Goal: Task Accomplishment & Management: Complete application form

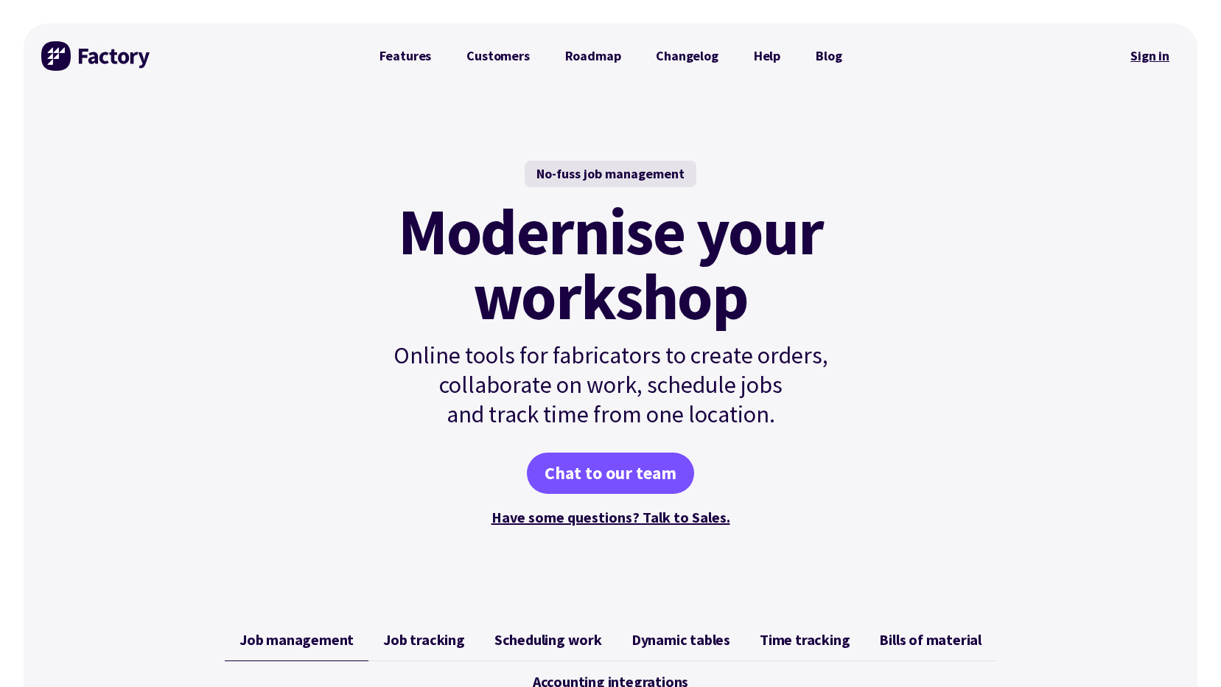
click at [1143, 52] on link "Sign in" at bounding box center [1150, 56] width 60 height 34
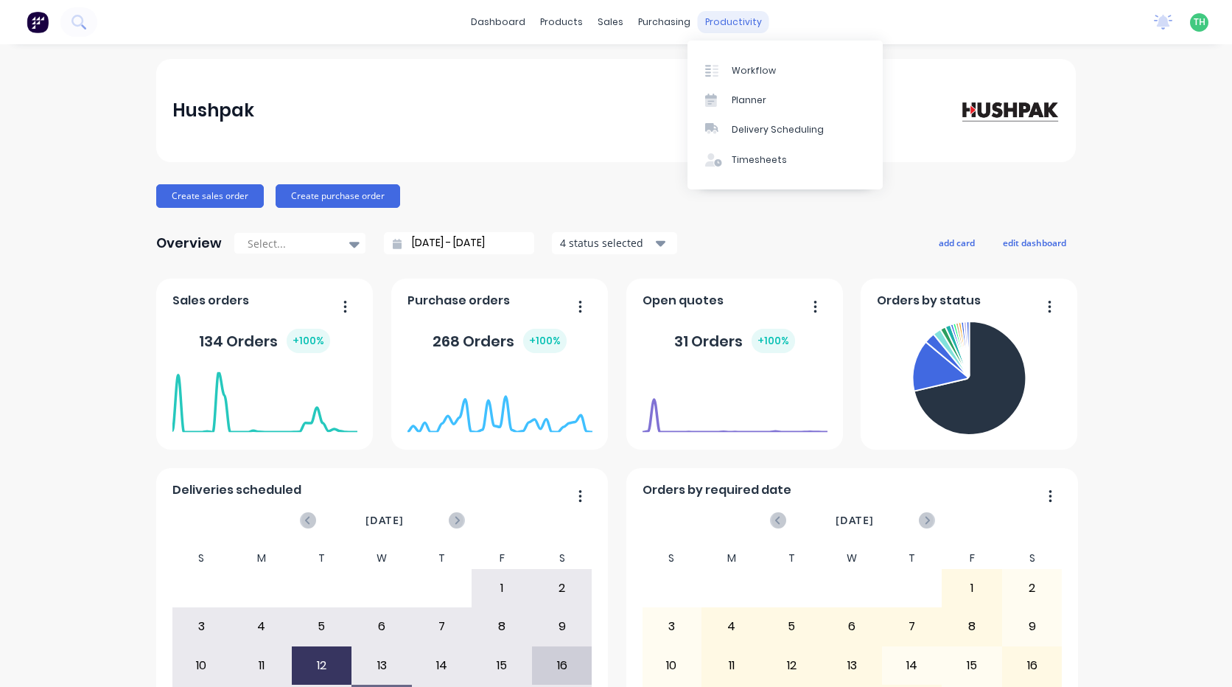
click at [725, 24] on div "productivity" at bounding box center [733, 22] width 71 height 22
click at [749, 154] on div "Timesheets" at bounding box center [759, 159] width 55 height 13
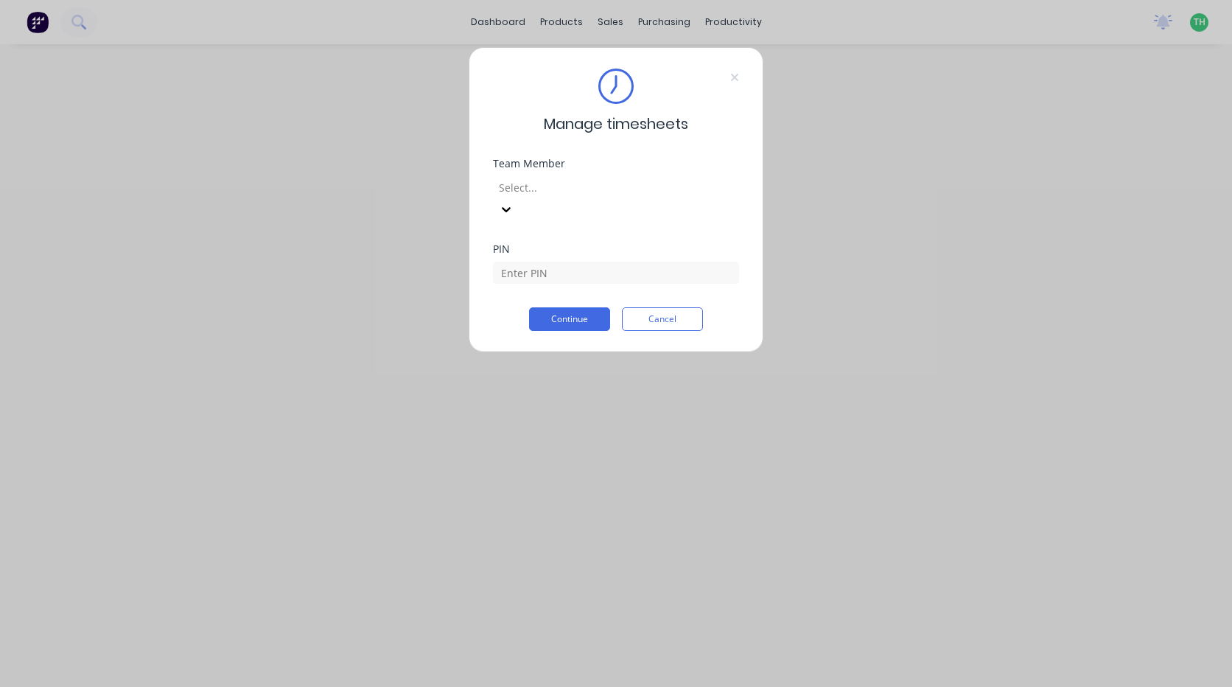
click at [611, 182] on div at bounding box center [603, 187] width 212 height 18
click at [574, 262] on input at bounding box center [616, 273] width 246 height 22
type input "2711"
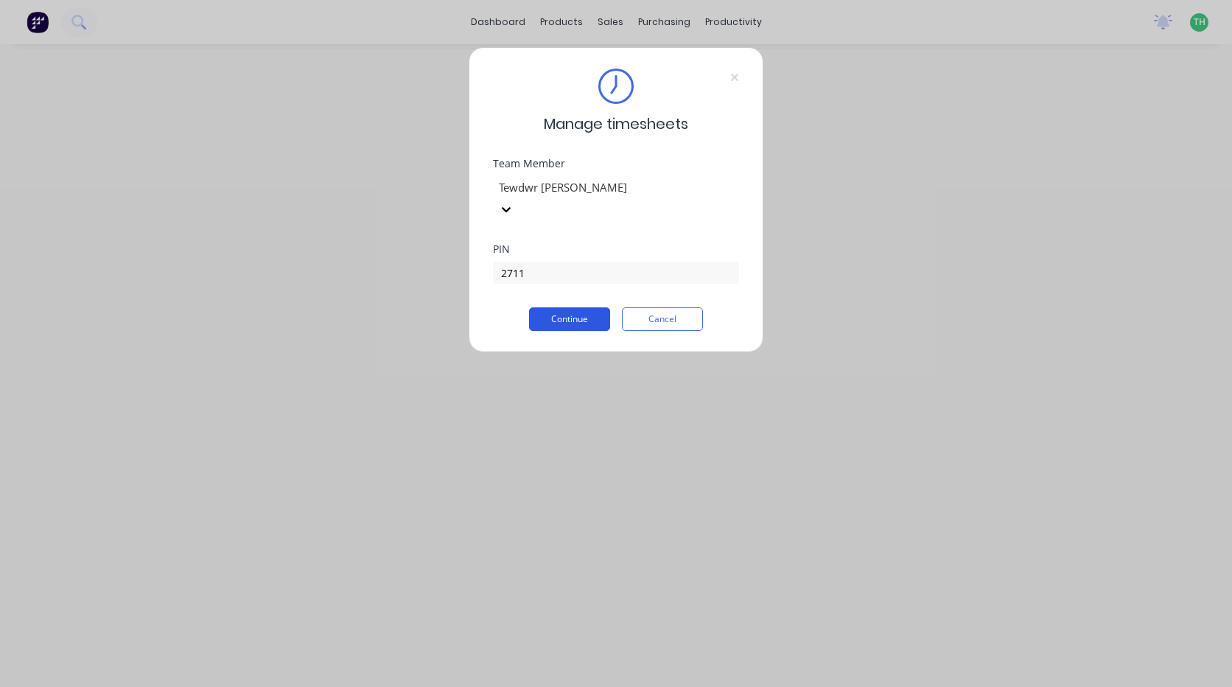
click at [557, 307] on button "Continue" at bounding box center [569, 319] width 81 height 24
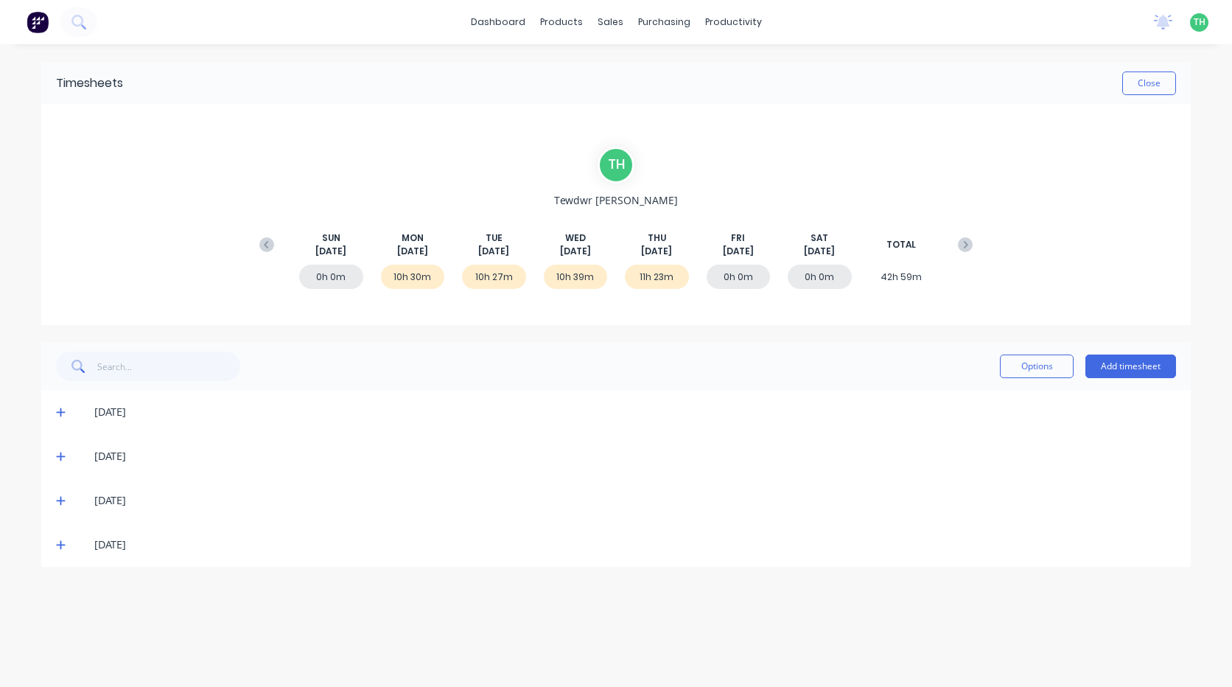
click at [63, 500] on icon at bounding box center [61, 500] width 10 height 10
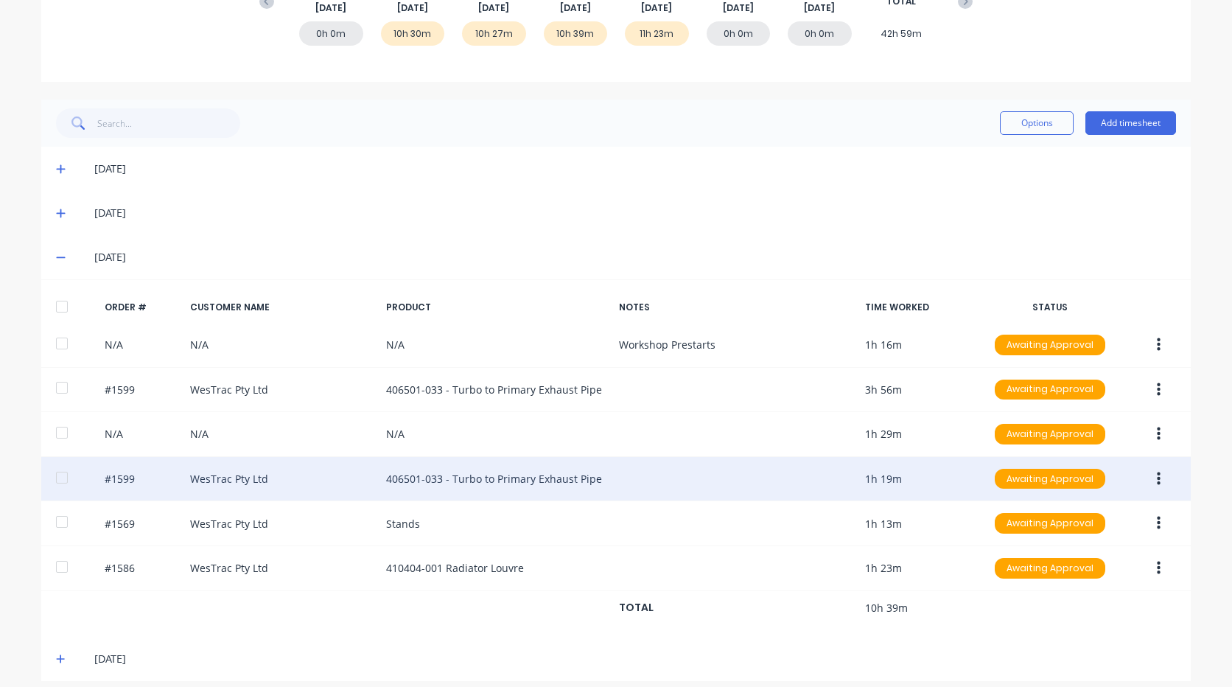
scroll to position [256, 0]
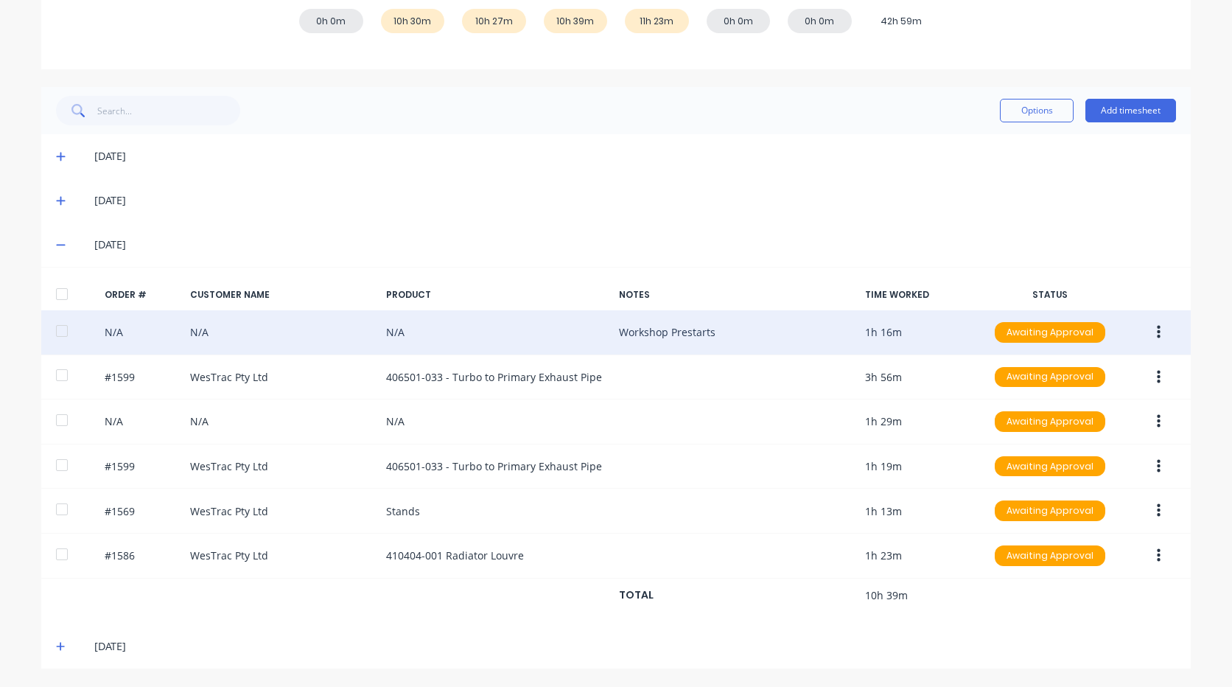
click at [1157, 331] on icon "button" at bounding box center [1159, 332] width 4 height 13
click at [1074, 369] on div "Delete" at bounding box center [1105, 370] width 113 height 21
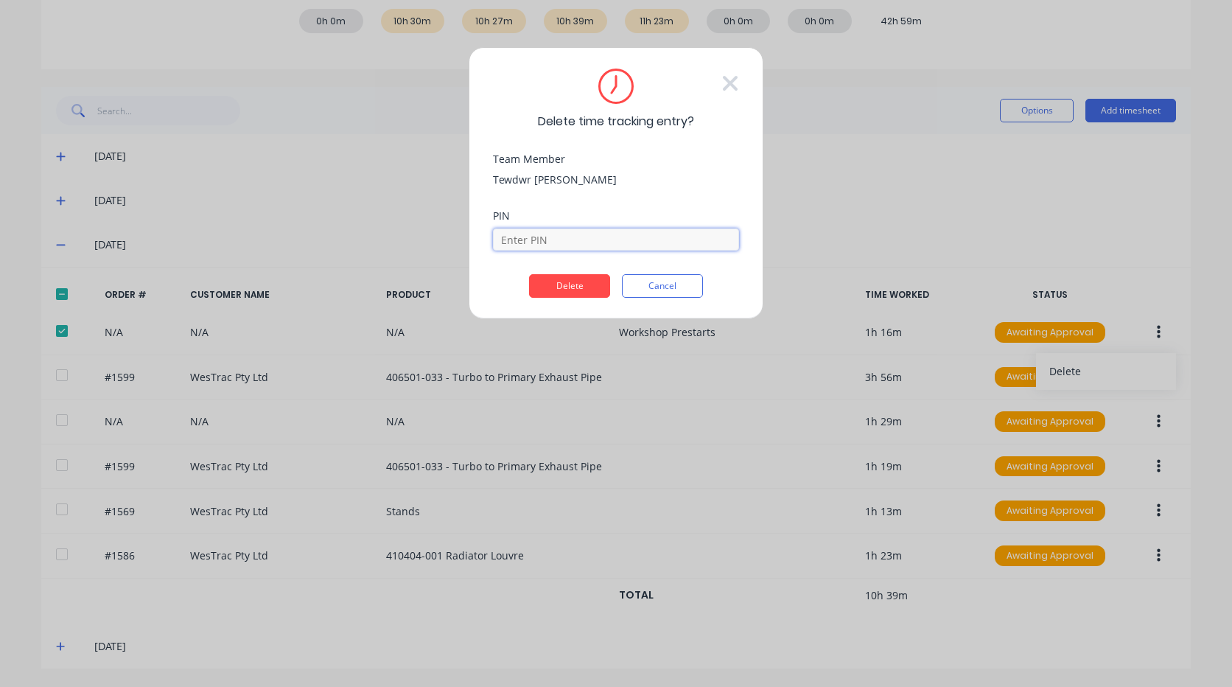
click at [603, 244] on input at bounding box center [616, 239] width 246 height 22
type input "2711"
click at [595, 286] on button "Delete" at bounding box center [569, 286] width 81 height 24
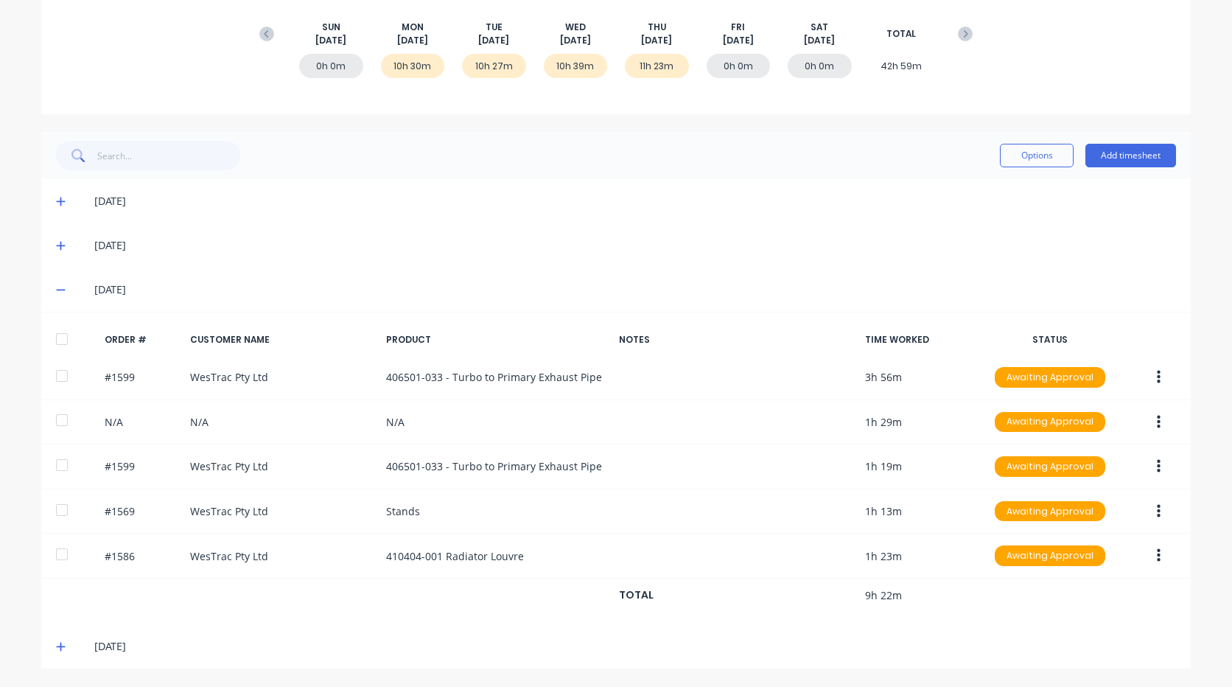
scroll to position [211, 0]
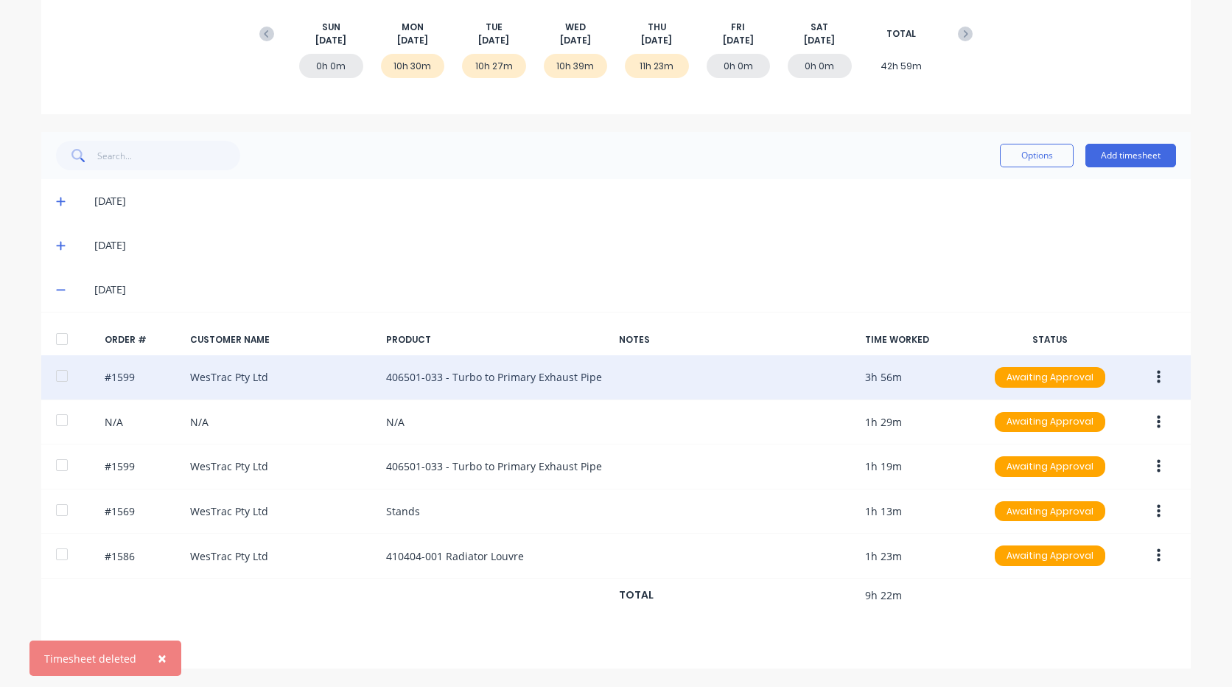
click at [1158, 377] on button "button" at bounding box center [1158, 377] width 35 height 27
click at [1065, 410] on div "Delete" at bounding box center [1105, 415] width 113 height 21
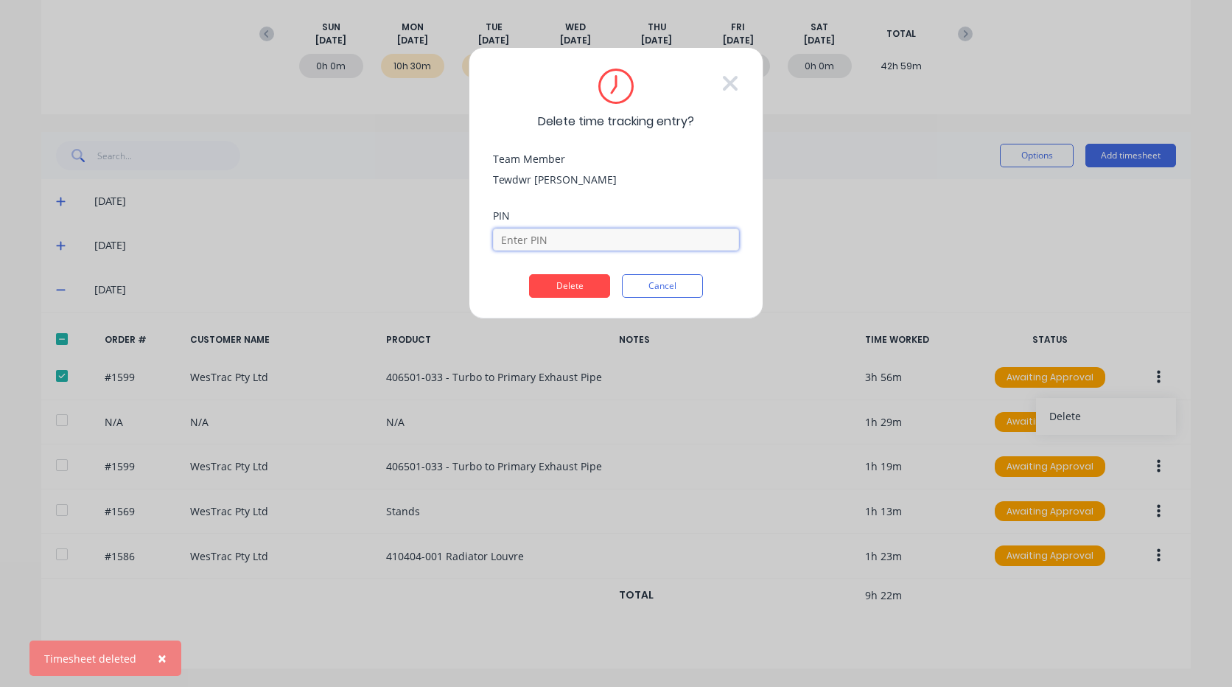
click at [623, 238] on input at bounding box center [616, 239] width 246 height 22
type input "2711"
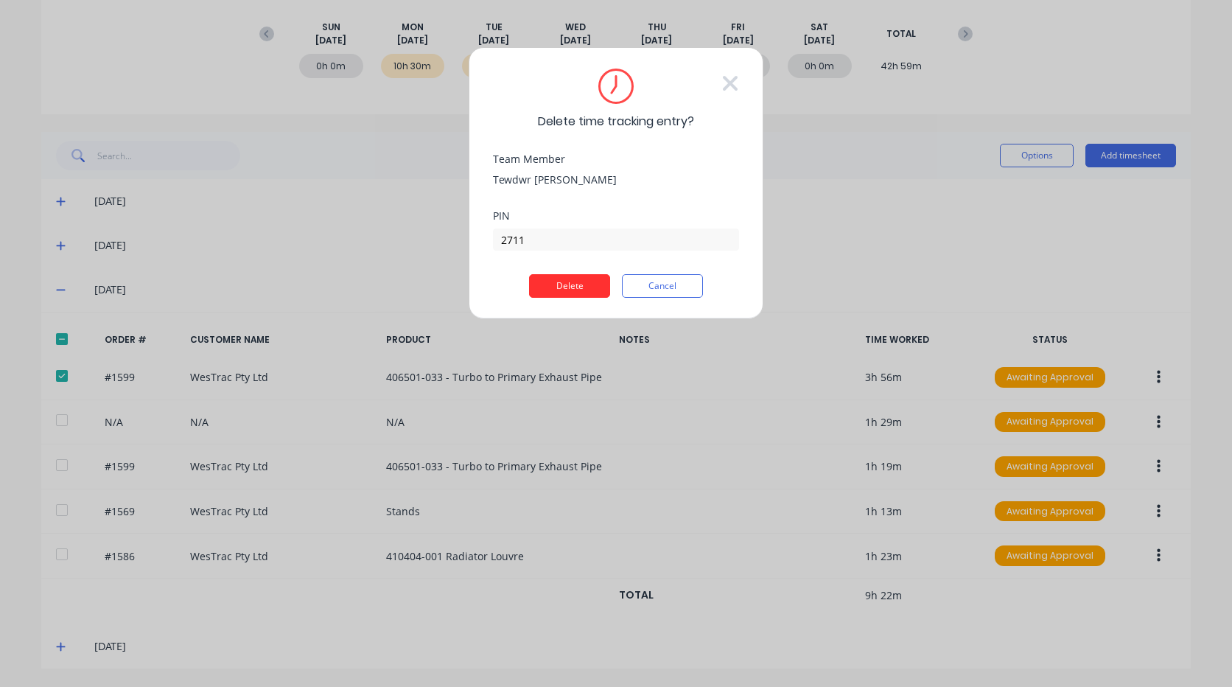
click at [598, 283] on button "Delete" at bounding box center [569, 286] width 81 height 24
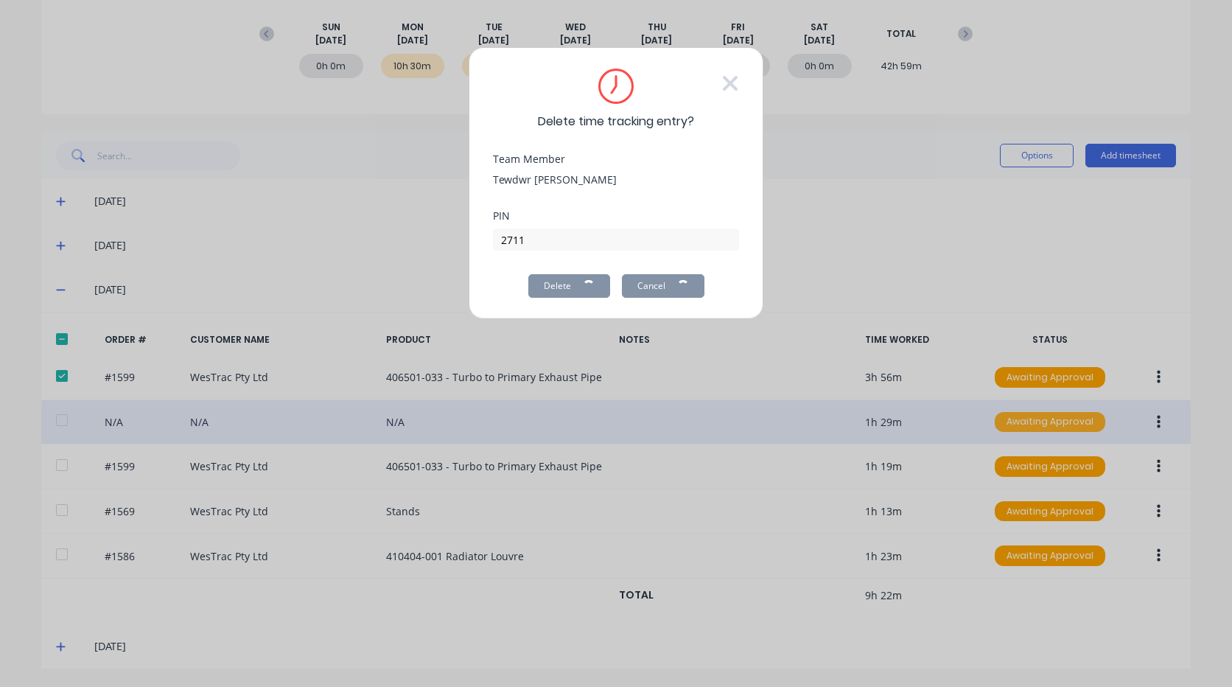
scroll to position [166, 0]
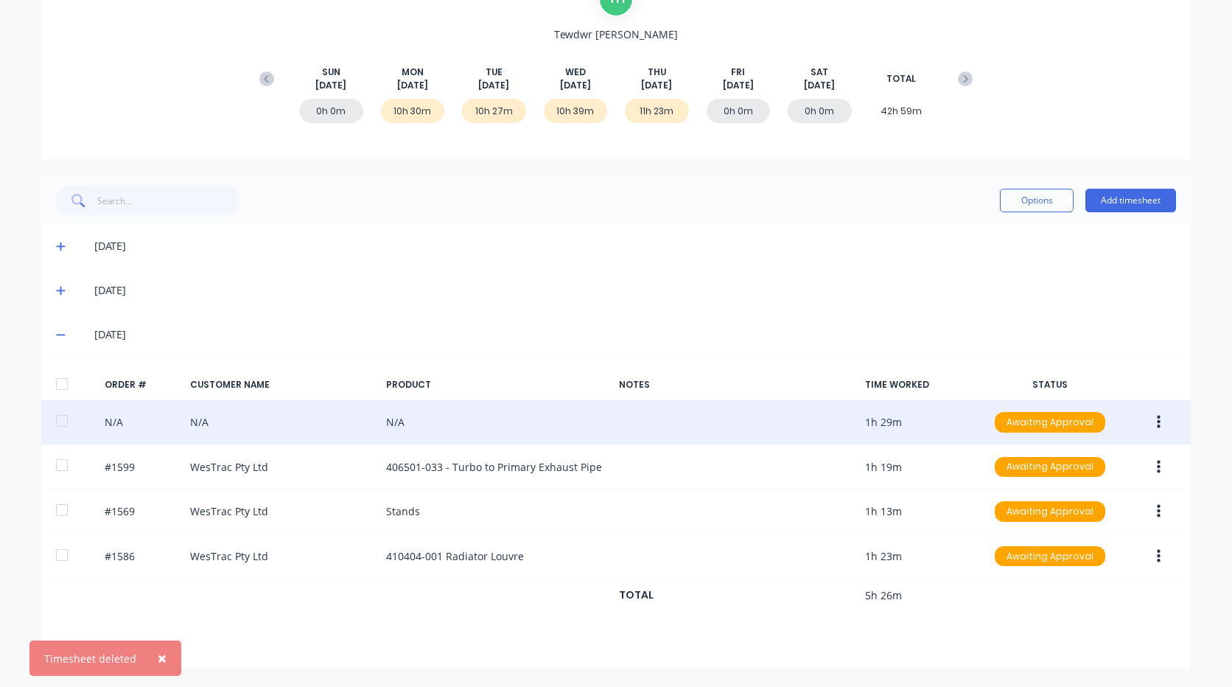
click at [1161, 429] on button "button" at bounding box center [1158, 422] width 35 height 27
click at [1097, 454] on div "Delete" at bounding box center [1105, 460] width 113 height 21
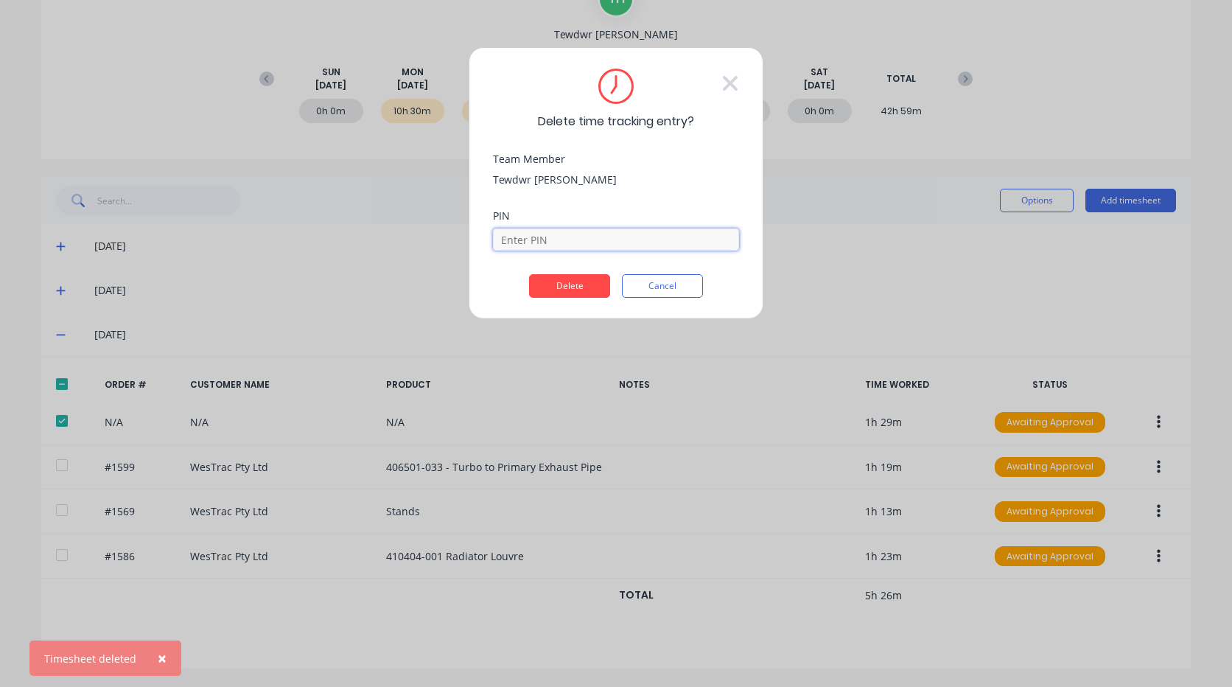
click at [561, 241] on input at bounding box center [616, 239] width 246 height 22
type input "2711"
click at [556, 273] on div "PIN 2711" at bounding box center [616, 242] width 246 height 63
drag, startPoint x: 582, startPoint y: 287, endPoint x: 734, endPoint y: 330, distance: 157.9
click at [583, 287] on button "Delete" at bounding box center [569, 286] width 81 height 24
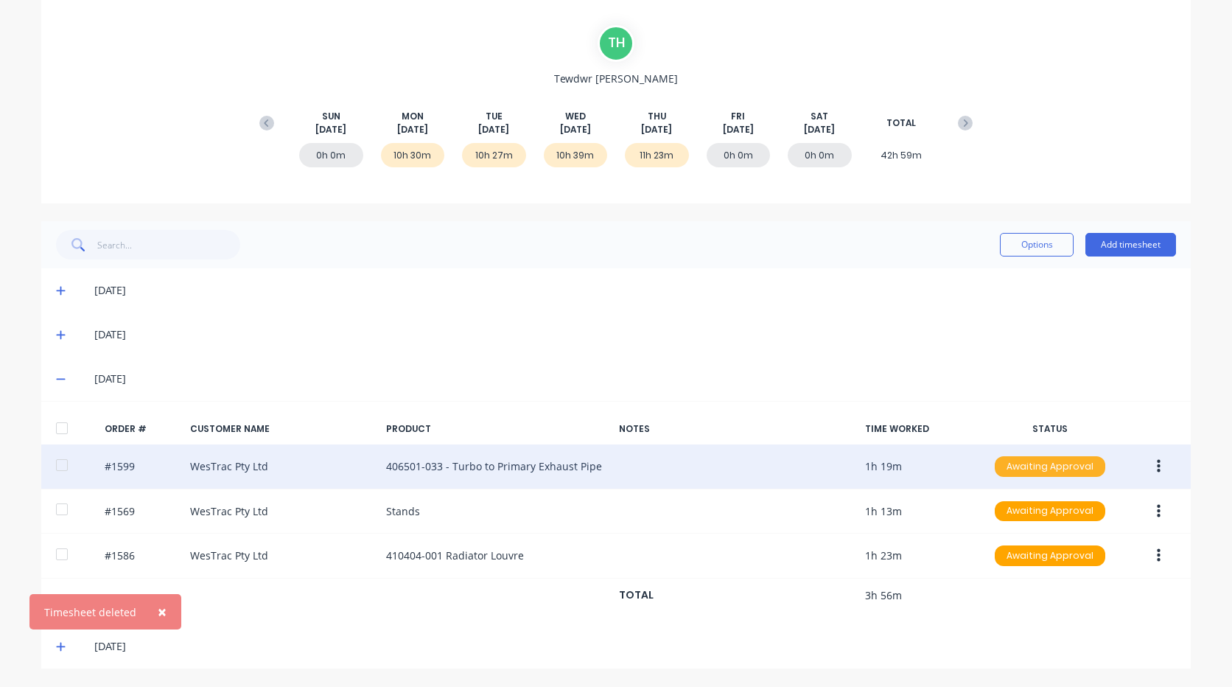
scroll to position [122, 0]
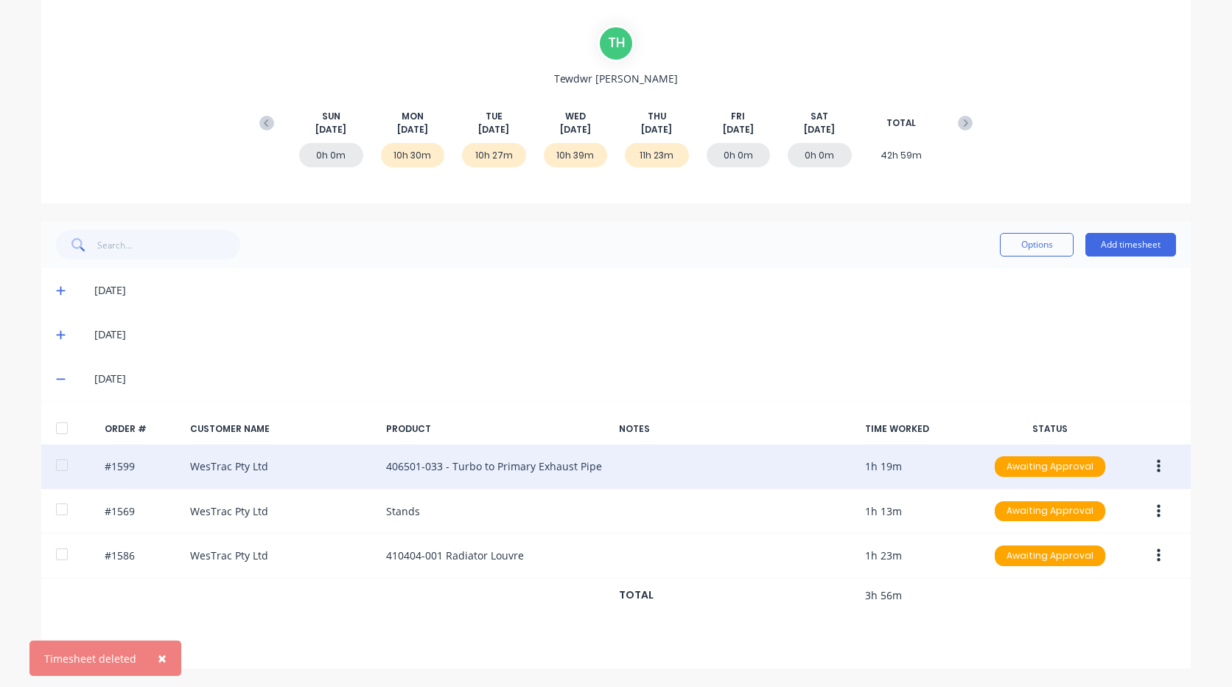
click at [1164, 471] on button "button" at bounding box center [1158, 466] width 35 height 27
click at [1115, 496] on div "Delete" at bounding box center [1105, 504] width 113 height 21
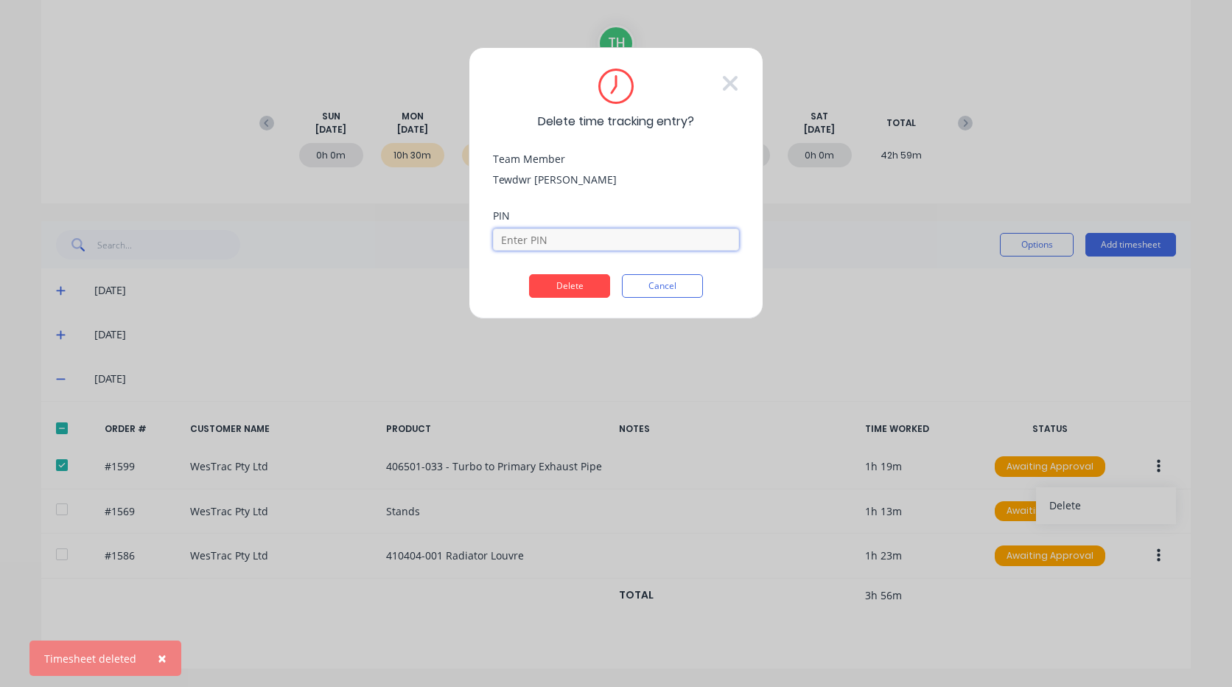
click at [542, 245] on input at bounding box center [616, 239] width 246 height 22
type input "2711"
click at [541, 290] on button "Delete" at bounding box center [569, 286] width 81 height 24
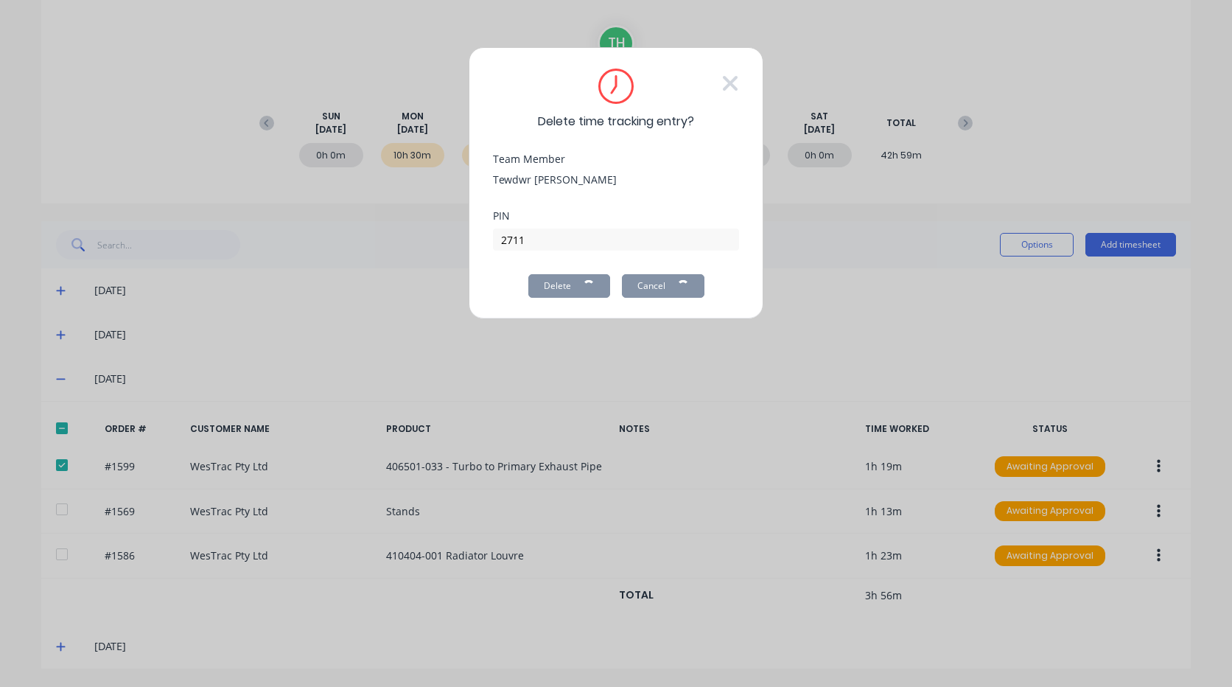
scroll to position [77, 0]
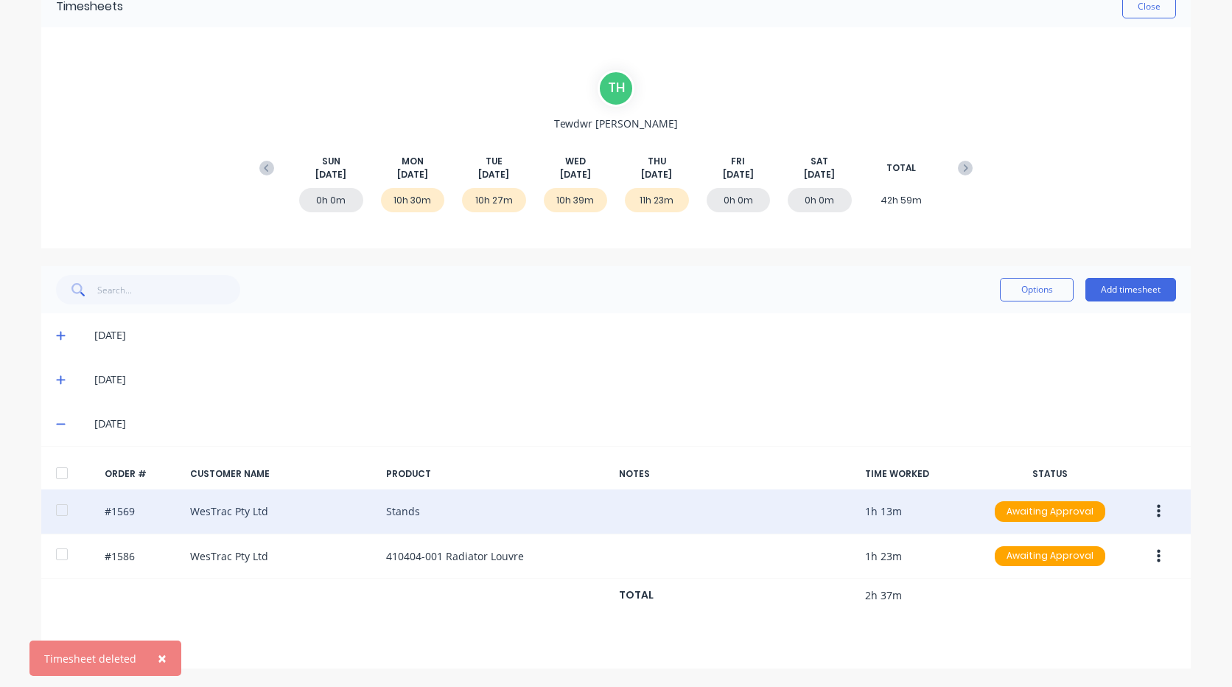
click at [1158, 505] on button "button" at bounding box center [1158, 511] width 35 height 27
click at [1083, 545] on div "Delete" at bounding box center [1105, 549] width 113 height 21
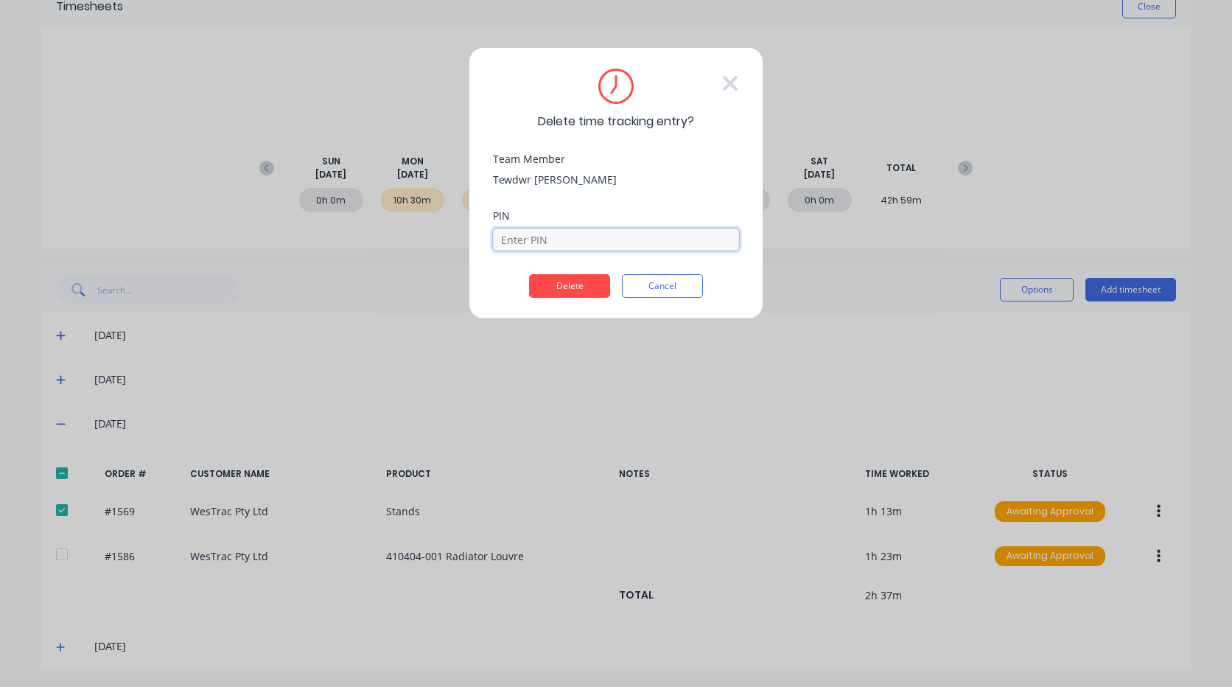
click at [583, 238] on input at bounding box center [616, 239] width 246 height 22
type input "2711"
click at [562, 282] on button "Delete" at bounding box center [569, 286] width 81 height 24
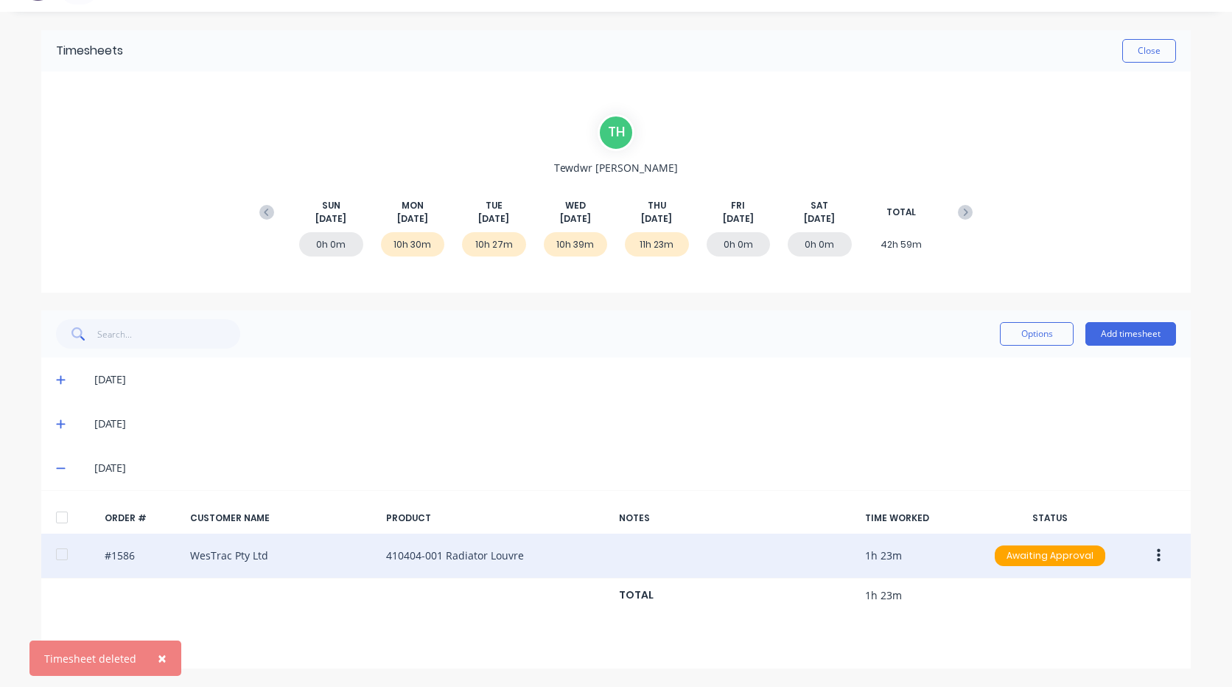
click at [1163, 558] on button "button" at bounding box center [1158, 555] width 35 height 27
click at [1063, 599] on div "Delete" at bounding box center [1105, 594] width 113 height 21
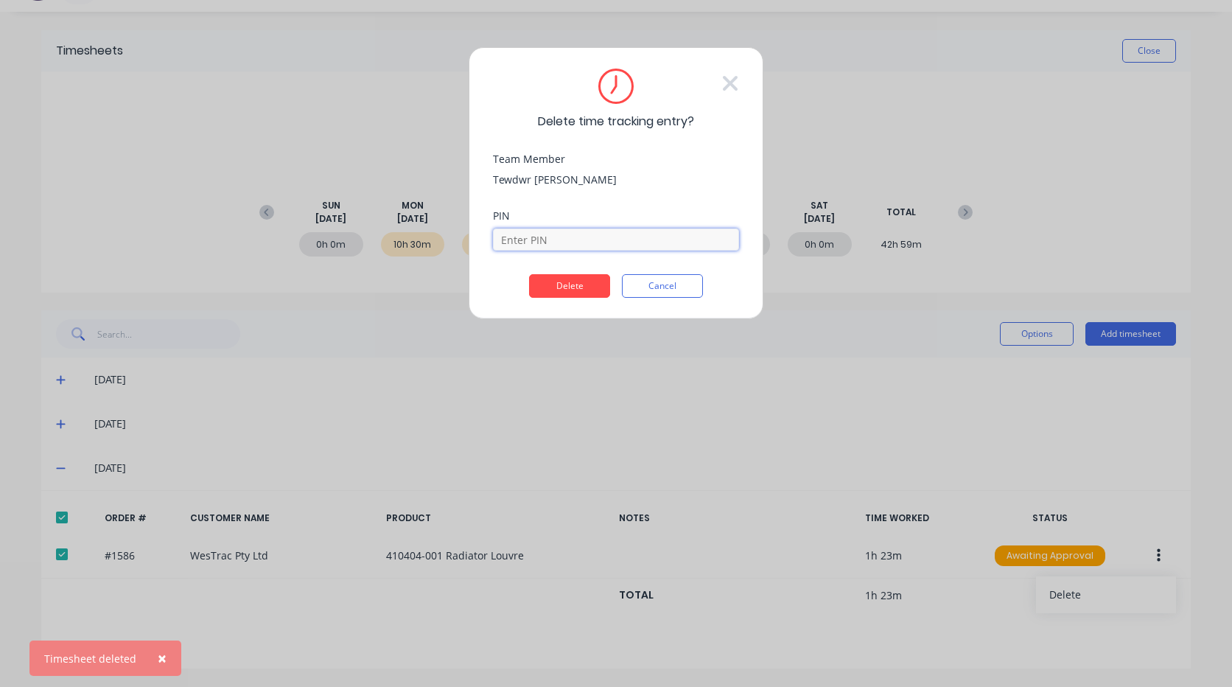
drag, startPoint x: 627, startPoint y: 242, endPoint x: 617, endPoint y: 245, distance: 10.7
click at [625, 242] on input at bounding box center [616, 239] width 246 height 22
type input "2711"
click at [570, 289] on button "Delete" at bounding box center [569, 286] width 81 height 24
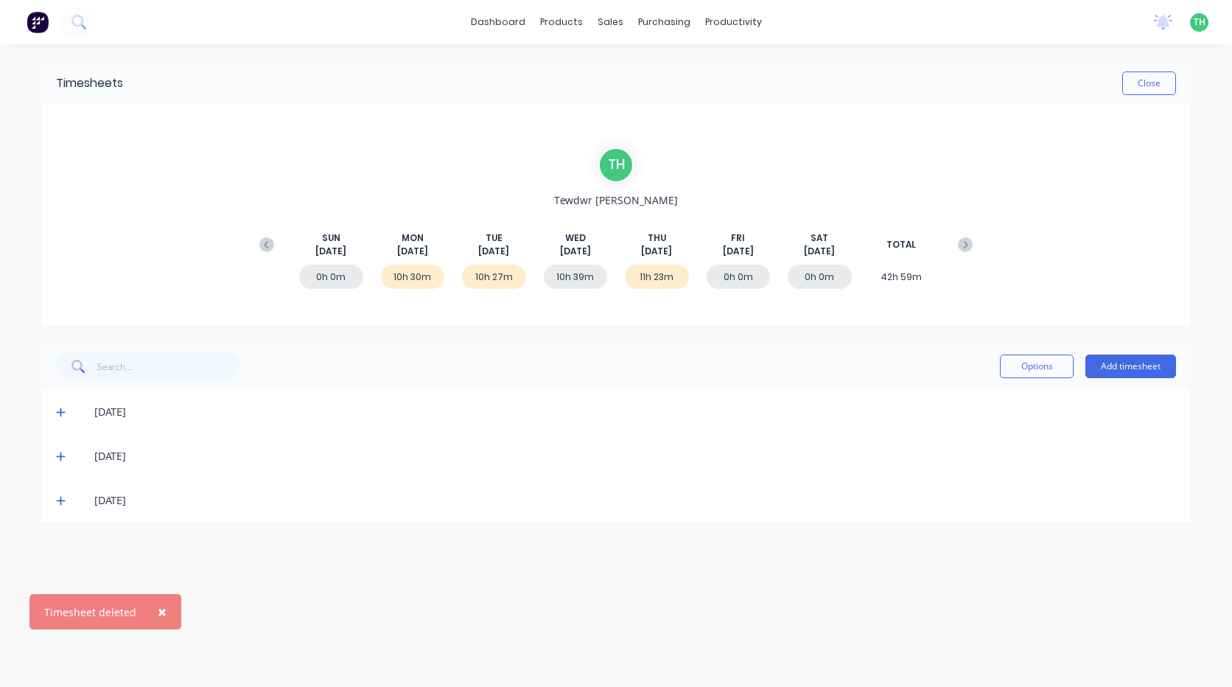
scroll to position [0, 0]
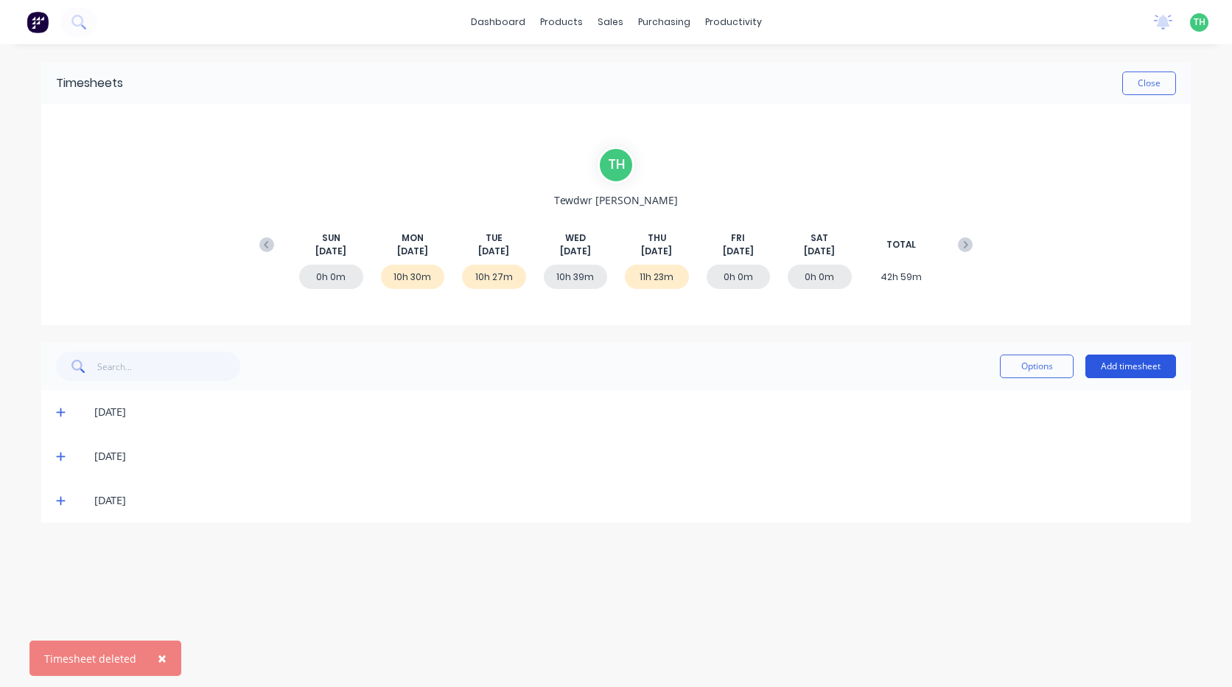
click at [1136, 363] on button "Add timesheet" at bounding box center [1130, 366] width 91 height 24
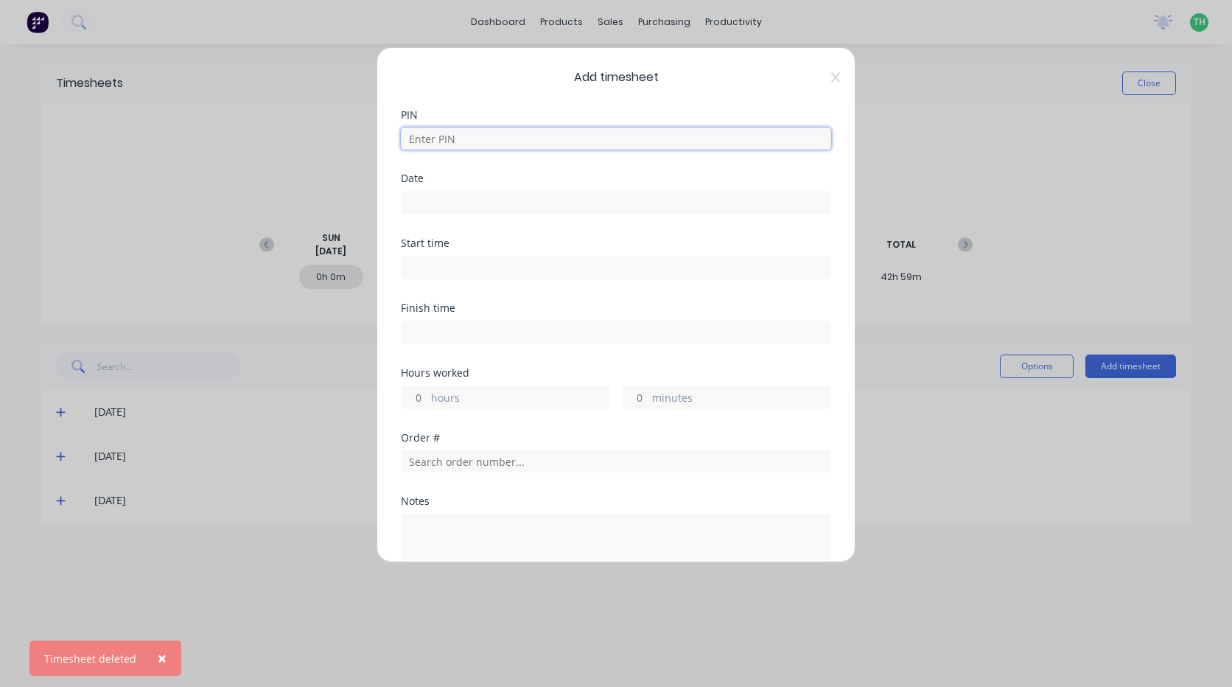
click at [443, 141] on input at bounding box center [616, 138] width 430 height 22
type input "2711"
click at [456, 198] on input at bounding box center [616, 203] width 429 height 22
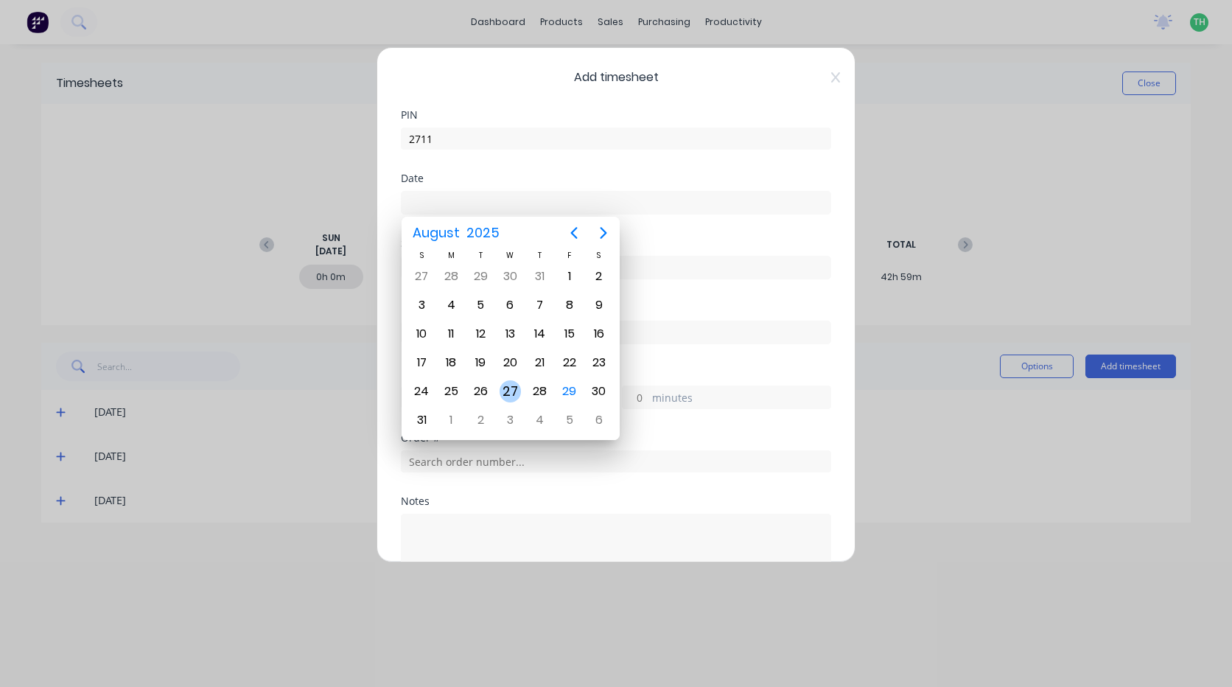
click at [505, 392] on div "27" at bounding box center [511, 391] width 22 height 22
type input "[DATE]"
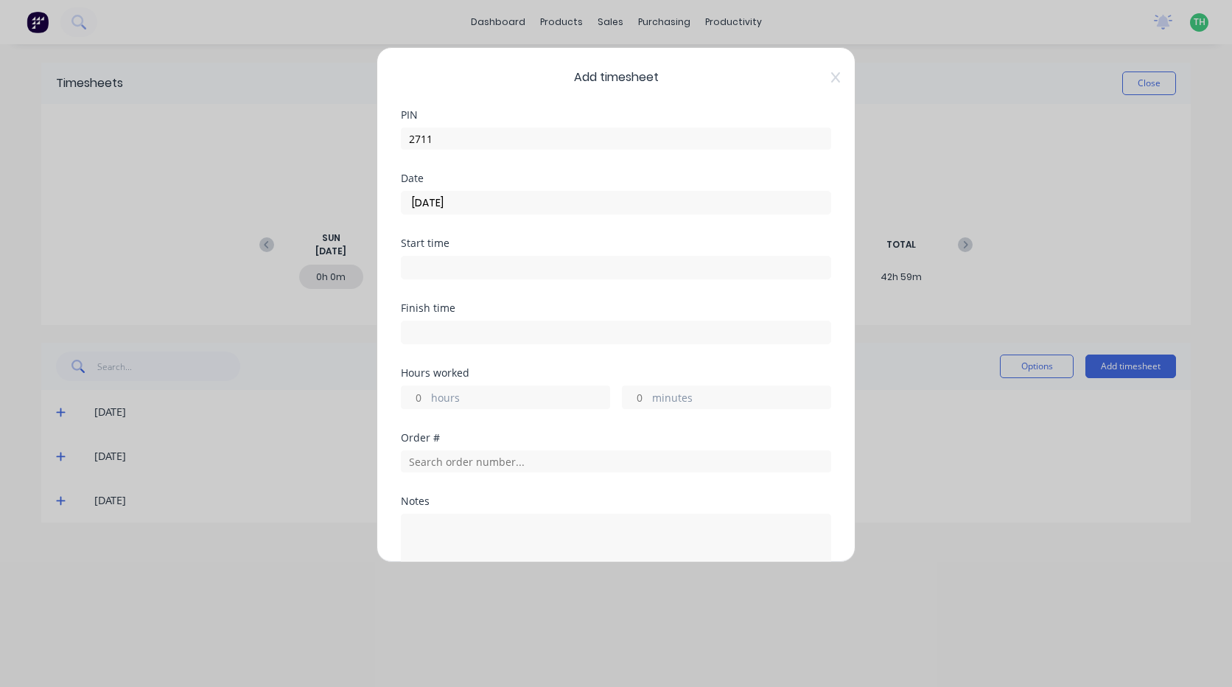
click at [444, 258] on input at bounding box center [616, 267] width 429 height 22
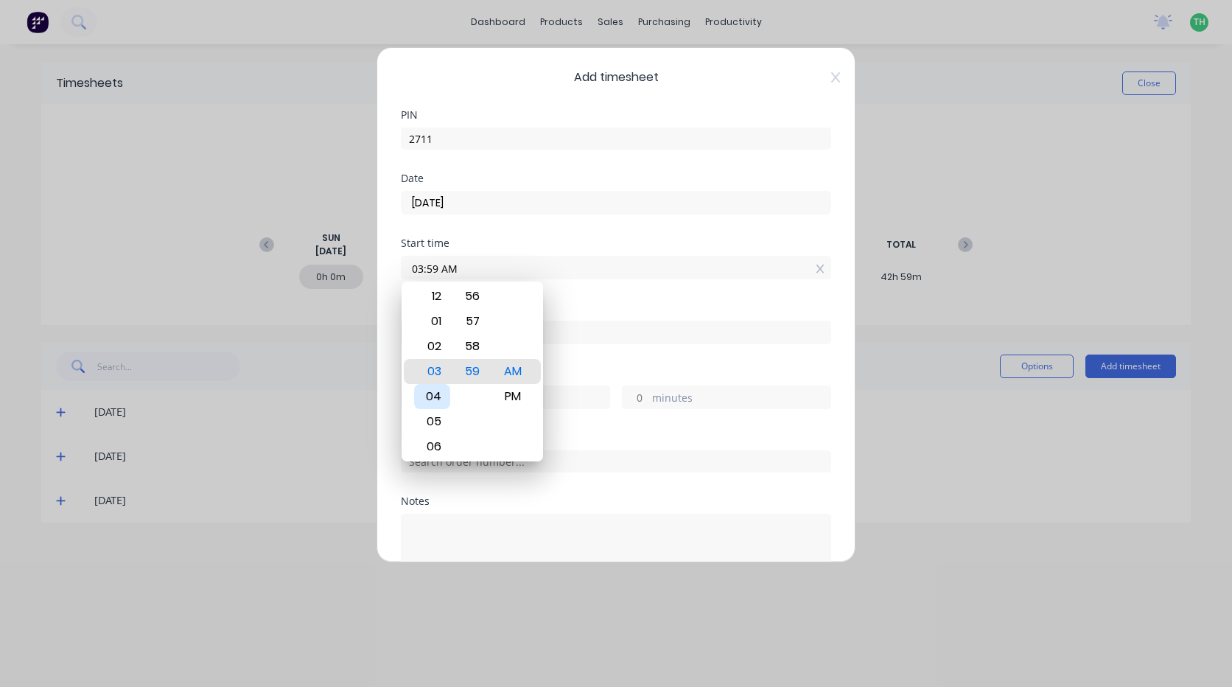
click at [441, 391] on div "04" at bounding box center [432, 396] width 36 height 25
type input "04:00 AM"
click at [609, 360] on div "Finish time" at bounding box center [616, 335] width 430 height 65
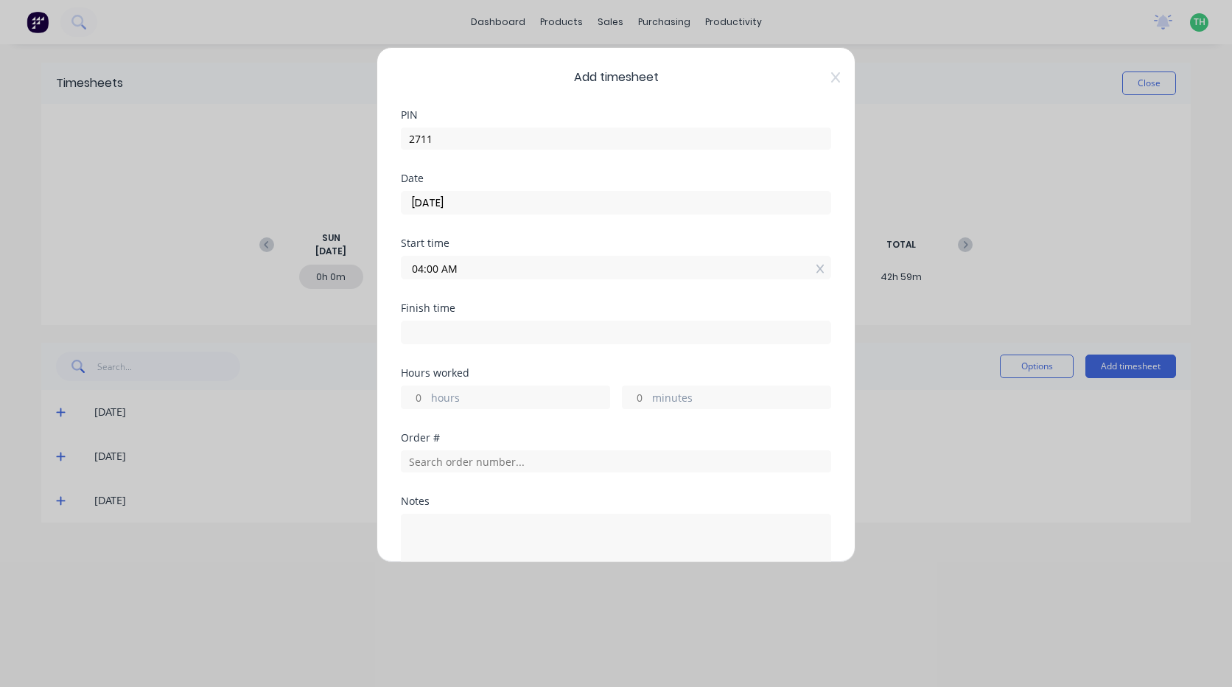
click at [494, 323] on input at bounding box center [616, 332] width 429 height 22
type input "04:00 AM"
type input "0"
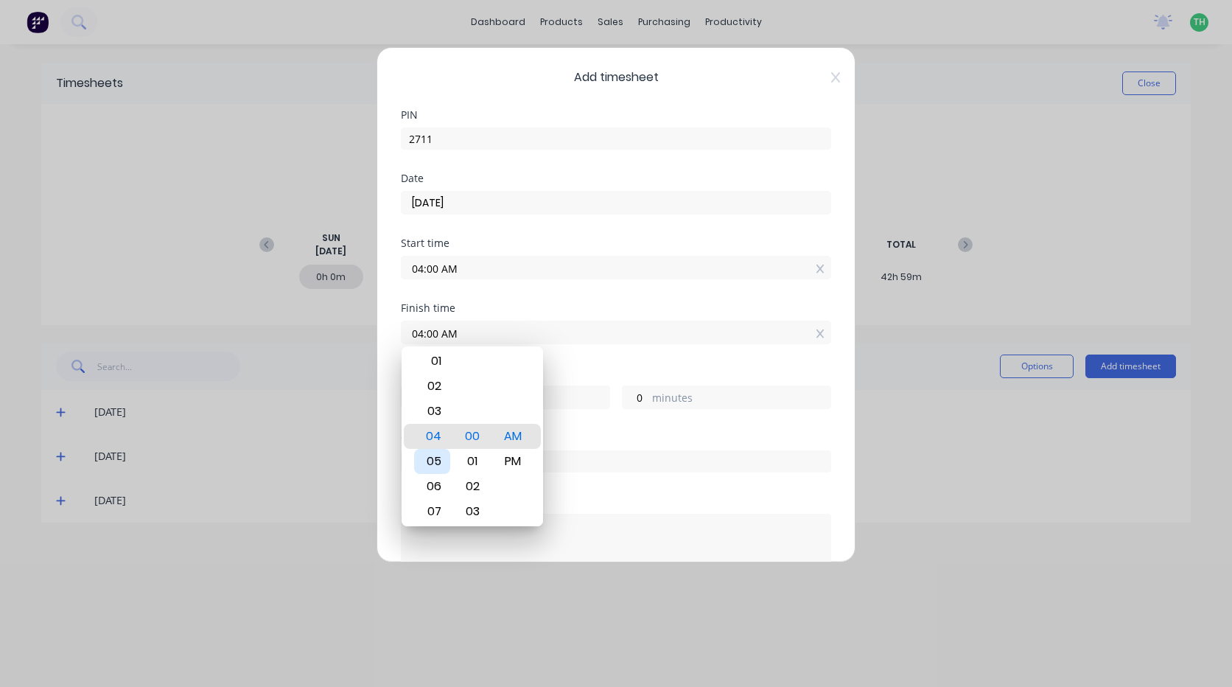
click at [444, 455] on div "05" at bounding box center [432, 461] width 36 height 25
type input "05:00 AM"
type input "1"
click at [617, 353] on div "Finish time 05:00 AM" at bounding box center [616, 335] width 430 height 65
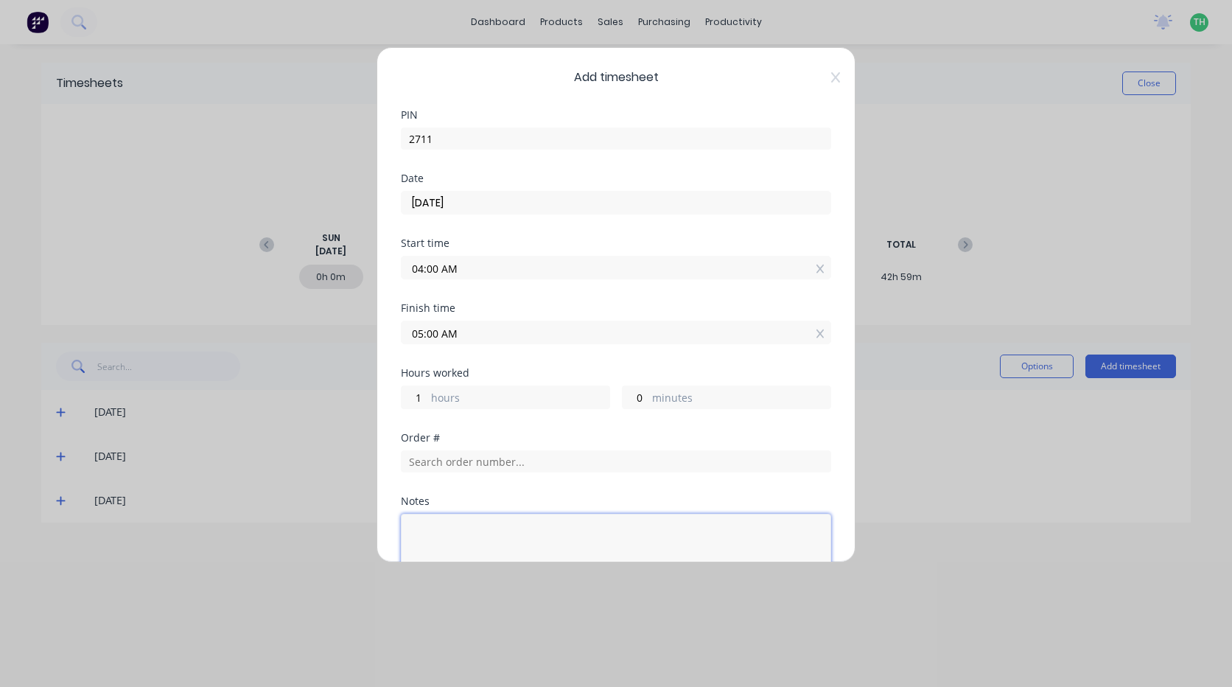
click at [472, 522] on textarea at bounding box center [616, 553] width 430 height 78
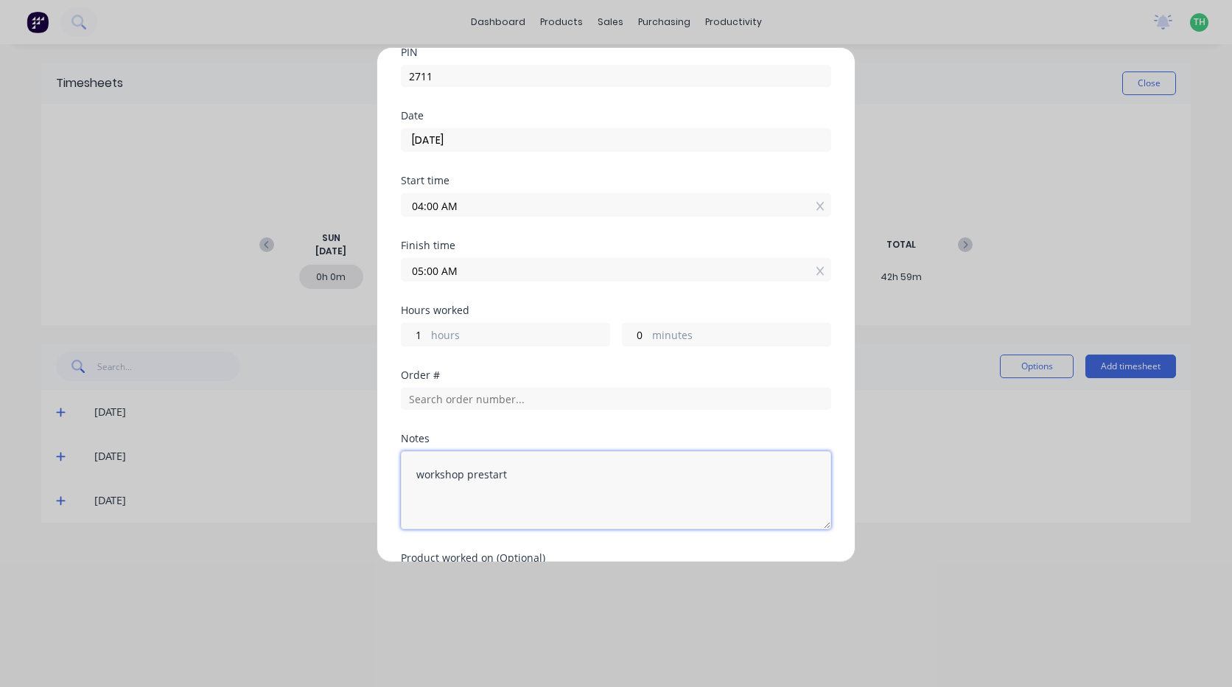
scroll to position [161, 0]
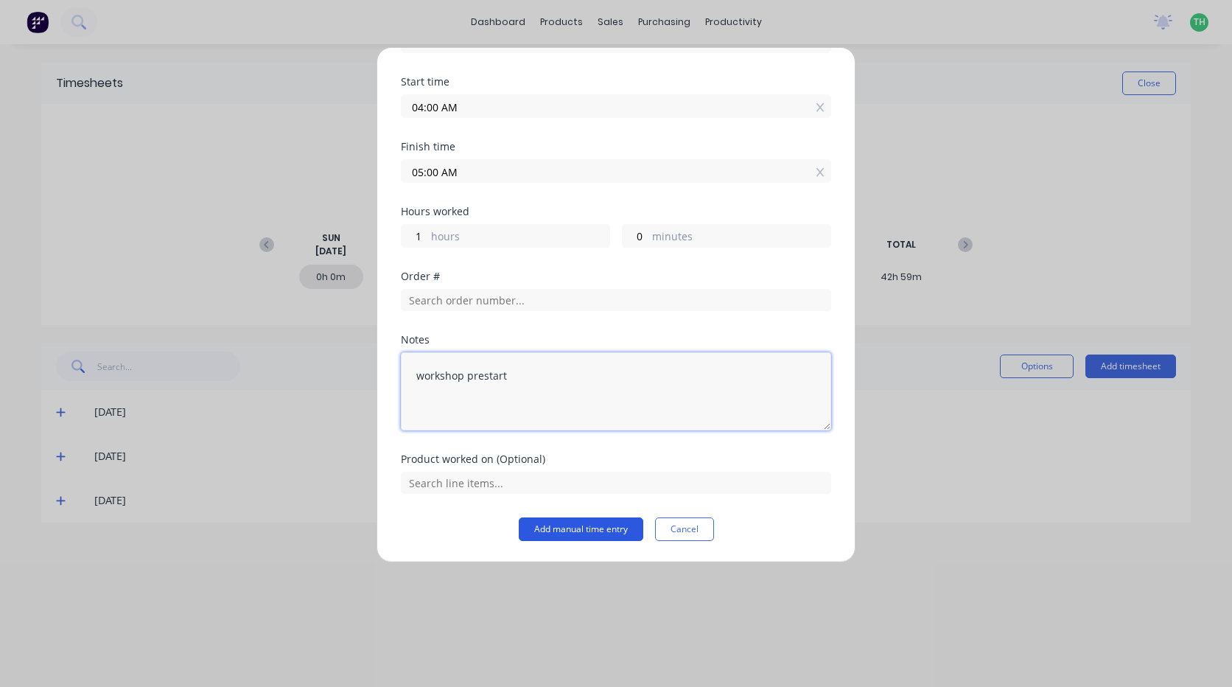
type textarea "workshop prestart"
click at [590, 528] on button "Add manual time entry" at bounding box center [581, 529] width 125 height 24
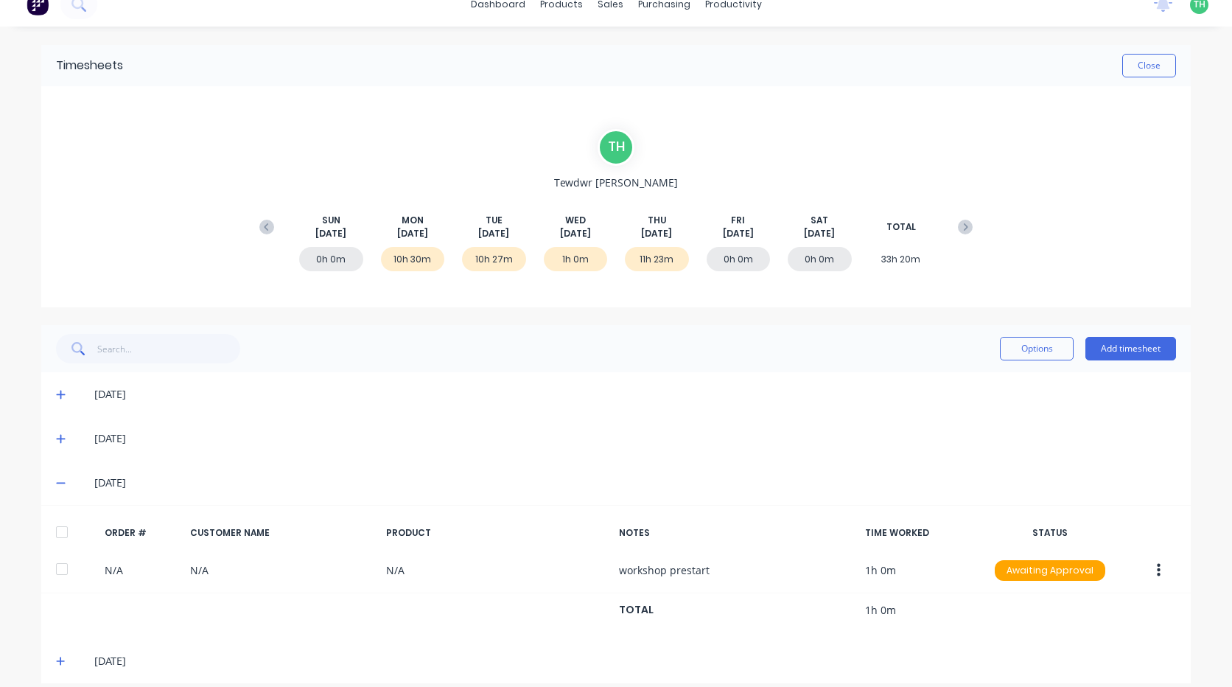
scroll to position [32, 0]
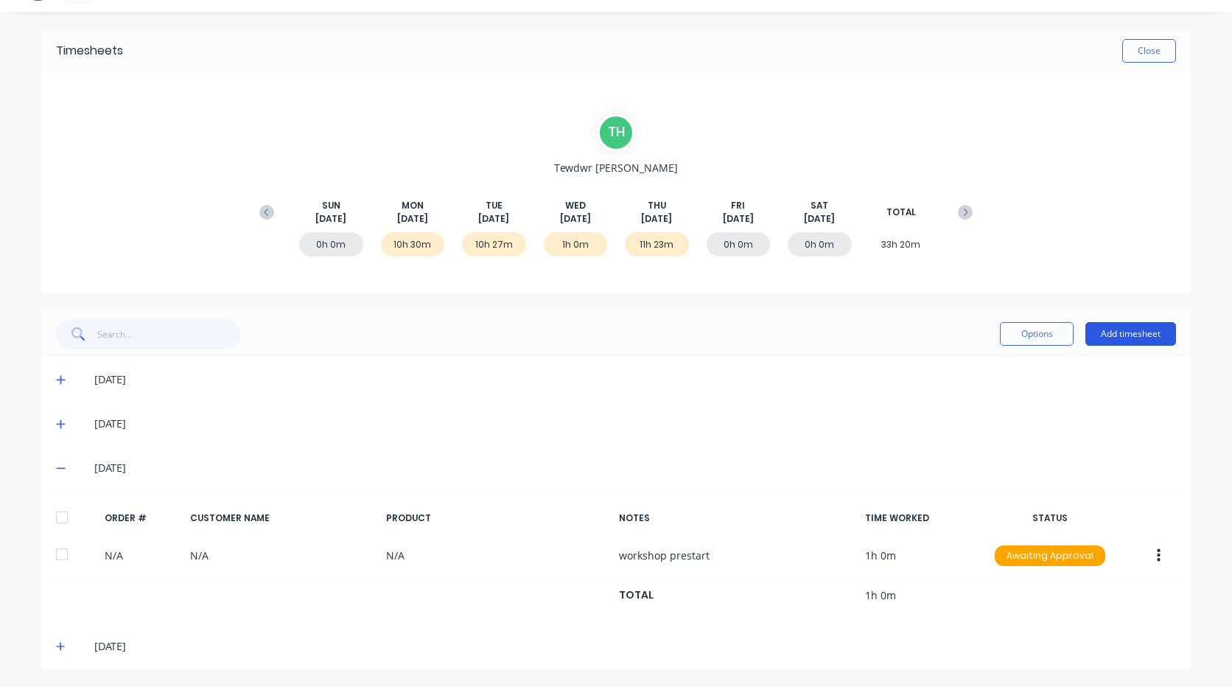
click at [1151, 329] on button "Add timesheet" at bounding box center [1130, 334] width 91 height 24
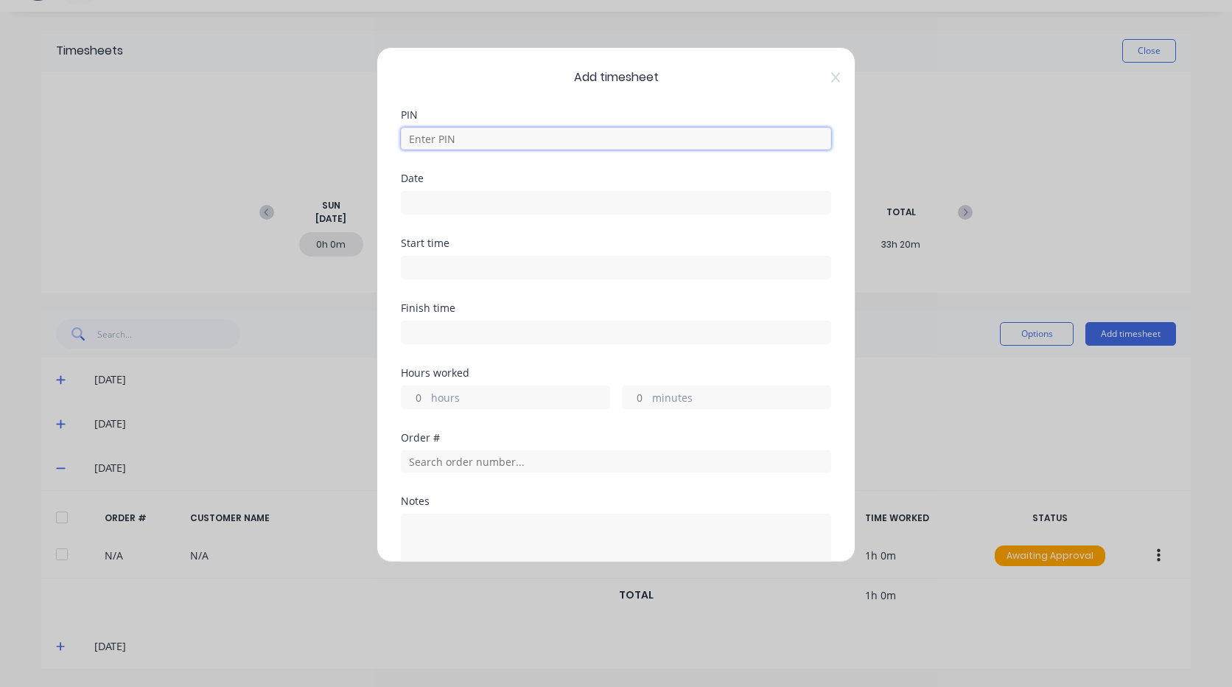
click at [466, 133] on input at bounding box center [616, 138] width 430 height 22
type input "2711"
type input "[DATE]"
type input "04:00 AM"
type input "05:00 AM"
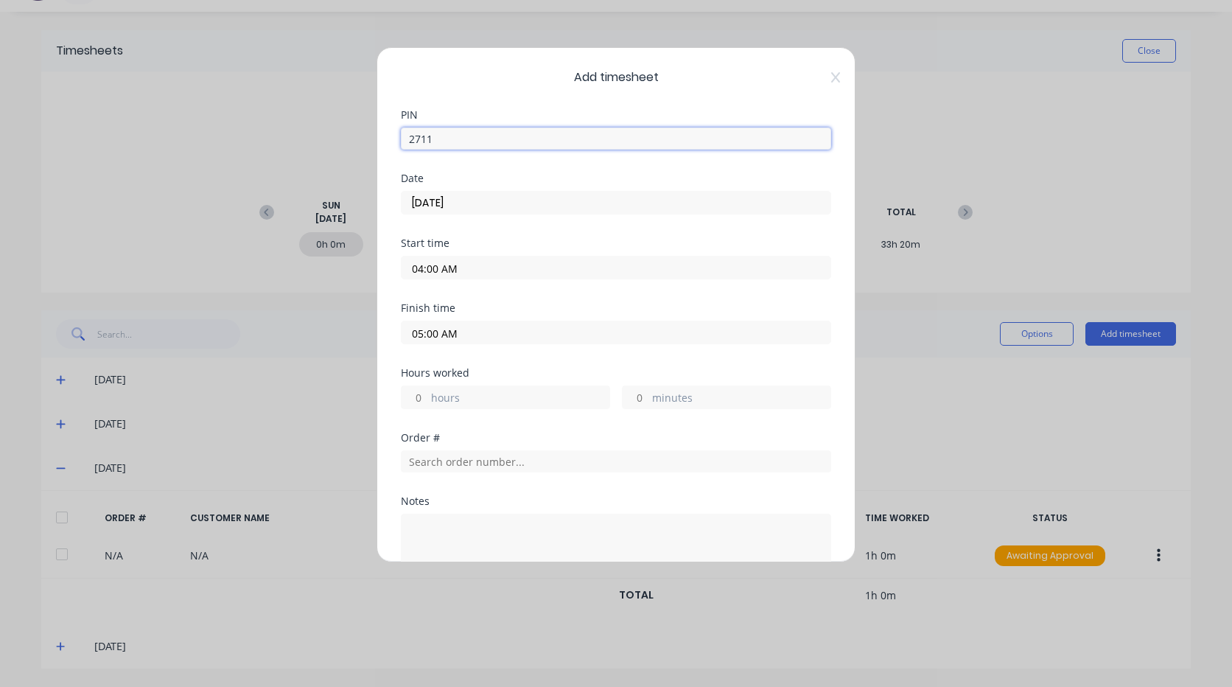
type input "1"
type input "0"
click at [470, 202] on input "[DATE]" at bounding box center [616, 203] width 429 height 22
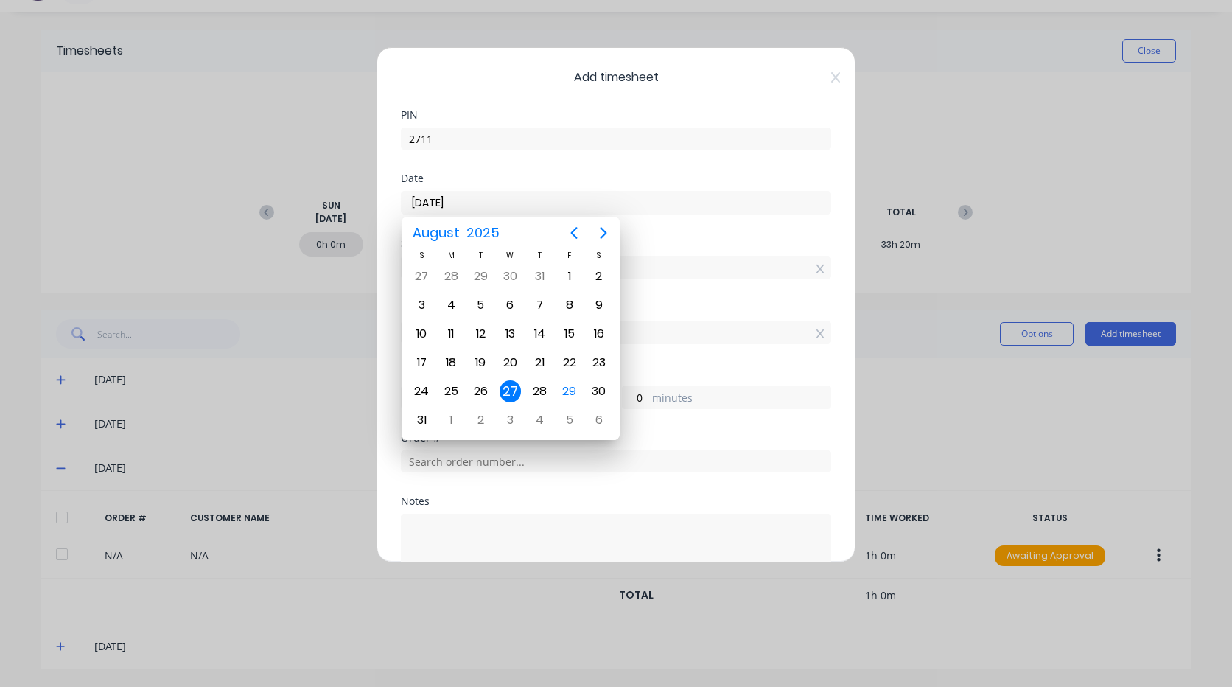
click at [513, 389] on div "27" at bounding box center [511, 391] width 22 height 22
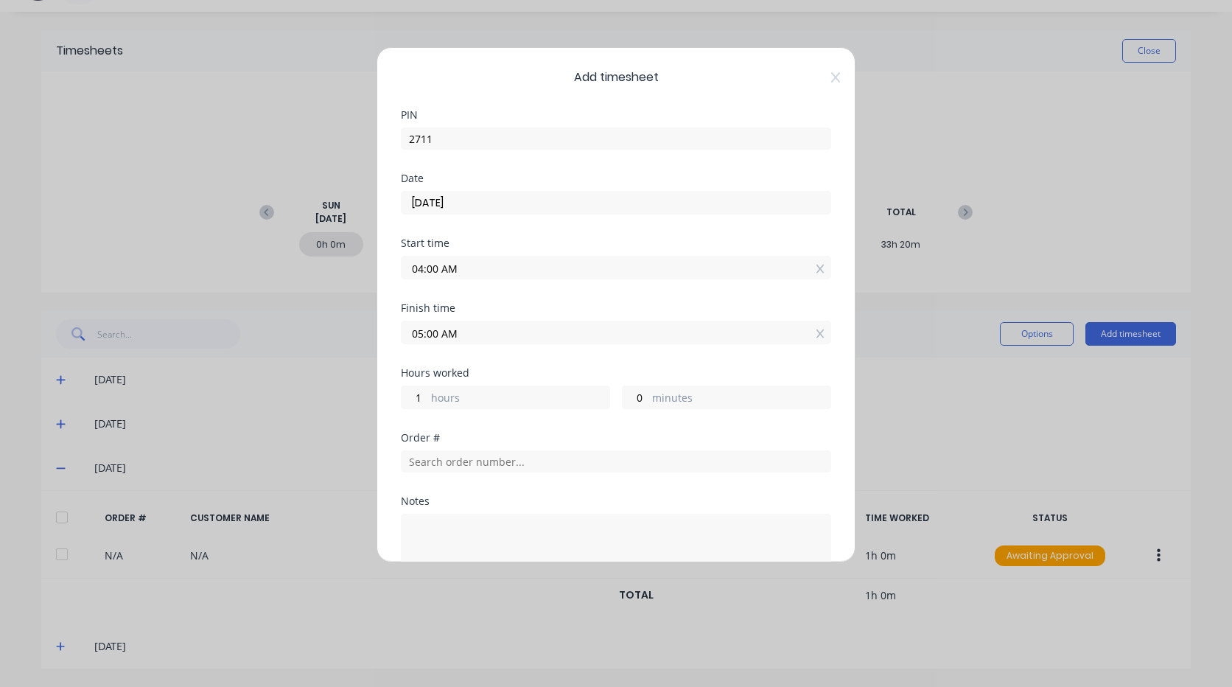
drag, startPoint x: 421, startPoint y: 267, endPoint x: 449, endPoint y: 274, distance: 28.8
click at [425, 269] on input "04:00 AM" at bounding box center [616, 267] width 429 height 22
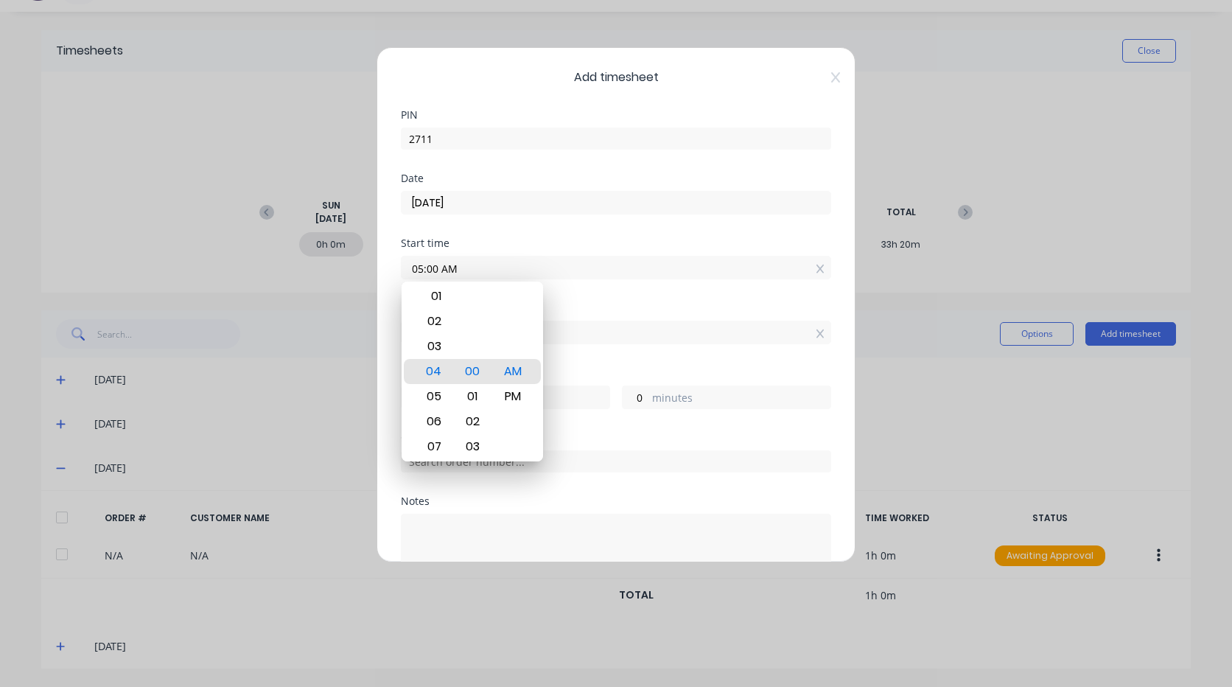
type input "05:00 AM"
type input "0"
click at [588, 298] on div "Start time 05:00 AM" at bounding box center [616, 270] width 430 height 65
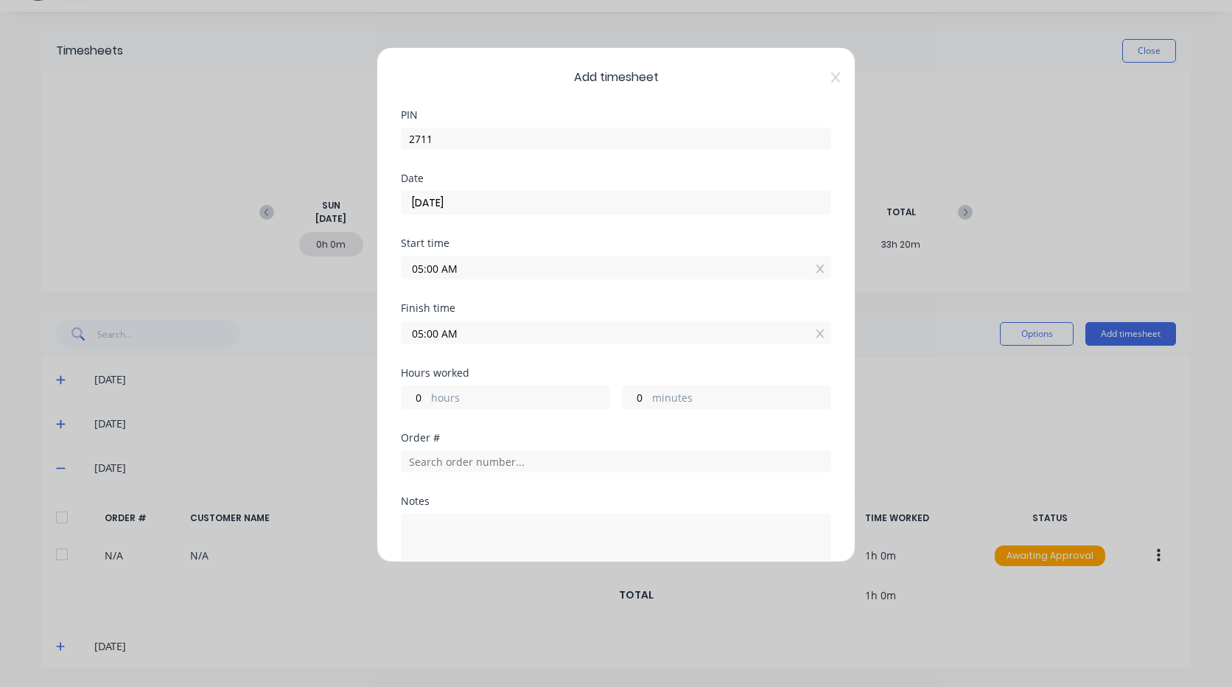
click at [423, 334] on input "05:00 AM" at bounding box center [616, 332] width 429 height 22
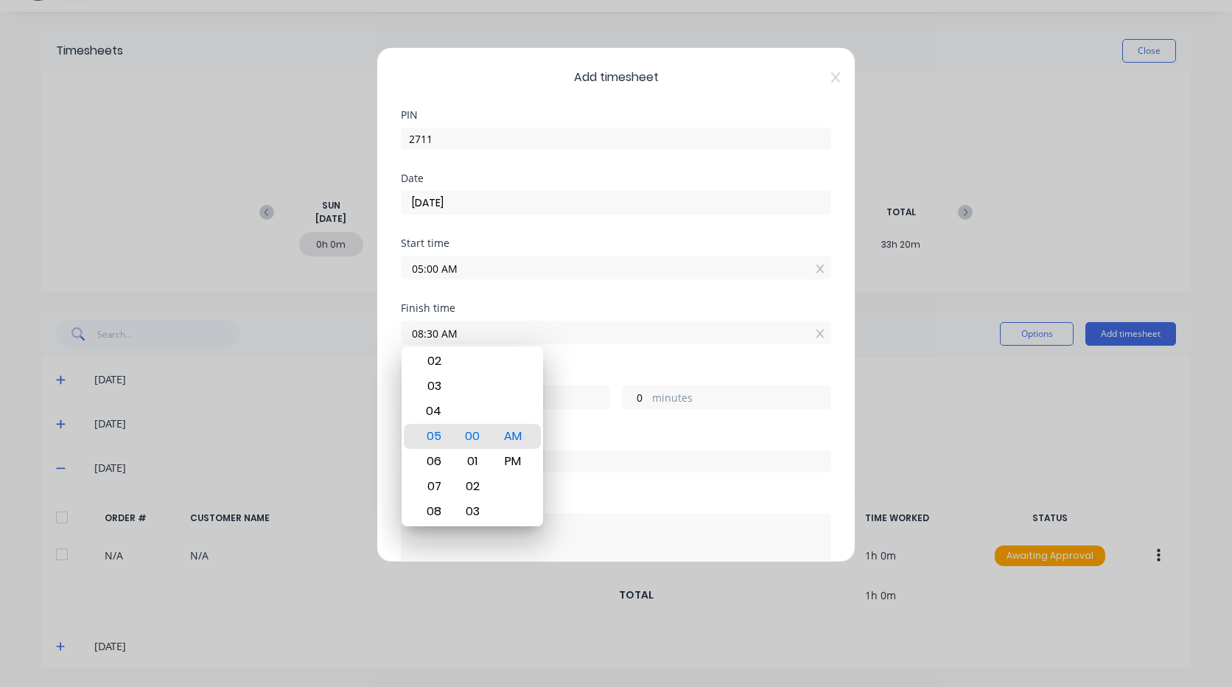
type input "08:30 AM"
type input "3"
type input "30"
drag, startPoint x: 595, startPoint y: 366, endPoint x: 585, endPoint y: 358, distance: 12.5
click at [594, 364] on div "Finish time 08:30 AM" at bounding box center [616, 335] width 430 height 65
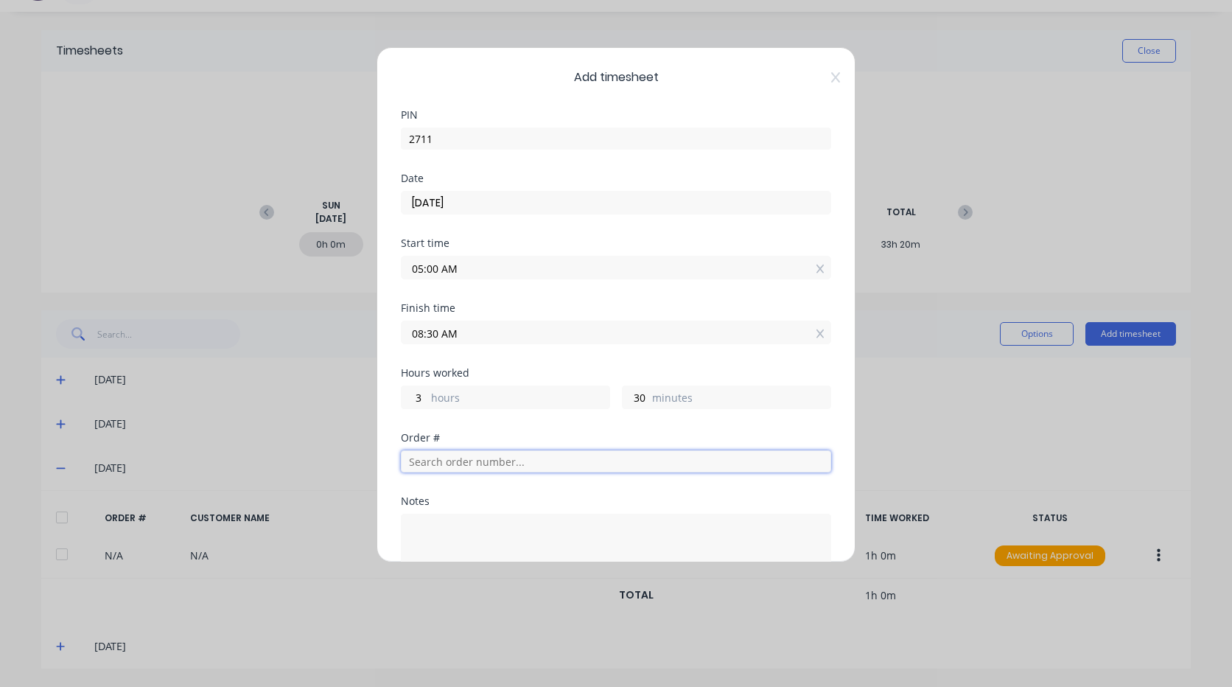
click at [445, 463] on input "text" at bounding box center [616, 461] width 430 height 22
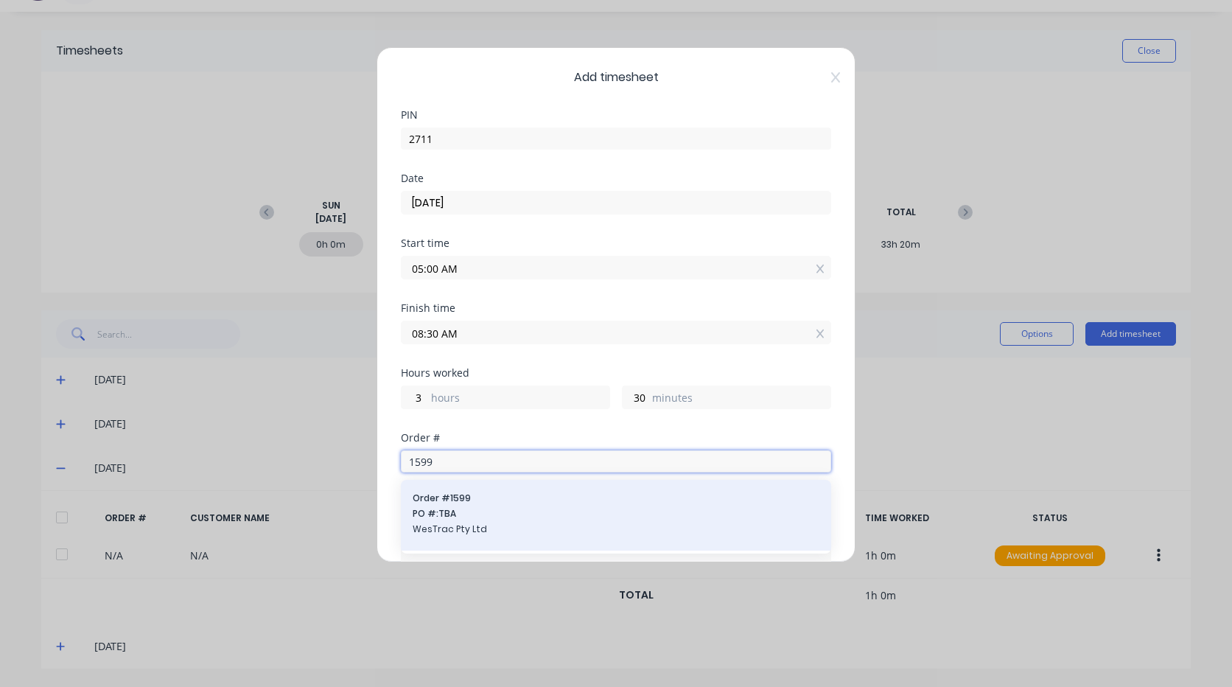
type input "1599"
click at [466, 505] on div "Order # 1599 PO #: TBA WesTrac Pty Ltd" at bounding box center [616, 514] width 407 height 47
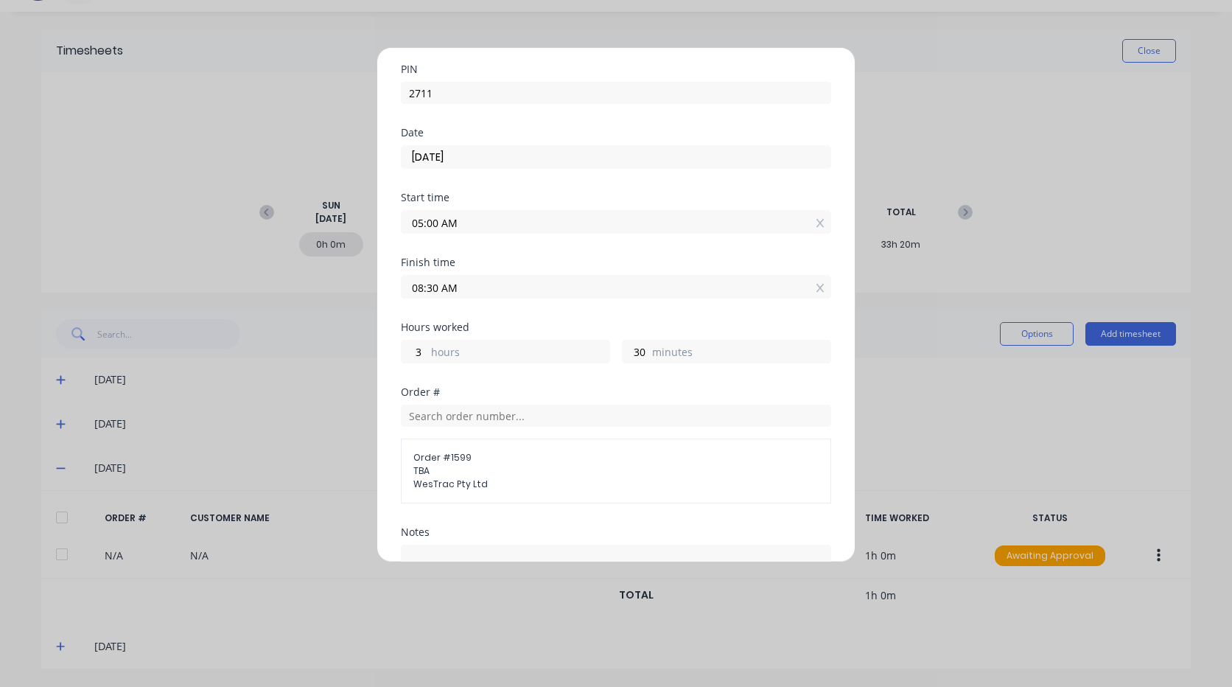
scroll to position [221, 0]
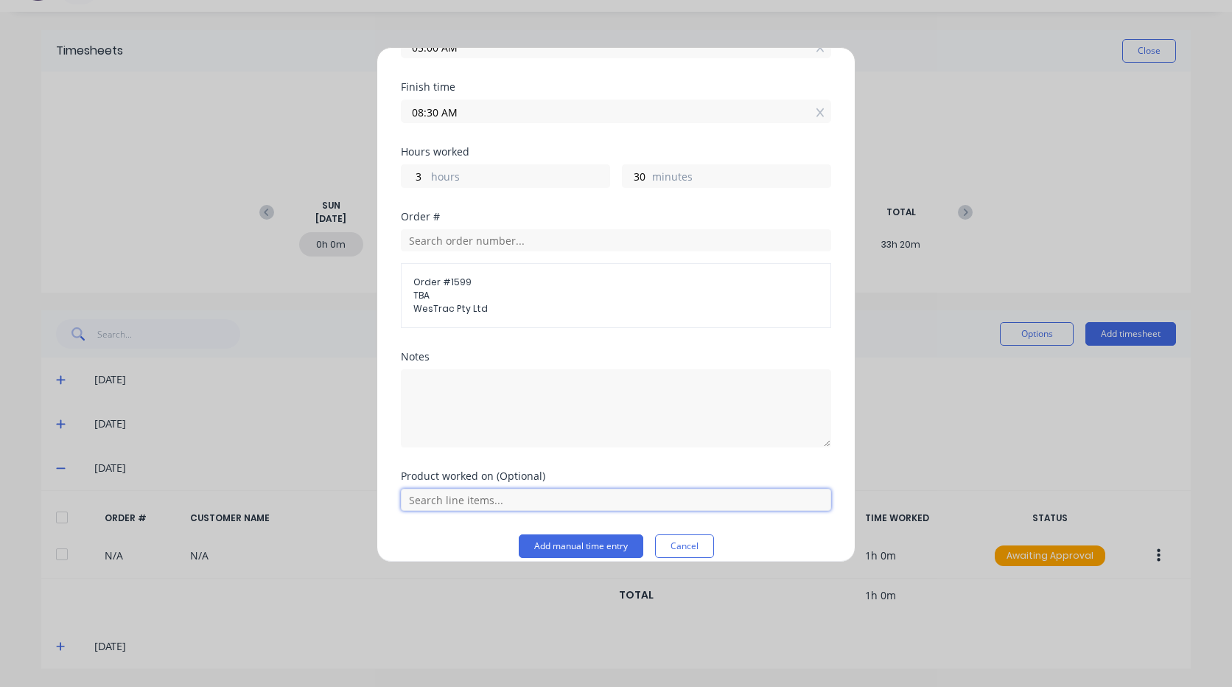
click at [472, 502] on input "text" at bounding box center [616, 500] width 430 height 22
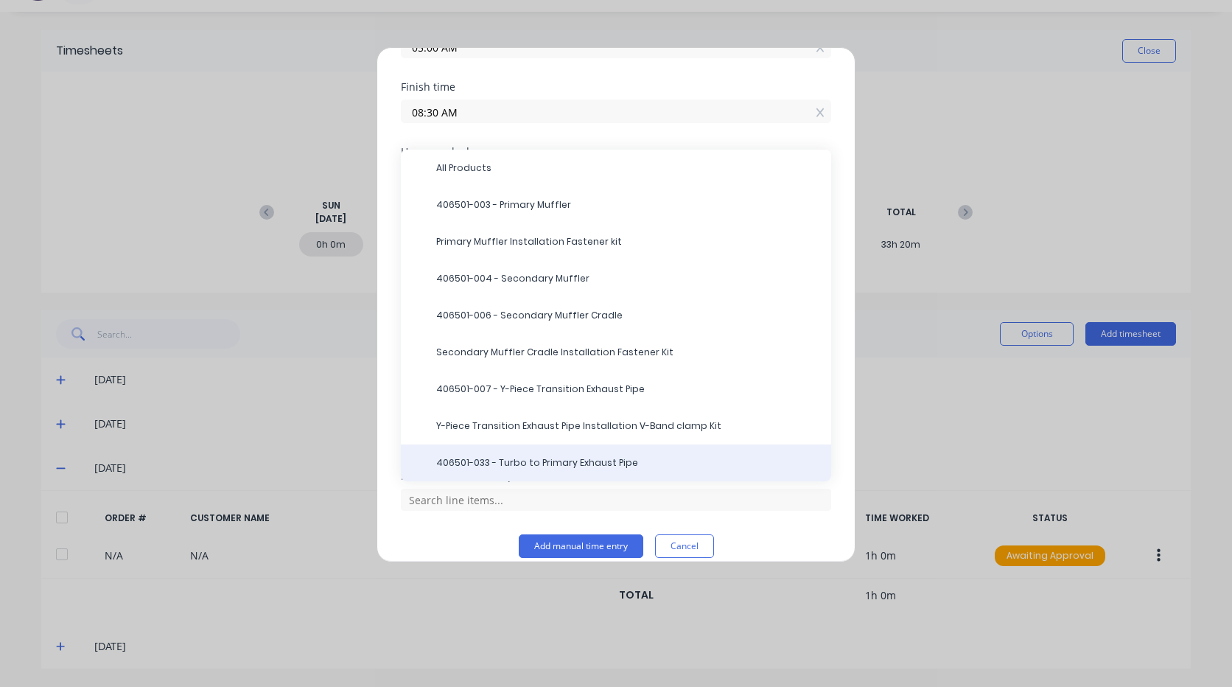
click at [566, 458] on span "406501-033 - Turbo to Primary Exhaust Pipe" at bounding box center [627, 462] width 383 height 13
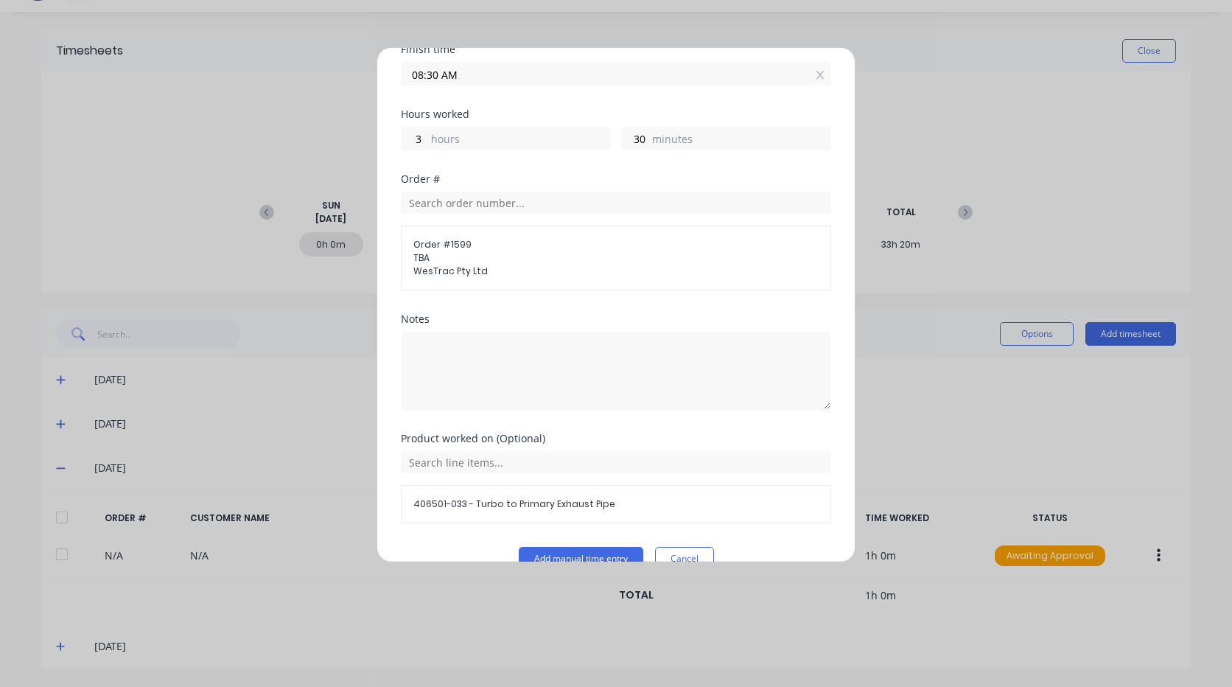
scroll to position [288, 0]
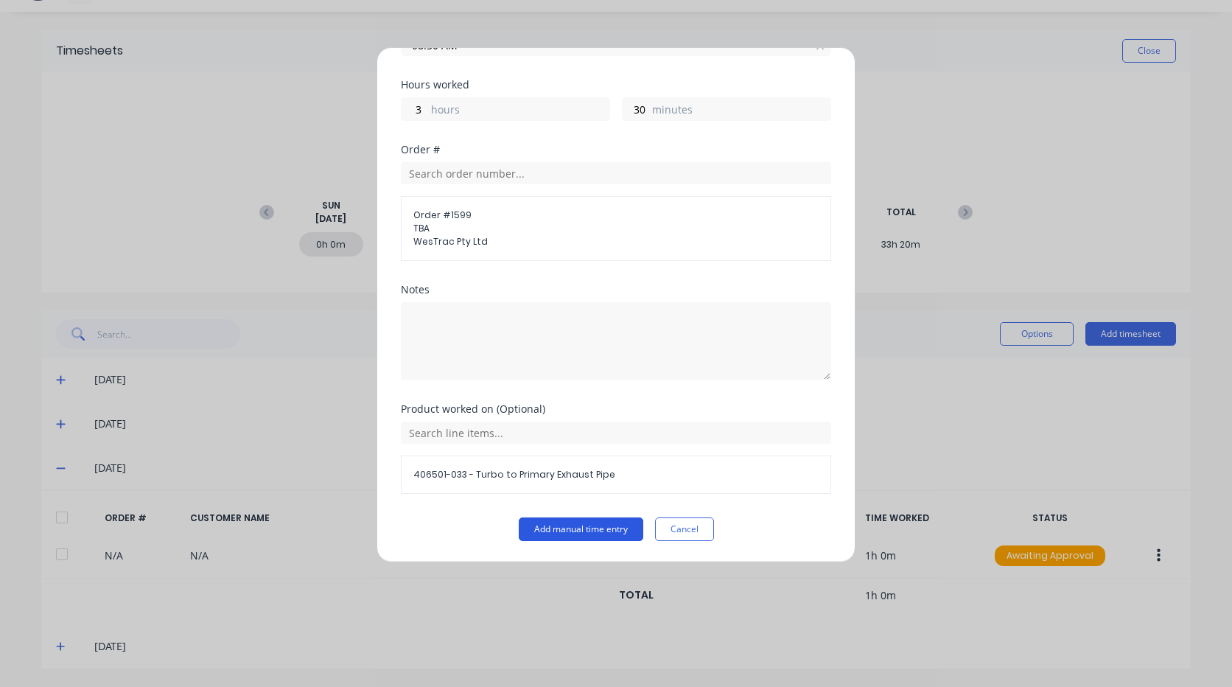
click at [582, 534] on button "Add manual time entry" at bounding box center [581, 529] width 125 height 24
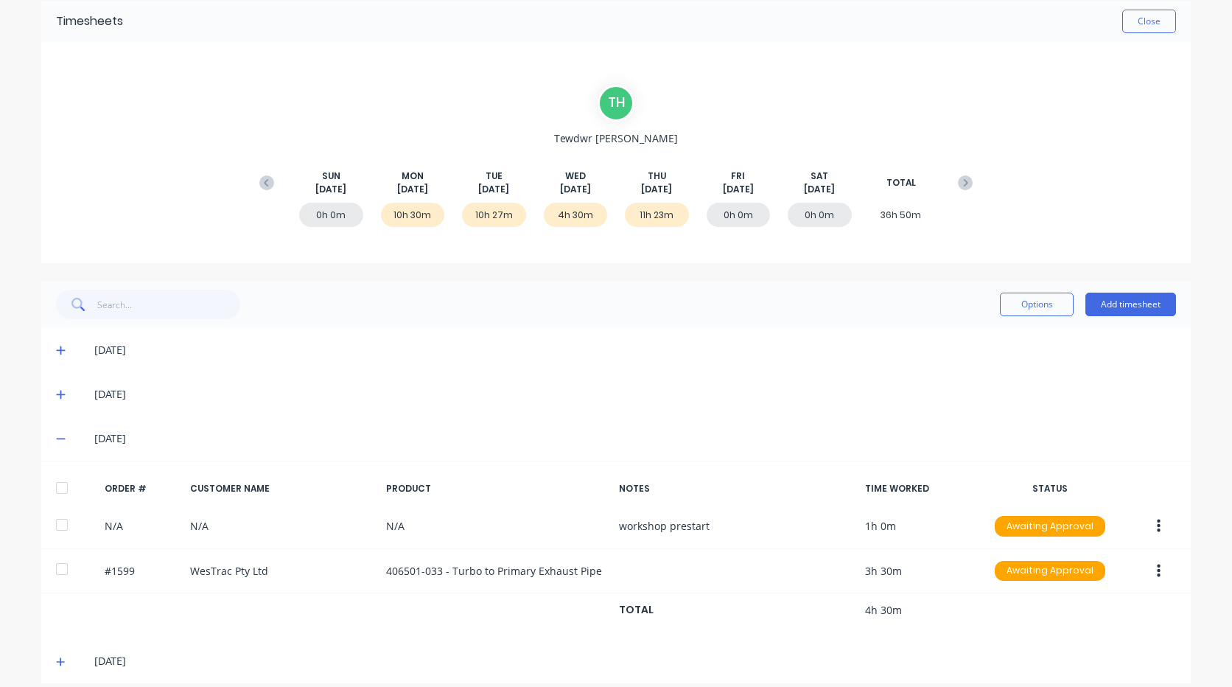
scroll to position [77, 0]
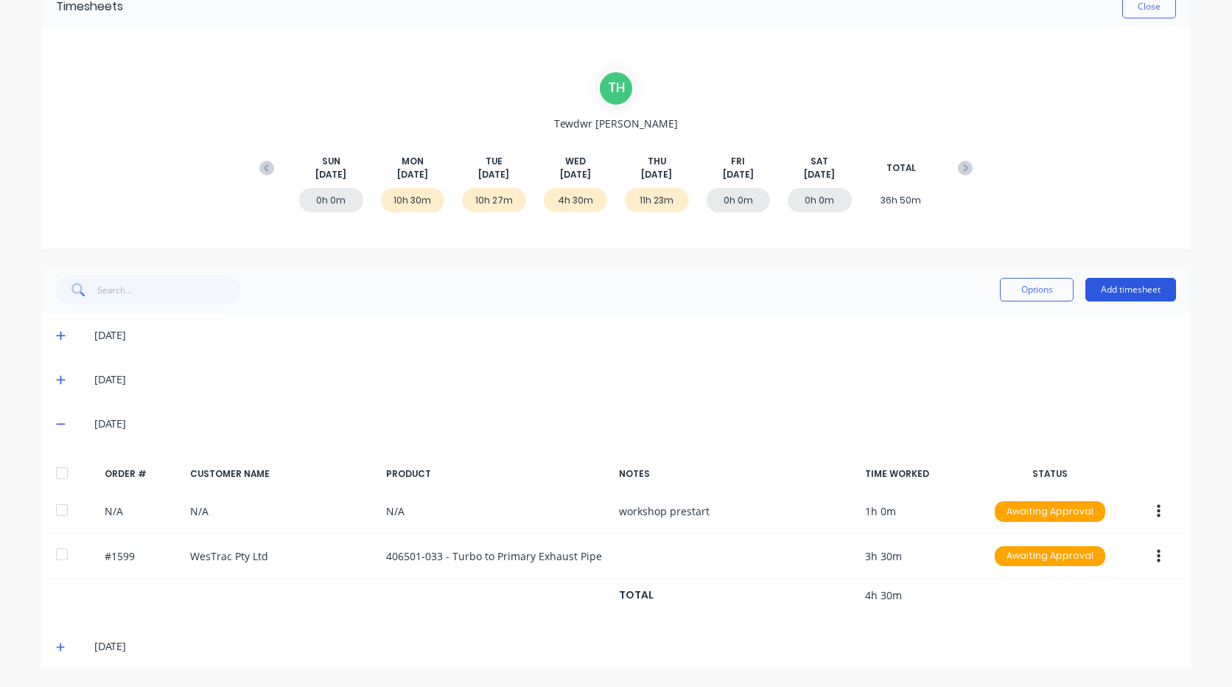
click at [1128, 289] on button "Add timesheet" at bounding box center [1130, 290] width 91 height 24
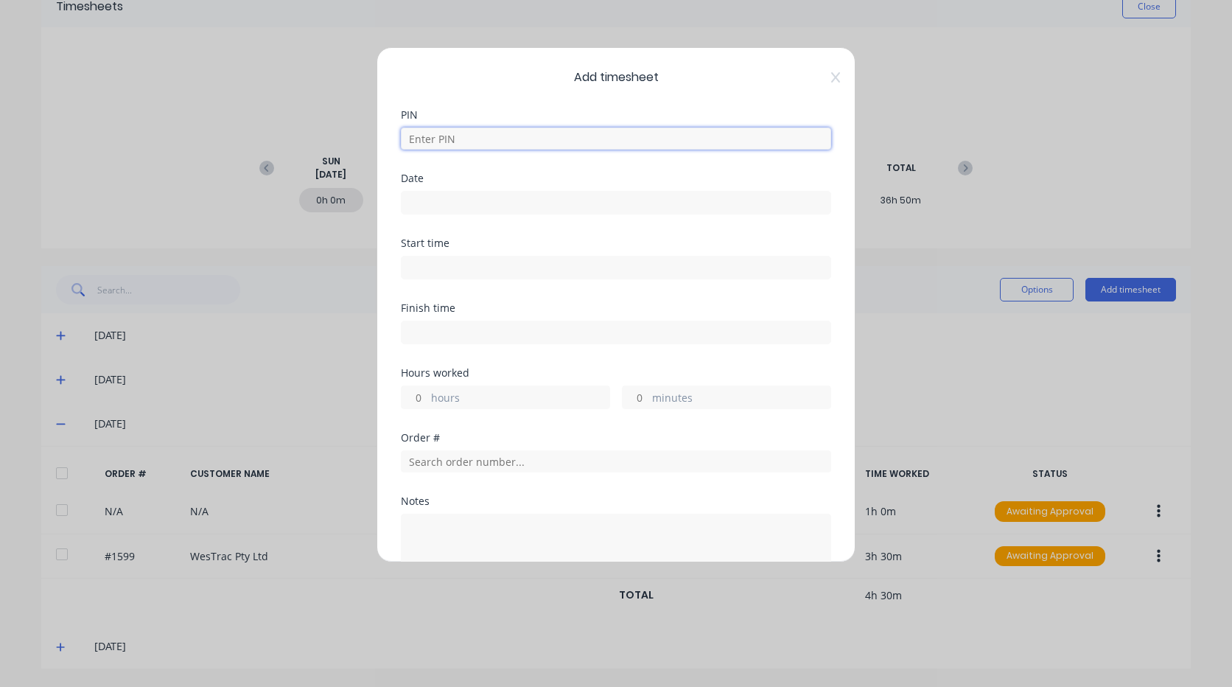
click at [530, 140] on input at bounding box center [616, 138] width 430 height 22
type input "2711"
type input "[DATE]"
type input "05:00 AM"
type input "08:30 AM"
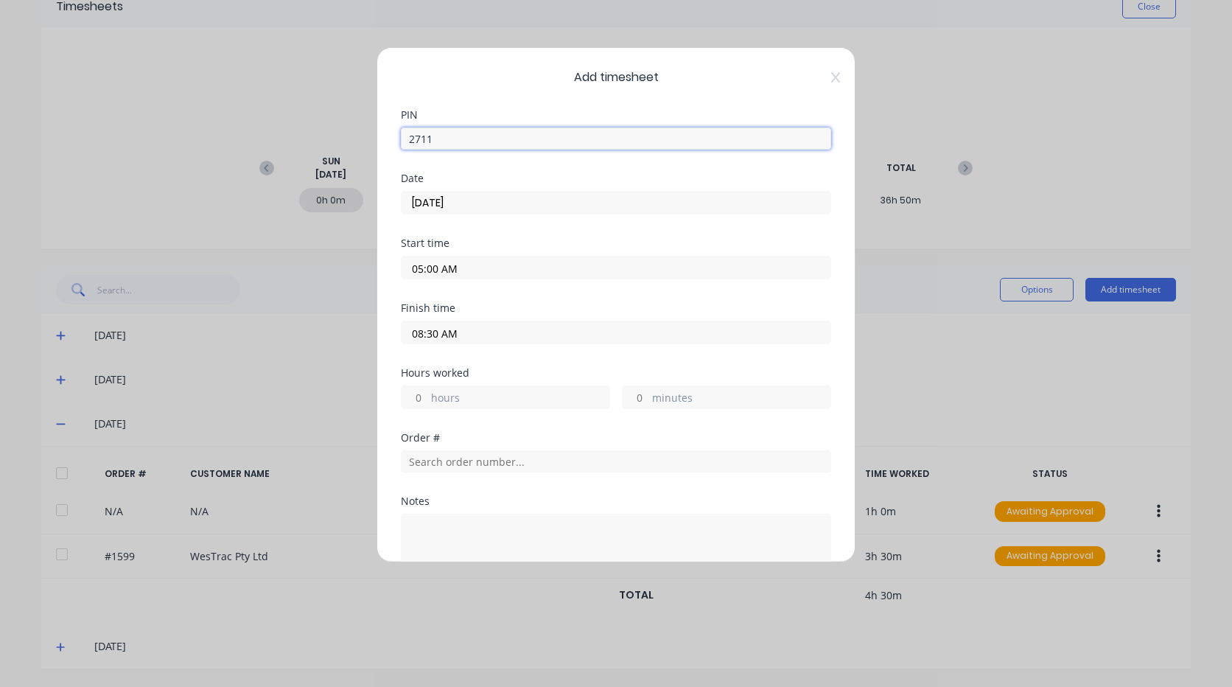
type input "3"
type input "30"
click at [470, 201] on input "[DATE]" at bounding box center [616, 203] width 429 height 22
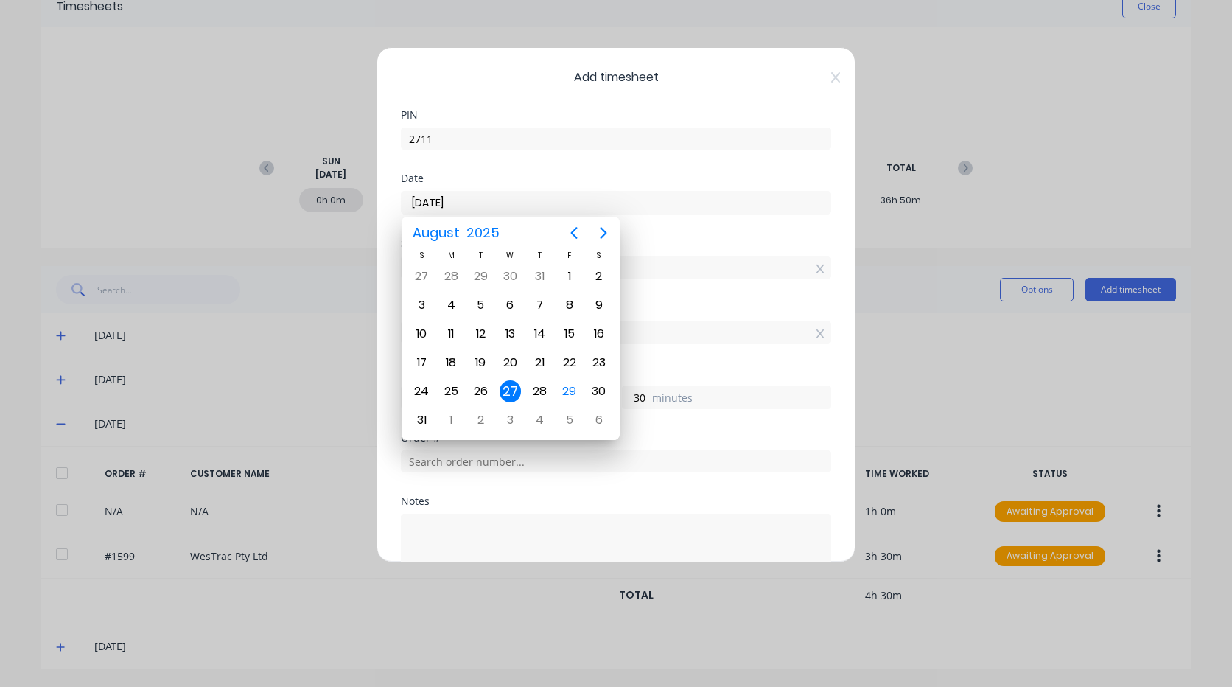
click at [515, 393] on div "27" at bounding box center [511, 391] width 22 height 22
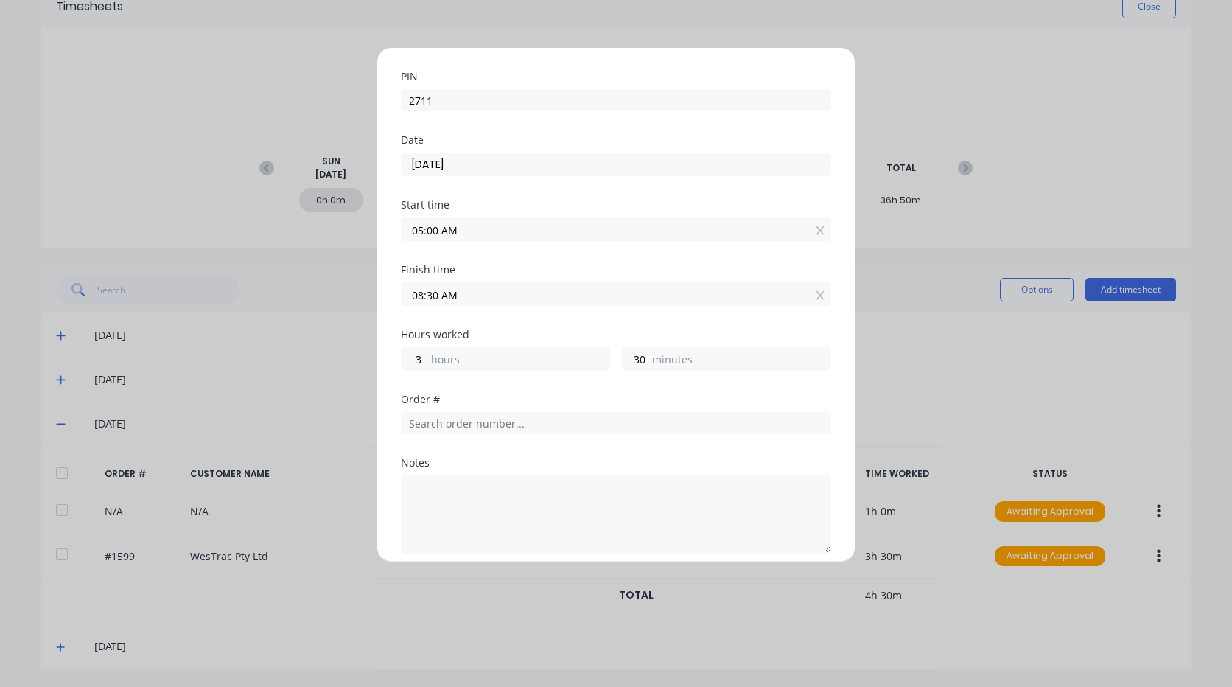
scroll to position [74, 0]
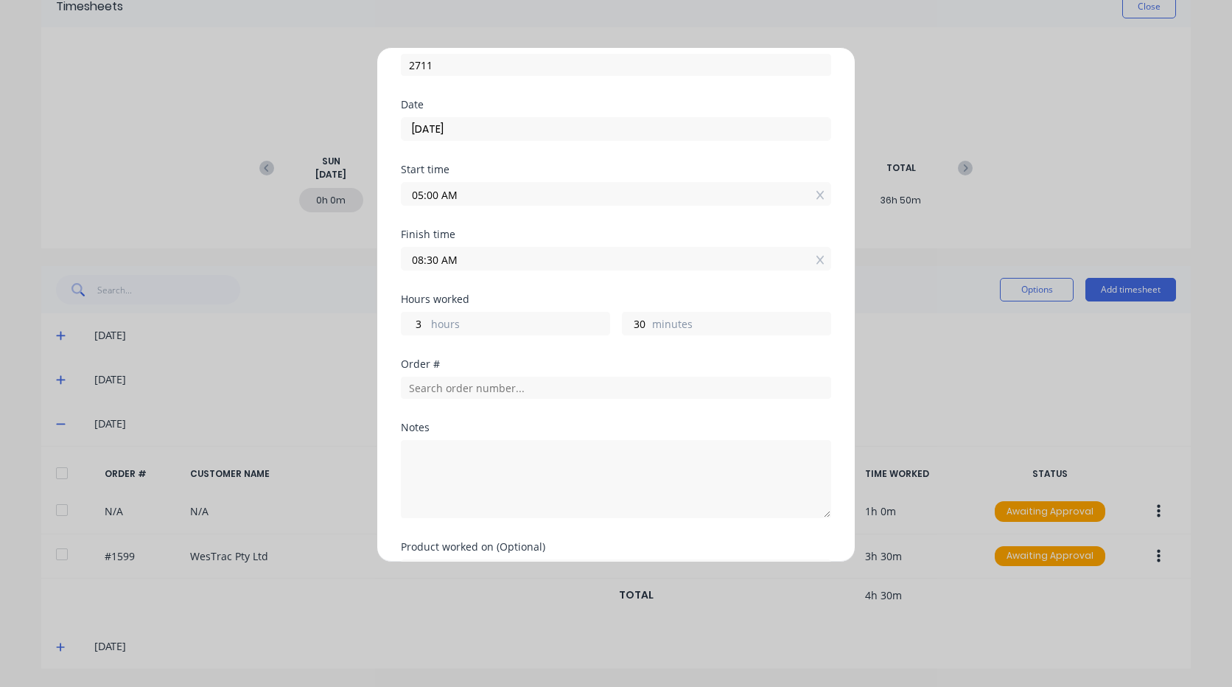
click at [420, 195] on input "05:00 AM" at bounding box center [616, 194] width 429 height 22
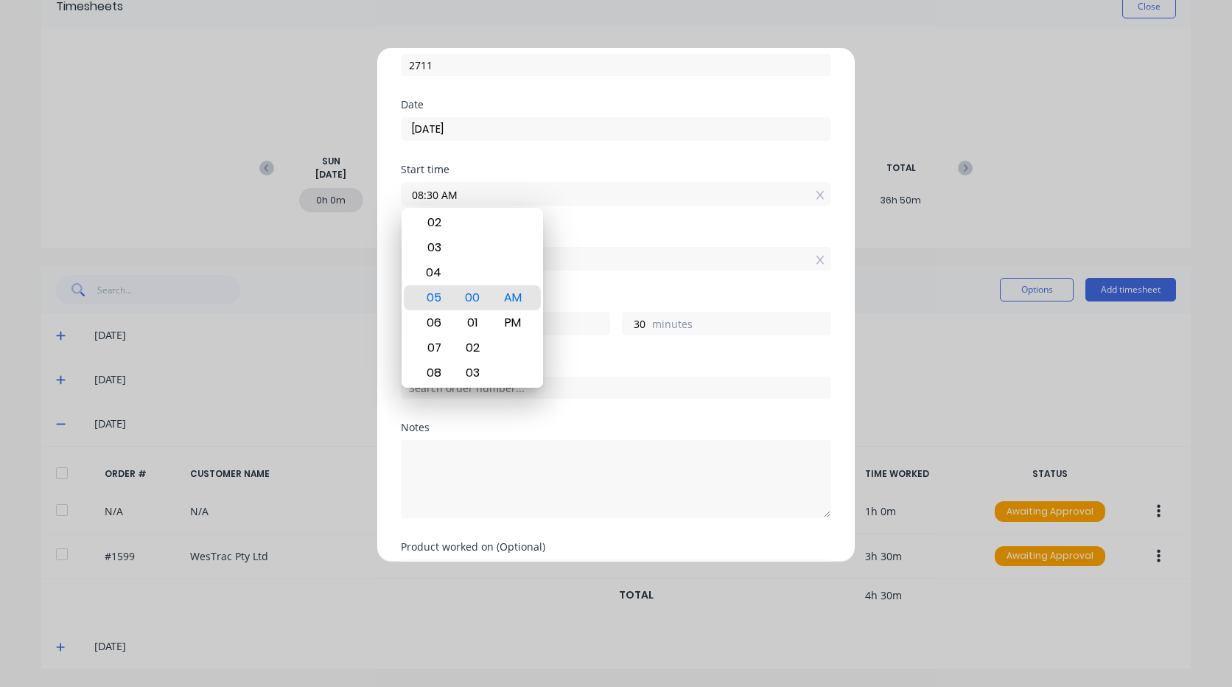
type input "08:30 AM"
type input "0"
click at [598, 234] on div "Finish time" at bounding box center [616, 234] width 430 height 10
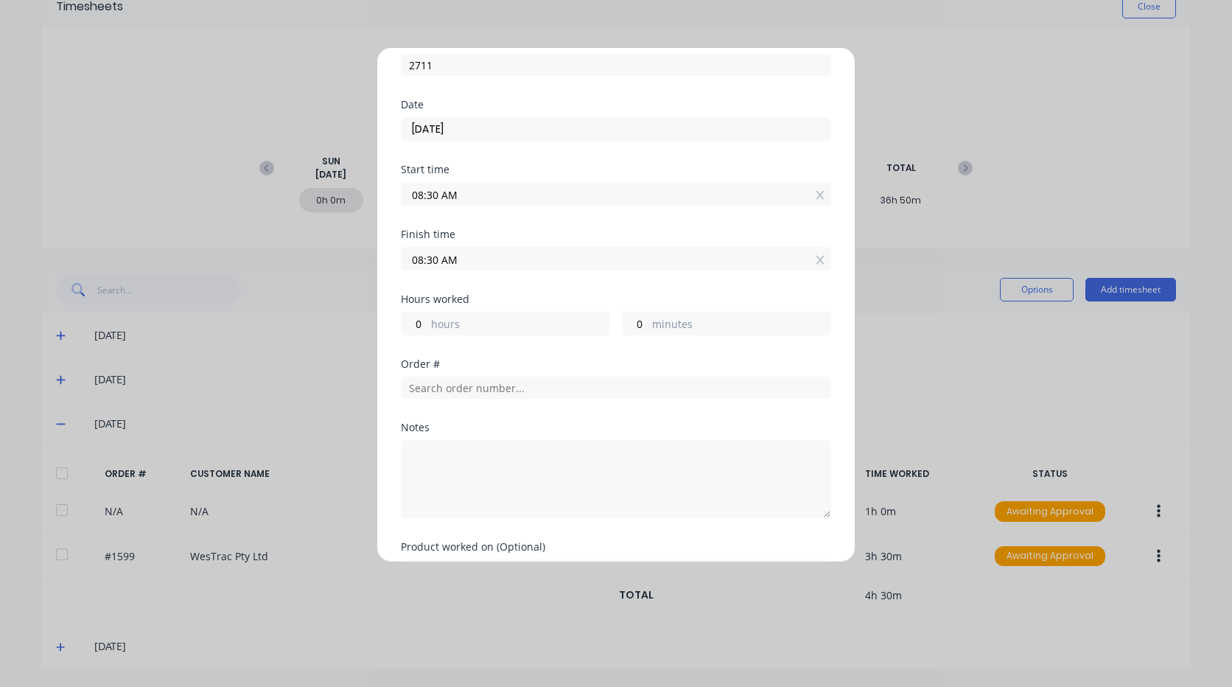
click at [429, 256] on input "08:30 AM" at bounding box center [616, 259] width 429 height 22
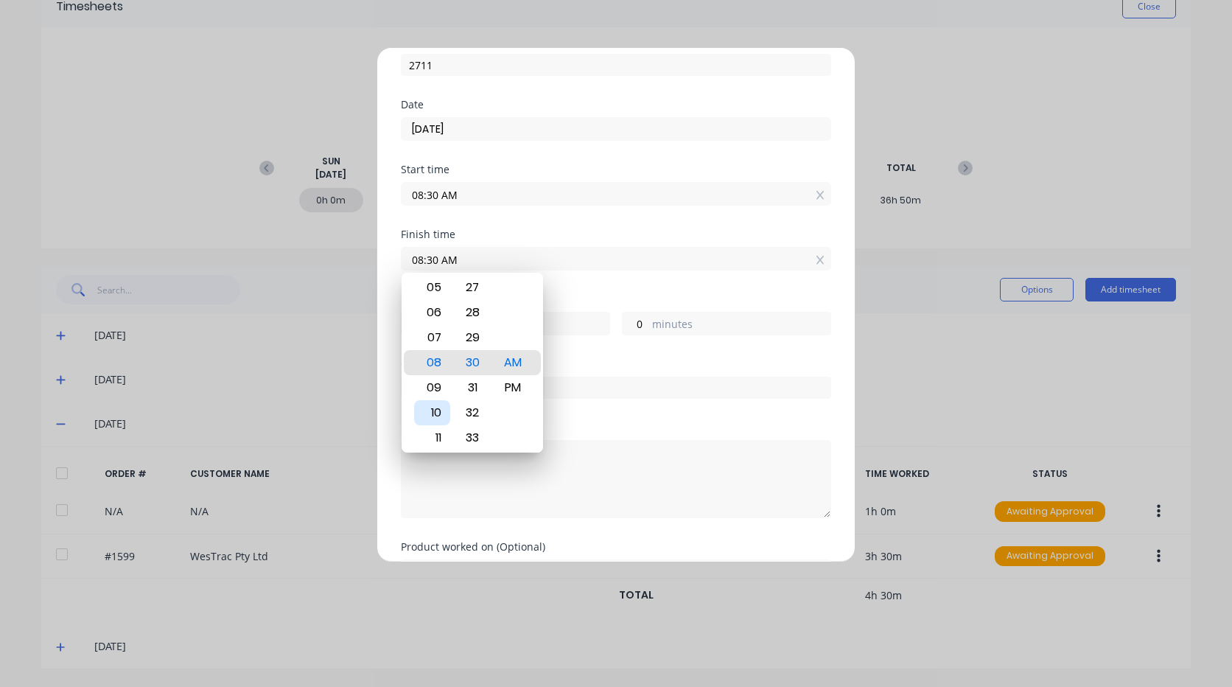
click at [440, 410] on div "10" at bounding box center [432, 412] width 36 height 25
type input "10:30 AM"
type input "2"
type input "10:26 AM"
type input "1"
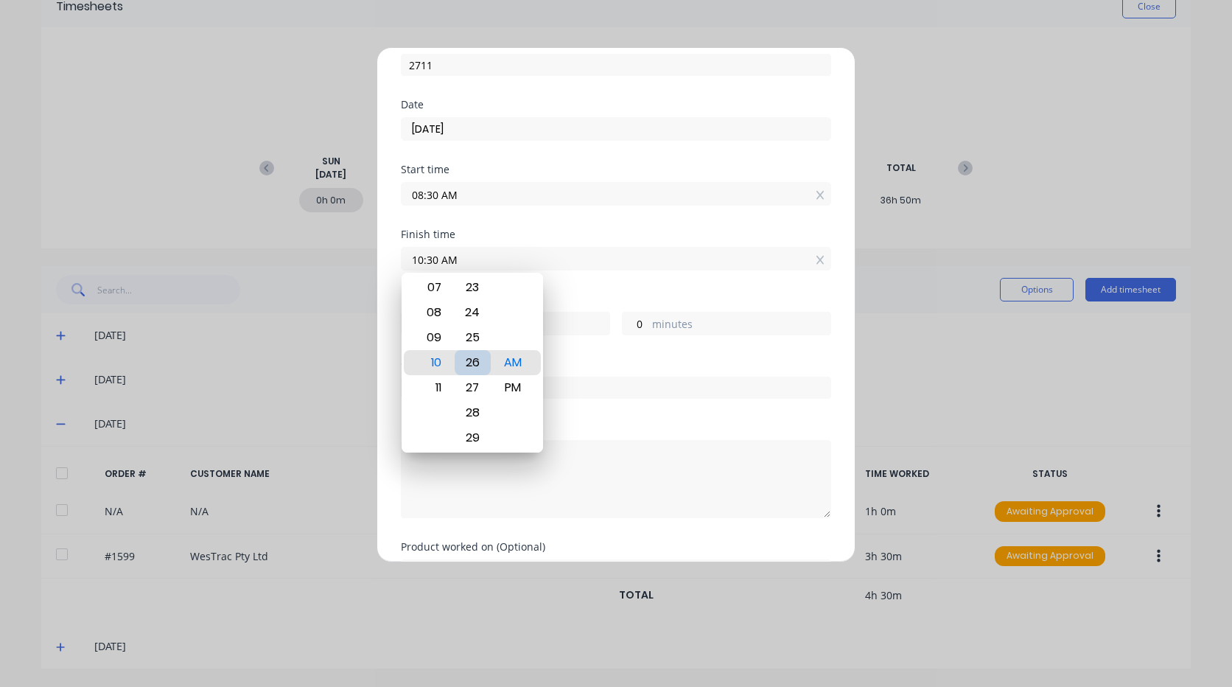
type input "56"
type input "10:00 AM"
type input "30"
click at [677, 281] on div "Finish time 10:00 AM" at bounding box center [616, 261] width 430 height 65
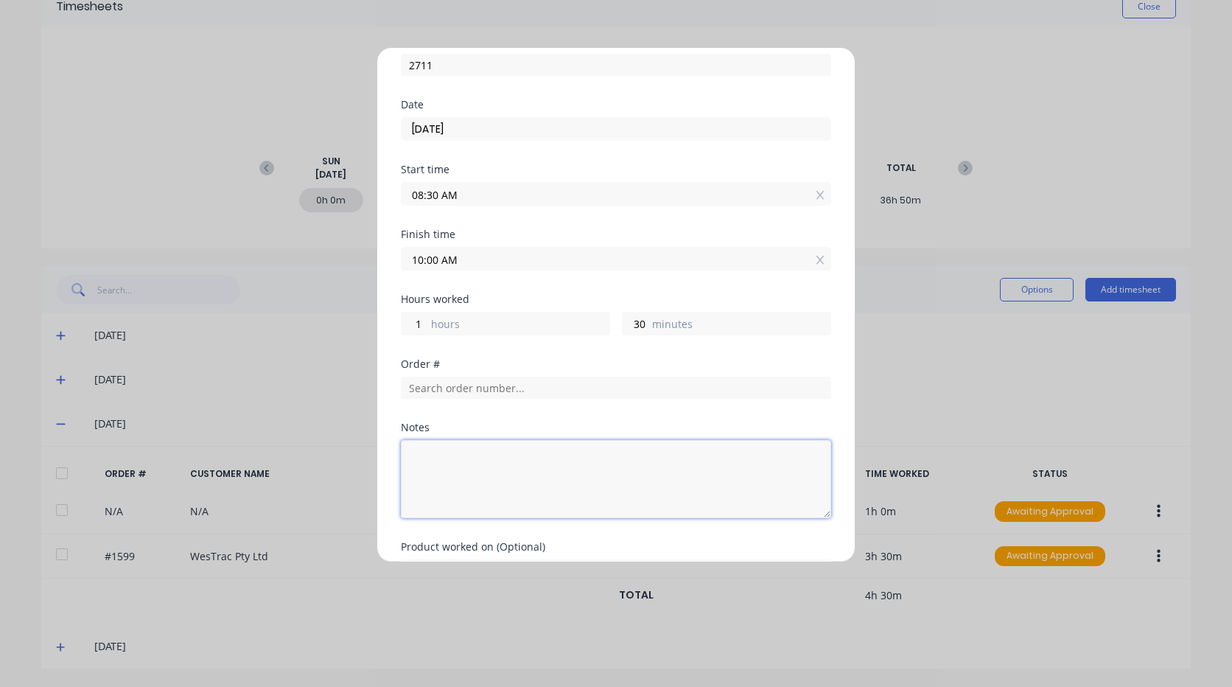
click at [455, 466] on textarea at bounding box center [616, 479] width 430 height 78
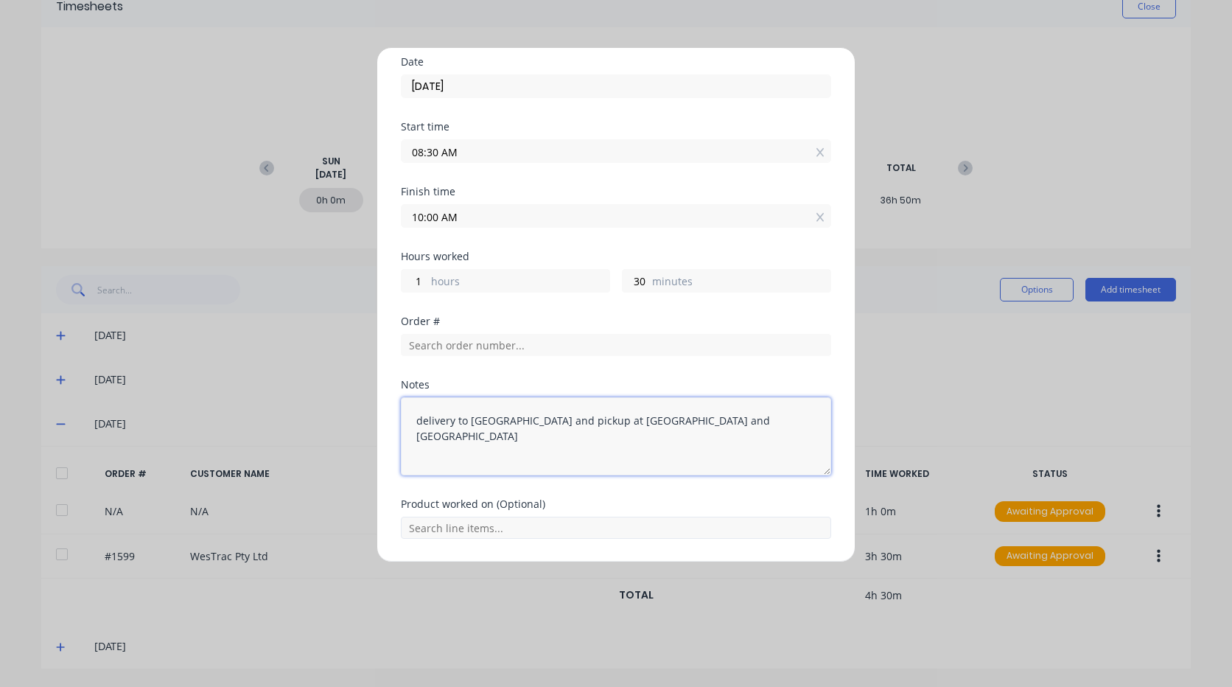
scroll to position [161, 0]
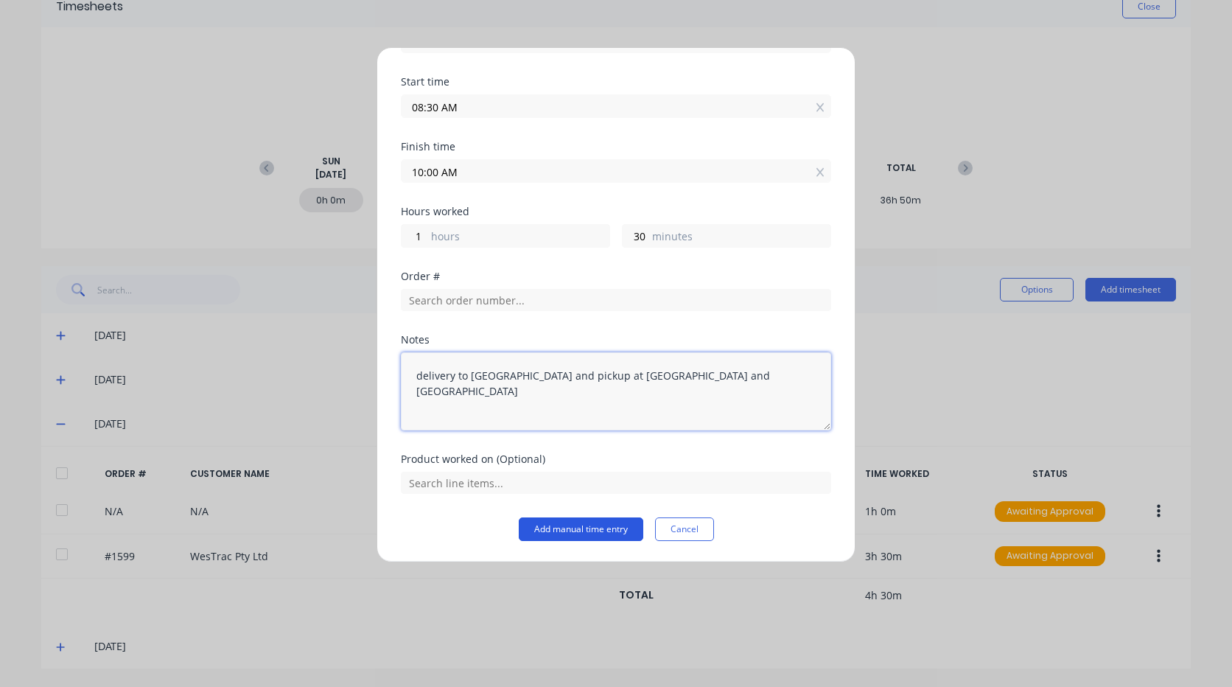
type textarea "delivery to [GEOGRAPHIC_DATA] and pickup at [GEOGRAPHIC_DATA] and [GEOGRAPHIC_D…"
click at [550, 528] on button "Add manual time entry" at bounding box center [581, 529] width 125 height 24
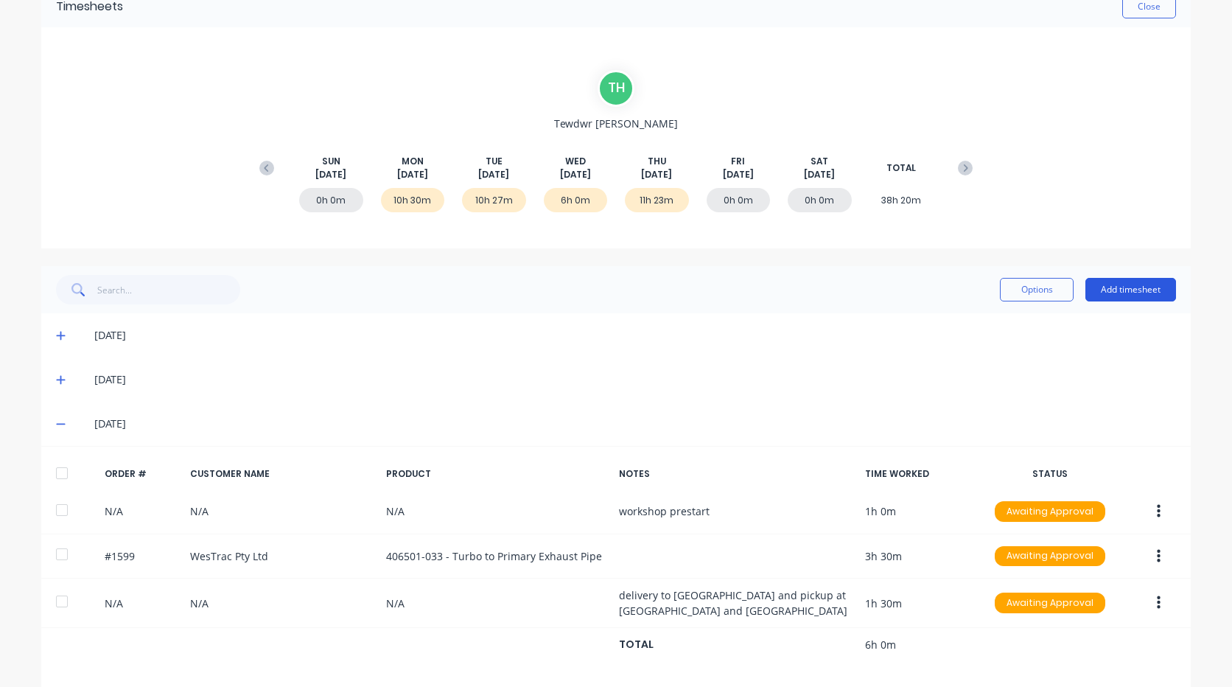
click at [1153, 284] on button "Add timesheet" at bounding box center [1130, 290] width 91 height 24
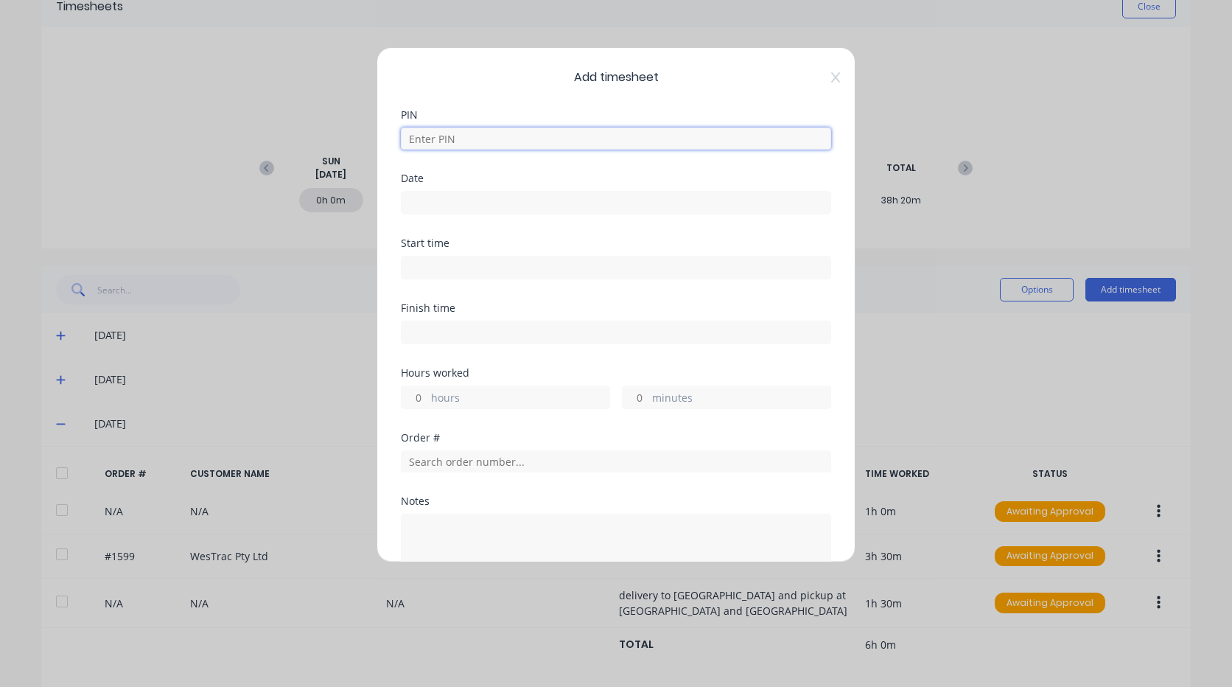
click at [533, 142] on input at bounding box center [616, 138] width 430 height 22
type input "2711"
type input "[DATE]"
type input "08:30 AM"
type input "10:00 AM"
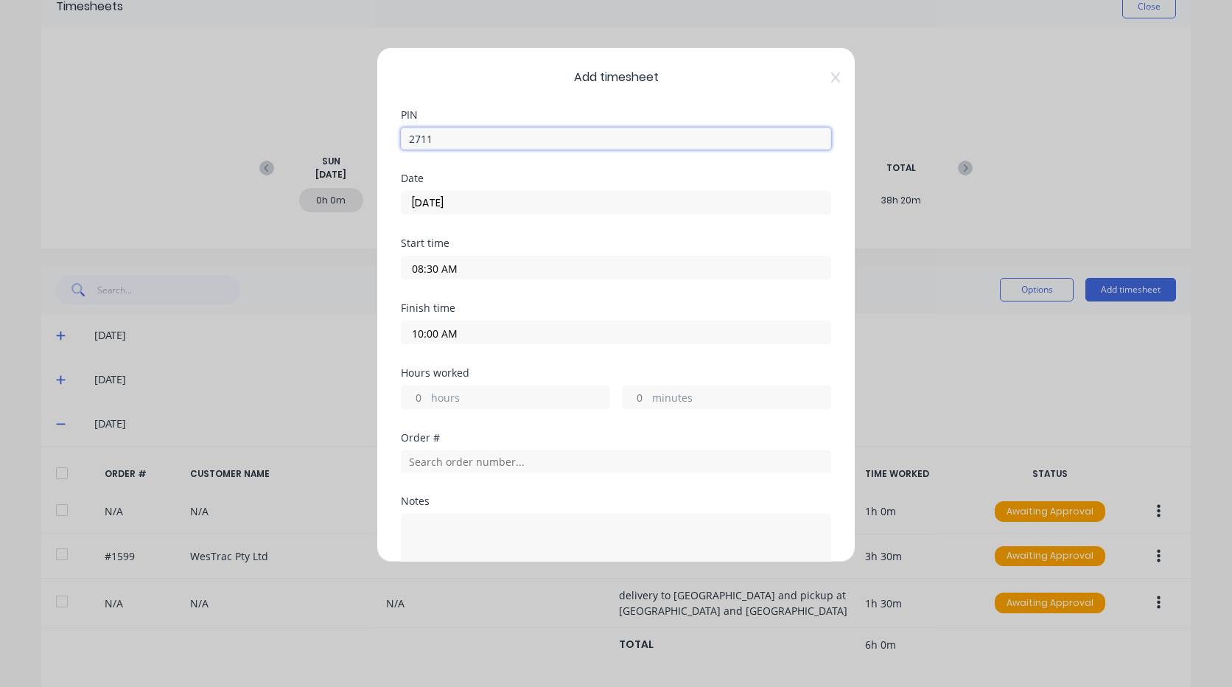
type input "1"
type input "30"
click at [469, 205] on input "[DATE]" at bounding box center [616, 203] width 429 height 22
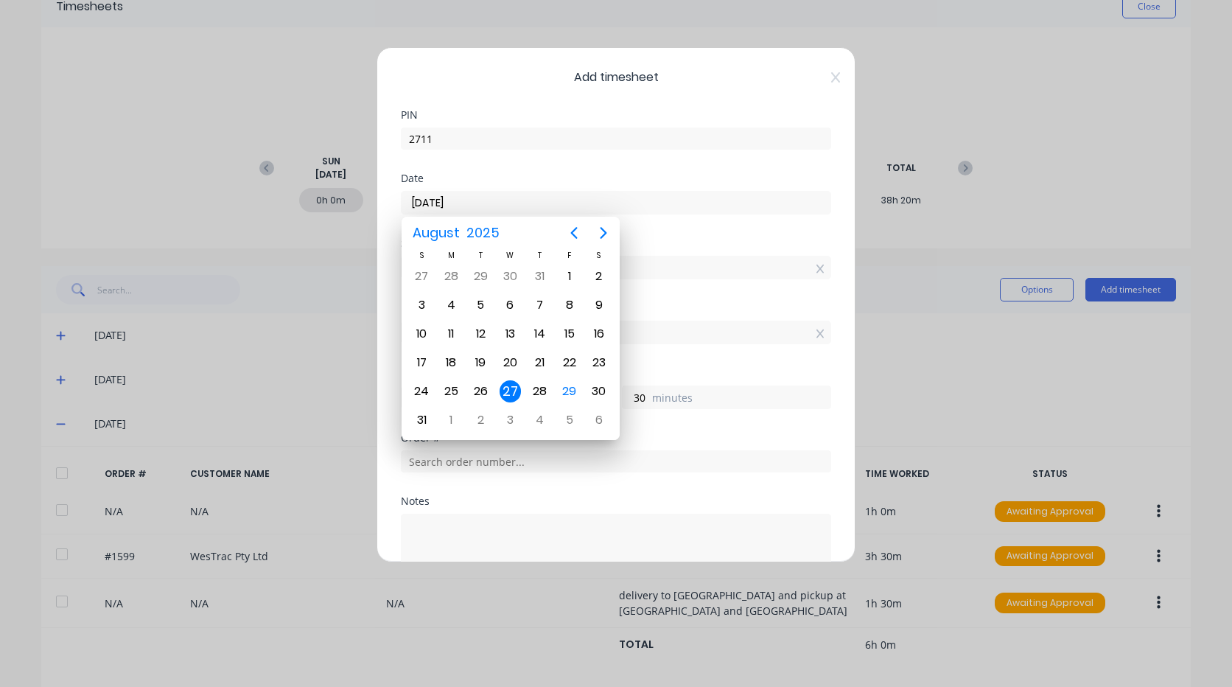
click at [508, 391] on div "27" at bounding box center [511, 391] width 22 height 22
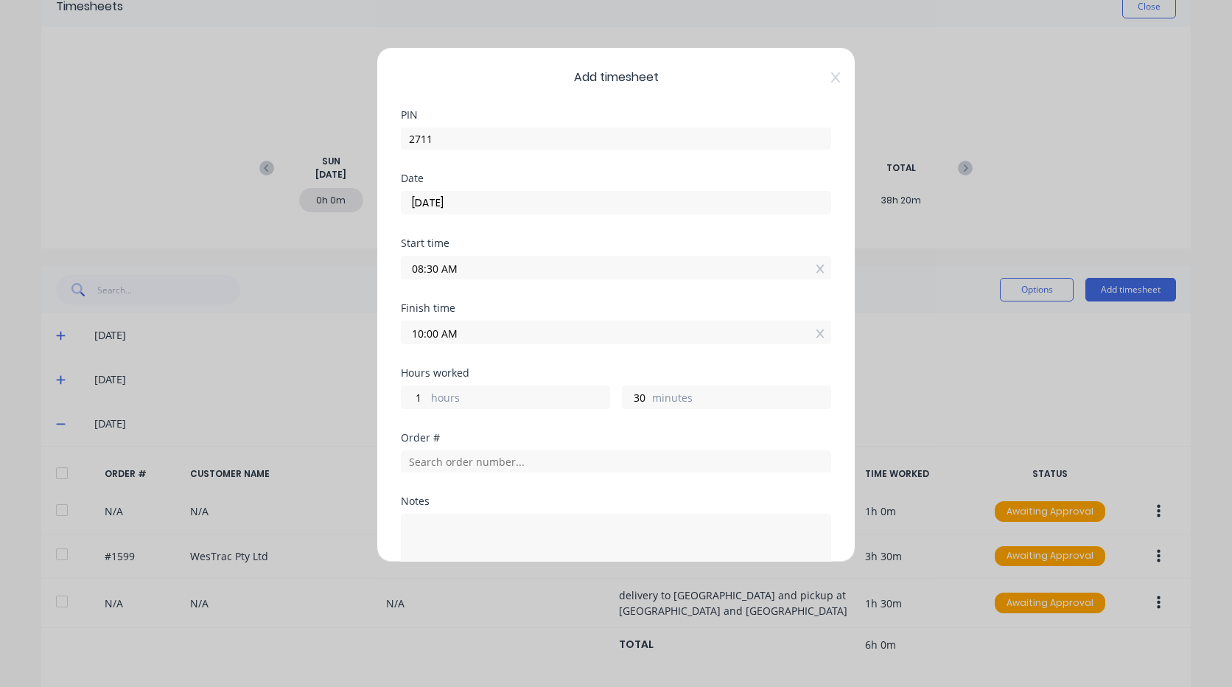
click at [437, 267] on input "08:30 AM" at bounding box center [616, 267] width 429 height 22
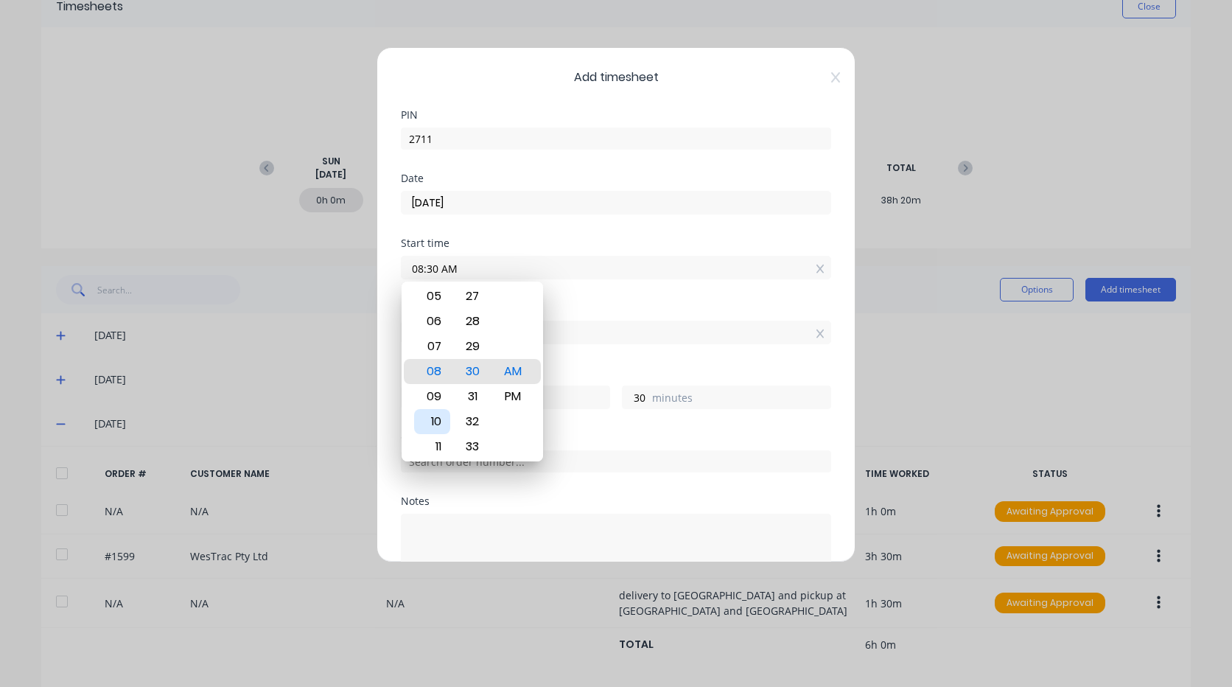
click at [439, 422] on div "10" at bounding box center [432, 421] width 36 height 25
type input "10:30 AM"
type input "23"
type input "10:00 AM"
type input "0"
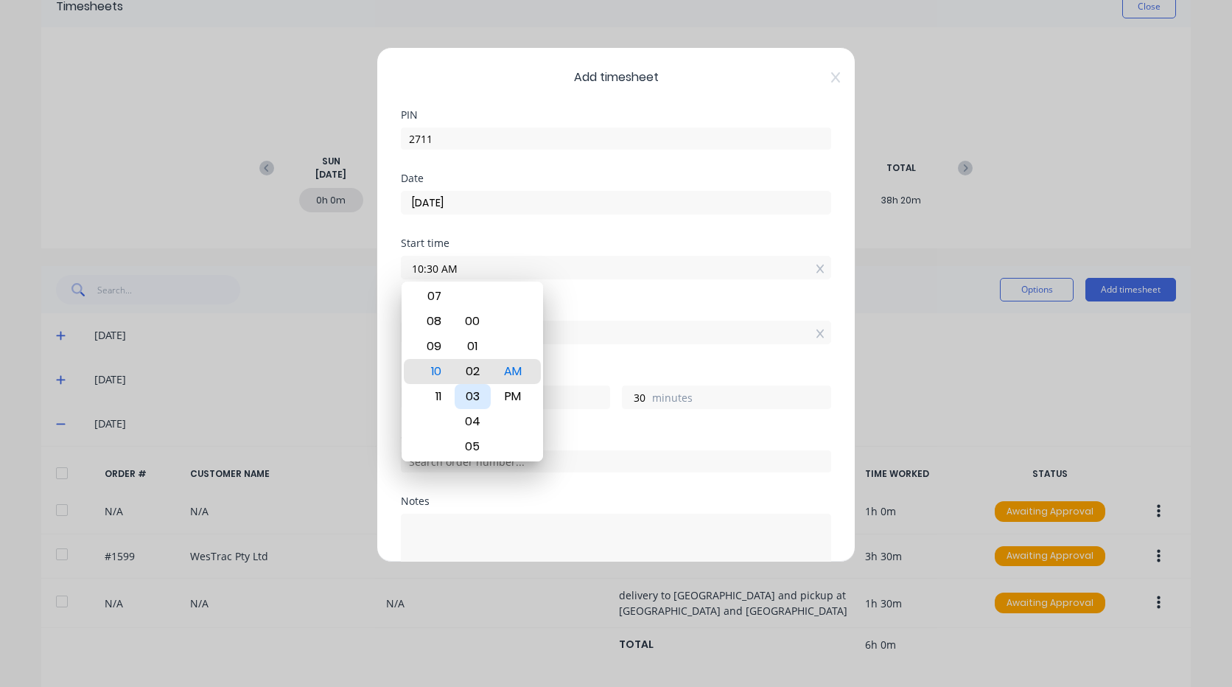
type input "0"
click at [584, 352] on div "Finish time 10:00 AM" at bounding box center [616, 335] width 430 height 65
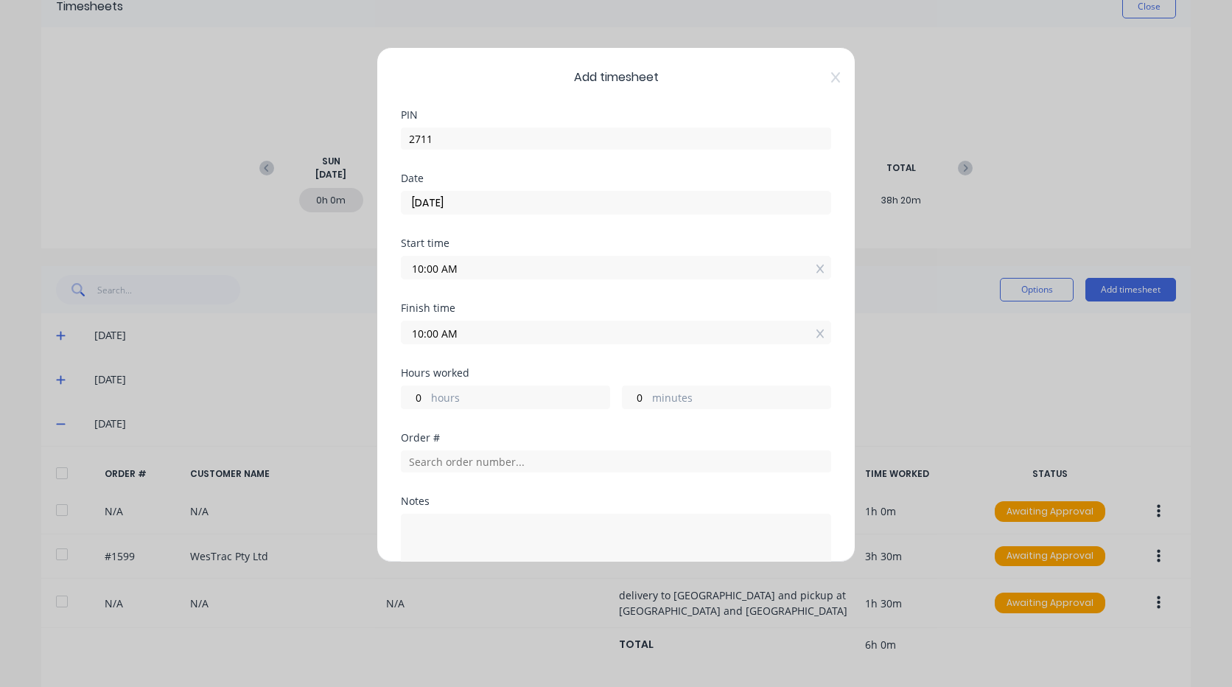
click at [417, 332] on input "10:00 AM" at bounding box center [616, 332] width 429 height 22
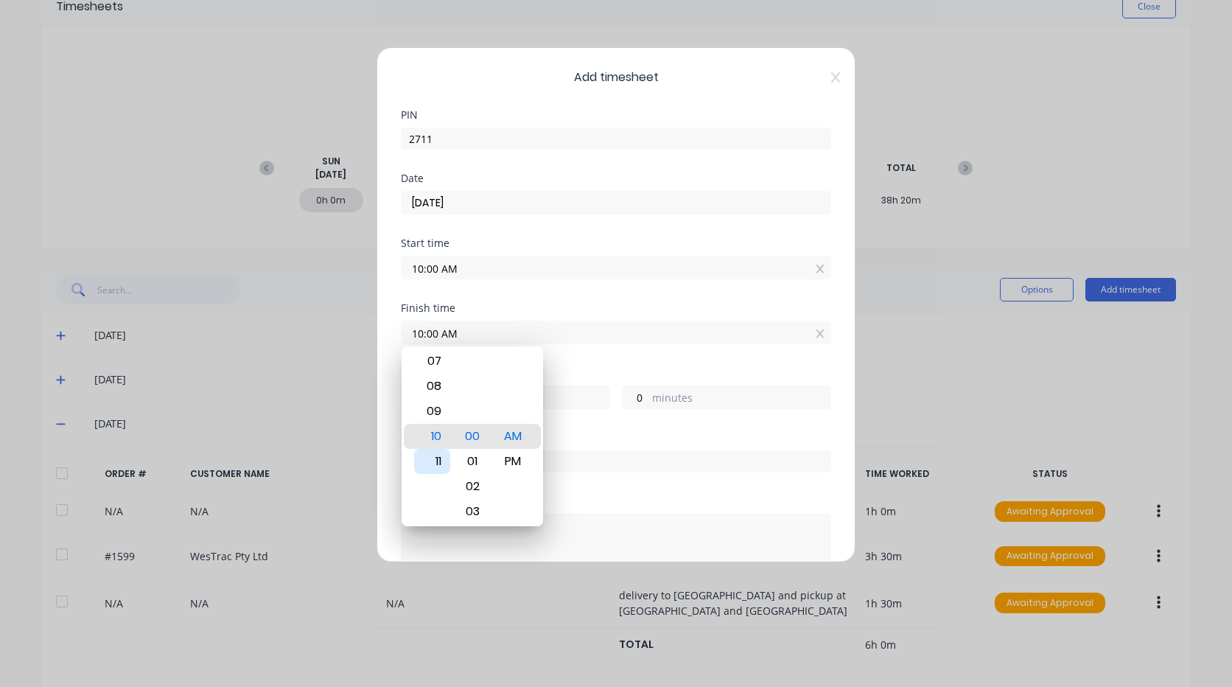
click at [435, 457] on div "11" at bounding box center [432, 461] width 36 height 25
type input "11:00 AM"
type input "1"
type input "11:03 AM"
type input "3"
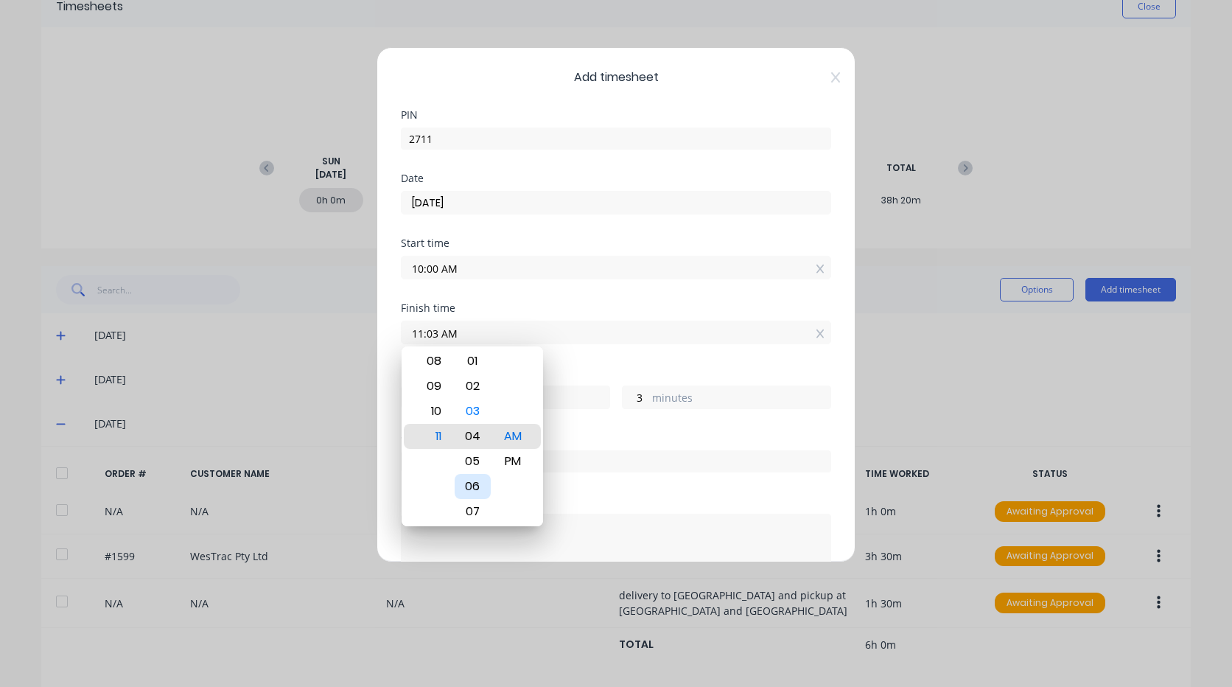
type input "11:05 AM"
type input "5"
type input "11:07 AM"
type input "7"
type input "11:09 AM"
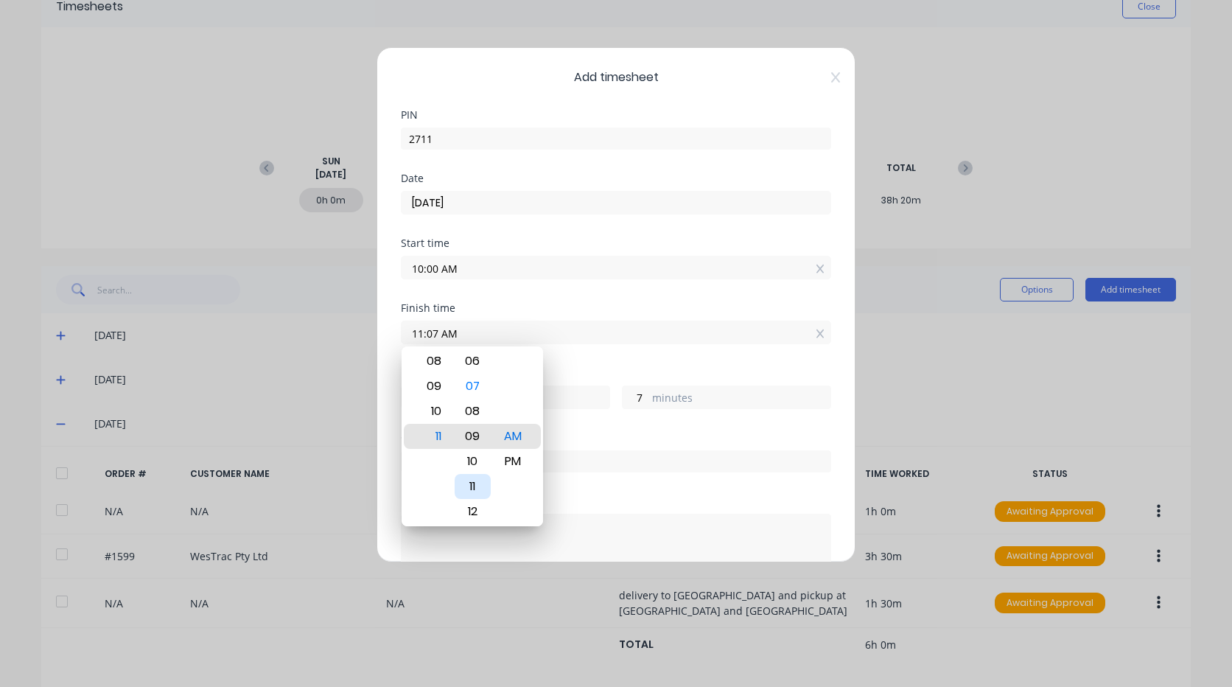
type input "9"
type input "11:11 AM"
type input "11"
type input "11:12 AM"
type input "12"
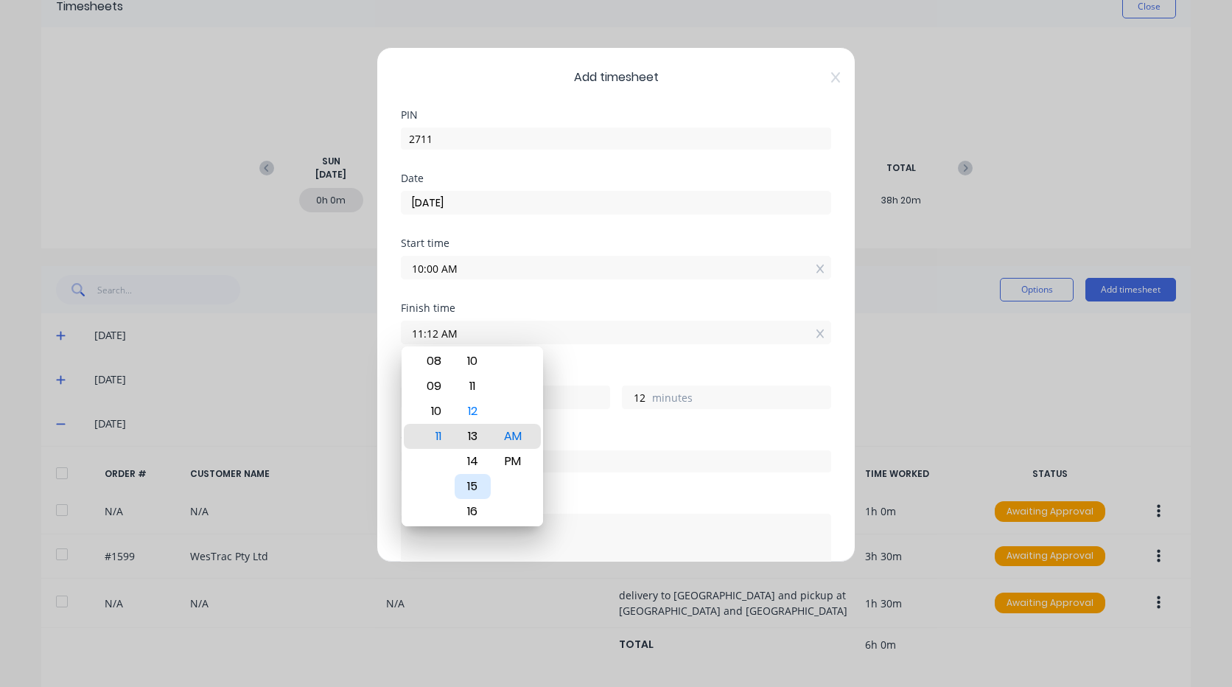
type input "11:13 AM"
type input "13"
type input "11:14 AM"
type input "14"
type input "11:15 AM"
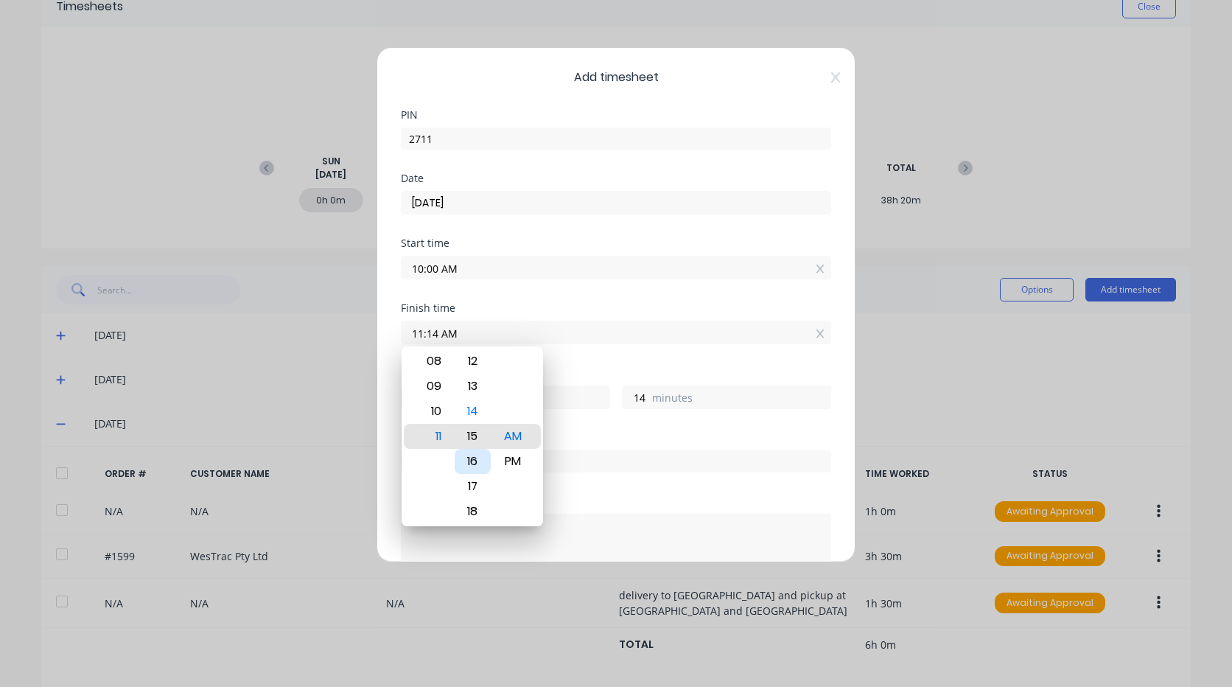
type input "15"
click at [587, 431] on div "Hours worked 1 hours 15 minutes" at bounding box center [616, 400] width 430 height 65
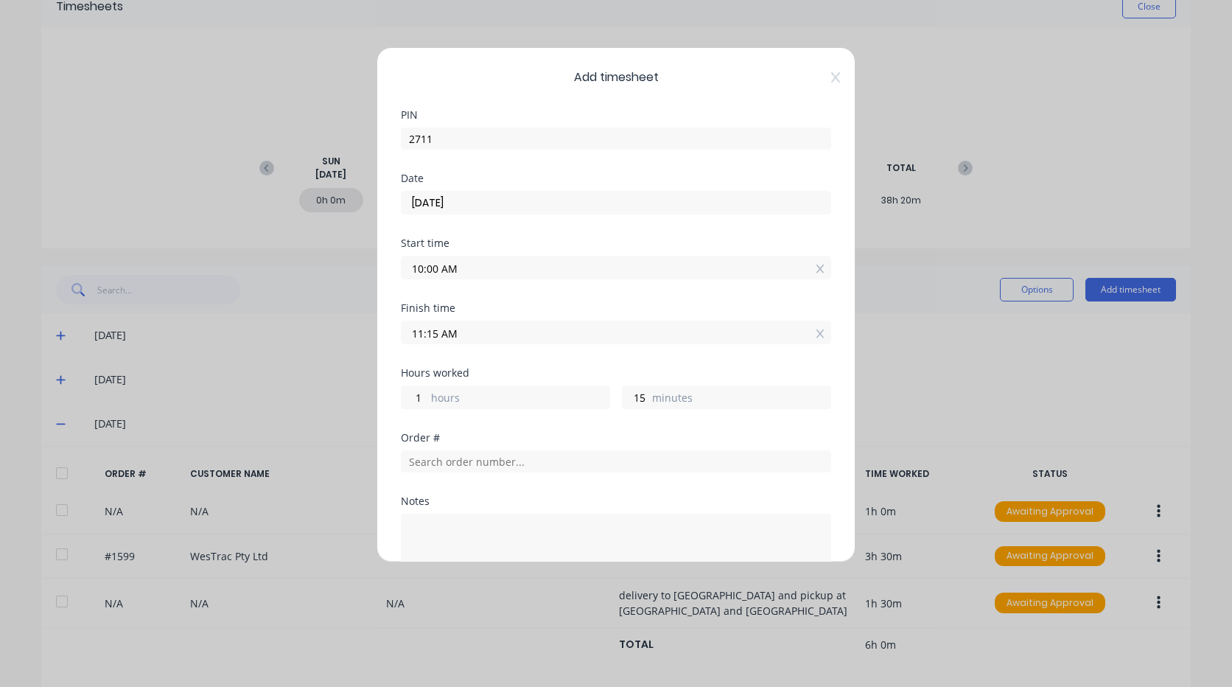
scroll to position [74, 0]
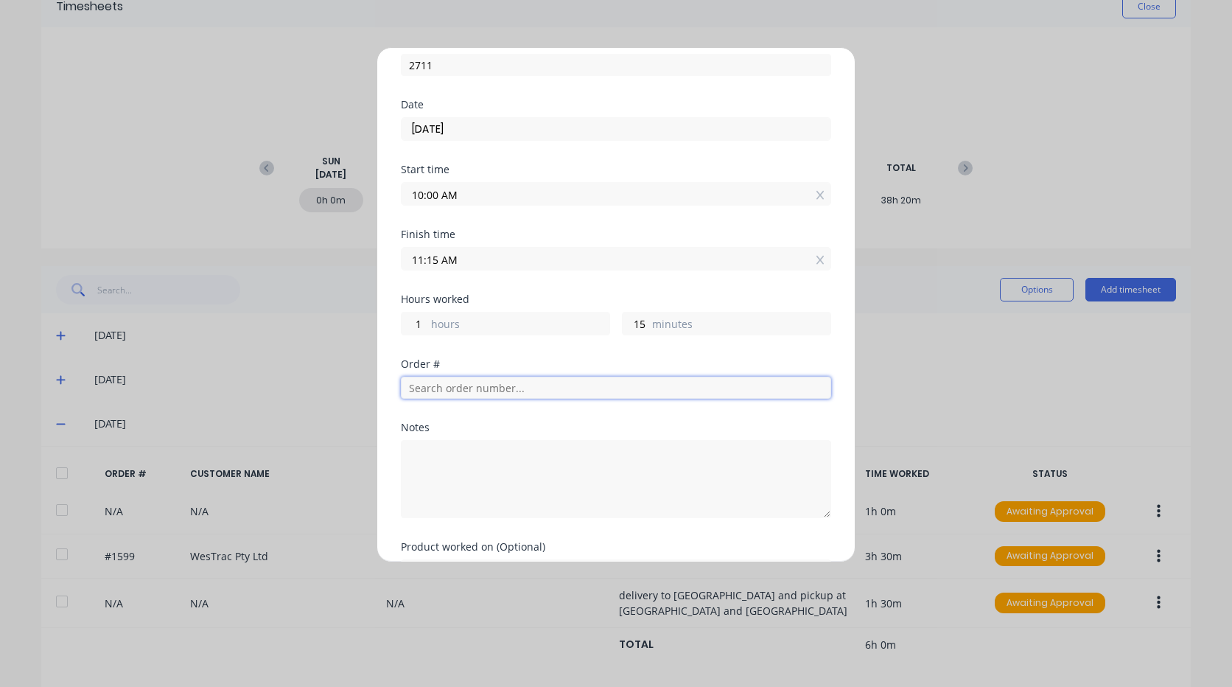
click at [486, 390] on input "text" at bounding box center [616, 388] width 430 height 22
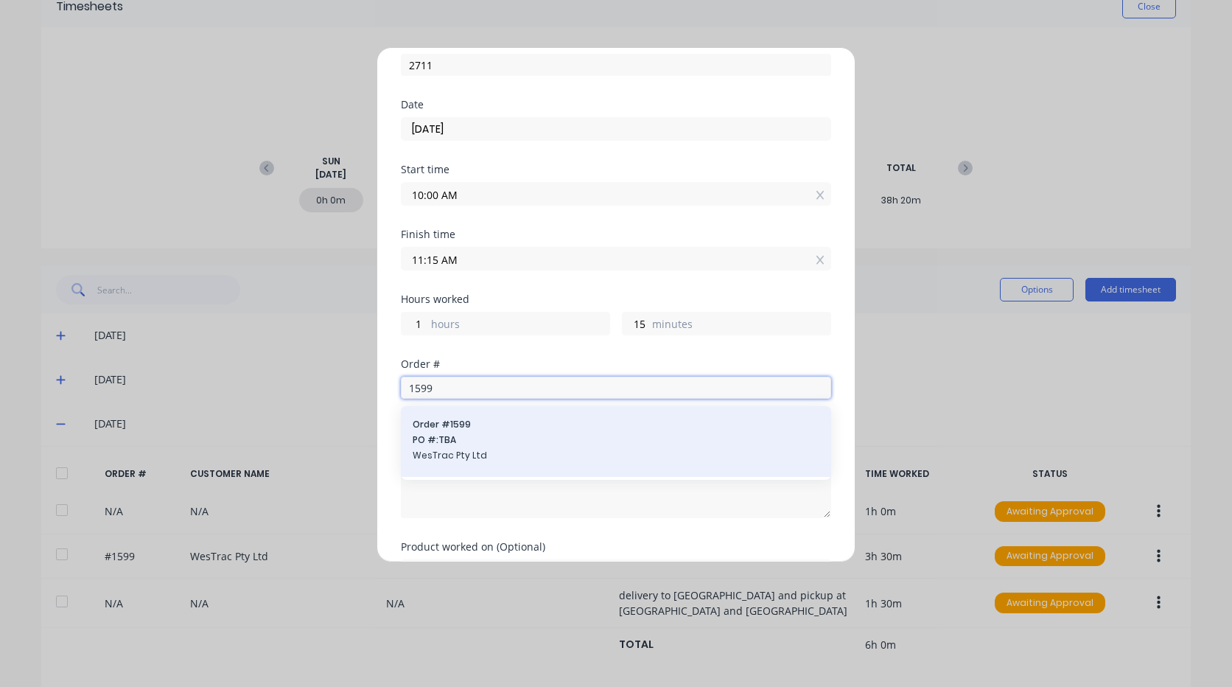
type input "1599"
click at [542, 456] on span "WesTrac Pty Ltd" at bounding box center [616, 455] width 407 height 13
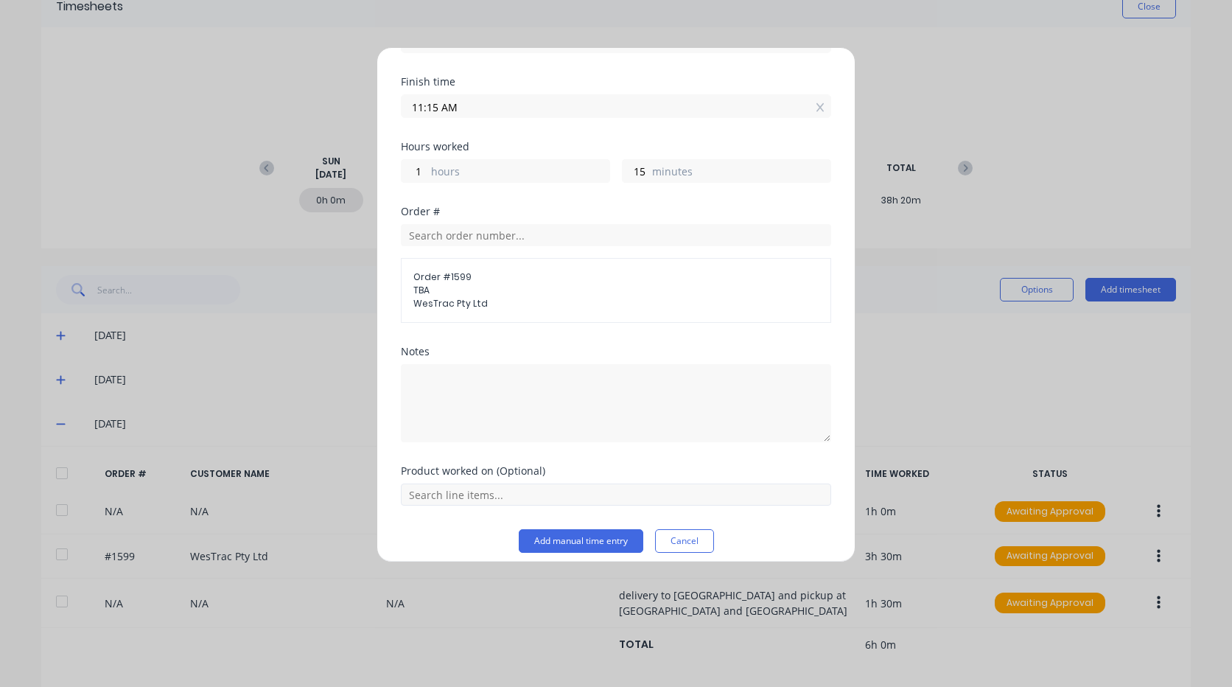
scroll to position [238, 0]
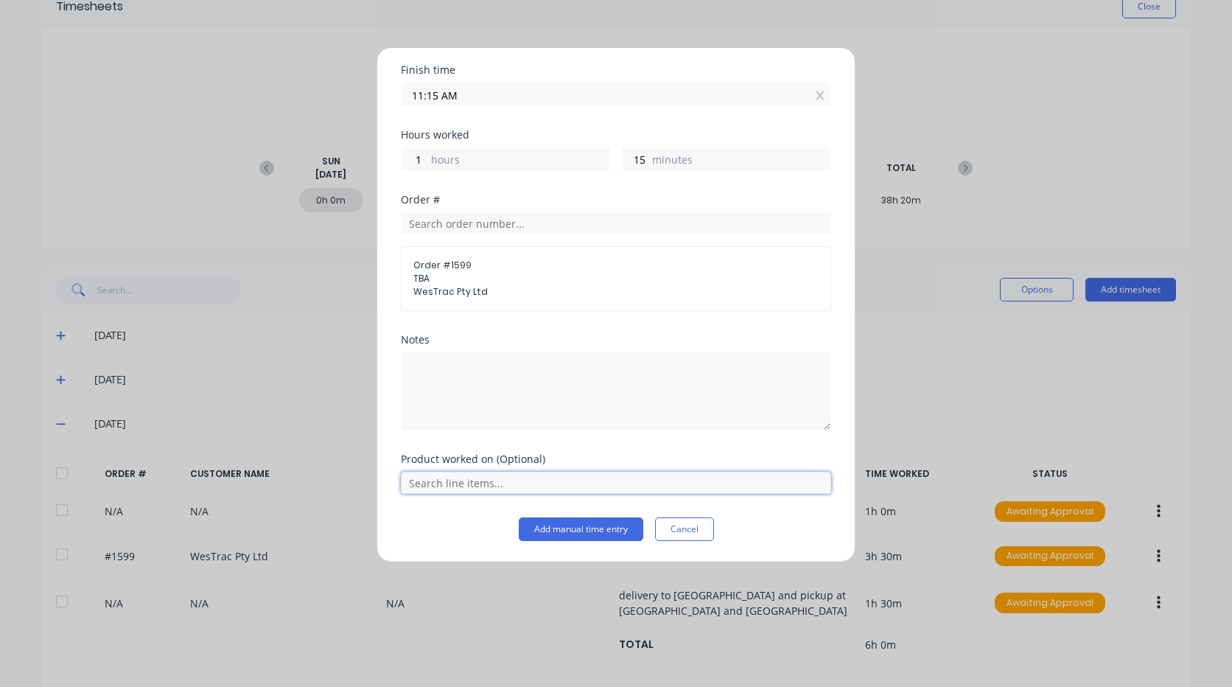
click at [528, 482] on input "text" at bounding box center [616, 483] width 430 height 22
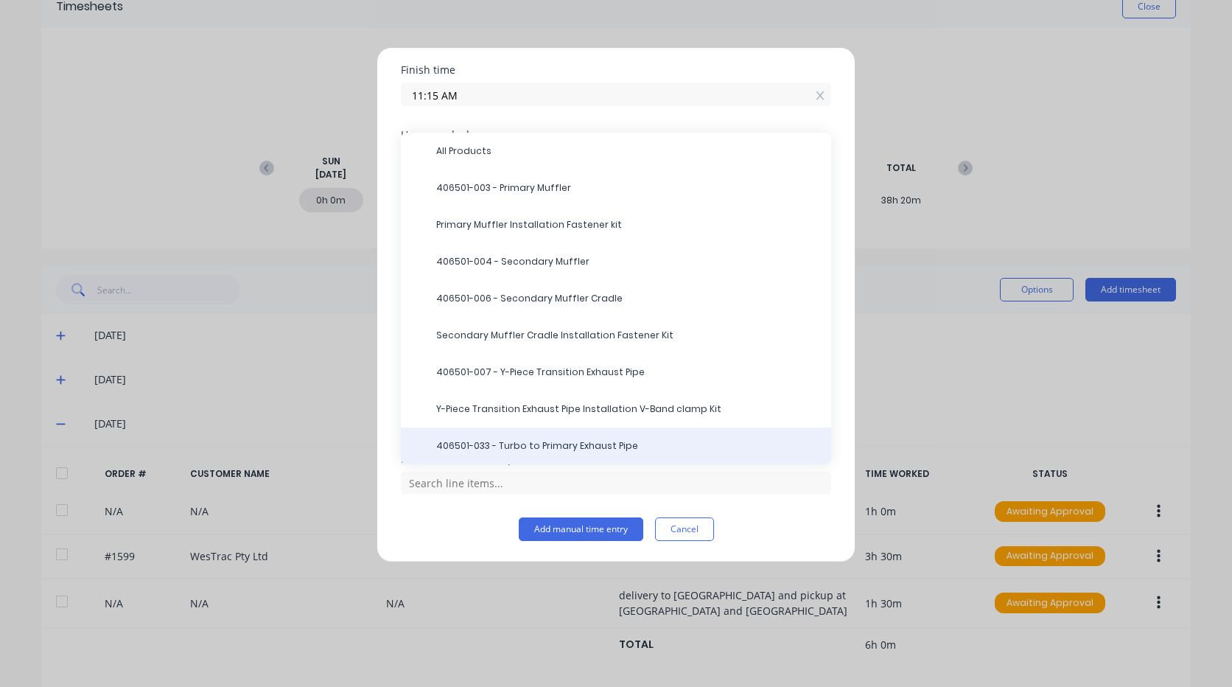
click at [528, 453] on div "406501-033 - Turbo to Primary Exhaust Pipe" at bounding box center [616, 445] width 430 height 37
click at [565, 451] on span "406501-033 - Turbo to Primary Exhaust Pipe" at bounding box center [627, 445] width 383 height 13
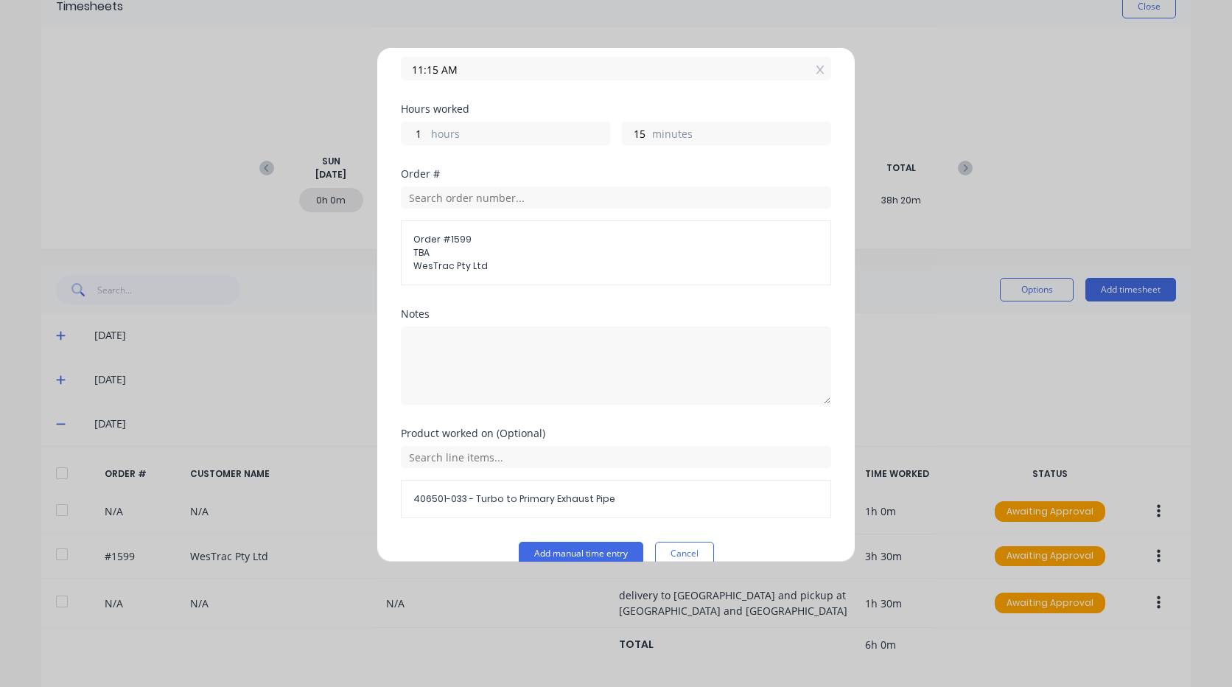
scroll to position [288, 0]
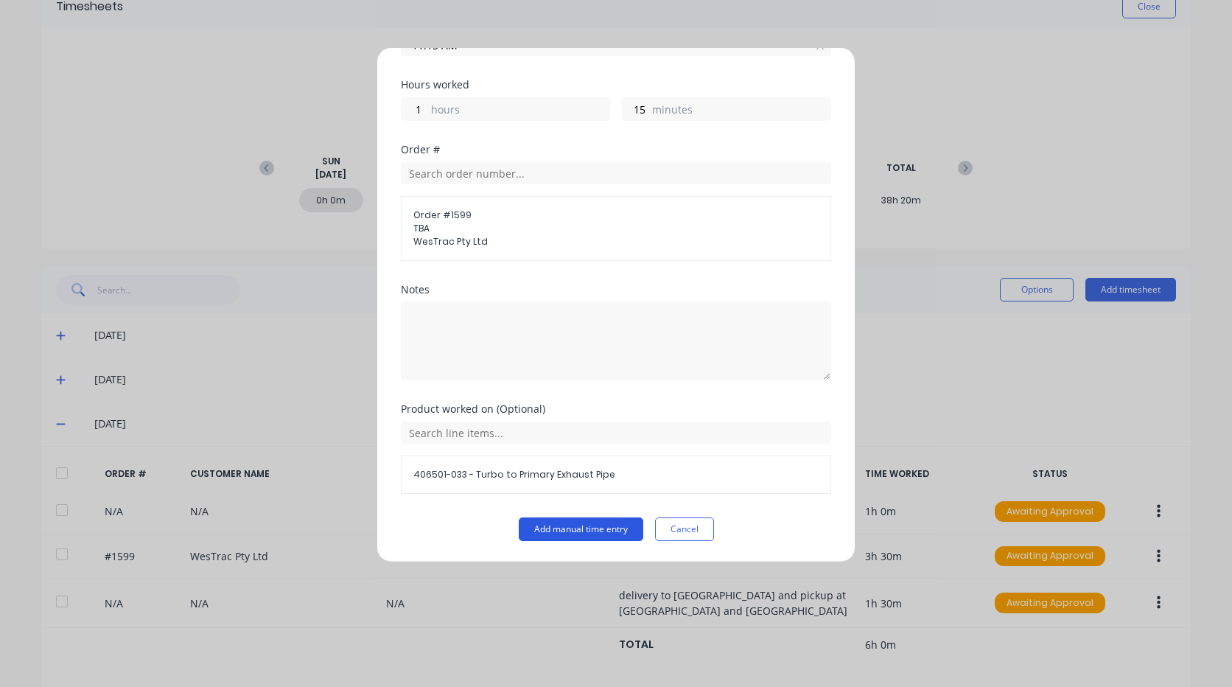
click at [585, 531] on button "Add manual time entry" at bounding box center [581, 529] width 125 height 24
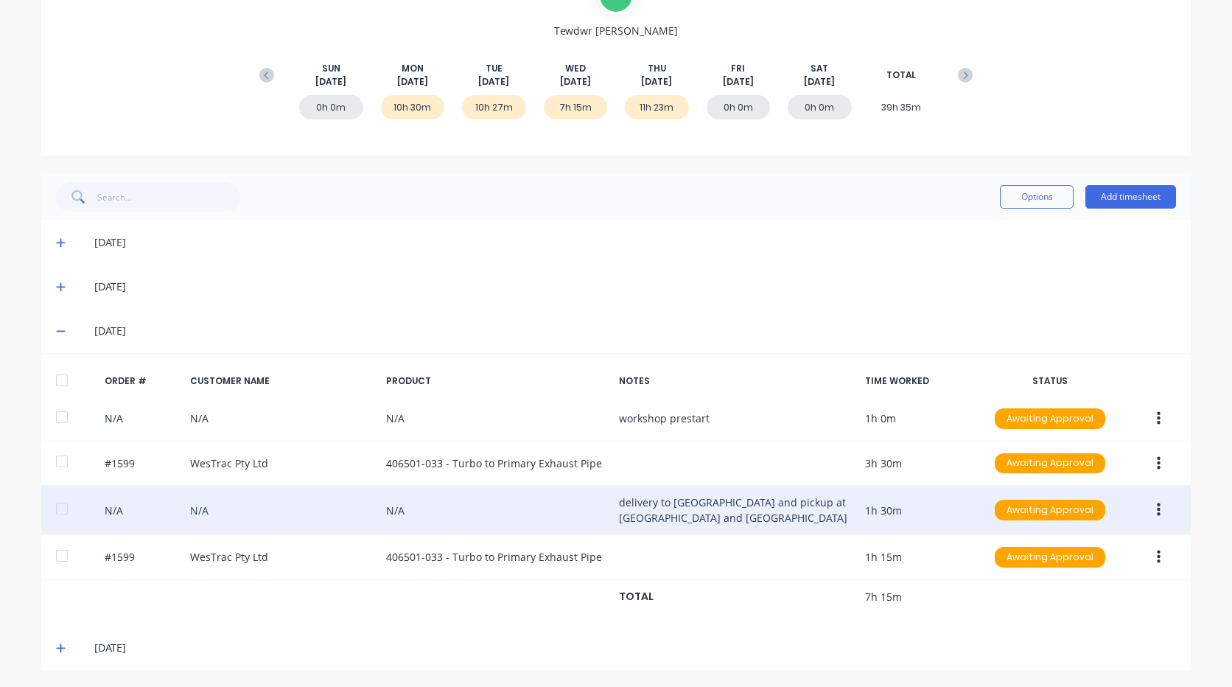
scroll to position [171, 0]
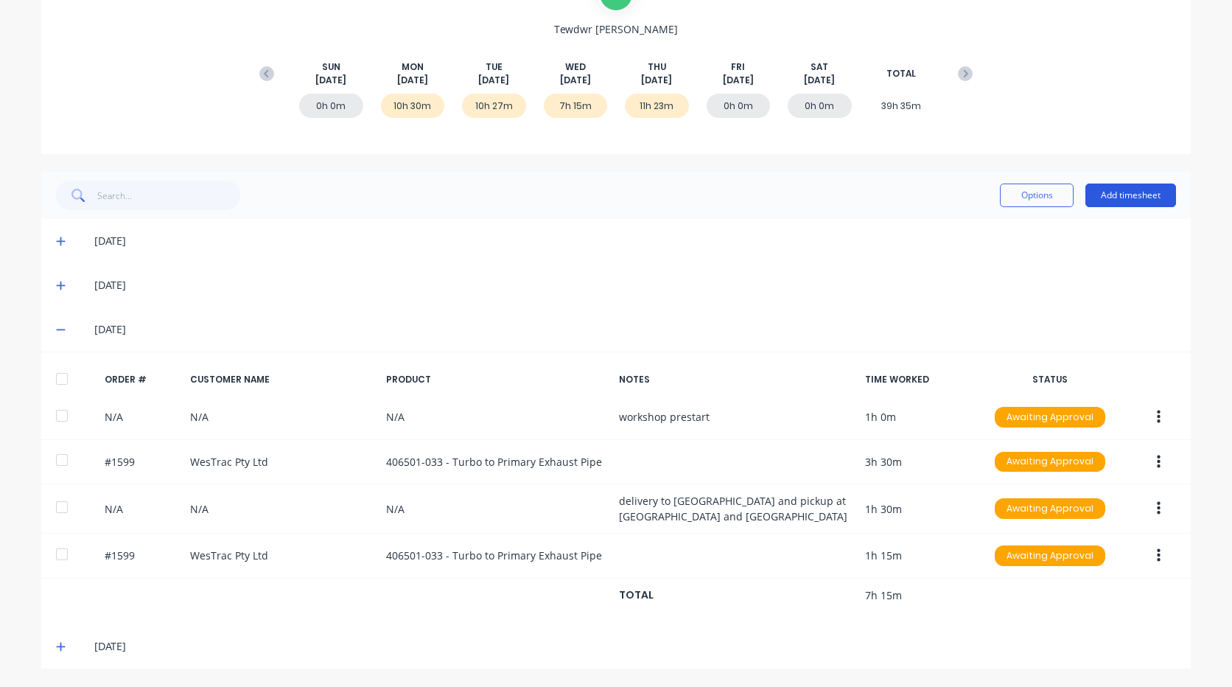
click at [1136, 201] on button "Add timesheet" at bounding box center [1130, 195] width 91 height 24
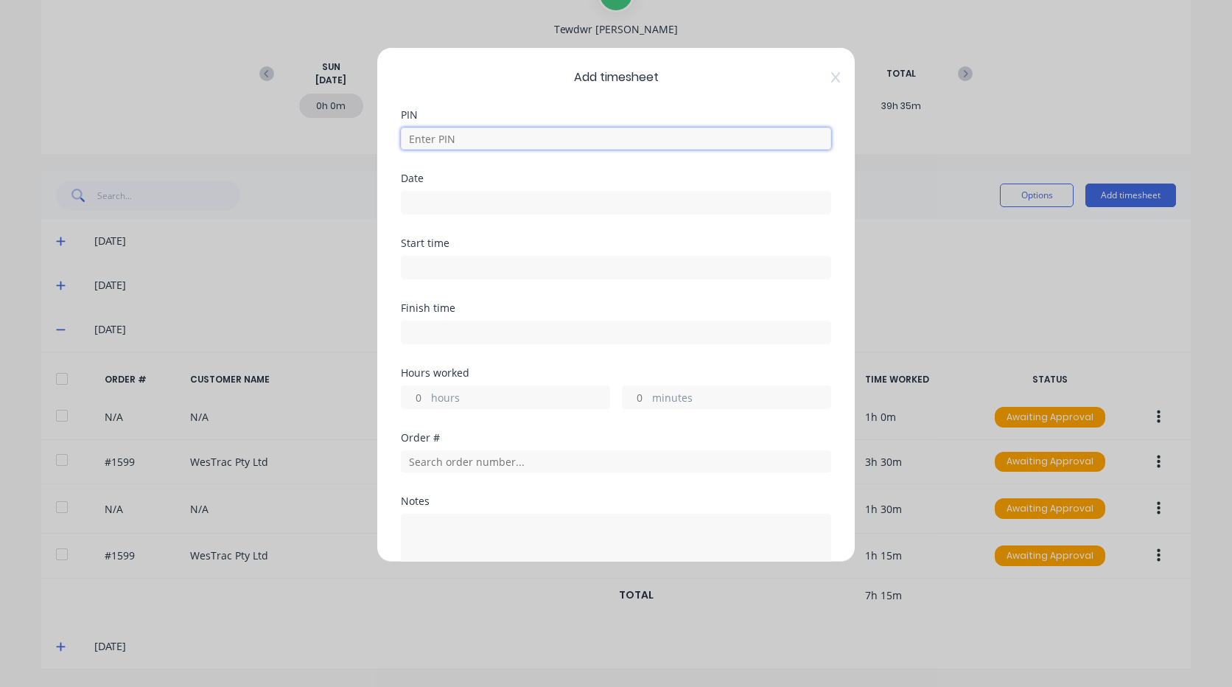
click at [545, 131] on input at bounding box center [616, 138] width 430 height 22
type input "2711"
type input "[DATE]"
type input "10:00 AM"
type input "11:15 AM"
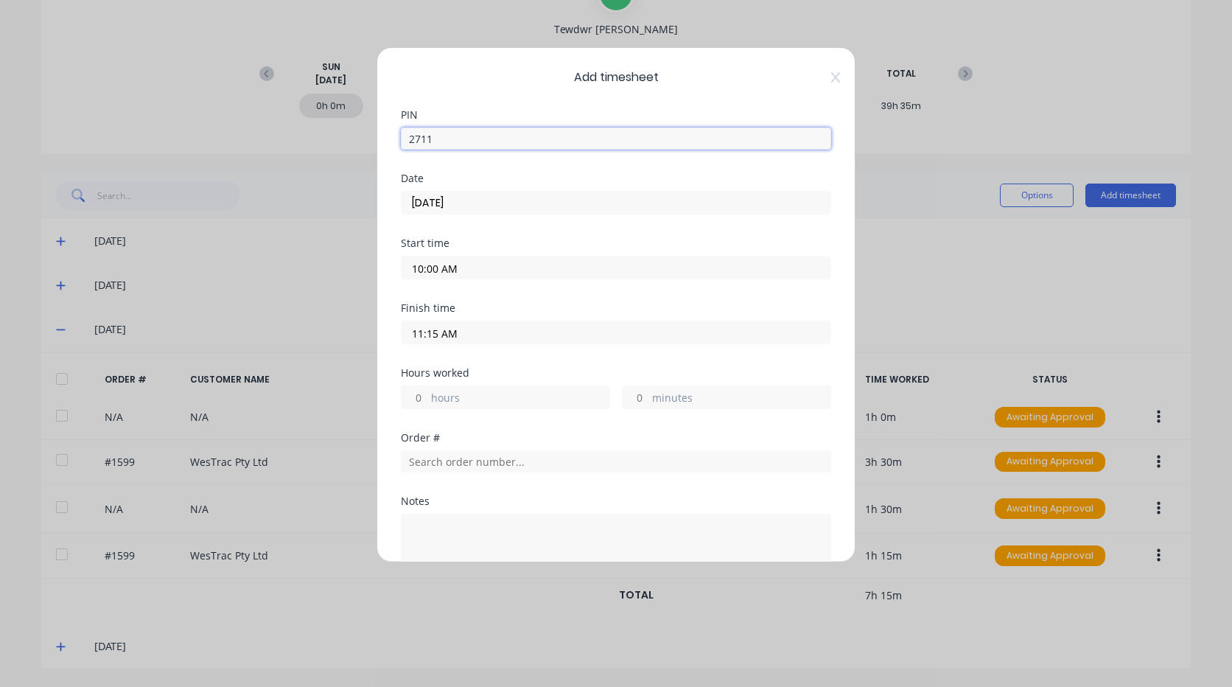
type input "1"
type input "15"
click at [484, 206] on input "[DATE]" at bounding box center [616, 203] width 429 height 22
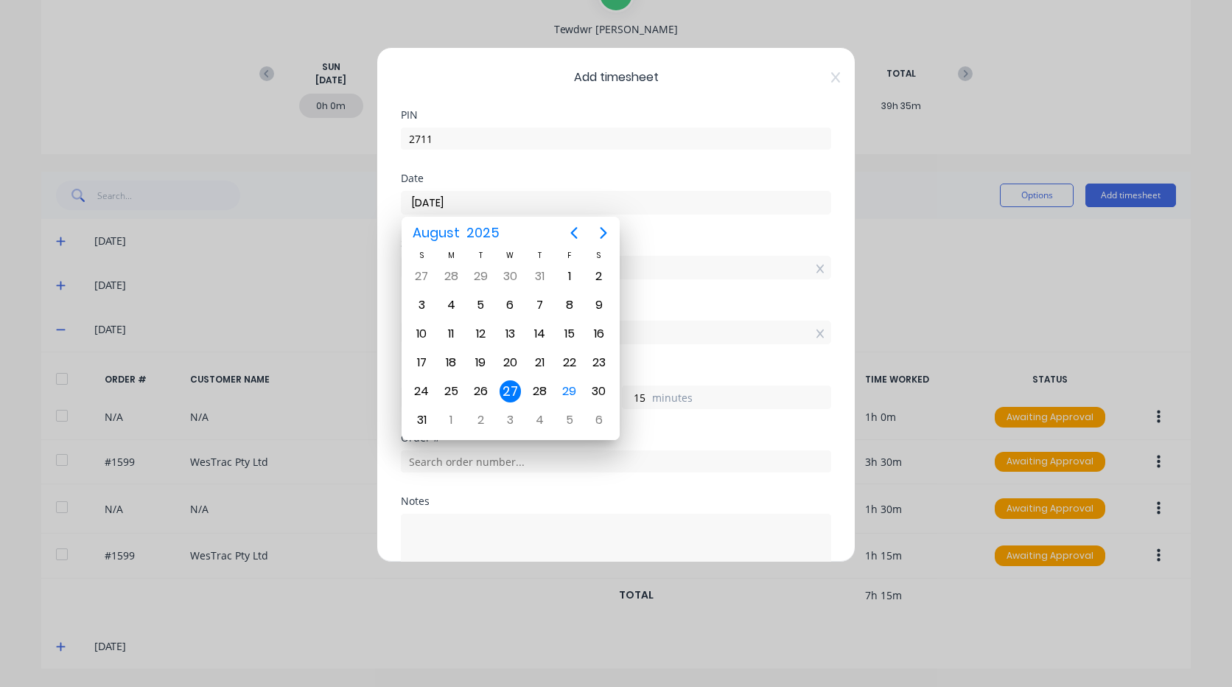
click at [509, 389] on div "27" at bounding box center [511, 391] width 22 height 22
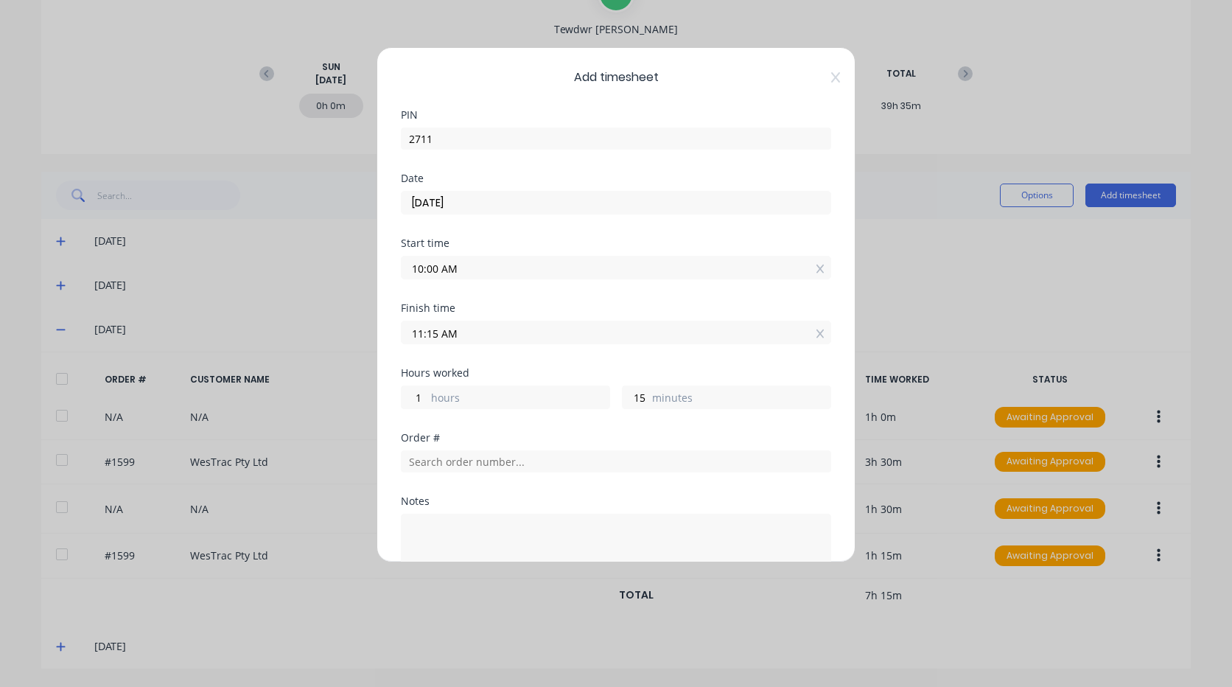
click at [434, 267] on input "10:00 AM" at bounding box center [616, 267] width 429 height 22
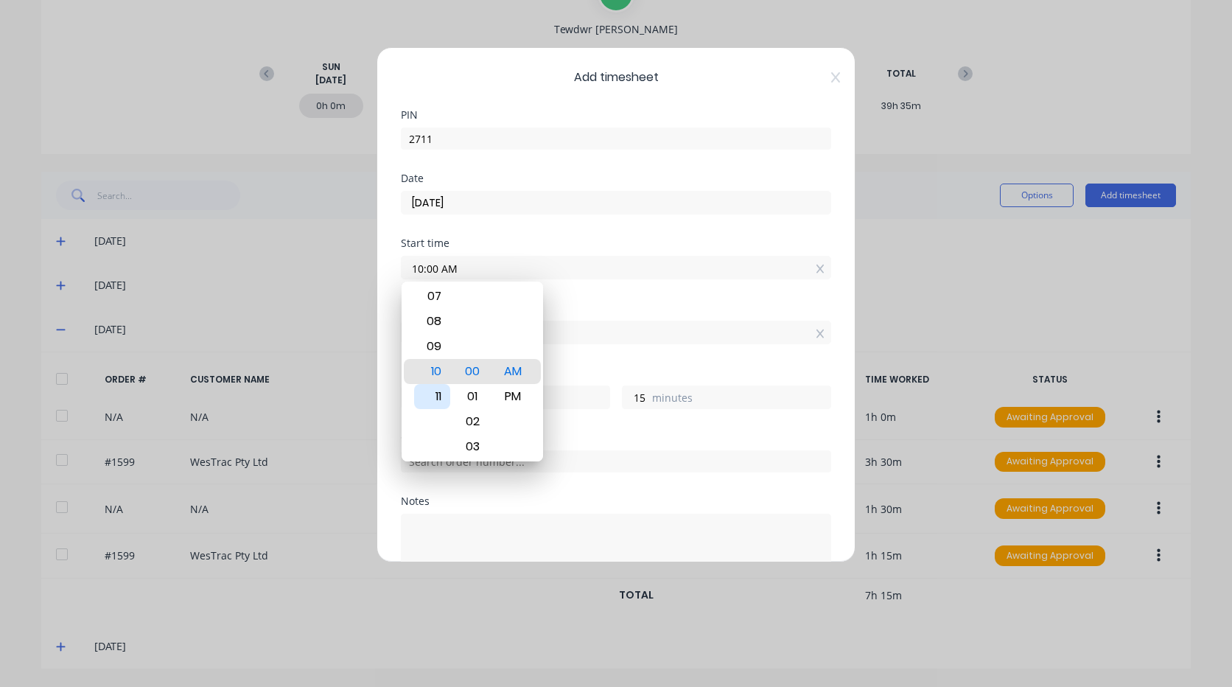
click at [437, 391] on div "11" at bounding box center [432, 396] width 36 height 25
type input "11:00 AM"
type input "0"
type input "11:03 AM"
type input "12"
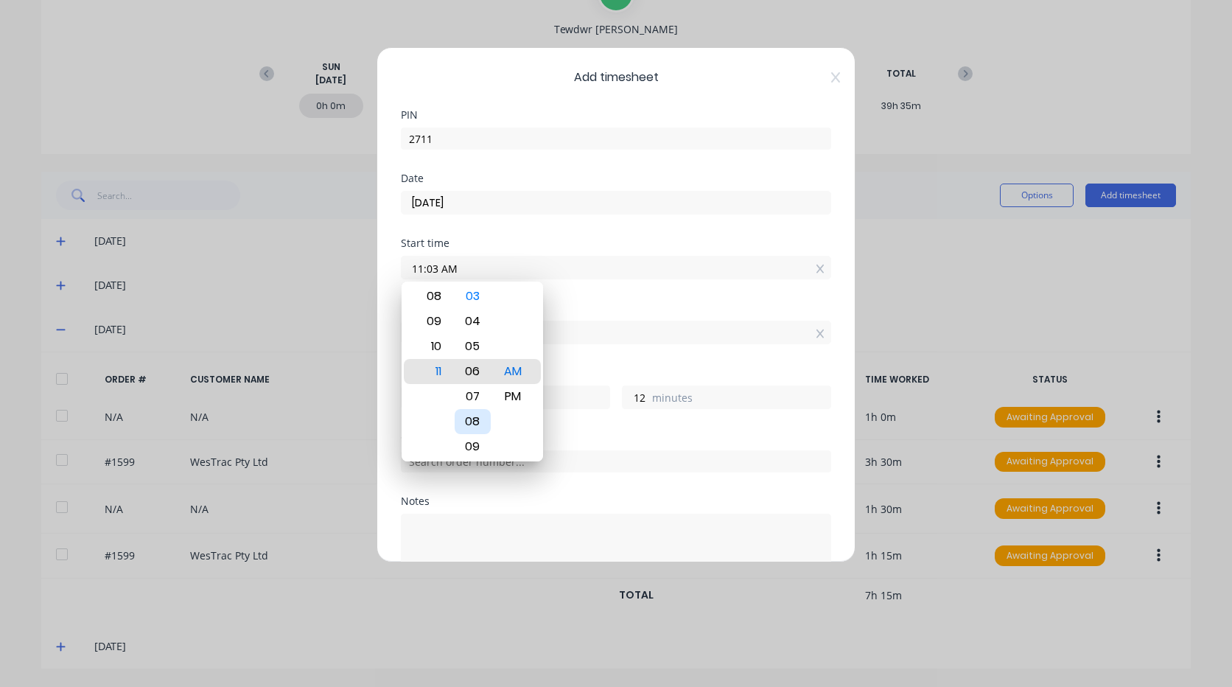
type input "11:06 AM"
type input "9"
type input "11:09 AM"
type input "6"
type input "11:12 AM"
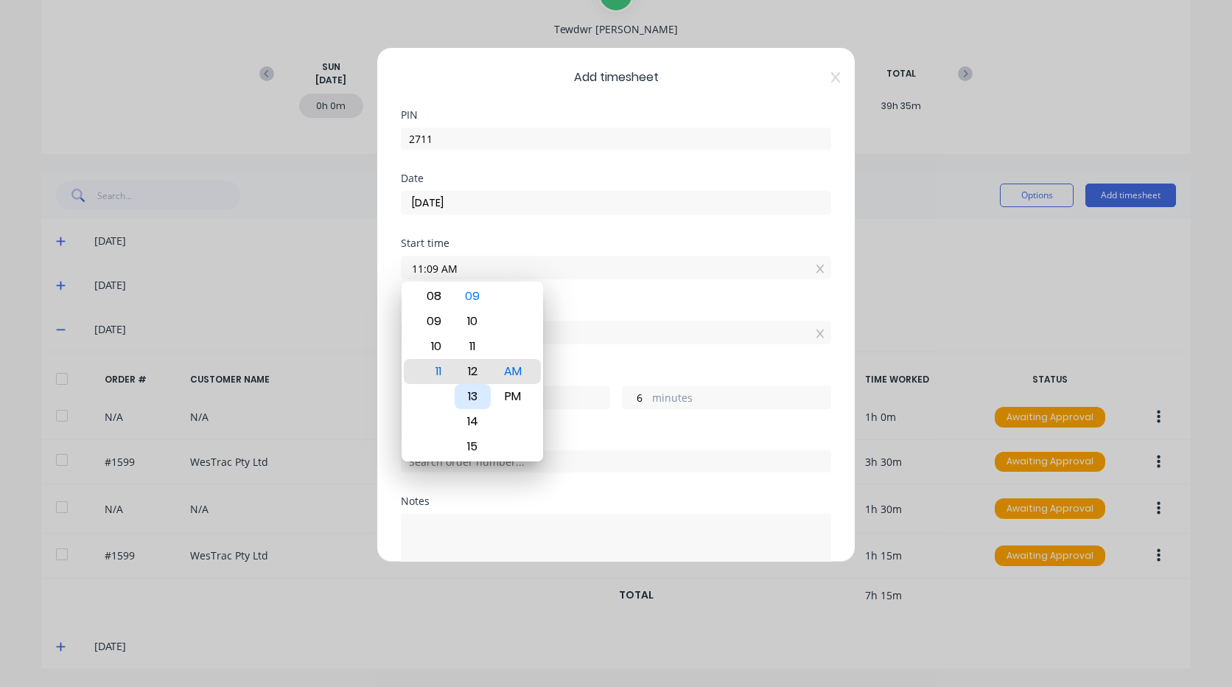
type input "3"
type input "11:14 AM"
type input "1"
type input "11:15 AM"
type input "0"
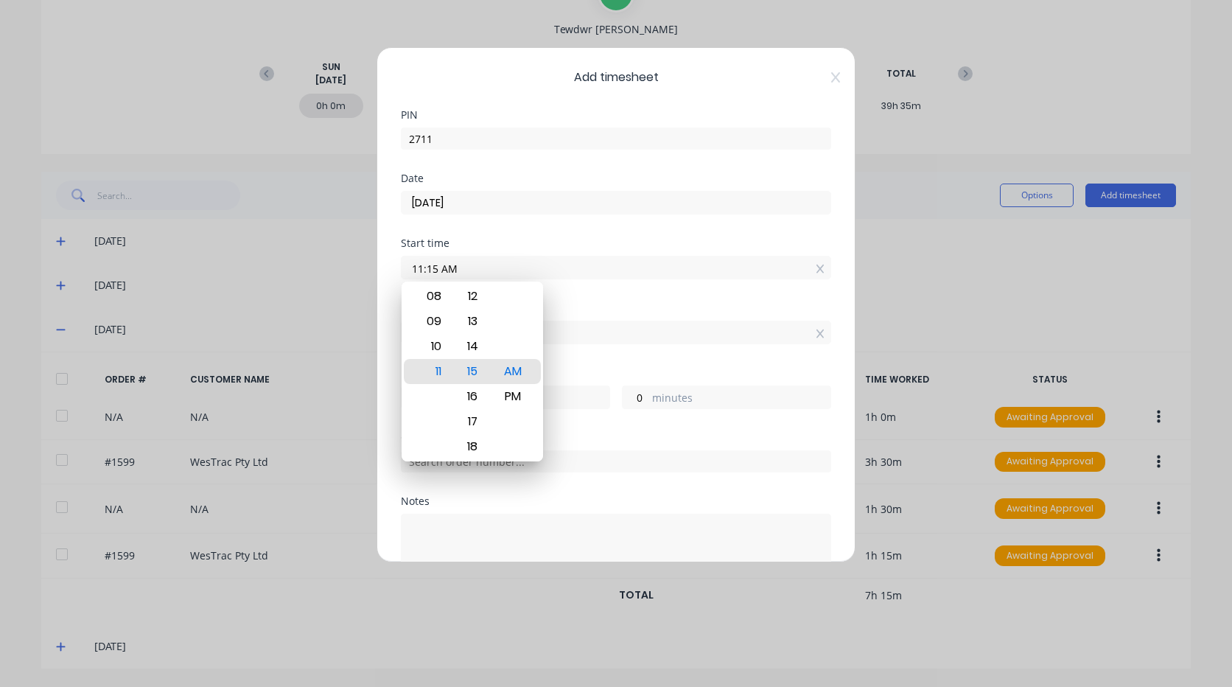
click at [605, 345] on div "Finish time 11:15 AM" at bounding box center [616, 335] width 430 height 65
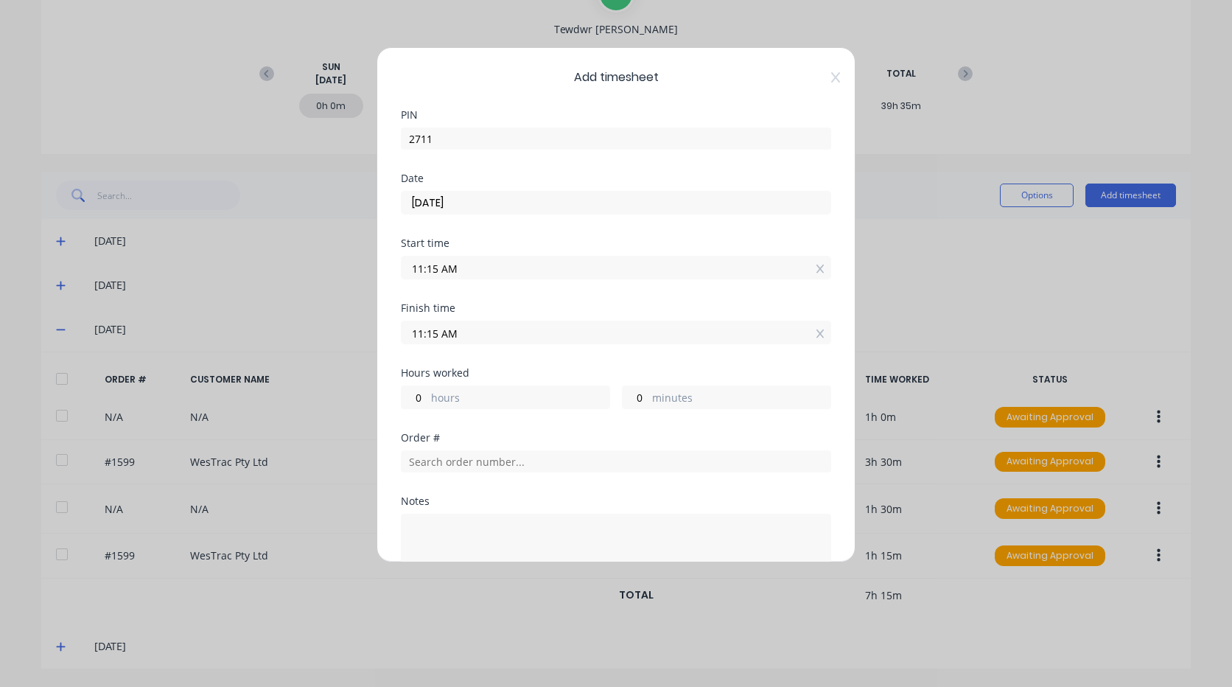
click at [428, 330] on input "11:15 AM" at bounding box center [616, 332] width 429 height 22
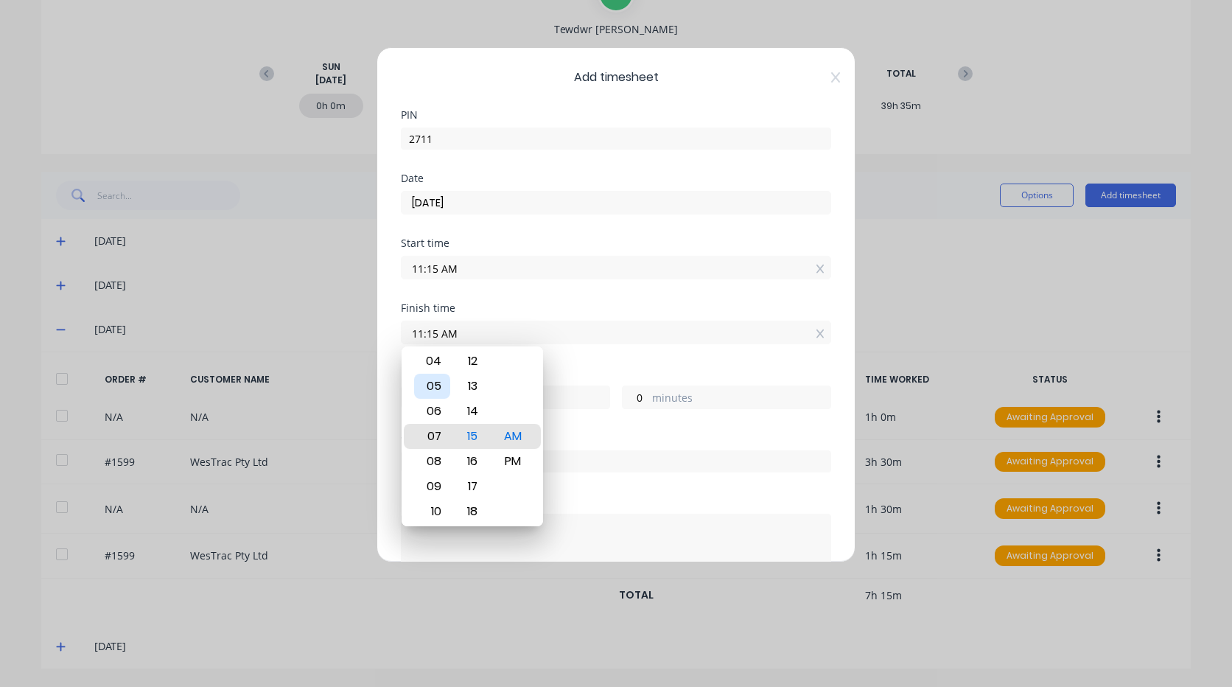
type input "07:15 AM"
type input "20"
type input "03:15 AM"
type input "16"
type input "03:18 AM"
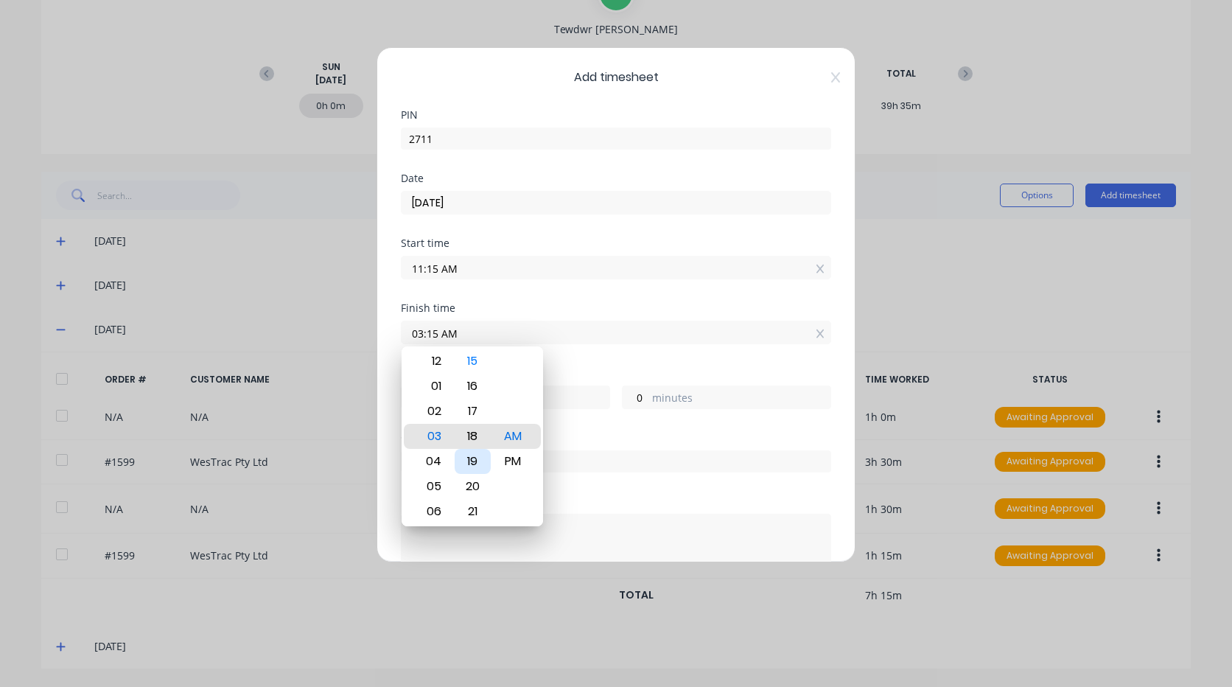
type input "3"
type input "03:20 AM"
type input "5"
type input "03:23 AM"
type input "8"
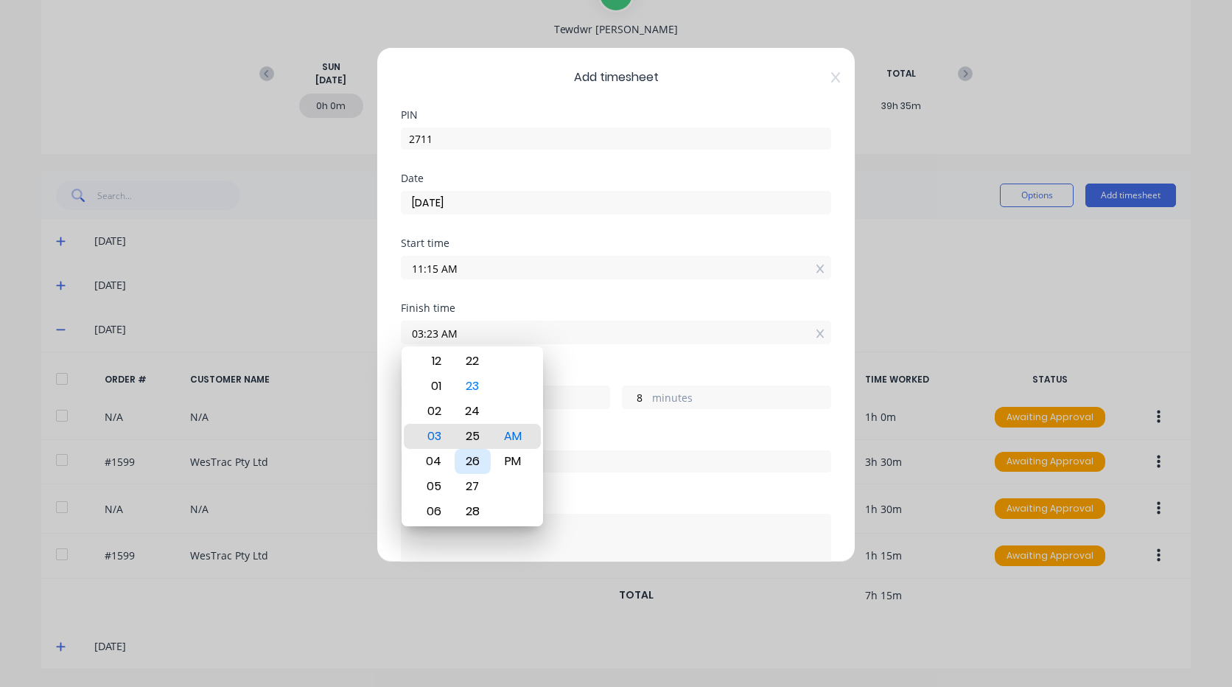
type input "03:25 AM"
type input "10"
type input "03:27 AM"
type input "12"
type input "03:29 AM"
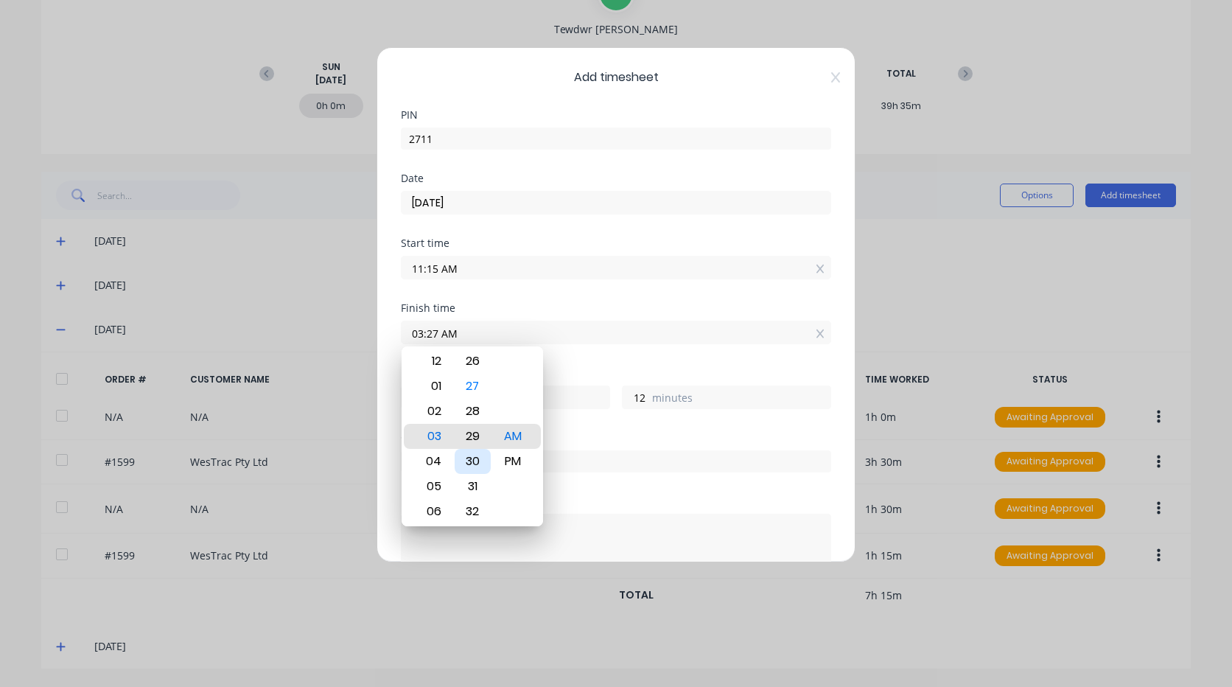
type input "14"
type input "03:30 AM"
type input "15"
type input "12:30 AM"
type input "13"
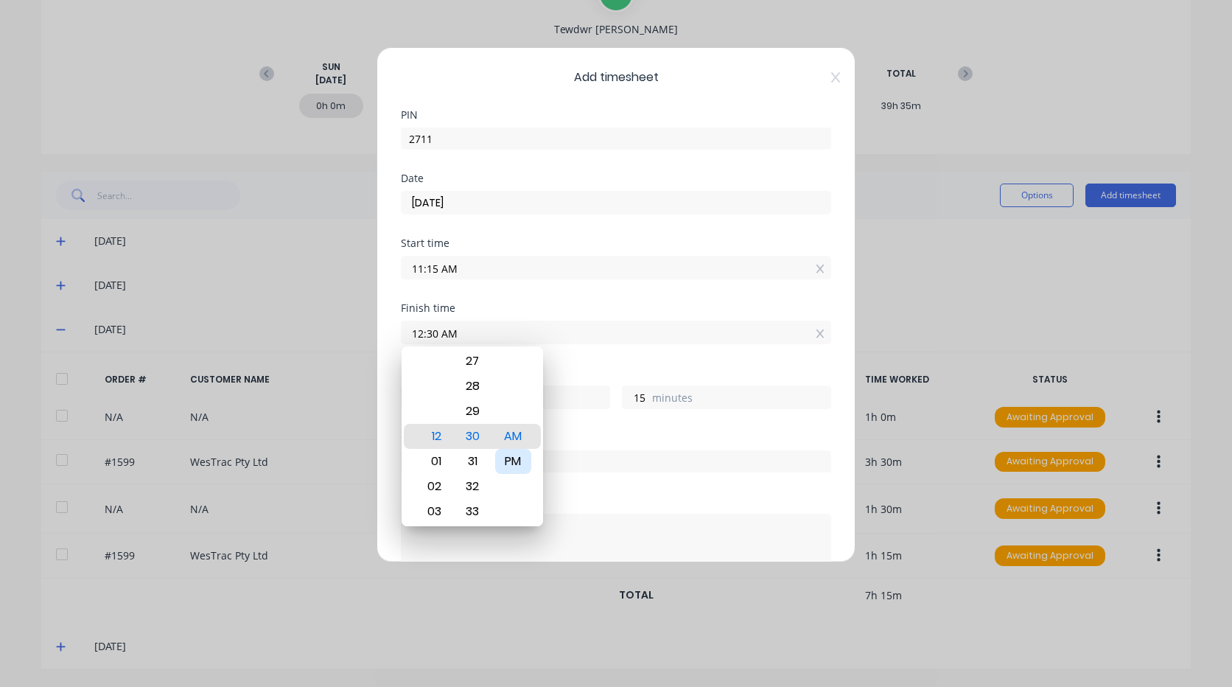
click at [514, 461] on div "PM" at bounding box center [513, 461] width 36 height 25
type input "12:30 PM"
type input "1"
click at [585, 437] on div "Order #" at bounding box center [616, 438] width 430 height 10
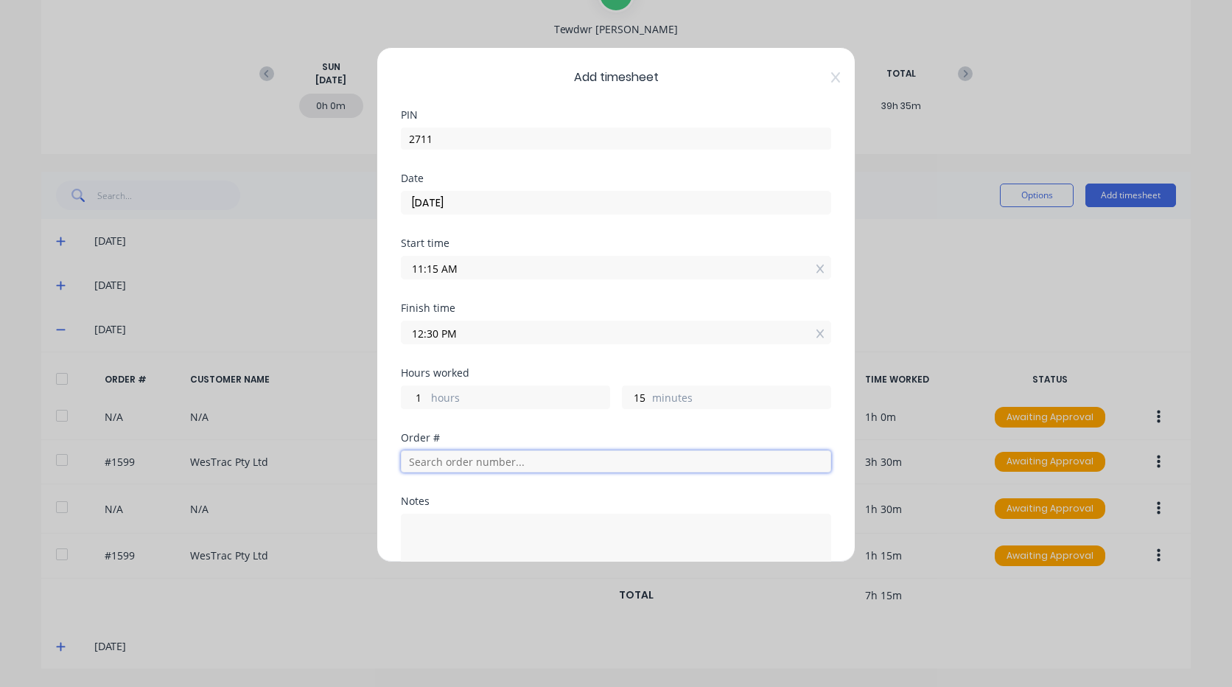
click at [485, 466] on input "text" at bounding box center [616, 461] width 430 height 22
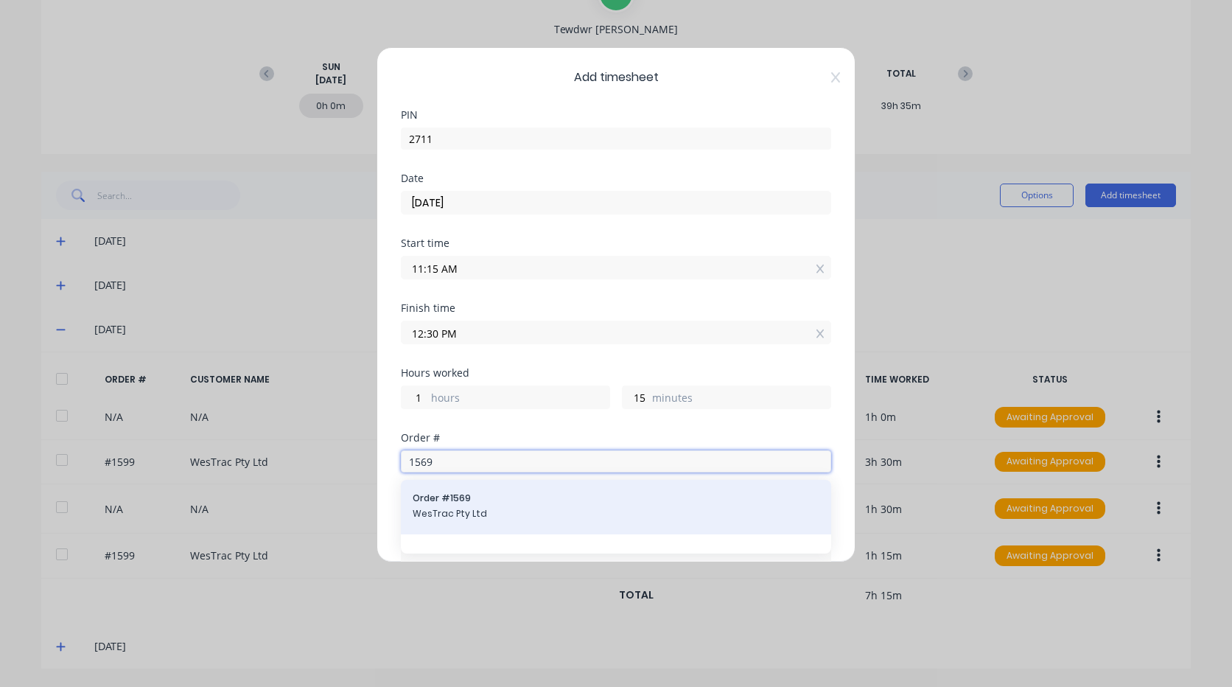
type input "1569"
click at [486, 500] on span "Order # 1569" at bounding box center [616, 497] width 407 height 13
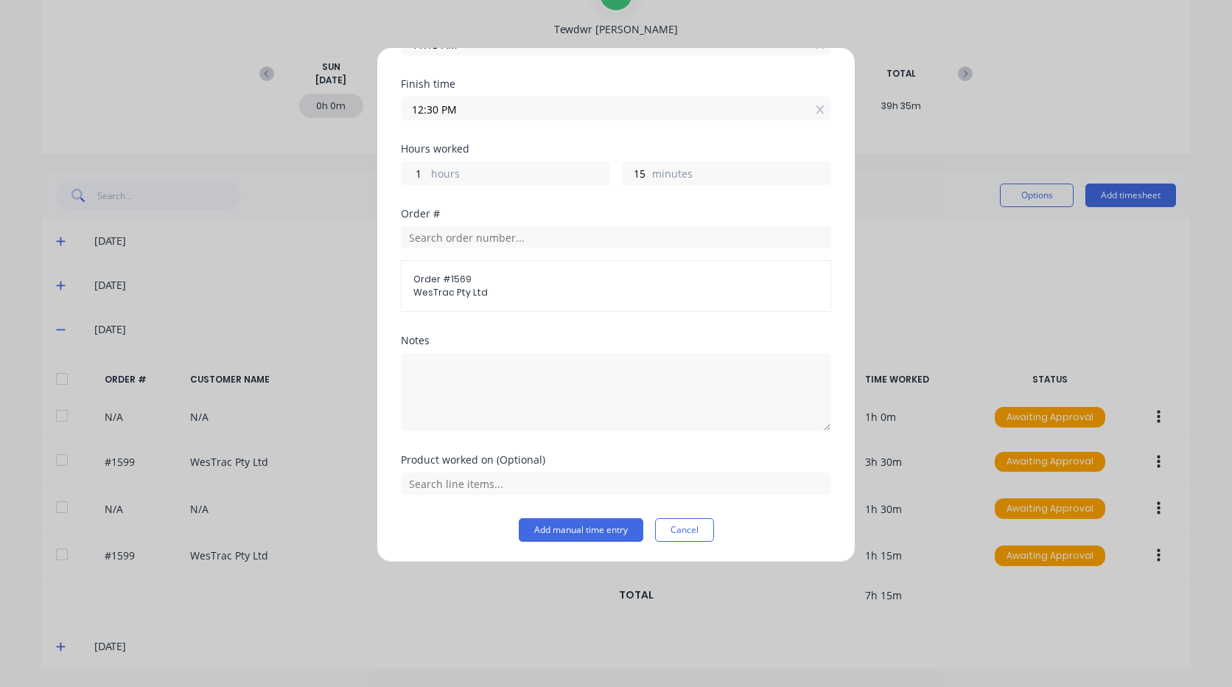
scroll to position [225, 0]
click at [487, 496] on div "Product worked on (Optional)" at bounding box center [616, 485] width 430 height 63
click at [486, 490] on input "text" at bounding box center [616, 483] width 430 height 22
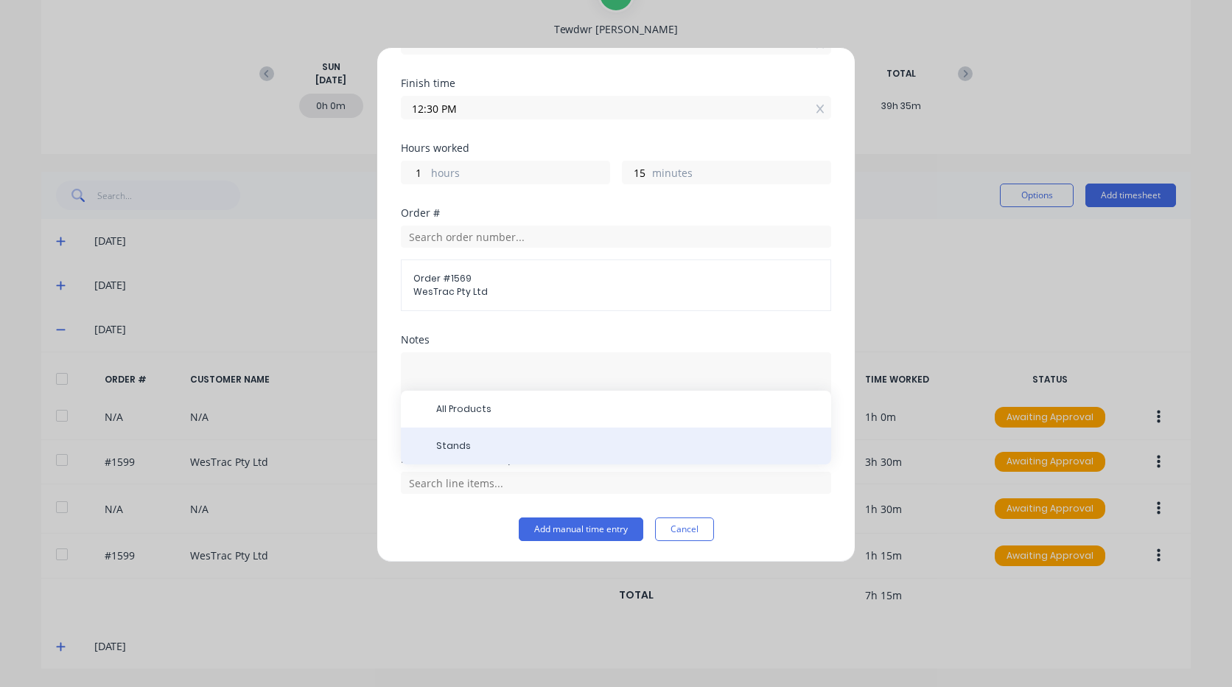
click at [479, 449] on span "Stands" at bounding box center [627, 445] width 383 height 13
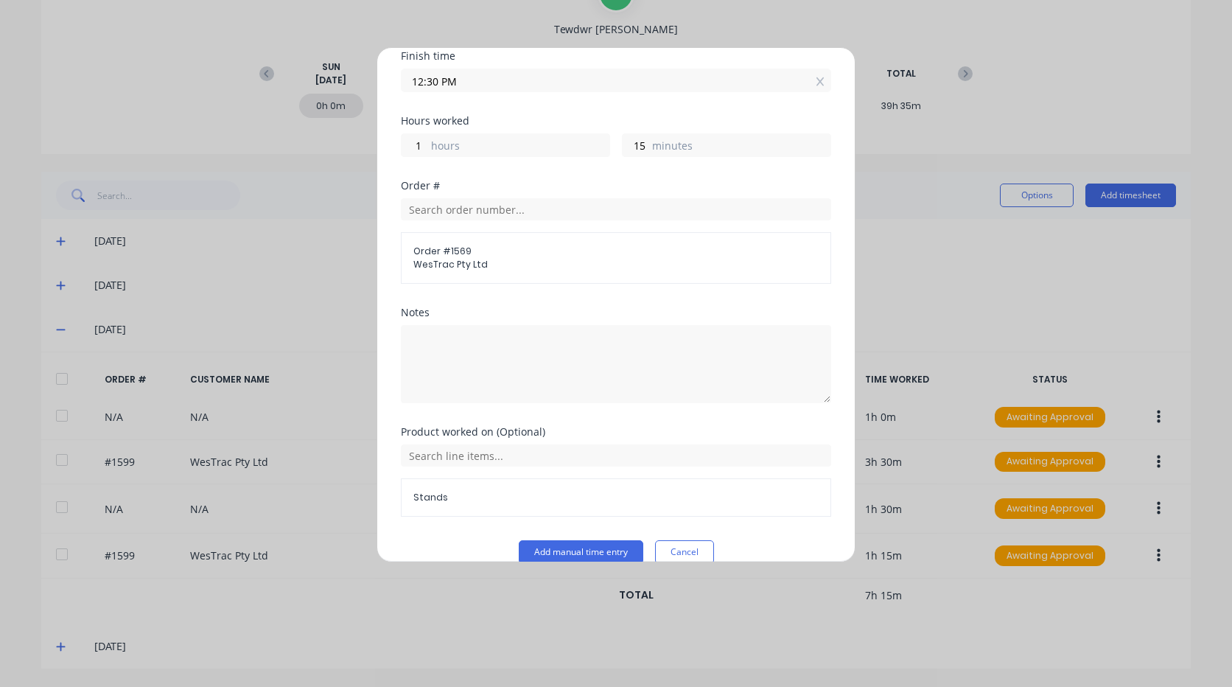
scroll to position [275, 0]
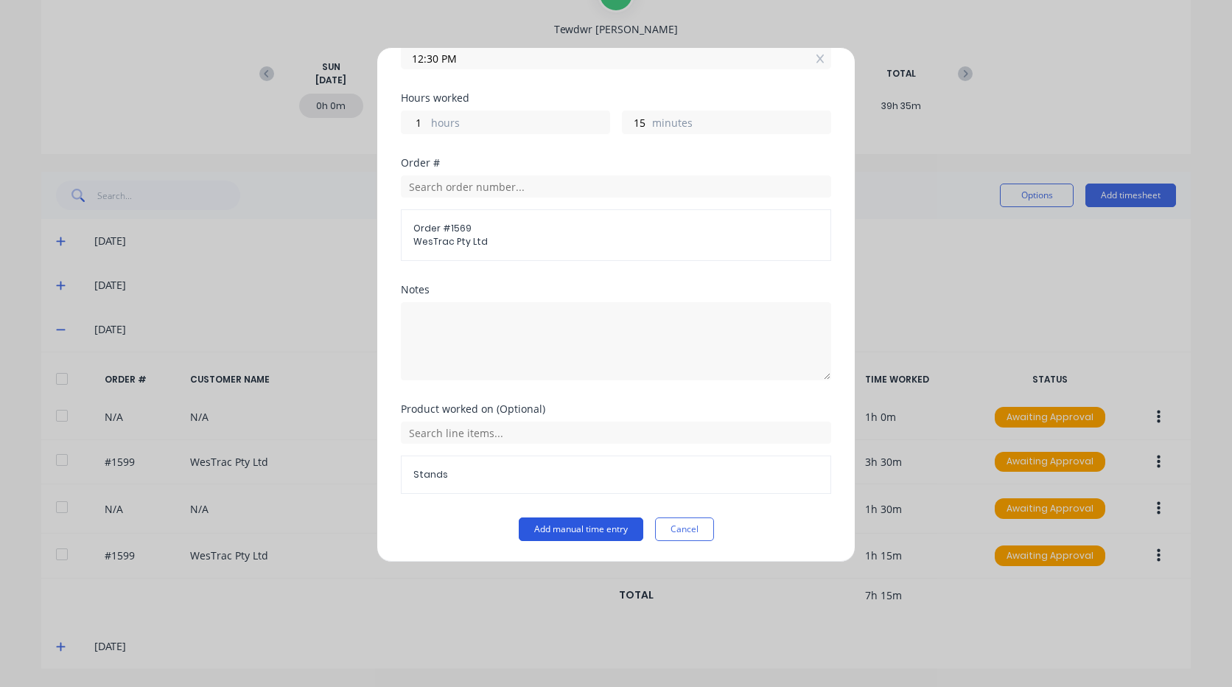
click at [579, 525] on button "Add manual time entry" at bounding box center [581, 529] width 125 height 24
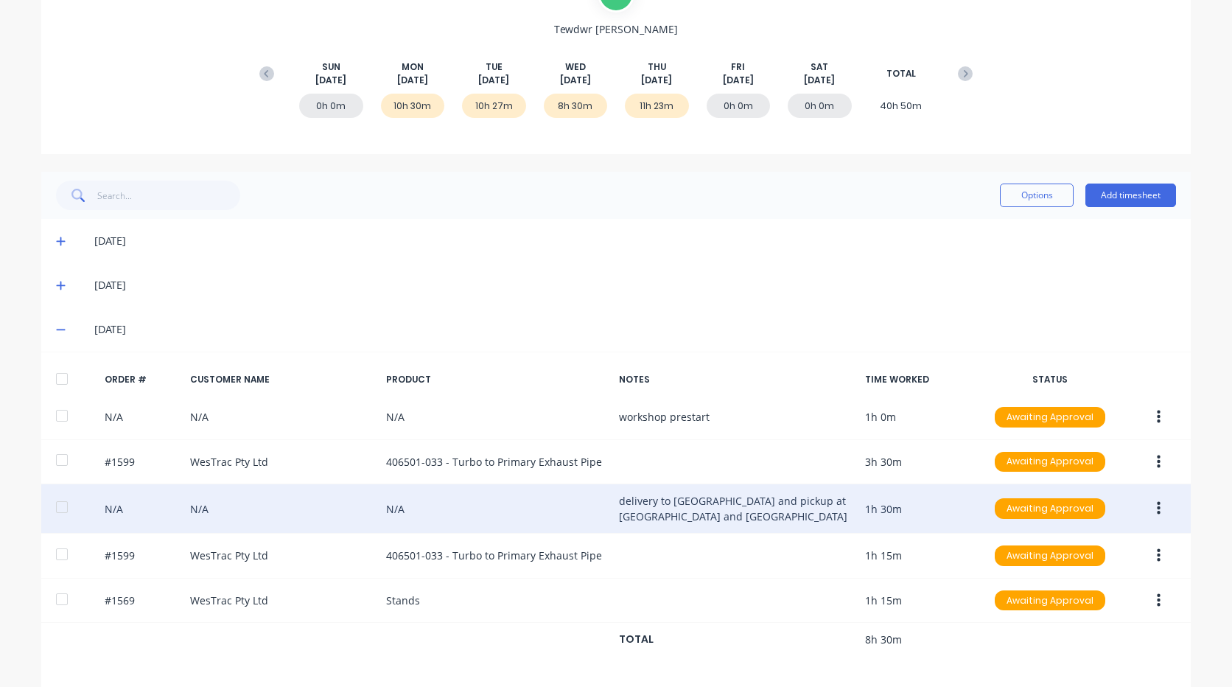
scroll to position [215, 0]
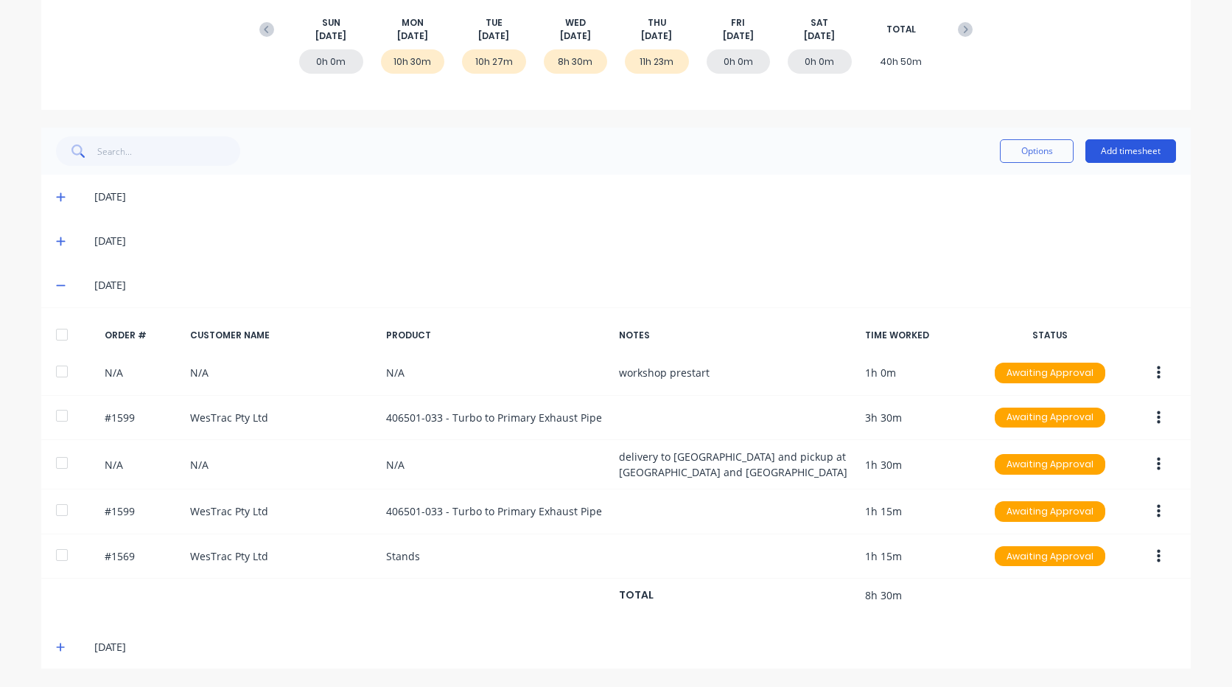
click at [1130, 147] on button "Add timesheet" at bounding box center [1130, 151] width 91 height 24
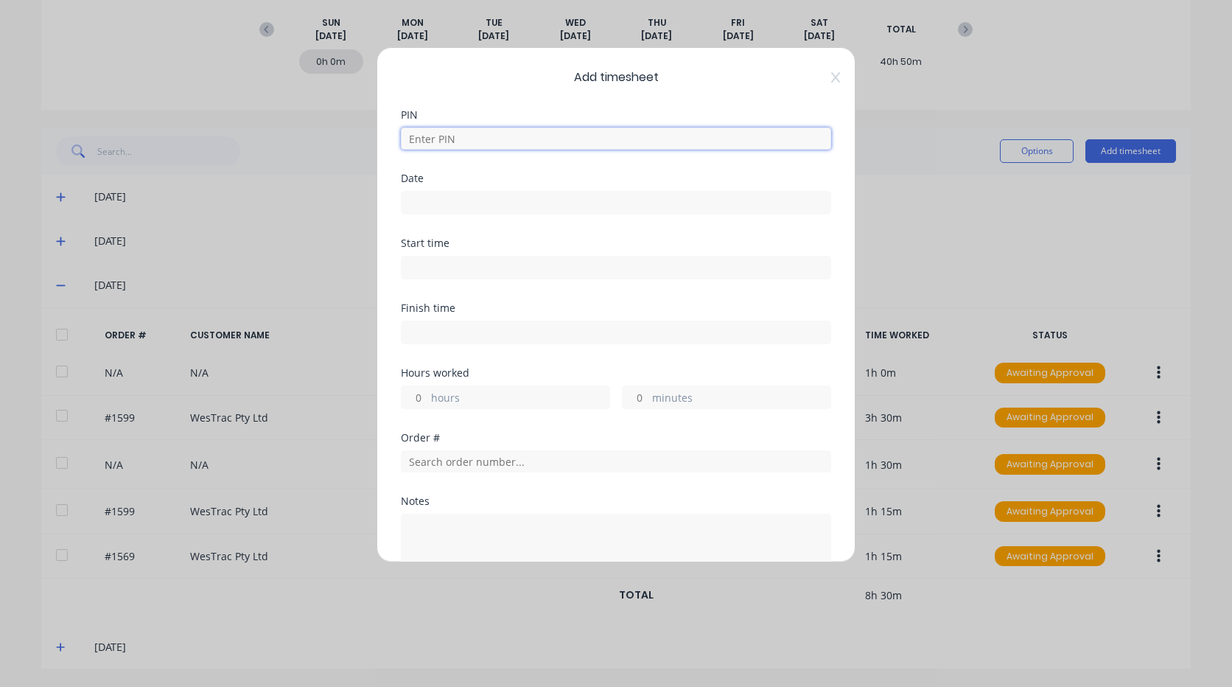
click at [488, 136] on input at bounding box center [616, 138] width 430 height 22
type input "2711"
type input "[DATE]"
type input "11:15 AM"
type input "12:30 PM"
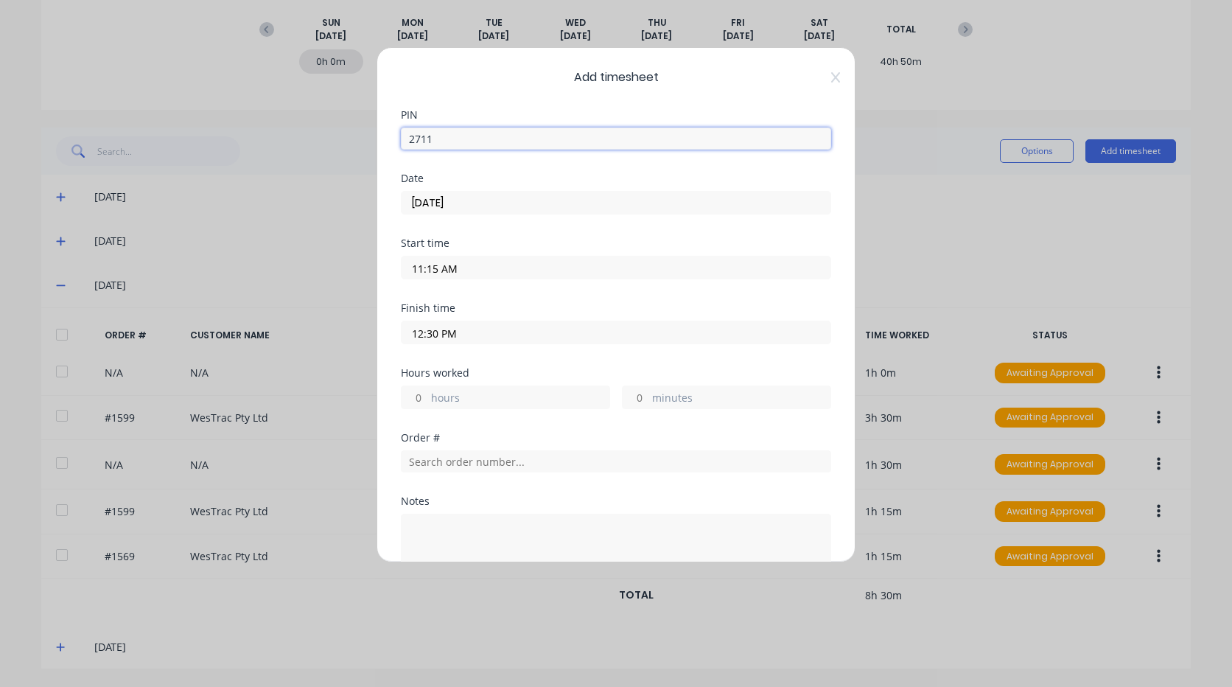
type input "1"
type input "15"
click at [458, 200] on input "[DATE]" at bounding box center [616, 203] width 429 height 22
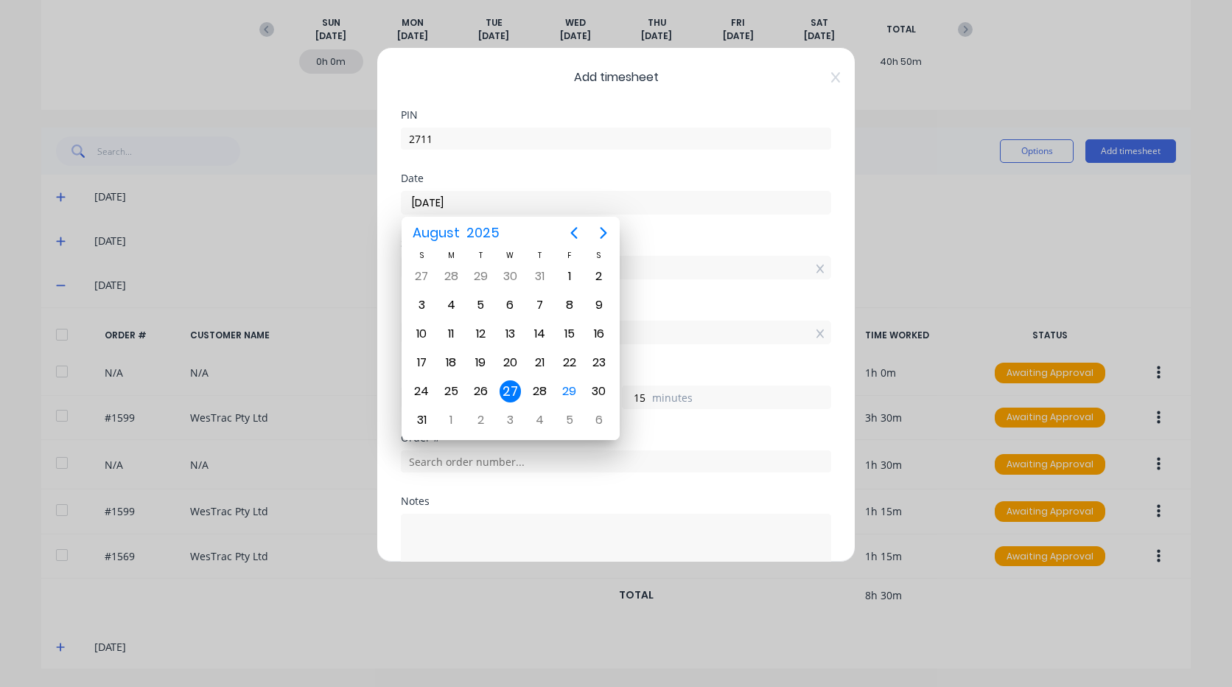
click at [515, 388] on div "27" at bounding box center [511, 391] width 22 height 22
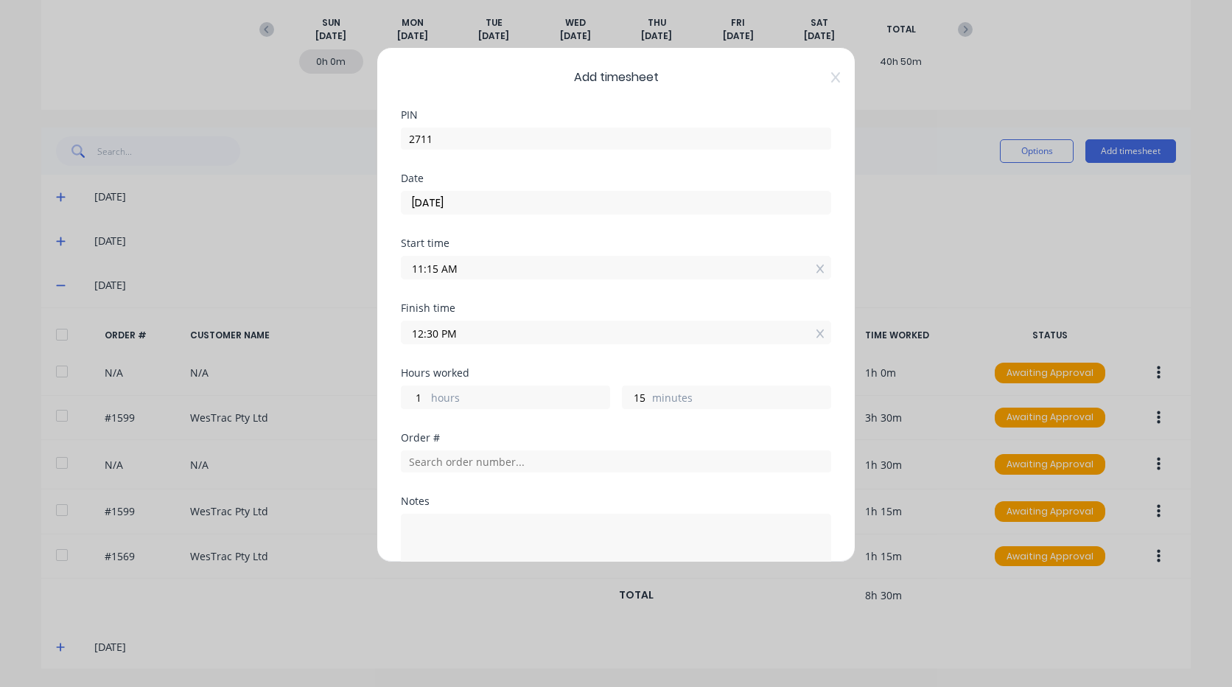
click at [438, 265] on input "11:15 AM" at bounding box center [616, 267] width 429 height 22
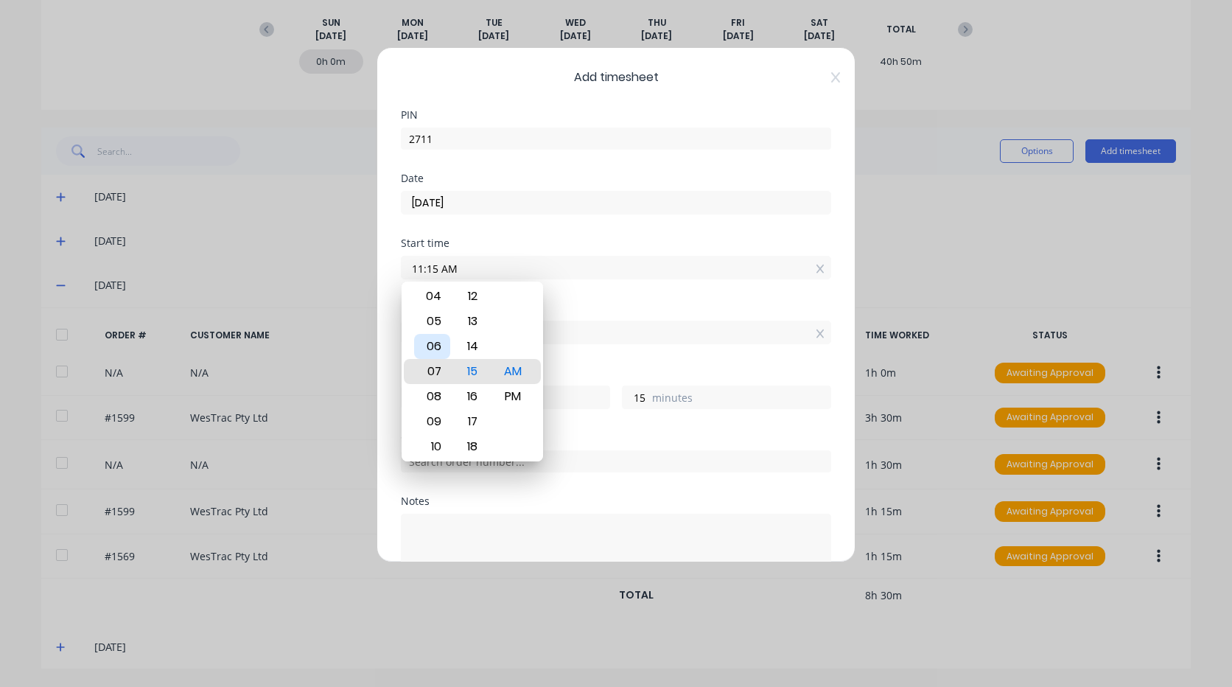
type input "07:15 AM"
type input "5"
type input "12:15 AM"
type input "12"
type input "12:18 AM"
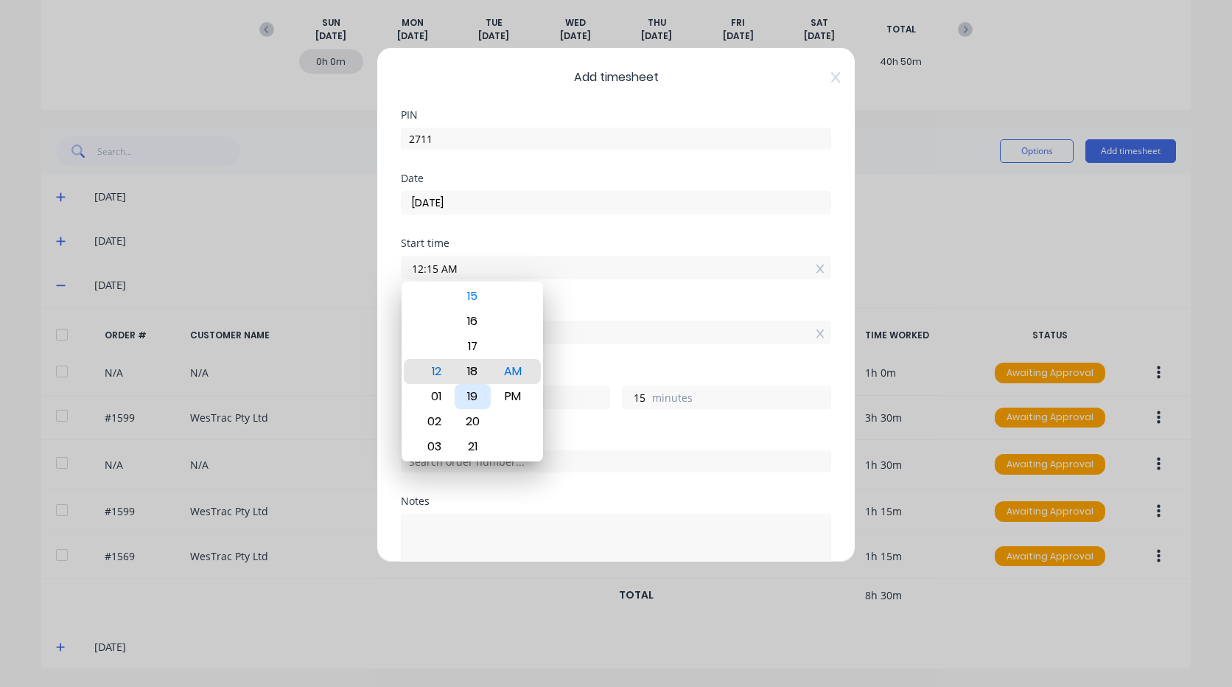
type input "12"
type input "12:22 AM"
type input "8"
type input "12:25 AM"
type input "5"
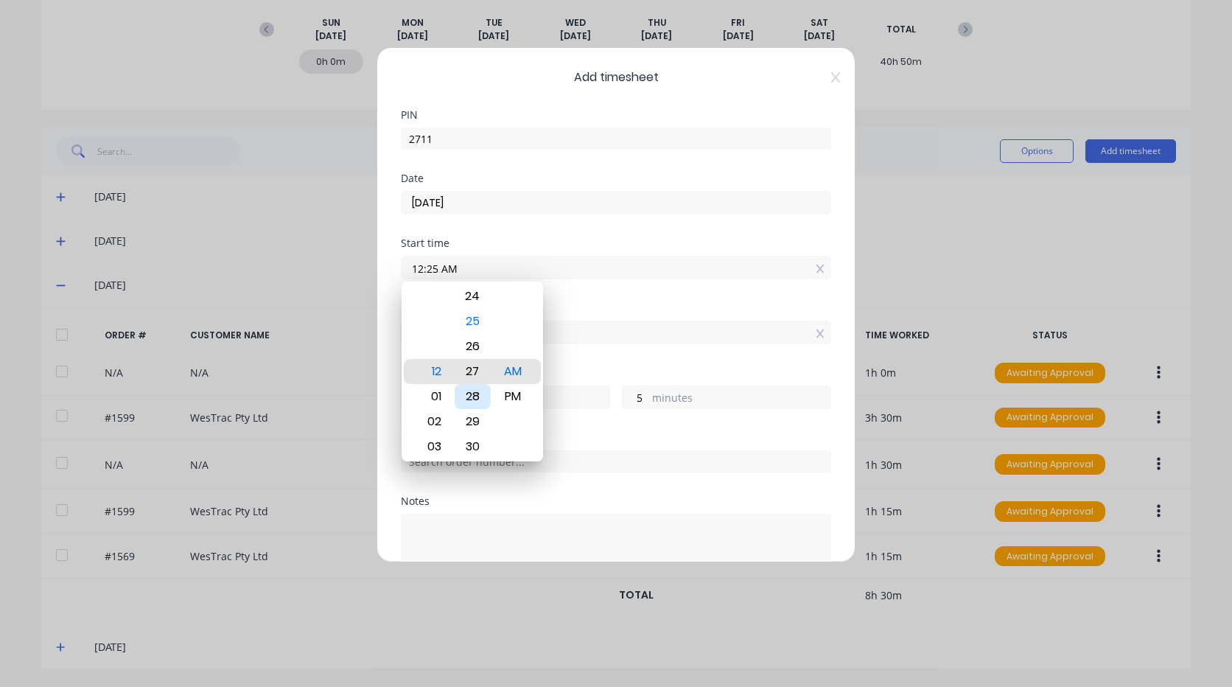
type input "12:27 AM"
type input "3"
type input "12:29 AM"
type input "1"
type input "12:30 AM"
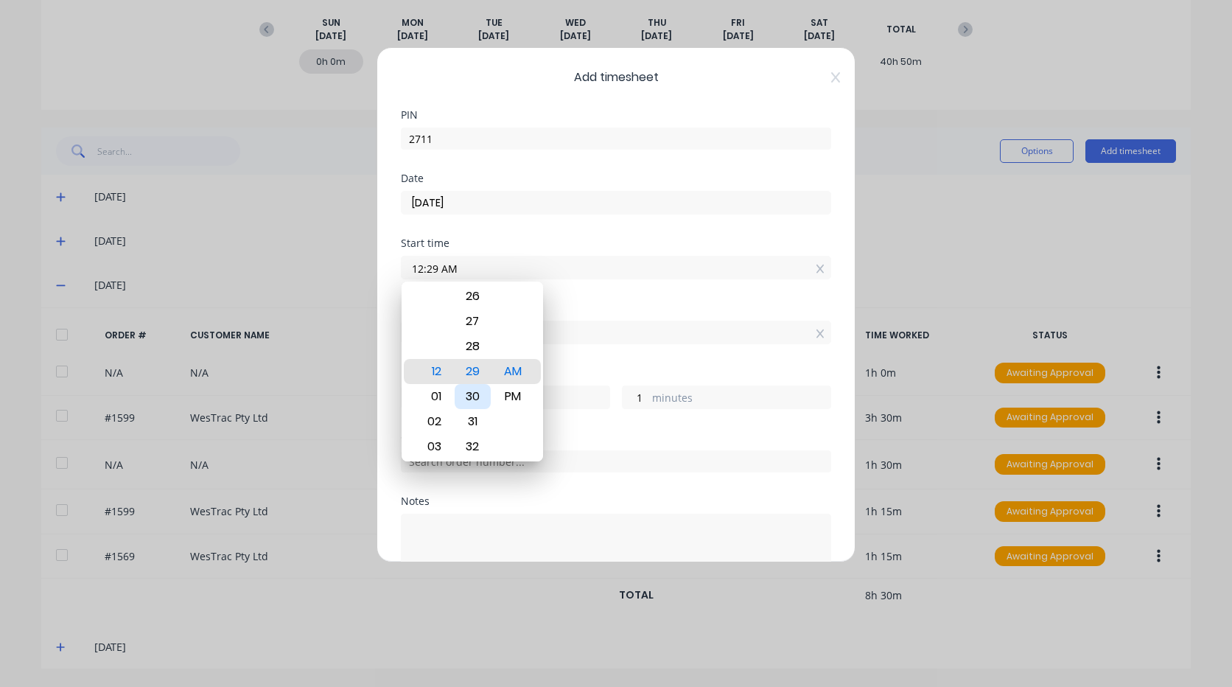
type input "0"
click at [523, 388] on div "PM" at bounding box center [513, 396] width 36 height 25
type input "12:30 PM"
type input "0"
click at [571, 363] on div "Finish time 12:30 PM" at bounding box center [616, 335] width 430 height 65
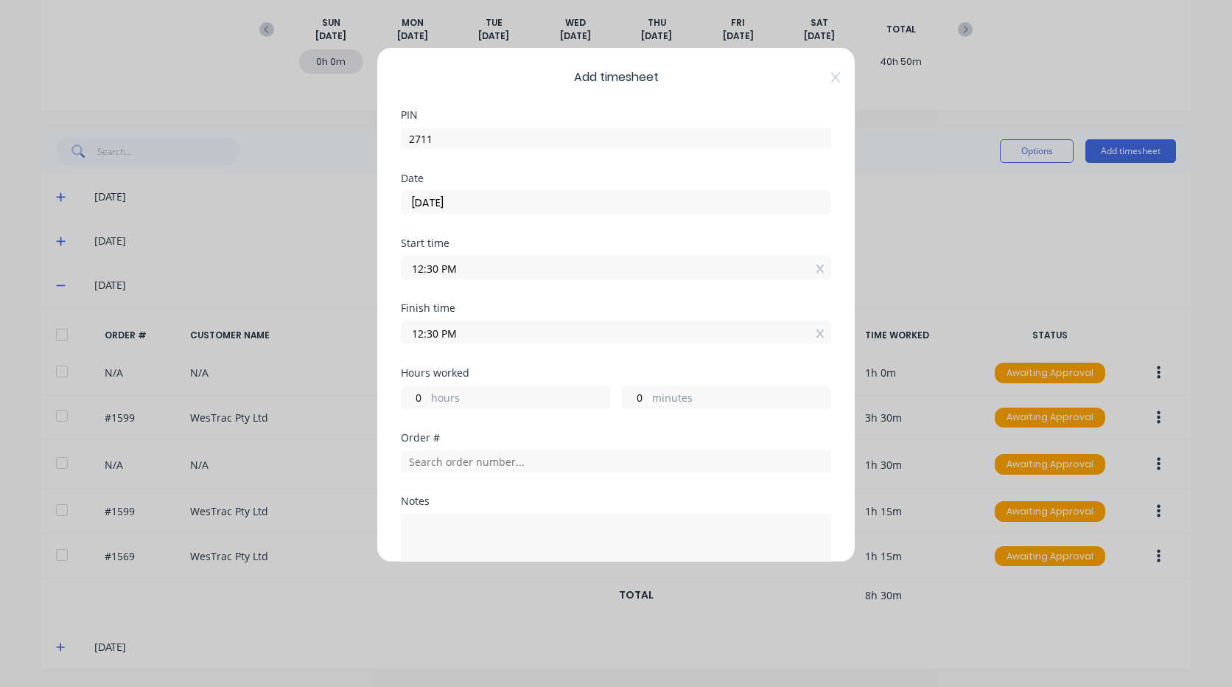
drag, startPoint x: 421, startPoint y: 333, endPoint x: 437, endPoint y: 336, distance: 16.5
click at [421, 333] on input "12:30 PM" at bounding box center [616, 332] width 429 height 22
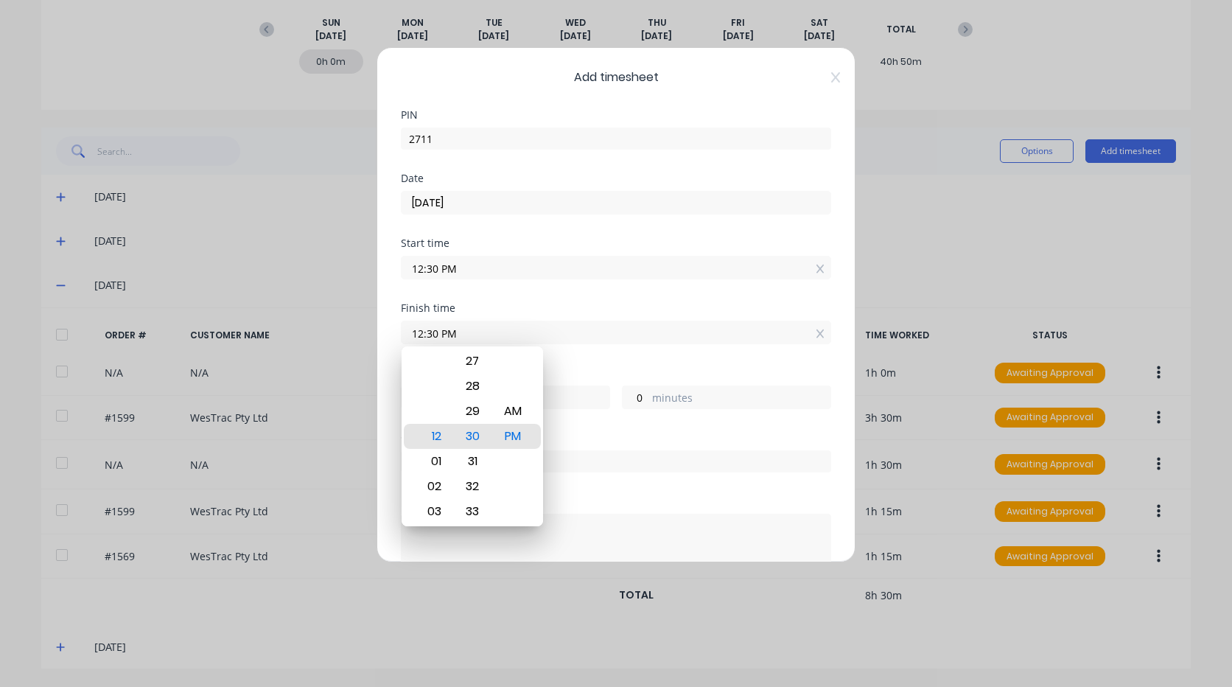
click at [415, 332] on input "12:30 PM" at bounding box center [616, 332] width 429 height 22
type input "02:30 PM"
type input "2"
click at [609, 360] on div "Finish time 02:30 PM" at bounding box center [616, 335] width 430 height 65
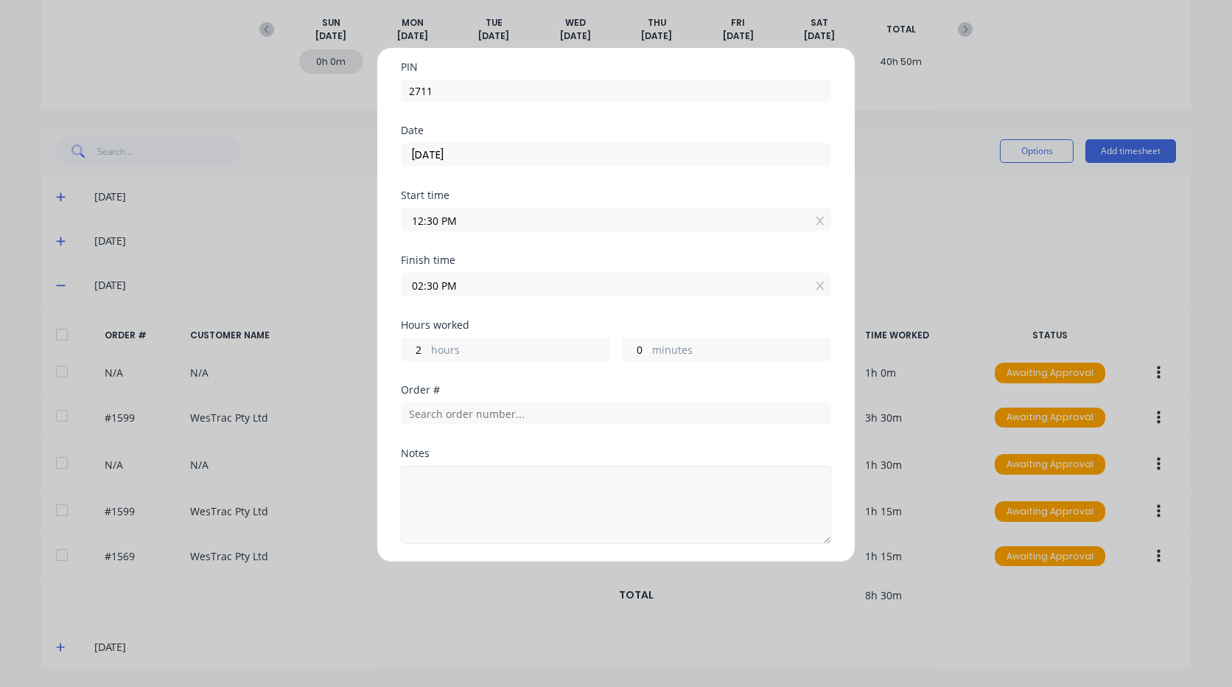
scroll to position [74, 0]
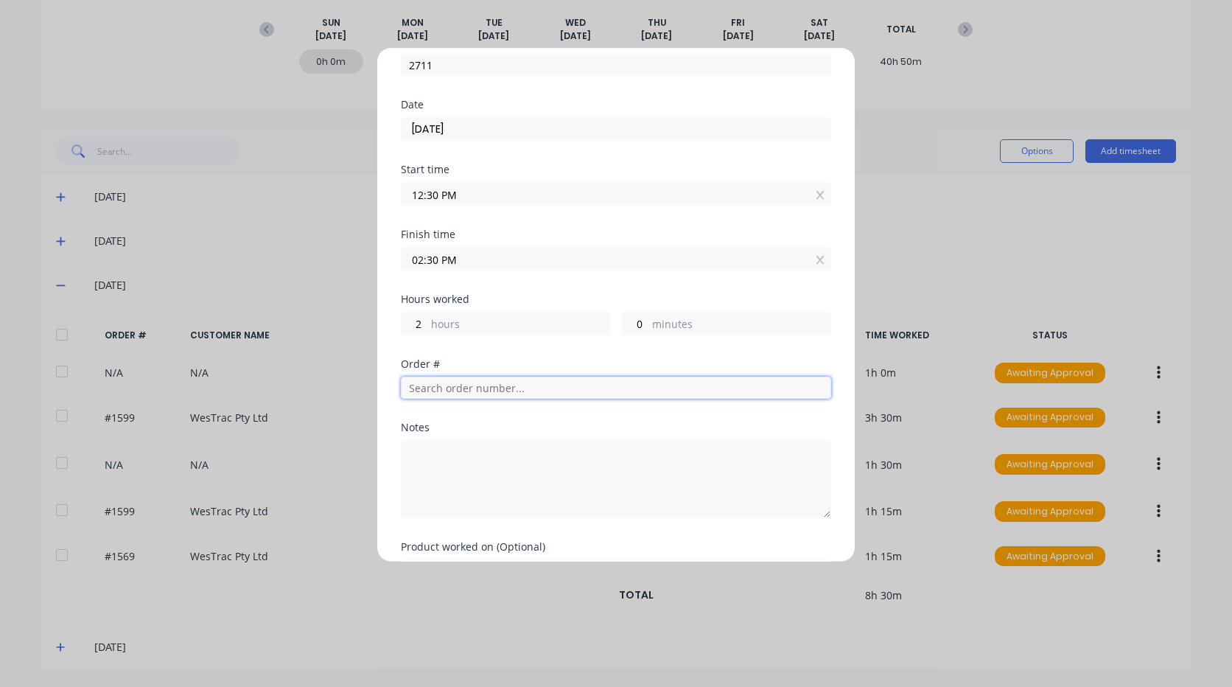
click at [461, 389] on input "text" at bounding box center [616, 388] width 430 height 22
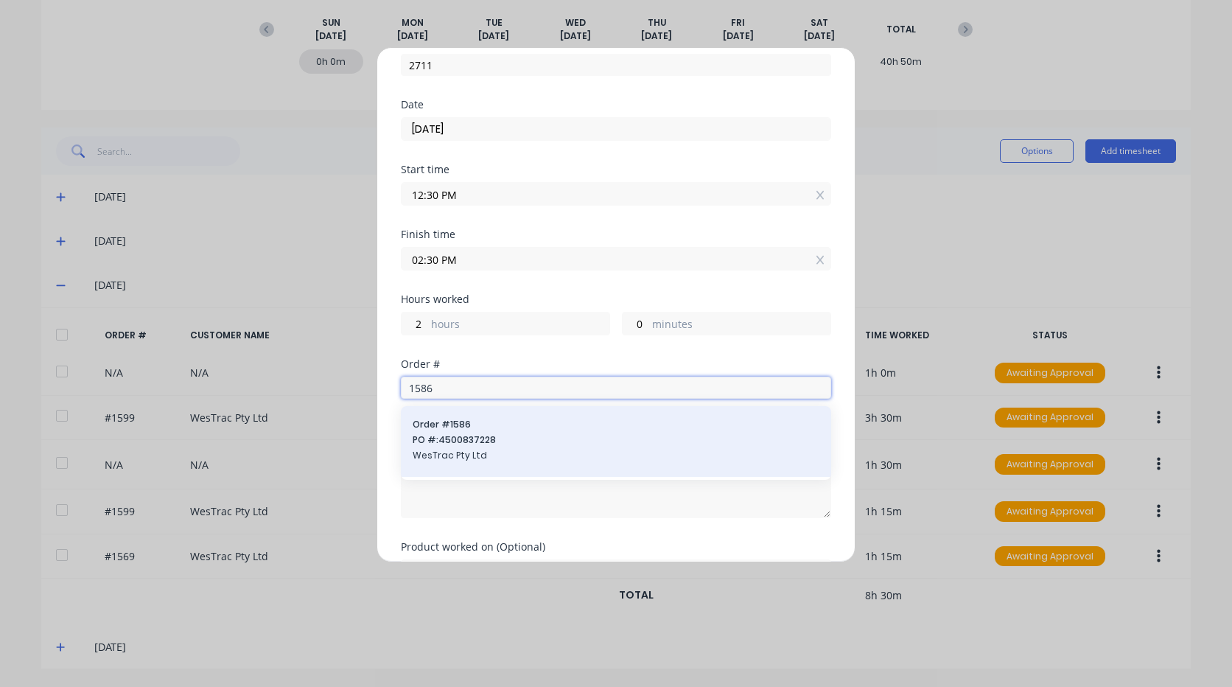
type input "1586"
click at [485, 446] on span "PO #: 4500837228" at bounding box center [616, 439] width 407 height 13
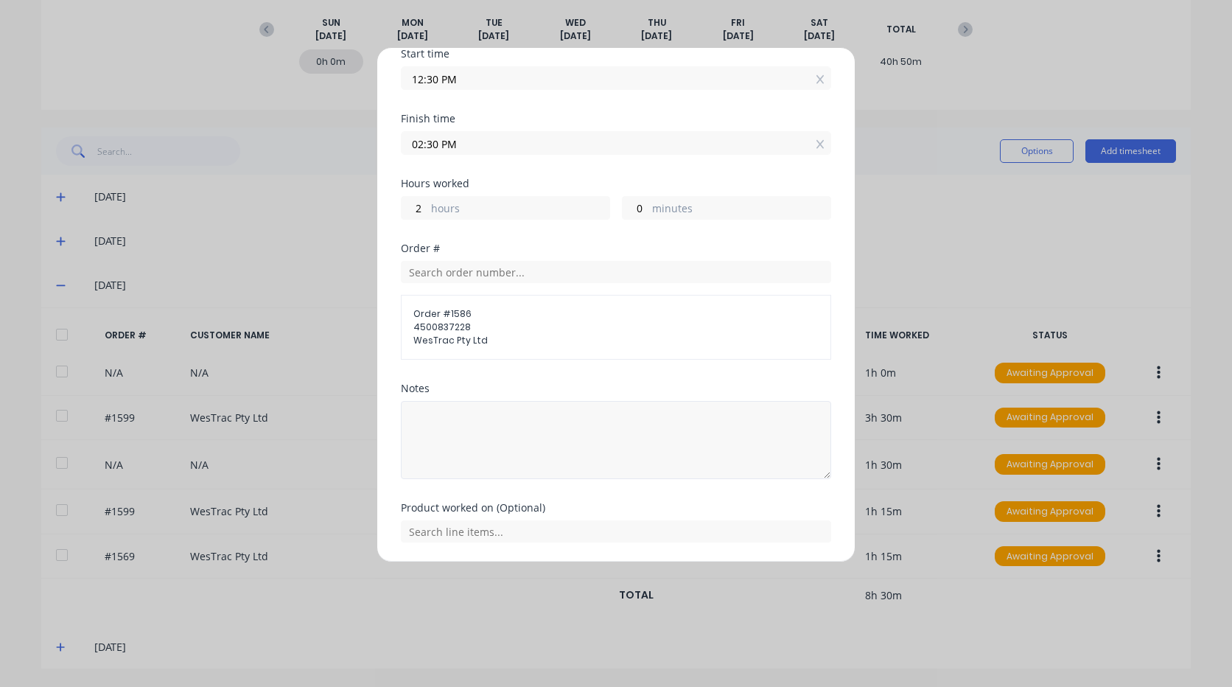
scroll to position [221, 0]
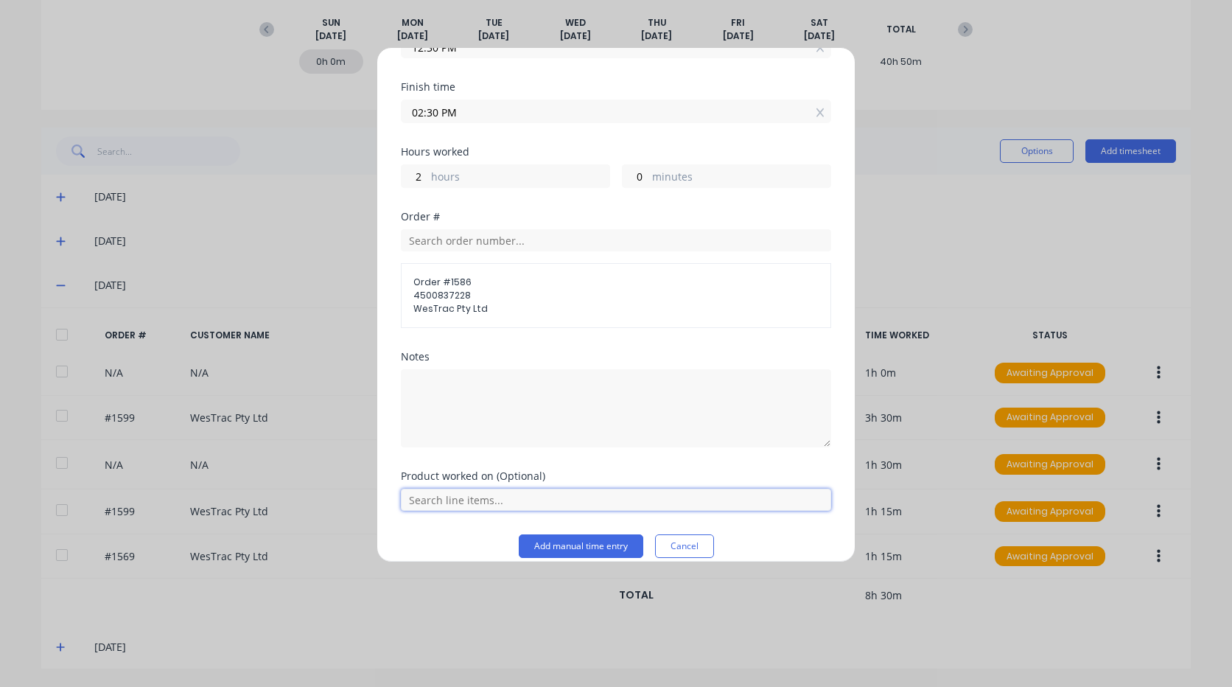
click at [484, 503] on input "text" at bounding box center [616, 500] width 430 height 22
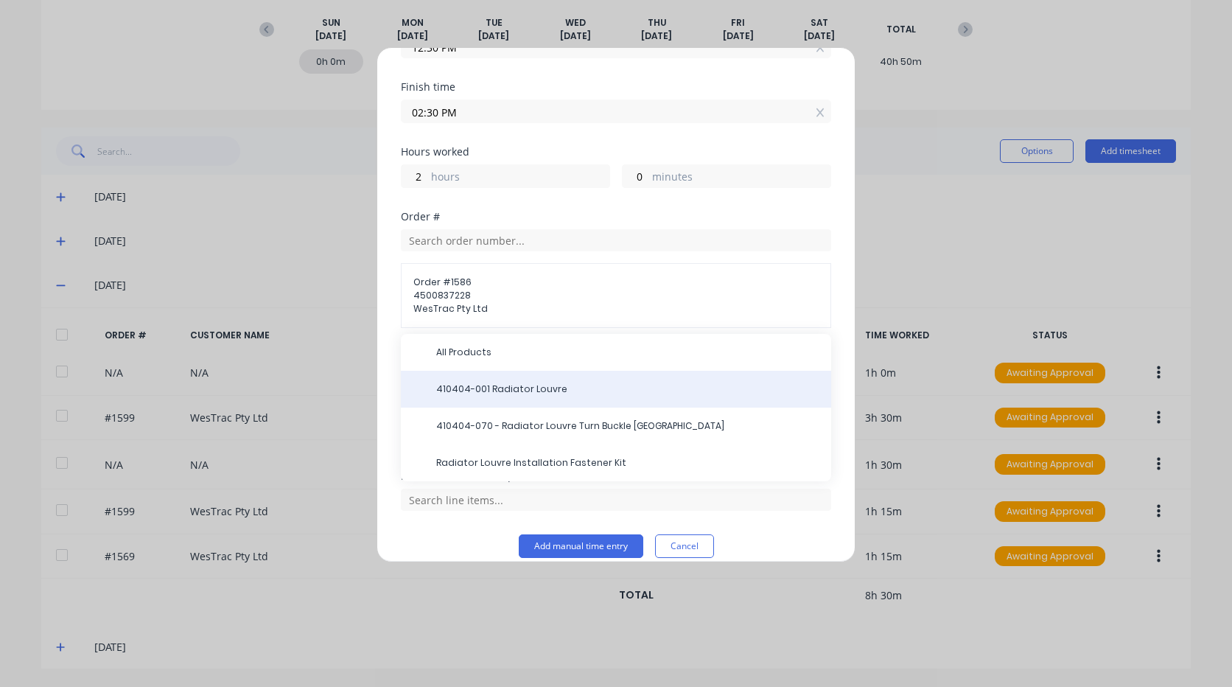
click at [507, 391] on span "410404-001 Radiator Louvre" at bounding box center [627, 388] width 383 height 13
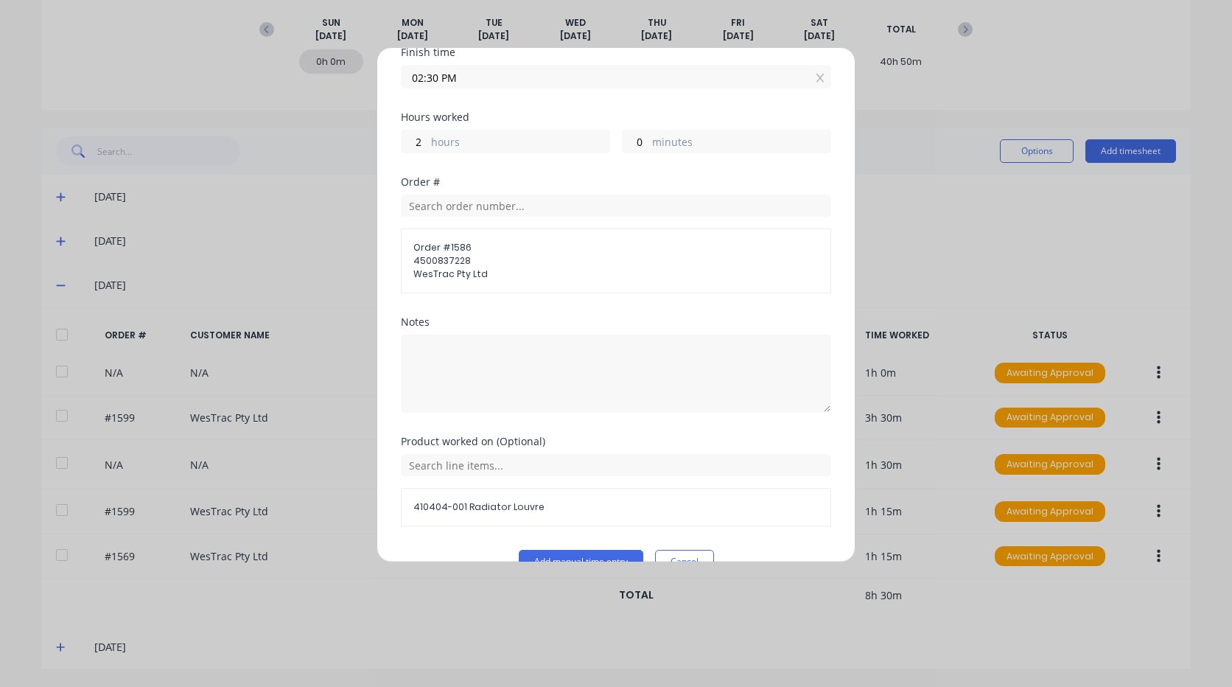
scroll to position [288, 0]
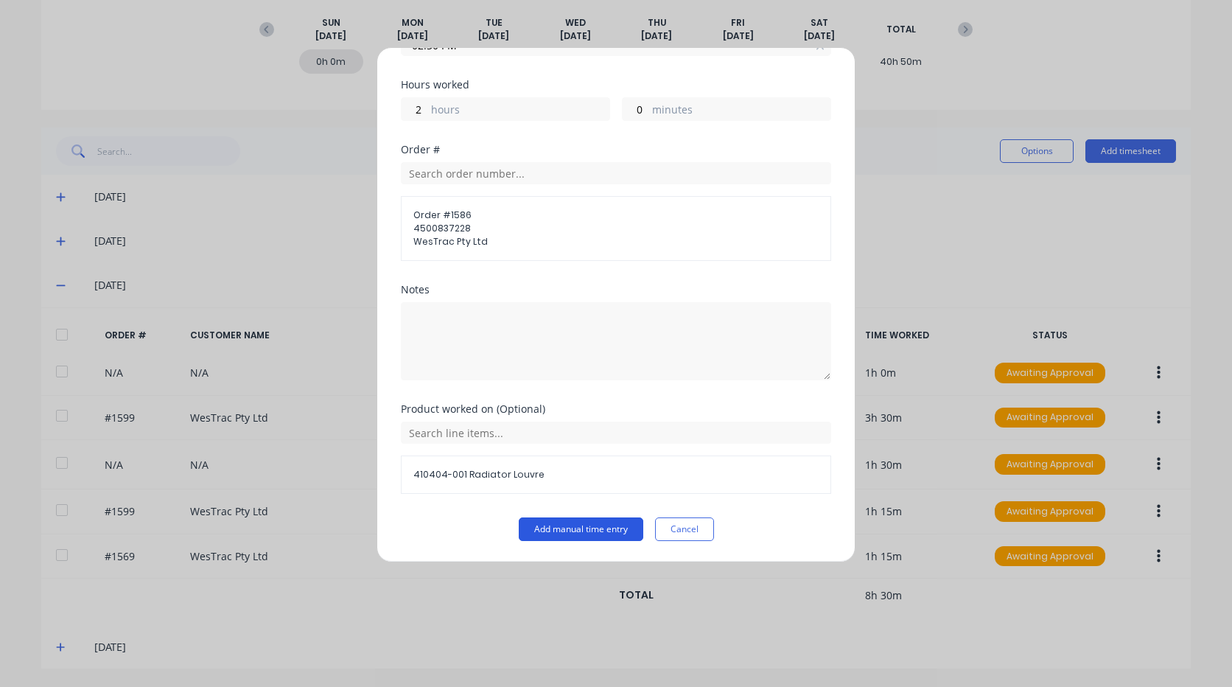
click at [576, 528] on button "Add manual time entry" at bounding box center [581, 529] width 125 height 24
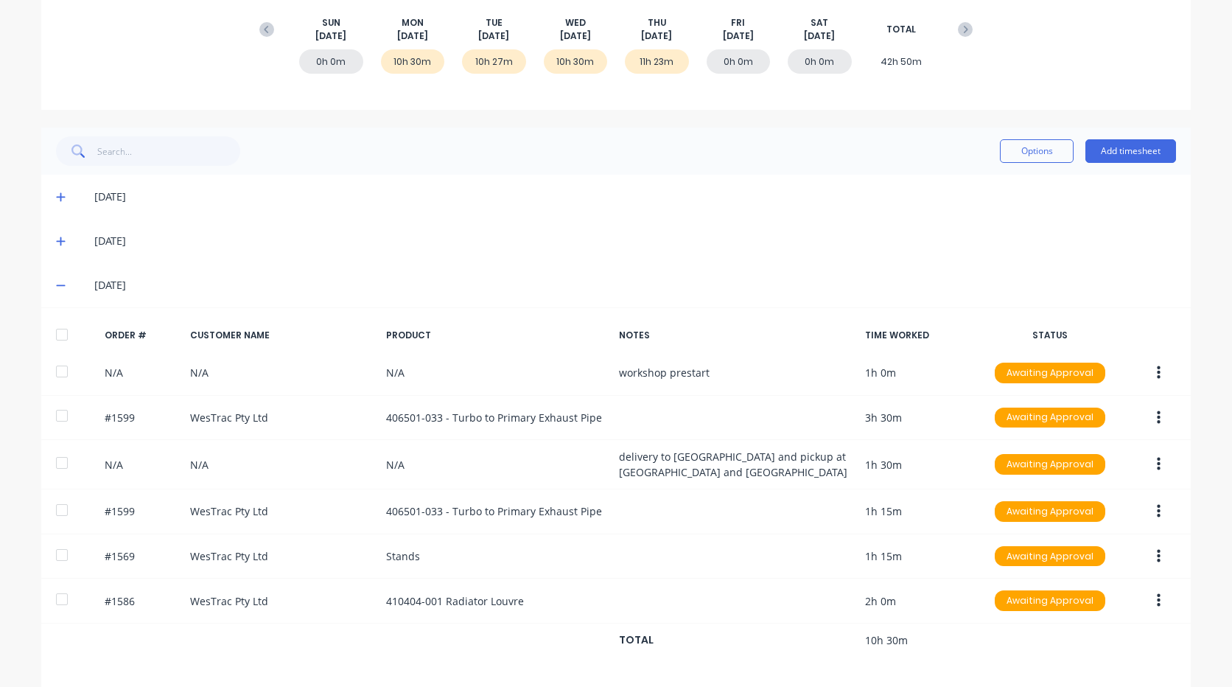
click at [57, 239] on icon at bounding box center [61, 241] width 10 height 10
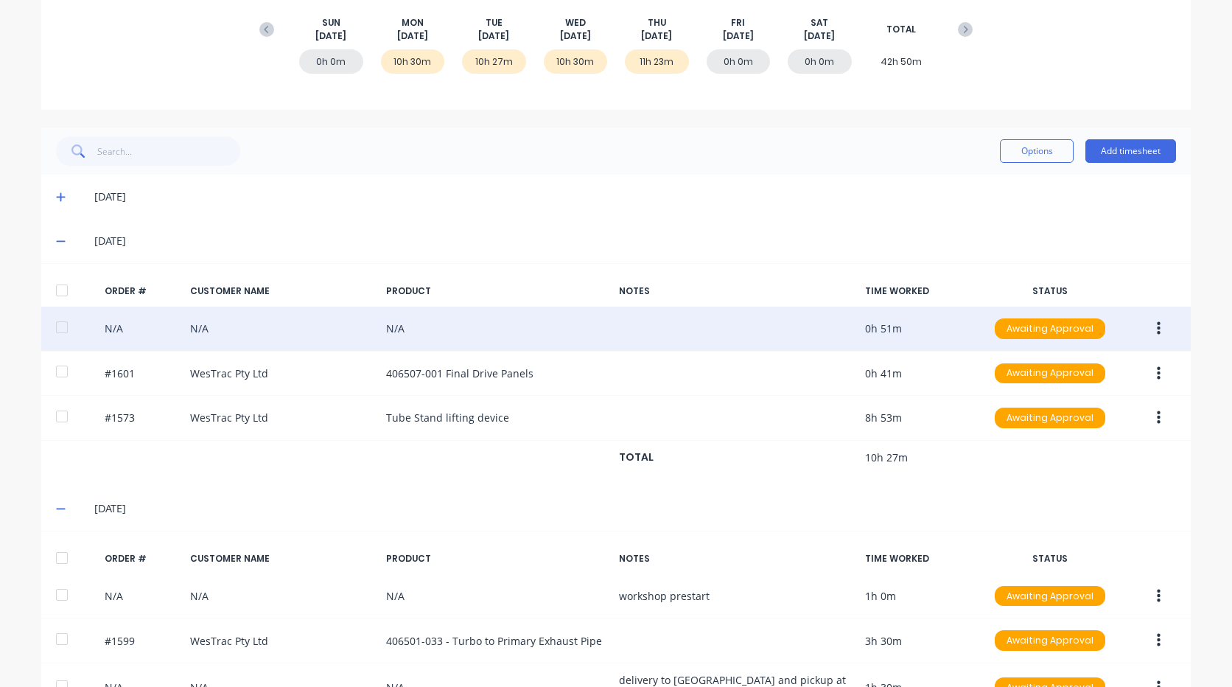
click at [1157, 326] on icon "button" at bounding box center [1159, 329] width 4 height 16
click at [1101, 368] on div "Delete" at bounding box center [1105, 367] width 113 height 21
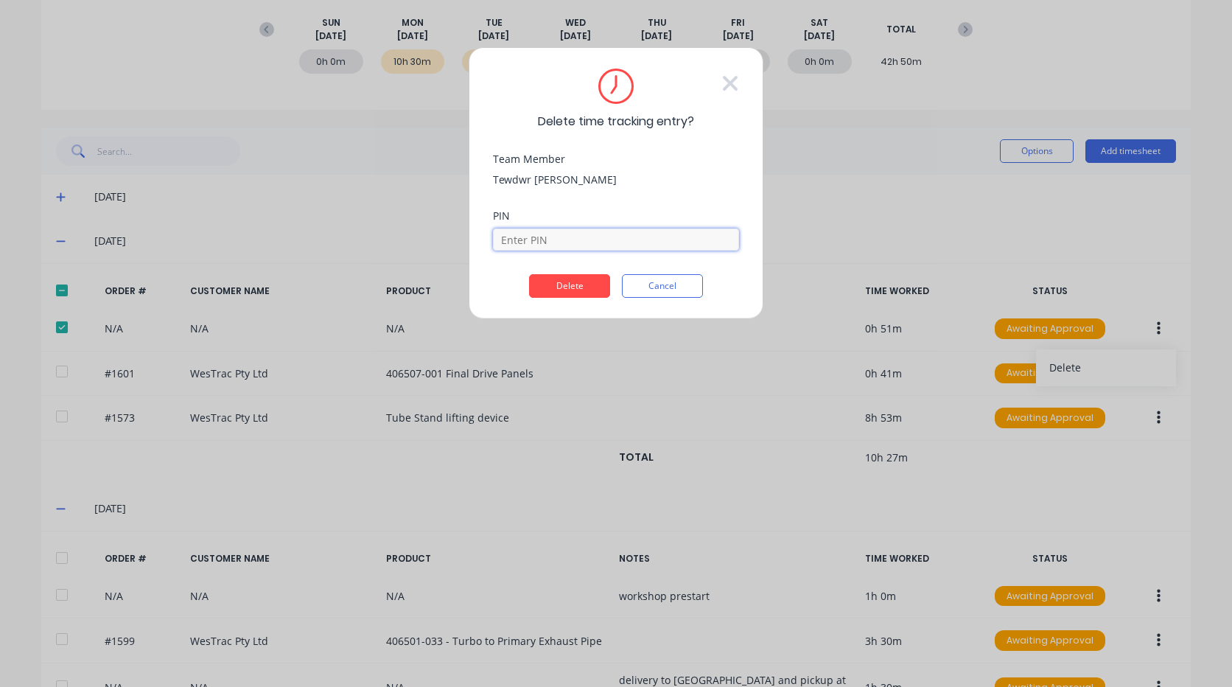
click at [529, 240] on input at bounding box center [616, 239] width 246 height 22
type input "2711"
click at [577, 279] on button "Delete" at bounding box center [569, 286] width 81 height 24
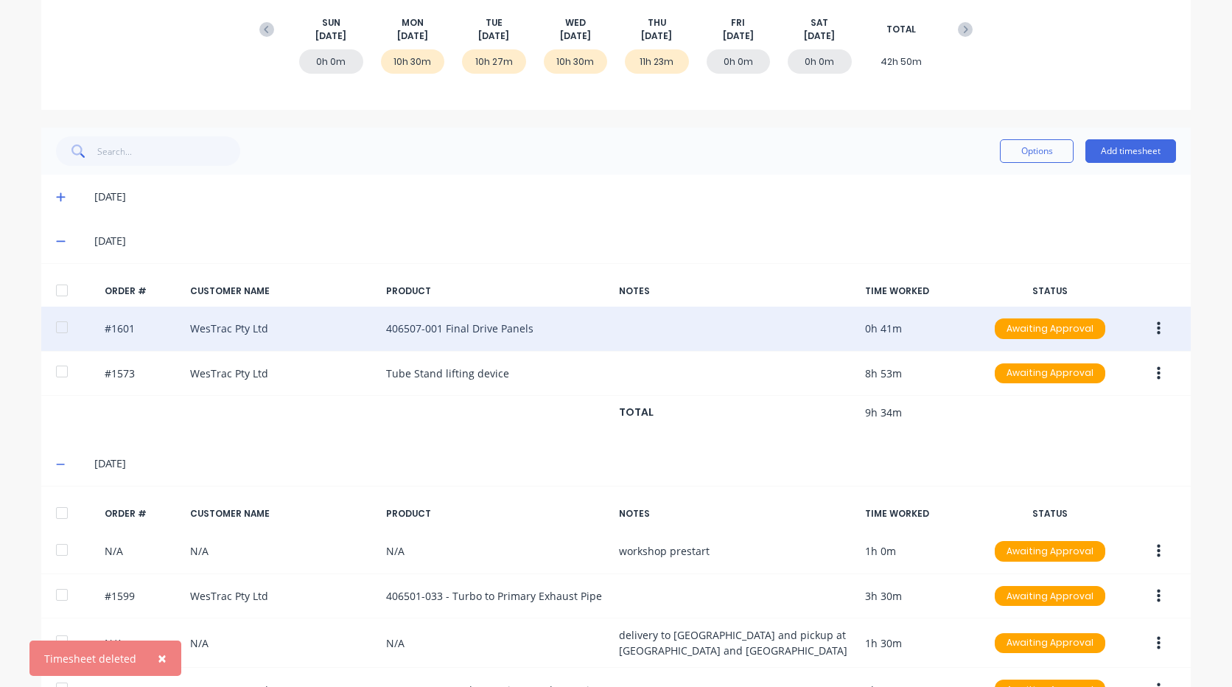
click at [1161, 328] on button "button" at bounding box center [1158, 328] width 35 height 27
click at [1063, 368] on div "Delete" at bounding box center [1105, 367] width 113 height 21
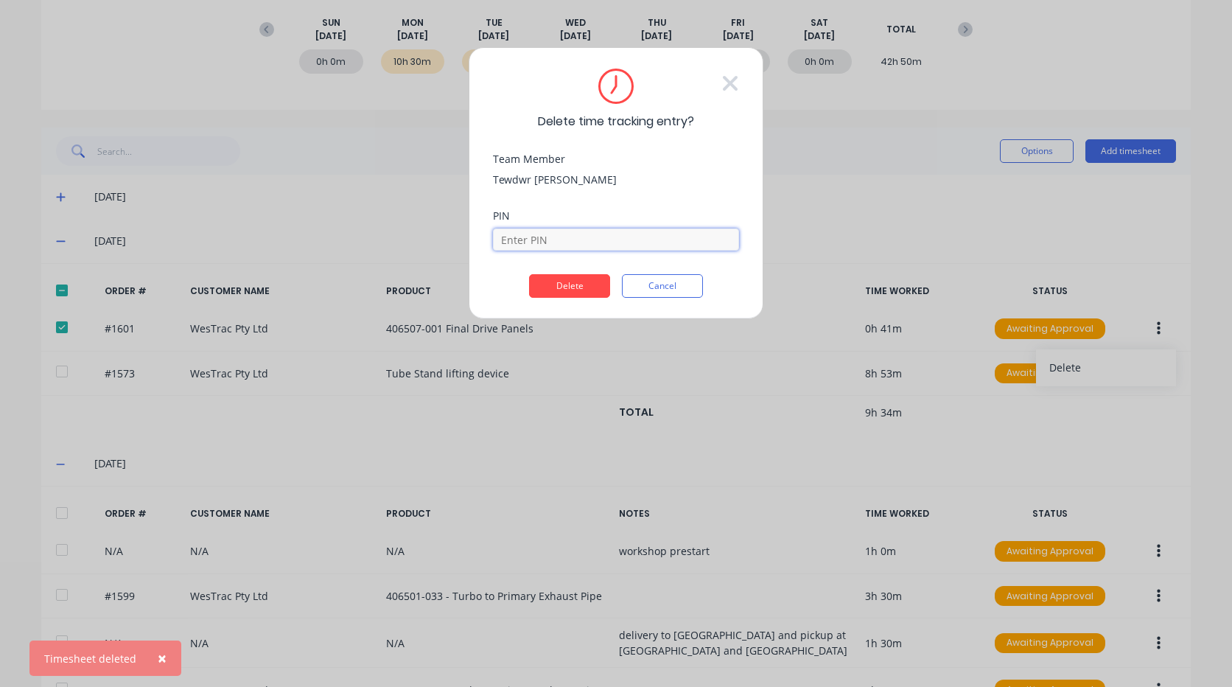
click at [589, 238] on input at bounding box center [616, 239] width 246 height 22
type input "2711"
drag, startPoint x: 583, startPoint y: 290, endPoint x: 657, endPoint y: 296, distance: 74.7
click at [584, 290] on button "Delete" at bounding box center [569, 286] width 81 height 24
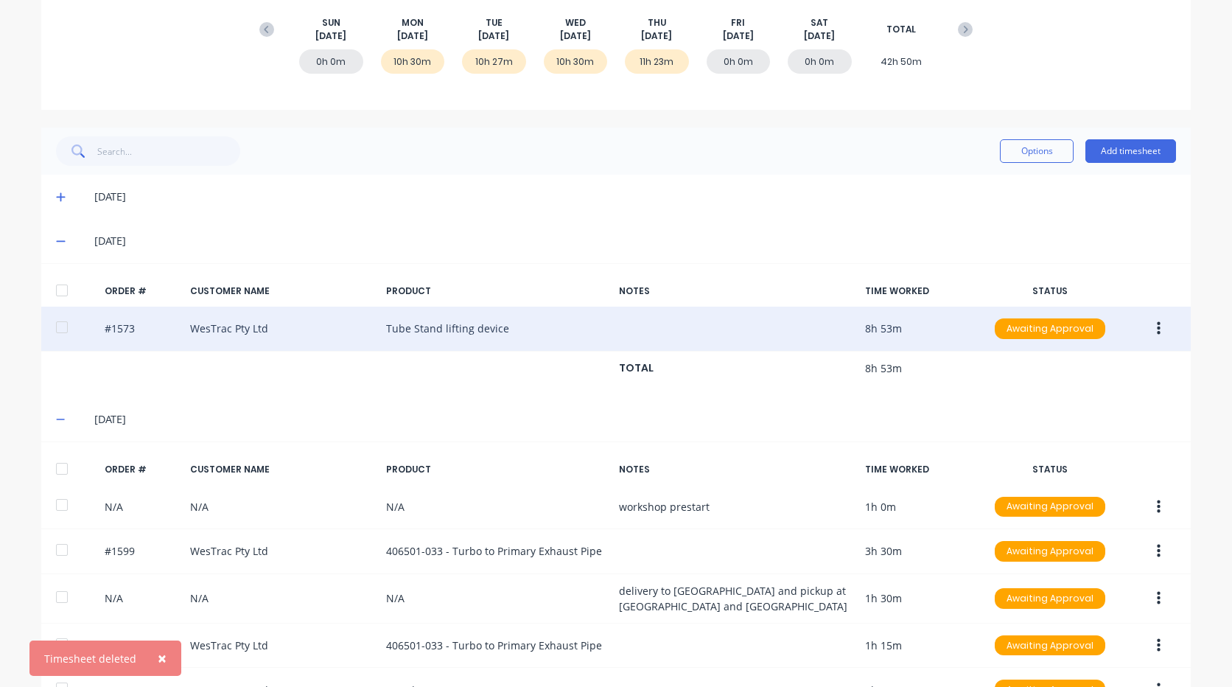
click at [1141, 329] on button "button" at bounding box center [1158, 328] width 35 height 27
click at [1103, 362] on div "Delete" at bounding box center [1105, 367] width 113 height 21
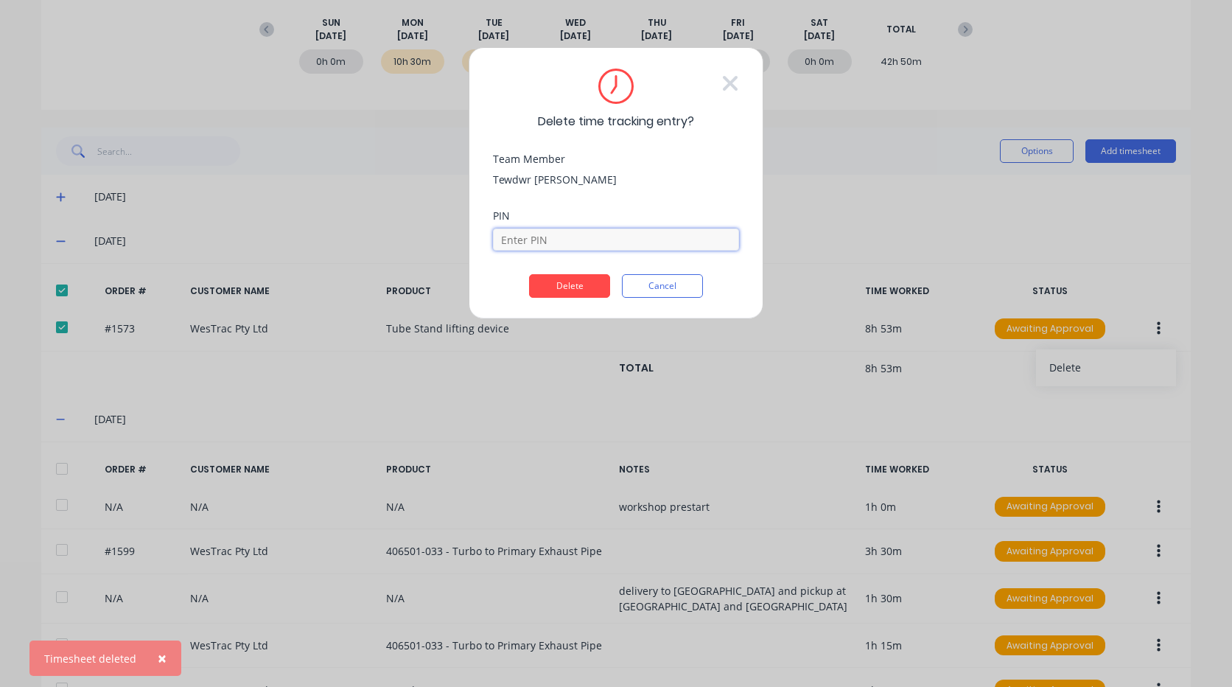
click at [567, 236] on input at bounding box center [616, 239] width 246 height 22
type input "2711"
click at [584, 282] on button "Delete" at bounding box center [569, 286] width 81 height 24
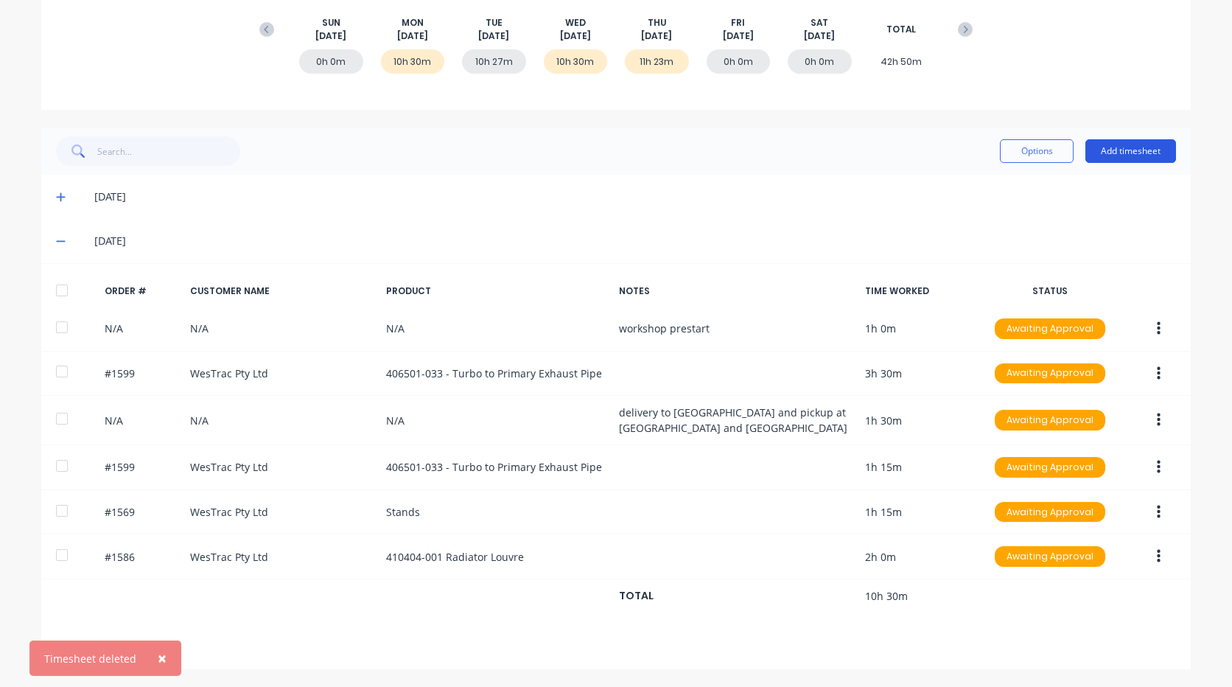
click at [1133, 150] on button "Add timesheet" at bounding box center [1130, 151] width 91 height 24
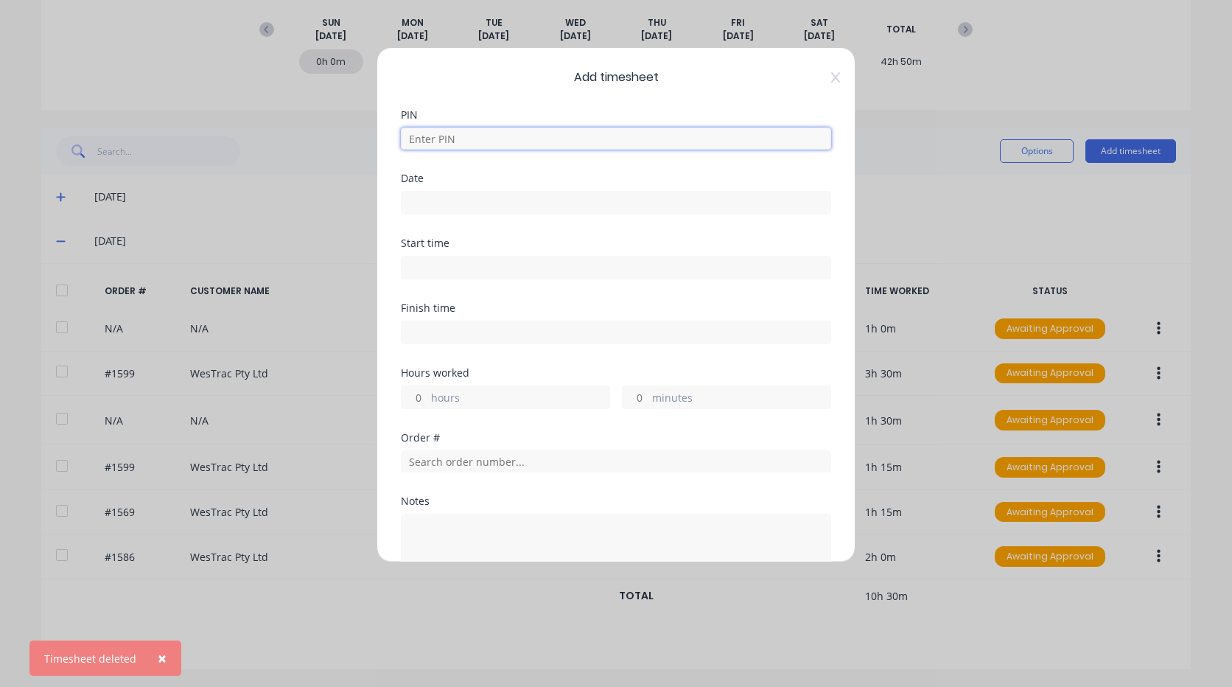
click at [643, 134] on input at bounding box center [616, 138] width 430 height 22
type input "2711"
type input "[DATE]"
type input "12:30 PM"
type input "02:30 PM"
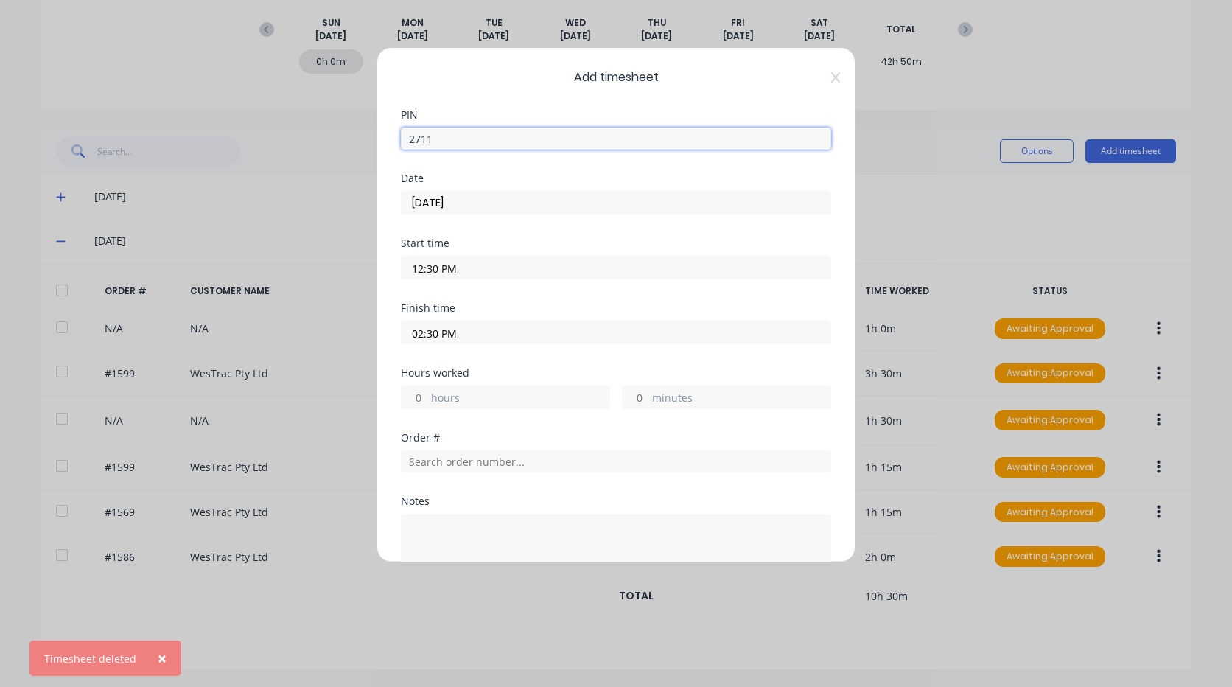
type input "2"
type input "0"
click at [502, 203] on input "[DATE]" at bounding box center [616, 203] width 429 height 22
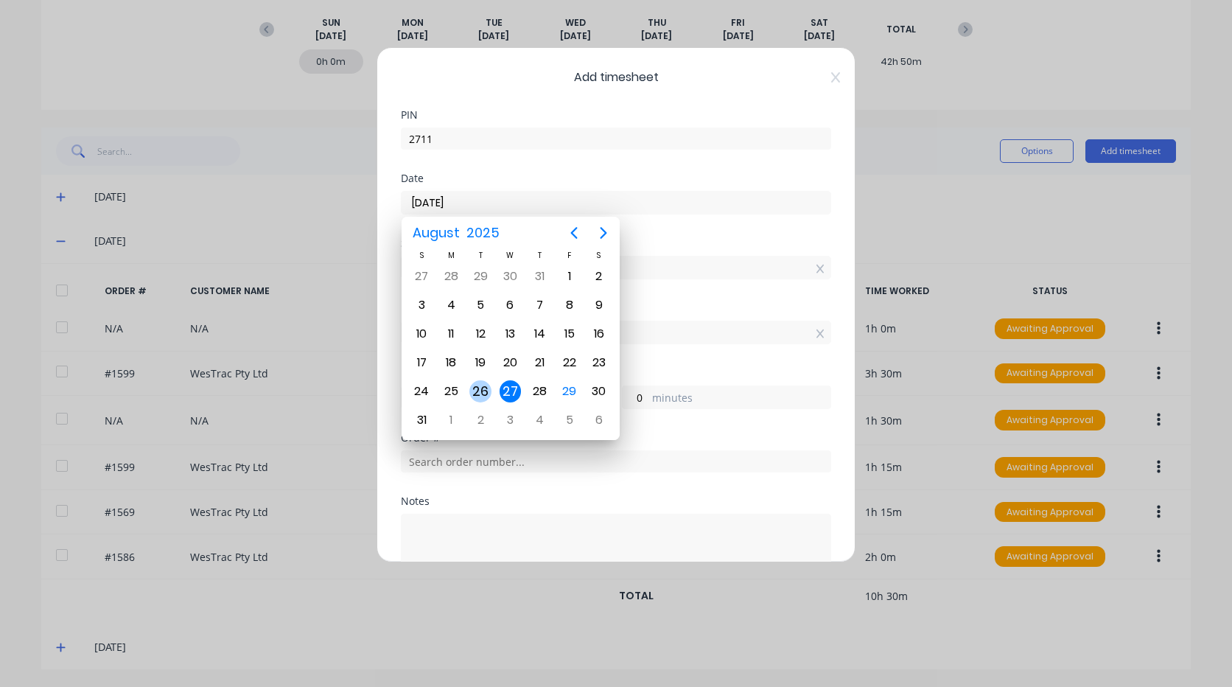
click at [480, 386] on div "26" at bounding box center [480, 391] width 22 height 22
type input "[DATE]"
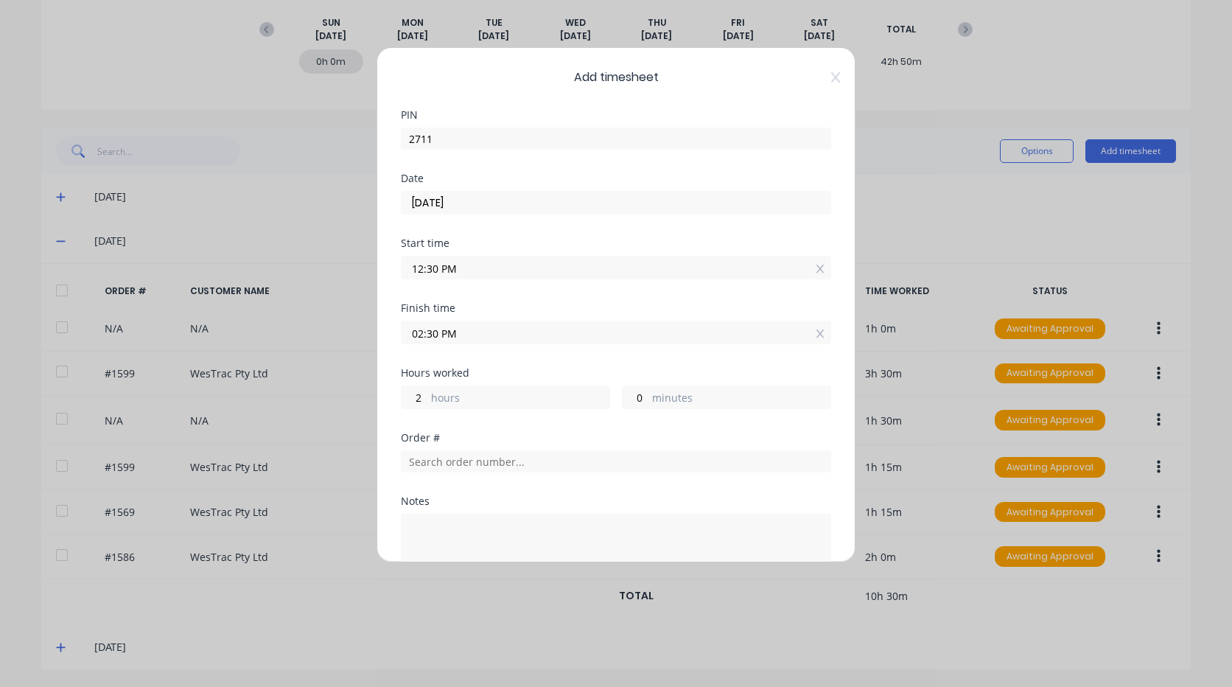
click at [438, 270] on input "12:30 PM" at bounding box center [616, 267] width 429 height 22
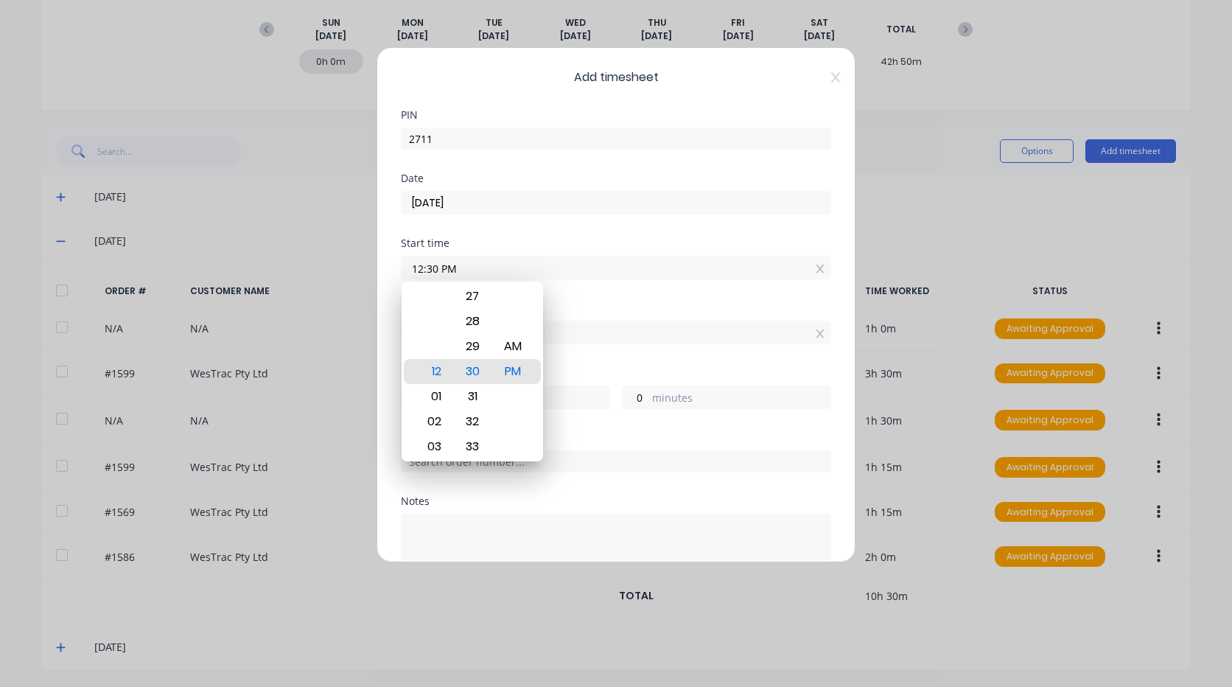
drag, startPoint x: 459, startPoint y: 267, endPoint x: 399, endPoint y: 266, distance: 59.7
click at [399, 266] on div "Add timesheet PIN 2711 Date [DATE] Start time 12:30 PM Finish time 02:30 PM Hou…" at bounding box center [616, 304] width 479 height 515
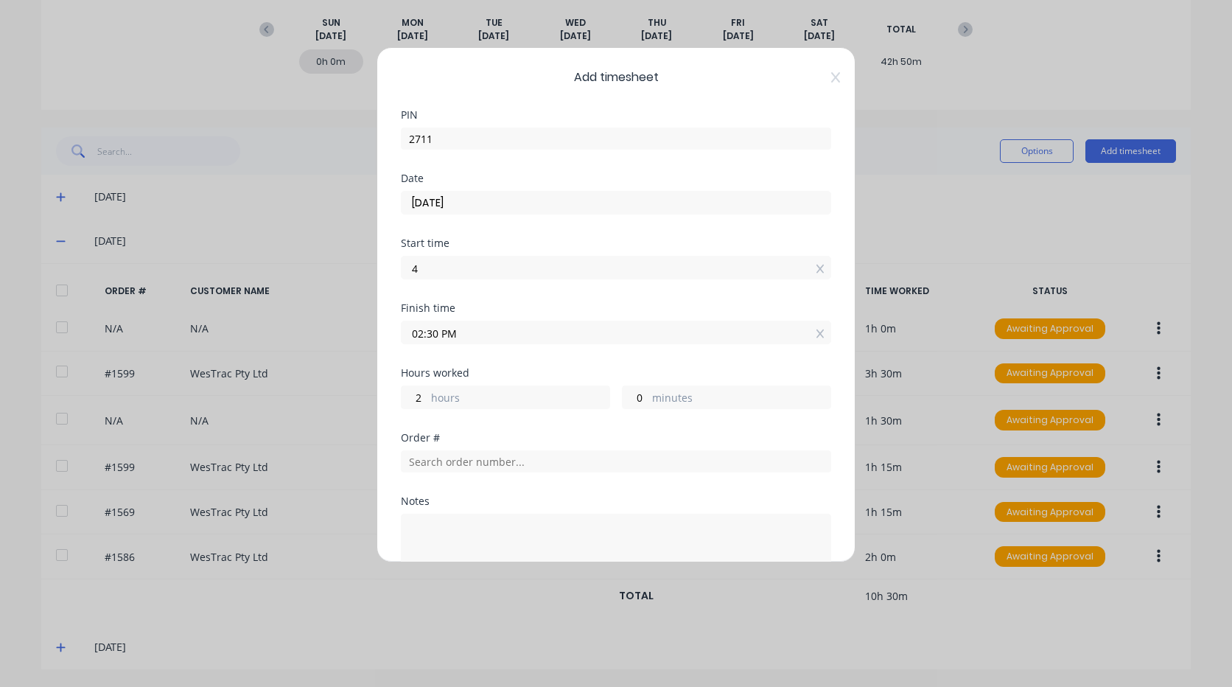
click at [448, 261] on input "4" at bounding box center [616, 267] width 429 height 22
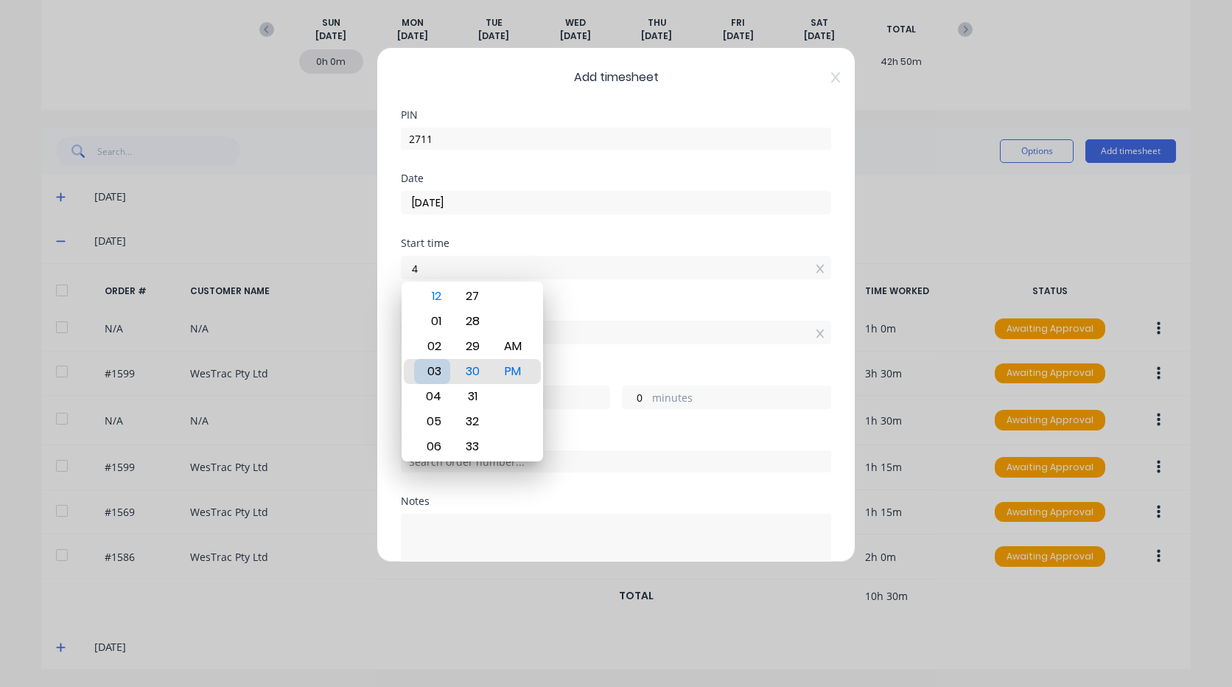
type input "03:30 PM"
type input "23"
type input "04:30 PM"
type input "22"
type input "04:26 PM"
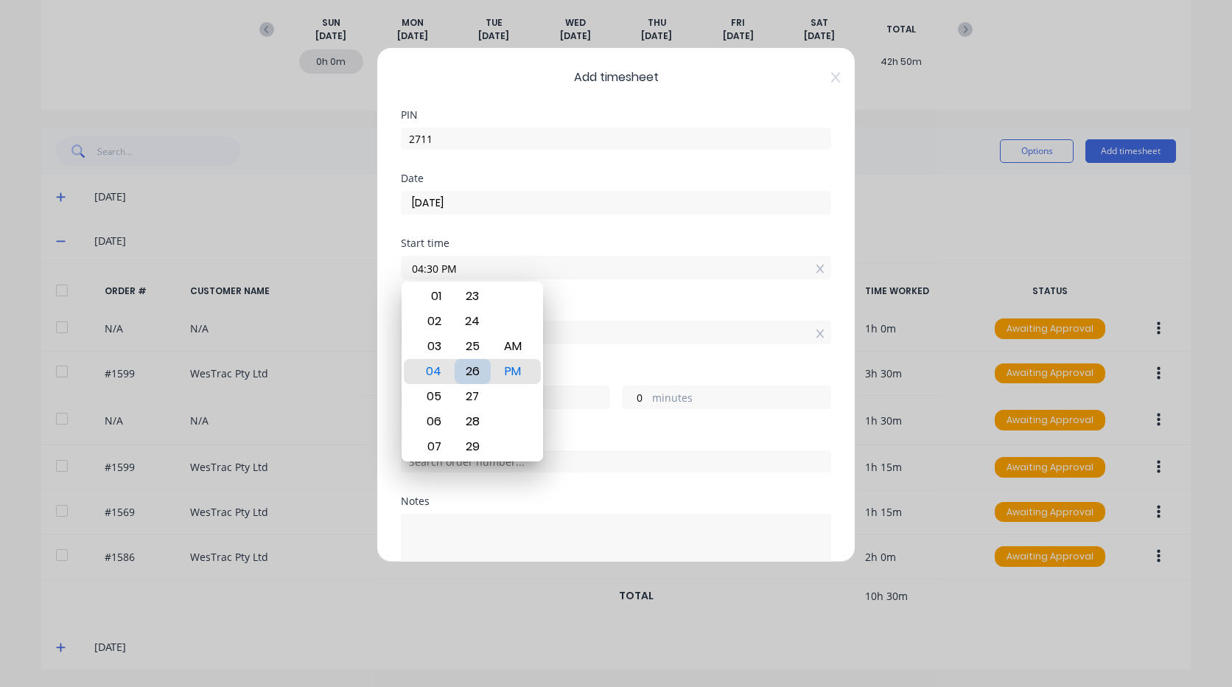
type input "4"
type input "04:21 PM"
type input "9"
type input "04:06 PM"
type input "24"
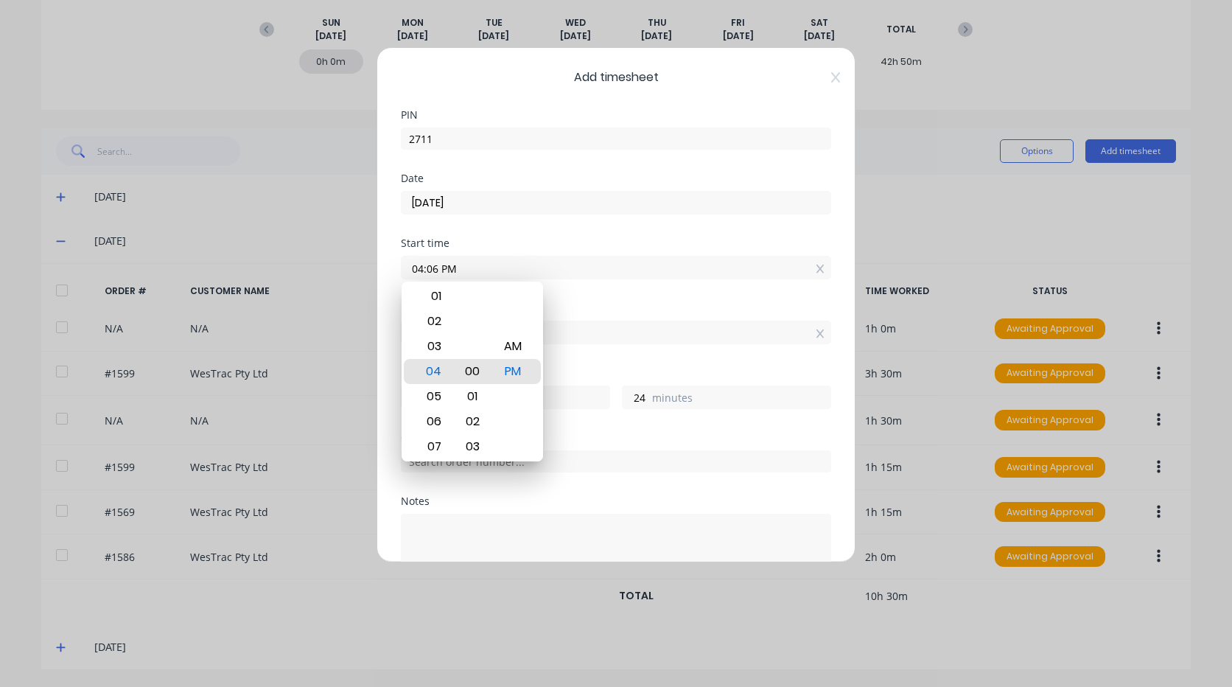
type input "04:00 PM"
type input "30"
click at [522, 343] on div "AM" at bounding box center [513, 346] width 36 height 25
type input "04:00 AM"
type input "10"
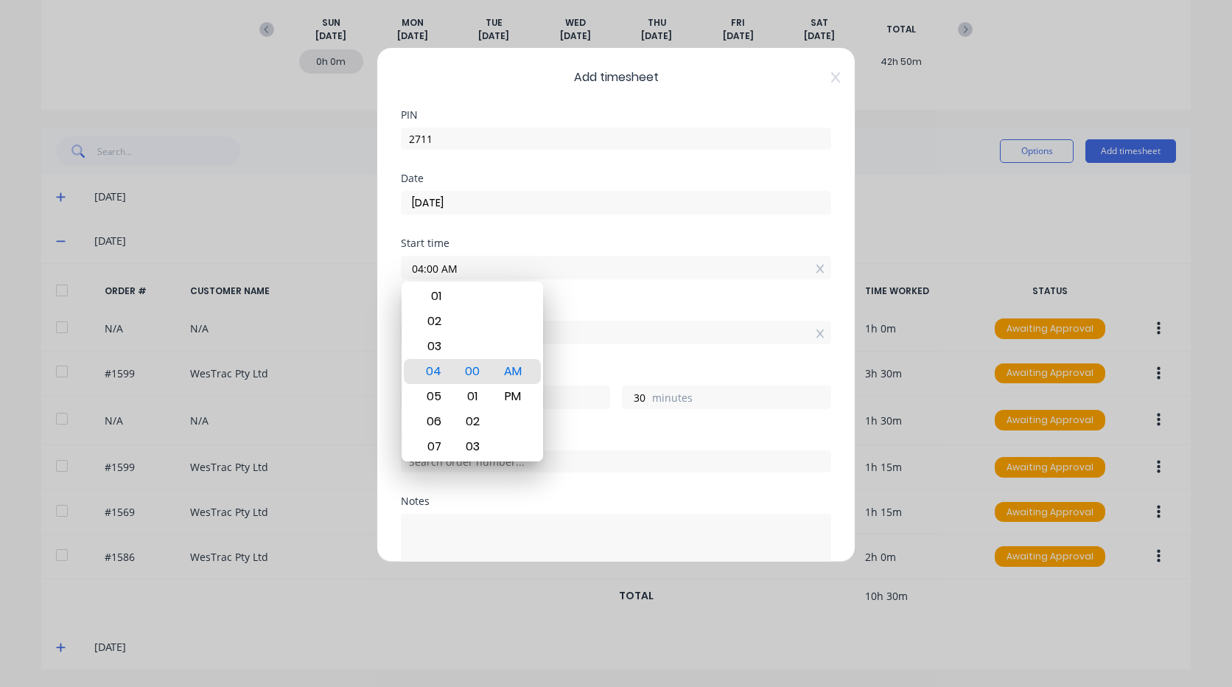
click at [542, 295] on div "12 01 02 03 04 05 06 07 08 09 10 11 00 01 02 03 04 05 06 07 08 09 10 11 12 13 1…" at bounding box center [472, 371] width 141 height 180
click at [567, 301] on div "Start time 04:00 AM" at bounding box center [616, 270] width 430 height 65
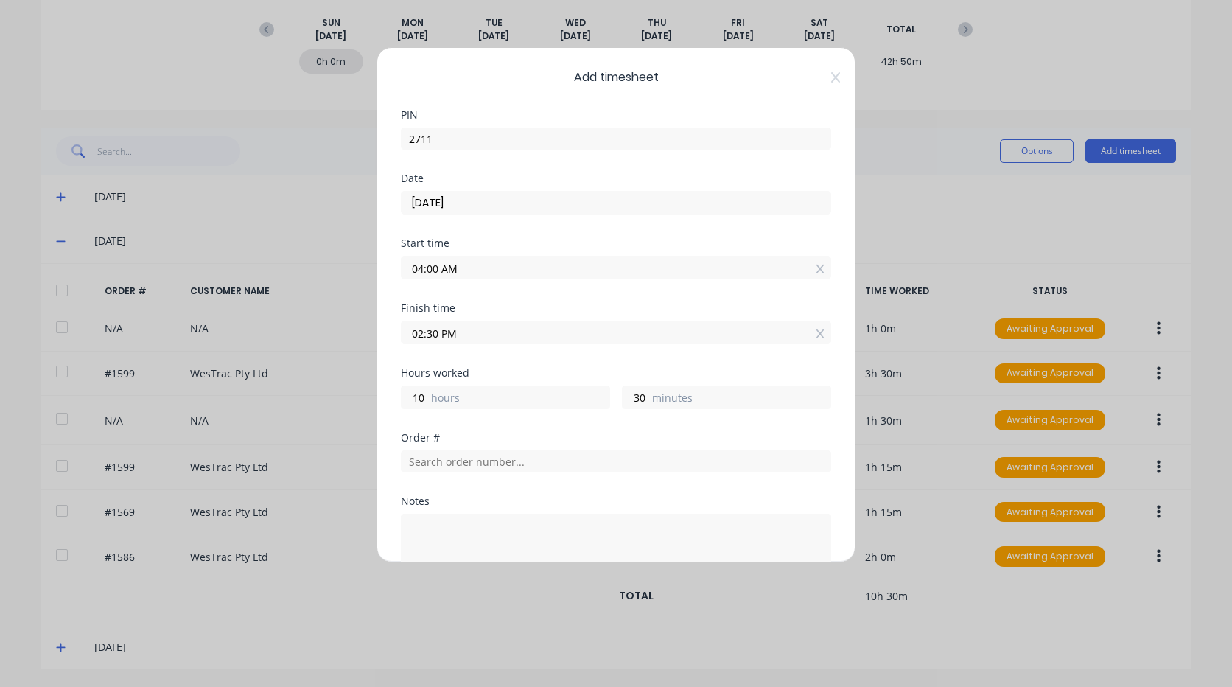
click at [453, 335] on input "02:30 PM" at bounding box center [616, 332] width 429 height 22
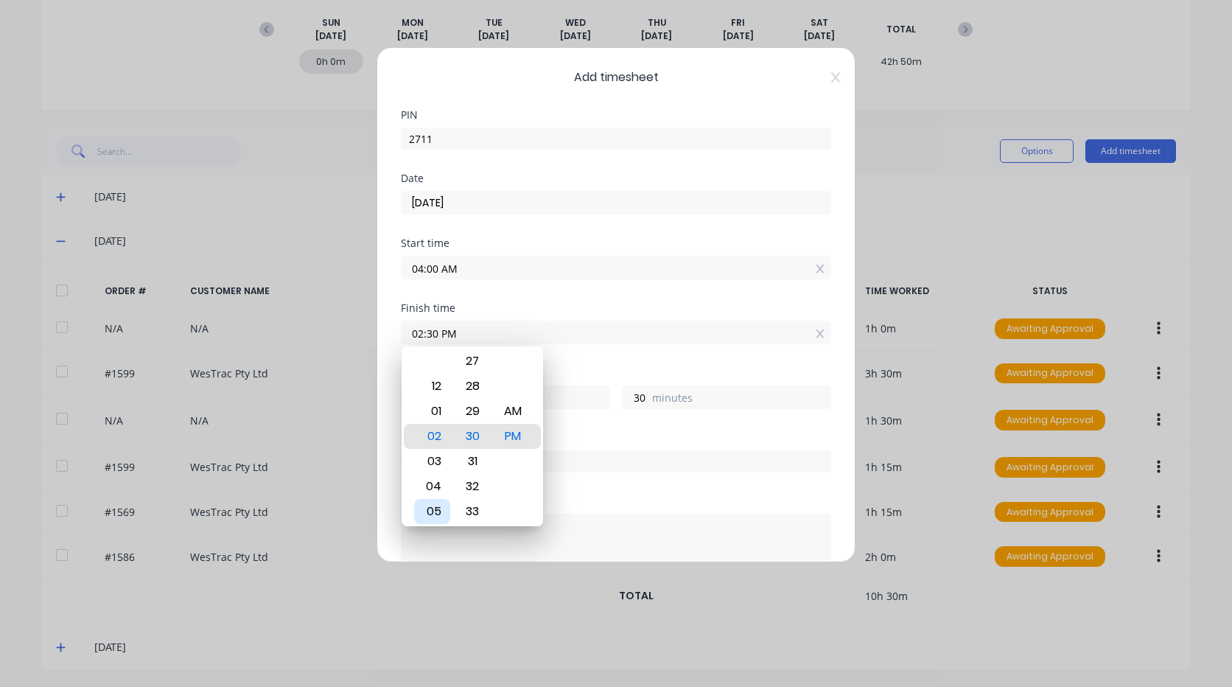
click at [441, 503] on div "05" at bounding box center [432, 511] width 36 height 25
type input "05:30 PM"
type input "13"
type input "05:28 PM"
type input "28"
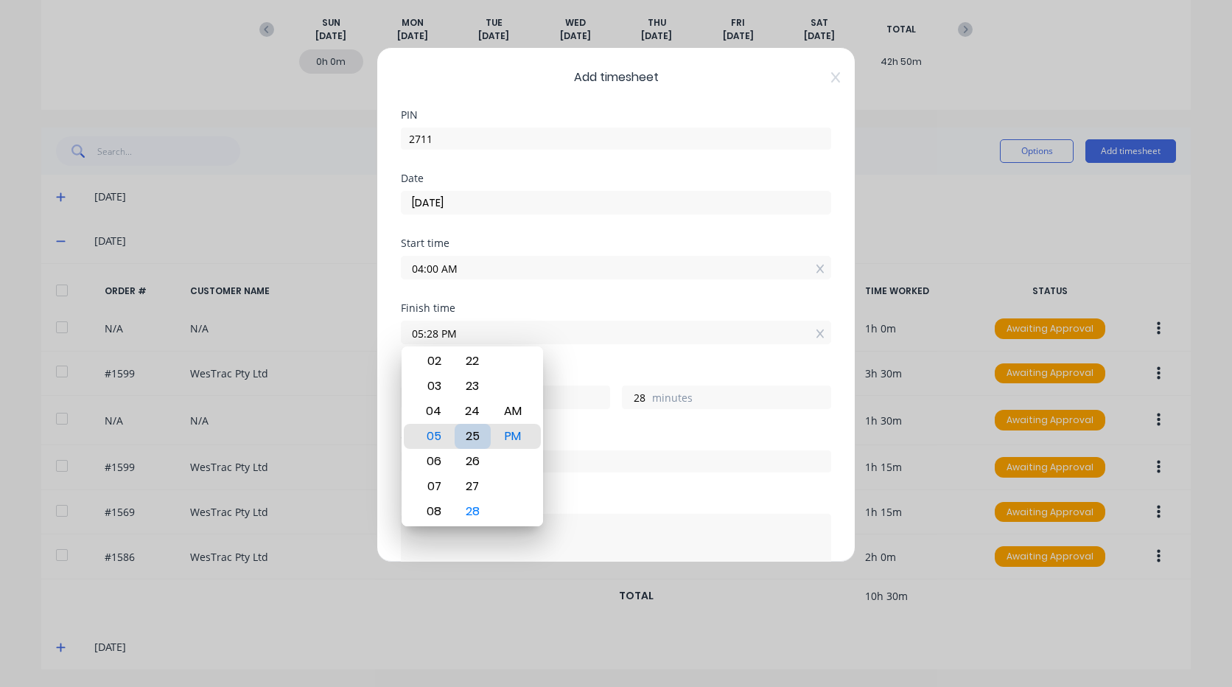
type input "05:25 PM"
type input "25"
type input "05:21 PM"
type input "21"
type input "05:17 PM"
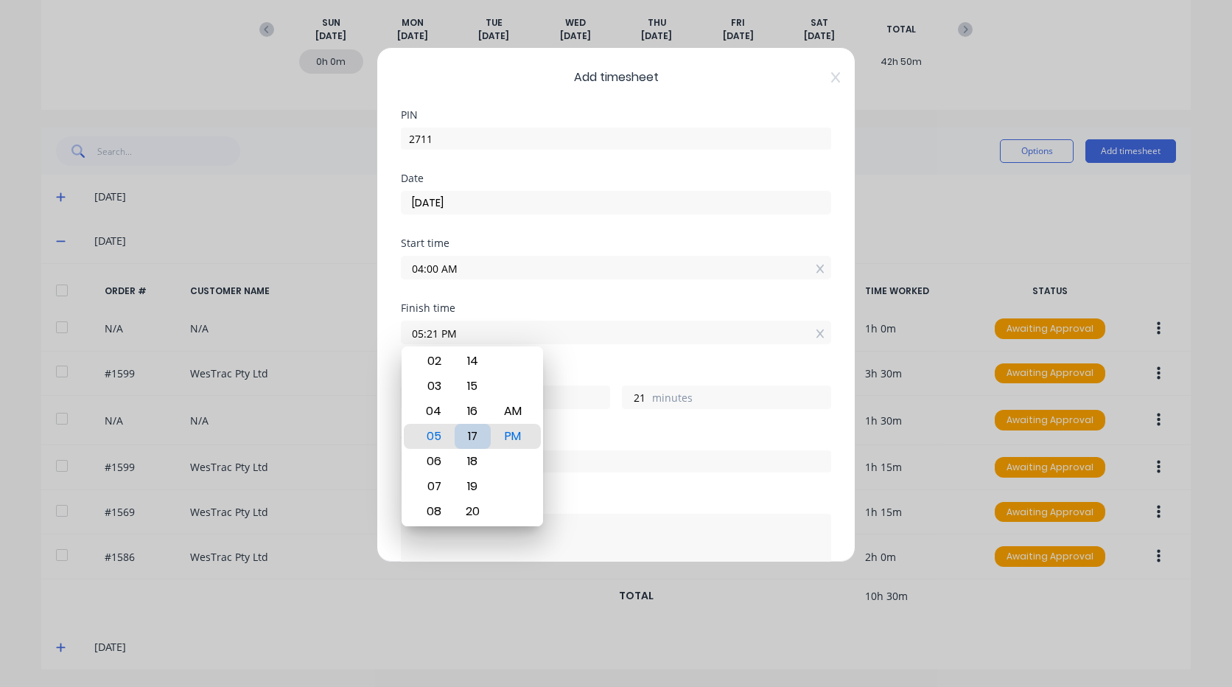
type input "17"
type input "05:13 PM"
type input "13"
type input "05:08 PM"
type input "8"
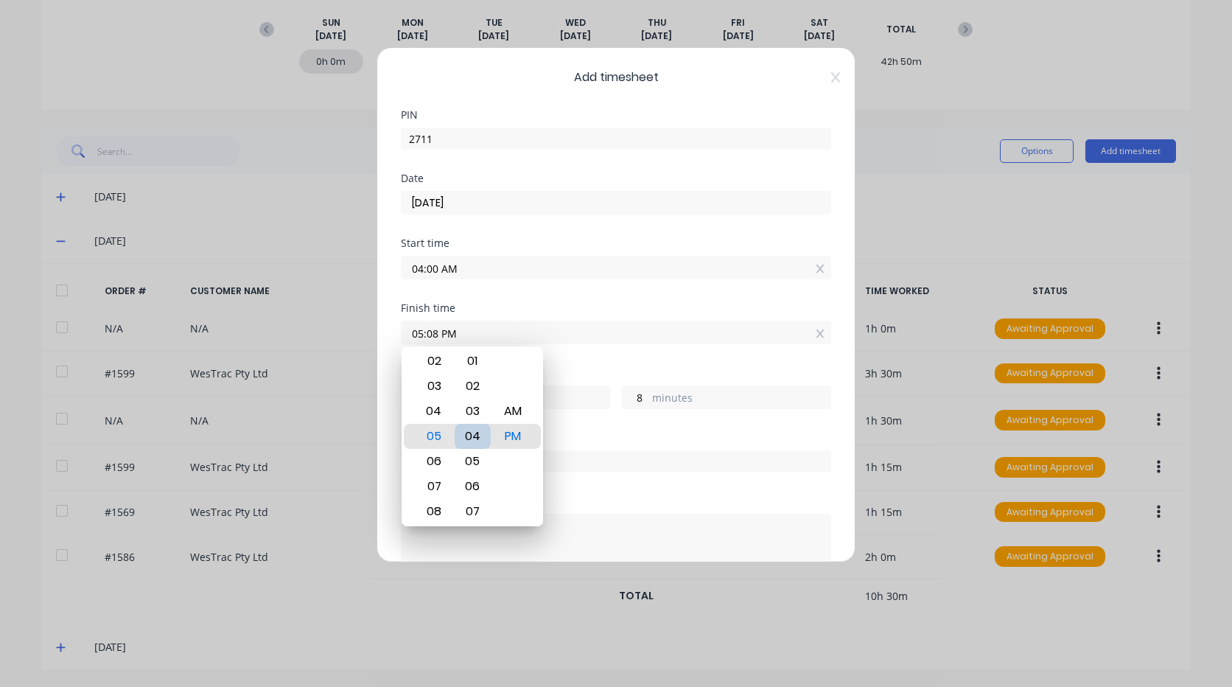
type input "05:04 PM"
type input "4"
type input "05:00 PM"
type input "0"
click at [514, 413] on div "AM" at bounding box center [513, 411] width 36 height 25
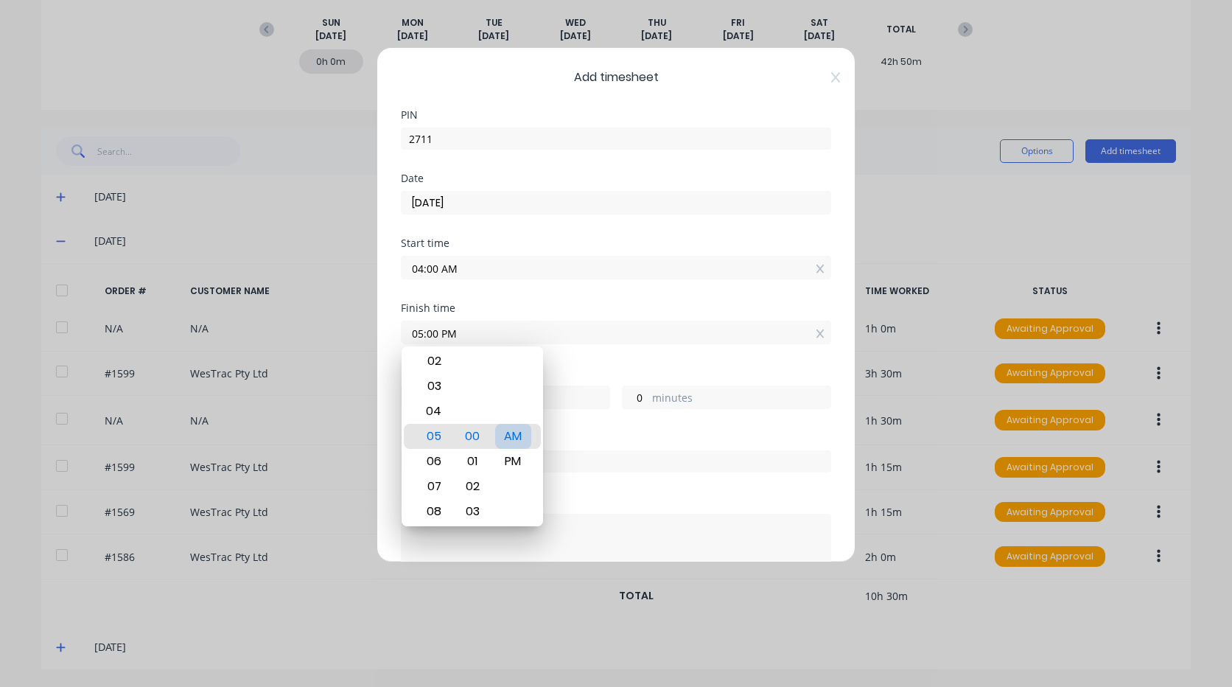
type input "05:00 AM"
type input "1"
click at [594, 349] on div "Finish time 05:00 AM" at bounding box center [616, 335] width 430 height 65
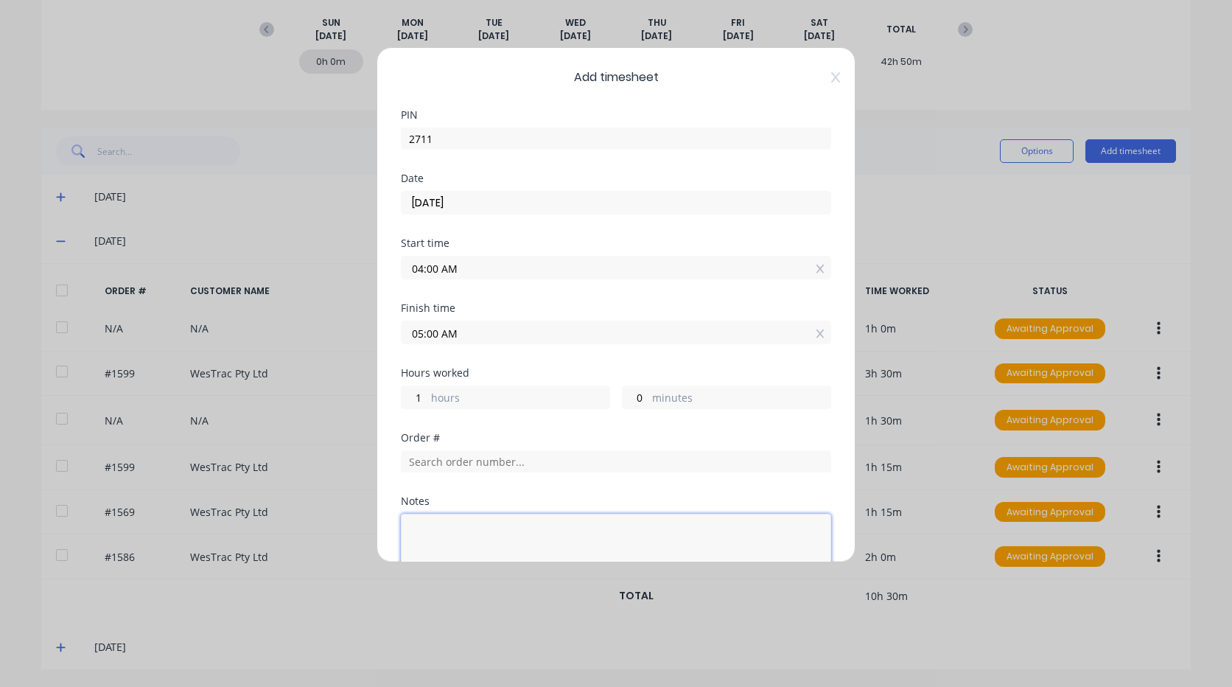
click at [528, 541] on textarea at bounding box center [616, 553] width 430 height 78
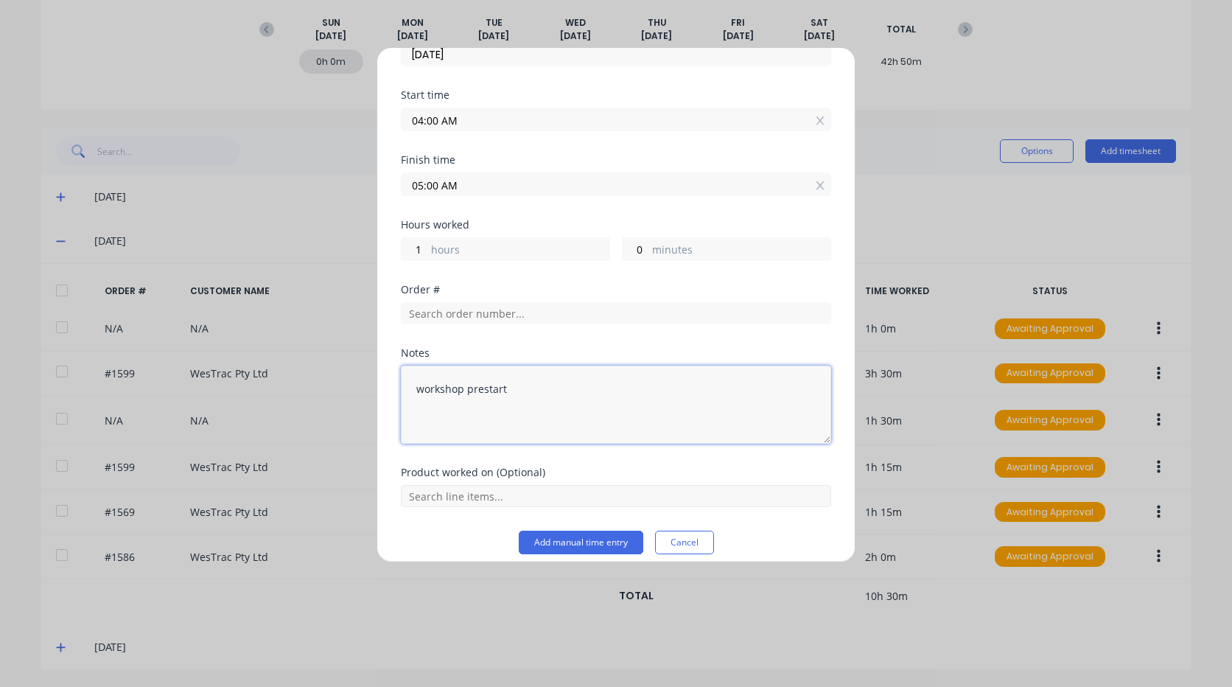
scroll to position [161, 0]
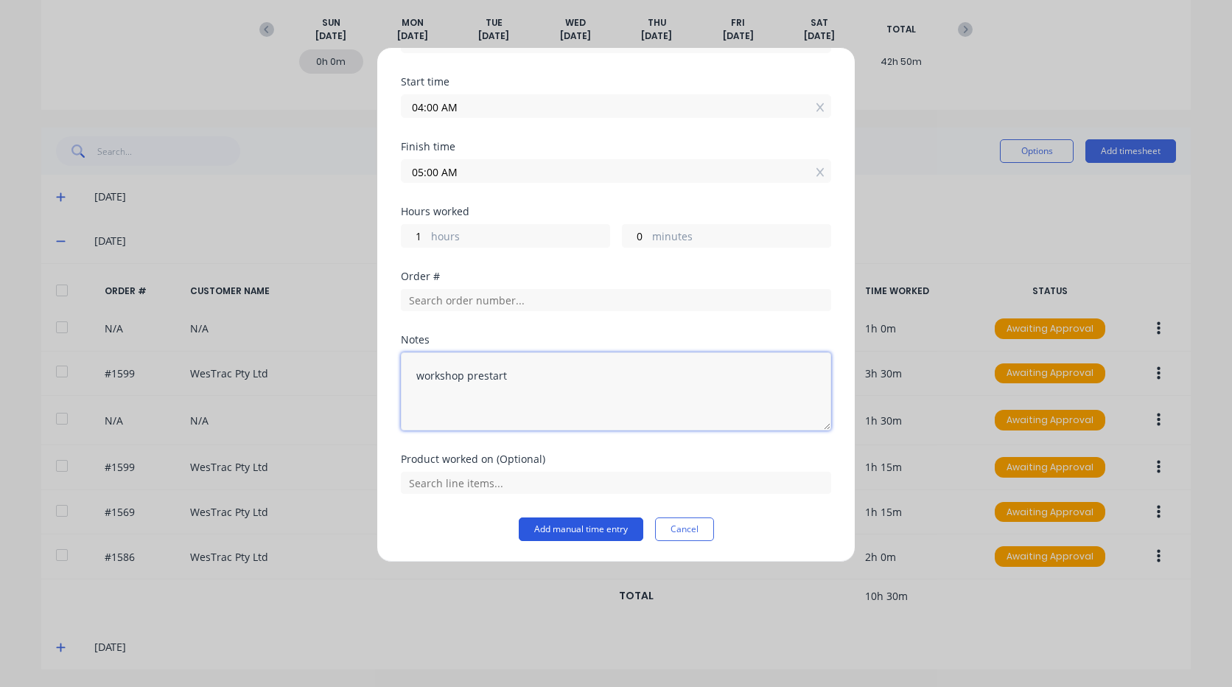
type textarea "workshop prestart"
click at [561, 530] on button "Add manual time entry" at bounding box center [581, 529] width 125 height 24
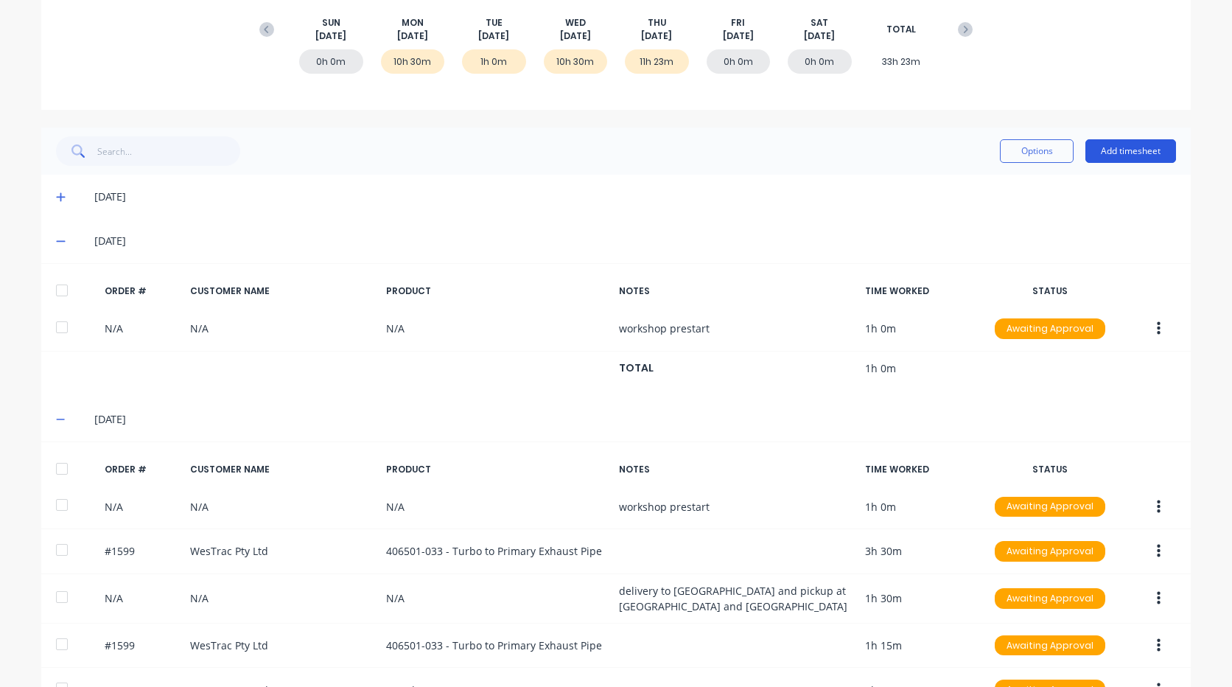
click at [1107, 154] on button "Add timesheet" at bounding box center [1130, 151] width 91 height 24
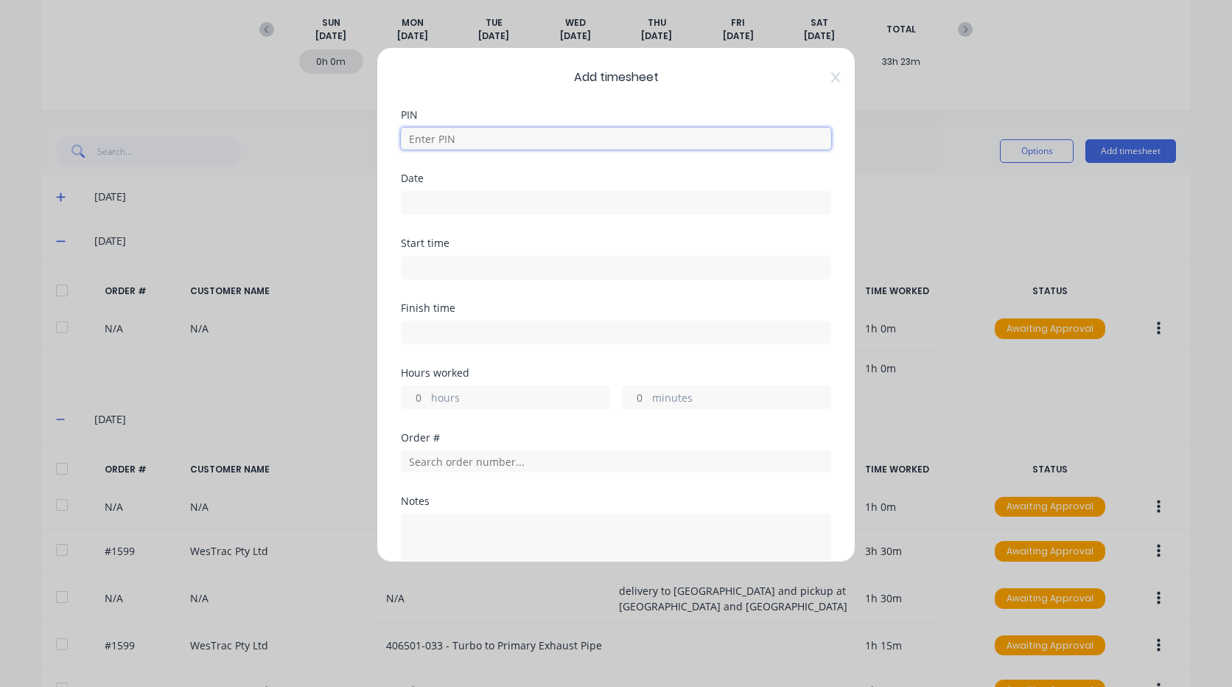
click at [512, 133] on input at bounding box center [616, 138] width 430 height 22
type input "2711"
type input "[DATE]"
type input "04:00 AM"
type input "05:00 AM"
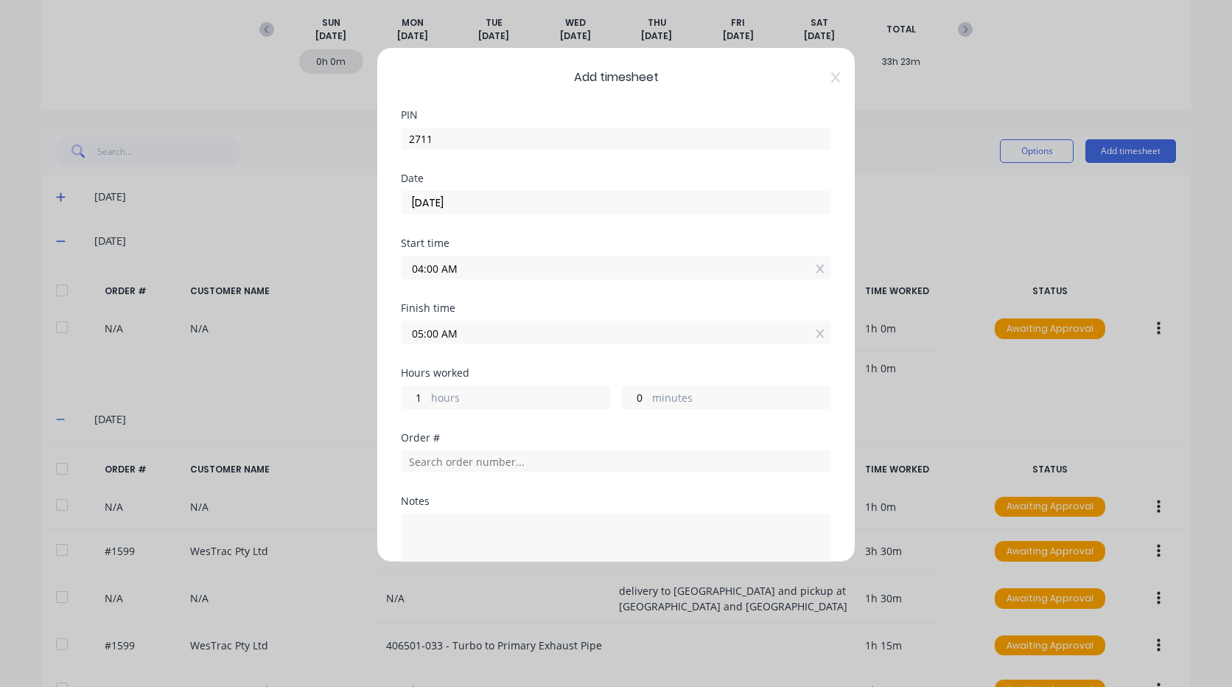
click at [492, 200] on input "[DATE]" at bounding box center [616, 203] width 429 height 22
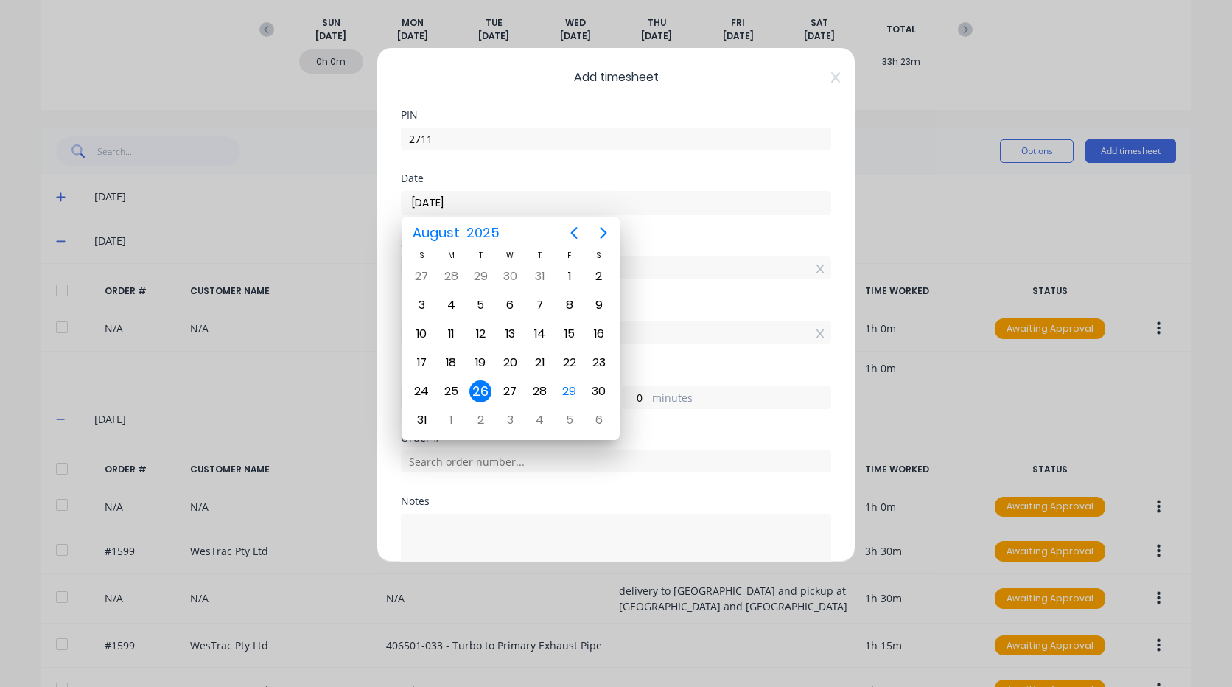
click at [480, 396] on div "26" at bounding box center [480, 391] width 22 height 22
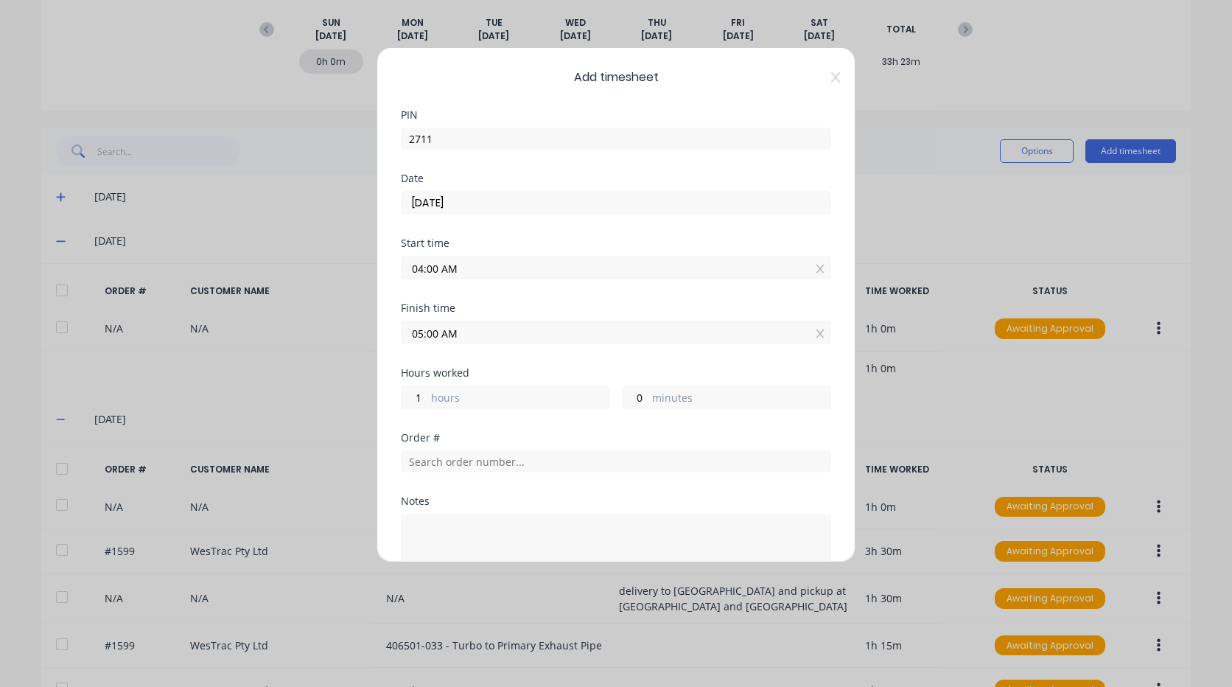
click at [422, 268] on input "04:00 AM" at bounding box center [616, 267] width 429 height 22
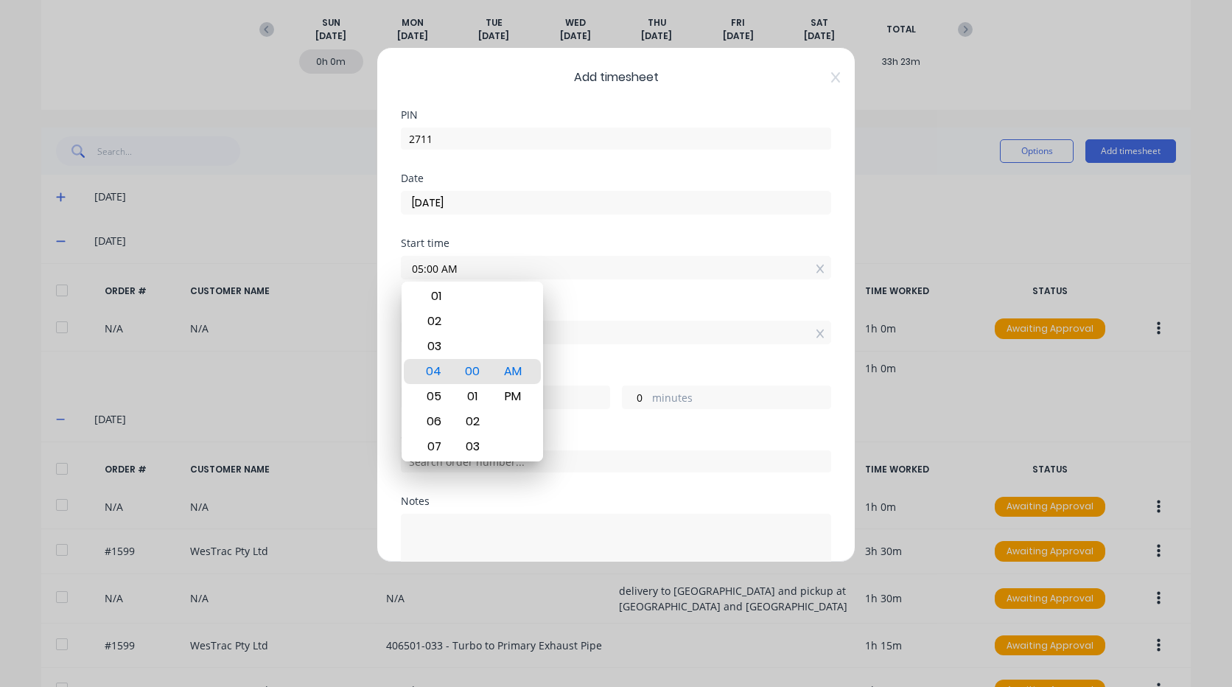
click at [576, 285] on div "Start time 05:00 AM" at bounding box center [616, 270] width 430 height 65
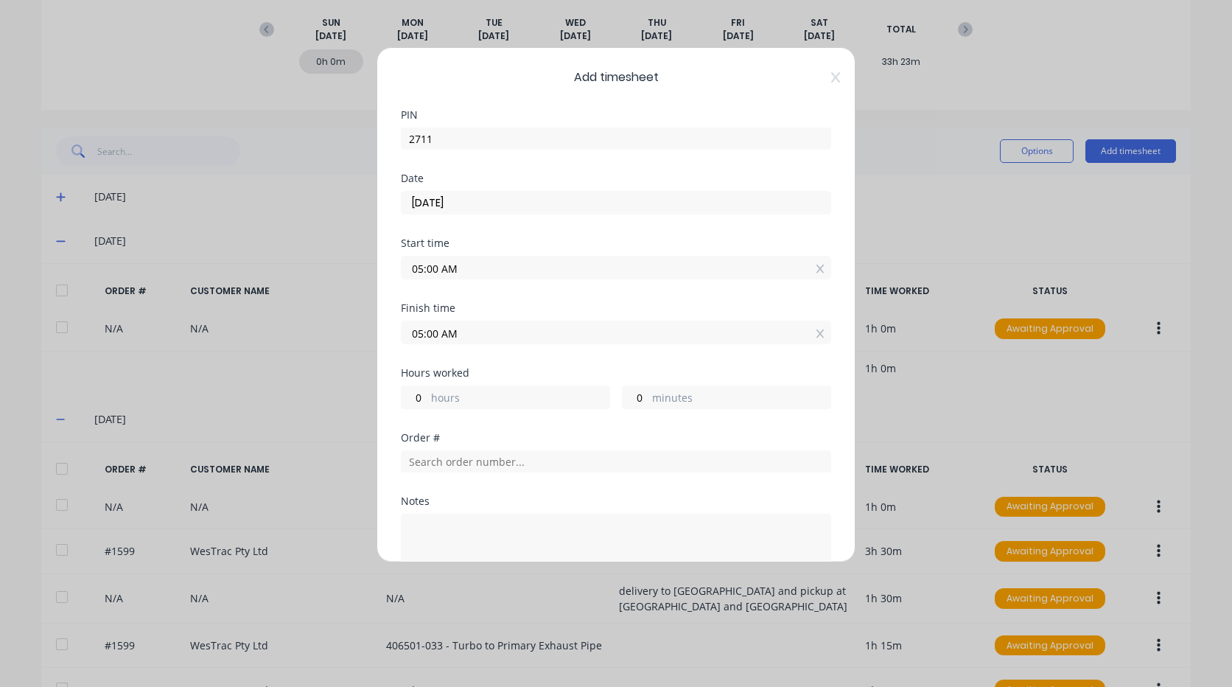
click at [422, 331] on input "05:00 AM" at bounding box center [616, 332] width 429 height 22
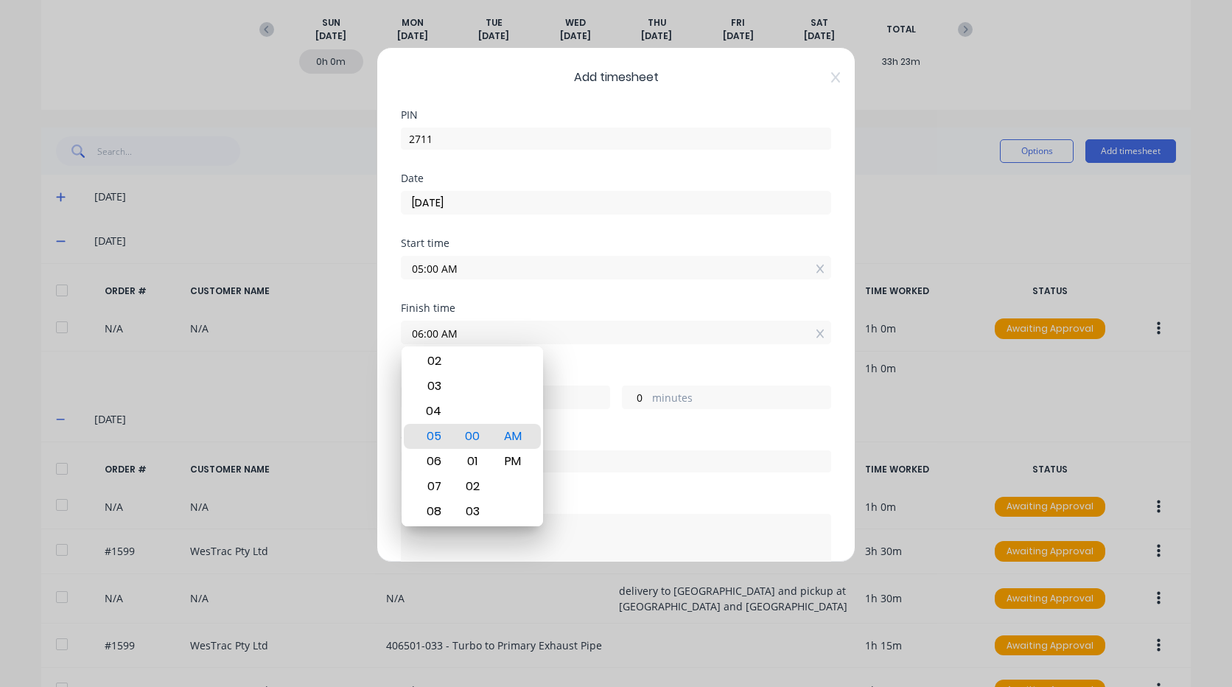
click at [580, 329] on input "06:00 AM" at bounding box center [616, 332] width 429 height 22
click at [570, 367] on div "Finish time 06:00 AM" at bounding box center [616, 335] width 430 height 65
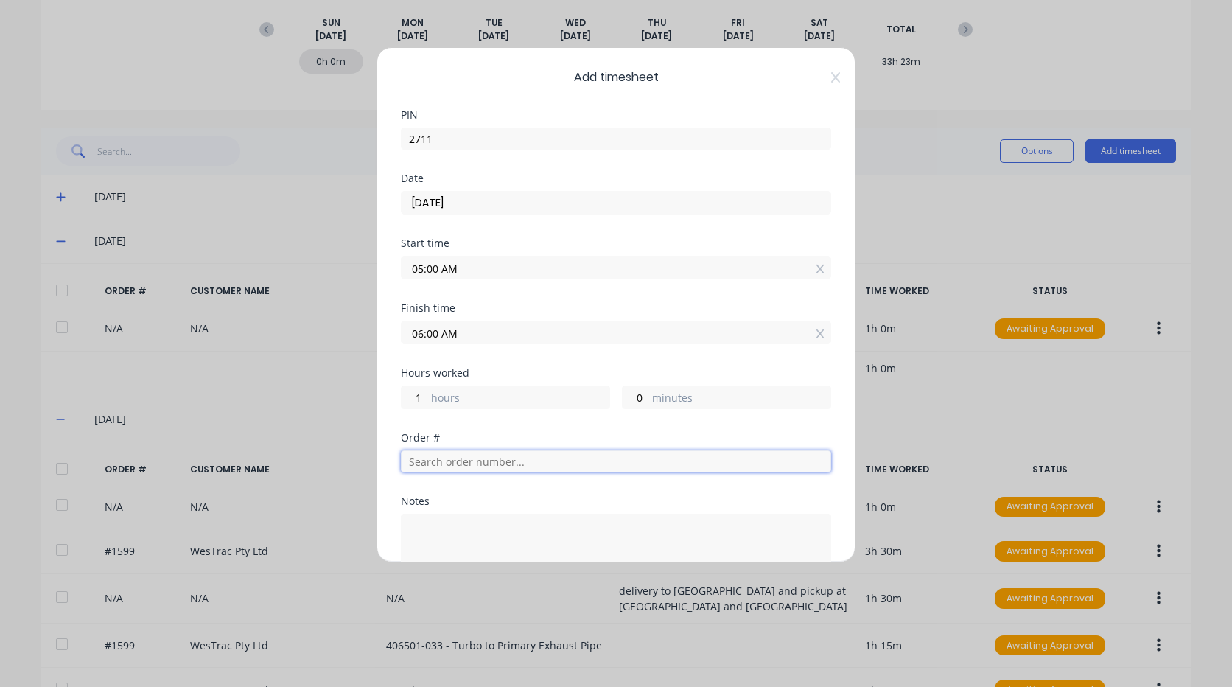
click at [458, 469] on input "text" at bounding box center [616, 461] width 430 height 22
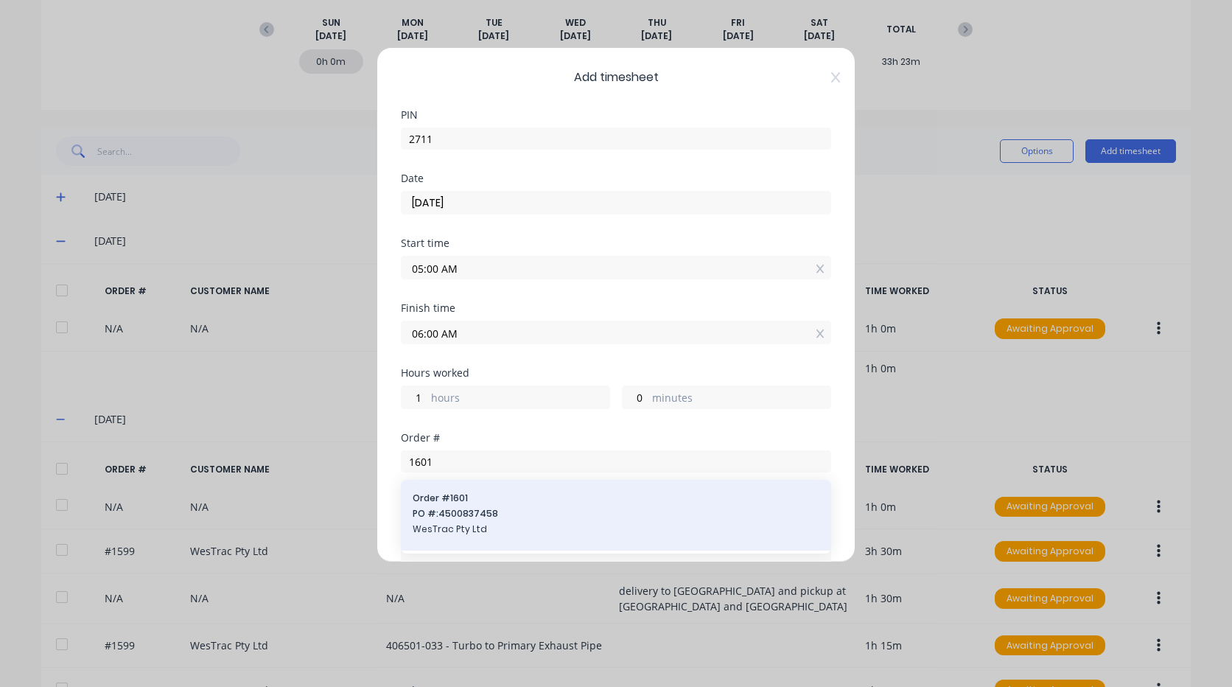
click at [477, 511] on span "PO #: 4500837458" at bounding box center [616, 513] width 407 height 13
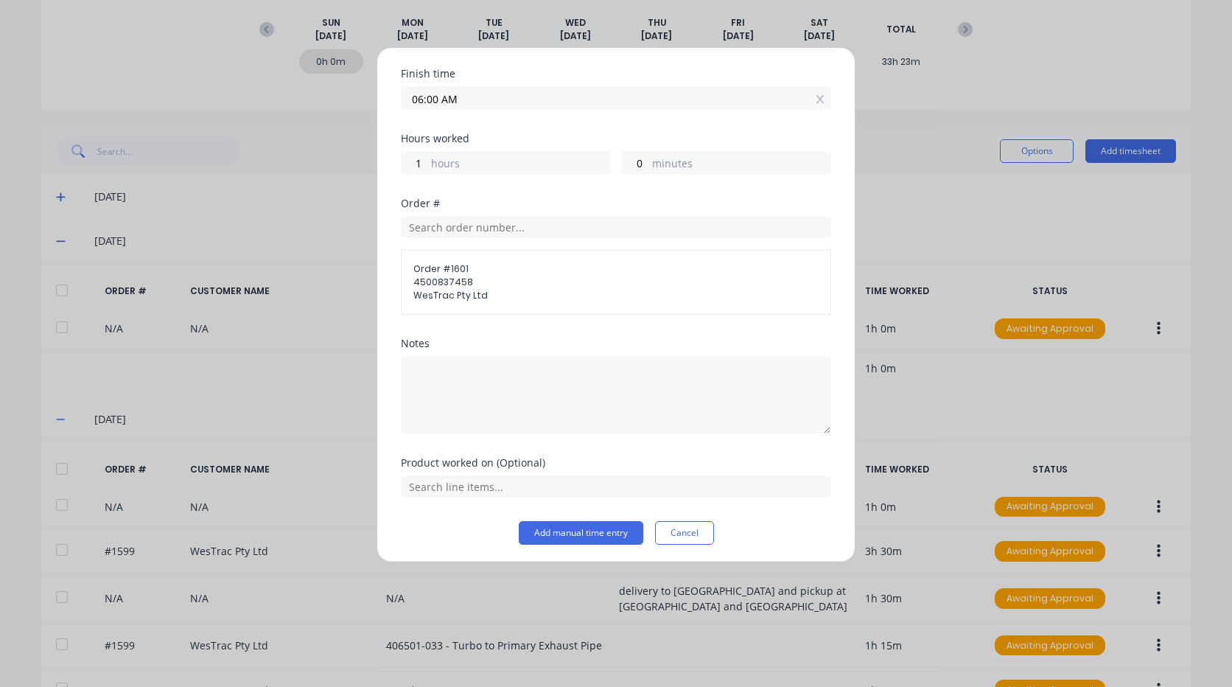
scroll to position [238, 0]
click at [539, 482] on input "text" at bounding box center [616, 483] width 430 height 22
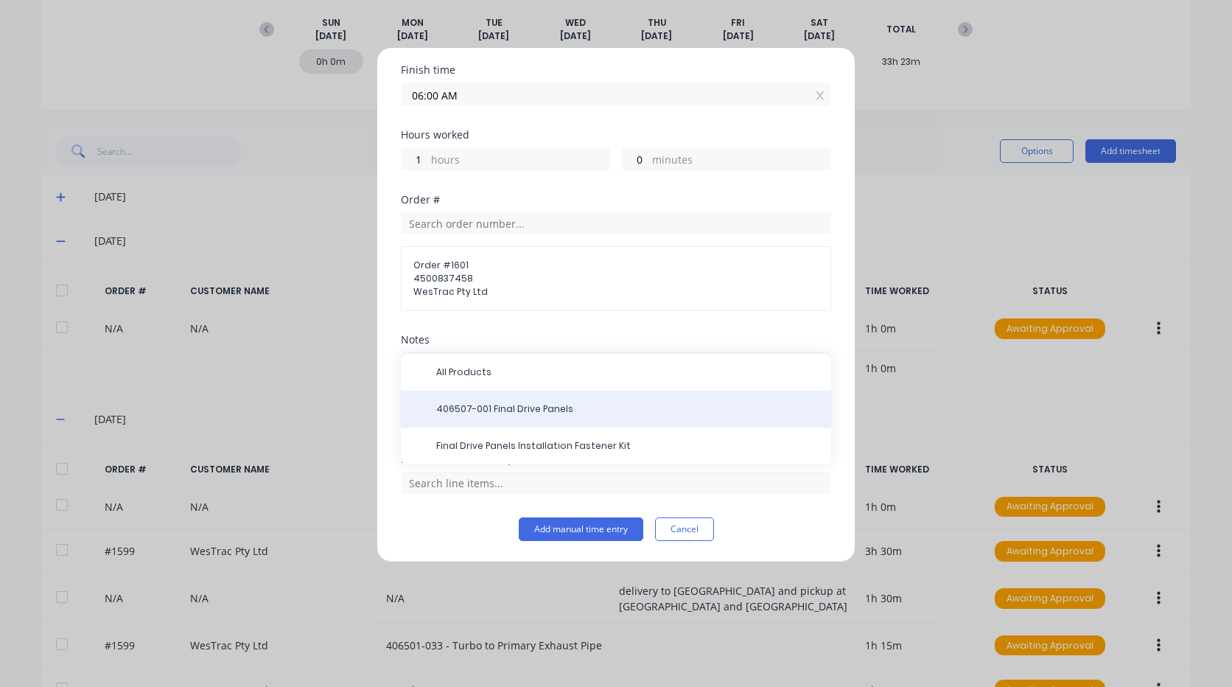
click at [522, 410] on span "406507-001 Final Drive Panels" at bounding box center [627, 408] width 383 height 13
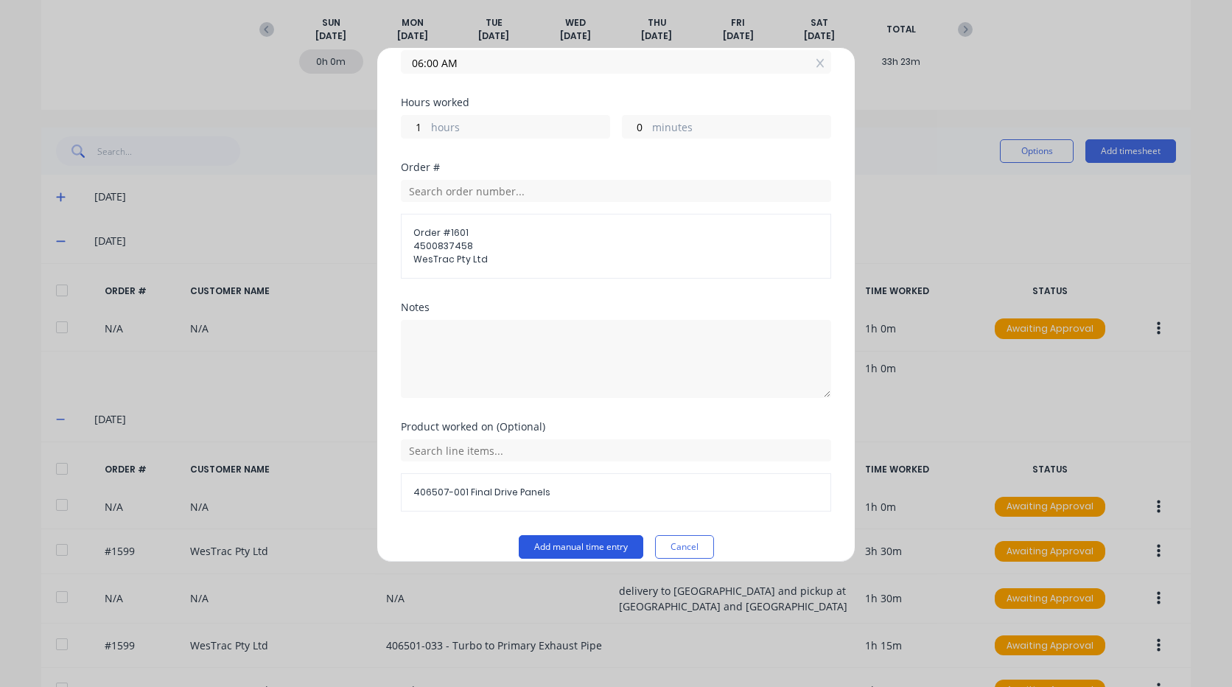
scroll to position [288, 0]
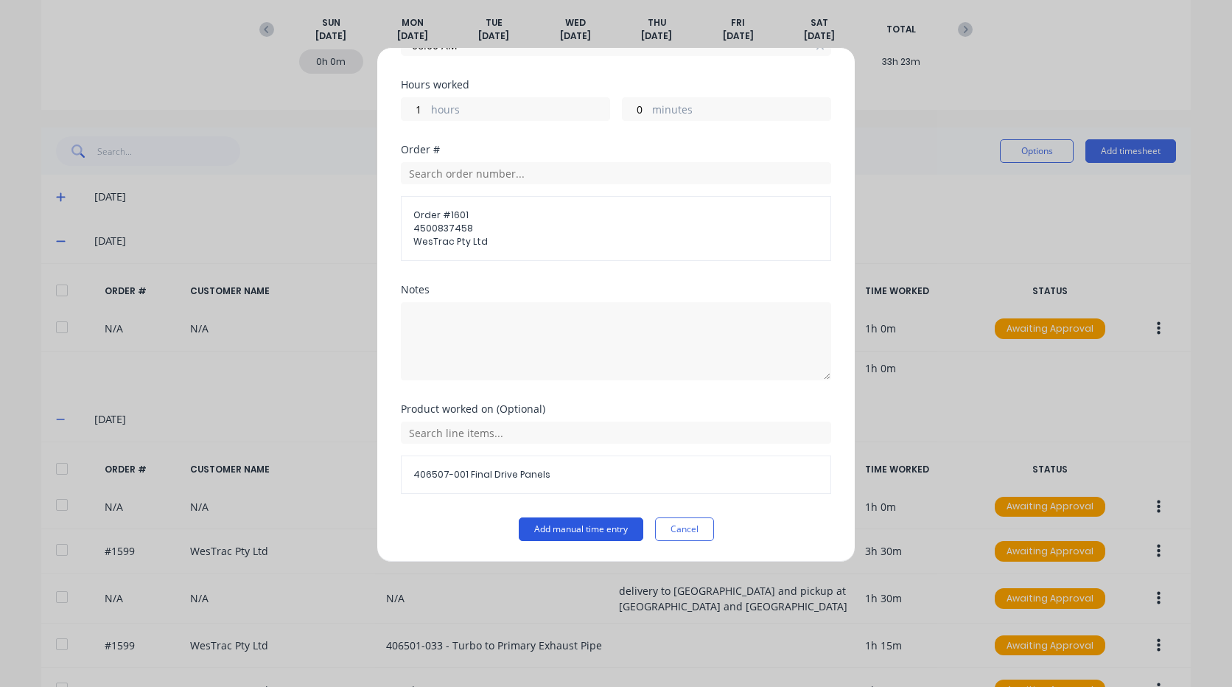
click at [558, 523] on button "Add manual time entry" at bounding box center [581, 529] width 125 height 24
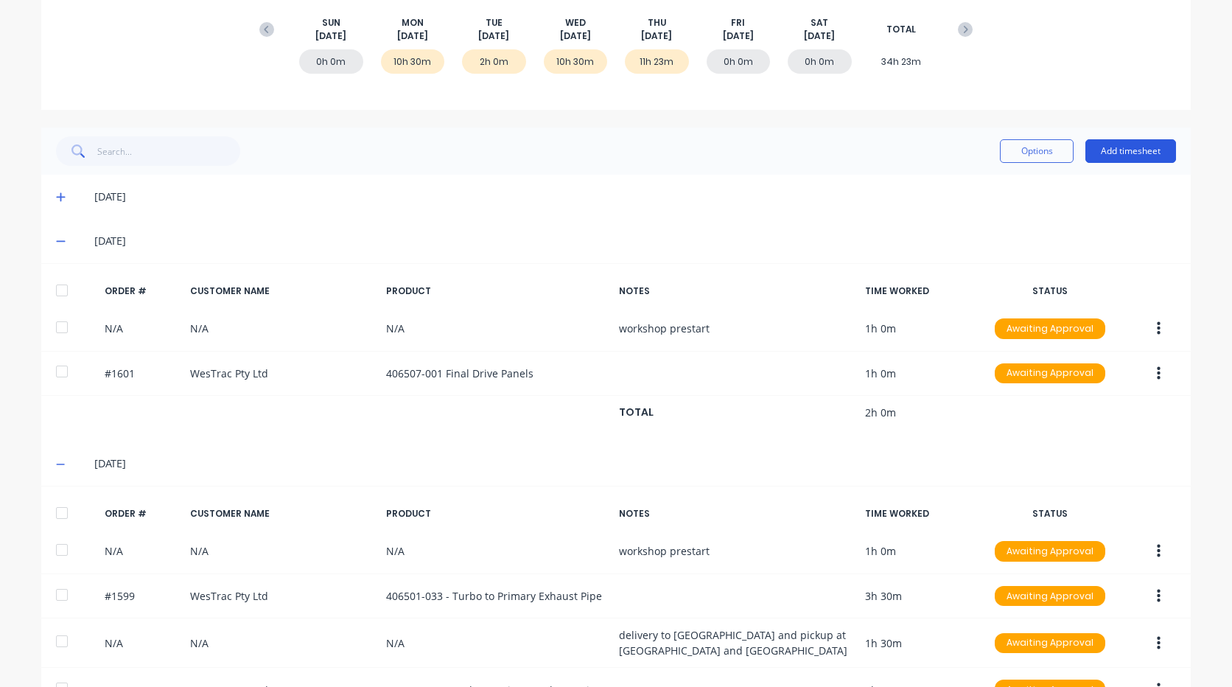
click at [1116, 154] on button "Add timesheet" at bounding box center [1130, 151] width 91 height 24
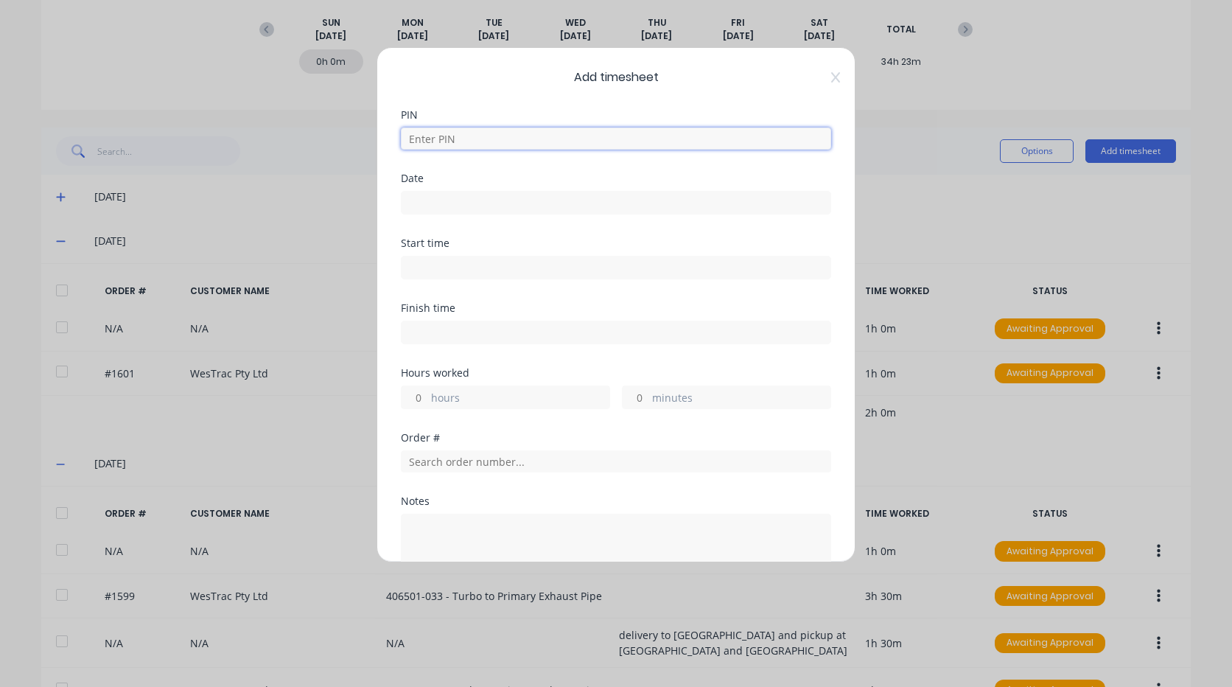
click at [603, 142] on input at bounding box center [616, 138] width 430 height 22
click at [490, 195] on input "[DATE]" at bounding box center [616, 203] width 429 height 22
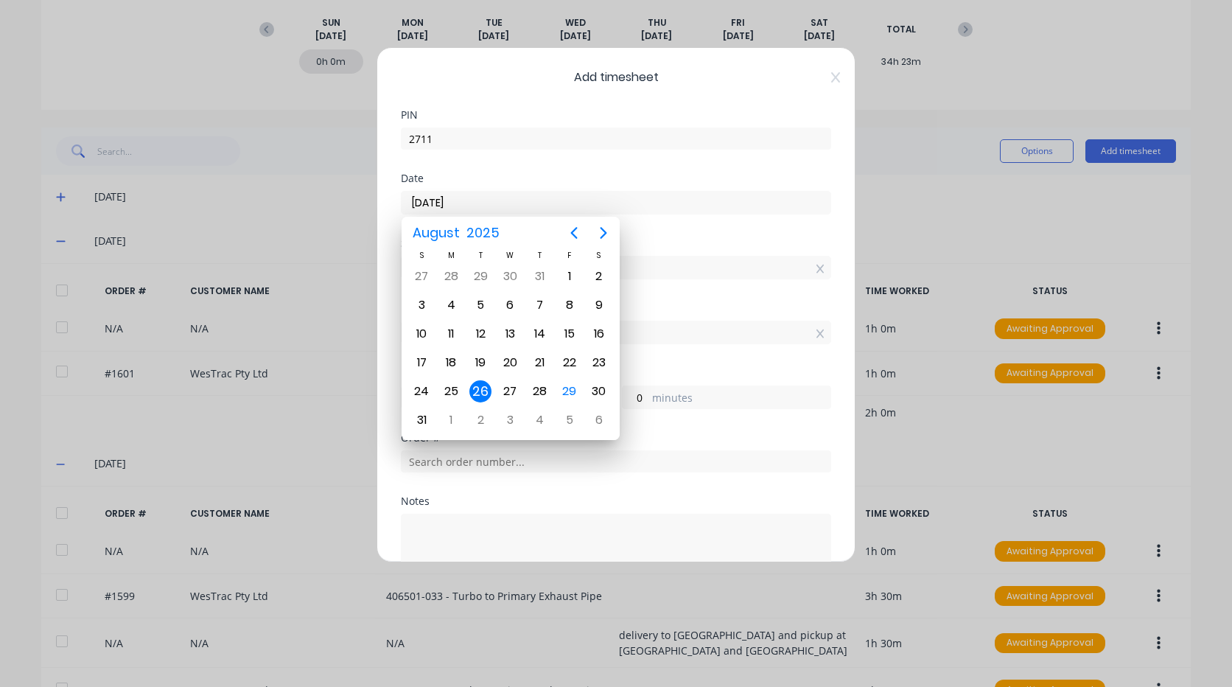
click at [478, 396] on div "26" at bounding box center [480, 391] width 22 height 22
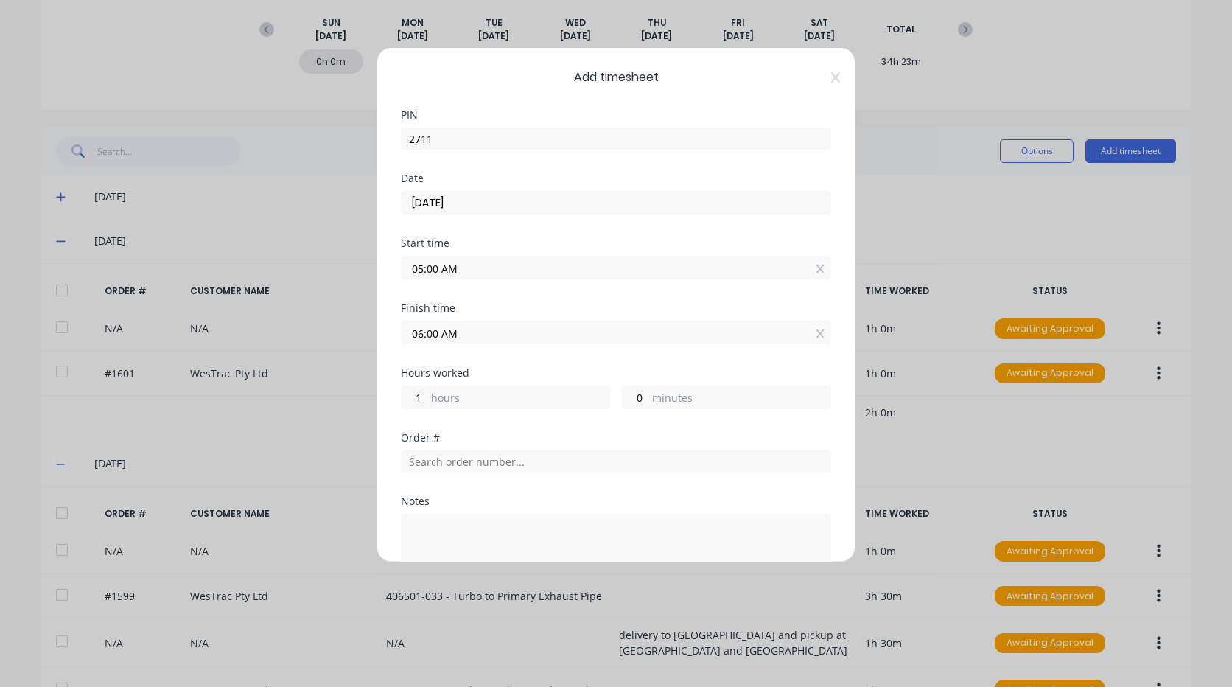
click at [420, 266] on input "05:00 AM" at bounding box center [616, 267] width 429 height 22
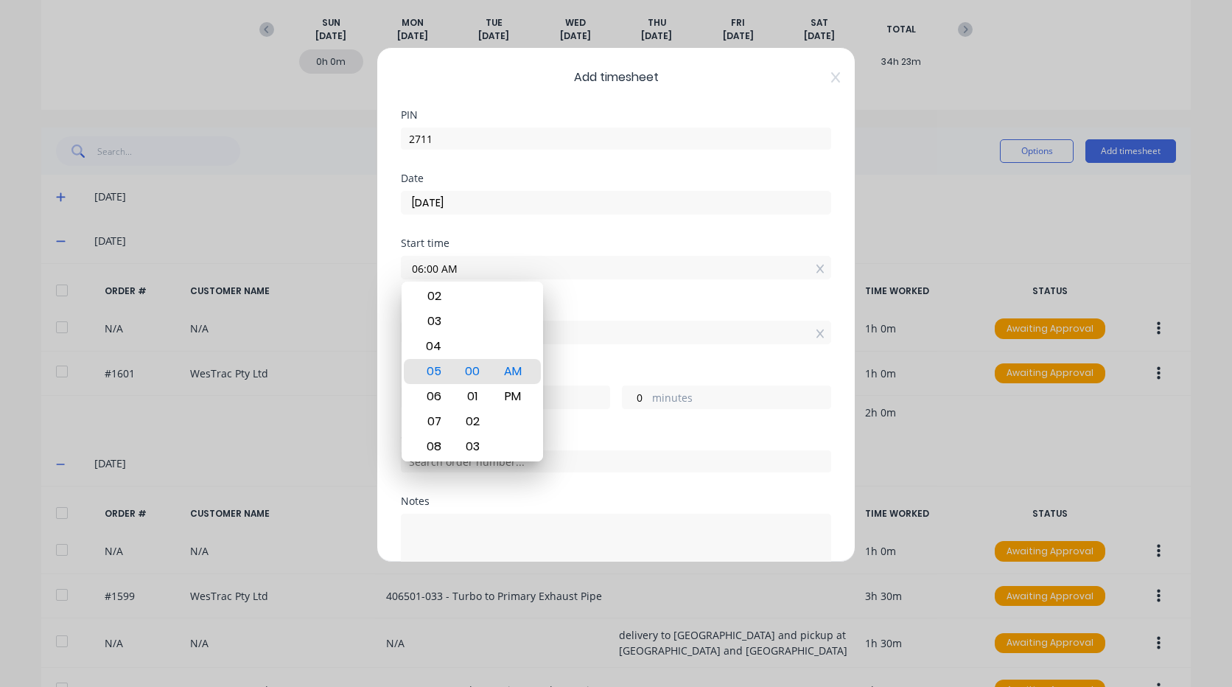
click at [605, 293] on div "Start time 06:00 AM" at bounding box center [616, 270] width 430 height 65
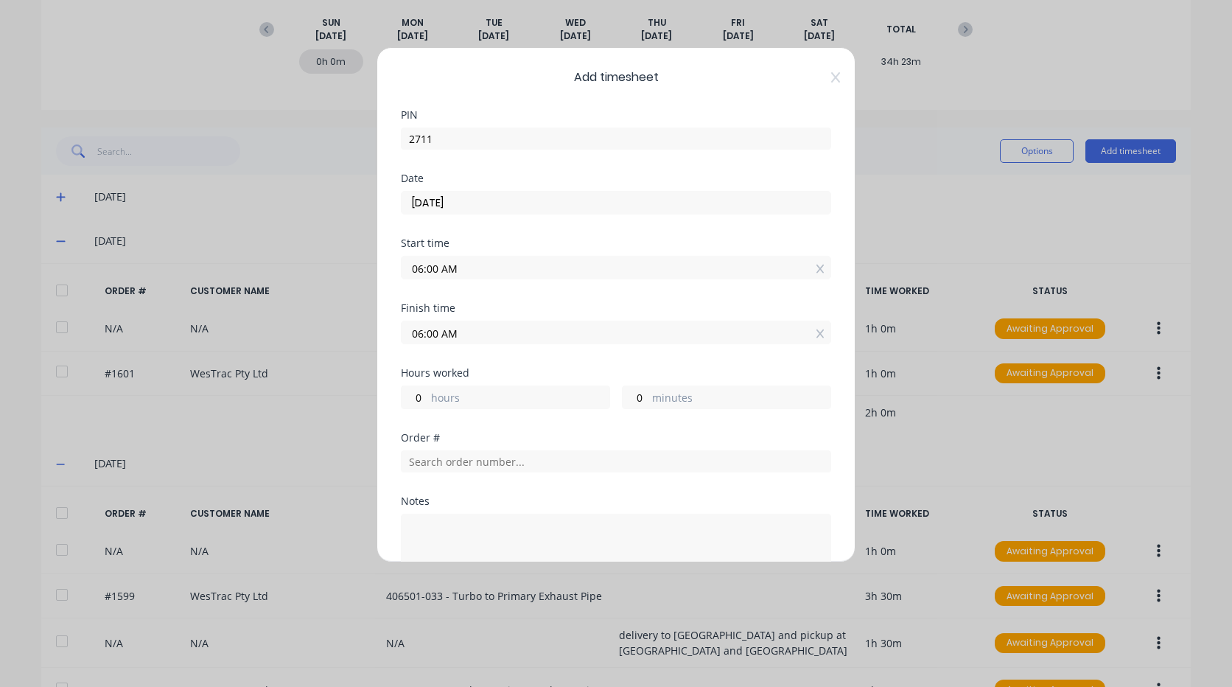
click at [427, 335] on input "06:00 AM" at bounding box center [616, 332] width 429 height 22
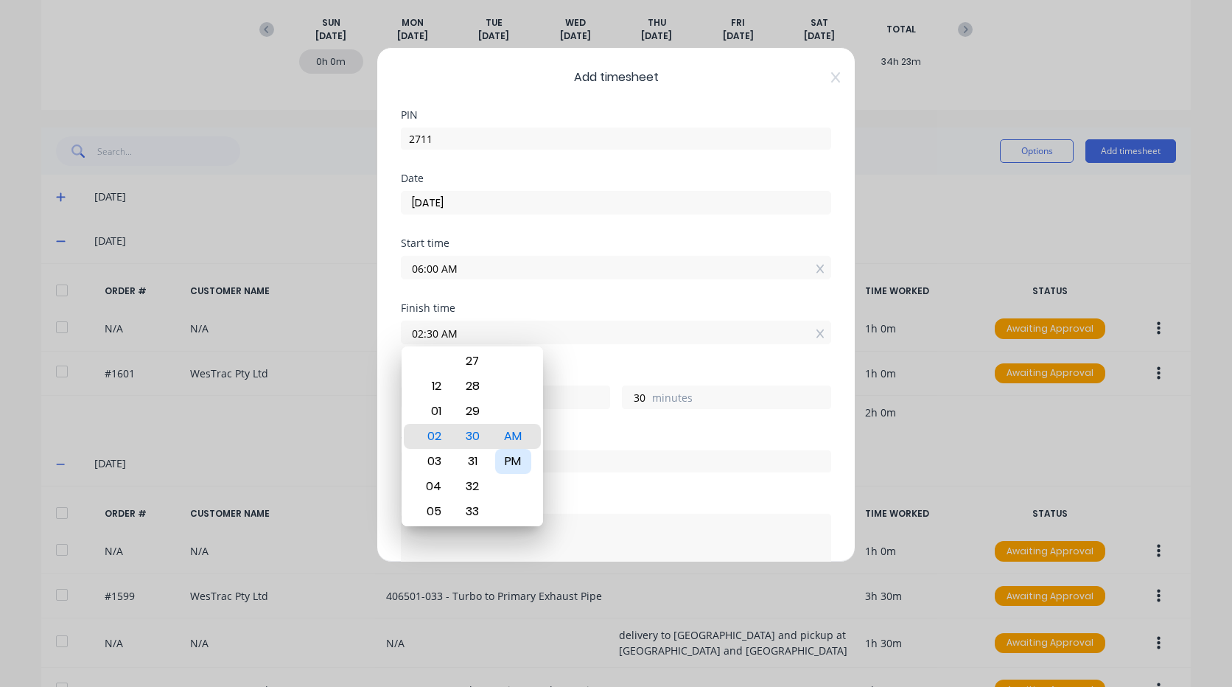
click at [517, 457] on div "PM" at bounding box center [513, 461] width 36 height 25
click at [625, 442] on div "Order #" at bounding box center [616, 438] width 430 height 10
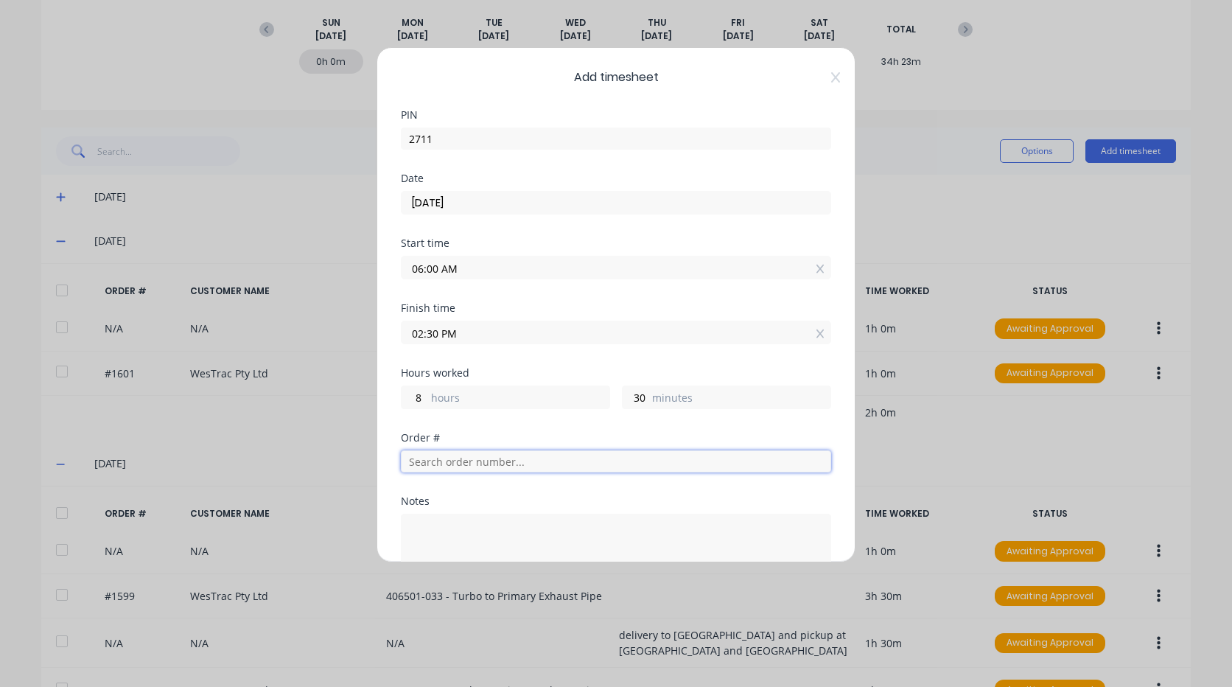
click at [481, 462] on input "text" at bounding box center [616, 461] width 430 height 22
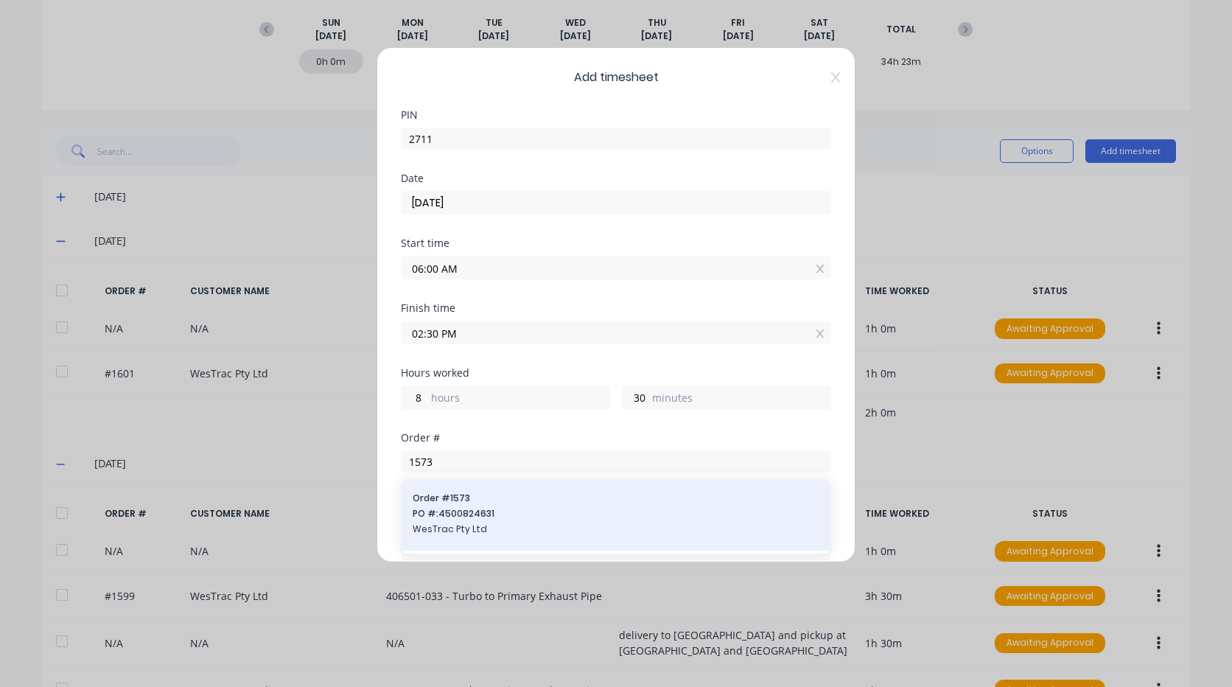
click at [494, 500] on span "Order # 1573" at bounding box center [616, 497] width 407 height 13
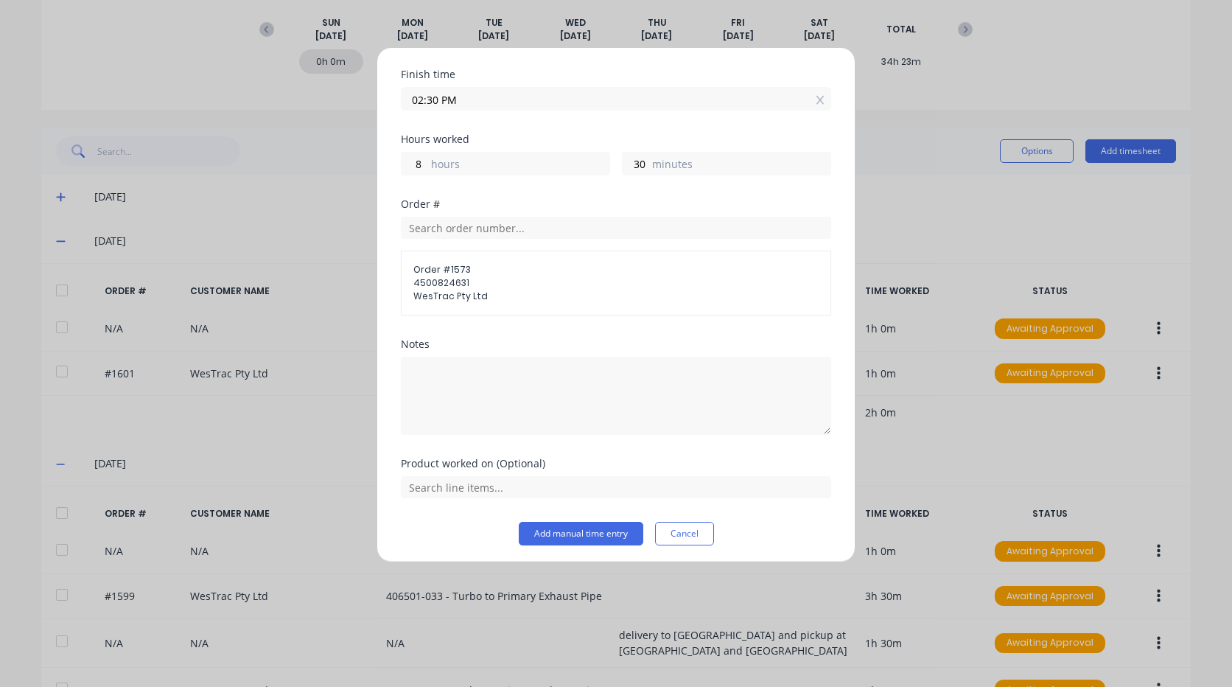
scroll to position [238, 0]
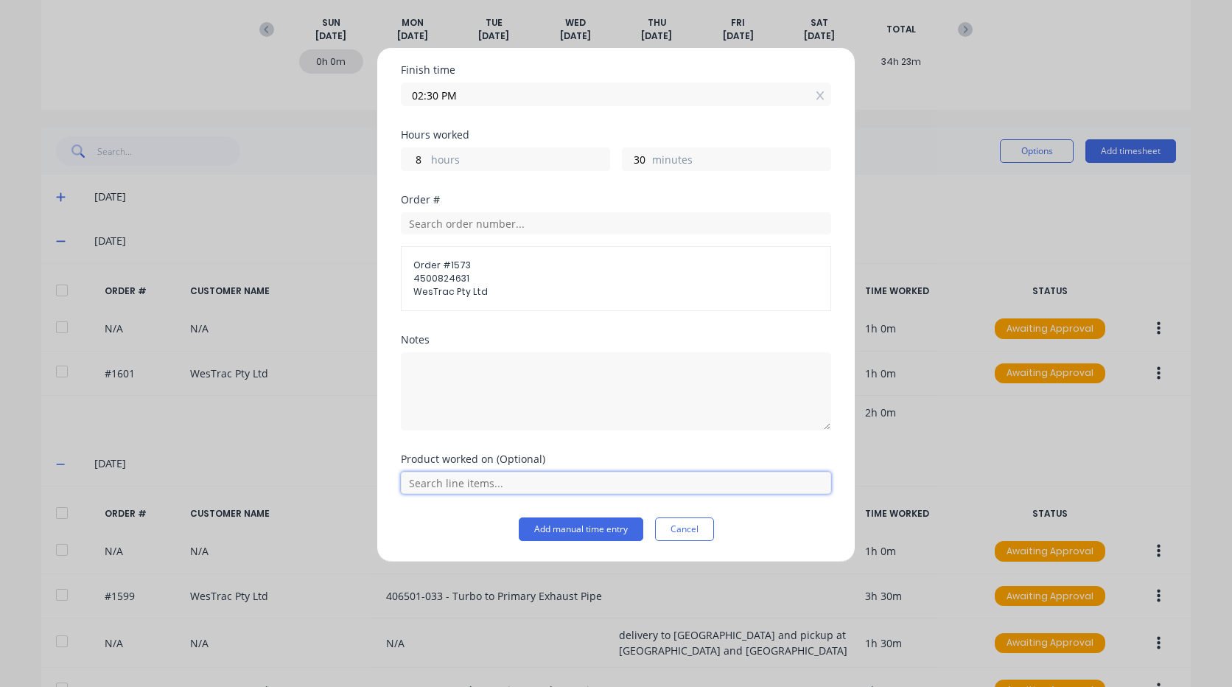
click at [492, 486] on input "text" at bounding box center [616, 483] width 430 height 22
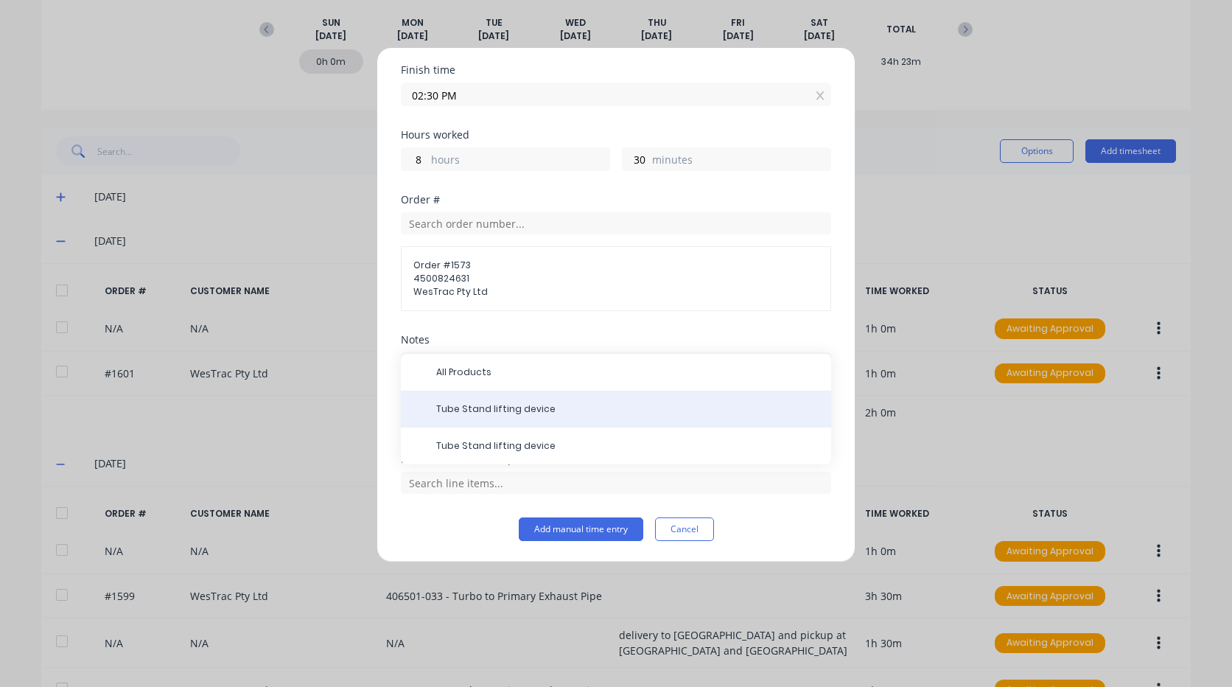
click at [522, 416] on div "Tube Stand lifting device" at bounding box center [616, 409] width 430 height 37
click at [514, 407] on span "Tube Stand lifting device" at bounding box center [627, 408] width 383 height 13
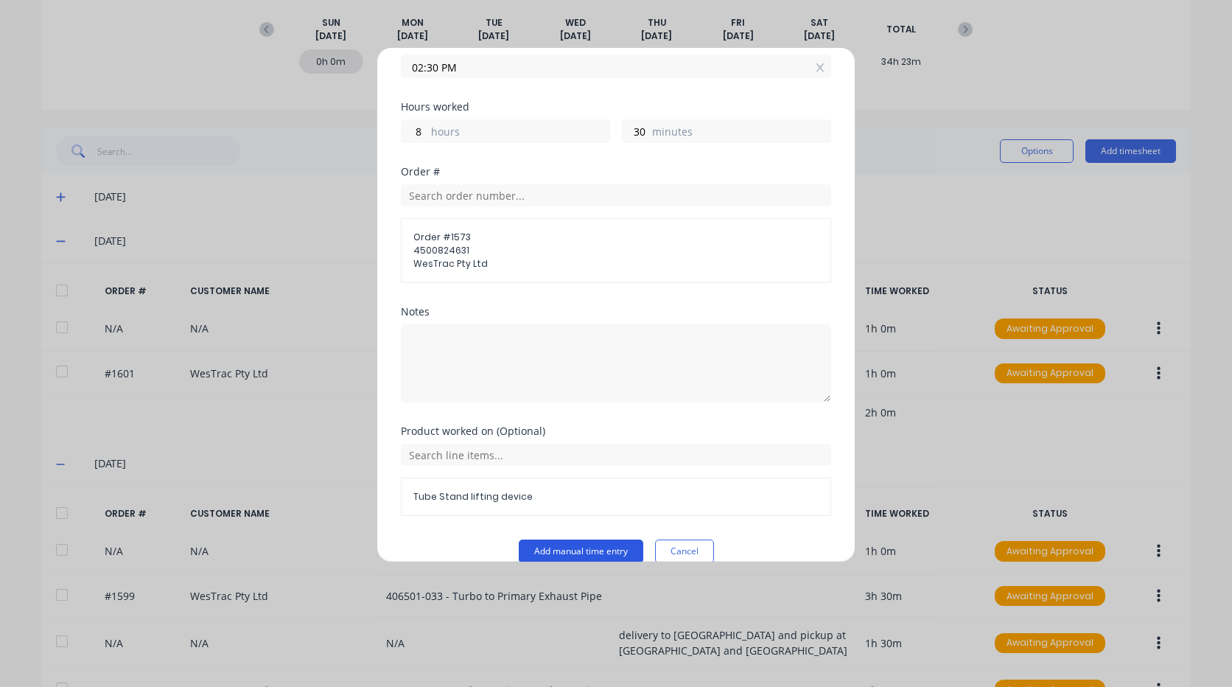
scroll to position [288, 0]
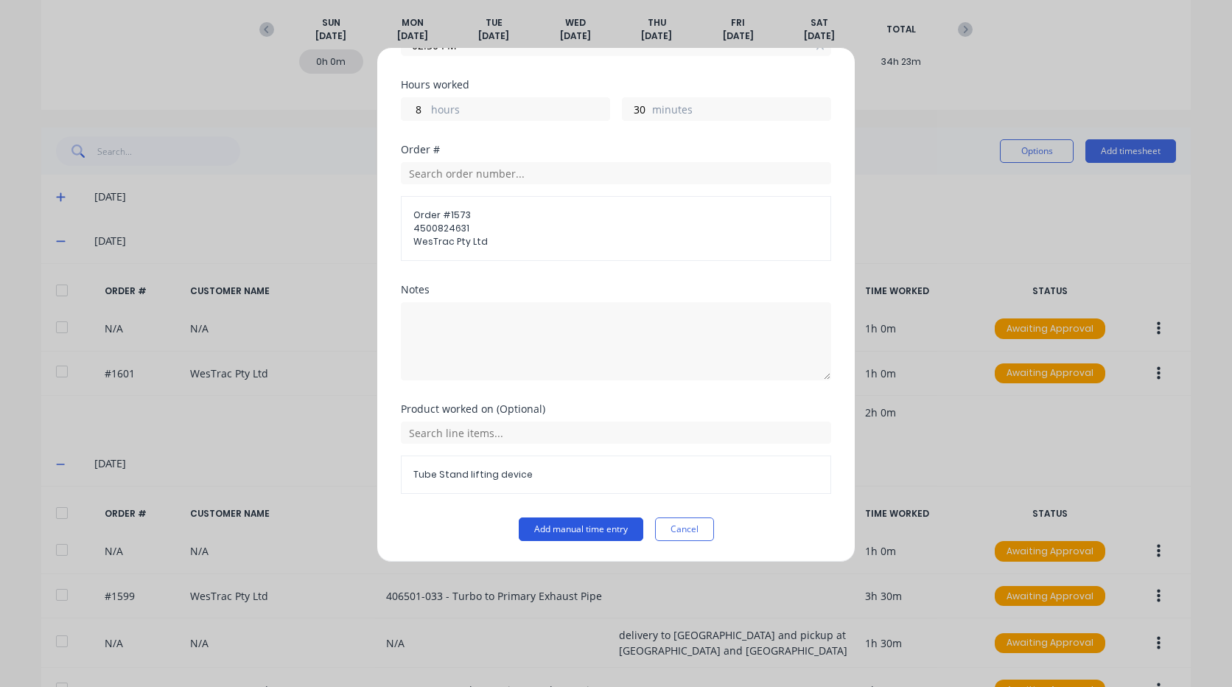
click at [570, 524] on button "Add manual time entry" at bounding box center [581, 529] width 125 height 24
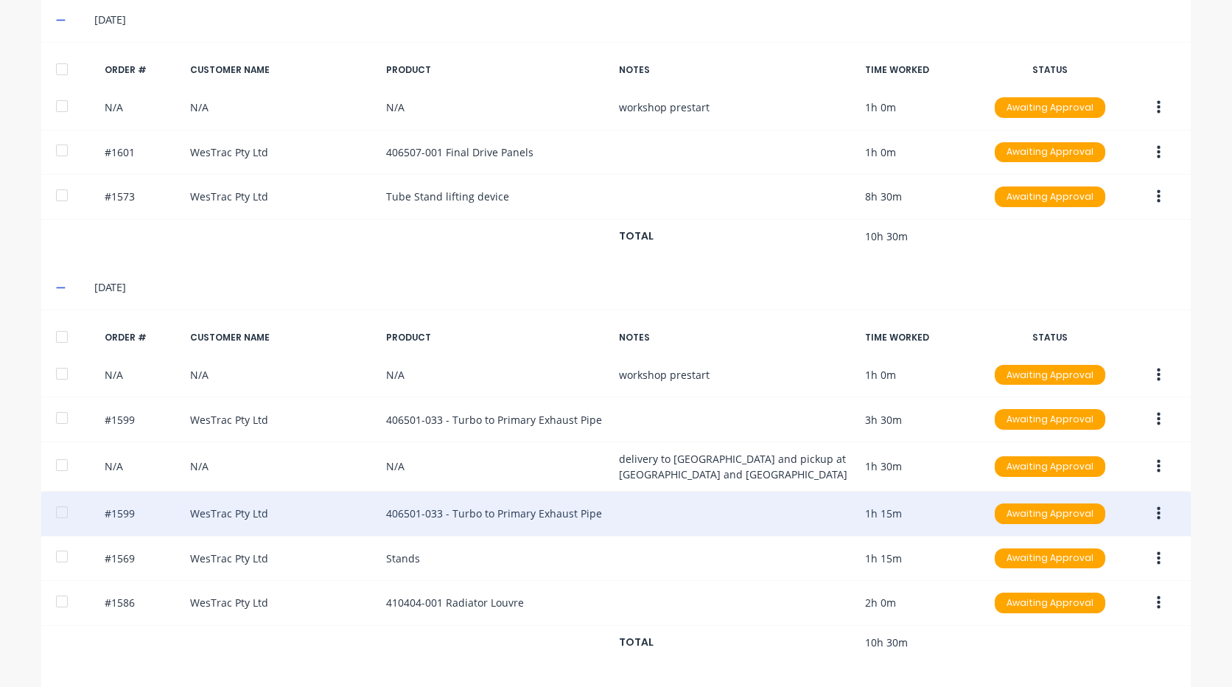
scroll to position [483, 0]
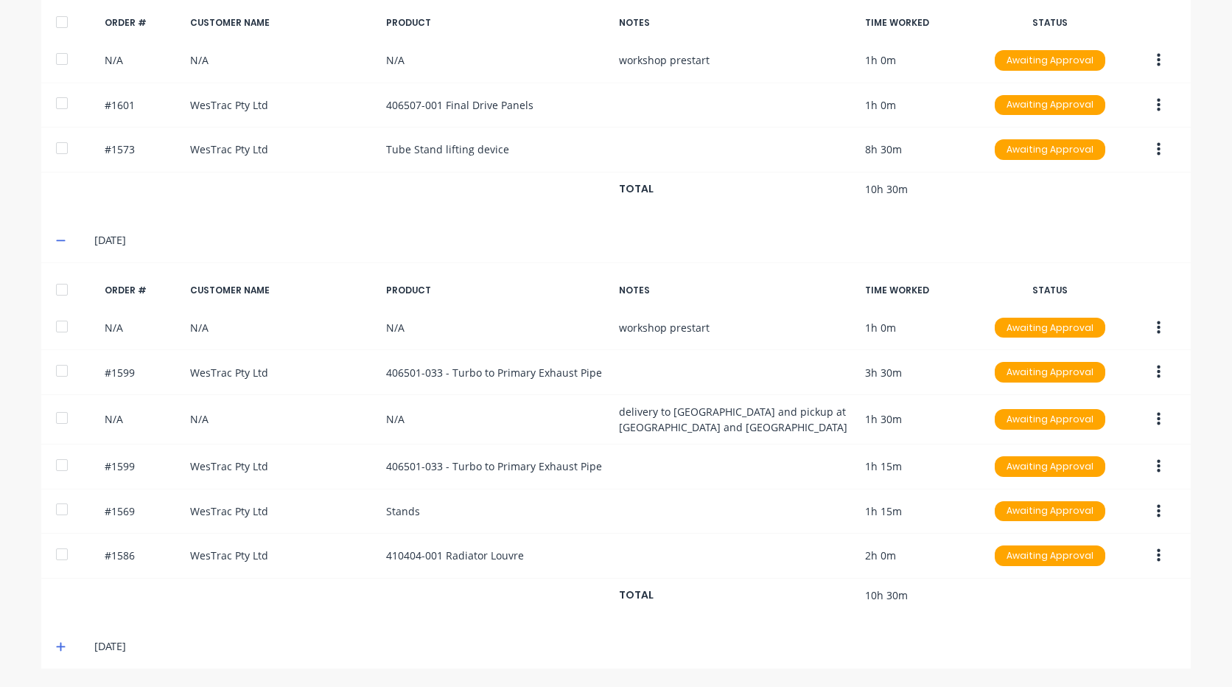
click at [59, 239] on icon at bounding box center [61, 240] width 10 height 10
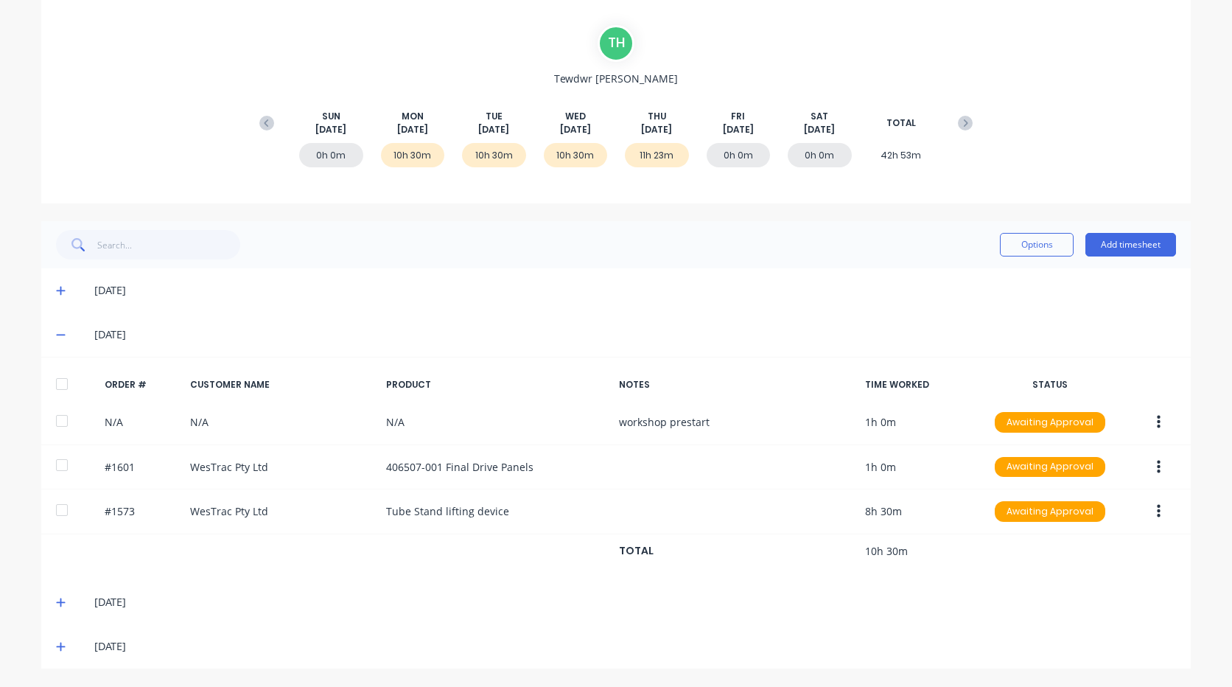
scroll to position [122, 0]
click at [56, 332] on icon at bounding box center [61, 334] width 10 height 10
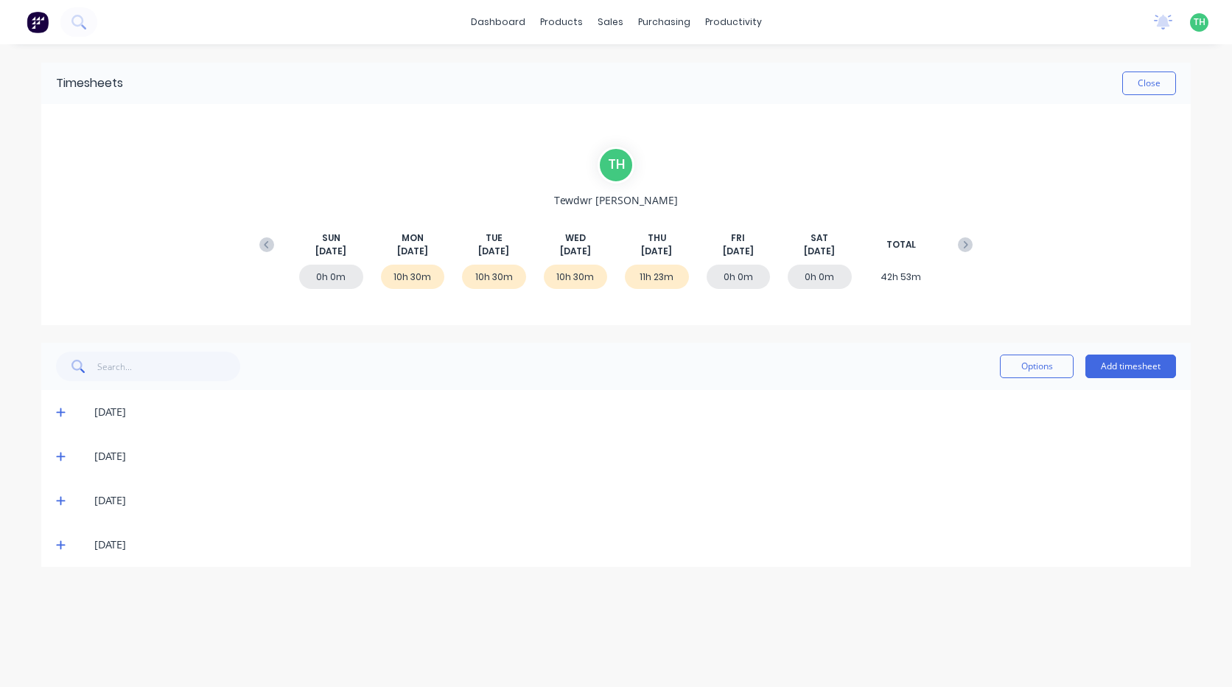
scroll to position [0, 0]
click at [63, 541] on icon at bounding box center [61, 544] width 10 height 10
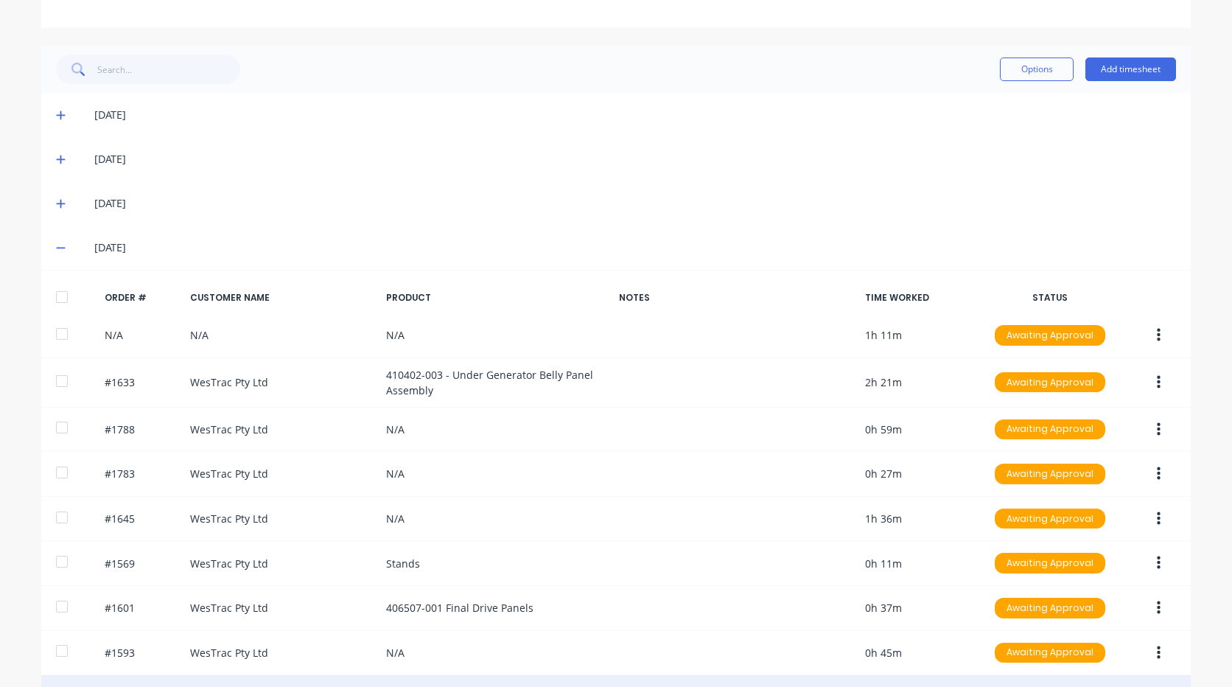
scroll to position [438, 0]
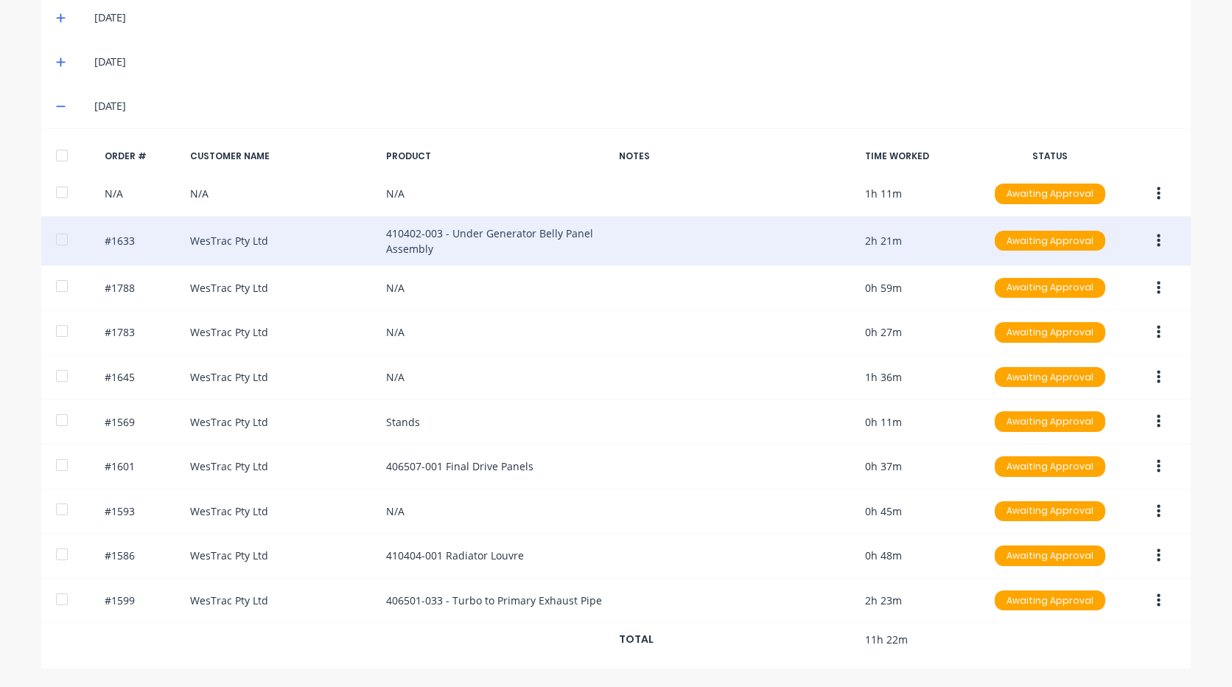
click at [824, 189] on div "N/A N/A N/A 1h 11m Awaiting Approval" at bounding box center [615, 194] width 1149 height 45
click at [816, 230] on div "#1633 WesTrac Pty Ltd 410402-003 - Under Generator Belly Panel Assembly 2h 21m …" at bounding box center [615, 241] width 1149 height 49
drag, startPoint x: 810, startPoint y: 265, endPoint x: 978, endPoint y: 244, distance: 169.4
click at [810, 267] on div "#1788 WesTrac Pty Ltd N/A 0h 59m Awaiting Approval" at bounding box center [615, 288] width 1149 height 45
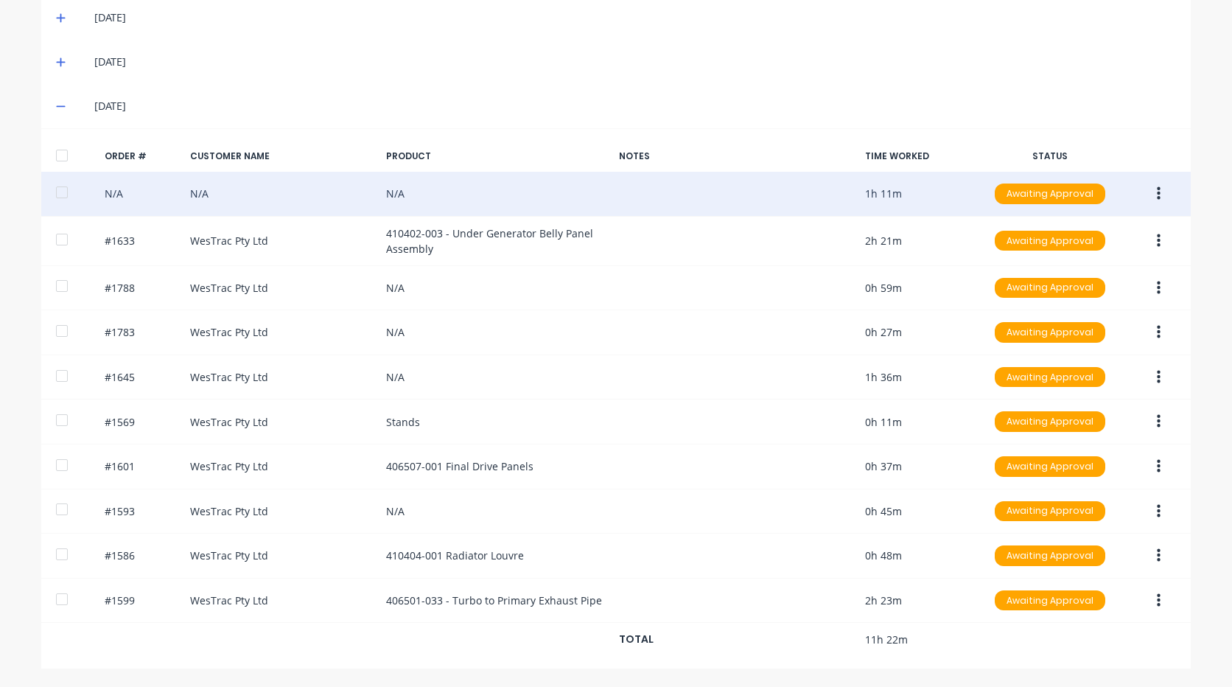
click at [52, 189] on div at bounding box center [61, 192] width 29 height 29
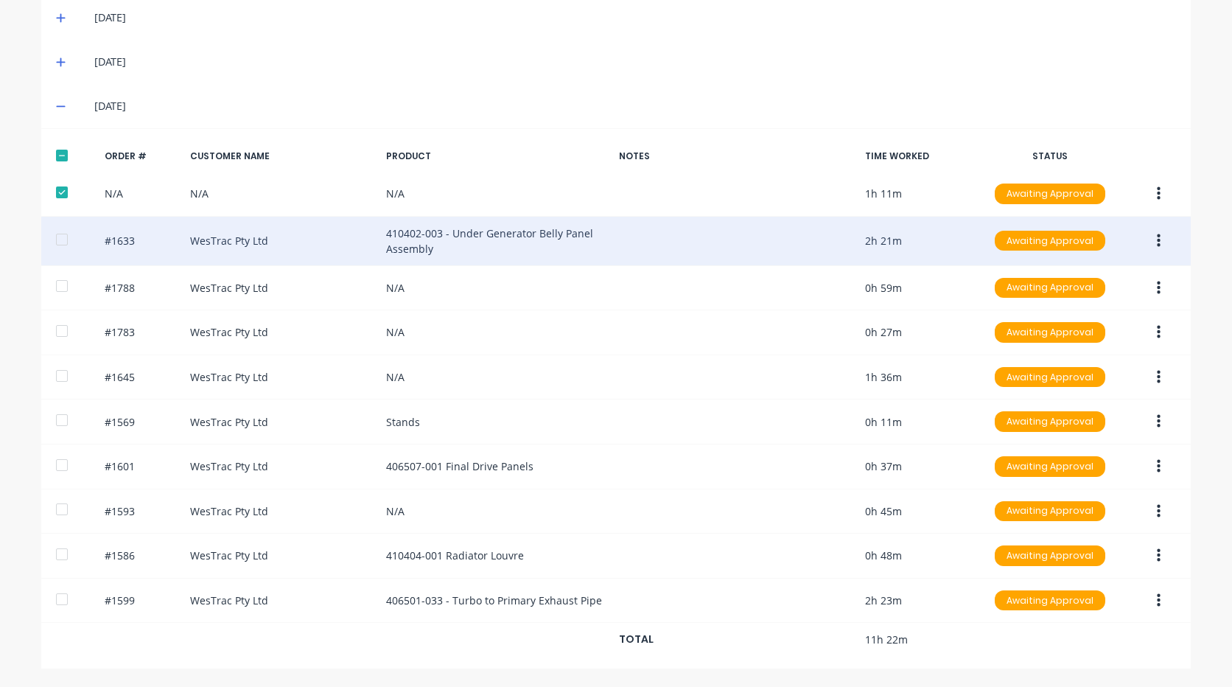
click at [47, 239] on div at bounding box center [61, 239] width 29 height 29
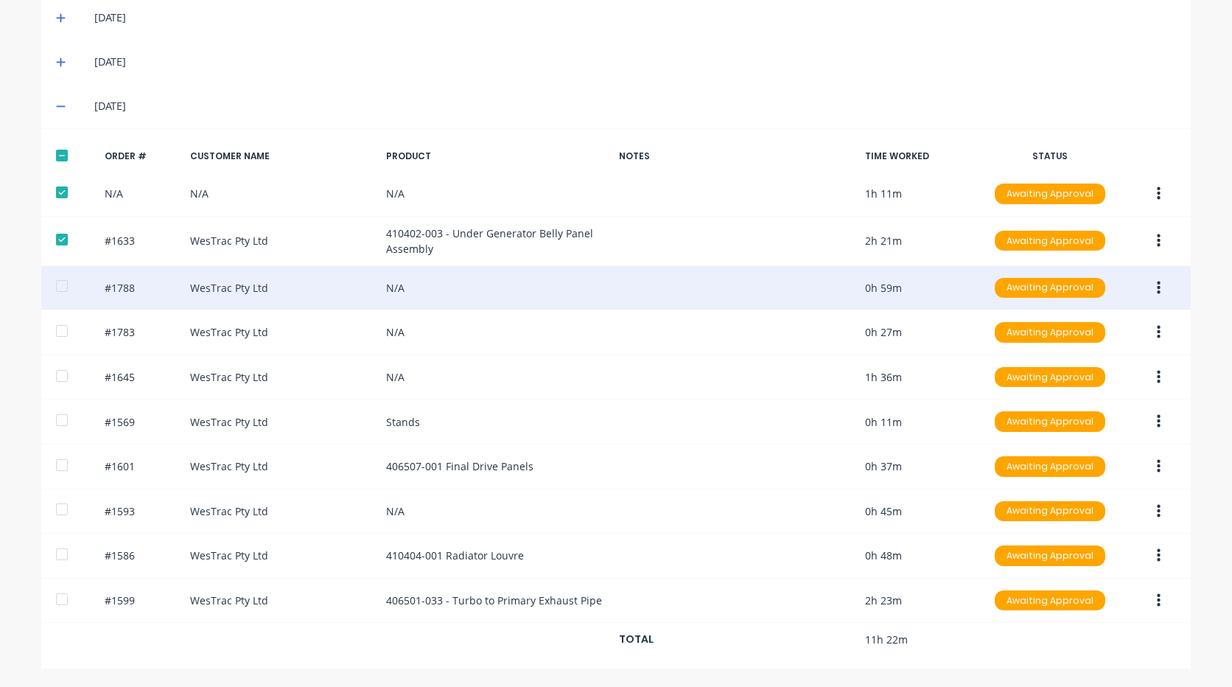
drag, startPoint x: 54, startPoint y: 272, endPoint x: 59, endPoint y: 290, distance: 18.4
click at [55, 272] on div at bounding box center [61, 285] width 29 height 29
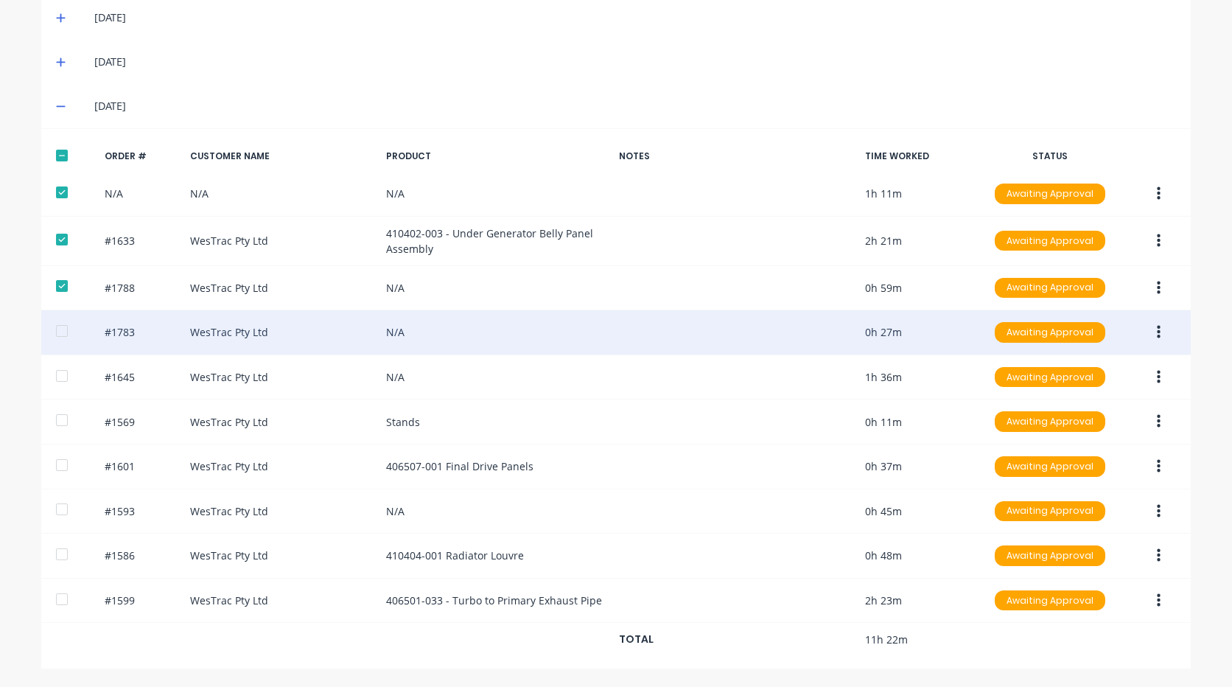
click at [54, 329] on div at bounding box center [61, 330] width 29 height 29
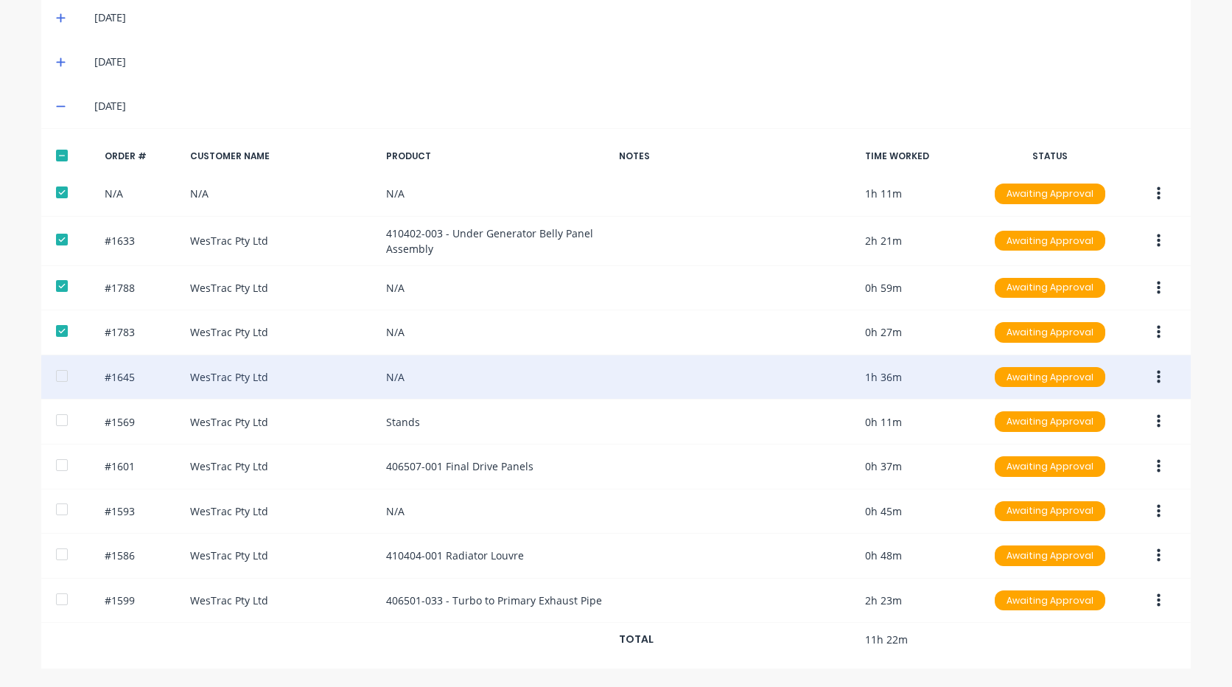
click at [47, 371] on div at bounding box center [61, 375] width 29 height 29
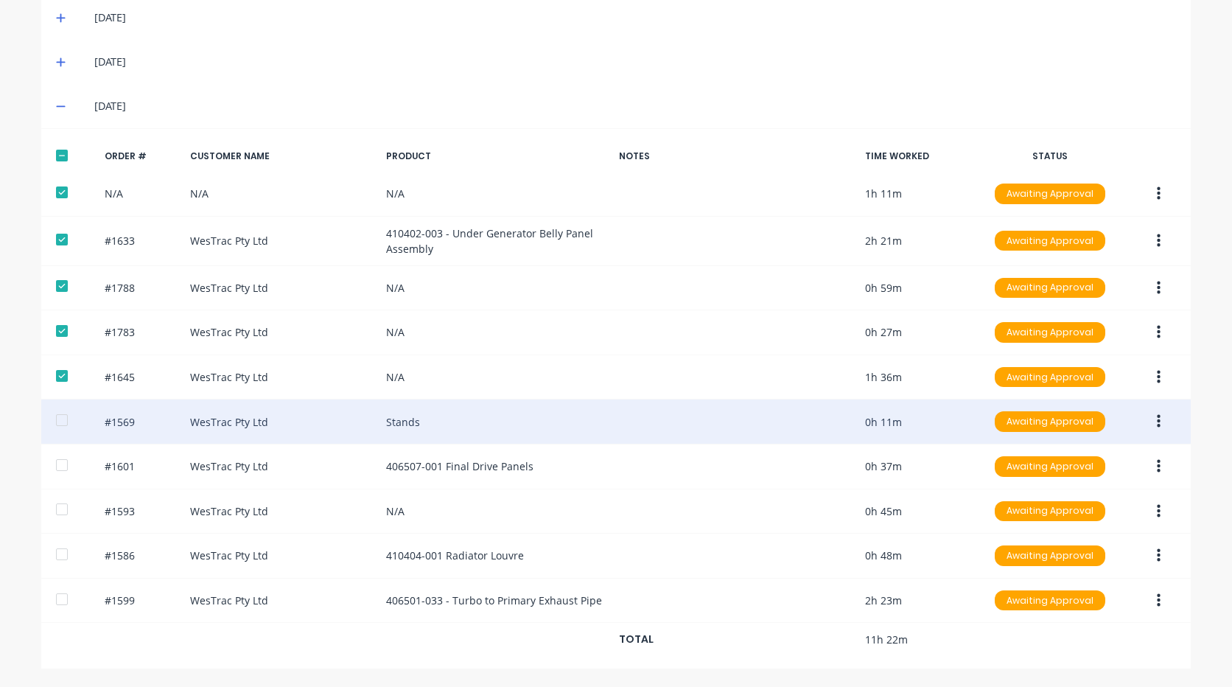
drag, startPoint x: 55, startPoint y: 402, endPoint x: 59, endPoint y: 411, distance: 9.6
click at [59, 411] on div "#1569 WesTrac Pty Ltd Stands 0h 11m Awaiting Approval" at bounding box center [615, 421] width 1149 height 45
click at [47, 413] on div at bounding box center [61, 419] width 29 height 29
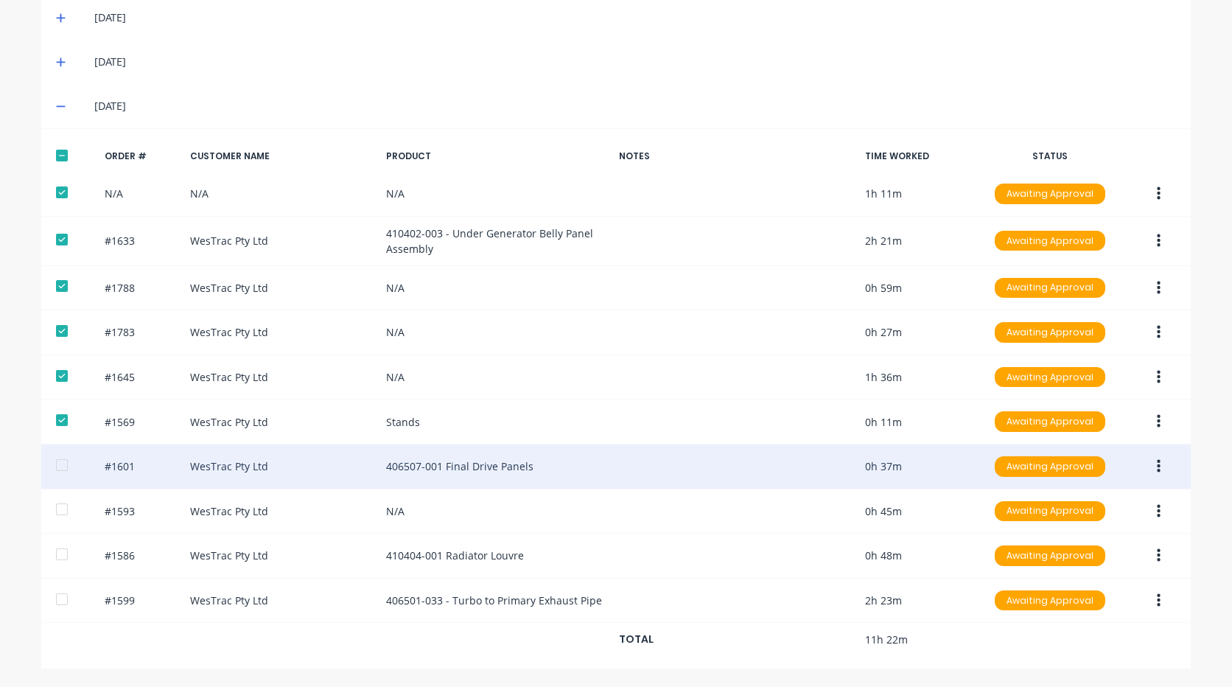
click at [57, 462] on div at bounding box center [61, 464] width 29 height 29
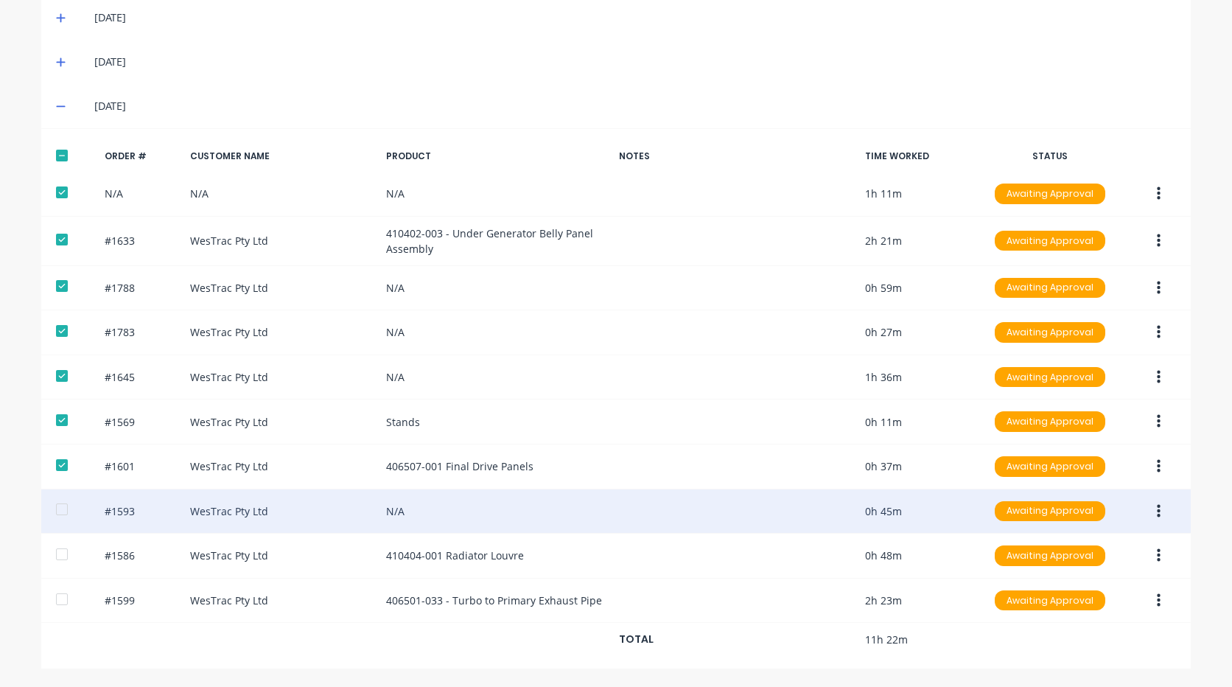
drag, startPoint x: 54, startPoint y: 509, endPoint x: 56, endPoint y: 523, distance: 14.2
click at [54, 510] on div at bounding box center [61, 508] width 29 height 29
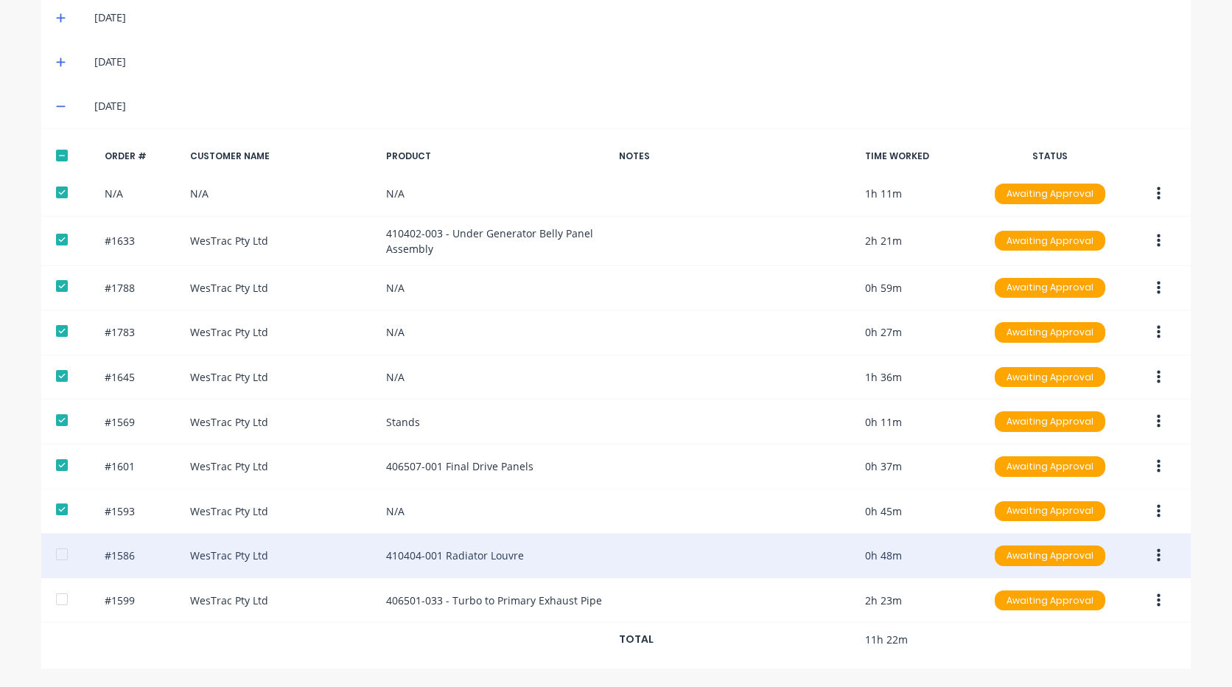
click at [57, 559] on div at bounding box center [61, 553] width 29 height 29
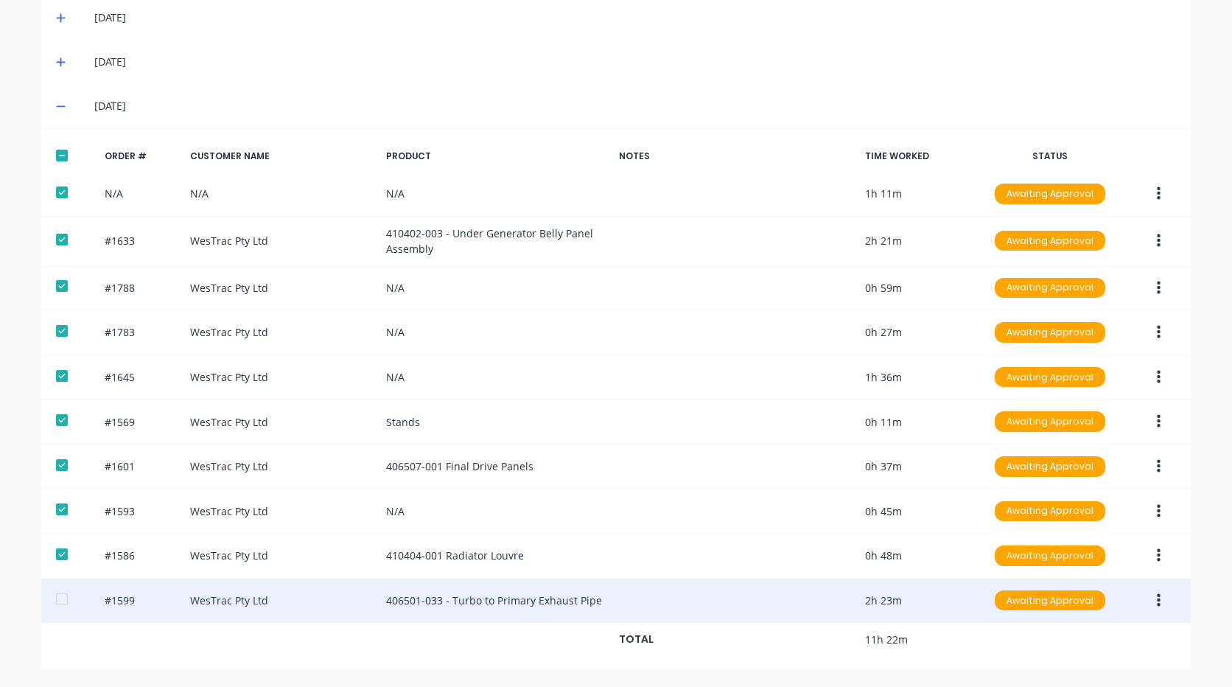
click at [58, 599] on div at bounding box center [61, 598] width 29 height 29
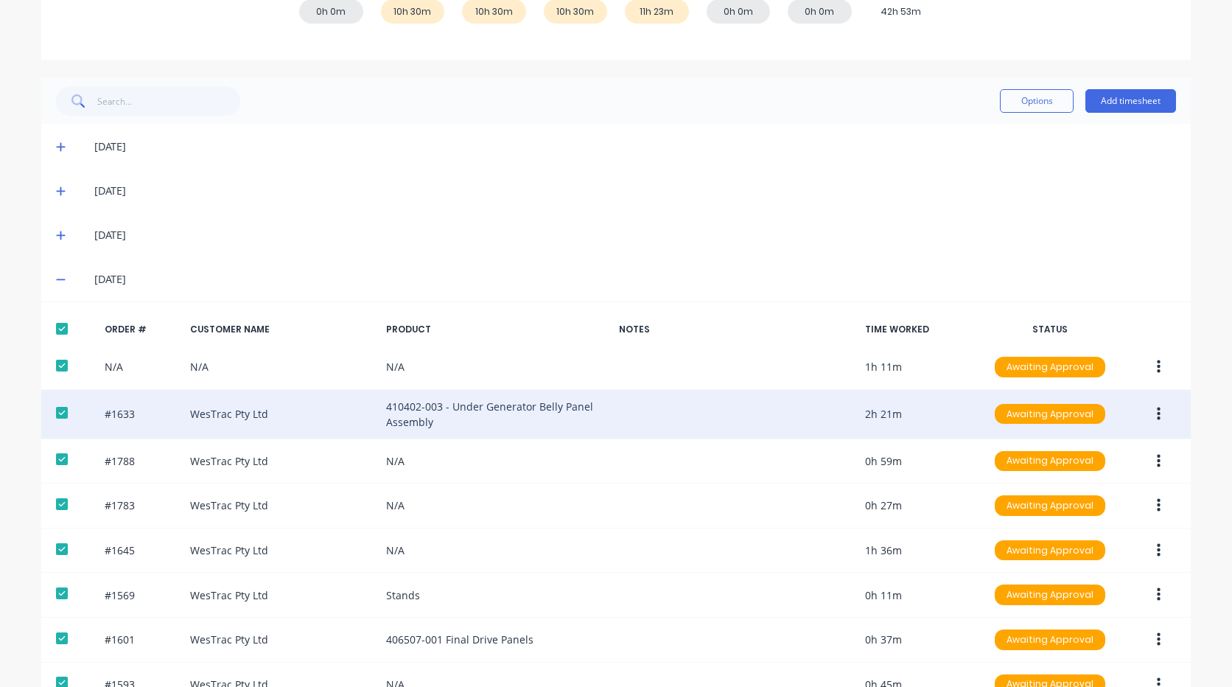
scroll to position [291, 0]
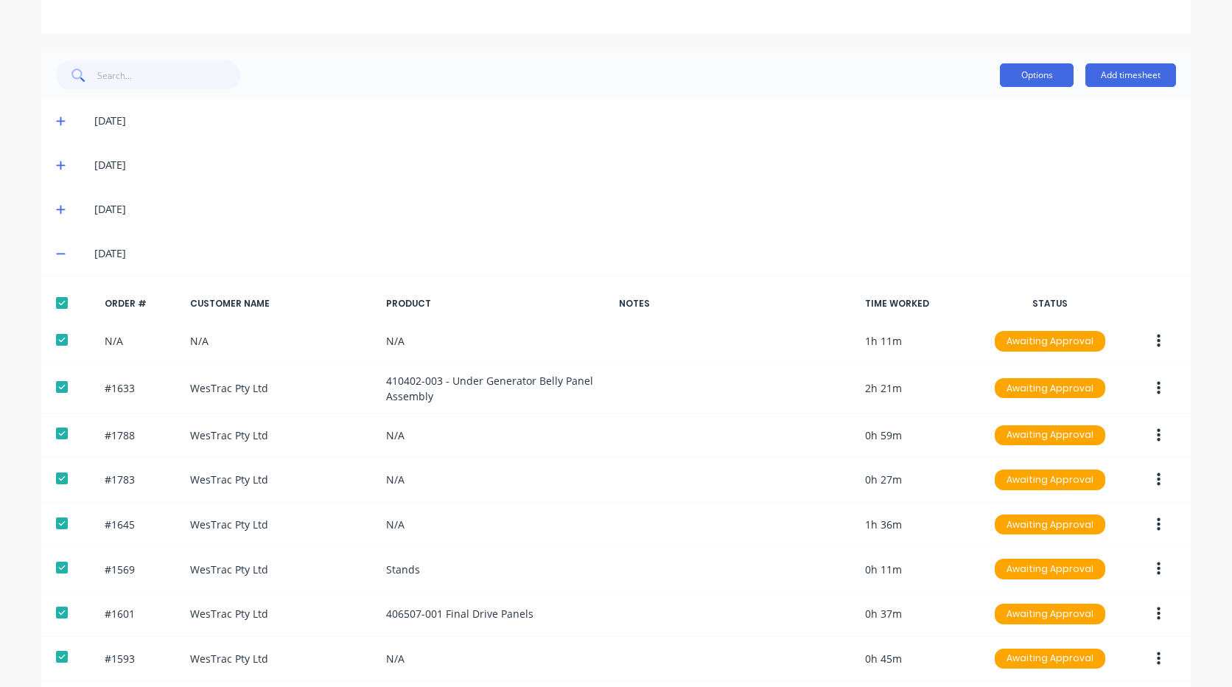
click at [1018, 78] on button "Options" at bounding box center [1037, 75] width 74 height 24
click at [1004, 113] on div "Delete" at bounding box center [1003, 112] width 113 height 21
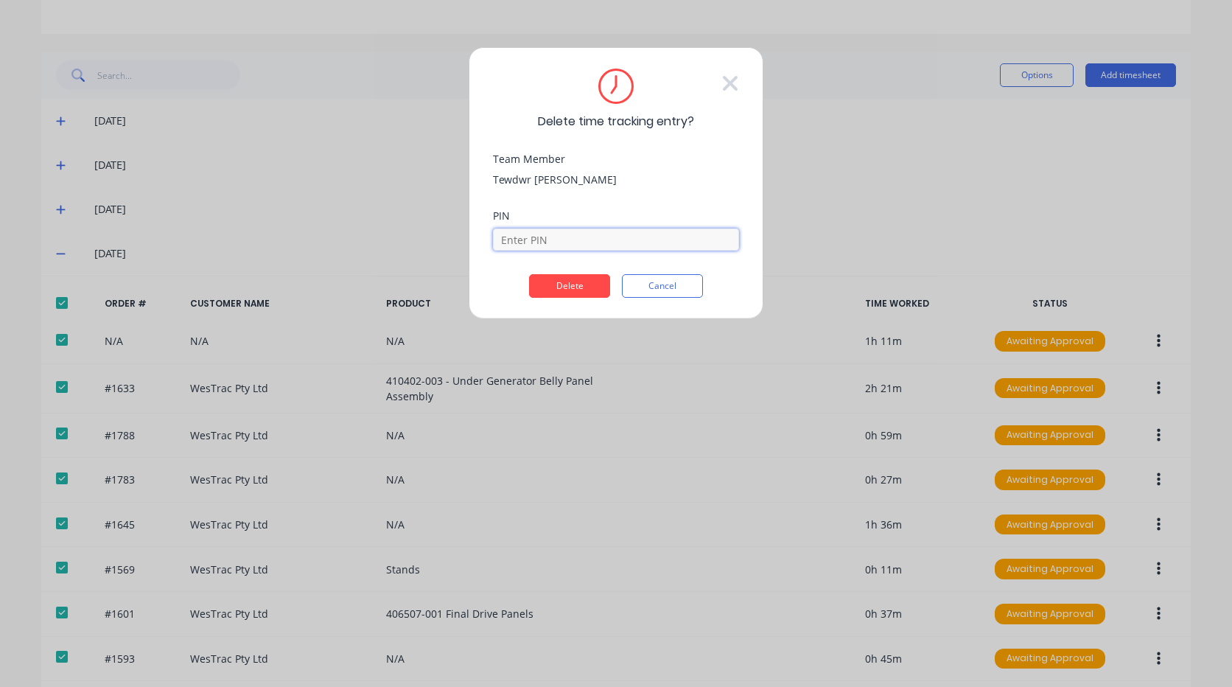
click at [553, 242] on input at bounding box center [616, 239] width 246 height 22
click at [578, 287] on button "Delete" at bounding box center [569, 286] width 81 height 24
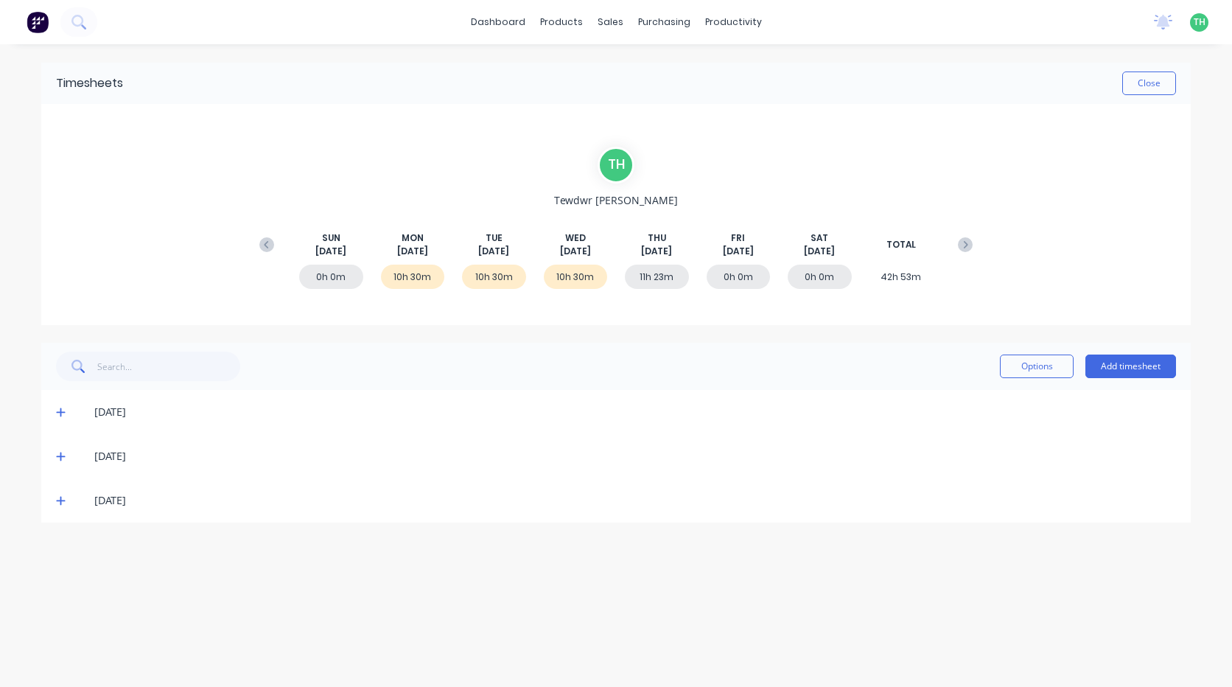
scroll to position [0, 0]
click at [1165, 371] on button "Add timesheet" at bounding box center [1130, 366] width 91 height 24
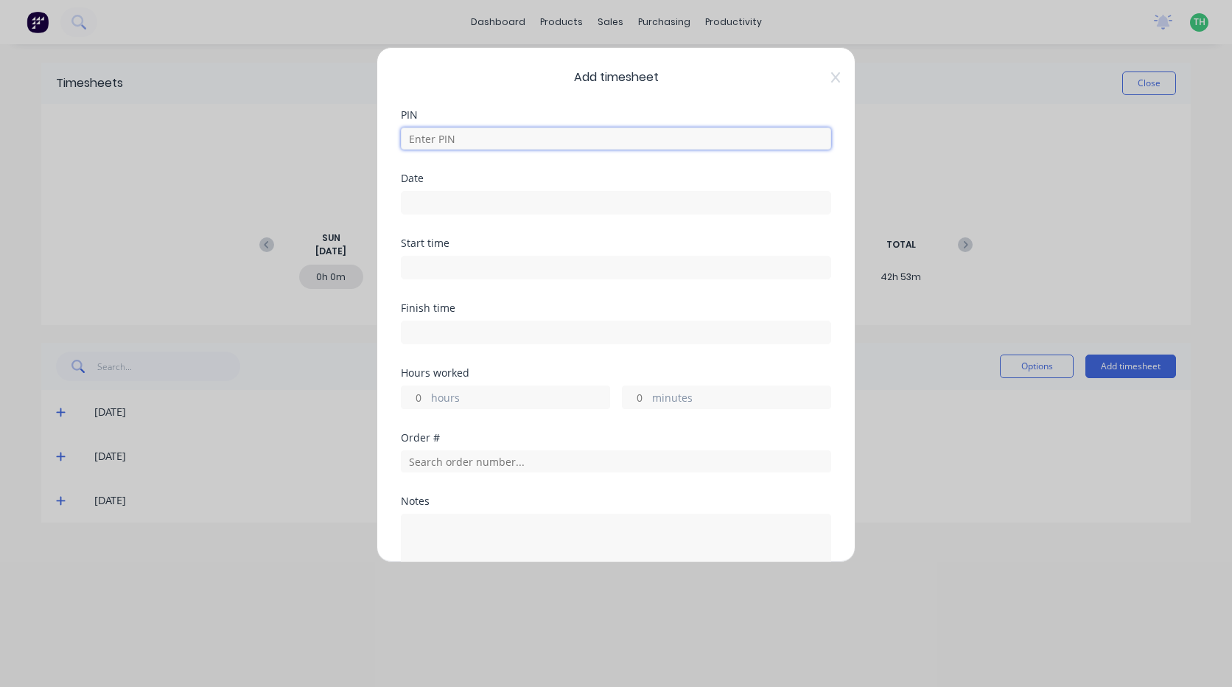
click at [508, 141] on input at bounding box center [616, 138] width 430 height 22
click at [479, 205] on input "[DATE]" at bounding box center [616, 203] width 429 height 22
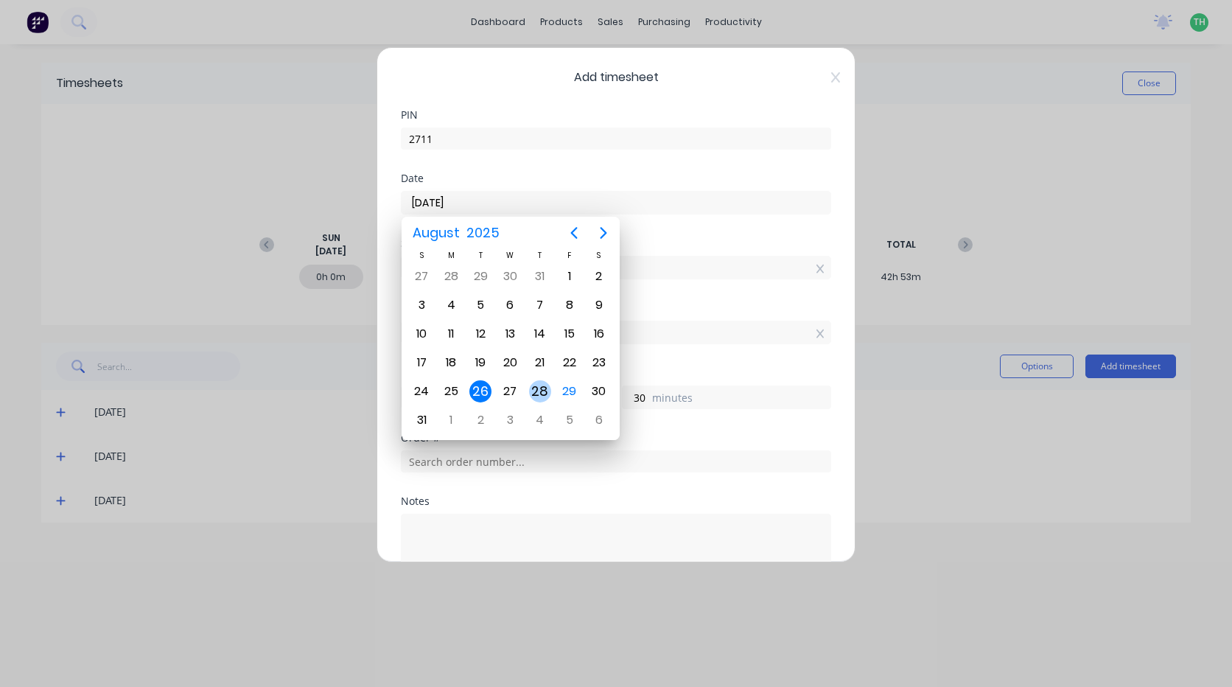
click at [553, 386] on div "28" at bounding box center [539, 391] width 29 height 28
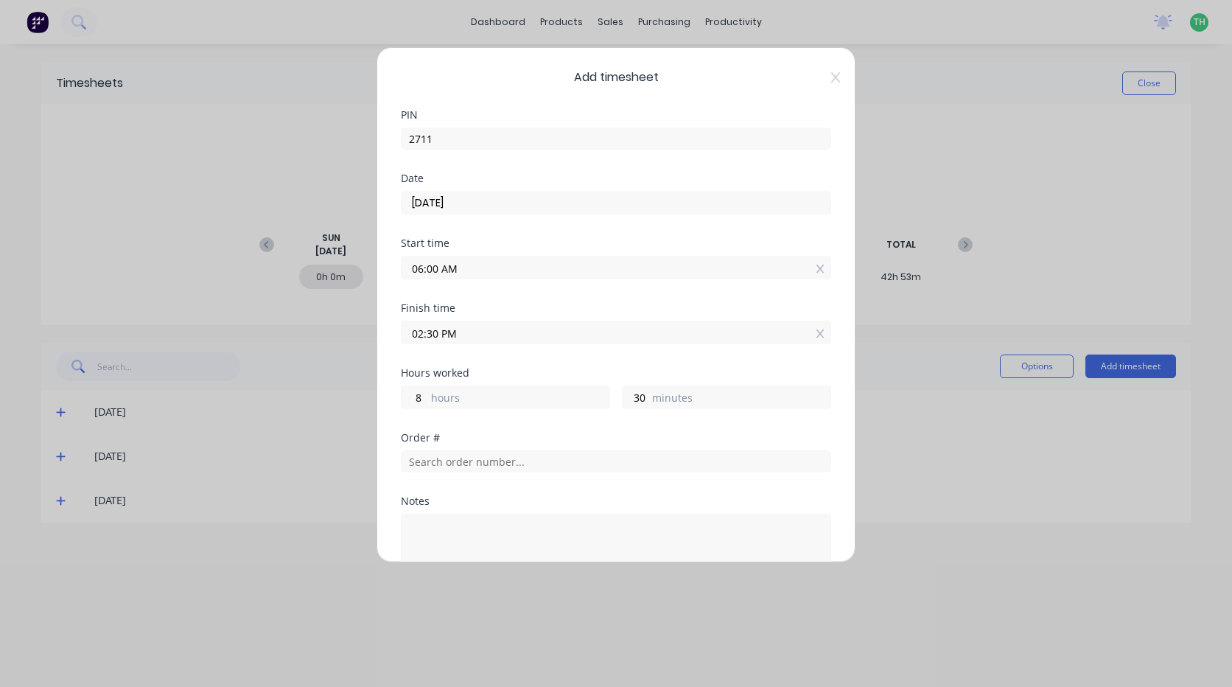
click at [485, 267] on input "06:00 AM" at bounding box center [616, 267] width 429 height 22
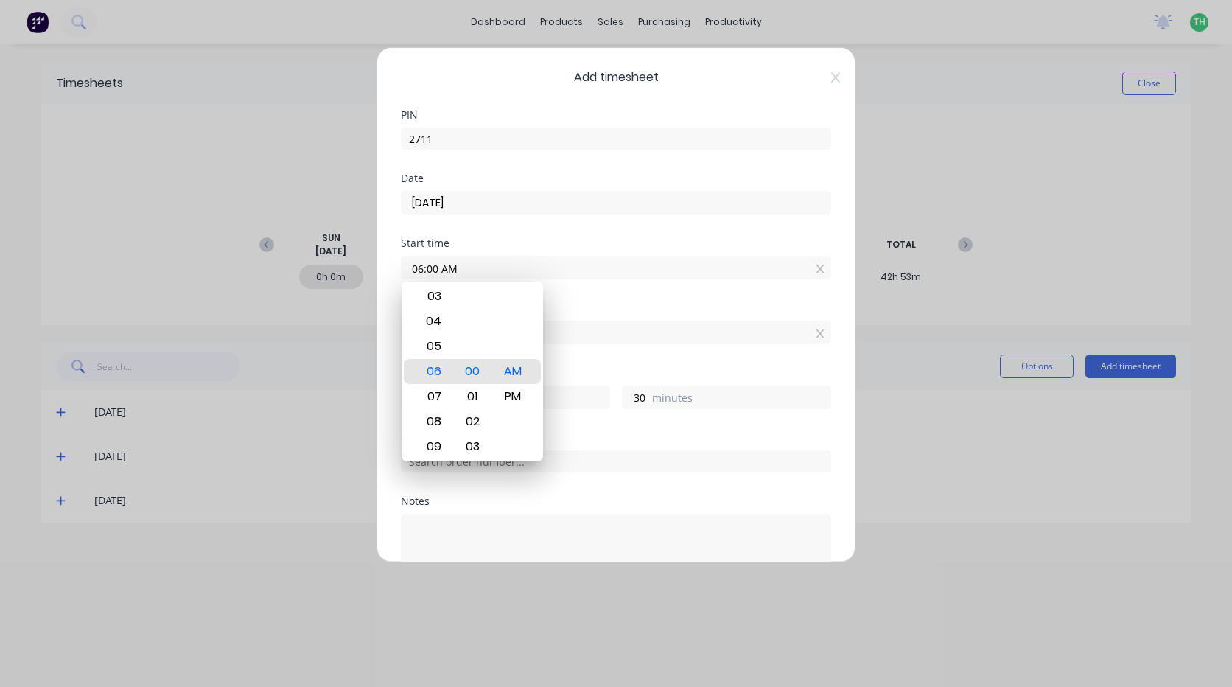
drag, startPoint x: 423, startPoint y: 267, endPoint x: 431, endPoint y: 273, distance: 10.0
click at [424, 268] on input "06:00 AM" at bounding box center [616, 267] width 429 height 22
click at [615, 307] on div "Finish time" at bounding box center [616, 308] width 430 height 10
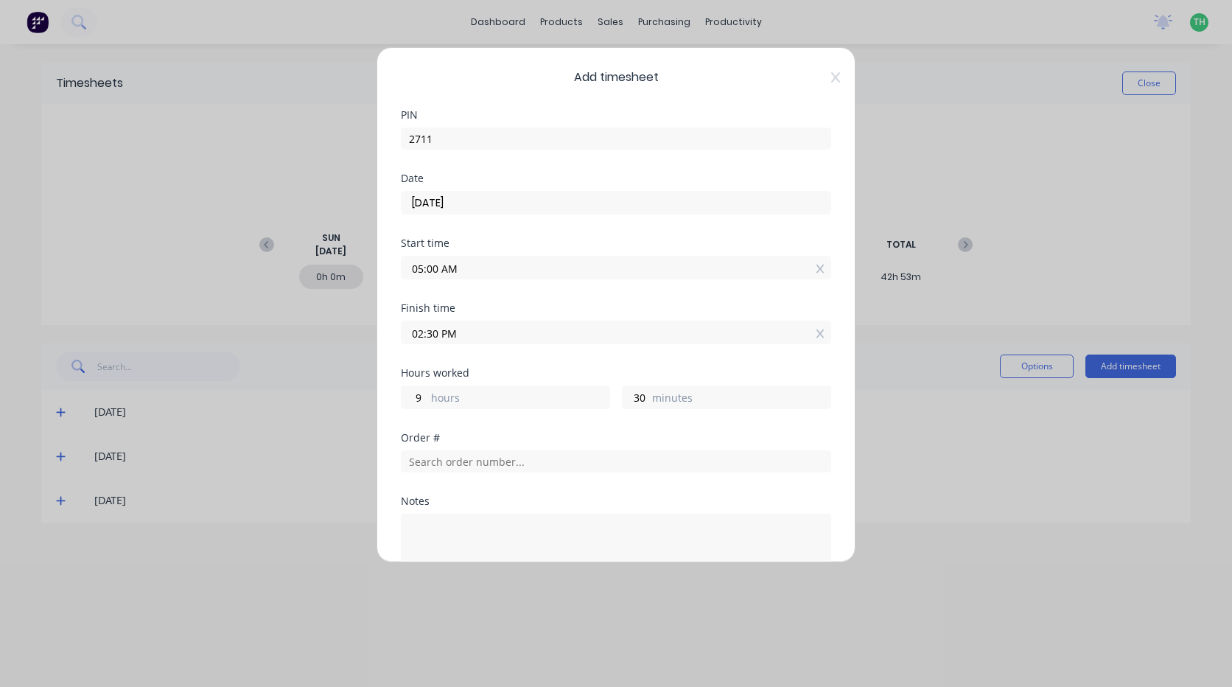
drag, startPoint x: 440, startPoint y: 332, endPoint x: 451, endPoint y: 332, distance: 11.1
click at [444, 332] on input "02:30 PM" at bounding box center [616, 332] width 429 height 22
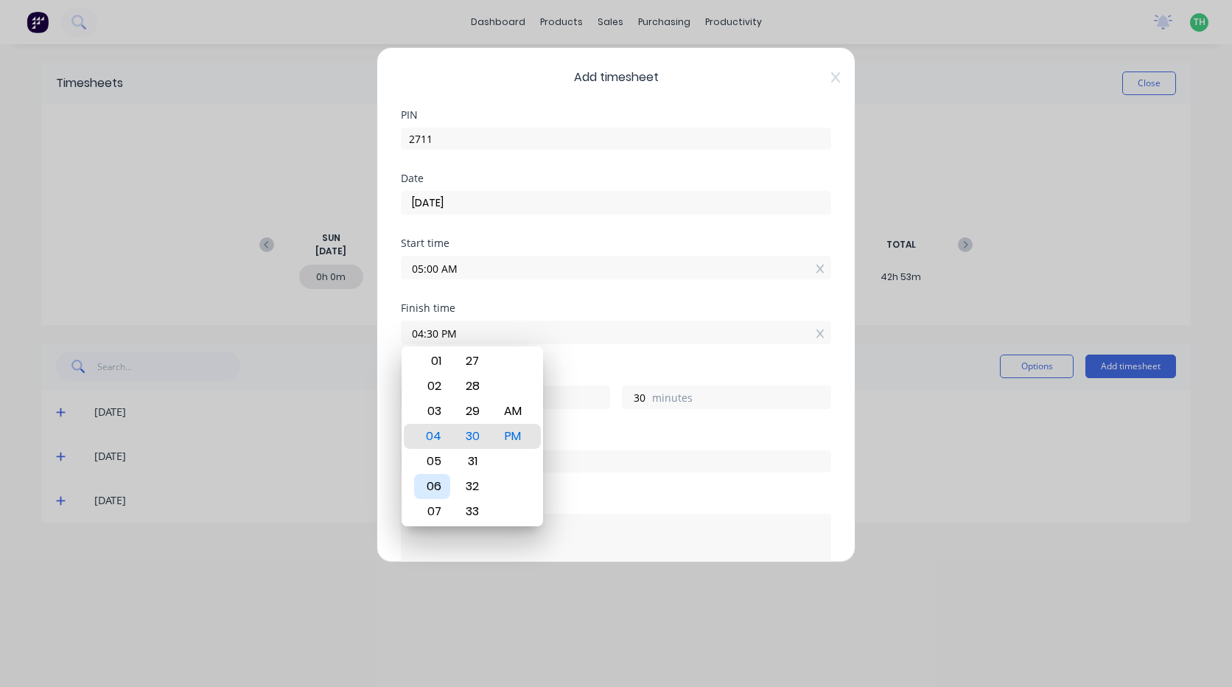
click at [447, 479] on div "06" at bounding box center [432, 486] width 36 height 25
click at [444, 412] on div "05" at bounding box center [432, 411] width 36 height 25
click at [523, 412] on div "AM" at bounding box center [513, 411] width 36 height 25
click at [421, 268] on input "05:00 AM" at bounding box center [616, 267] width 429 height 22
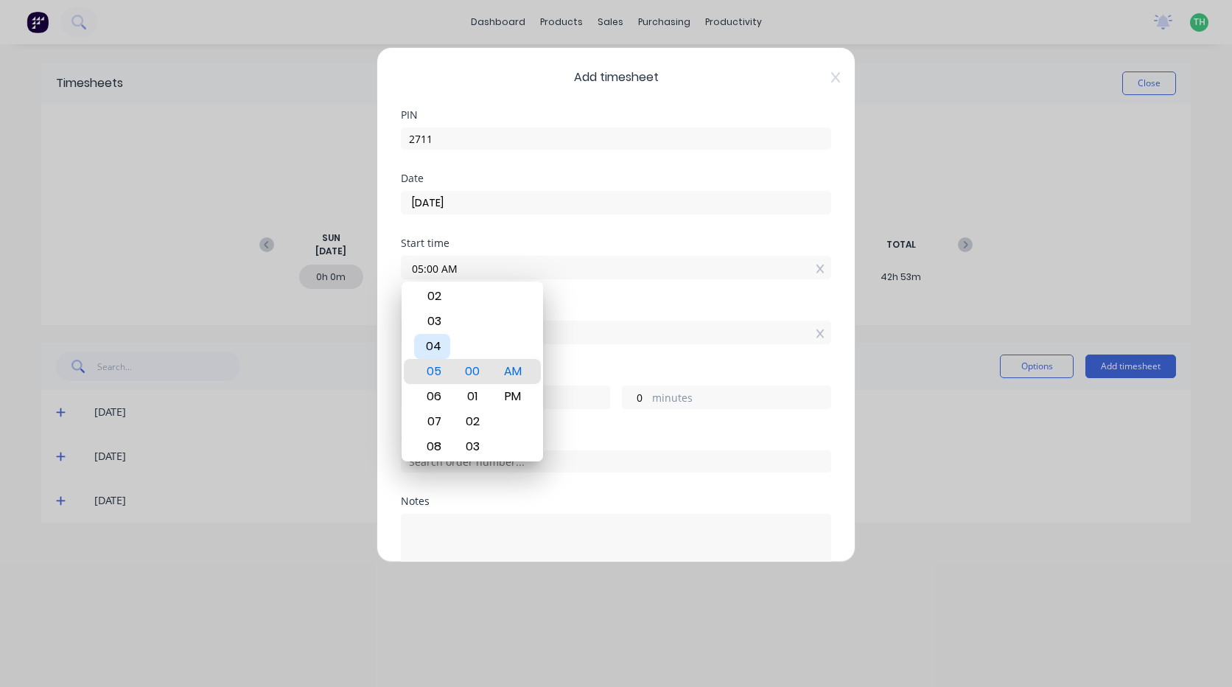
click at [441, 351] on div "04" at bounding box center [432, 346] width 36 height 25
click at [567, 288] on div "Start time 04:00 AM" at bounding box center [616, 270] width 430 height 65
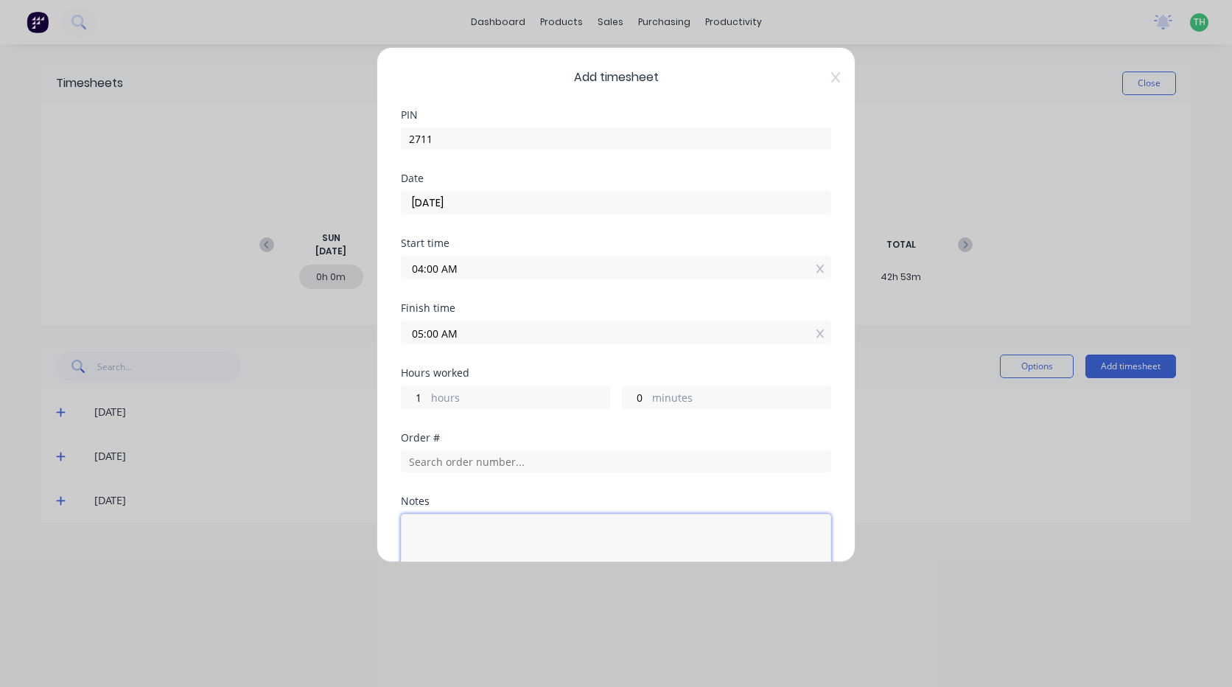
click at [483, 520] on textarea at bounding box center [616, 553] width 430 height 78
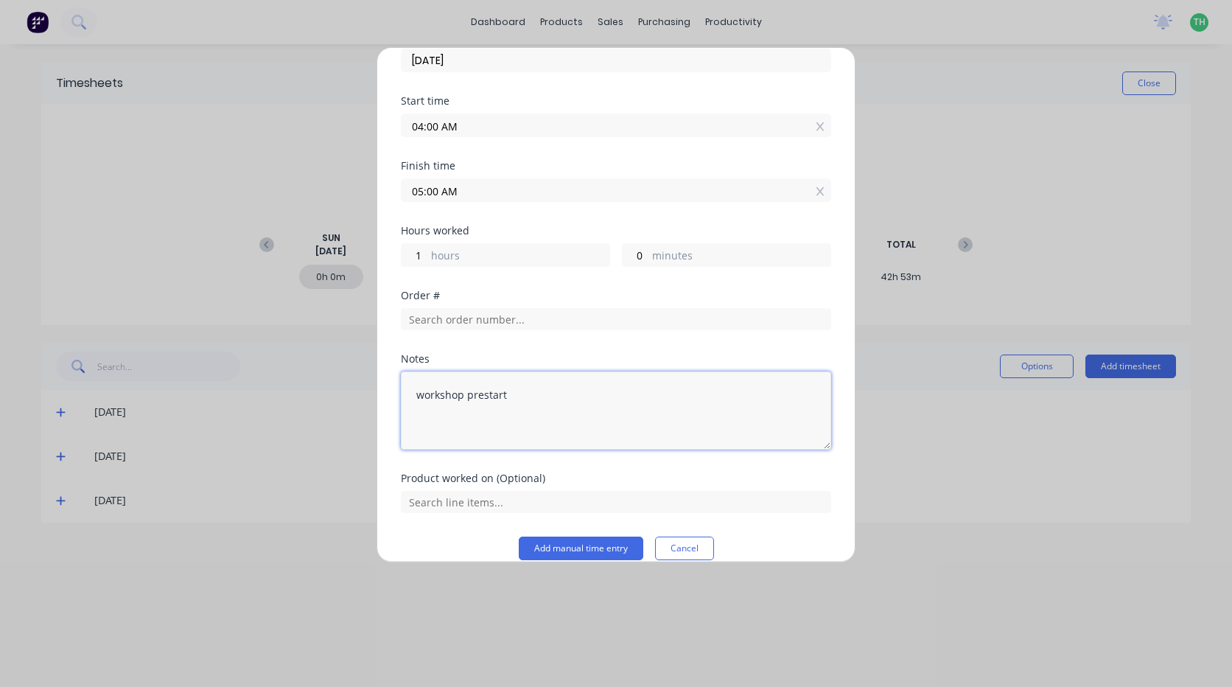
scroll to position [161, 0]
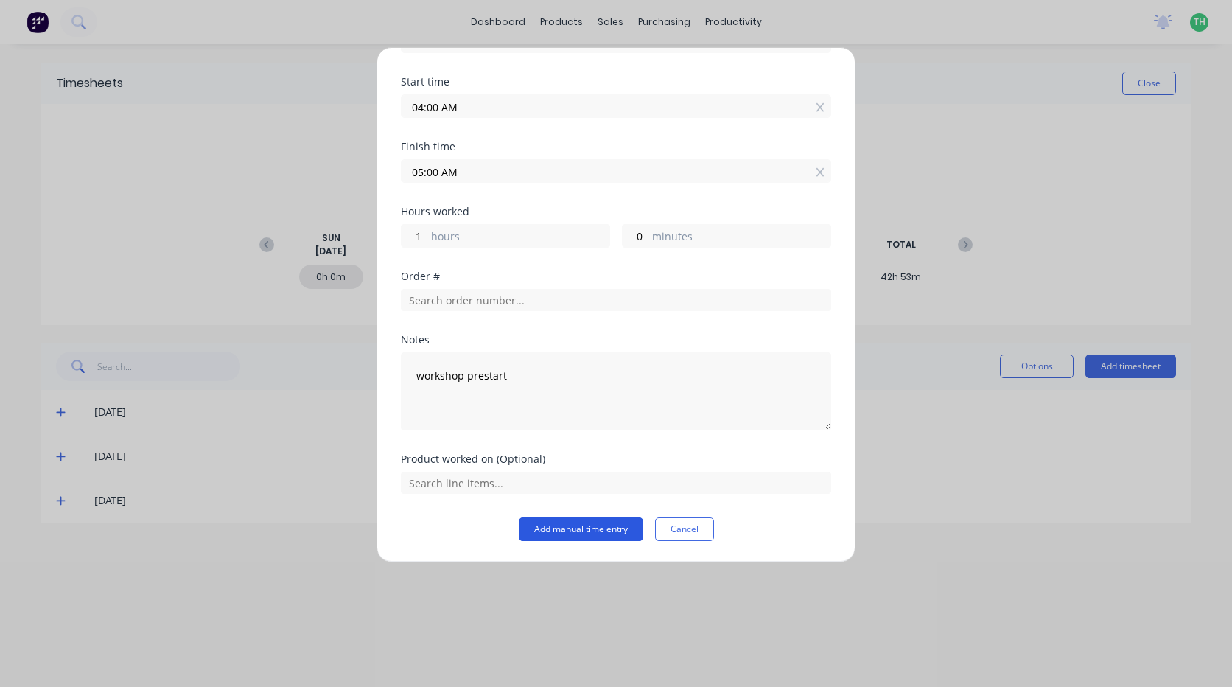
click at [588, 521] on button "Add manual time entry" at bounding box center [581, 529] width 125 height 24
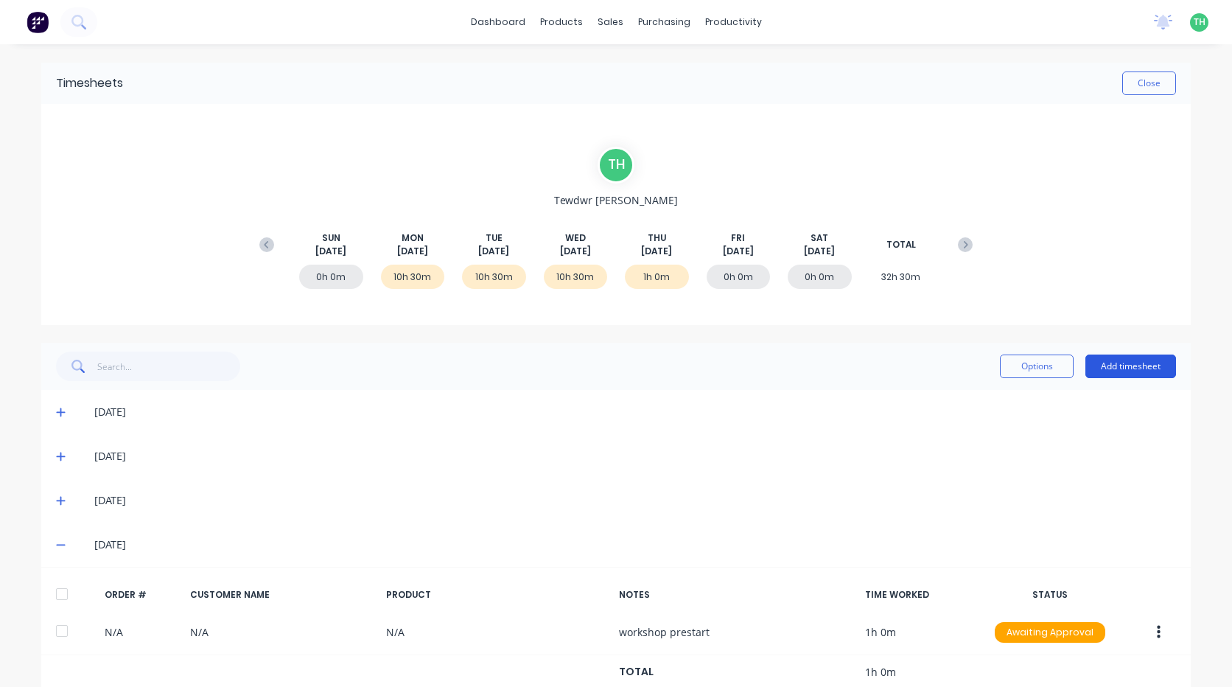
click at [1128, 360] on button "Add timesheet" at bounding box center [1130, 366] width 91 height 24
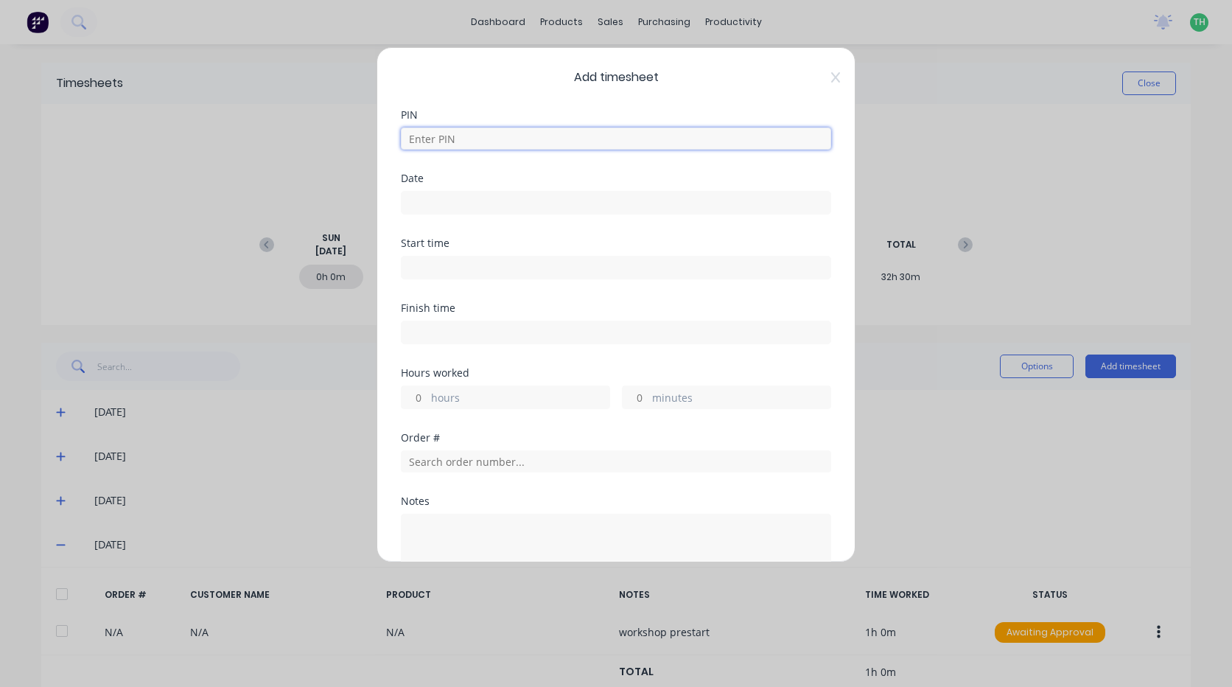
click at [491, 137] on input at bounding box center [616, 138] width 430 height 22
click at [475, 208] on input "[DATE]" at bounding box center [616, 203] width 429 height 22
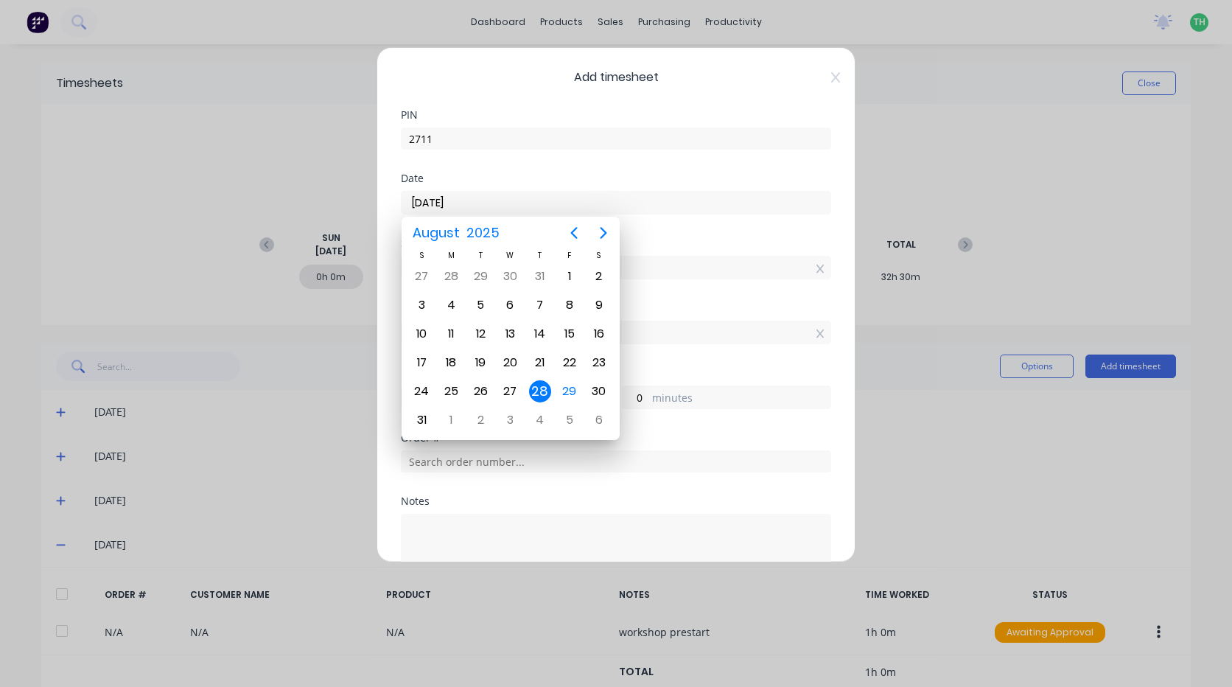
click at [536, 385] on div "28" at bounding box center [540, 391] width 22 height 22
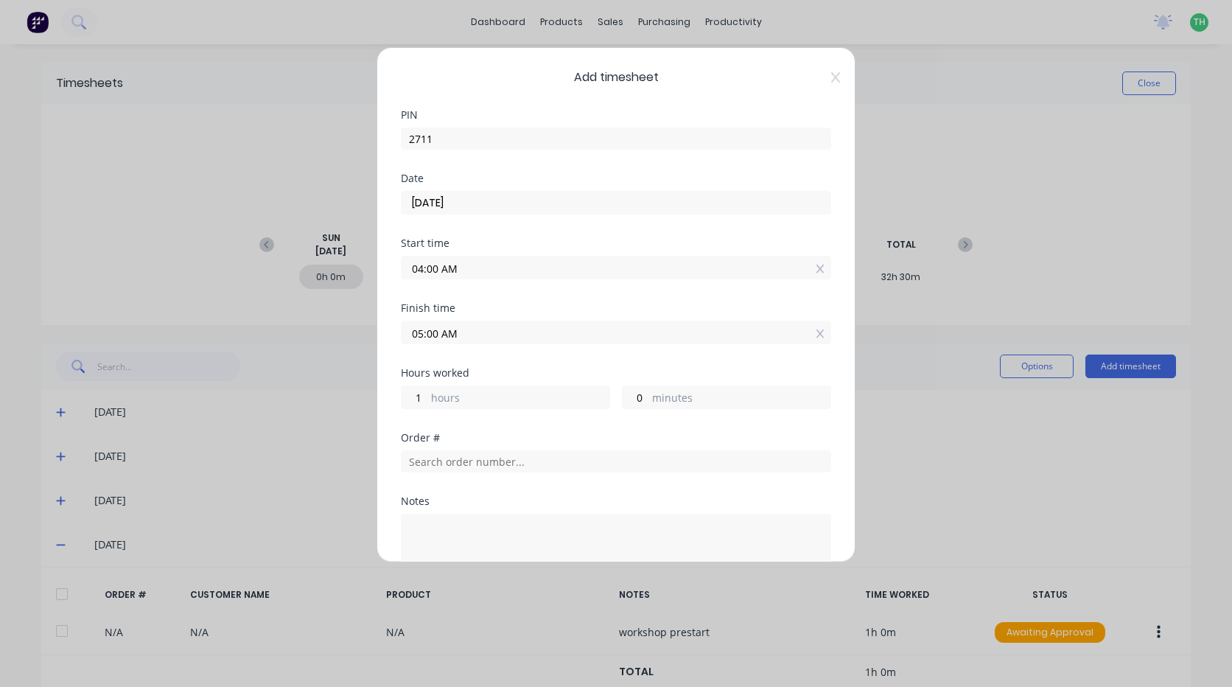
drag, startPoint x: 420, startPoint y: 268, endPoint x: 447, endPoint y: 273, distance: 26.9
click at [423, 268] on input "04:00 AM" at bounding box center [616, 267] width 429 height 22
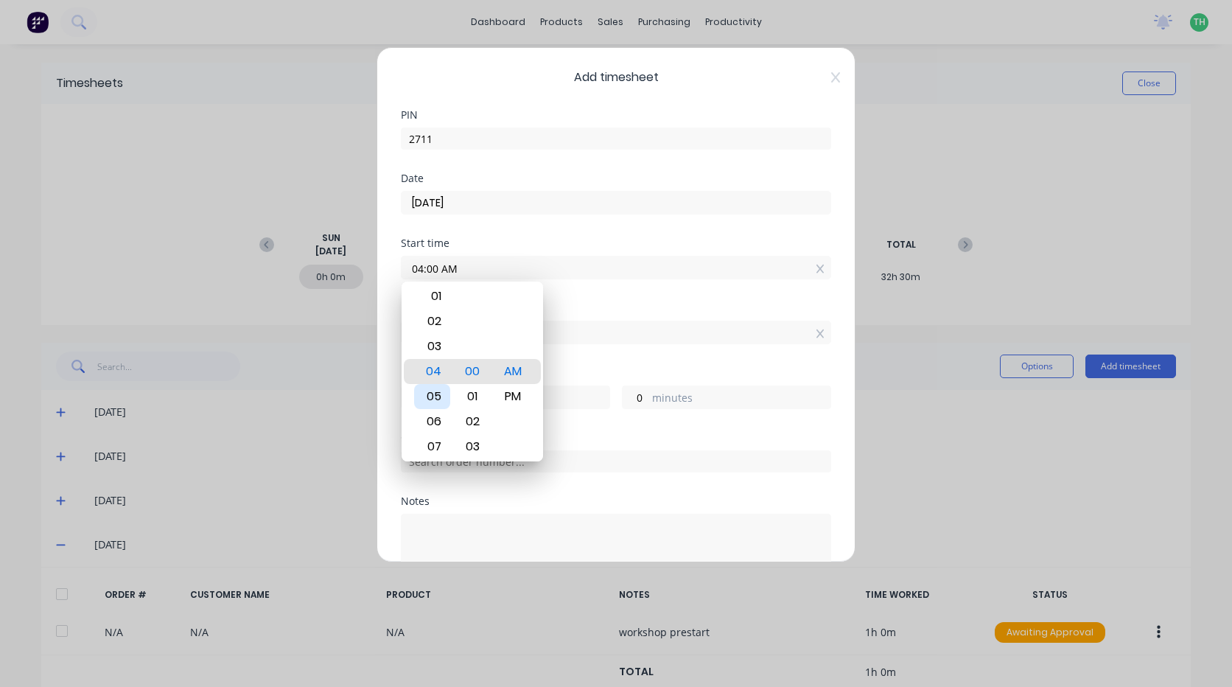
click at [434, 396] on div "05" at bounding box center [432, 396] width 36 height 25
click at [578, 279] on label "05:00 AM" at bounding box center [616, 268] width 430 height 24
click at [578, 279] on input "05:00 AM" at bounding box center [616, 267] width 429 height 22
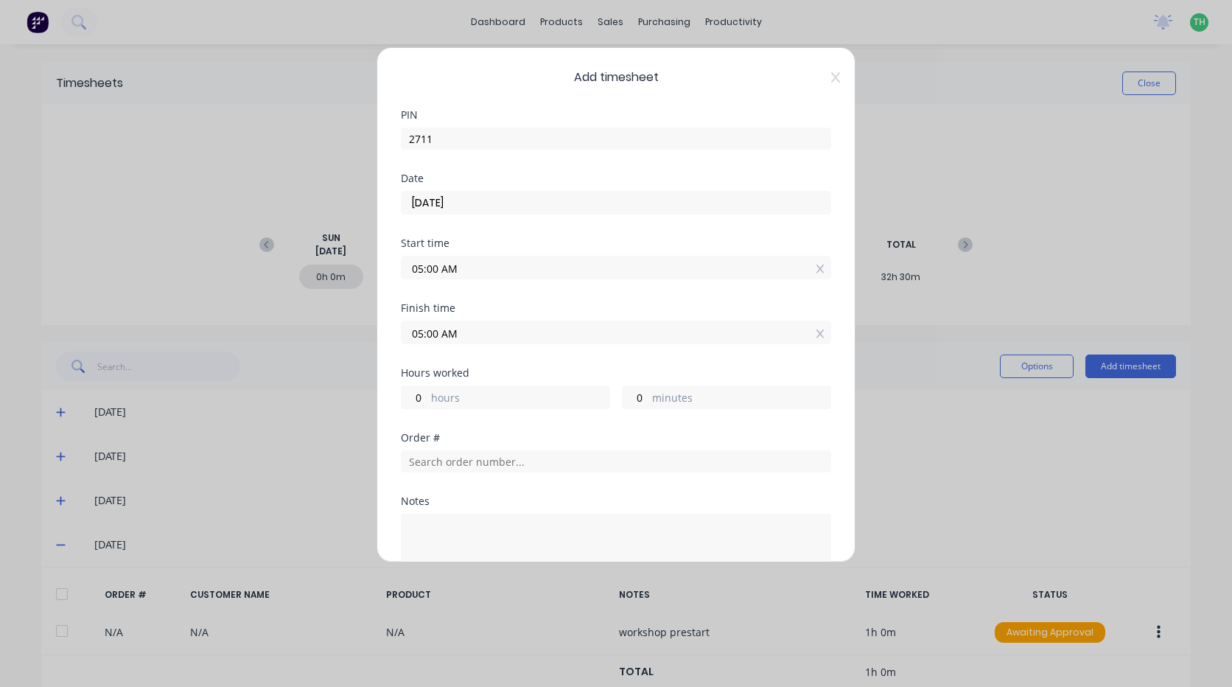
drag, startPoint x: 421, startPoint y: 330, endPoint x: 473, endPoint y: 337, distance: 52.7
click at [421, 330] on input "05:00 AM" at bounding box center [616, 332] width 429 height 22
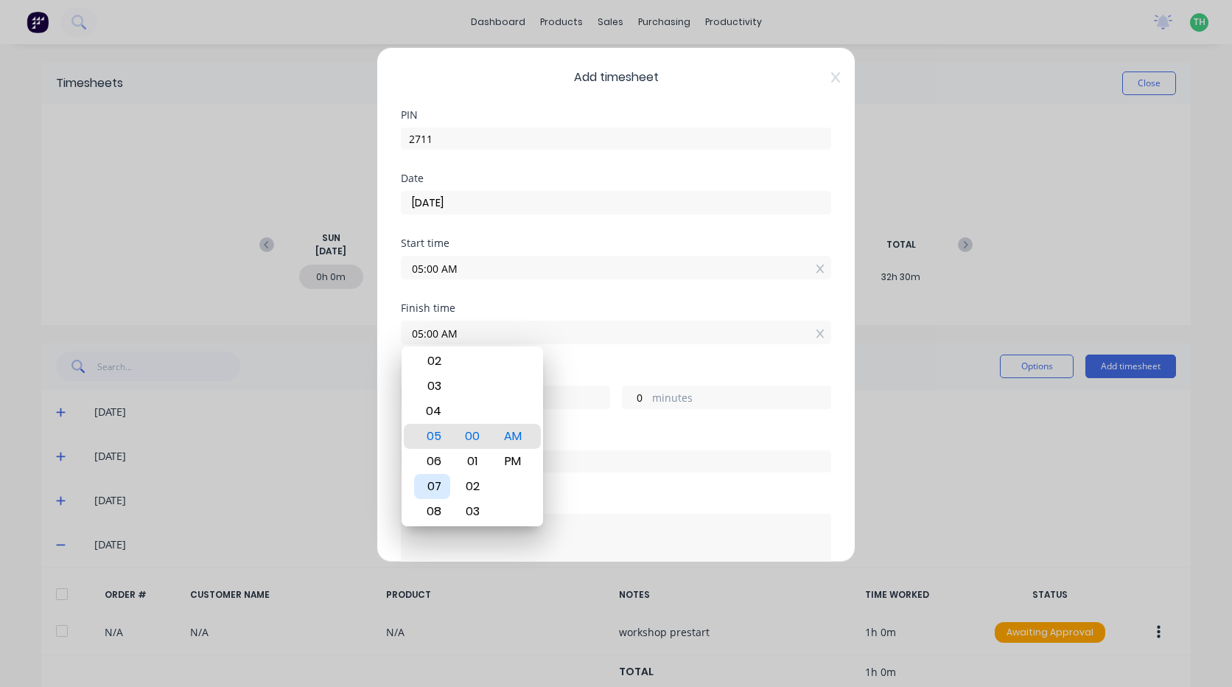
click at [442, 482] on div "07" at bounding box center [432, 486] width 36 height 25
click at [584, 432] on div "Hours worked 2 hours 30 minutes" at bounding box center [616, 400] width 430 height 65
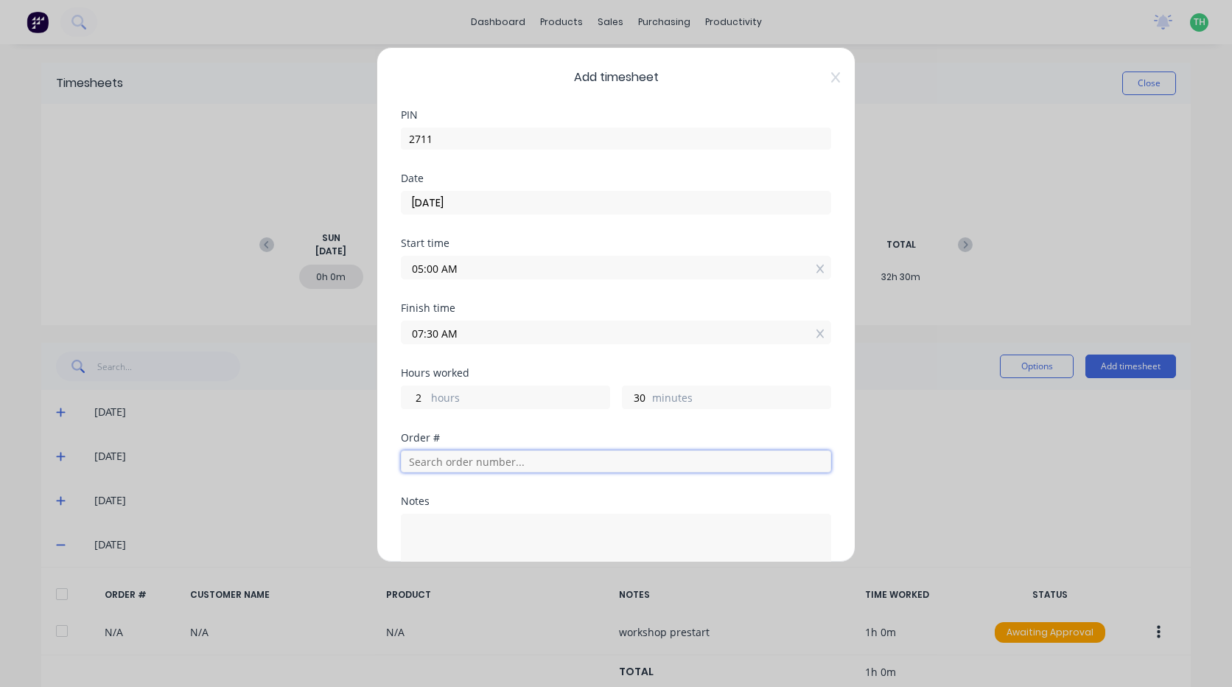
click at [462, 469] on input "text" at bounding box center [616, 461] width 430 height 22
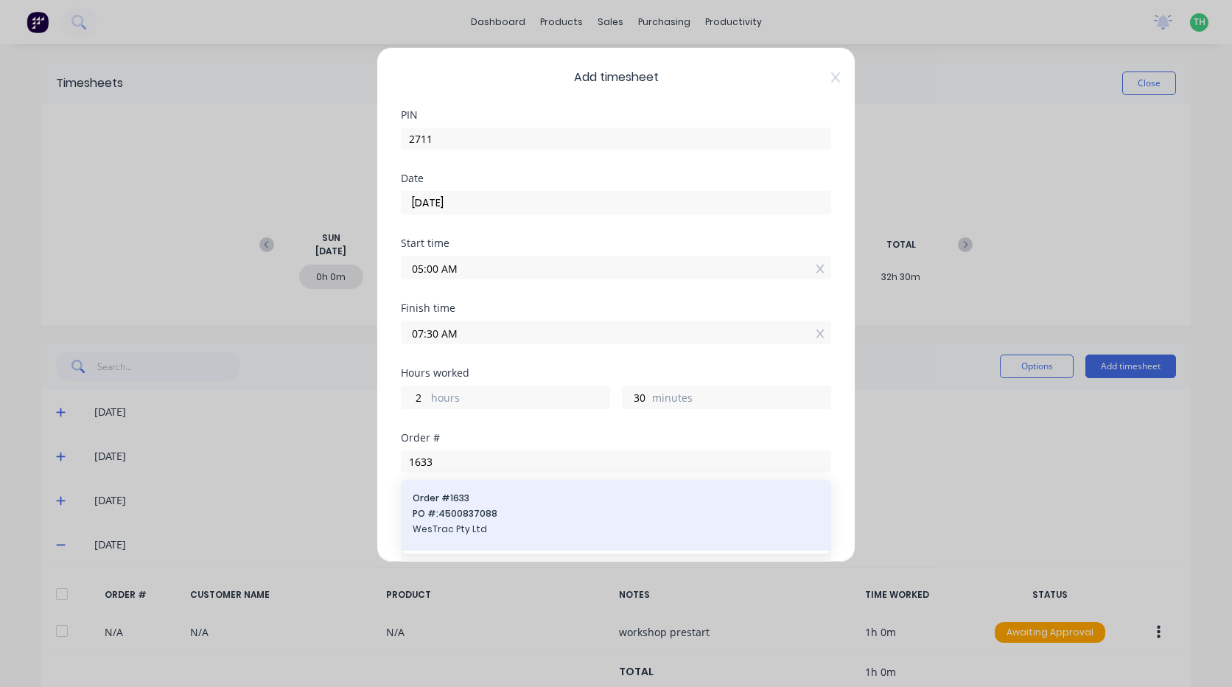
click at [472, 525] on span "WesTrac Pty Ltd" at bounding box center [616, 528] width 407 height 13
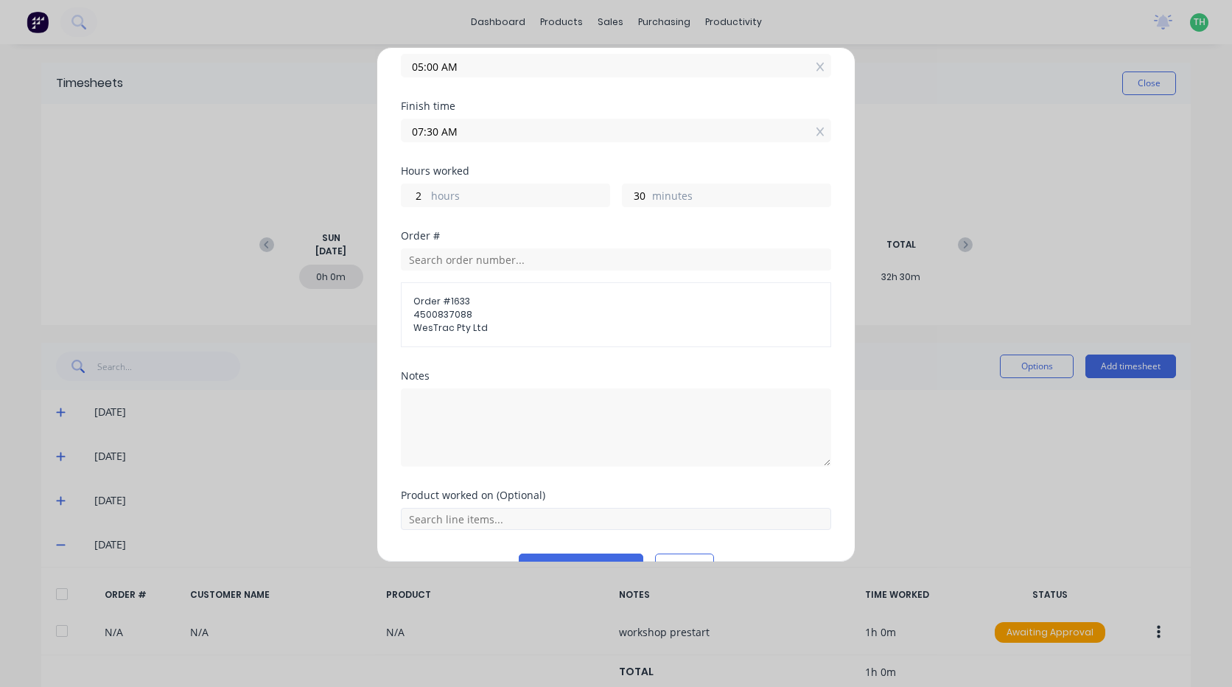
scroll to position [221, 0]
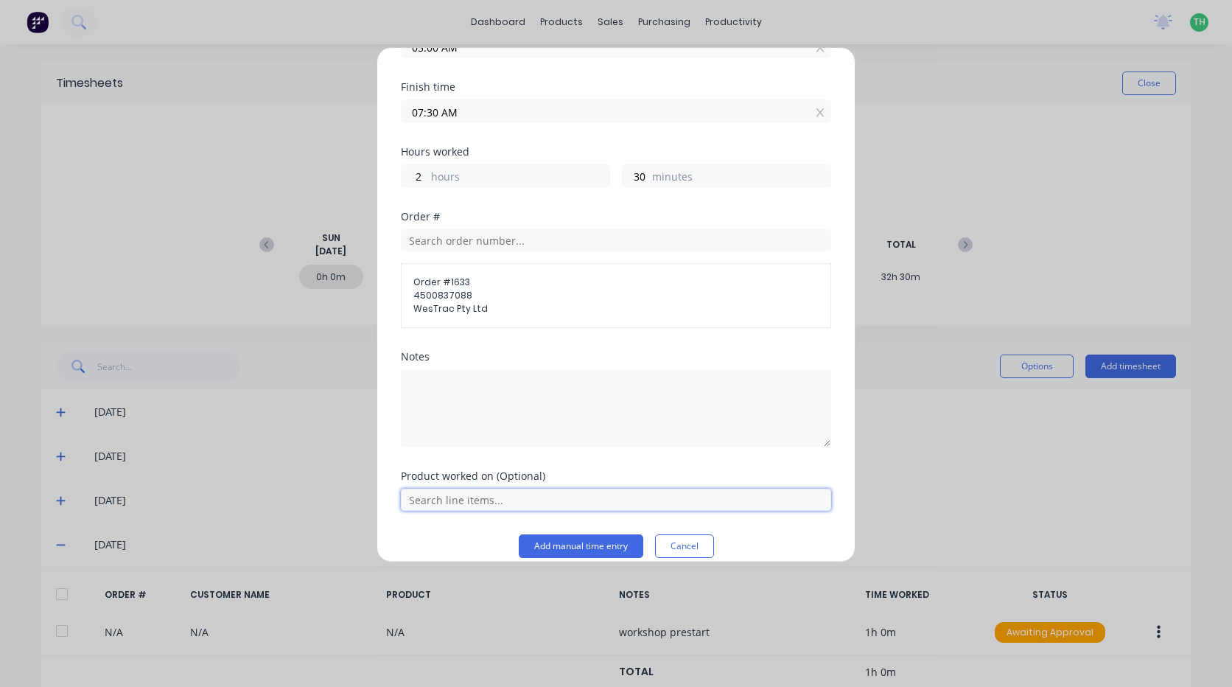
click at [475, 501] on input "text" at bounding box center [616, 500] width 430 height 22
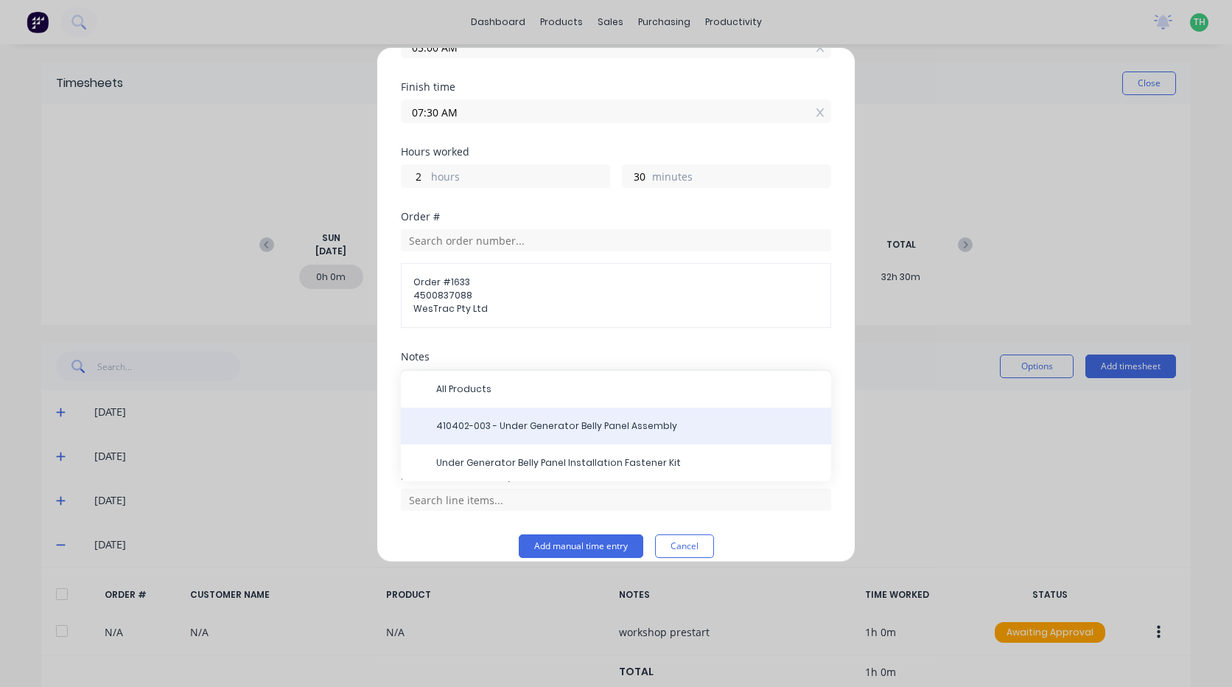
click at [508, 425] on span "410402-003 - Under Generator Belly Panel Assembly" at bounding box center [627, 425] width 383 height 13
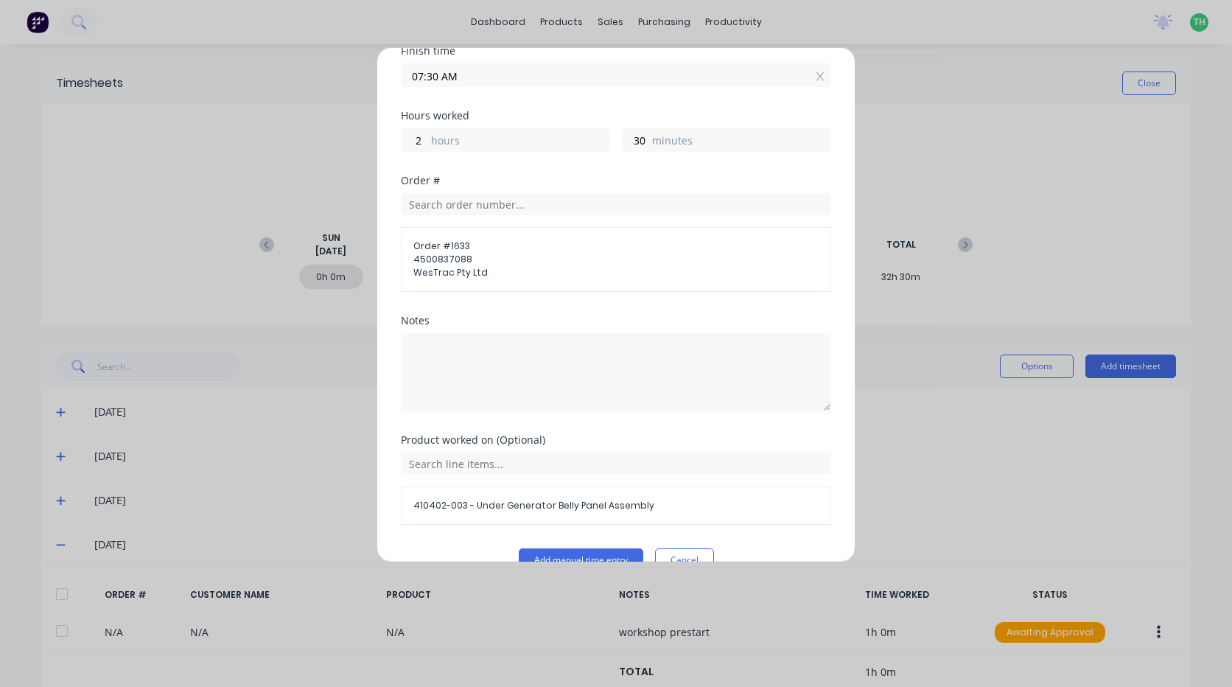
scroll to position [288, 0]
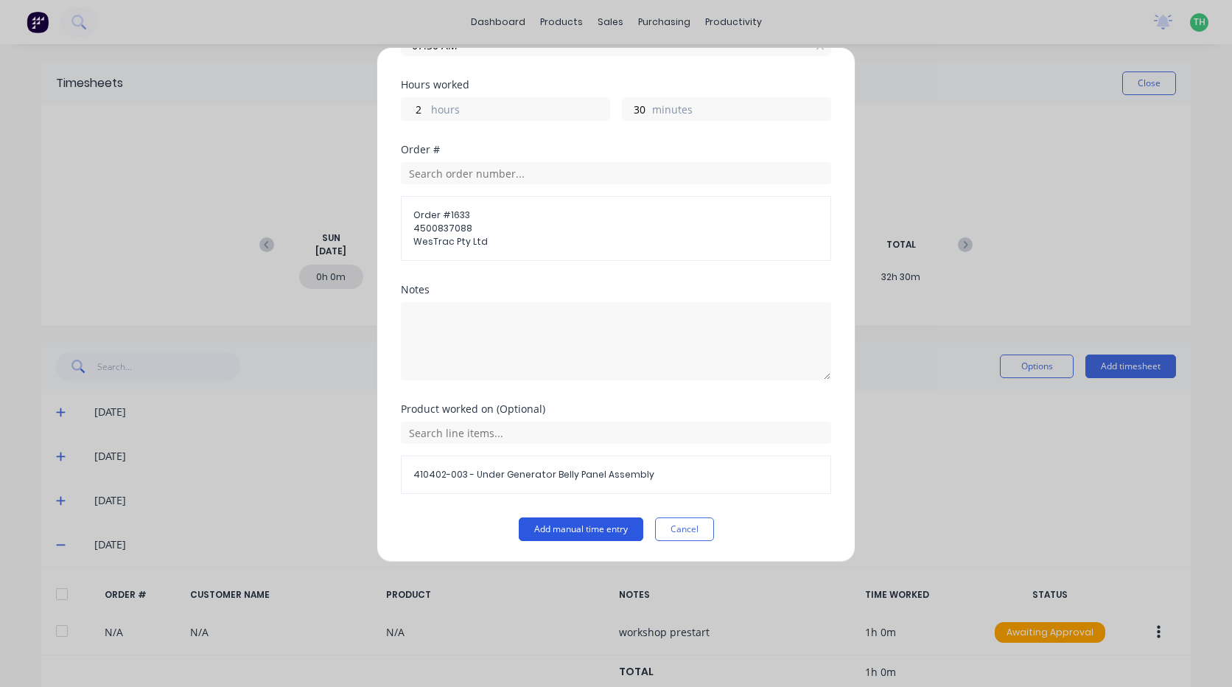
click at [569, 531] on button "Add manual time entry" at bounding box center [581, 529] width 125 height 24
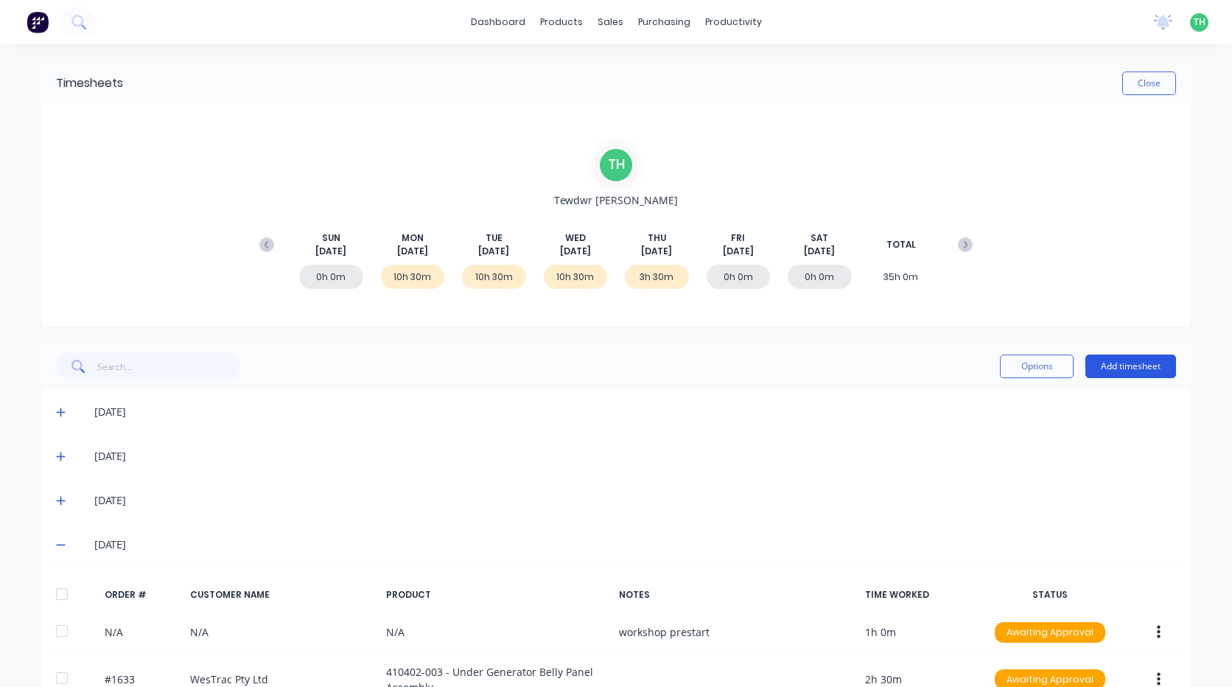
click at [1131, 373] on button "Add timesheet" at bounding box center [1130, 366] width 91 height 24
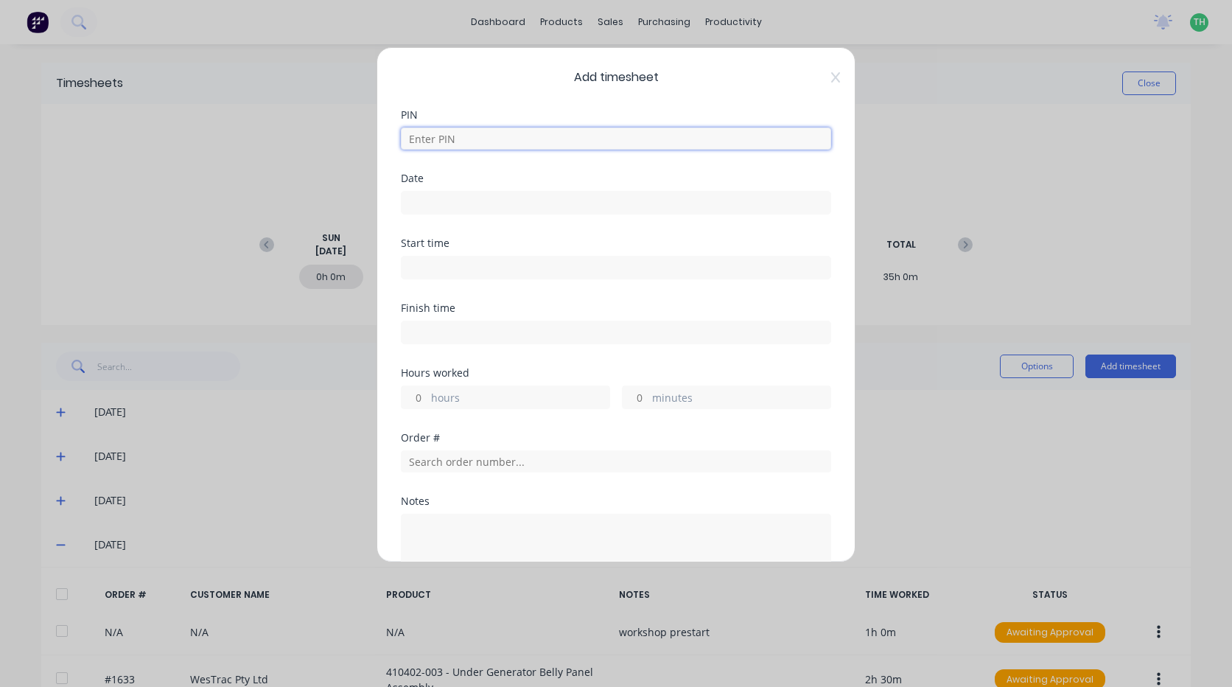
click at [483, 137] on input at bounding box center [616, 138] width 430 height 22
click at [479, 204] on input "[DATE]" at bounding box center [616, 203] width 429 height 22
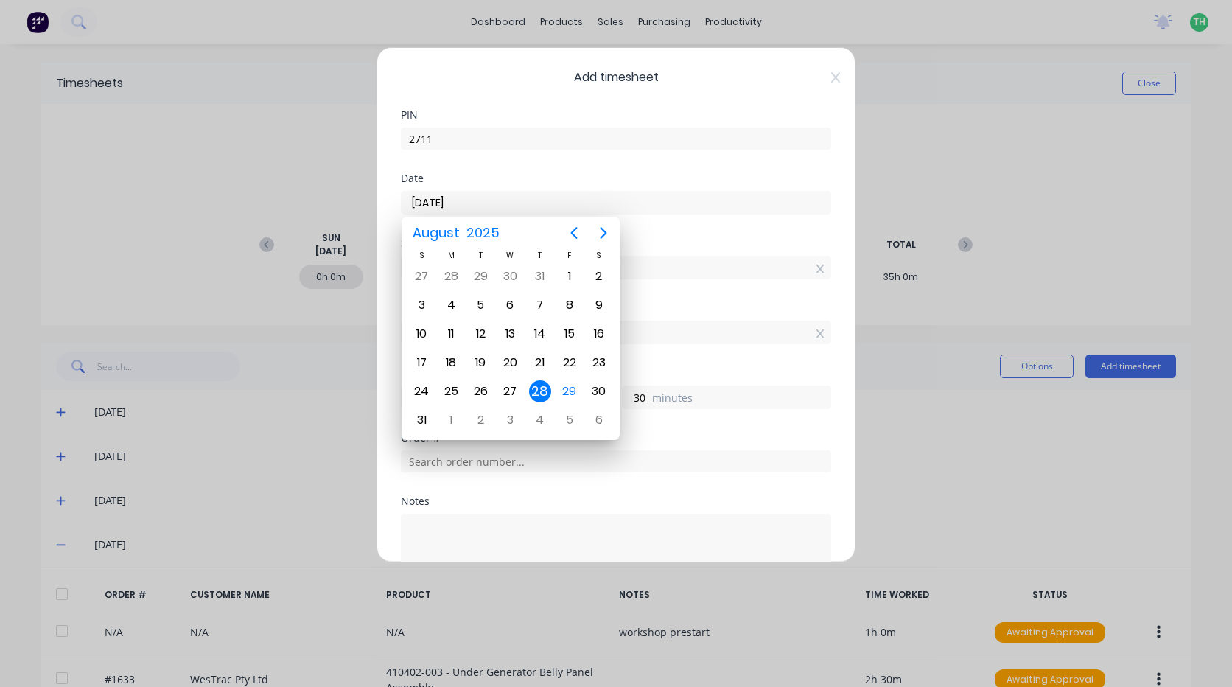
click at [547, 384] on div "28" at bounding box center [540, 391] width 22 height 22
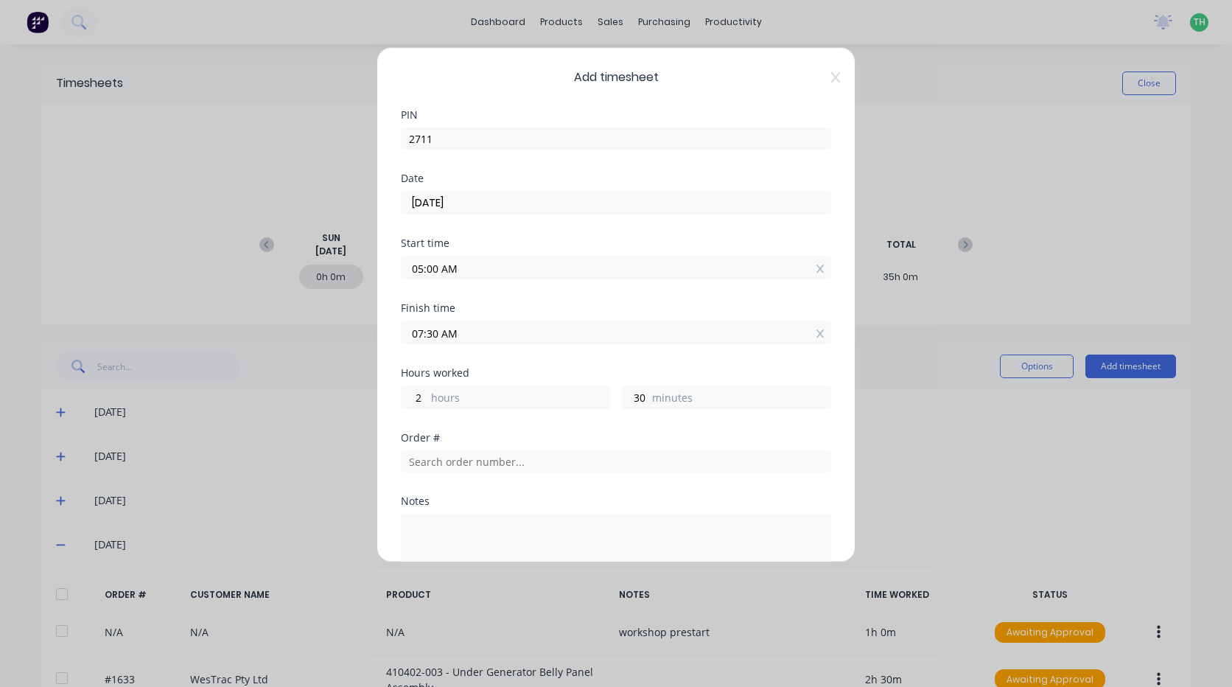
drag, startPoint x: 434, startPoint y: 267, endPoint x: 441, endPoint y: 270, distance: 7.9
click at [435, 267] on input "05:00 AM" at bounding box center [616, 267] width 429 height 22
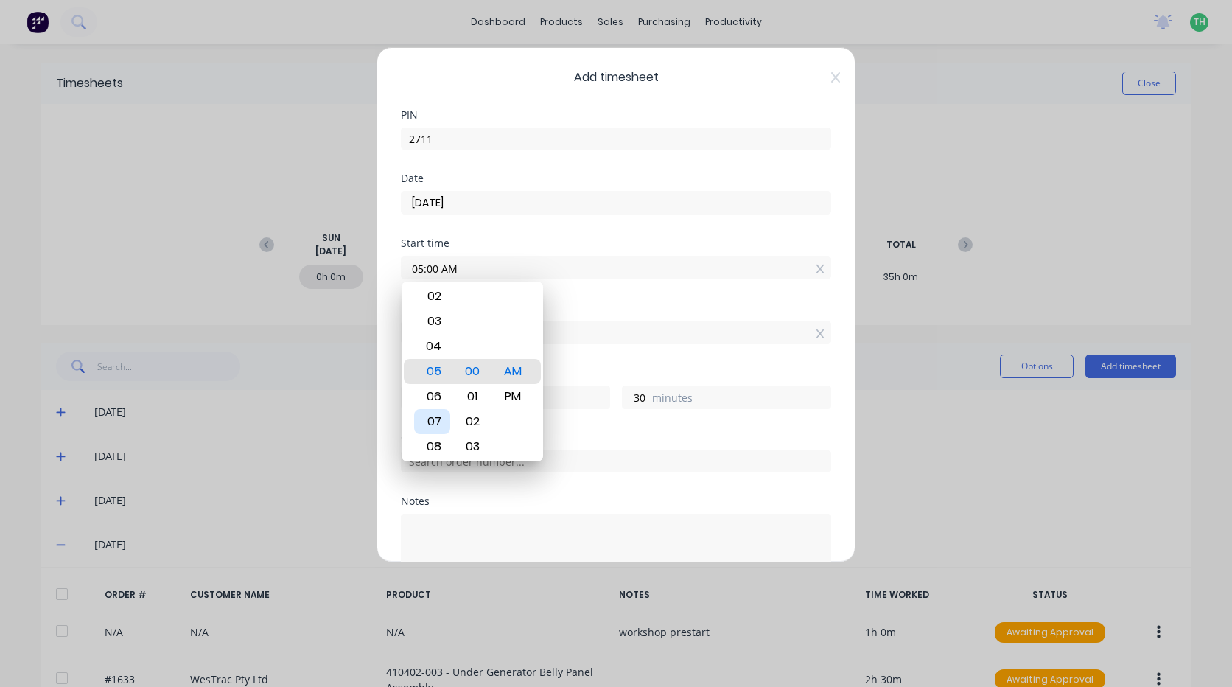
click at [432, 418] on div "07" at bounding box center [432, 421] width 36 height 25
click at [595, 363] on div "Finish time 07:30 AM" at bounding box center [616, 335] width 430 height 65
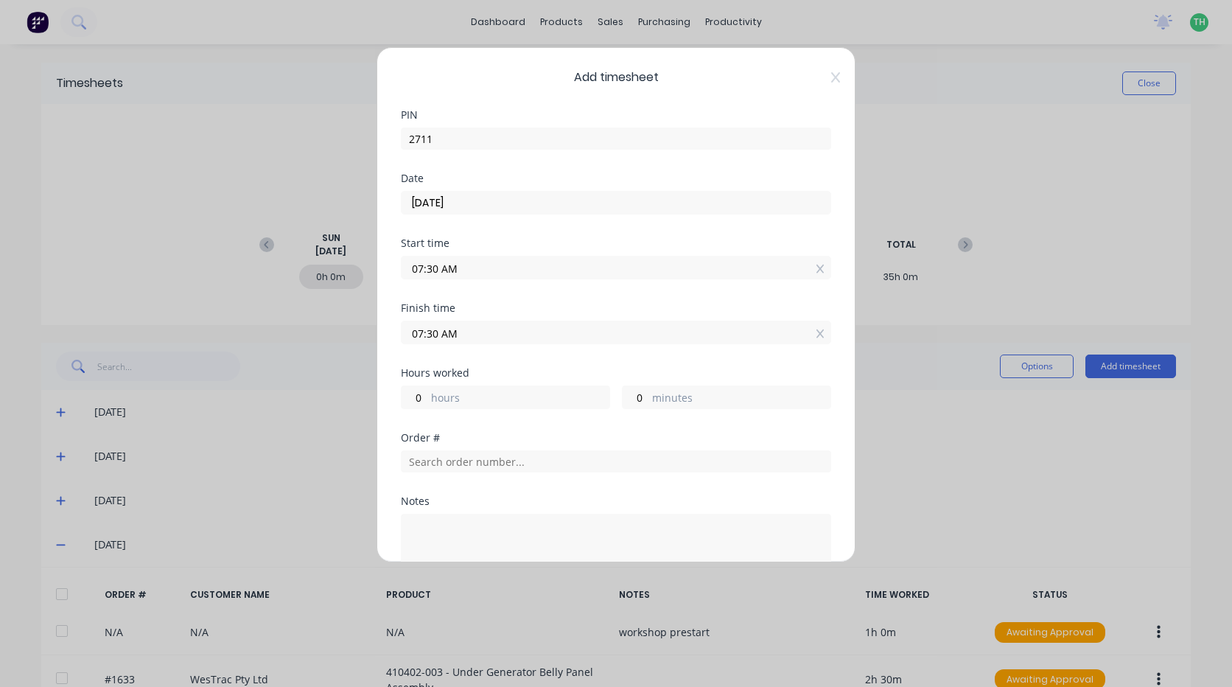
click at [432, 332] on input "07:30 AM" at bounding box center [616, 332] width 429 height 22
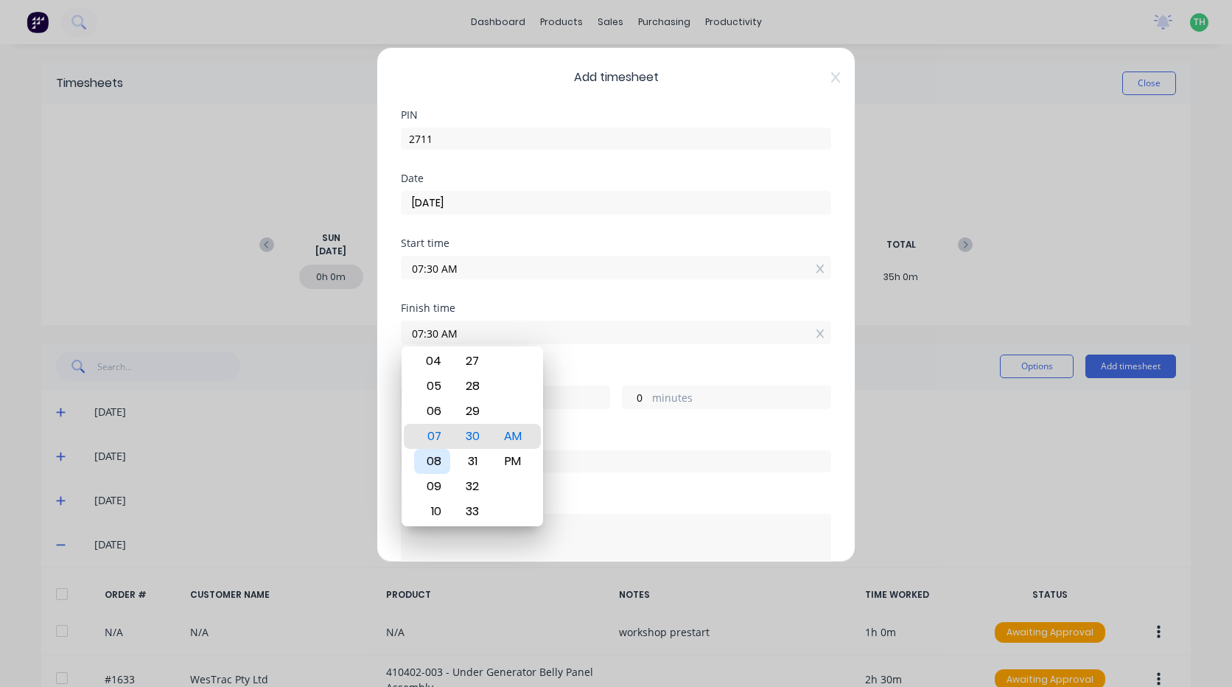
click at [438, 456] on div "08" at bounding box center [432, 461] width 36 height 25
click at [585, 355] on div "Finish time 08:30 AM" at bounding box center [616, 335] width 430 height 65
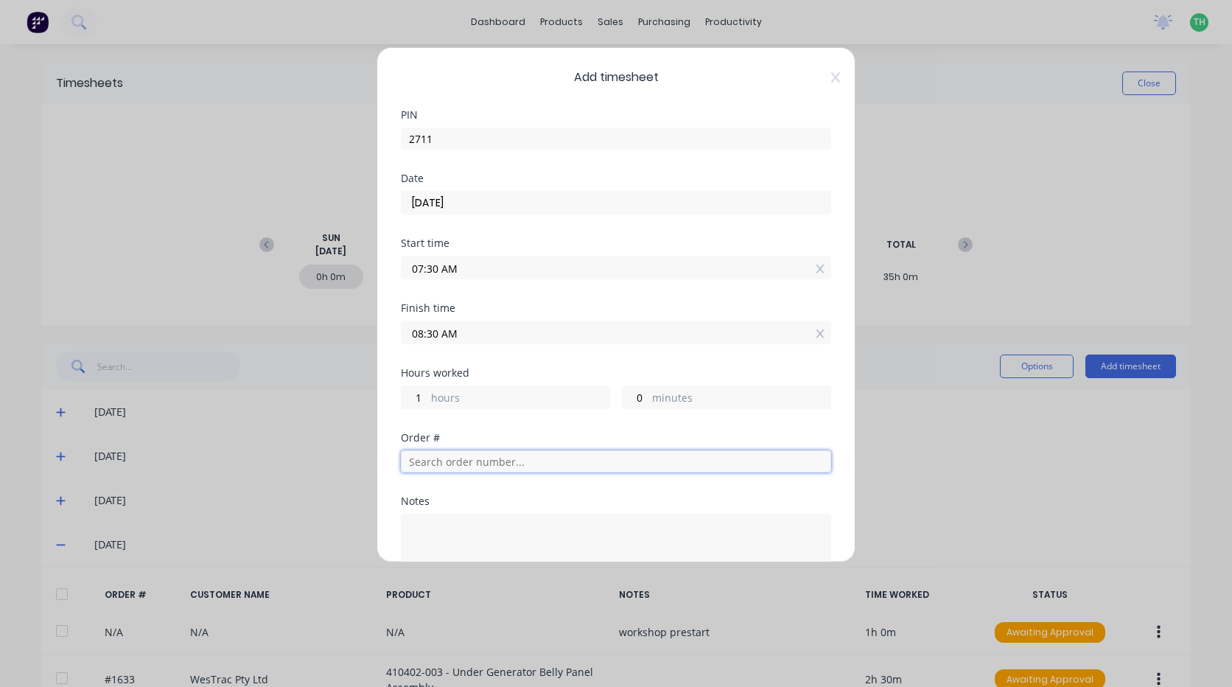
click at [487, 461] on input "text" at bounding box center [616, 461] width 430 height 22
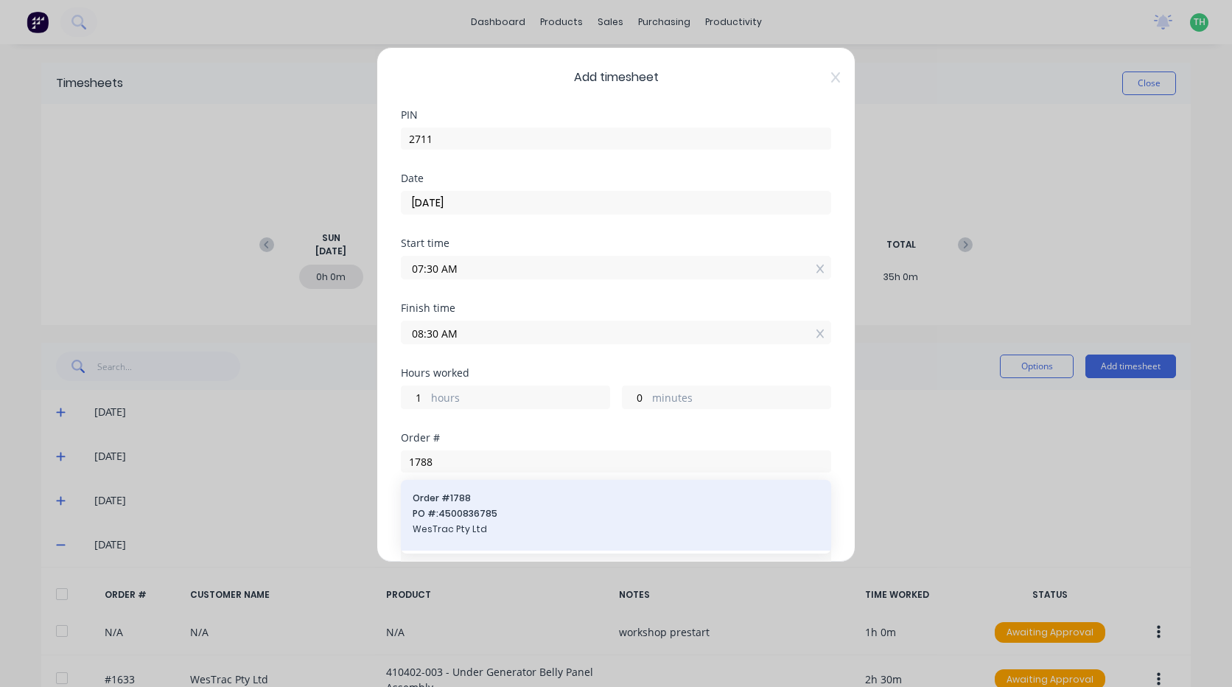
click at [484, 489] on div "Order # 1788 PO #: 4500836785 WesTrac Pty Ltd" at bounding box center [616, 515] width 430 height 71
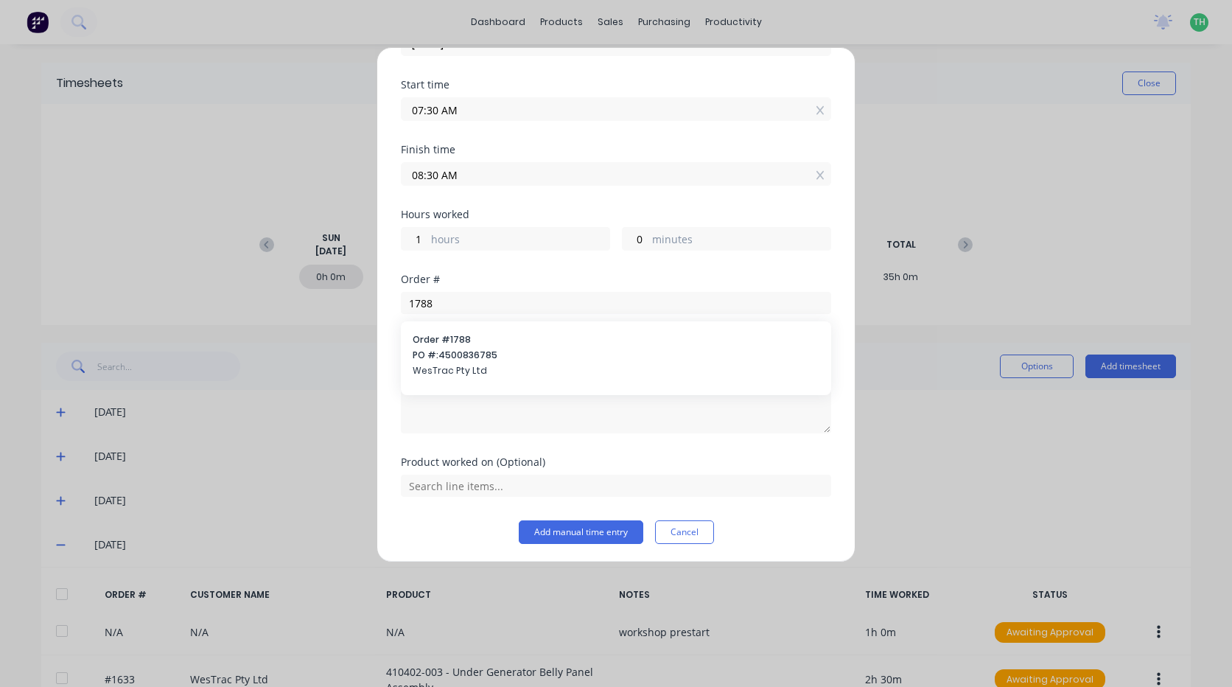
scroll to position [161, 0]
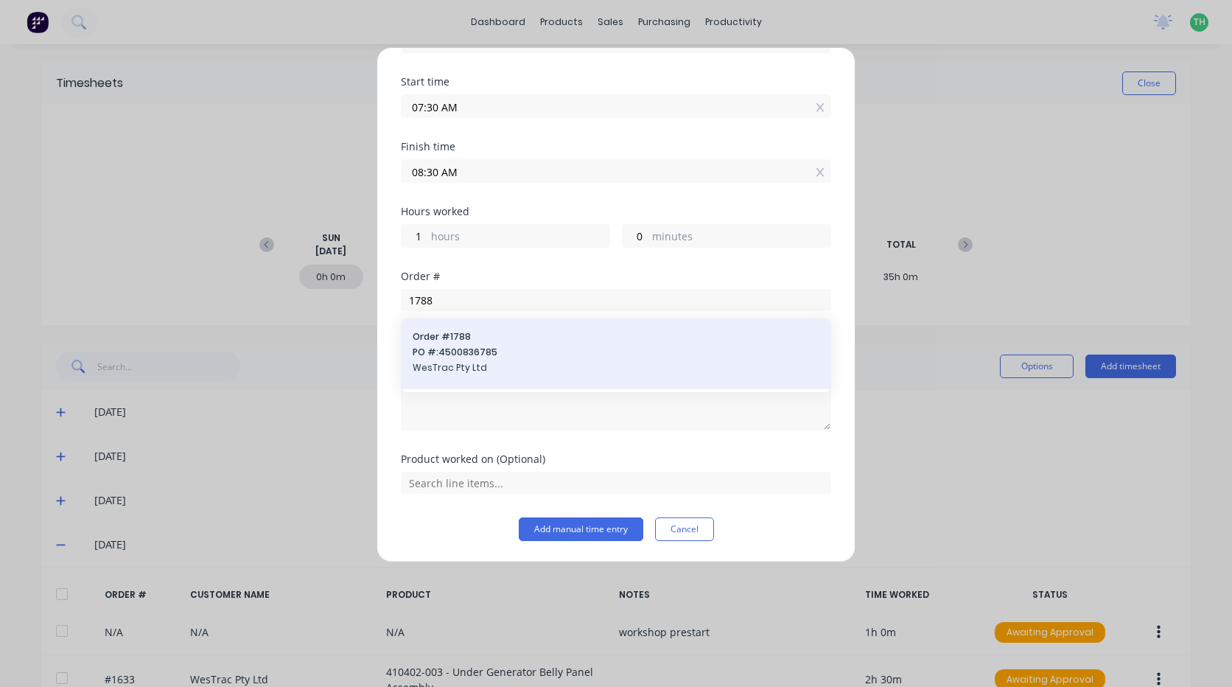
click at [458, 348] on span "PO #: 4500836785" at bounding box center [616, 352] width 407 height 13
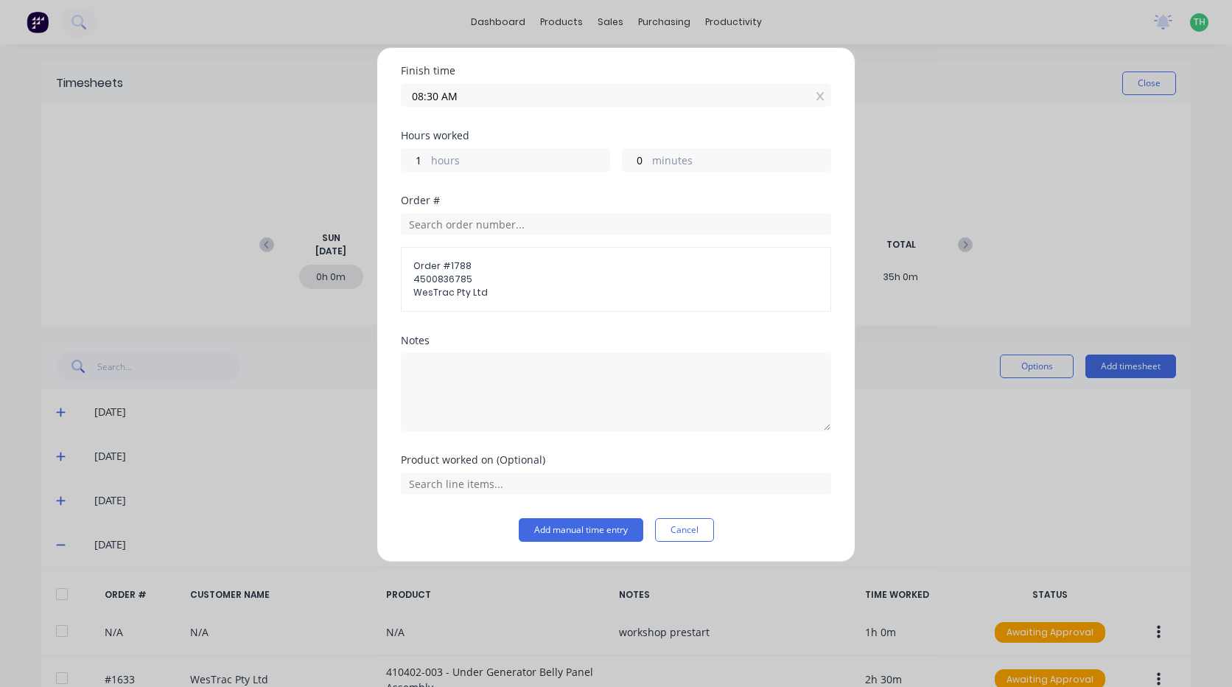
scroll to position [238, 0]
click at [506, 487] on input "text" at bounding box center [616, 483] width 430 height 22
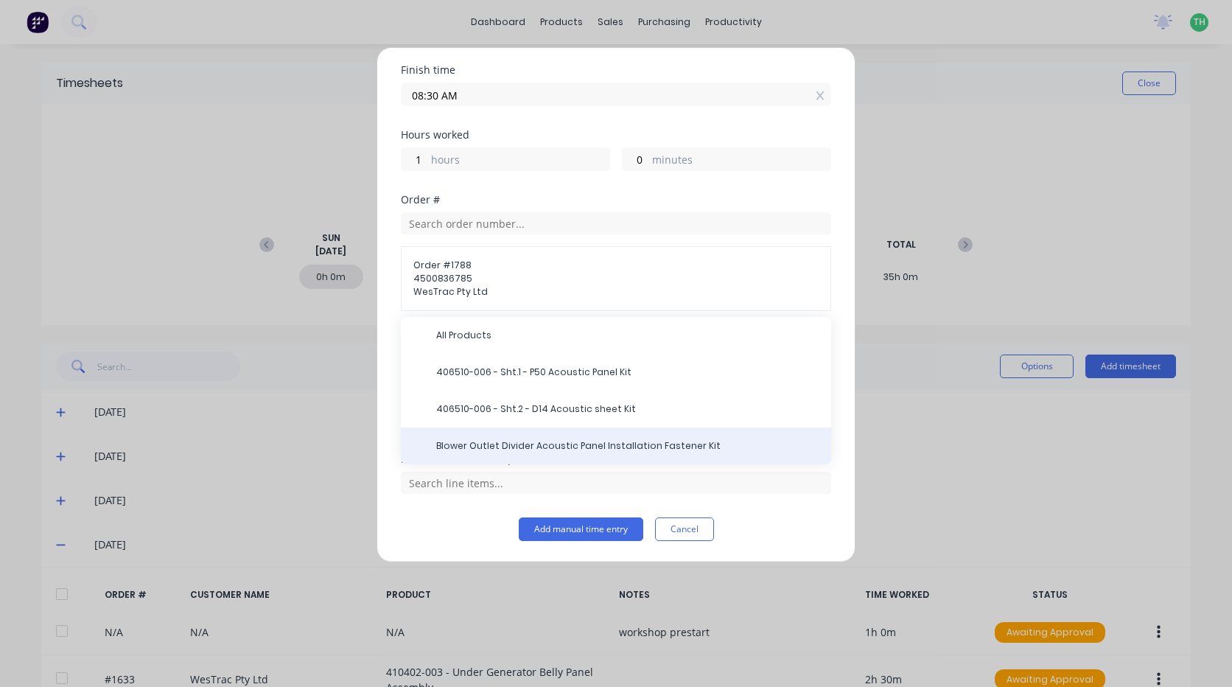
click at [592, 444] on span "Blower Outlet Divider Acoustic Panel Installation Fastener Kit" at bounding box center [627, 445] width 383 height 13
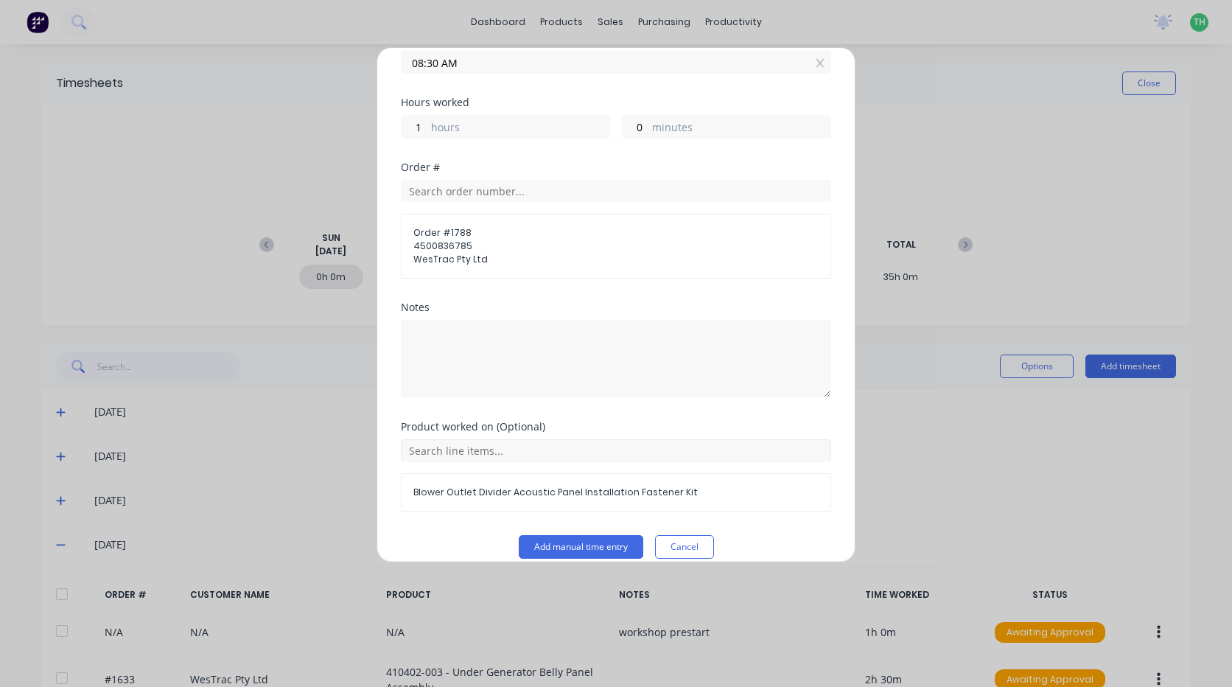
scroll to position [288, 0]
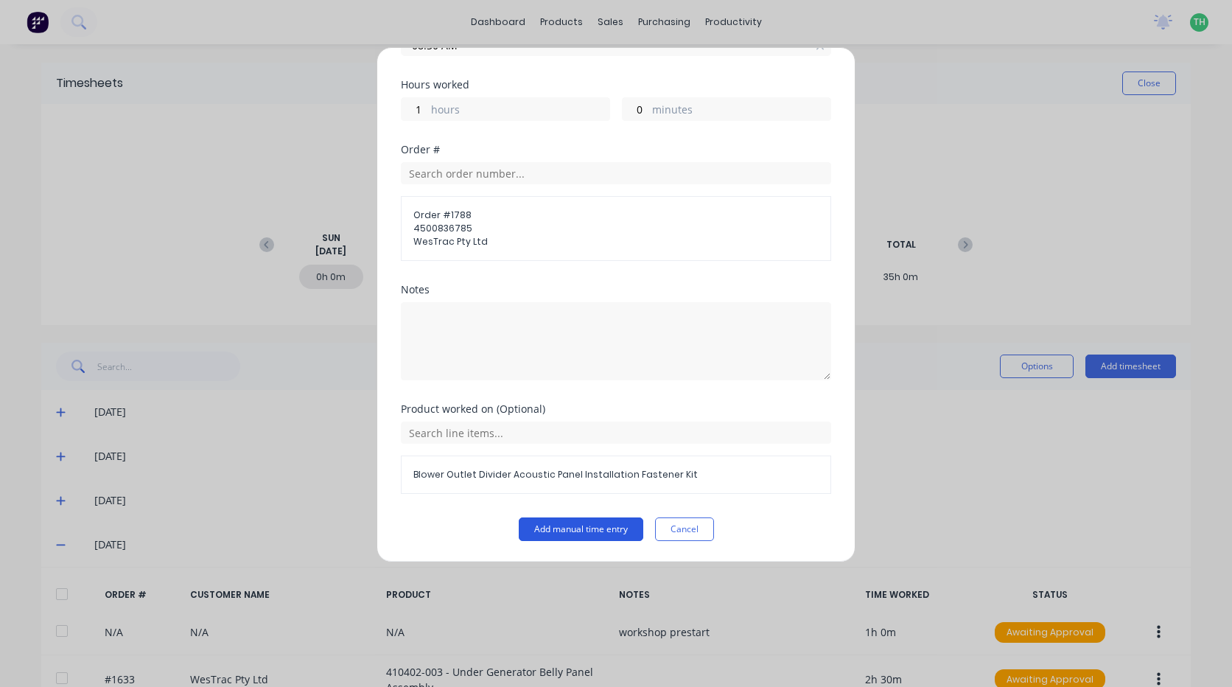
click at [587, 529] on button "Add manual time entry" at bounding box center [581, 529] width 125 height 24
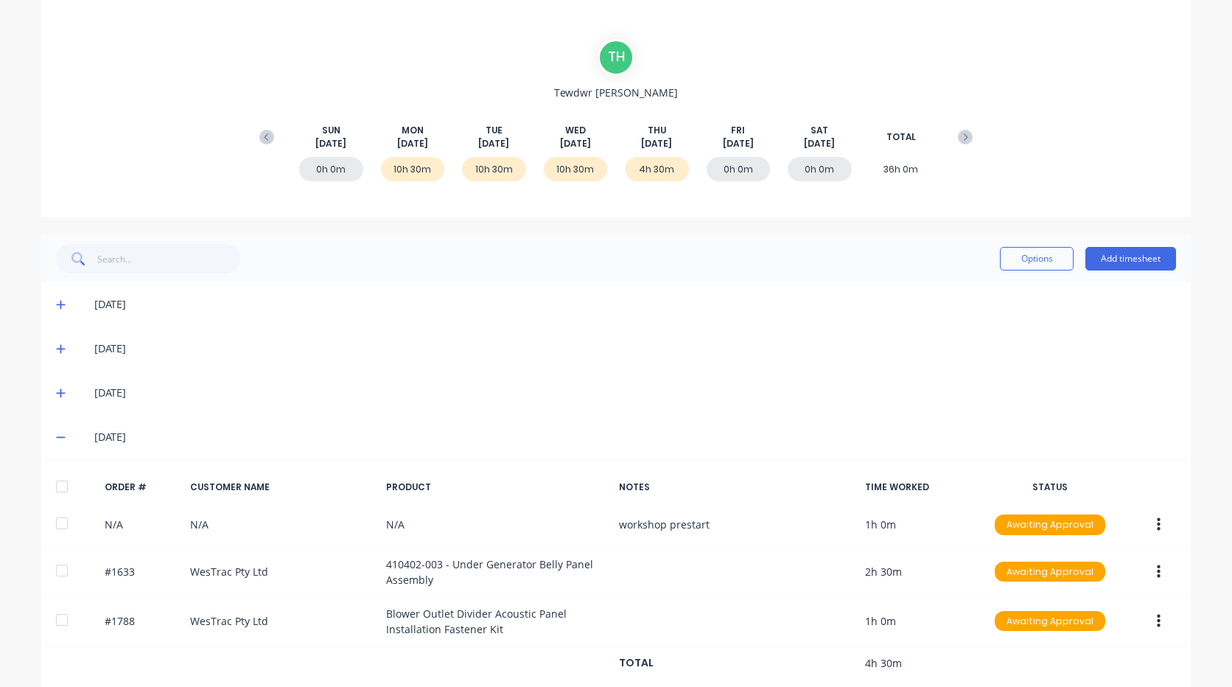
scroll to position [131, 0]
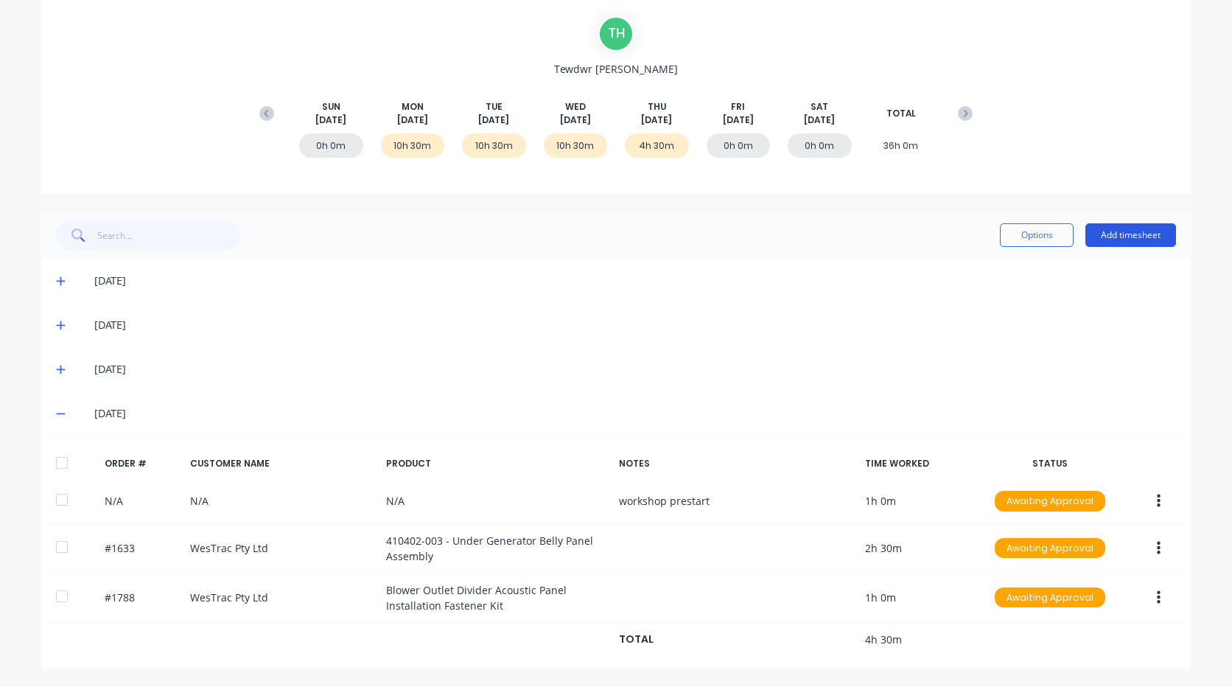
click at [1126, 238] on button "Add timesheet" at bounding box center [1130, 235] width 91 height 24
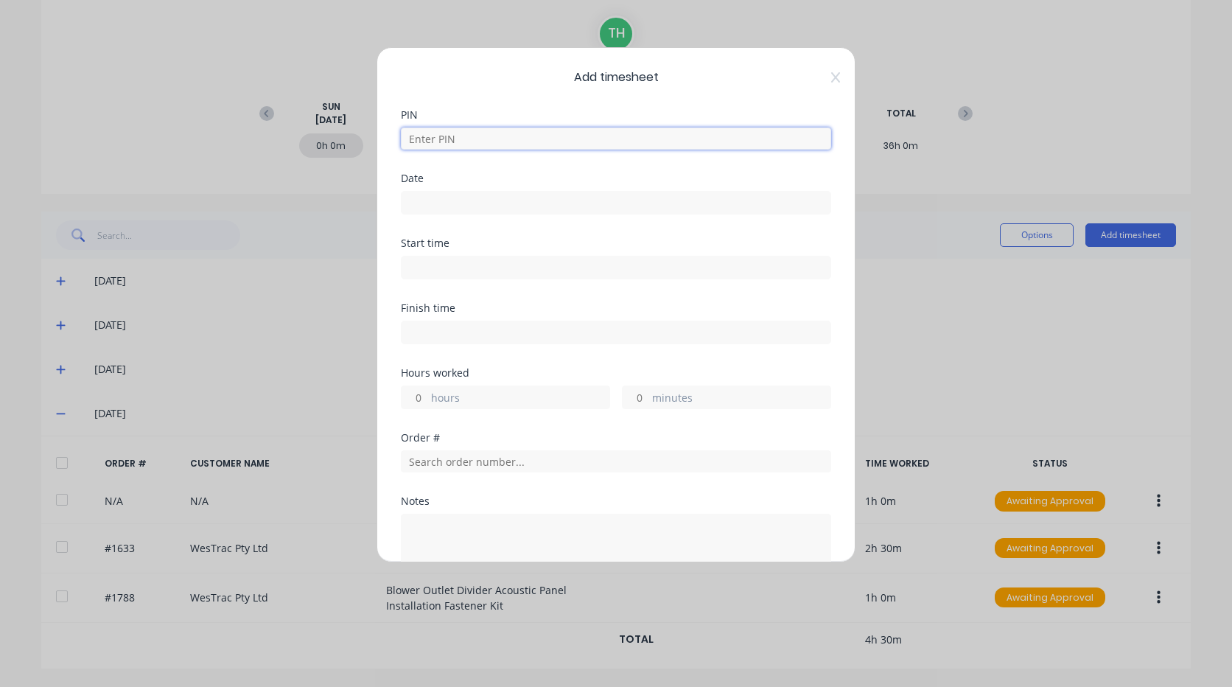
click at [506, 138] on input at bounding box center [616, 138] width 430 height 22
click at [528, 200] on input "[DATE]" at bounding box center [616, 203] width 429 height 22
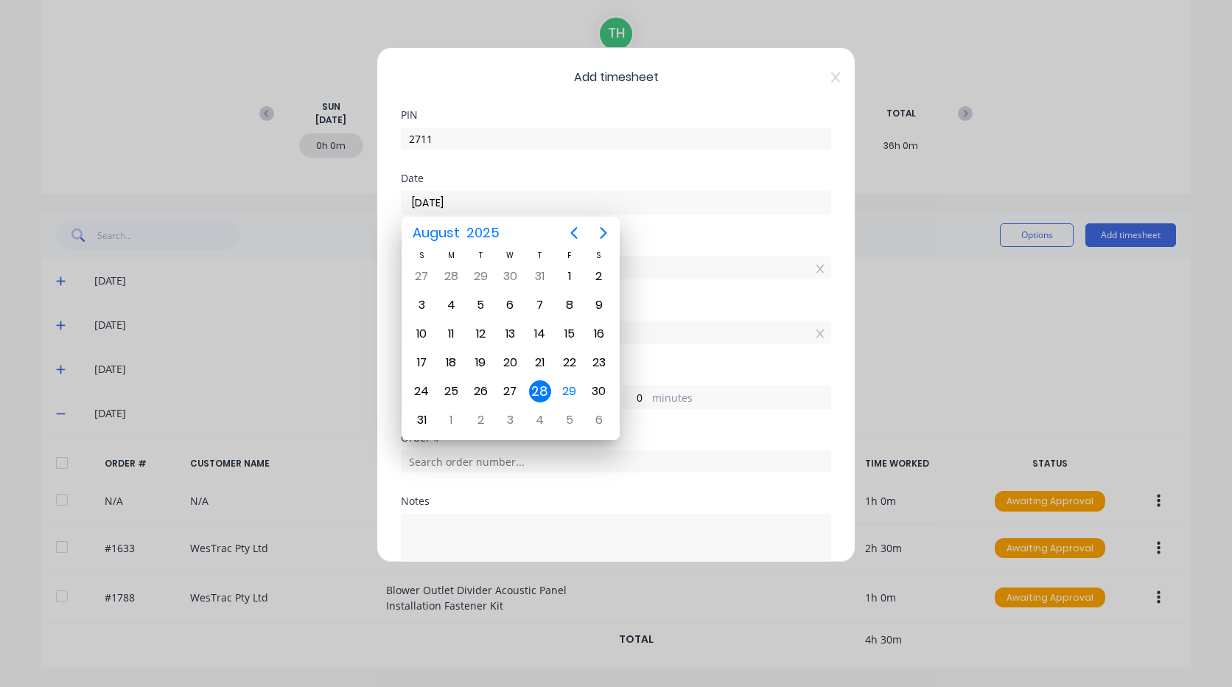
click at [541, 388] on div "28" at bounding box center [540, 391] width 22 height 22
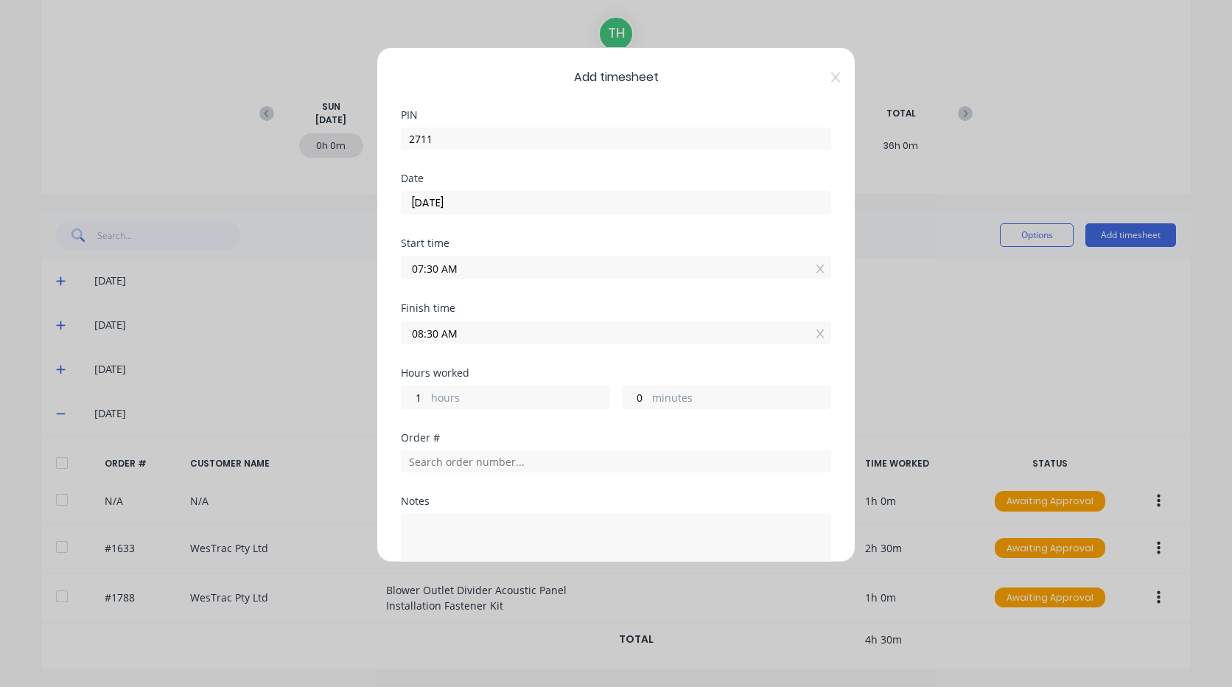
click at [421, 270] on input "07:30 AM" at bounding box center [616, 267] width 429 height 22
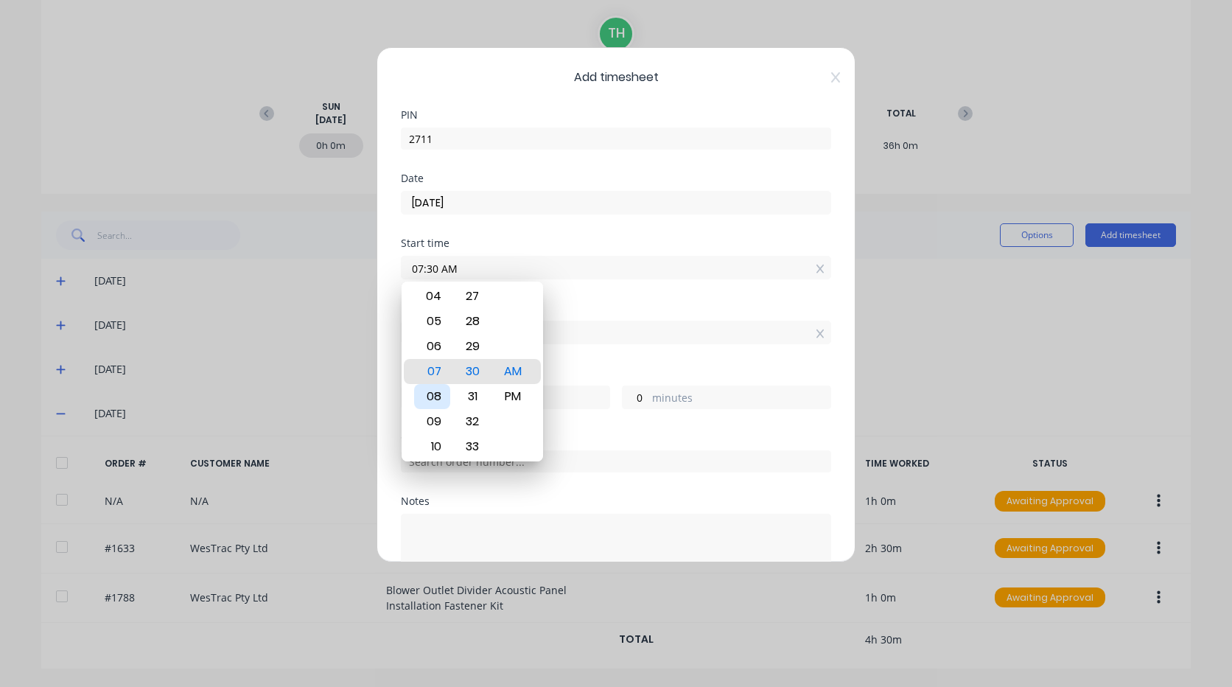
click at [435, 403] on div "08" at bounding box center [432, 396] width 36 height 25
click at [566, 296] on div "Start time 08:30 AM" at bounding box center [616, 270] width 430 height 65
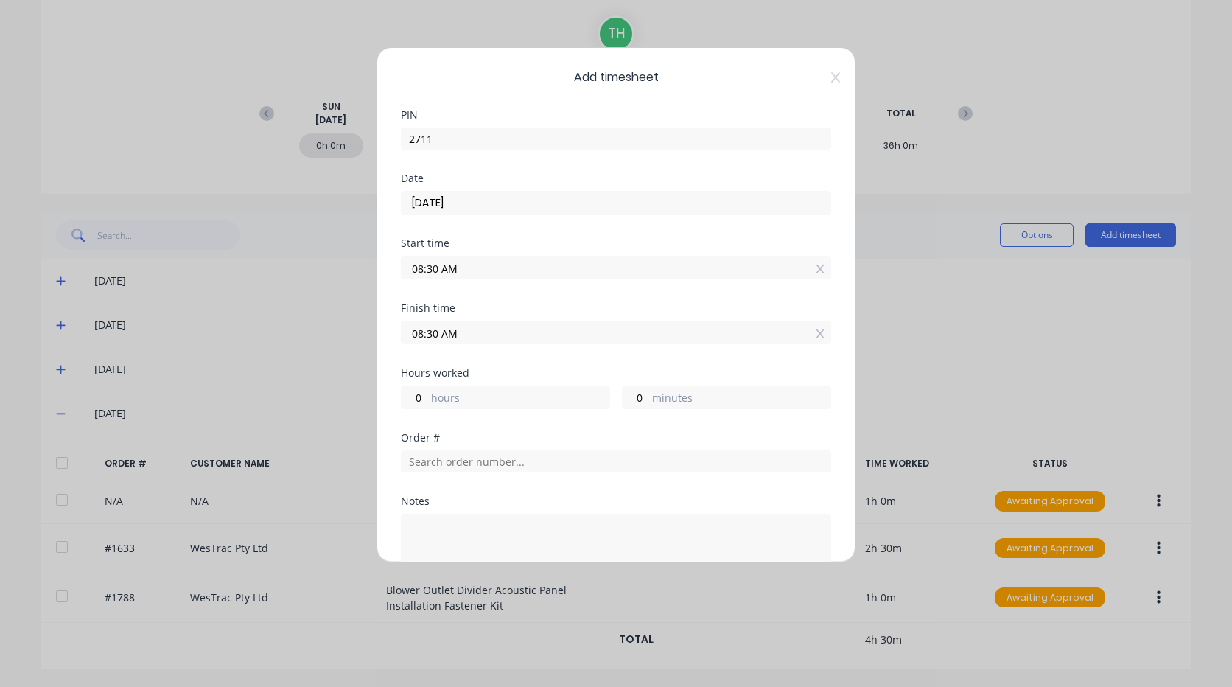
click at [419, 332] on input "08:30 AM" at bounding box center [616, 332] width 429 height 22
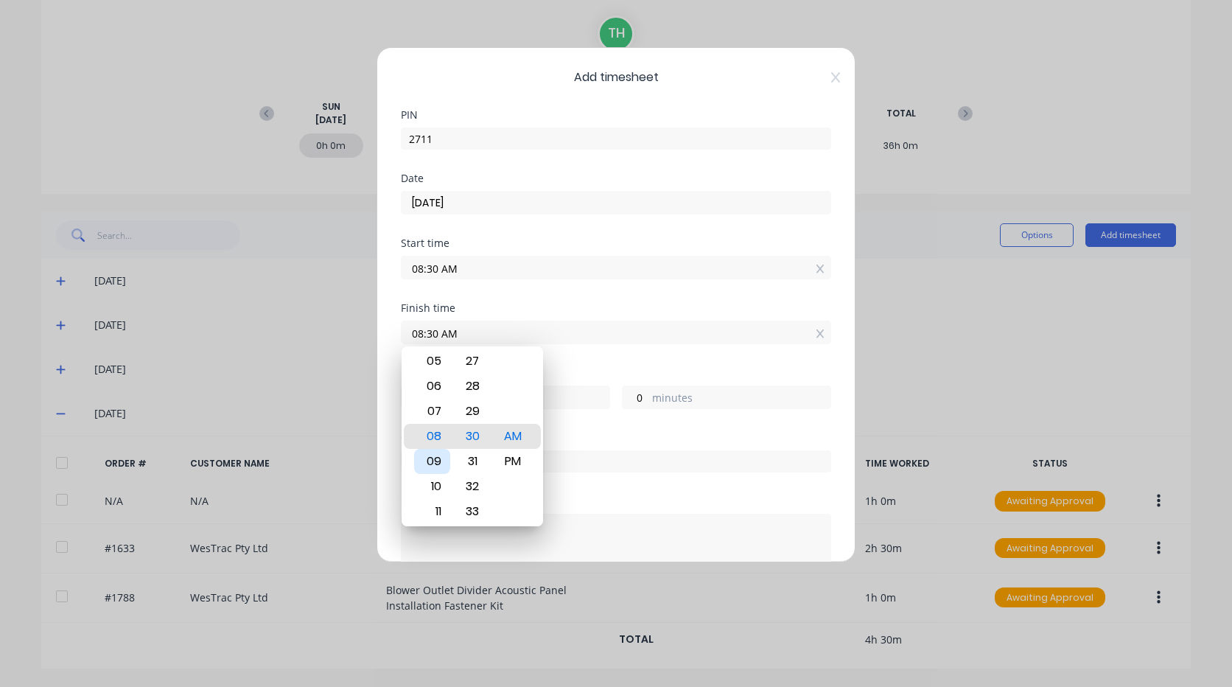
click at [438, 460] on div "09" at bounding box center [432, 461] width 36 height 25
click at [632, 358] on div "Finish time 09:00 AM" at bounding box center [616, 335] width 430 height 65
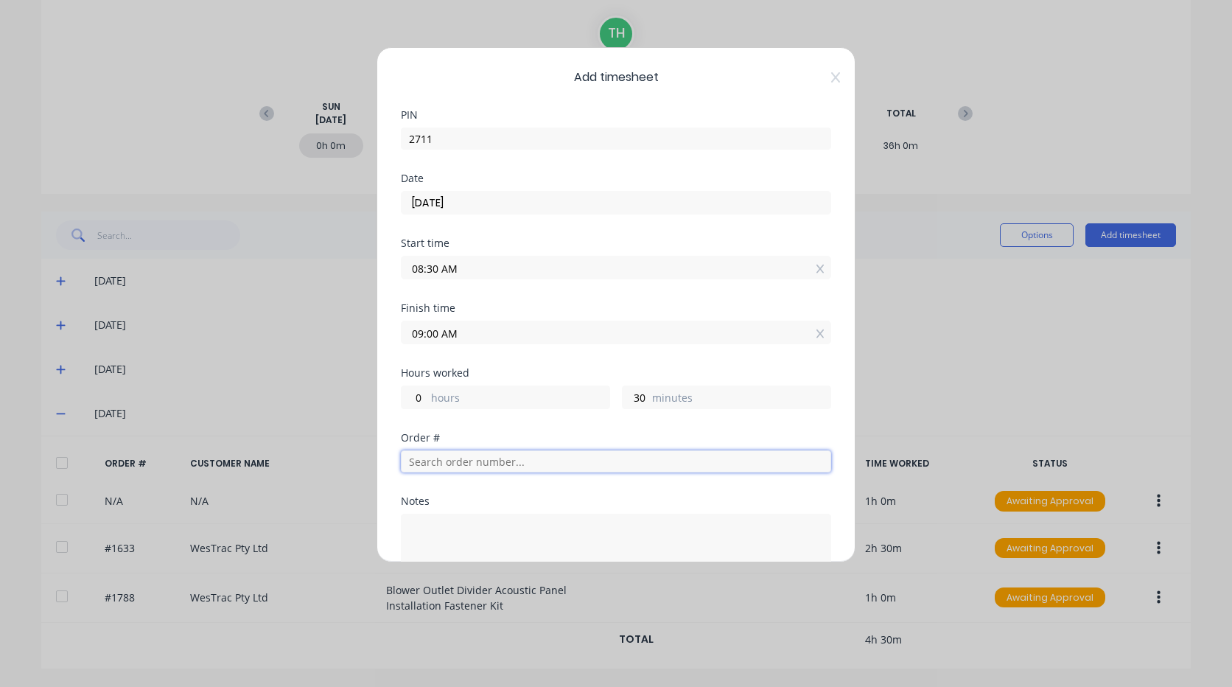
click at [504, 468] on input "text" at bounding box center [616, 461] width 430 height 22
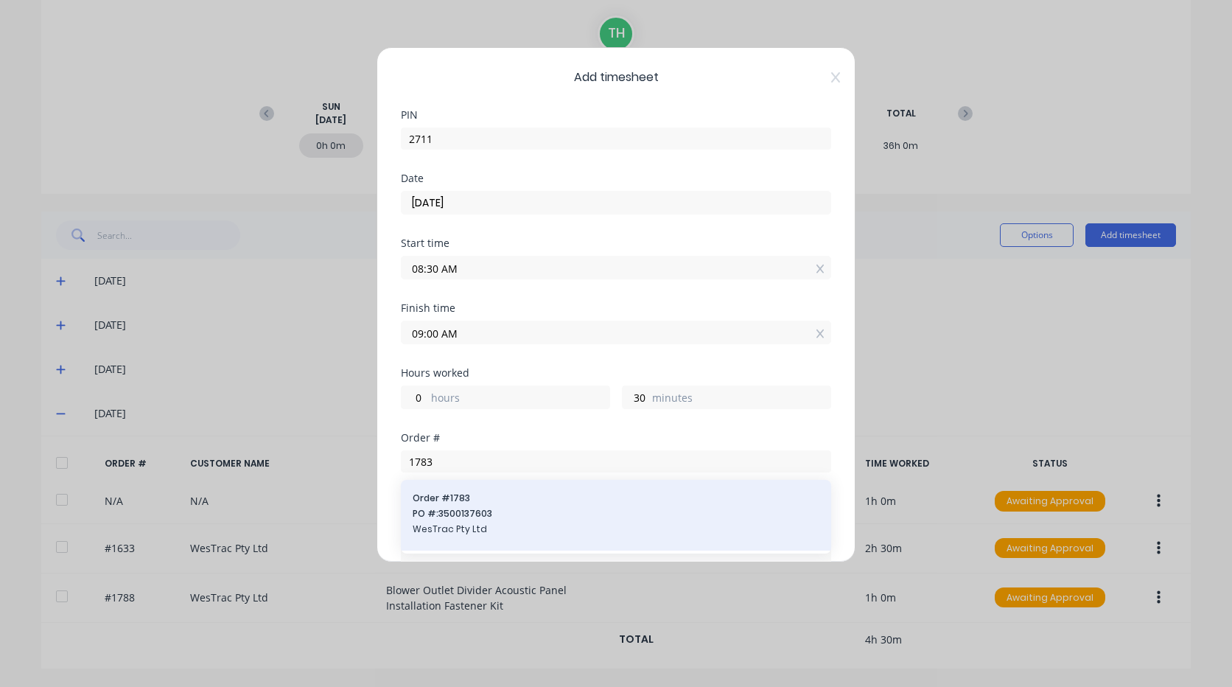
click at [460, 504] on span "Order # 1783" at bounding box center [616, 497] width 407 height 13
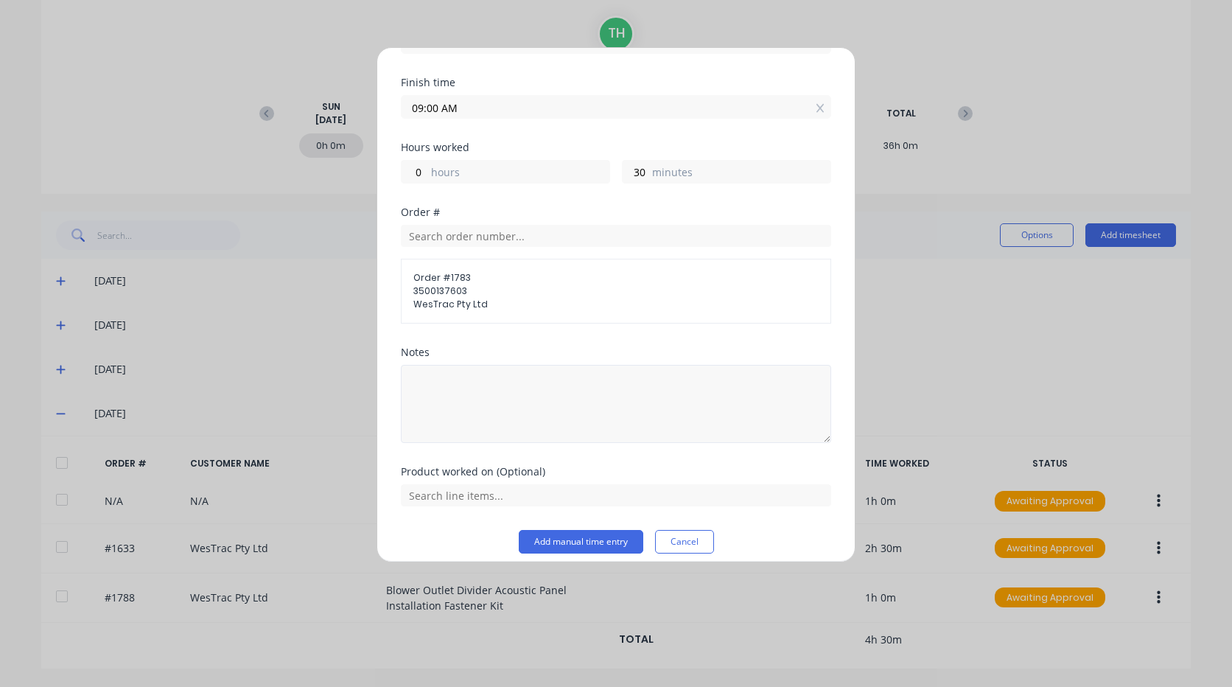
scroll to position [238, 0]
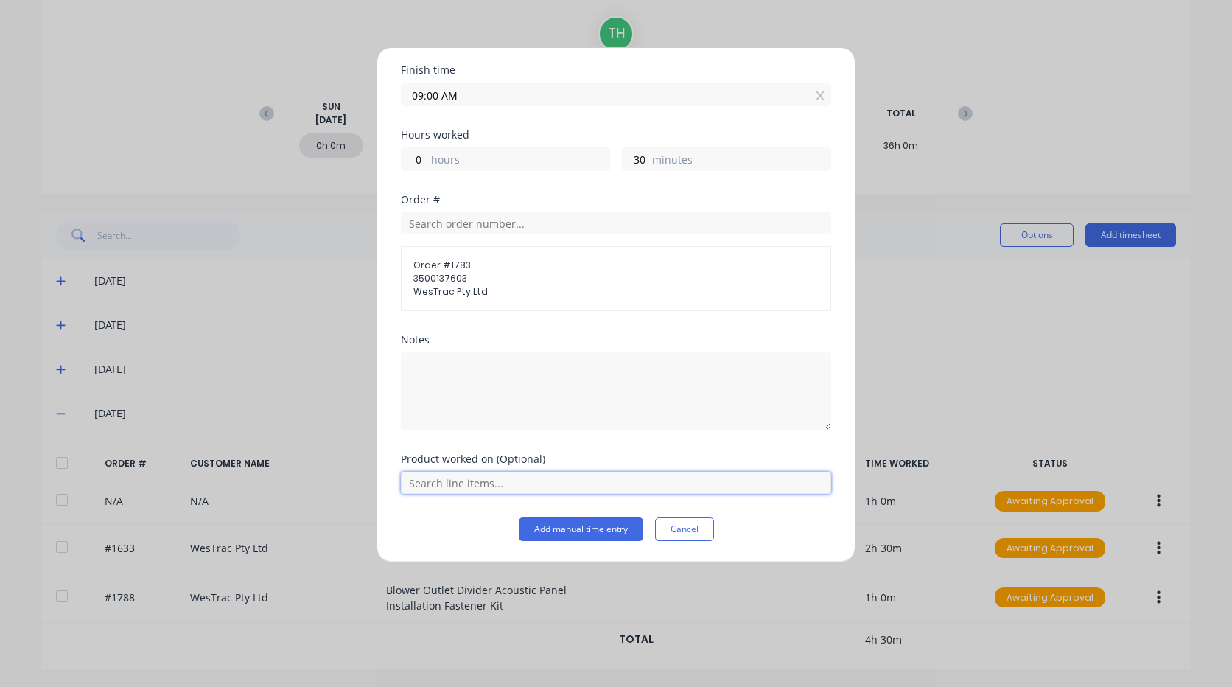
click at [469, 481] on input "text" at bounding box center [616, 483] width 430 height 22
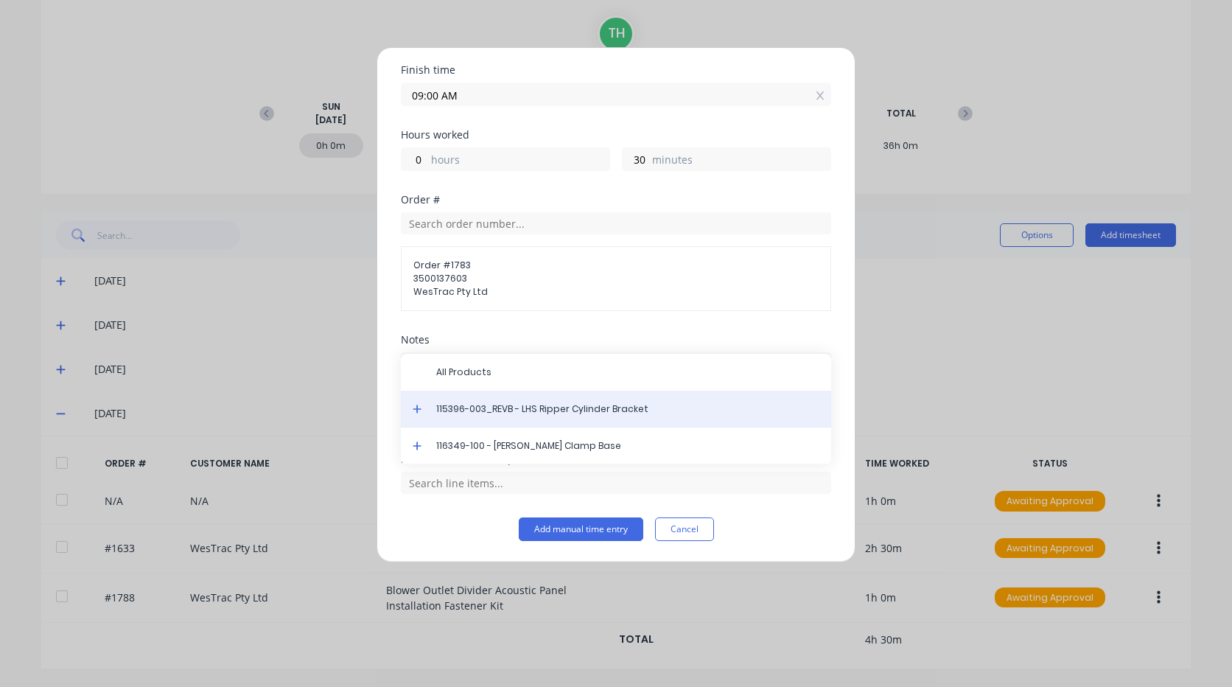
click at [540, 405] on span "115396-003_REVB - LHS Ripper Cylinder Bracket" at bounding box center [627, 408] width 383 height 13
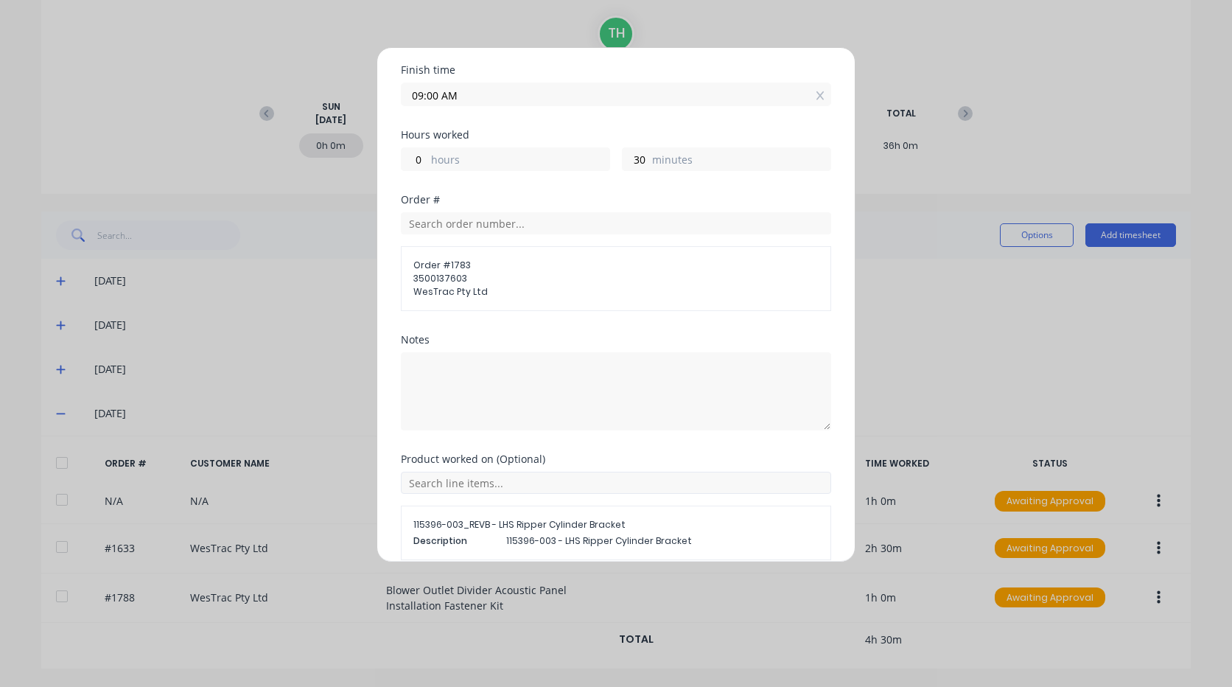
scroll to position [304, 0]
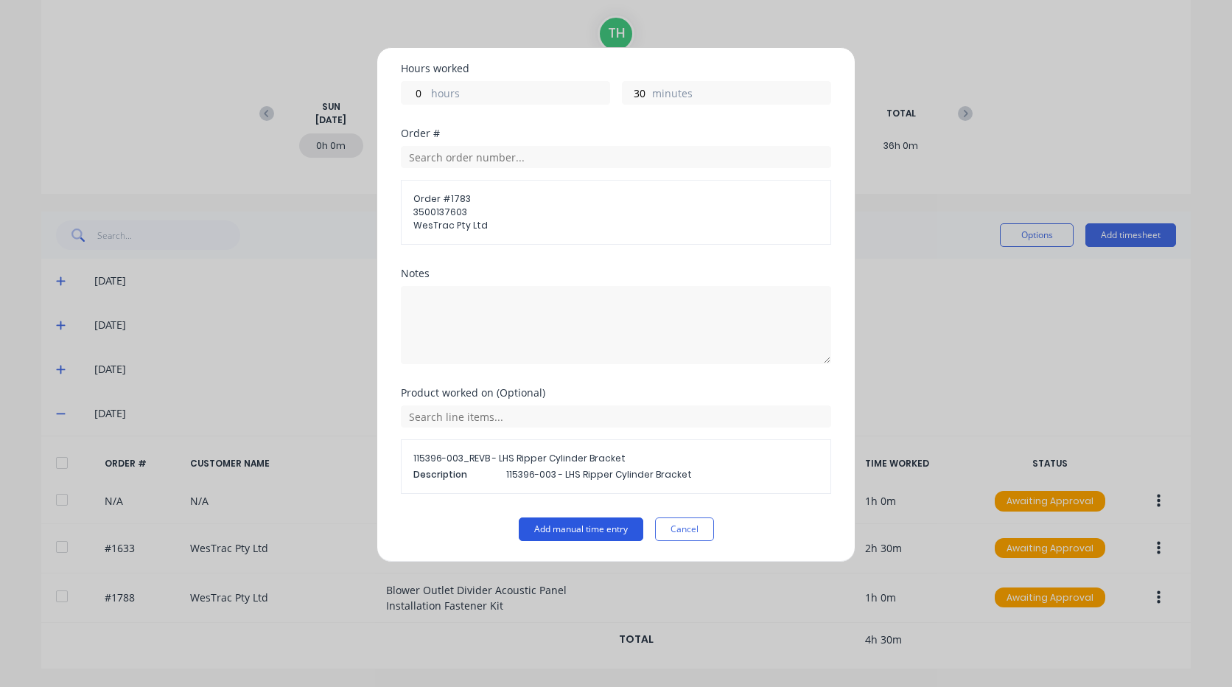
click at [552, 522] on button "Add manual time entry" at bounding box center [581, 529] width 125 height 24
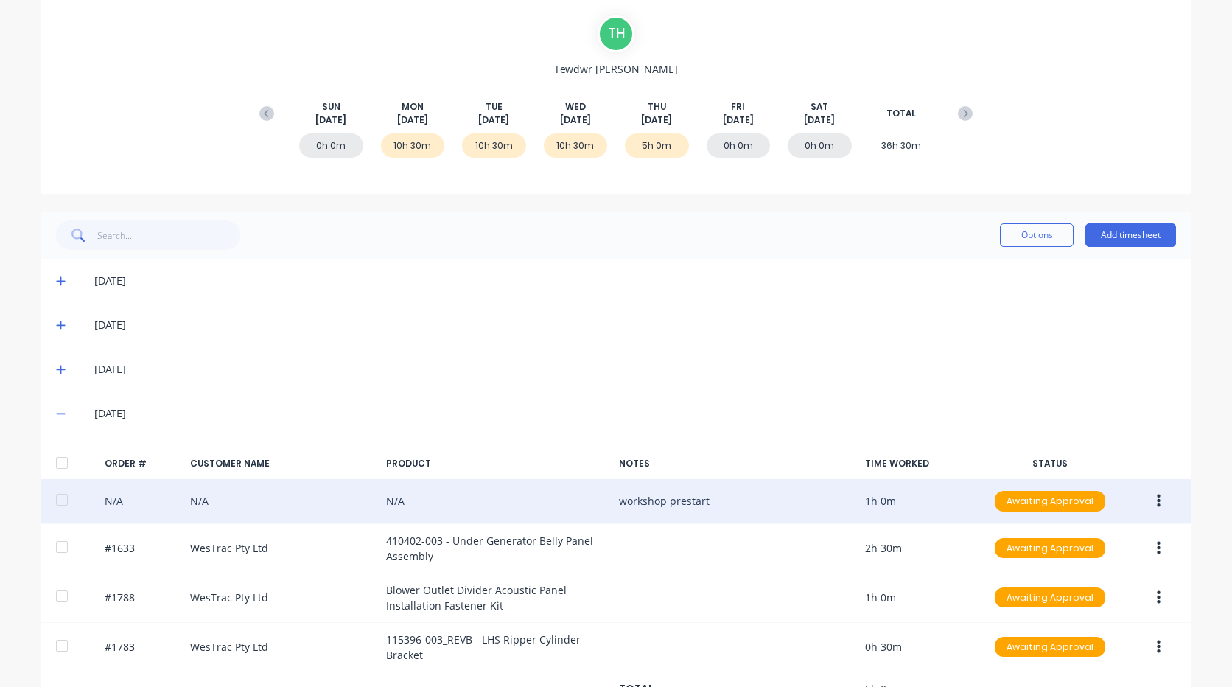
scroll to position [181, 0]
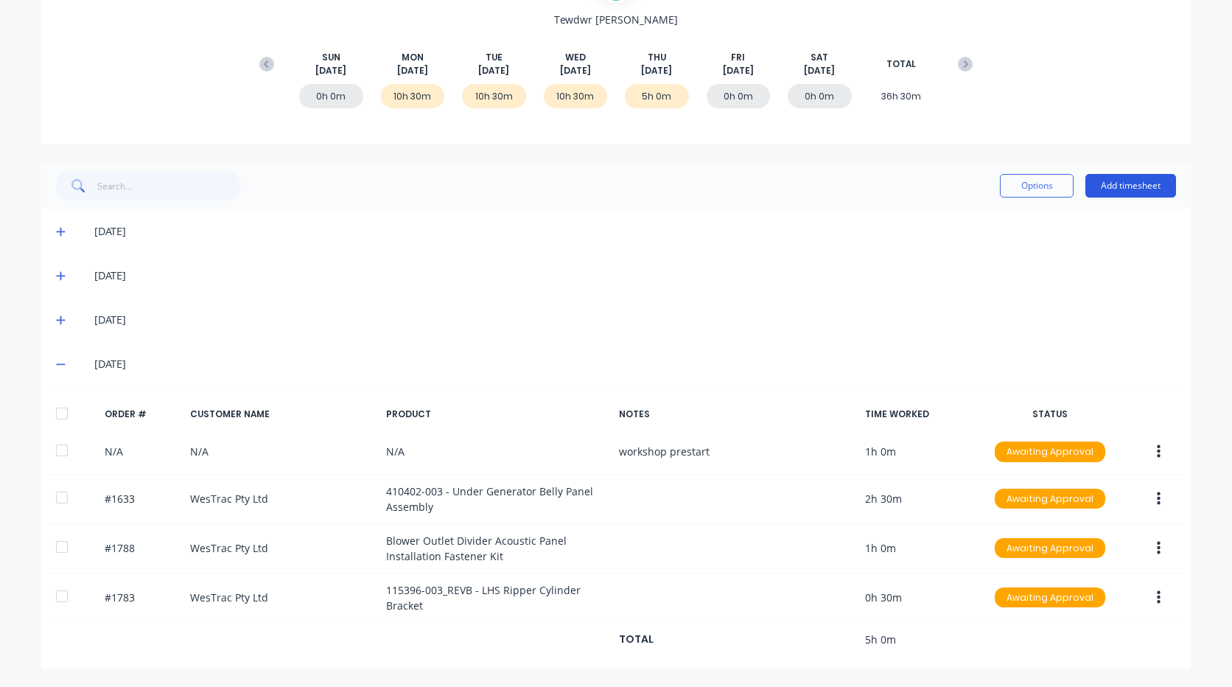
click at [1109, 182] on button "Add timesheet" at bounding box center [1130, 186] width 91 height 24
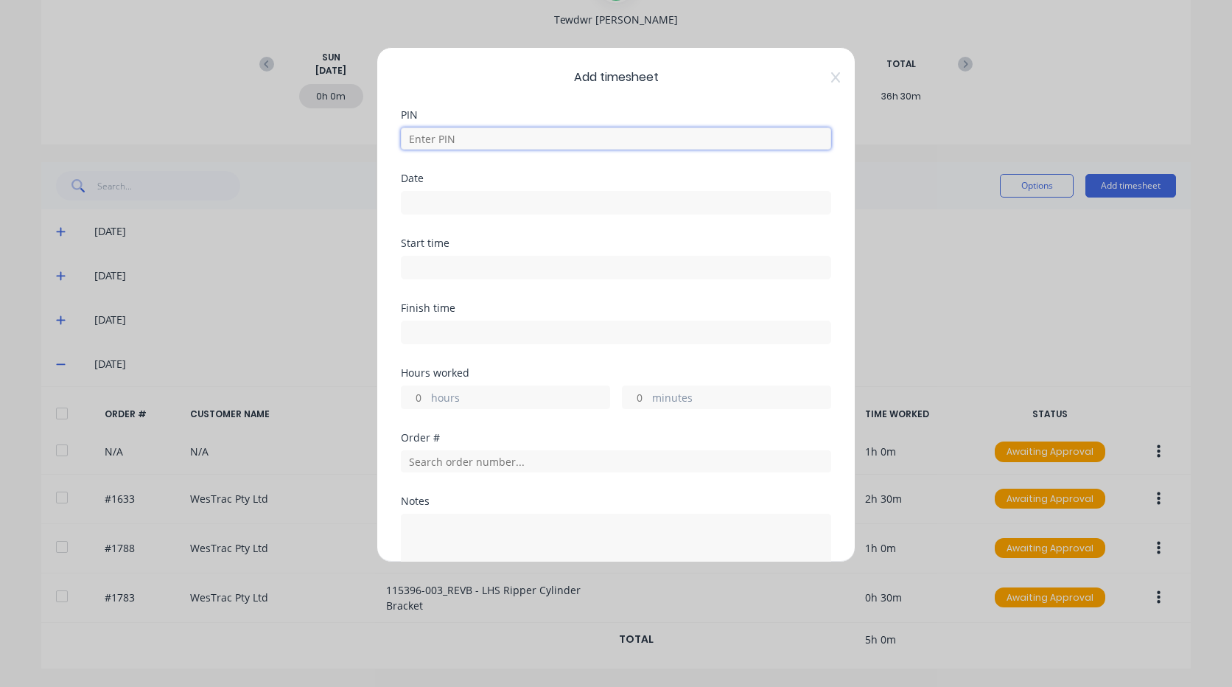
click at [448, 140] on input at bounding box center [616, 138] width 430 height 22
click at [486, 207] on input "[DATE]" at bounding box center [616, 203] width 429 height 22
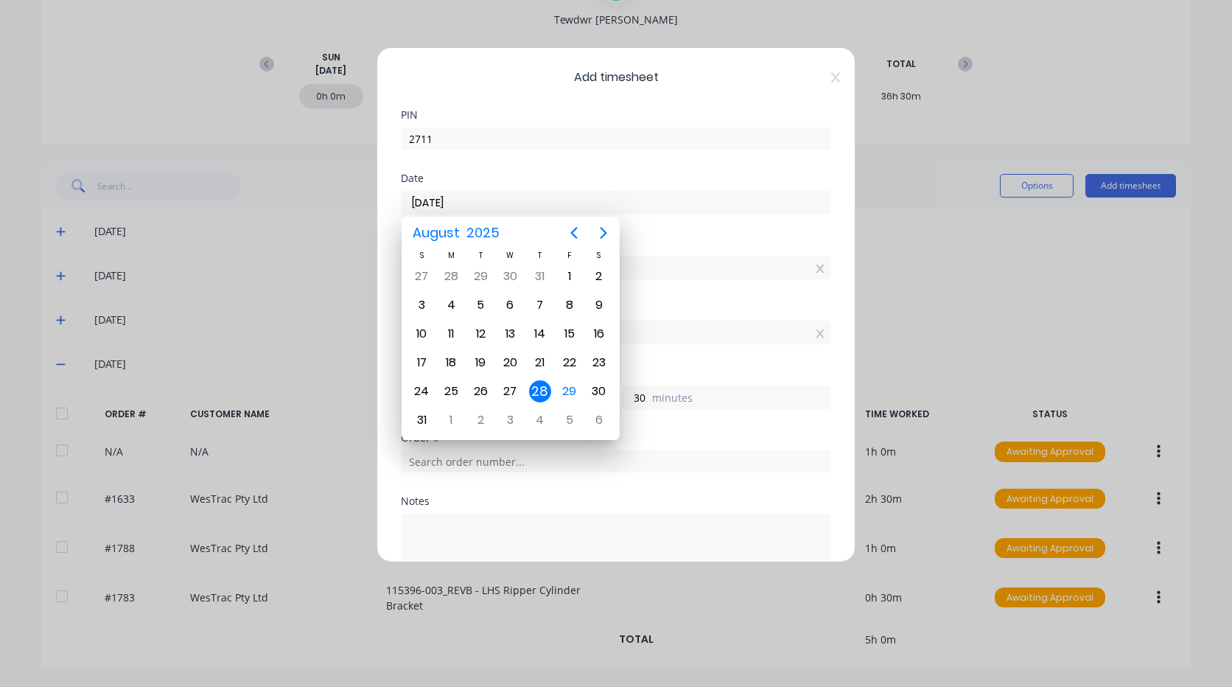
click at [548, 391] on div "28" at bounding box center [540, 391] width 22 height 22
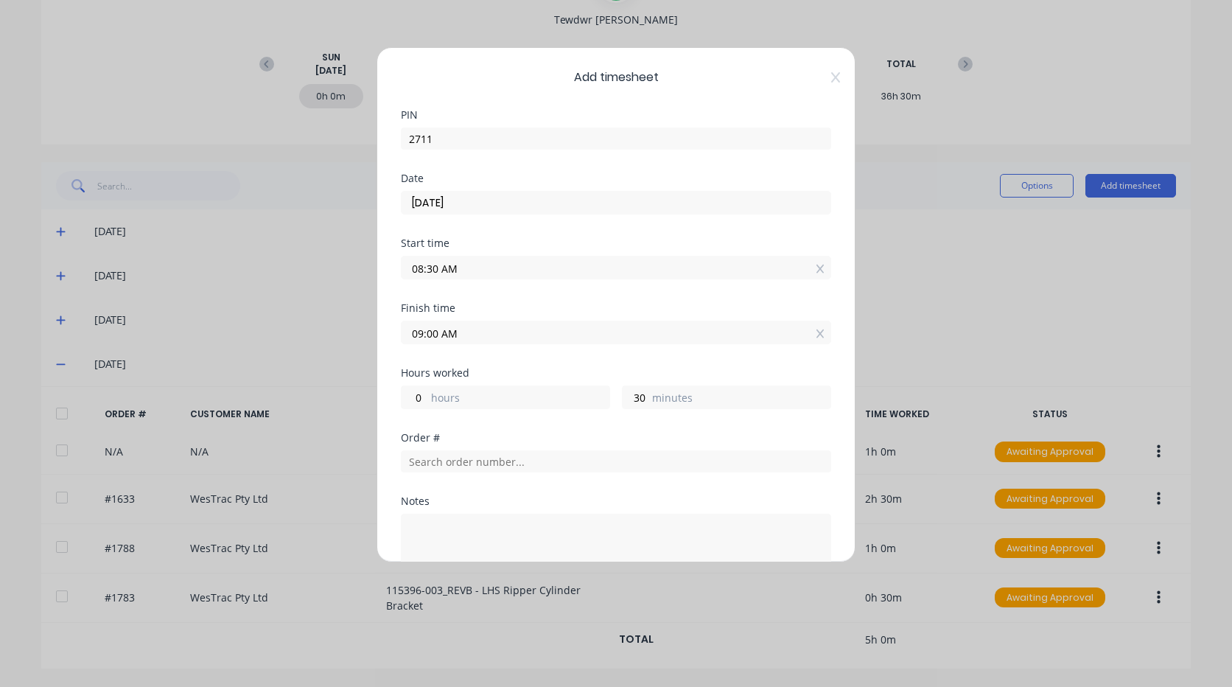
click at [456, 274] on input "08:30 AM" at bounding box center [616, 267] width 429 height 22
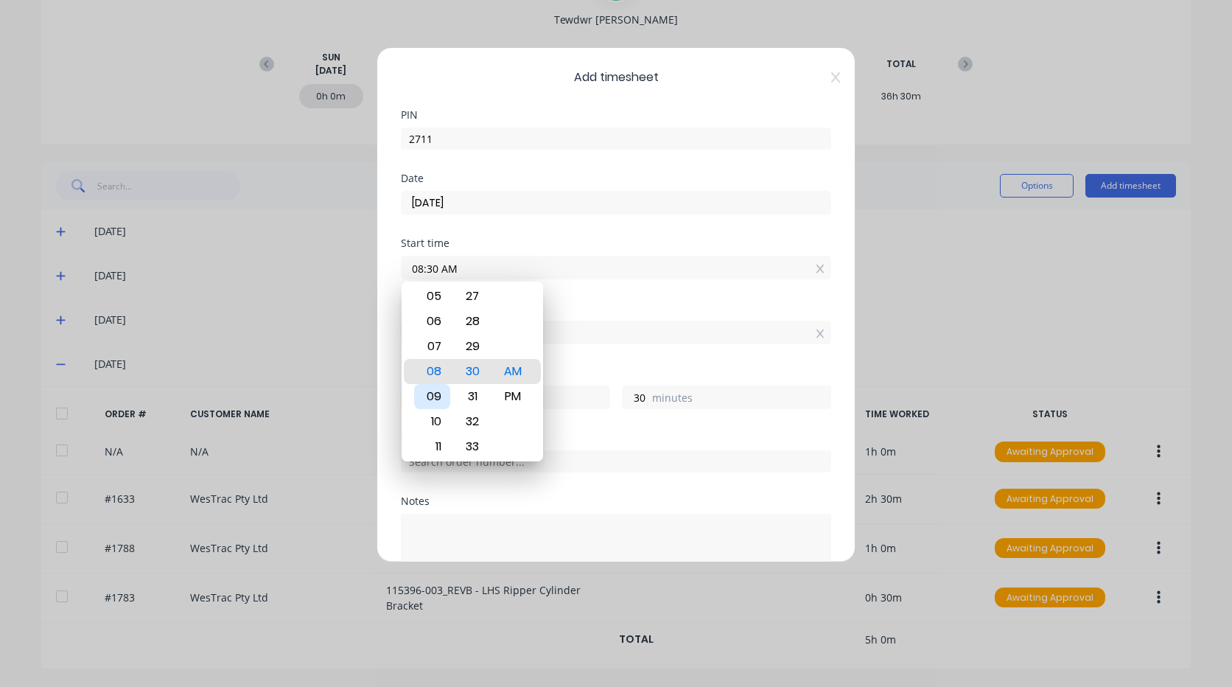
drag, startPoint x: 443, startPoint y: 396, endPoint x: 468, endPoint y: 385, distance: 27.4
click at [443, 396] on div "09" at bounding box center [432, 396] width 36 height 25
click at [580, 287] on div "Start time 09:00 AM" at bounding box center [616, 270] width 430 height 65
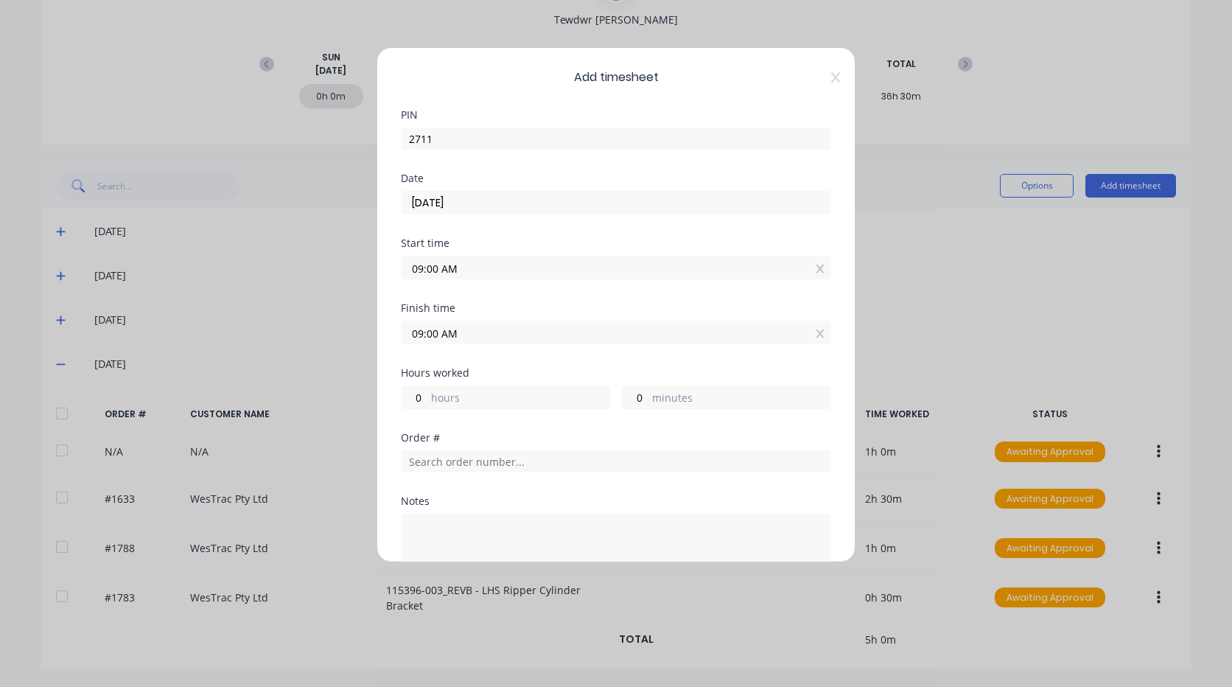
click at [420, 333] on input "09:00 AM" at bounding box center [616, 332] width 429 height 22
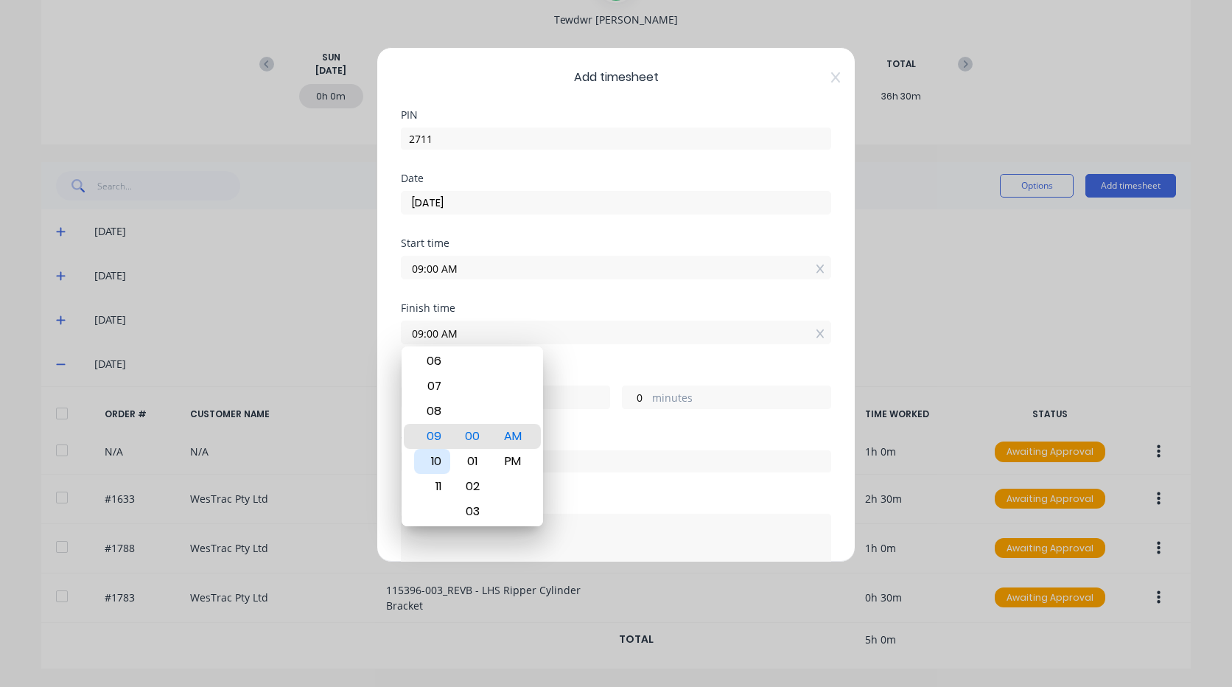
click at [445, 458] on div "10" at bounding box center [432, 461] width 36 height 25
click at [616, 438] on div "Order #" at bounding box center [616, 438] width 430 height 10
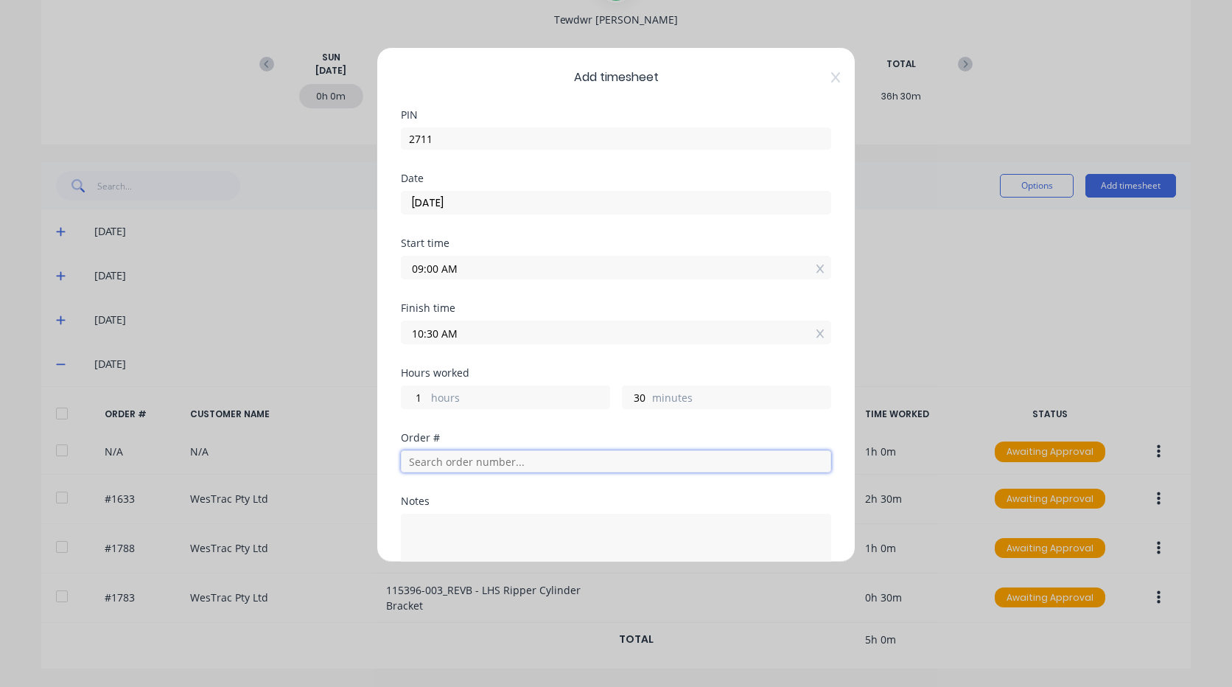
click at [537, 469] on input "text" at bounding box center [616, 461] width 430 height 22
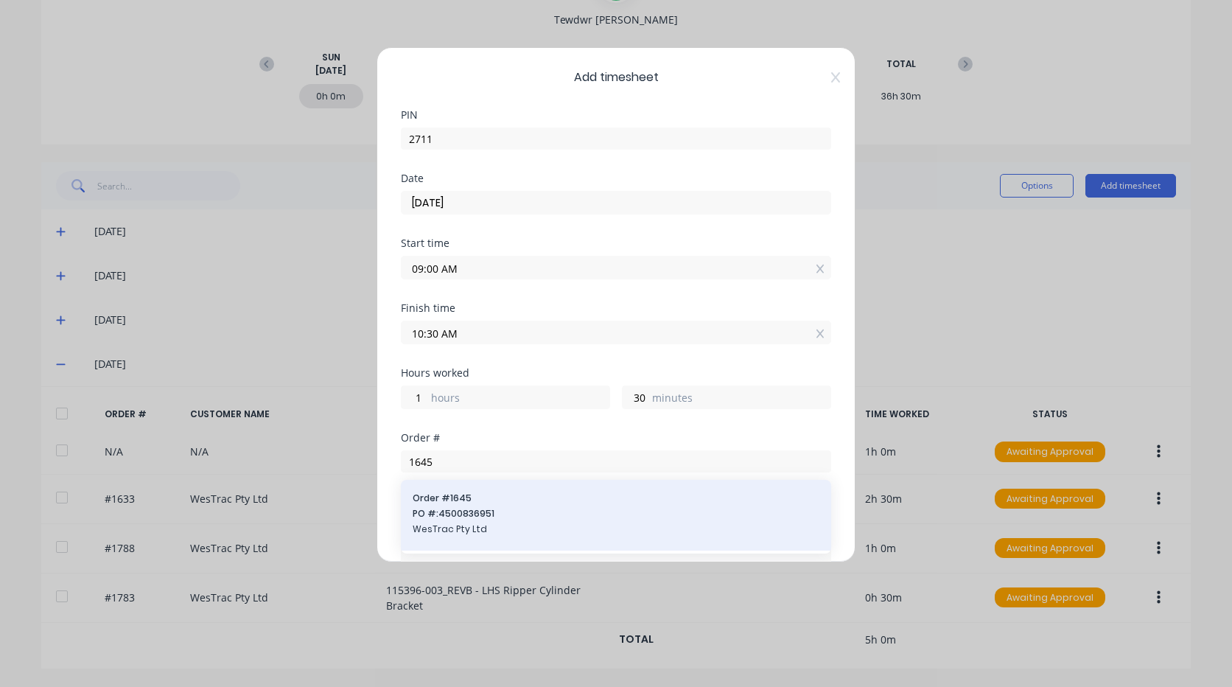
click at [500, 511] on span "PO #: 4500836951" at bounding box center [616, 513] width 407 height 13
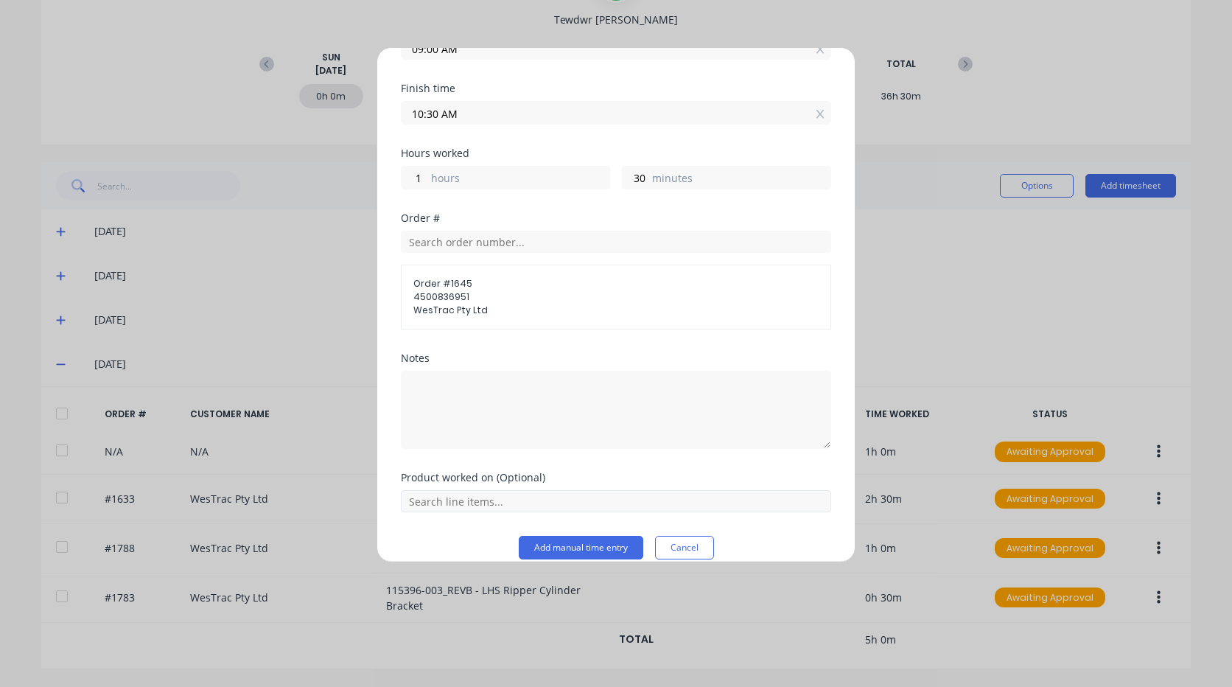
scroll to position [221, 0]
click at [497, 500] on input "text" at bounding box center [616, 500] width 430 height 22
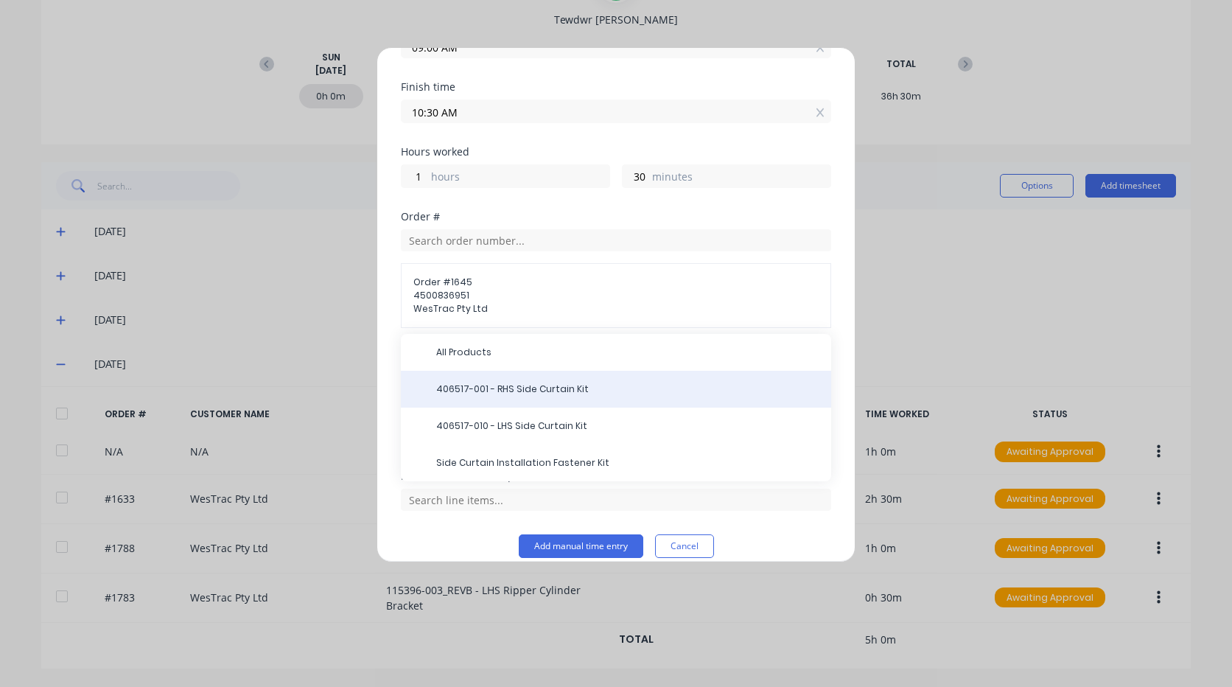
click at [515, 393] on span "406517-001 - RHS Side Curtain Kit" at bounding box center [627, 388] width 383 height 13
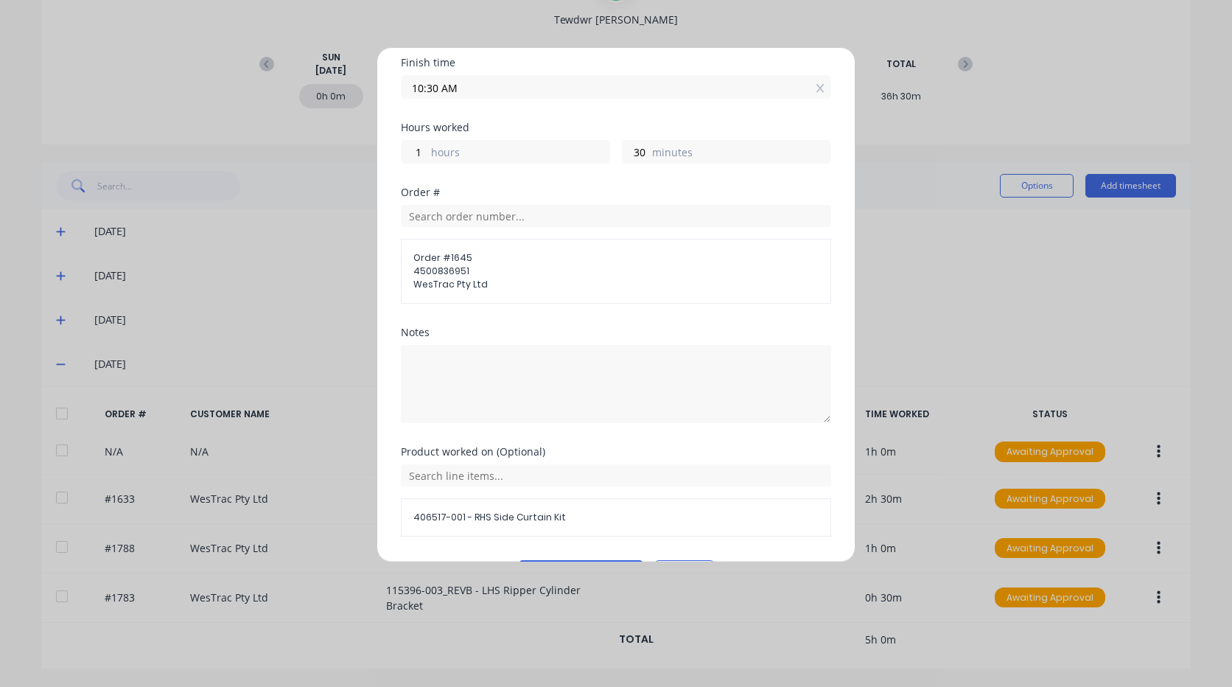
scroll to position [288, 0]
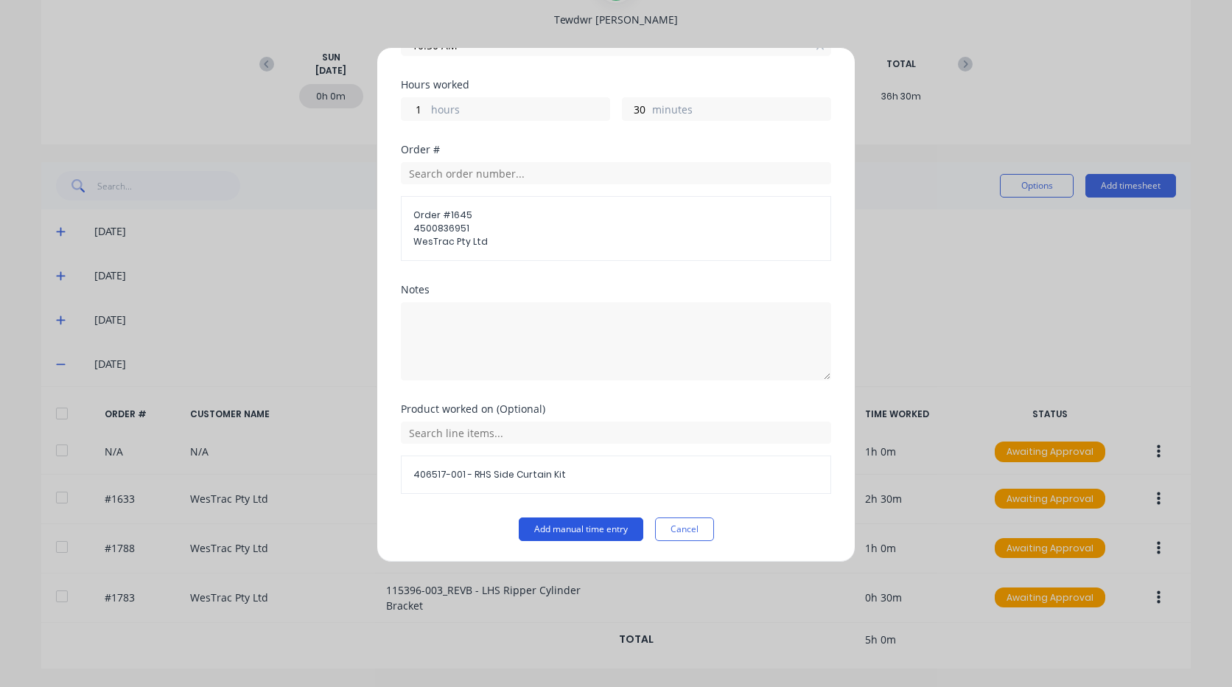
click at [580, 533] on button "Add manual time entry" at bounding box center [581, 529] width 125 height 24
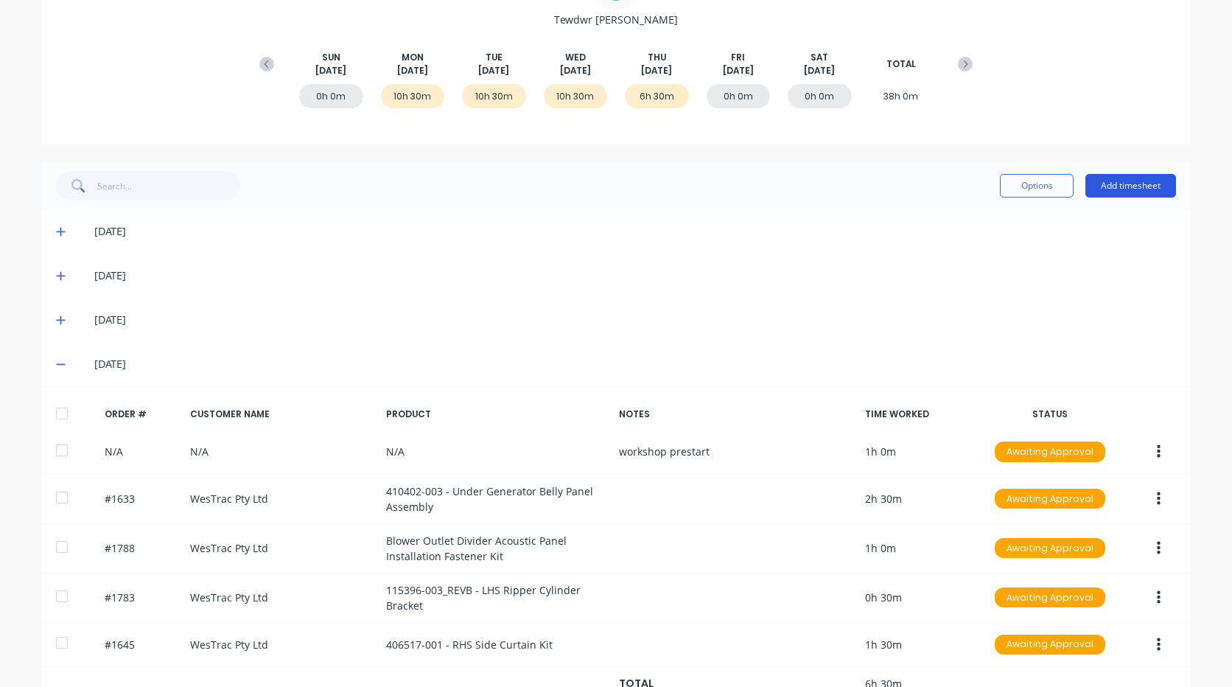
click at [1130, 181] on button "Add timesheet" at bounding box center [1130, 186] width 91 height 24
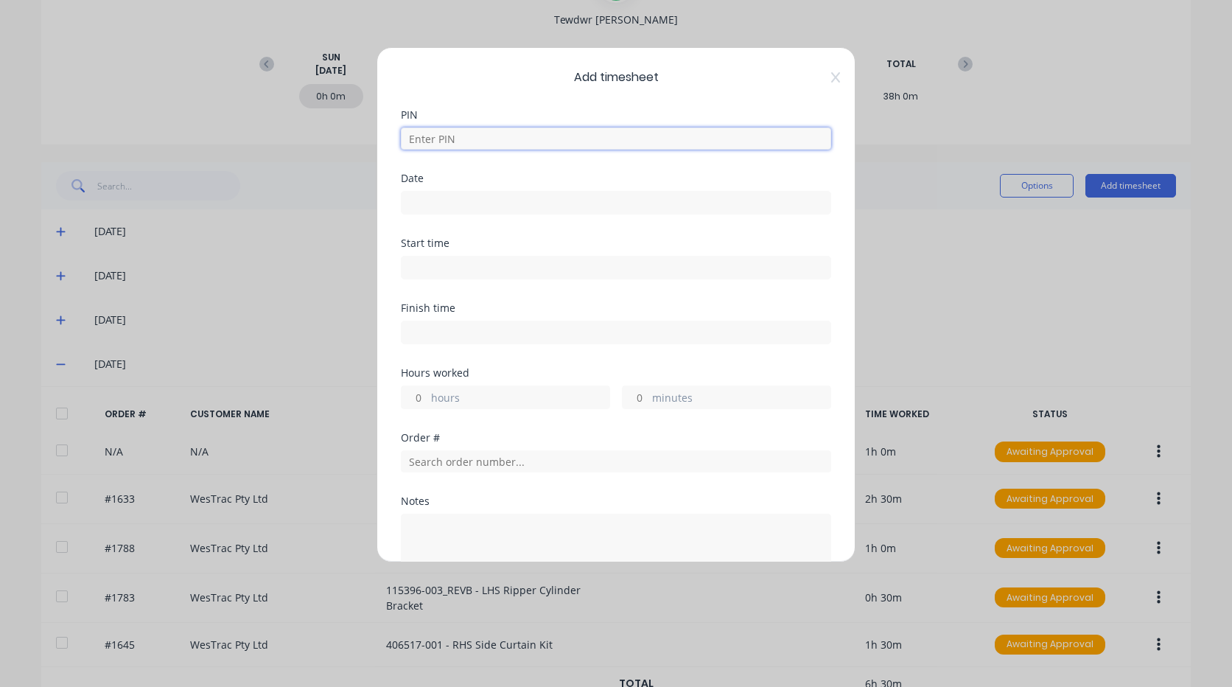
click at [505, 140] on input at bounding box center [616, 138] width 430 height 22
click at [485, 209] on input "[DATE]" at bounding box center [616, 203] width 429 height 22
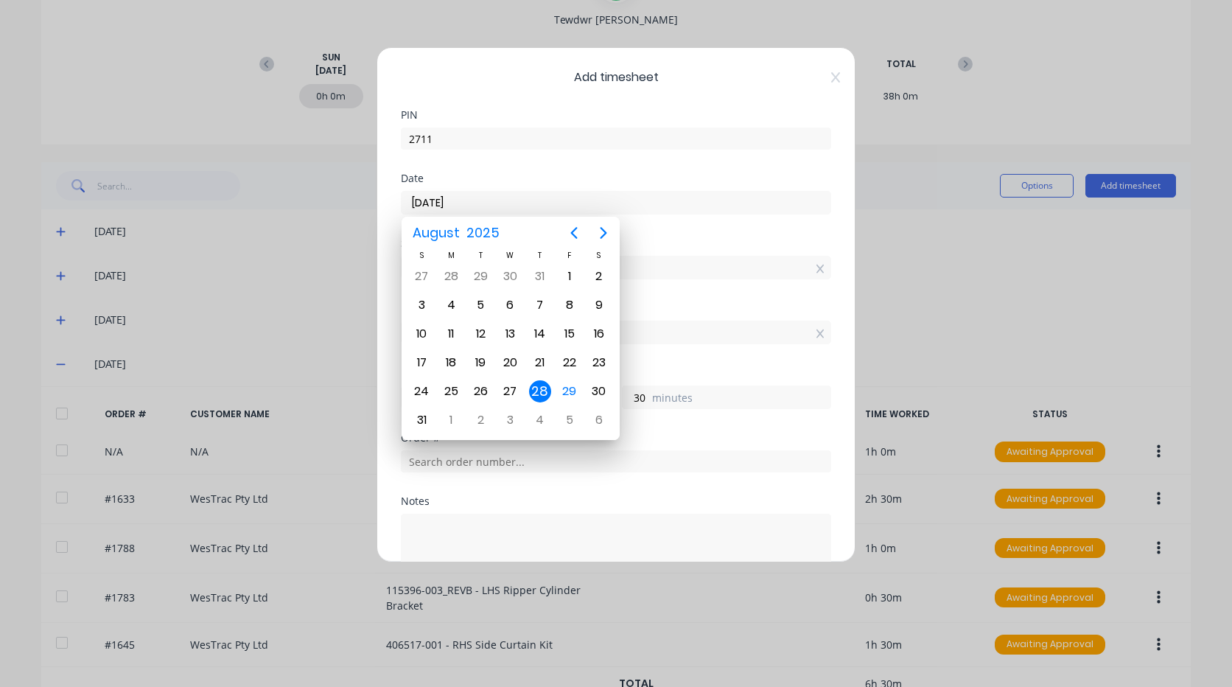
click at [542, 385] on div "28" at bounding box center [540, 391] width 22 height 22
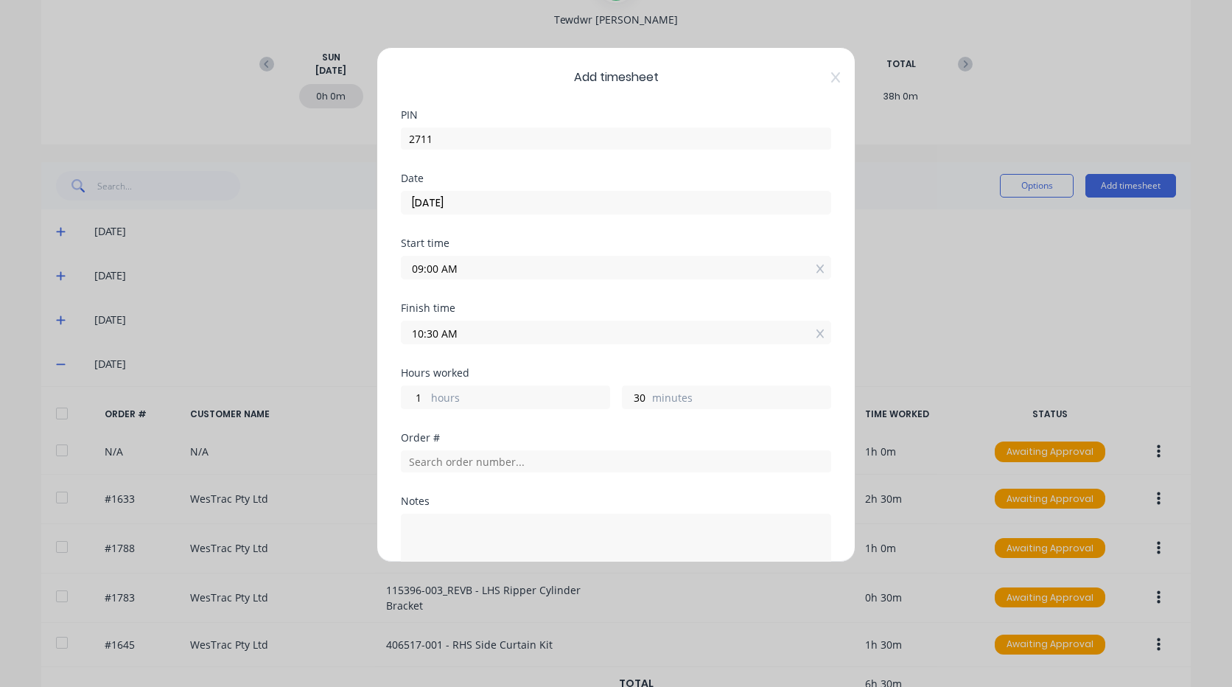
click at [435, 265] on input "09:00 AM" at bounding box center [616, 267] width 429 height 22
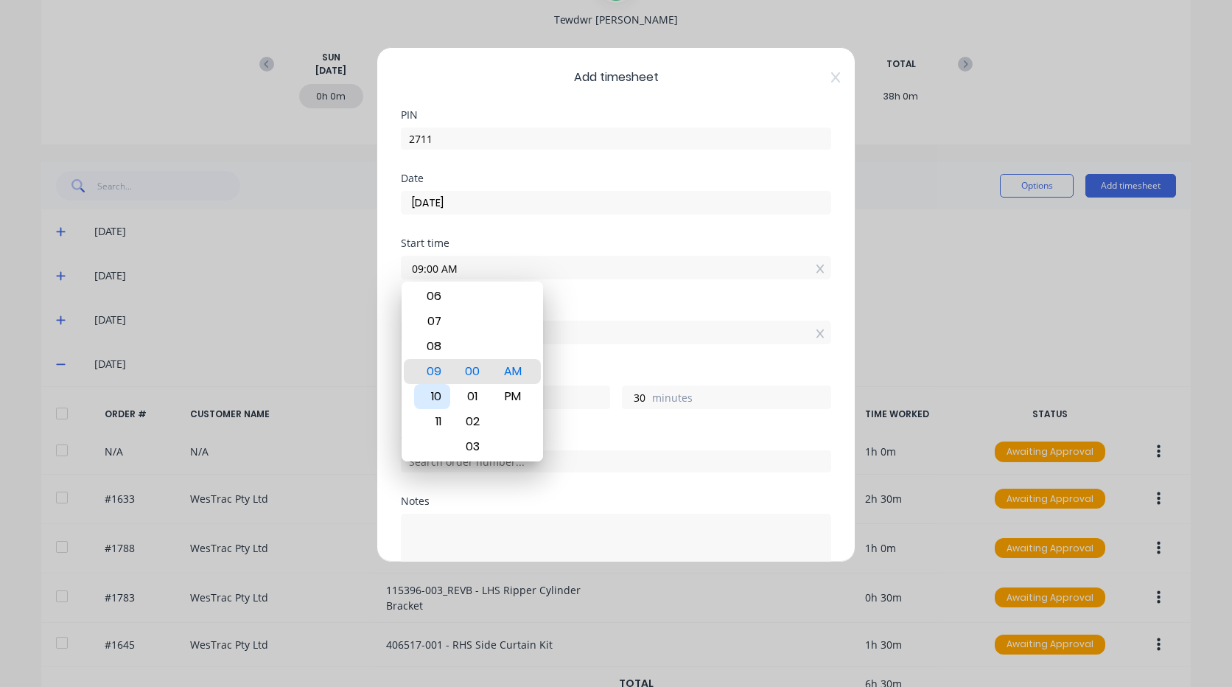
click at [444, 388] on div "10" at bounding box center [432, 396] width 36 height 25
click at [586, 363] on div "Finish time 10:30 AM" at bounding box center [616, 335] width 430 height 65
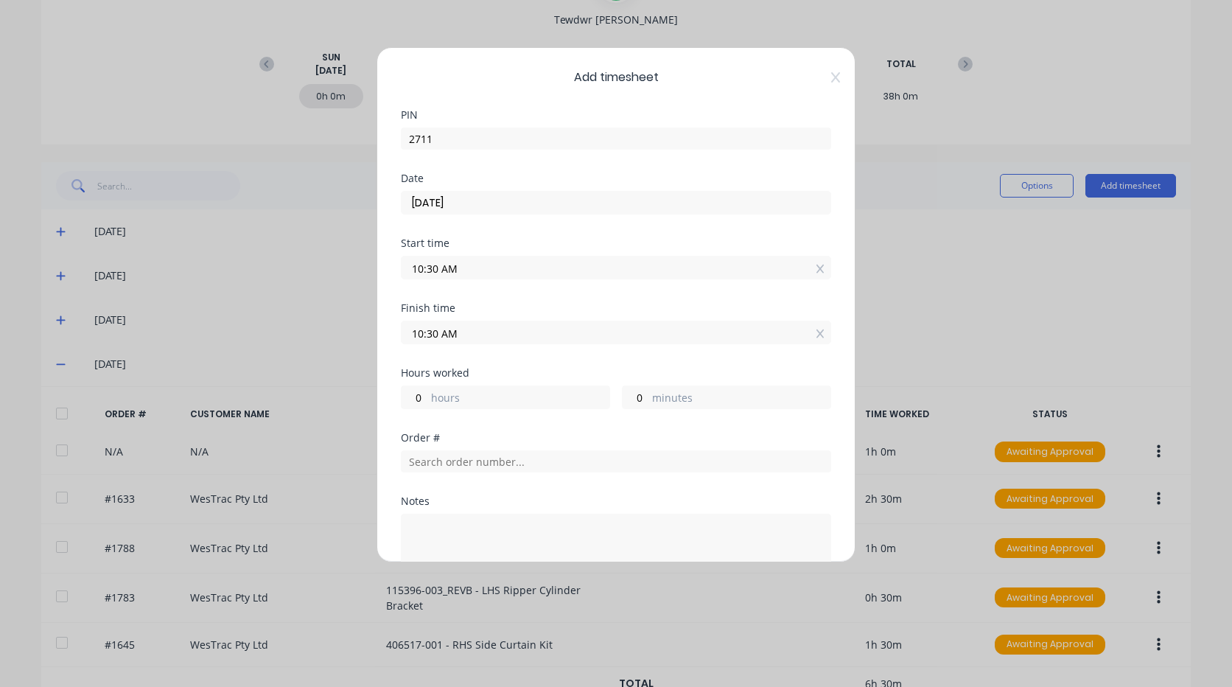
click at [427, 335] on input "10:30 AM" at bounding box center [616, 332] width 429 height 22
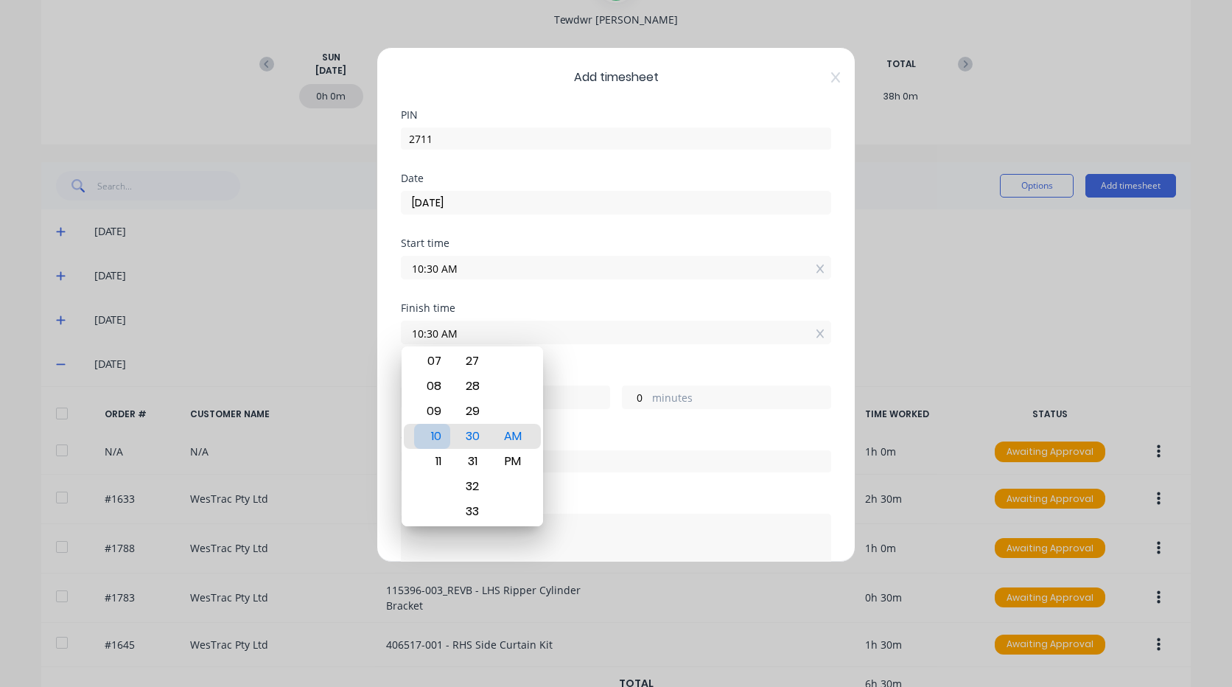
click at [435, 449] on div "11" at bounding box center [432, 461] width 36 height 25
click at [586, 349] on div "Finish time 11:00 AM" at bounding box center [616, 335] width 430 height 65
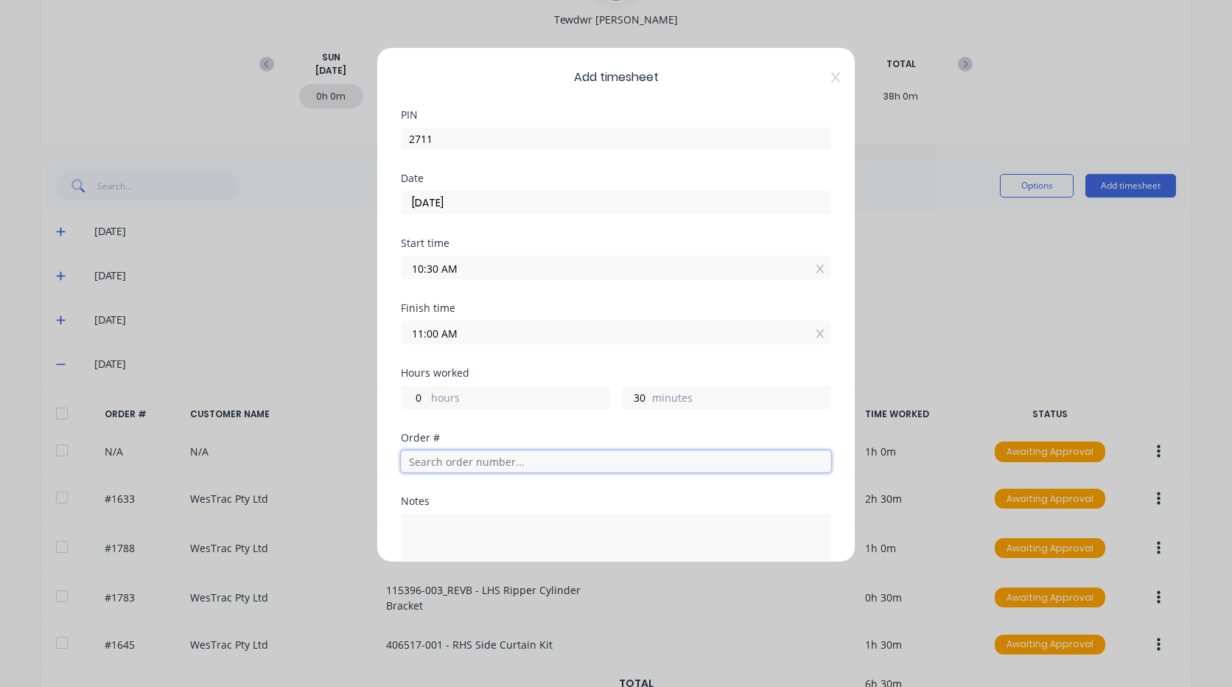
click at [527, 462] on input "text" at bounding box center [616, 461] width 430 height 22
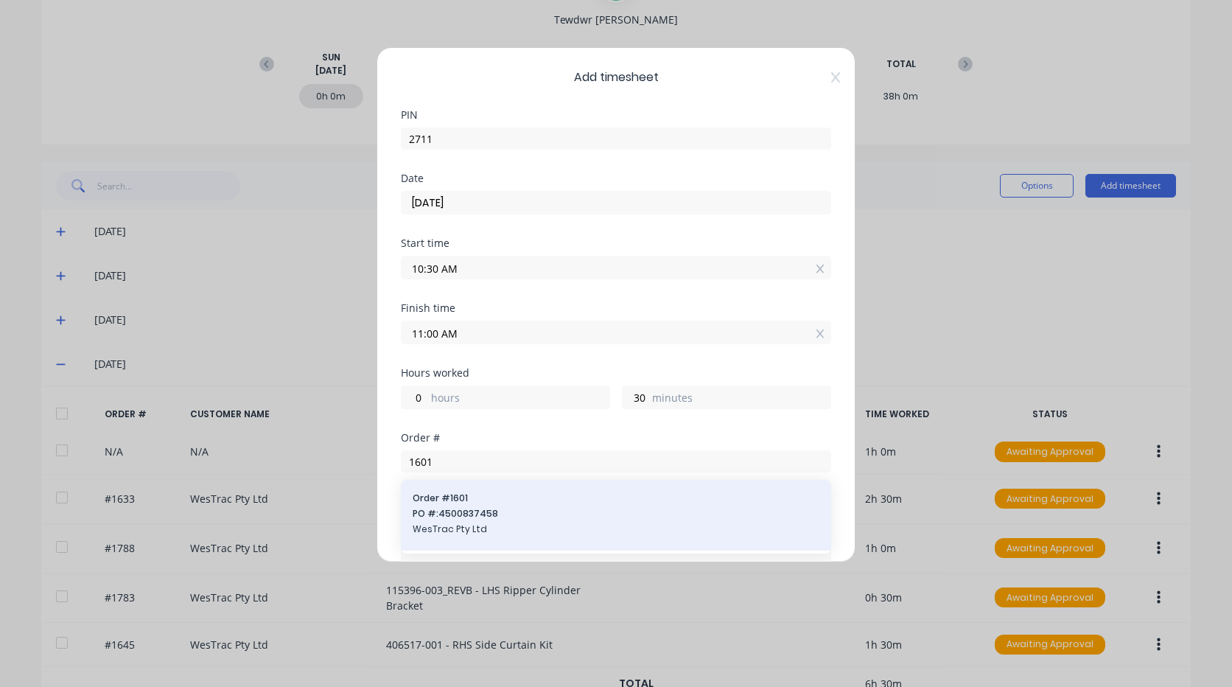
click at [456, 516] on span "PO #: 4500837458" at bounding box center [616, 513] width 407 height 13
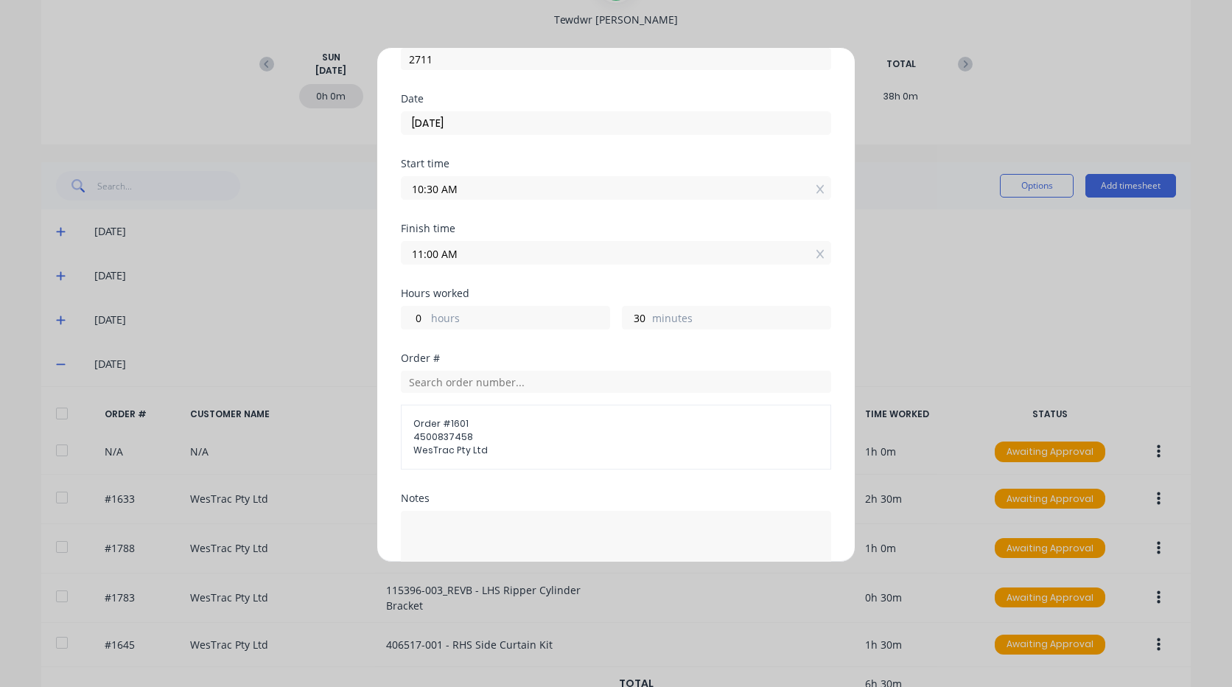
scroll to position [221, 0]
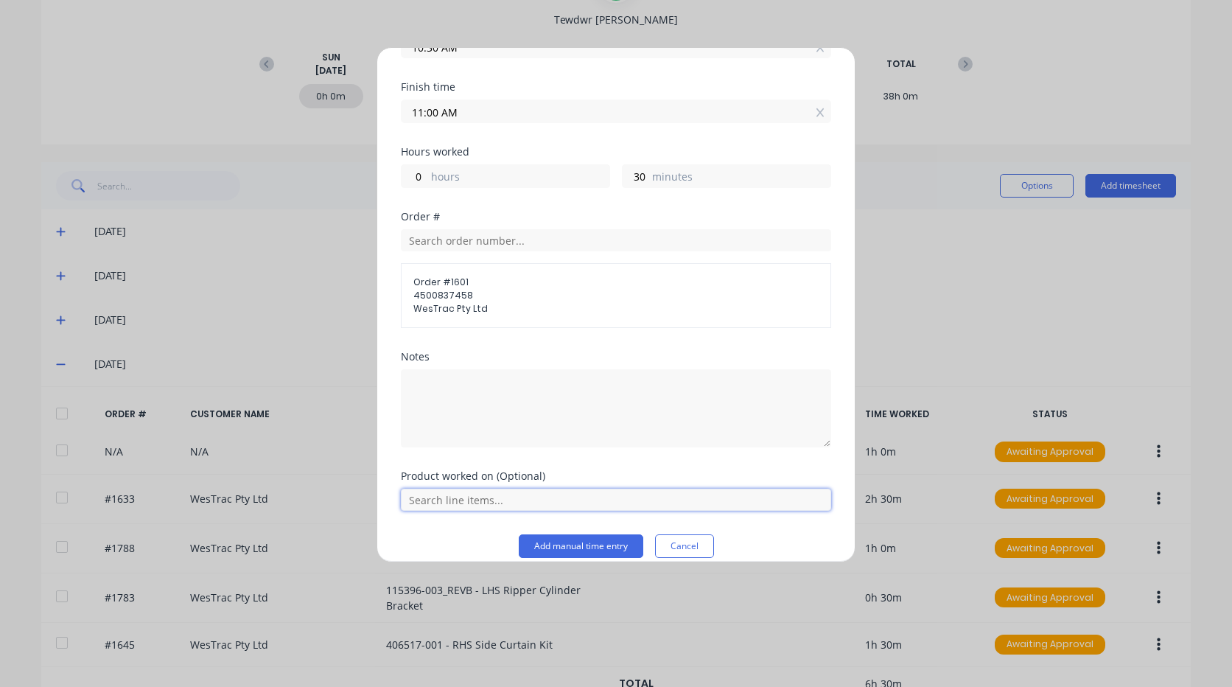
click at [464, 505] on input "text" at bounding box center [616, 500] width 430 height 22
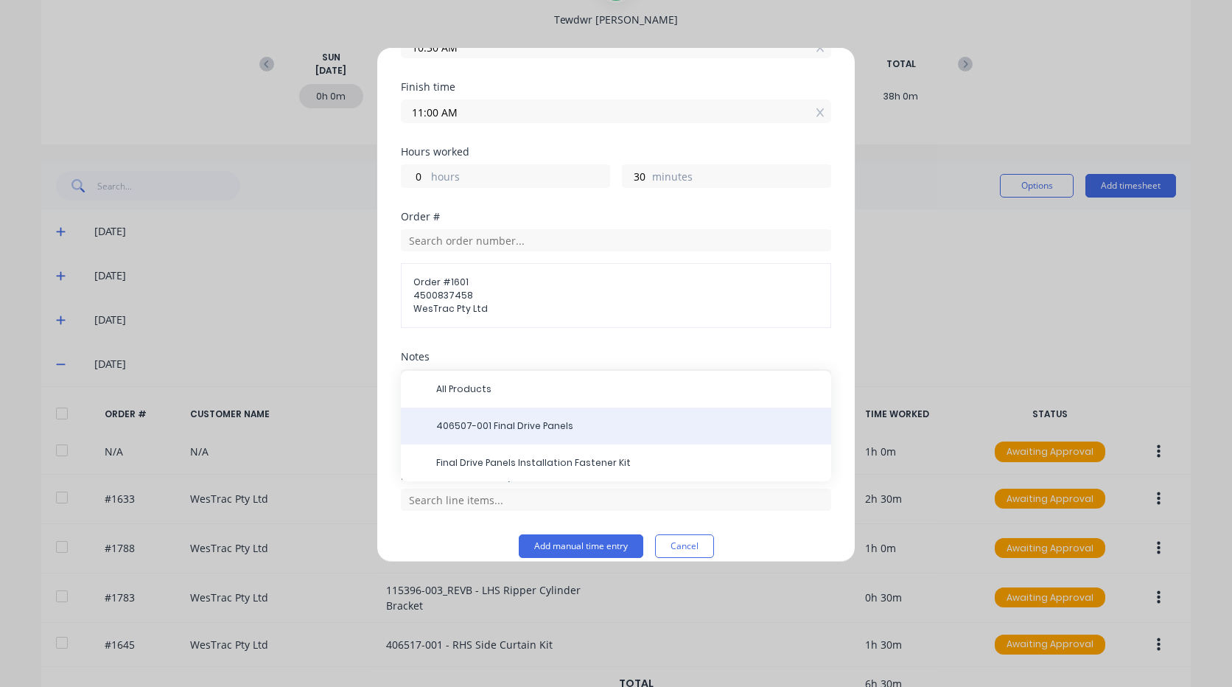
click at [493, 426] on span "406507-001 Final Drive Panels" at bounding box center [627, 425] width 383 height 13
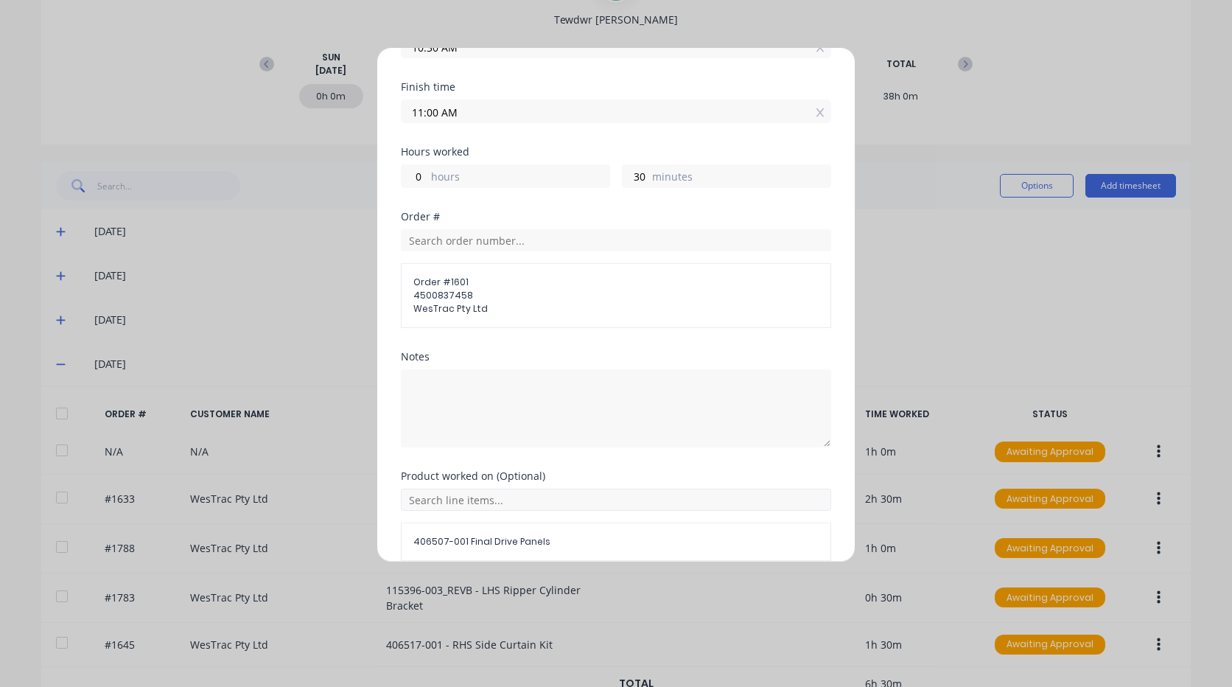
scroll to position [288, 0]
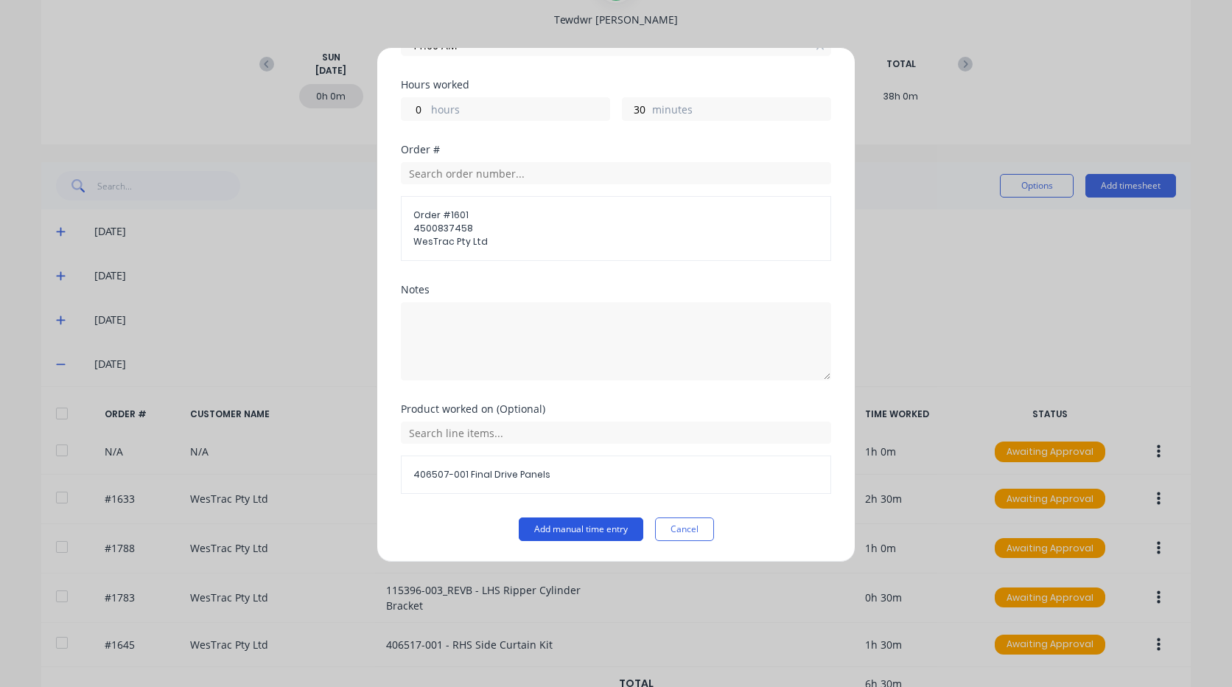
click at [570, 526] on button "Add manual time entry" at bounding box center [581, 529] width 125 height 24
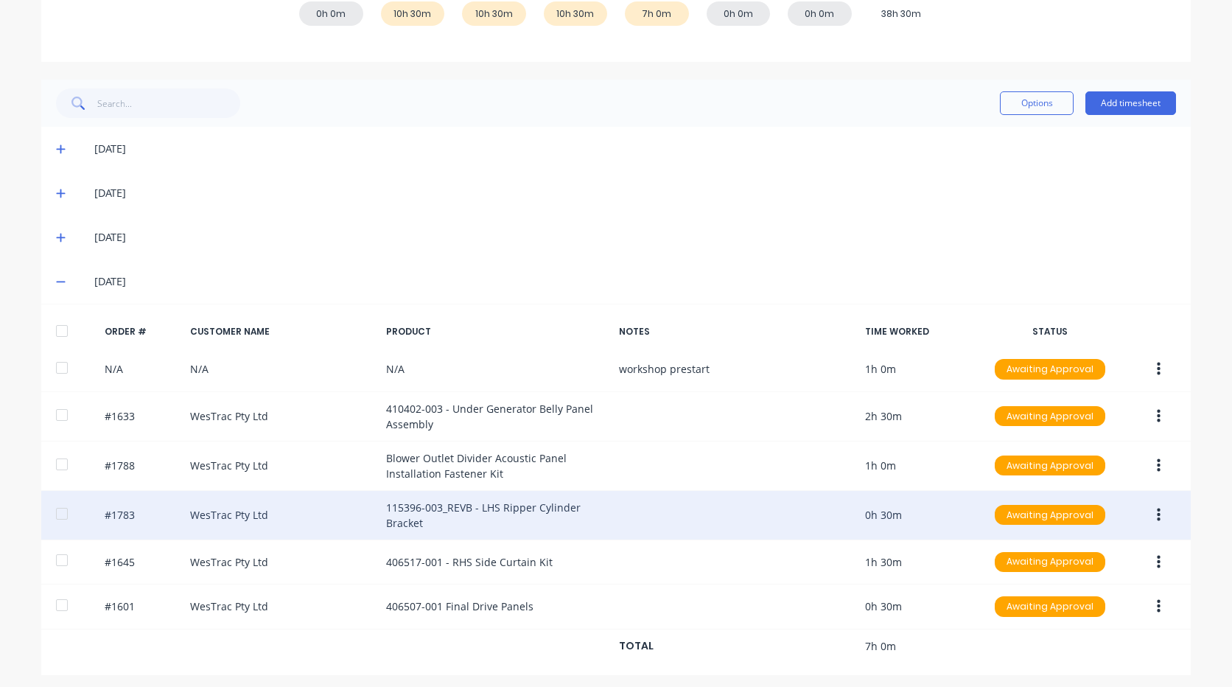
scroll to position [270, 0]
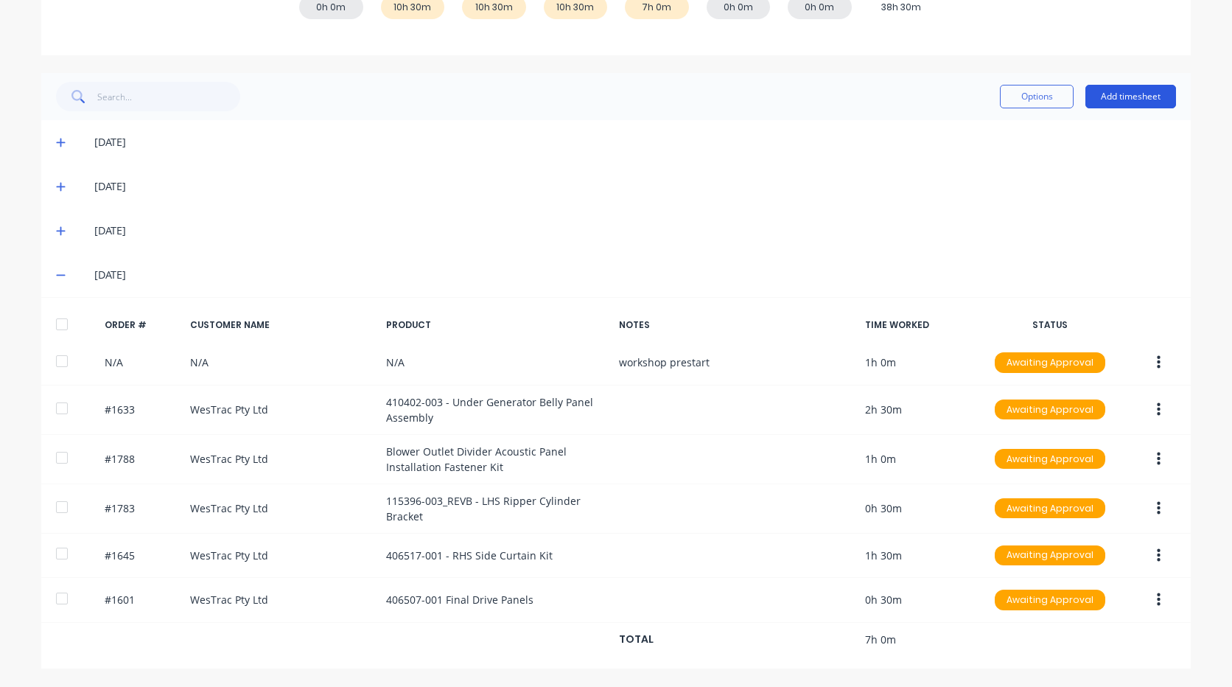
click at [1121, 105] on button "Add timesheet" at bounding box center [1130, 97] width 91 height 24
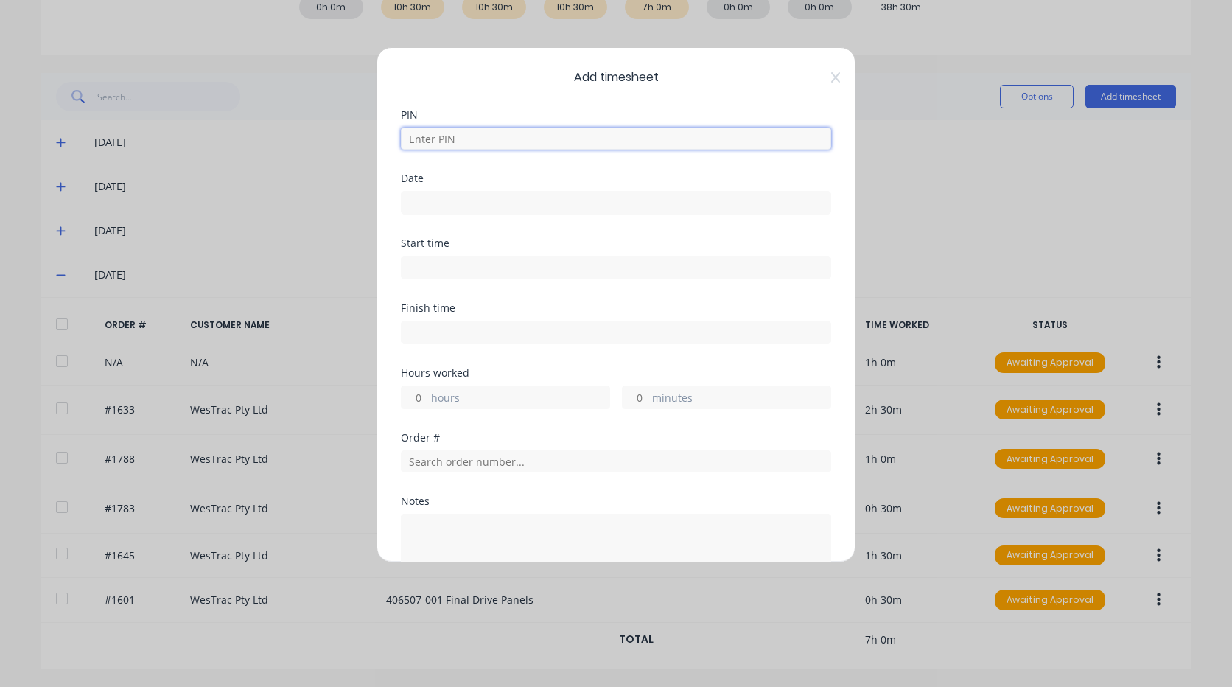
click at [486, 133] on input at bounding box center [616, 138] width 430 height 22
click at [484, 206] on input "[DATE]" at bounding box center [616, 203] width 429 height 22
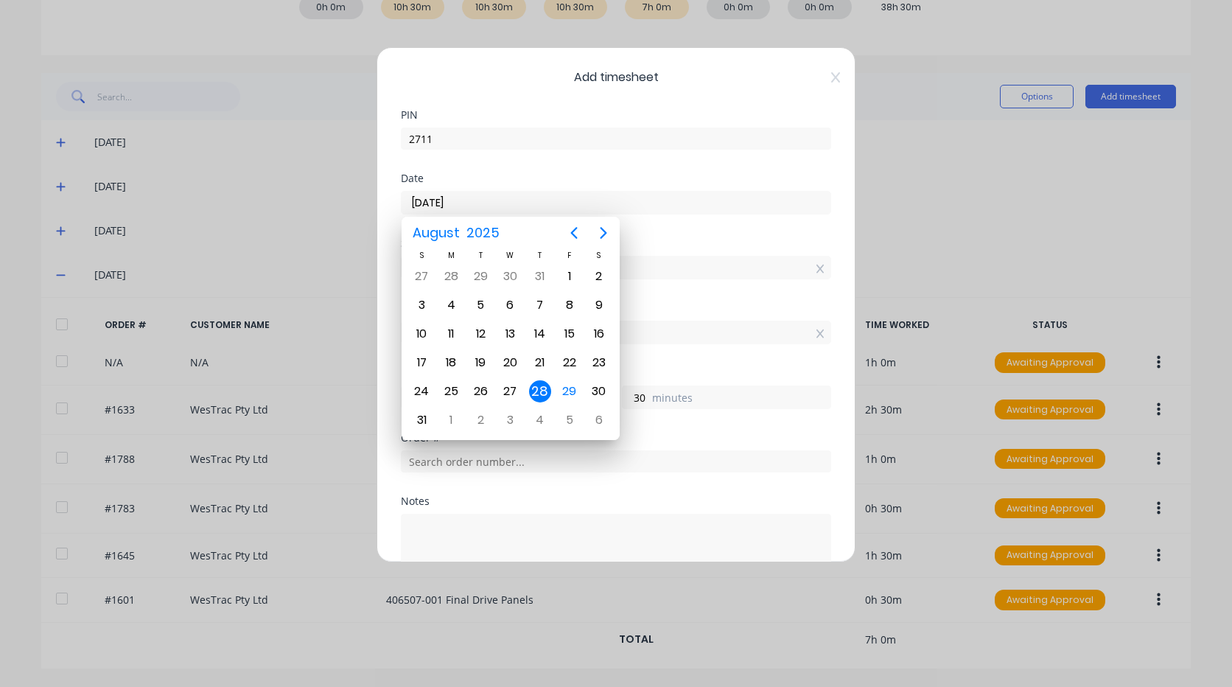
click at [536, 391] on div "28" at bounding box center [540, 391] width 22 height 22
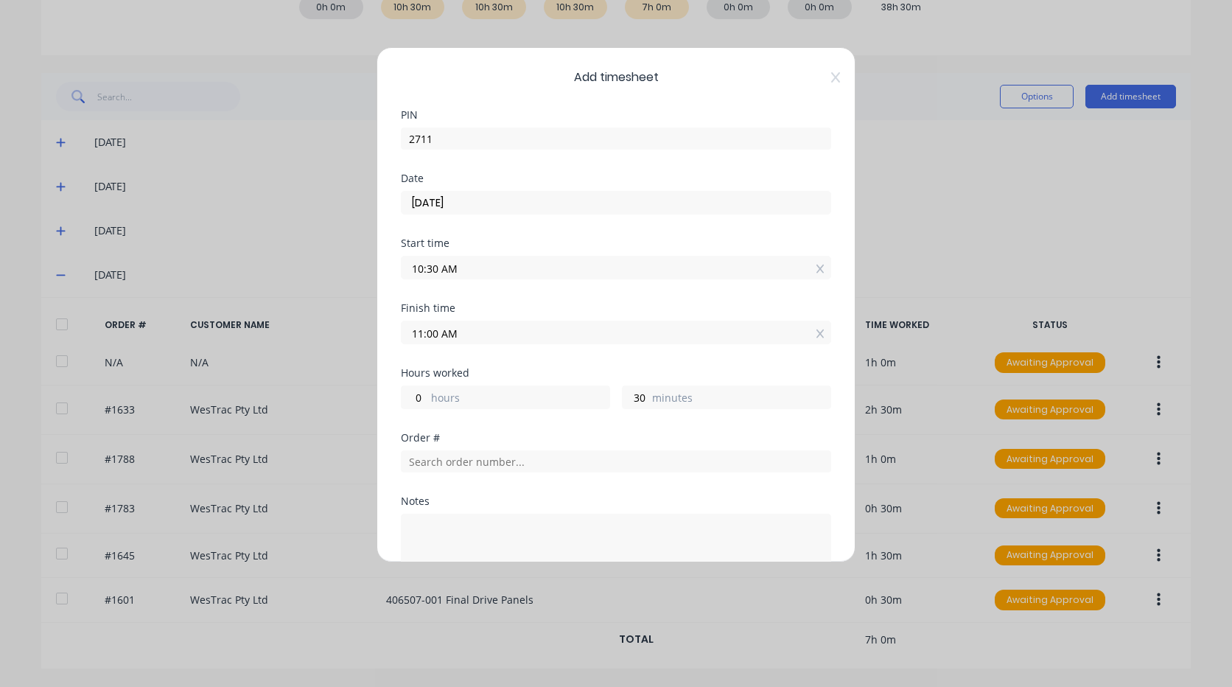
click at [452, 267] on input "10:30 AM" at bounding box center [616, 267] width 429 height 22
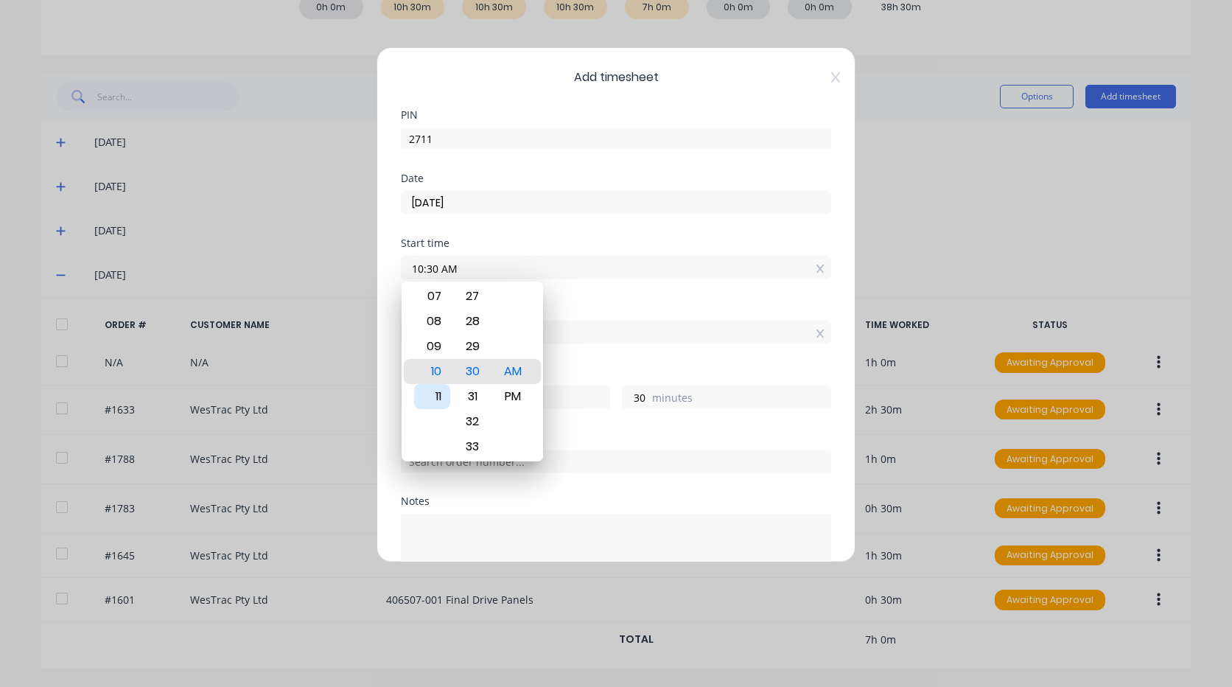
click at [438, 385] on div "11" at bounding box center [432, 396] width 36 height 25
drag, startPoint x: 596, startPoint y: 346, endPoint x: 587, endPoint y: 346, distance: 8.8
click at [596, 346] on div "Finish time 11:00 AM" at bounding box center [616, 335] width 430 height 65
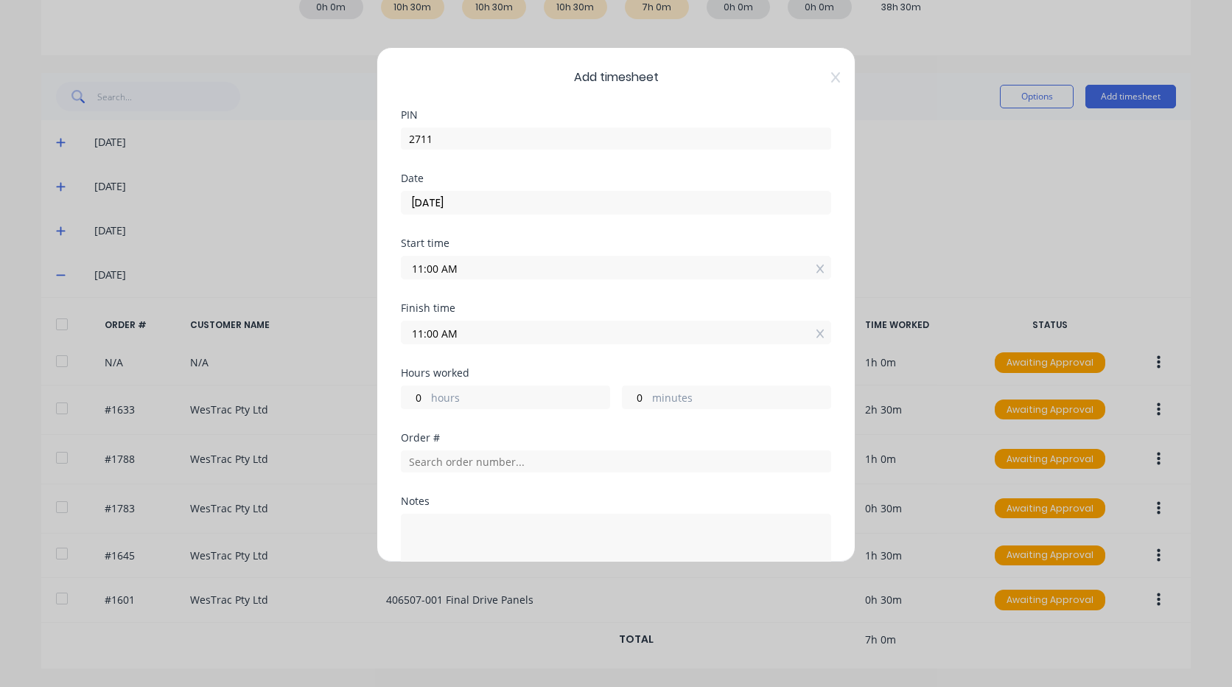
click at [425, 335] on input "11:00 AM" at bounding box center [616, 332] width 429 height 22
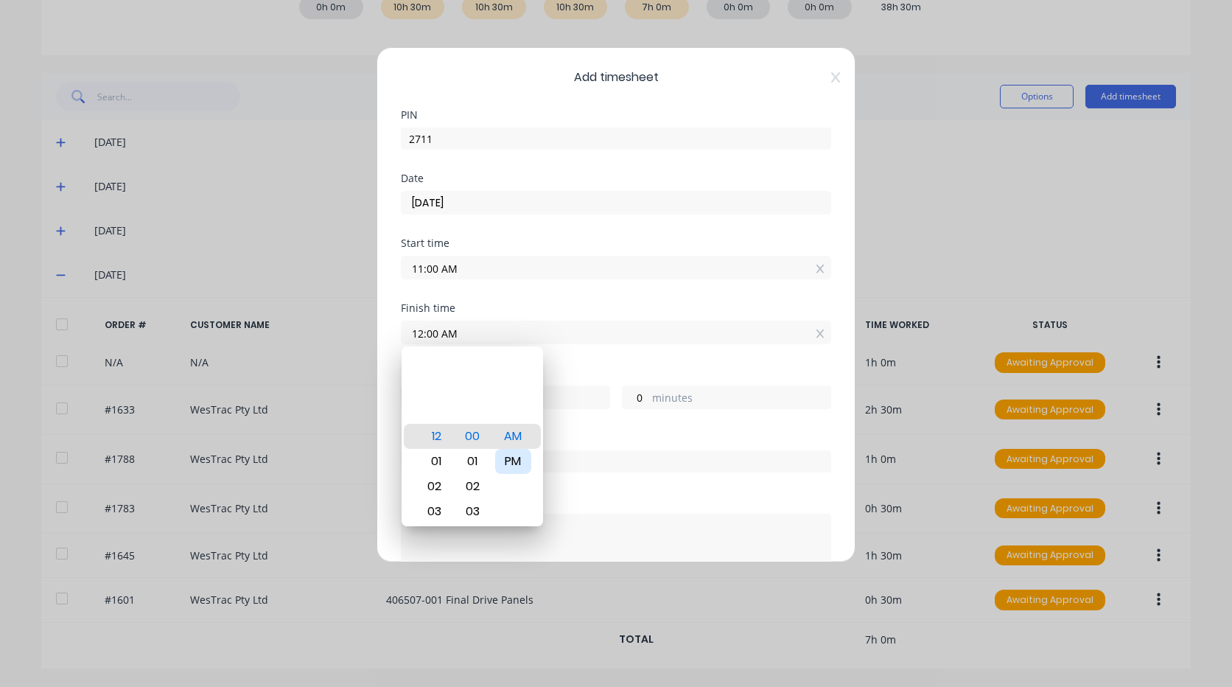
click at [510, 464] on div "PM" at bounding box center [513, 461] width 36 height 25
click at [595, 360] on div "Finish time 12:00 PM" at bounding box center [616, 335] width 430 height 65
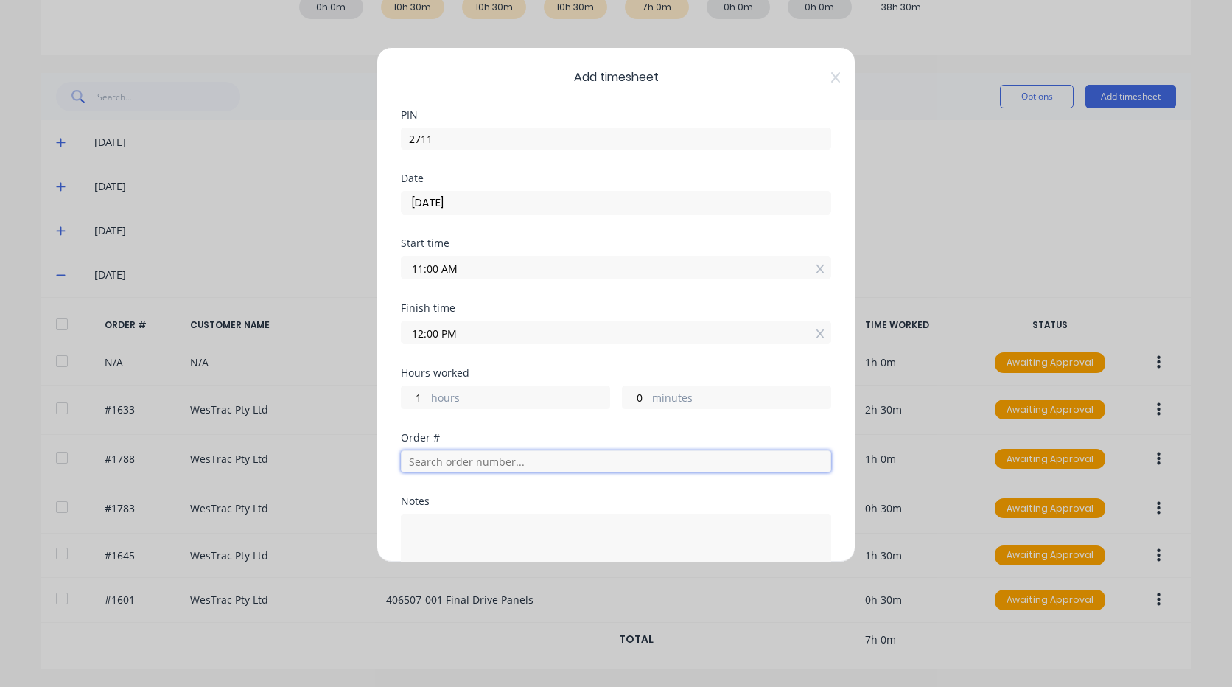
click at [511, 465] on input "text" at bounding box center [616, 461] width 430 height 22
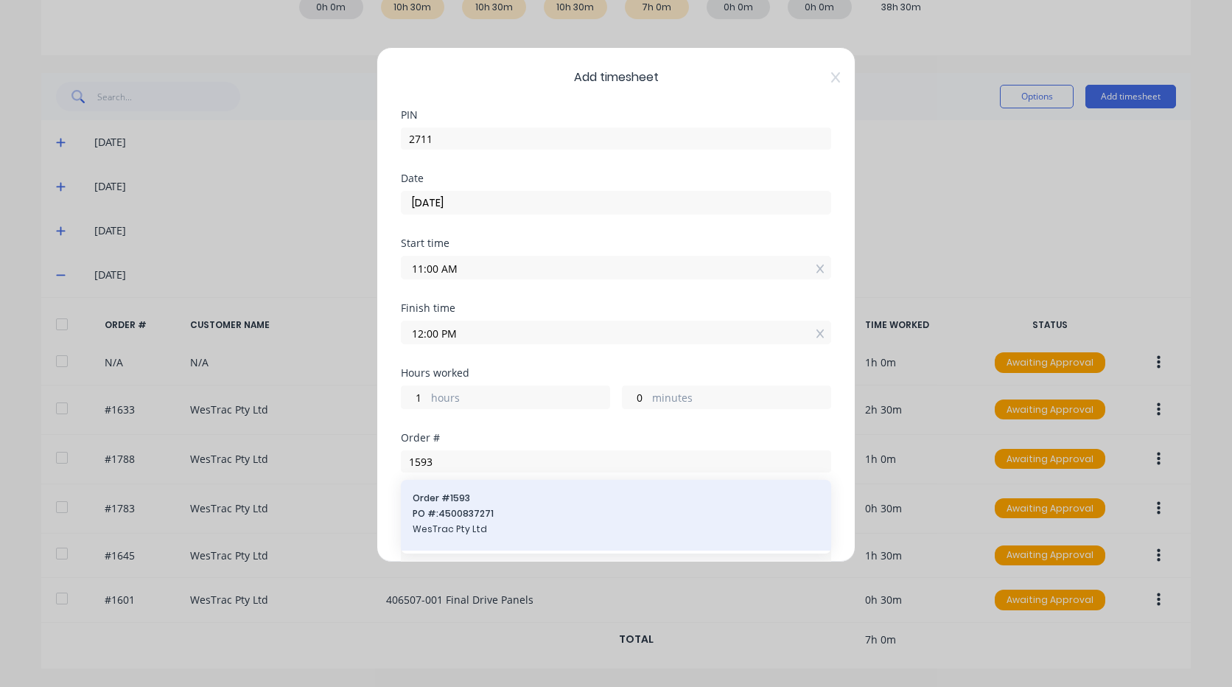
click at [472, 513] on span "PO #: 4500837271" at bounding box center [616, 513] width 407 height 13
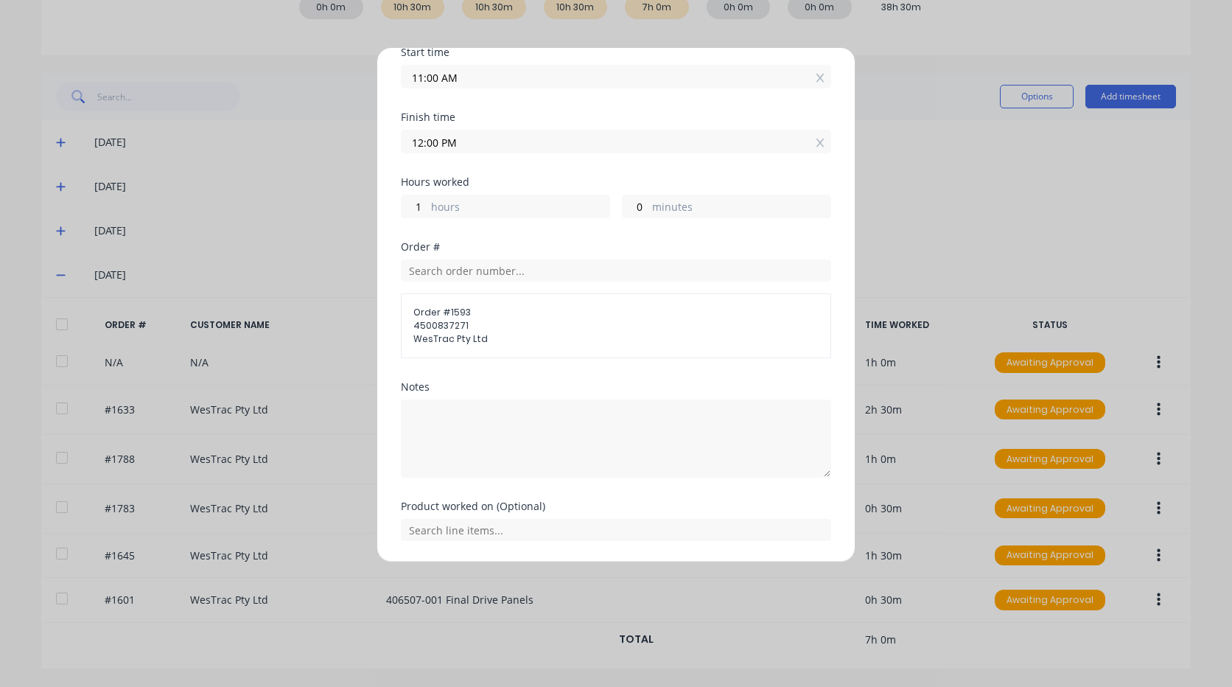
scroll to position [238, 0]
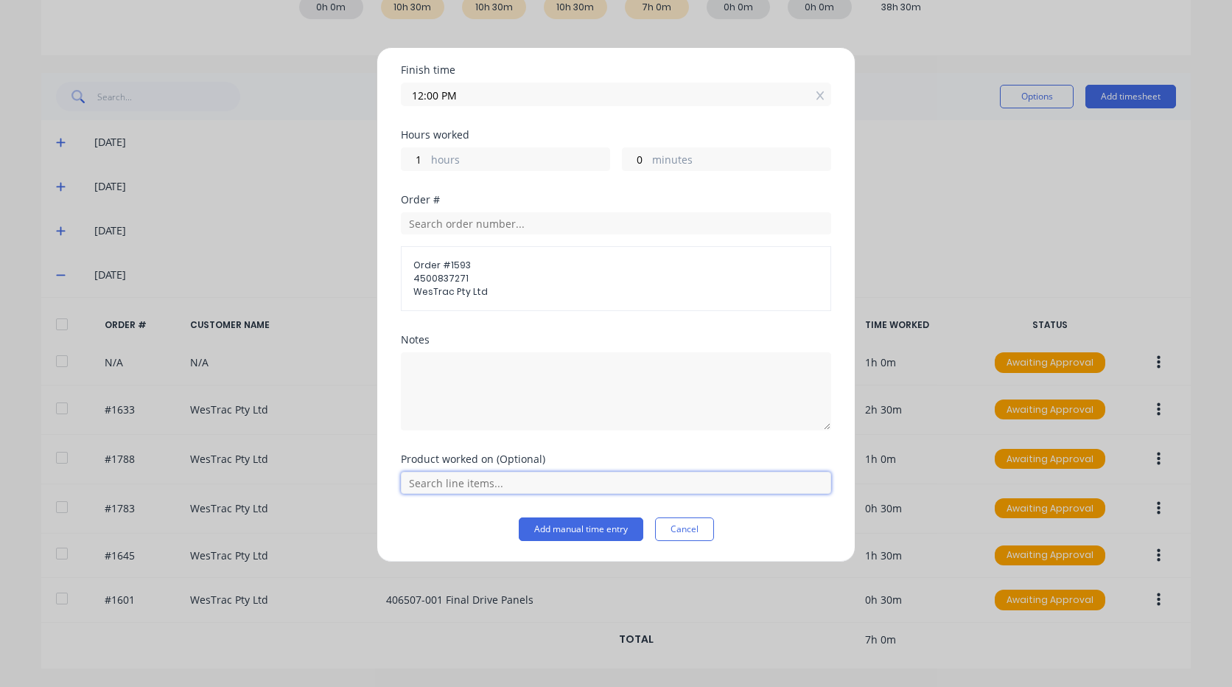
click at [478, 480] on input "text" at bounding box center [616, 483] width 430 height 22
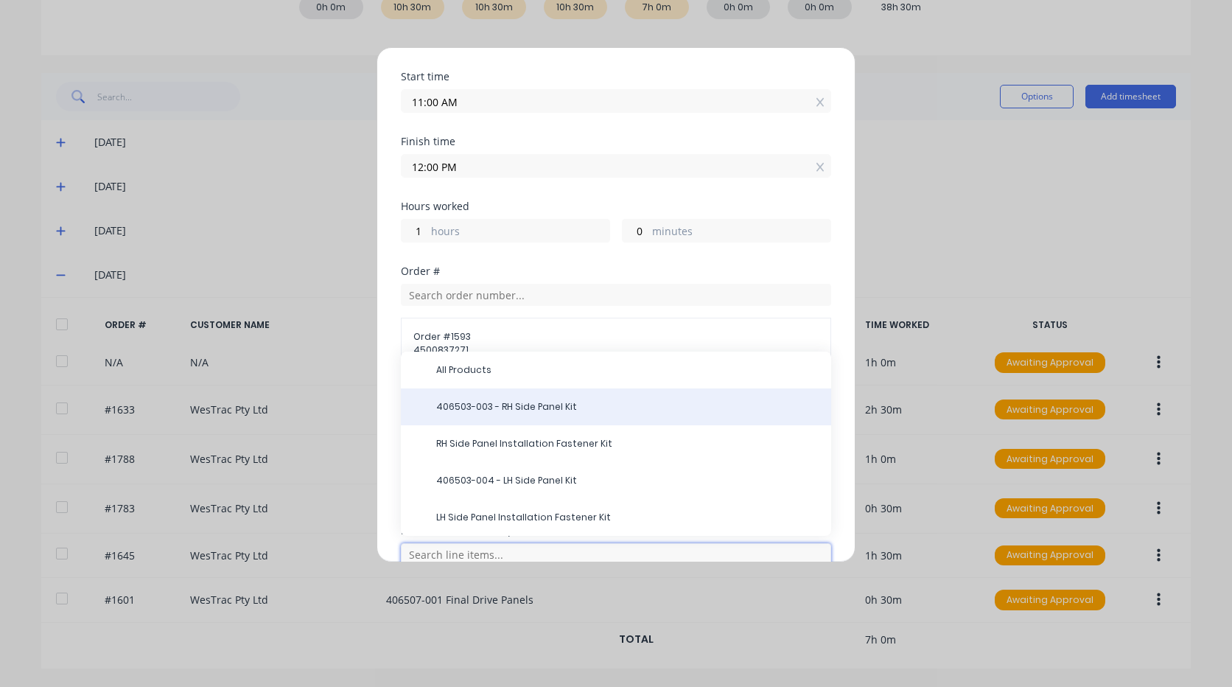
scroll to position [164, 0]
click at [535, 405] on span "406503-003 - RH Side Panel Kit" at bounding box center [627, 408] width 383 height 13
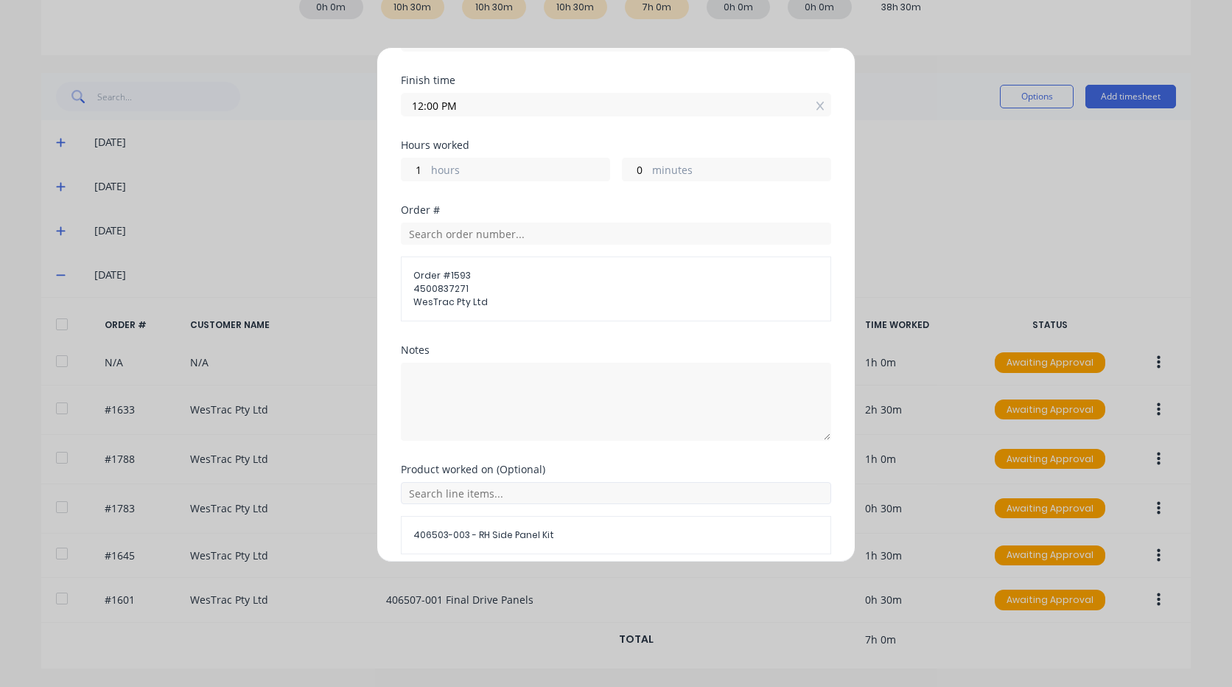
scroll to position [288, 0]
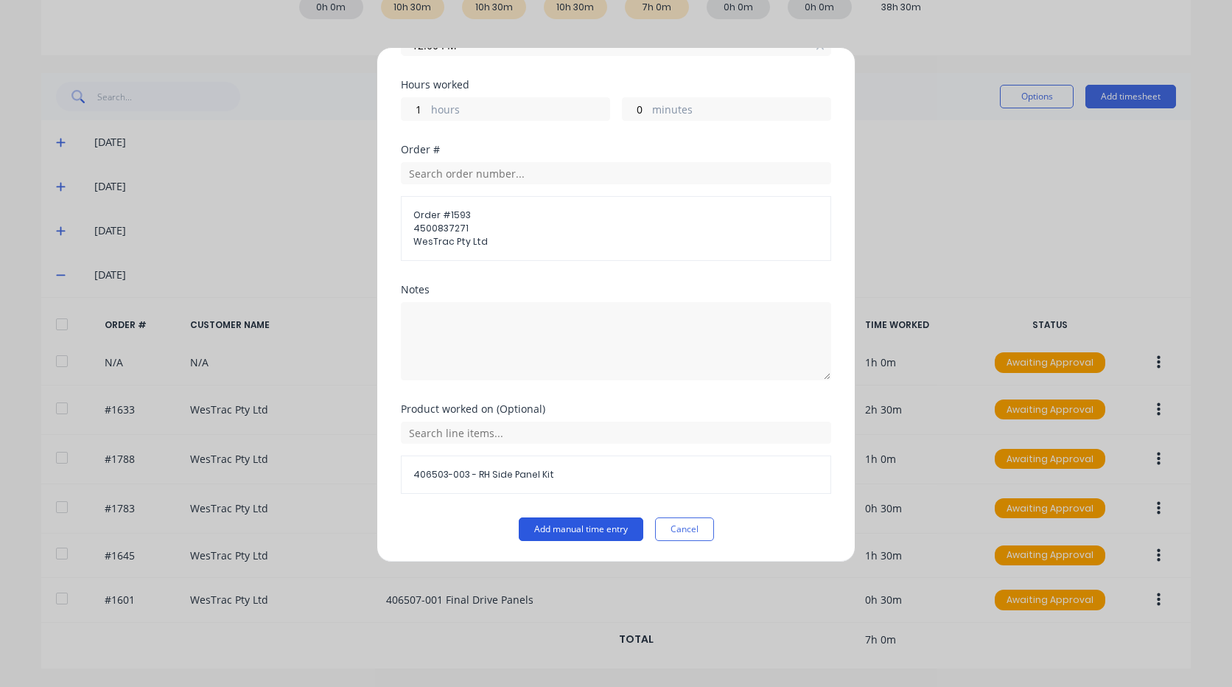
click at [603, 533] on button "Add manual time entry" at bounding box center [581, 529] width 125 height 24
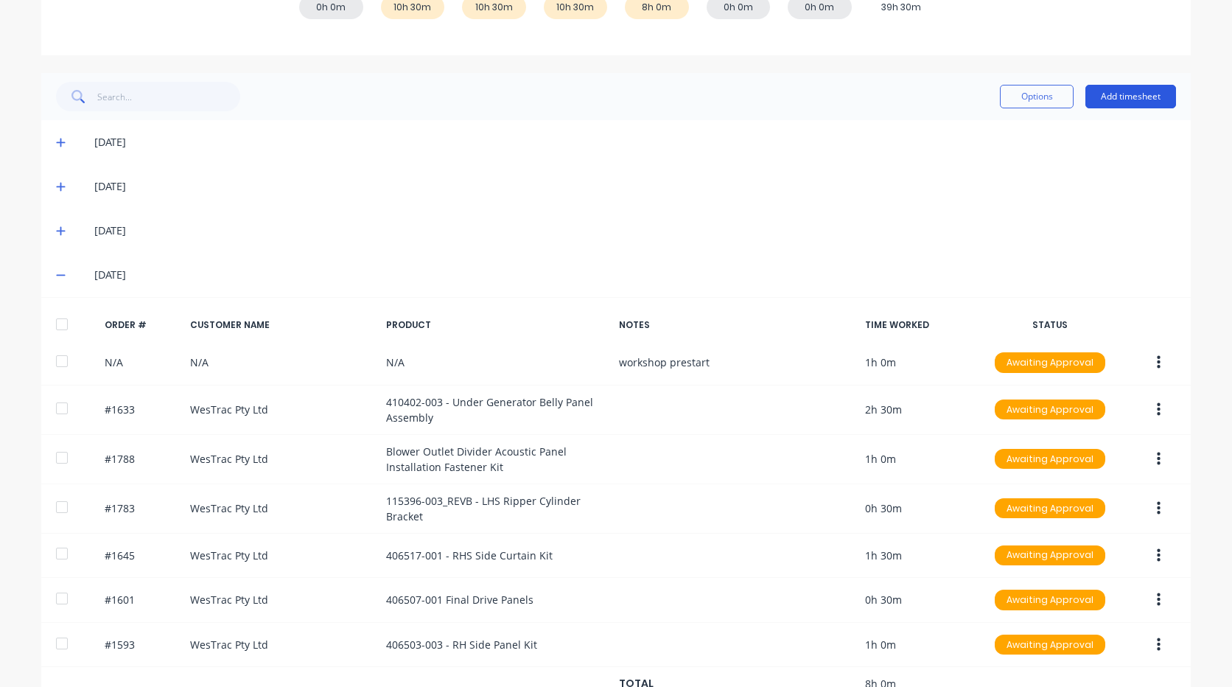
click at [1128, 97] on button "Add timesheet" at bounding box center [1130, 97] width 91 height 24
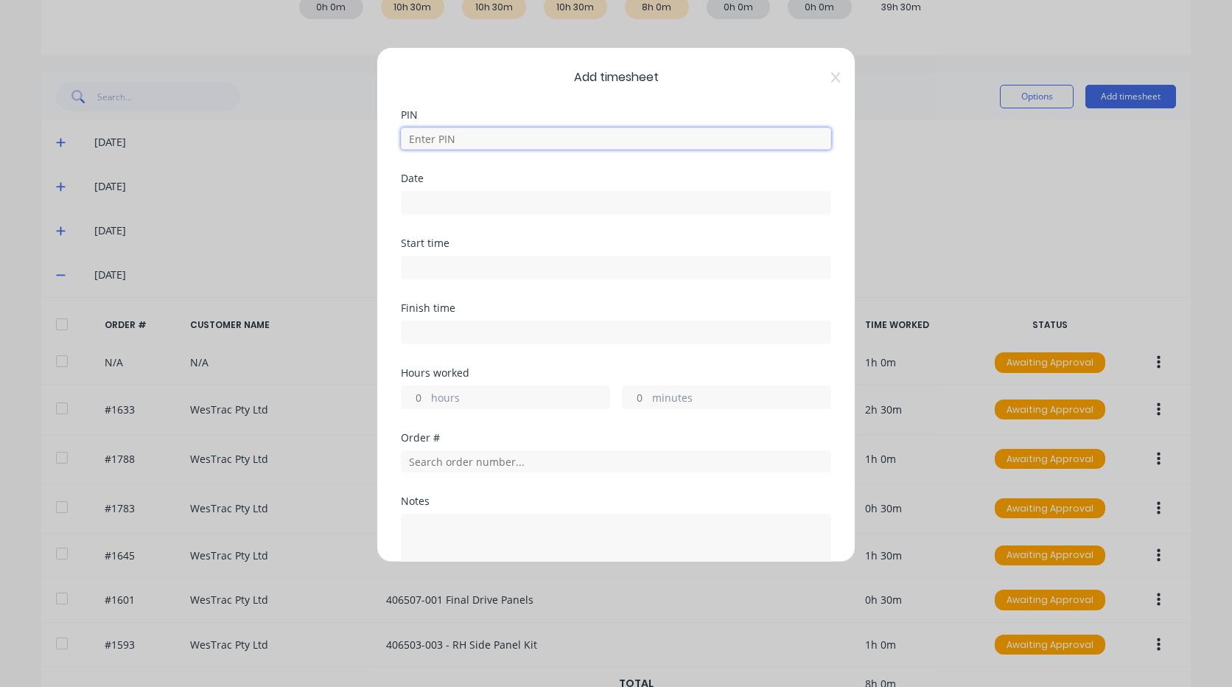
click at [515, 134] on input at bounding box center [616, 138] width 430 height 22
click at [494, 206] on input "[DATE]" at bounding box center [616, 203] width 429 height 22
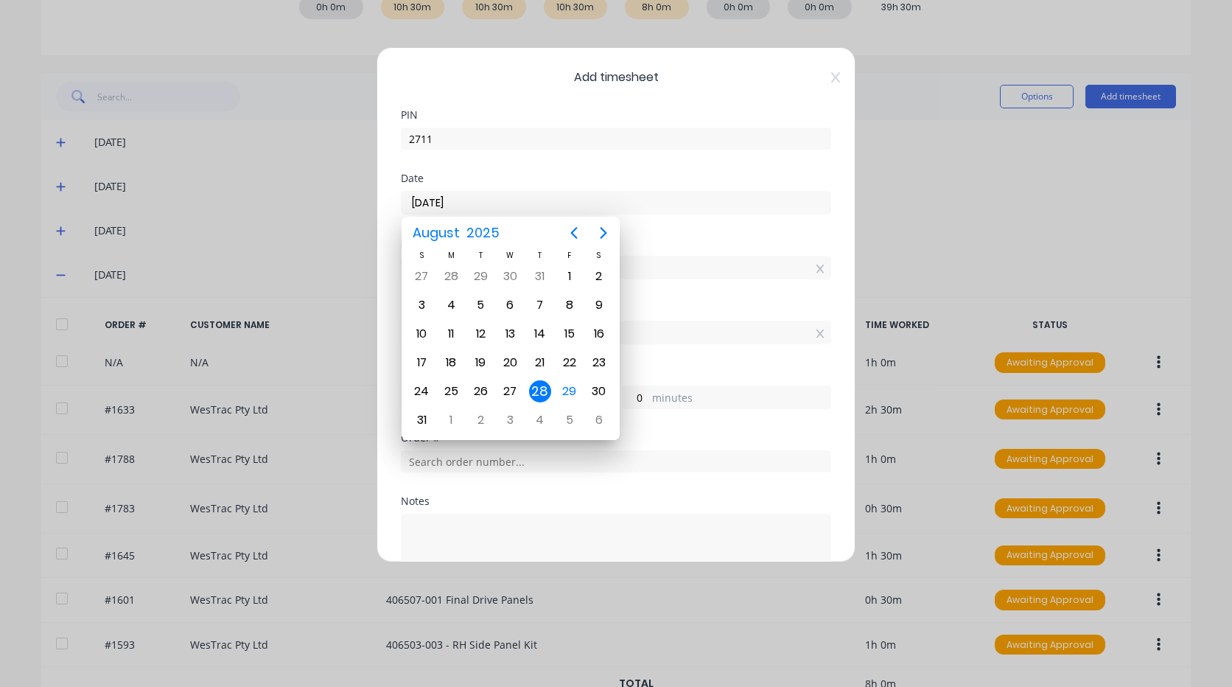
click at [543, 385] on div "28" at bounding box center [540, 391] width 22 height 22
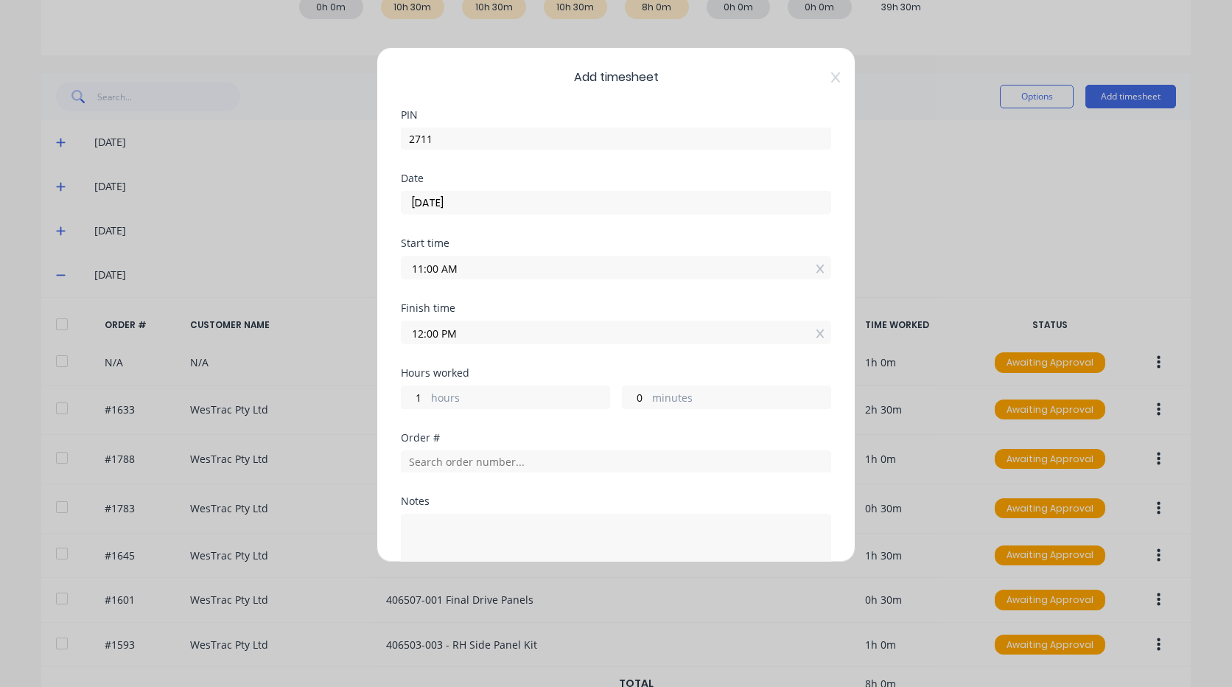
click at [459, 267] on input "11:00 AM" at bounding box center [616, 267] width 429 height 22
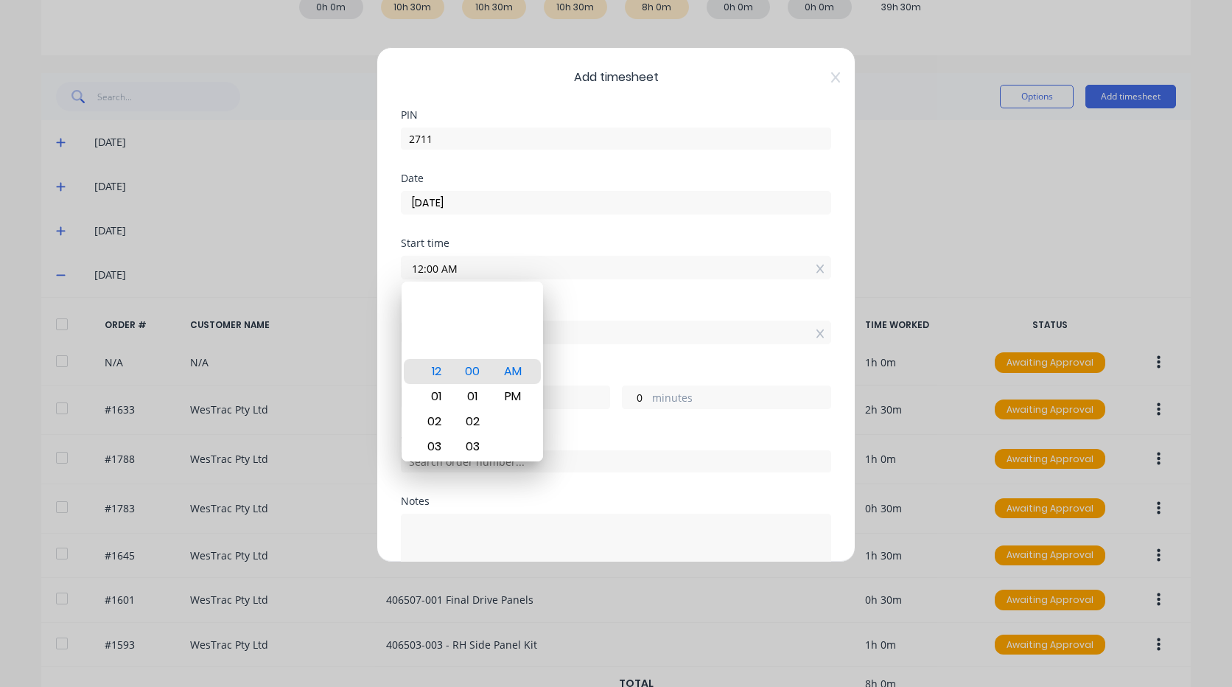
click at [606, 346] on div "Finish time 12:00 PM" at bounding box center [616, 335] width 430 height 65
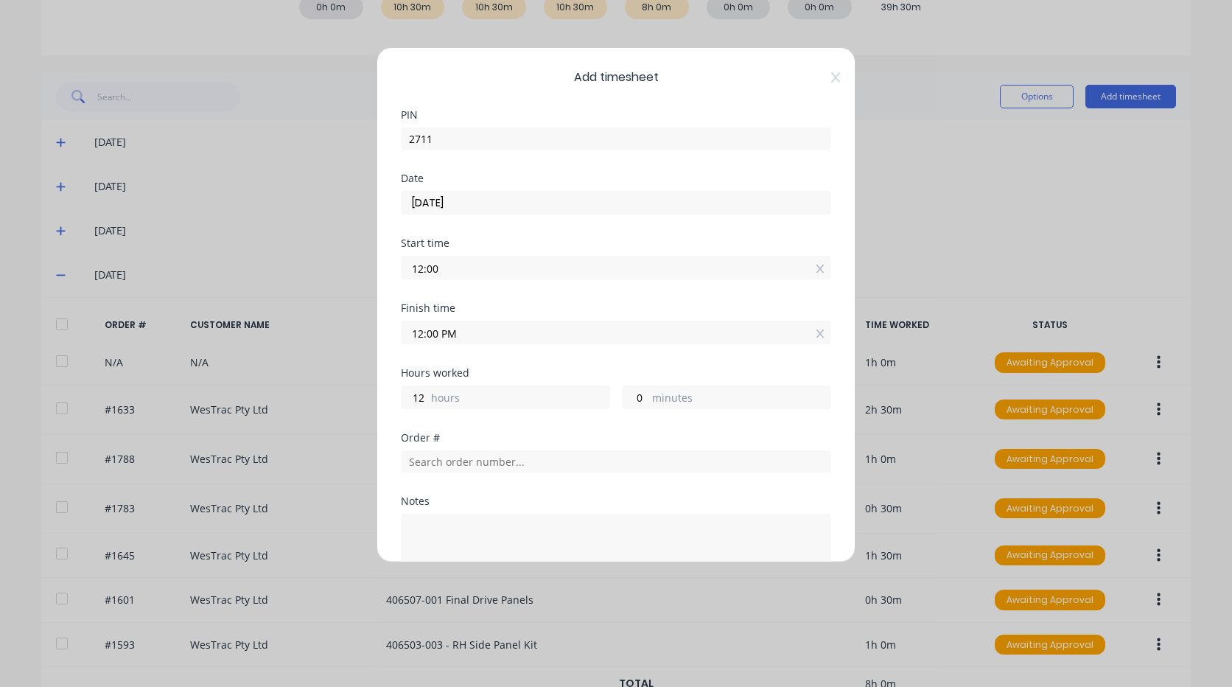
click at [457, 268] on input "12:00" at bounding box center [616, 267] width 429 height 22
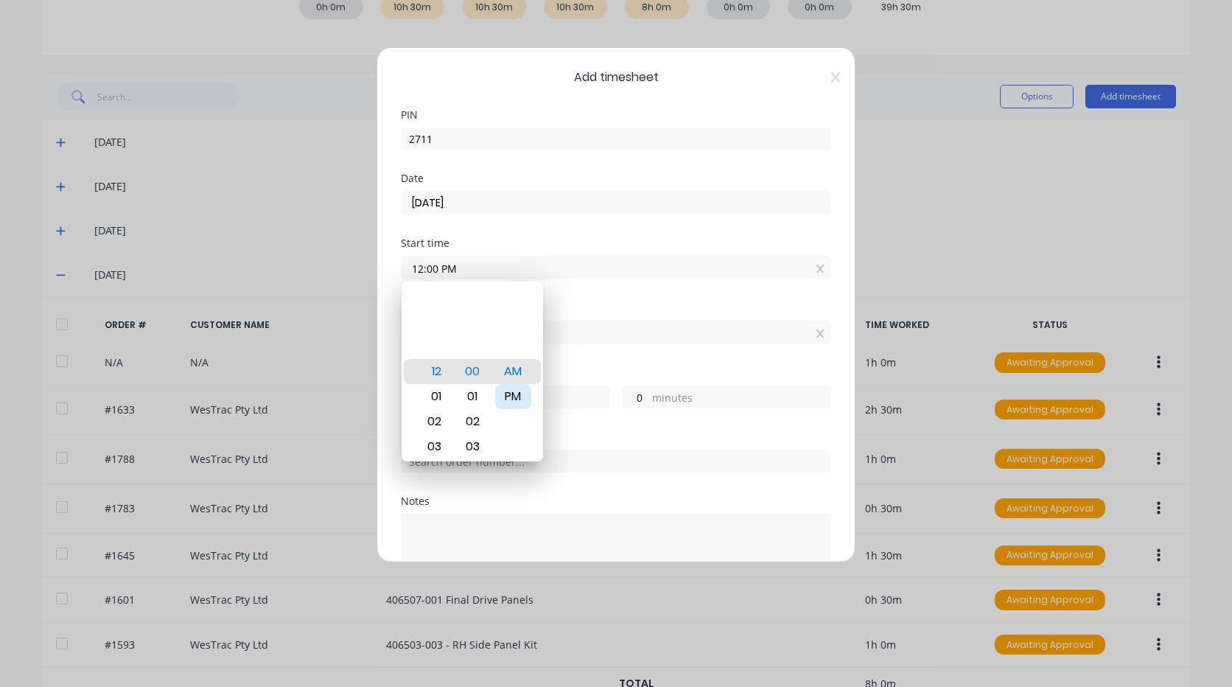
click at [518, 395] on div "PM" at bounding box center [513, 396] width 36 height 25
click at [570, 307] on div "Finish time" at bounding box center [616, 308] width 430 height 10
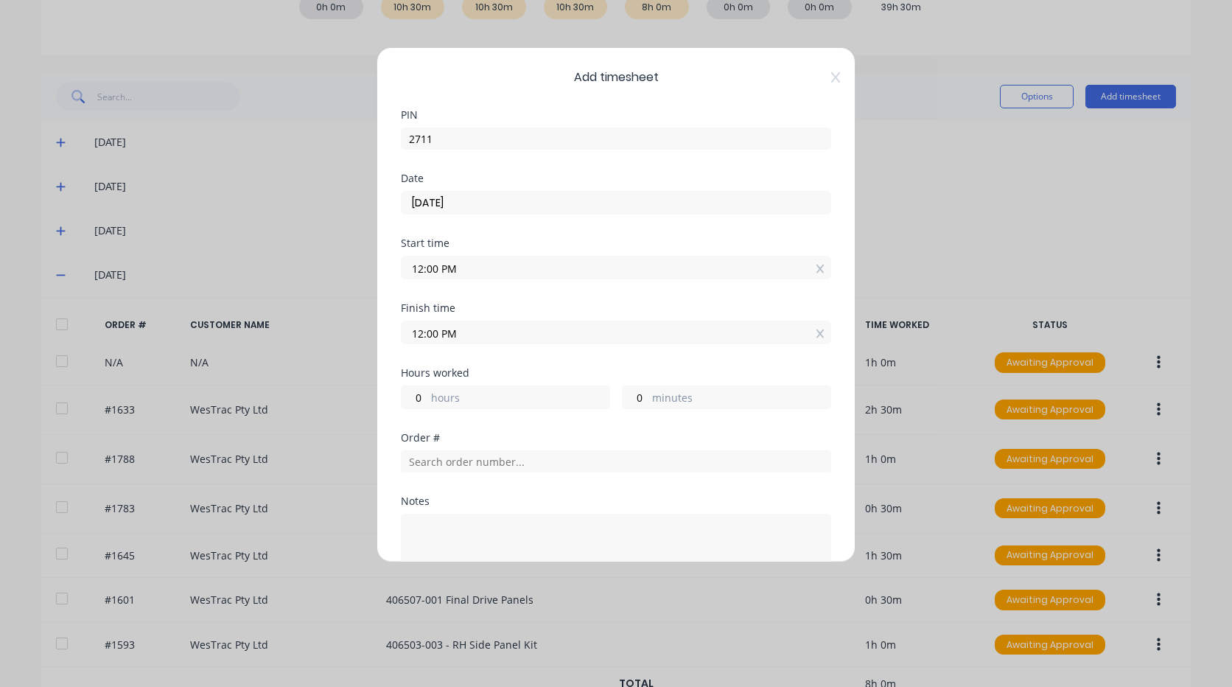
click at [421, 332] on input "12:00 PM" at bounding box center [616, 332] width 429 height 22
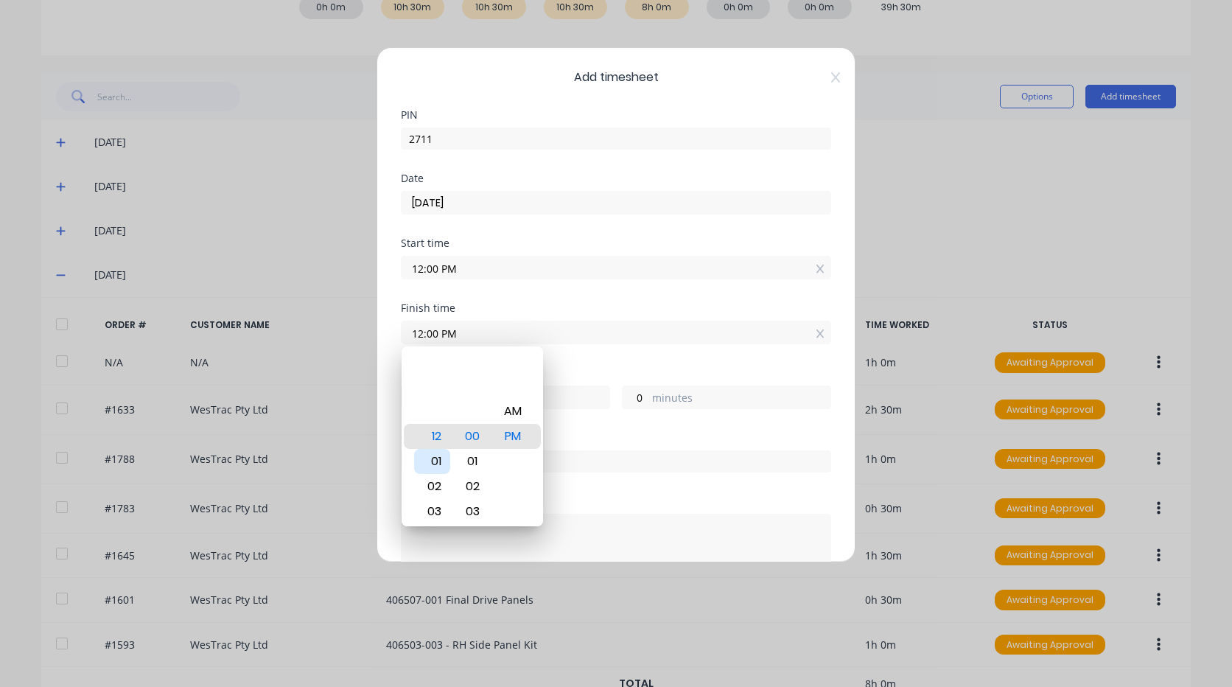
click at [438, 463] on div "01" at bounding box center [432, 461] width 36 height 25
click at [614, 342] on input "01:30 PM" at bounding box center [616, 332] width 429 height 22
click at [572, 373] on div "Hours worked" at bounding box center [616, 373] width 430 height 10
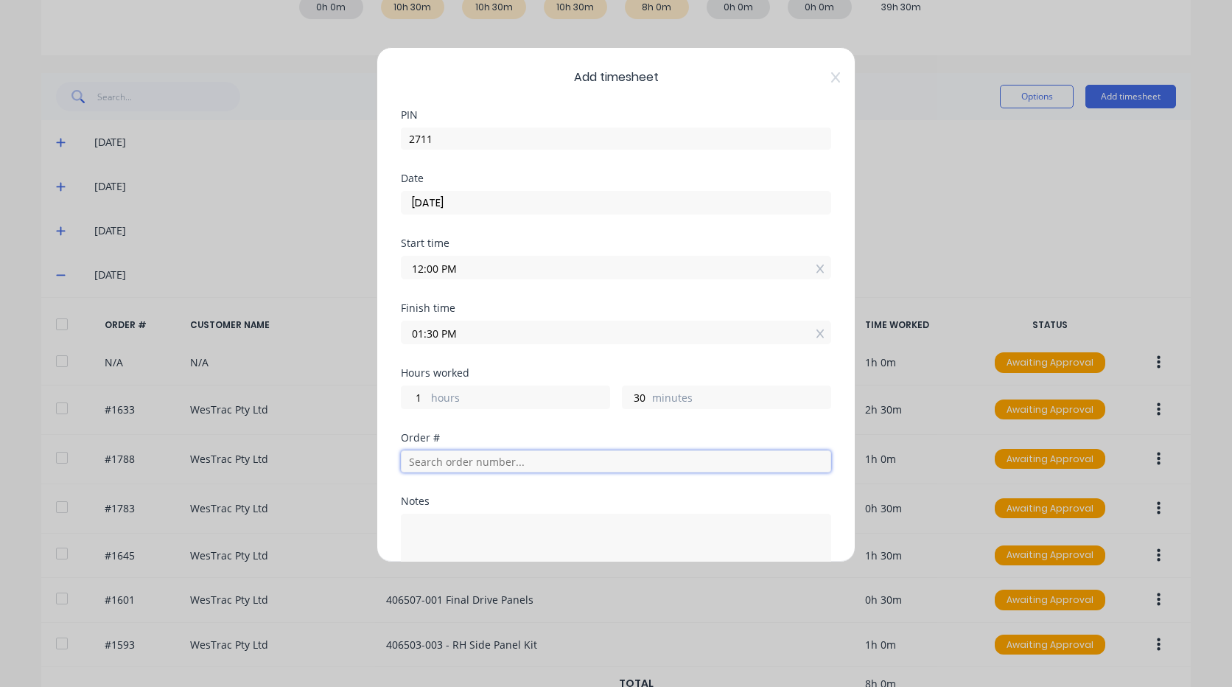
click at [517, 465] on input "text" at bounding box center [616, 461] width 430 height 22
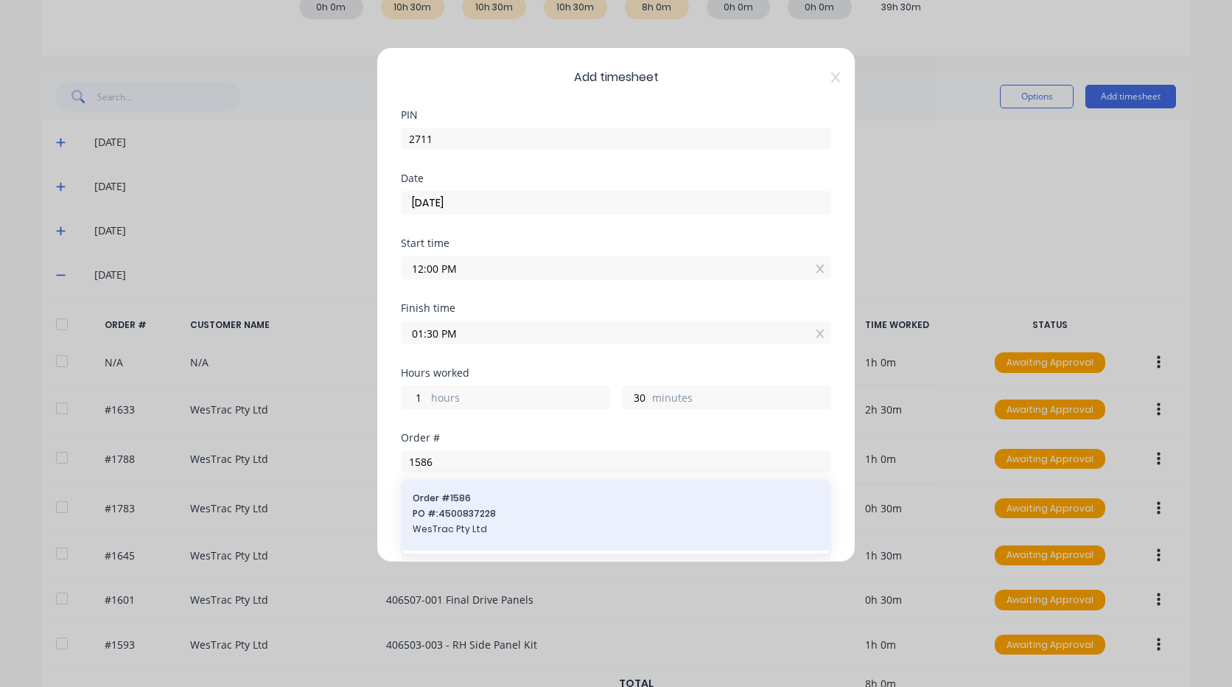
click at [473, 513] on span "PO #: 4500837228" at bounding box center [616, 513] width 407 height 13
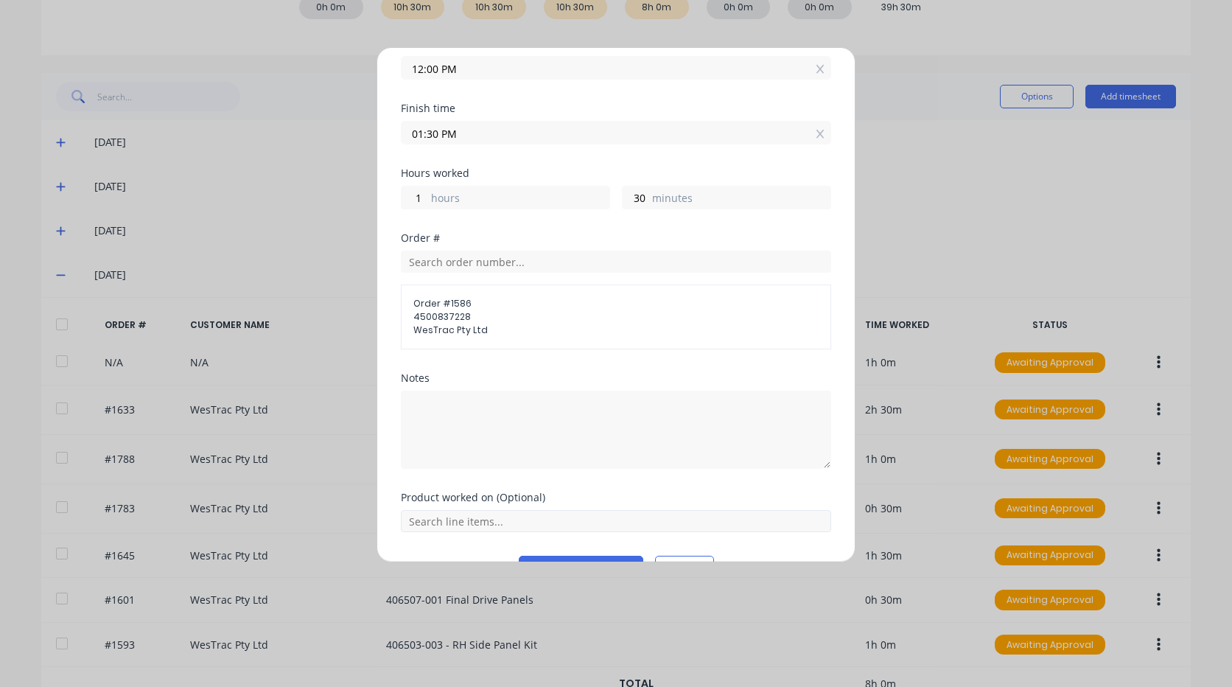
scroll to position [221, 0]
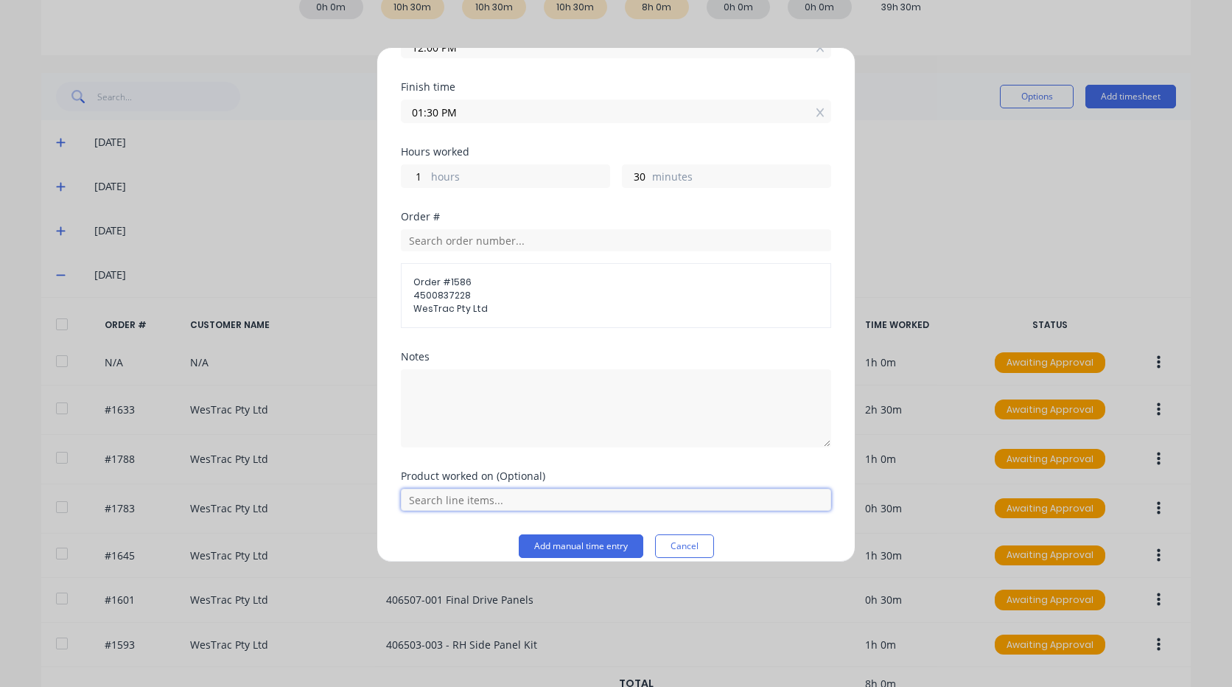
click at [485, 496] on input "text" at bounding box center [616, 500] width 430 height 22
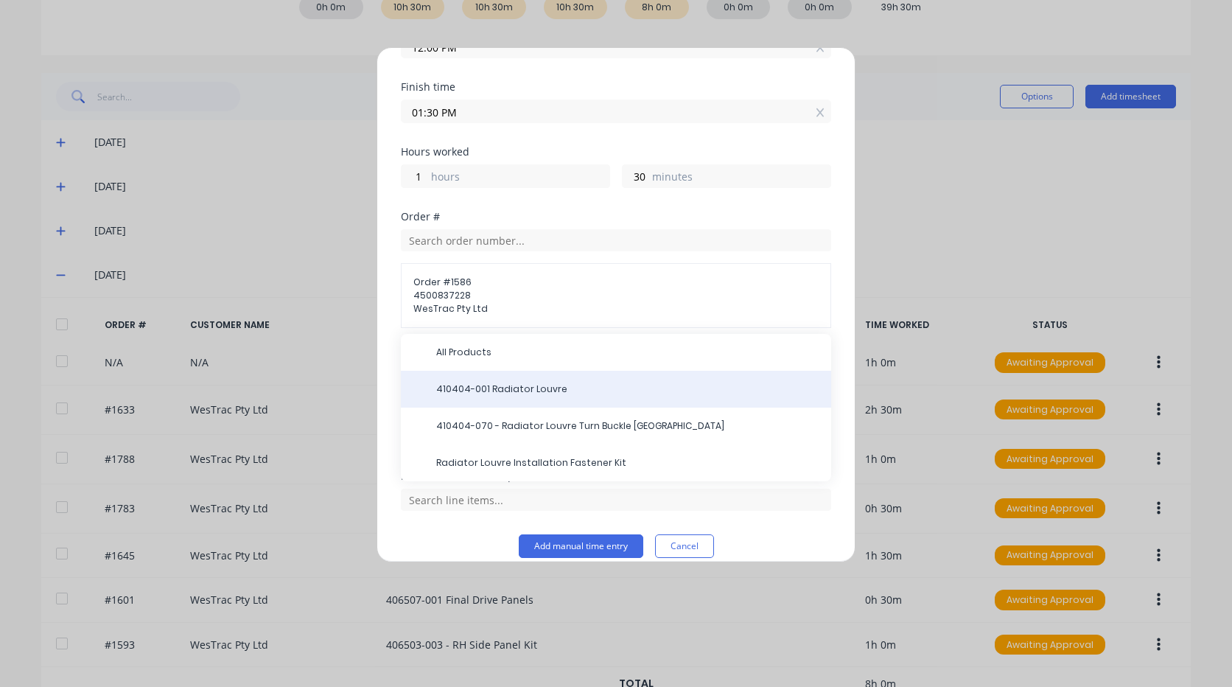
click at [511, 397] on div "410404-001 Radiator Louvre" at bounding box center [616, 389] width 430 height 37
click at [505, 388] on span "410404-001 Radiator Louvre" at bounding box center [627, 388] width 383 height 13
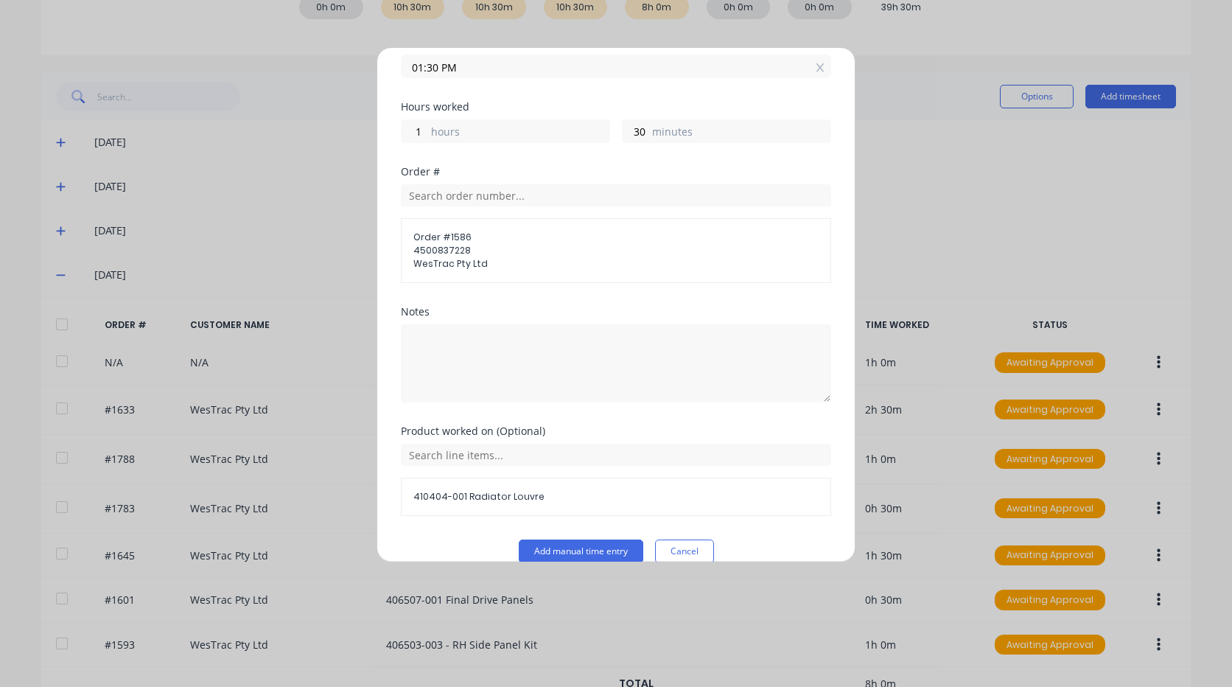
scroll to position [288, 0]
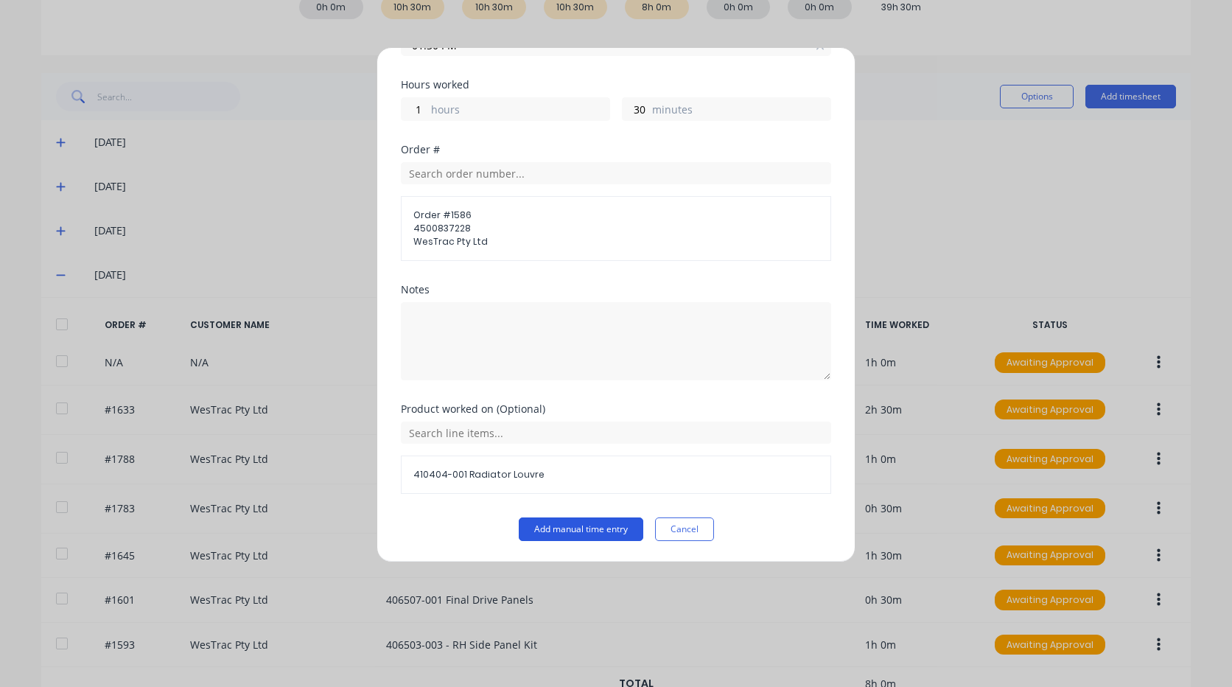
click at [570, 524] on button "Add manual time entry" at bounding box center [581, 529] width 125 height 24
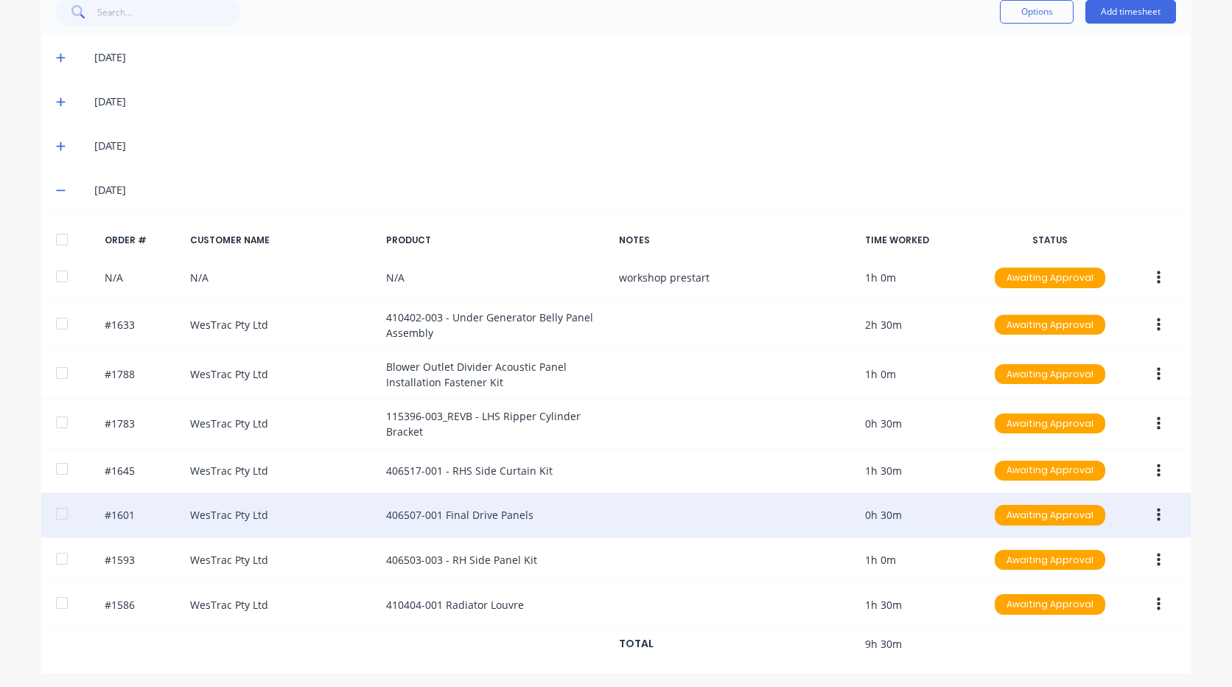
scroll to position [359, 0]
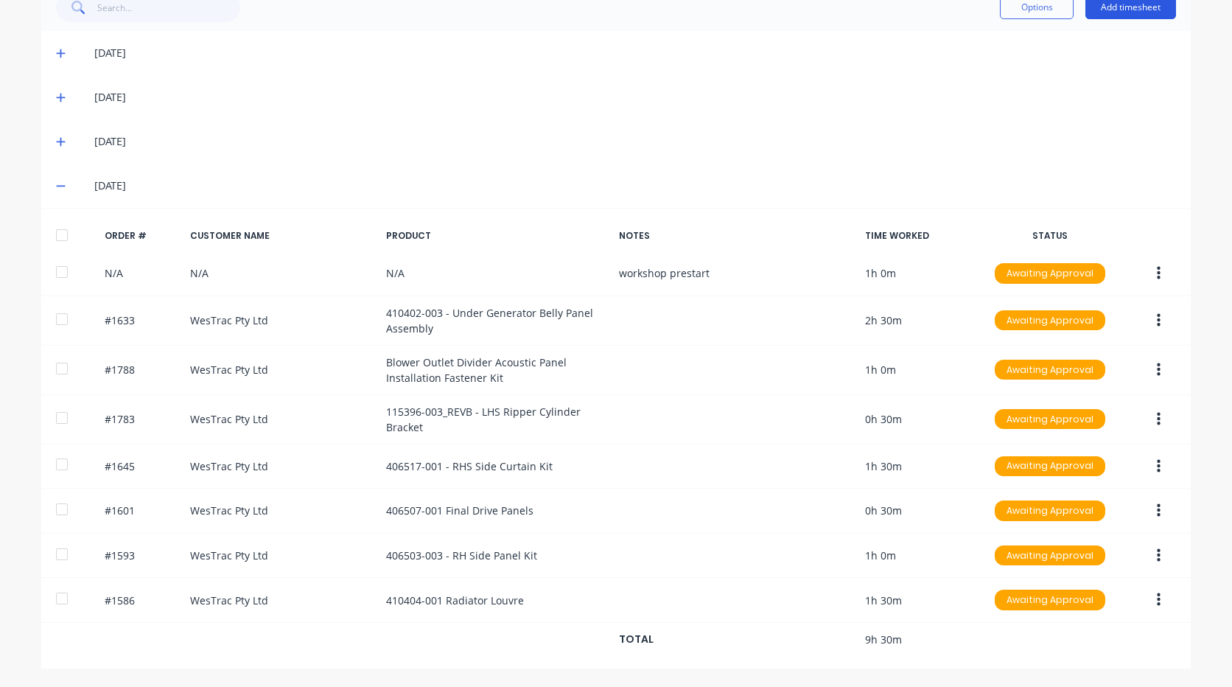
click at [1127, 13] on button "Add timesheet" at bounding box center [1130, 8] width 91 height 24
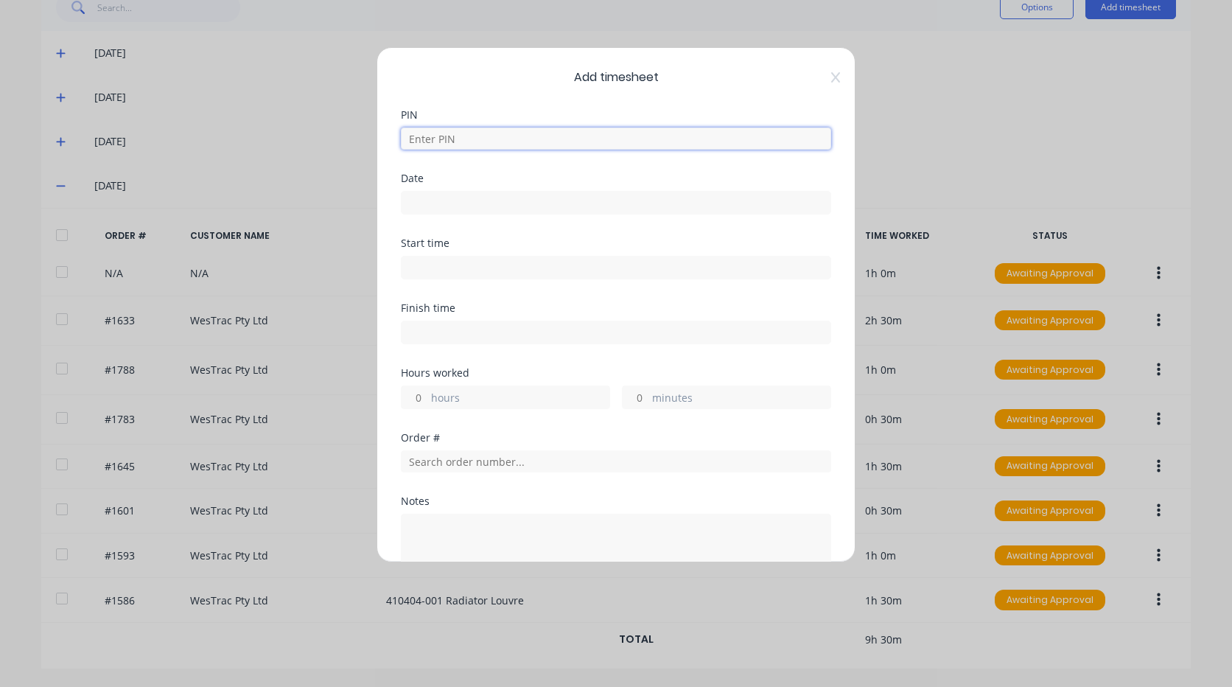
click at [584, 139] on input at bounding box center [616, 138] width 430 height 22
click at [504, 209] on input "[DATE]" at bounding box center [616, 203] width 429 height 22
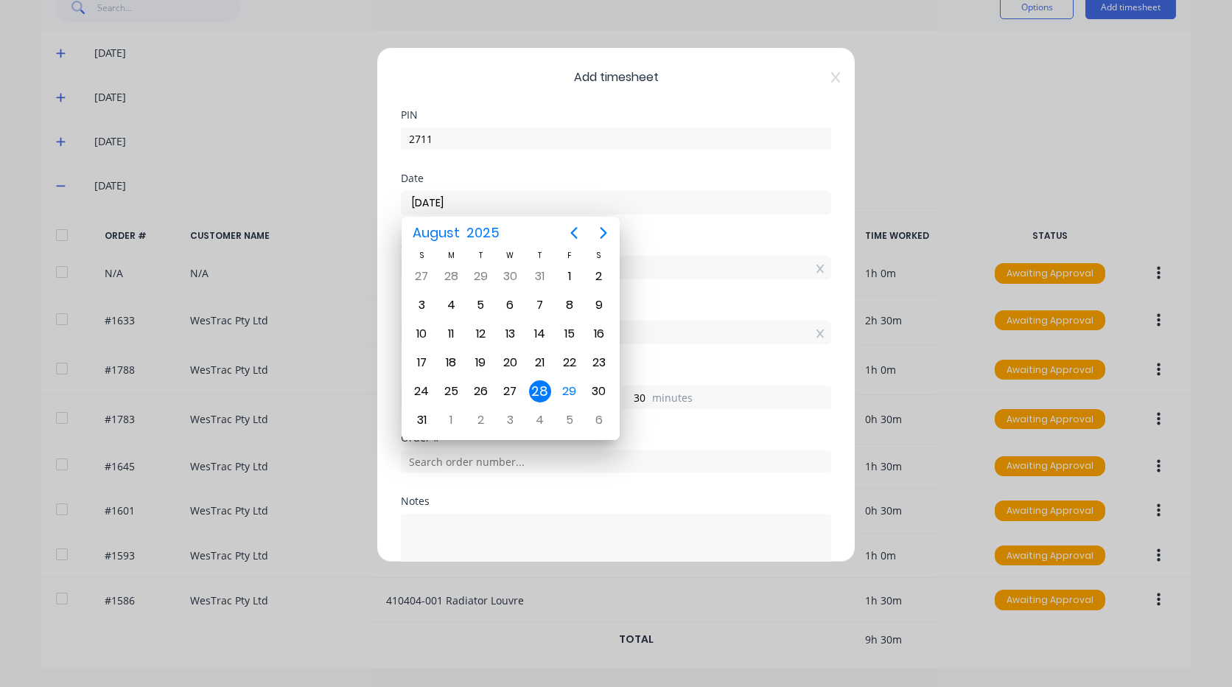
click at [546, 385] on div "28" at bounding box center [540, 391] width 22 height 22
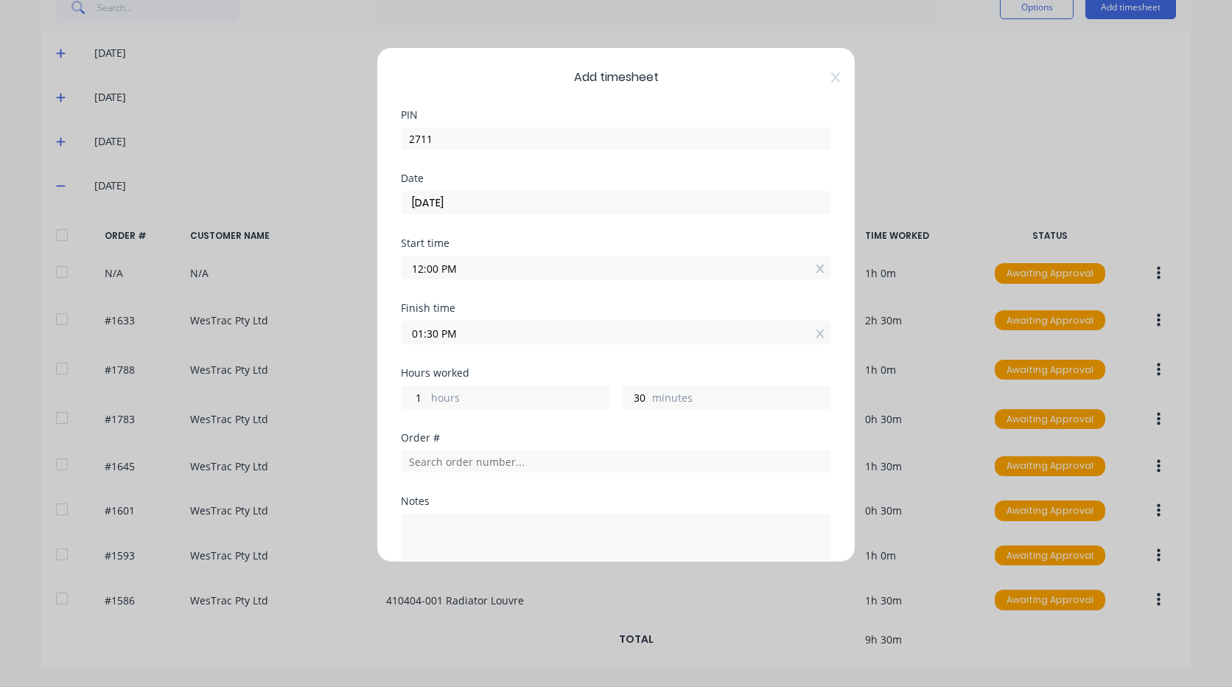
click at [469, 267] on input "12:00 PM" at bounding box center [616, 267] width 429 height 22
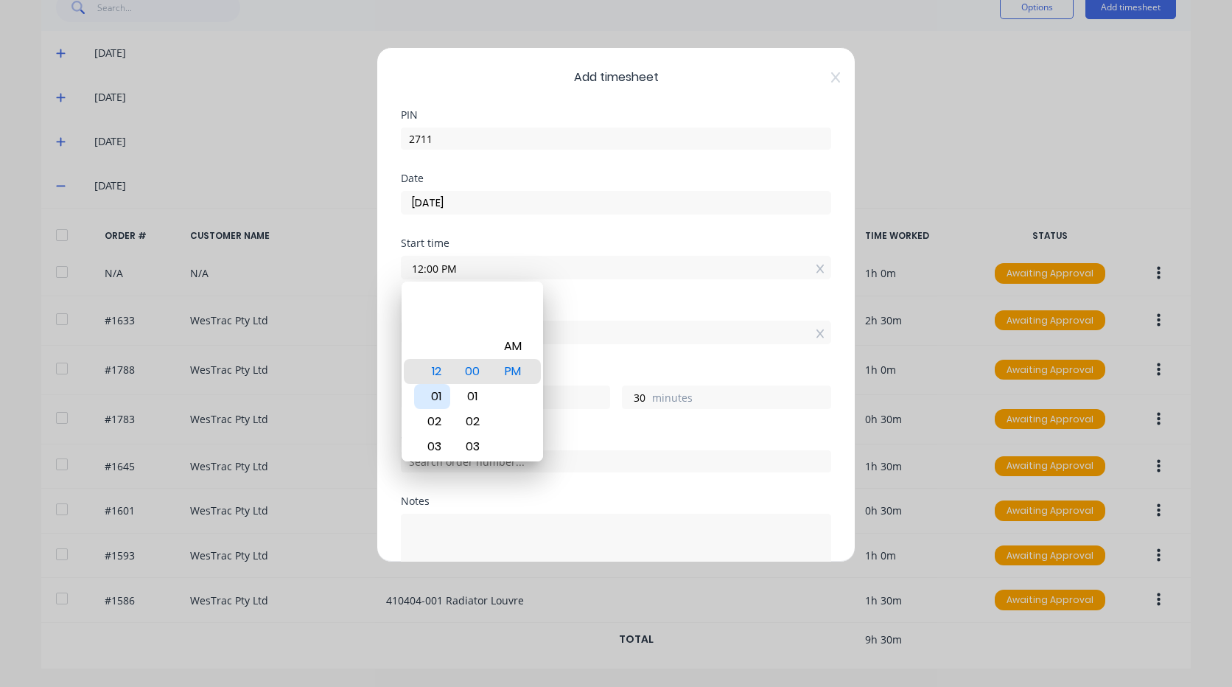
click at [435, 399] on div "01" at bounding box center [432, 396] width 36 height 25
click at [624, 354] on div "Finish time 01:30 PM" at bounding box center [616, 335] width 430 height 65
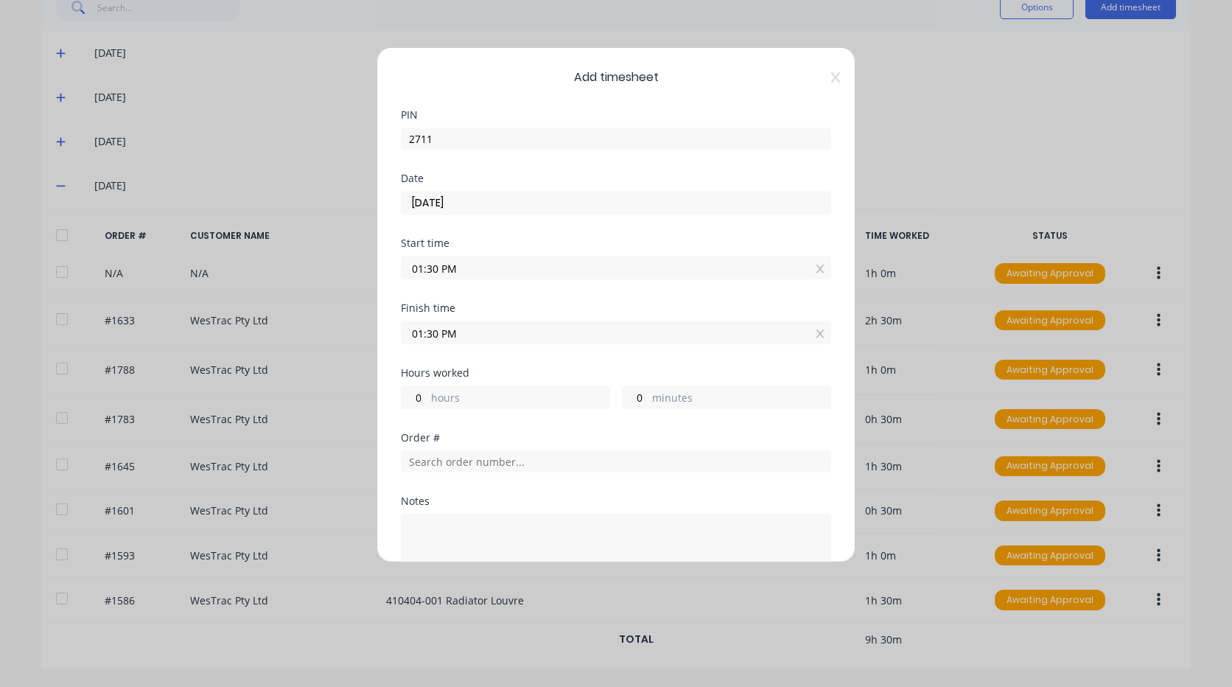
click at [421, 331] on input "01:30 PM" at bounding box center [616, 332] width 429 height 22
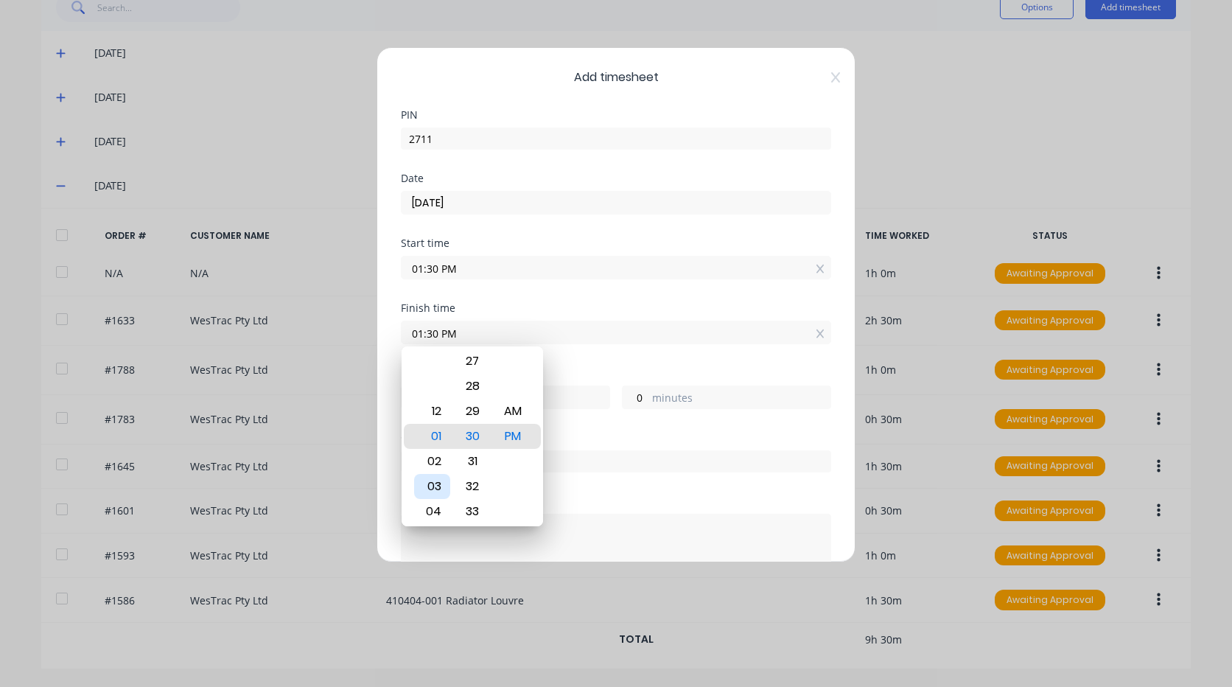
click at [431, 483] on div "03" at bounding box center [432, 486] width 36 height 25
click at [575, 357] on div "Finish time 03:30 PM" at bounding box center [616, 335] width 430 height 65
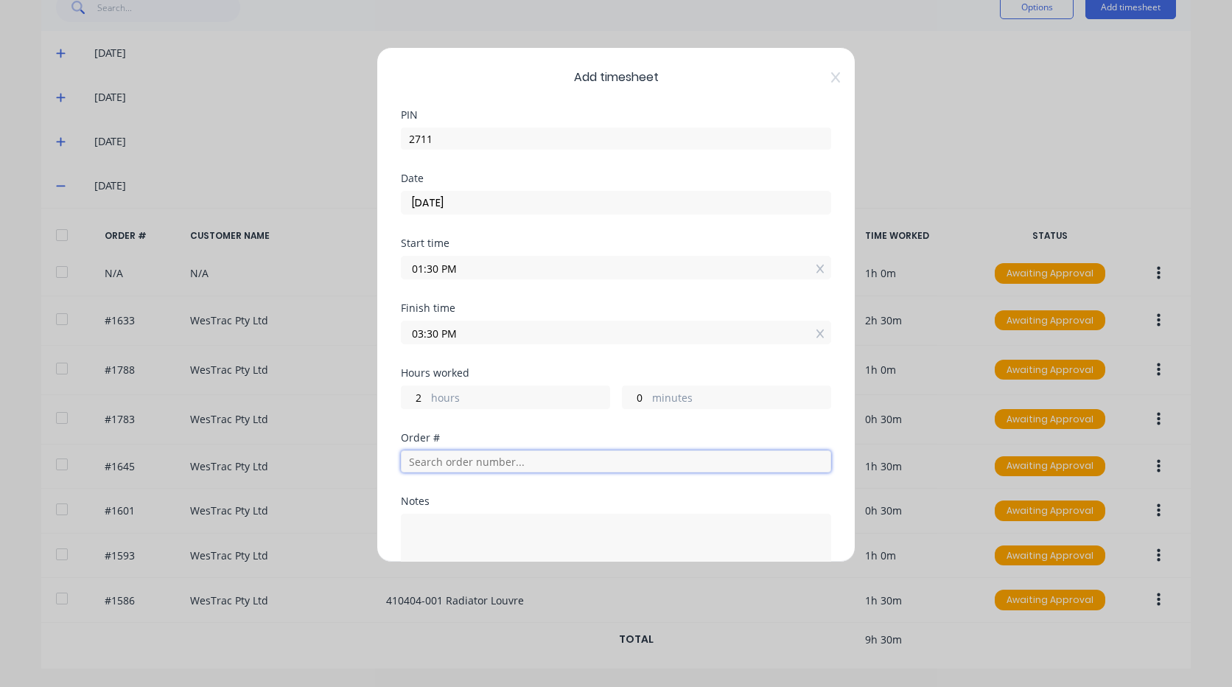
click at [494, 468] on input "text" at bounding box center [616, 461] width 430 height 22
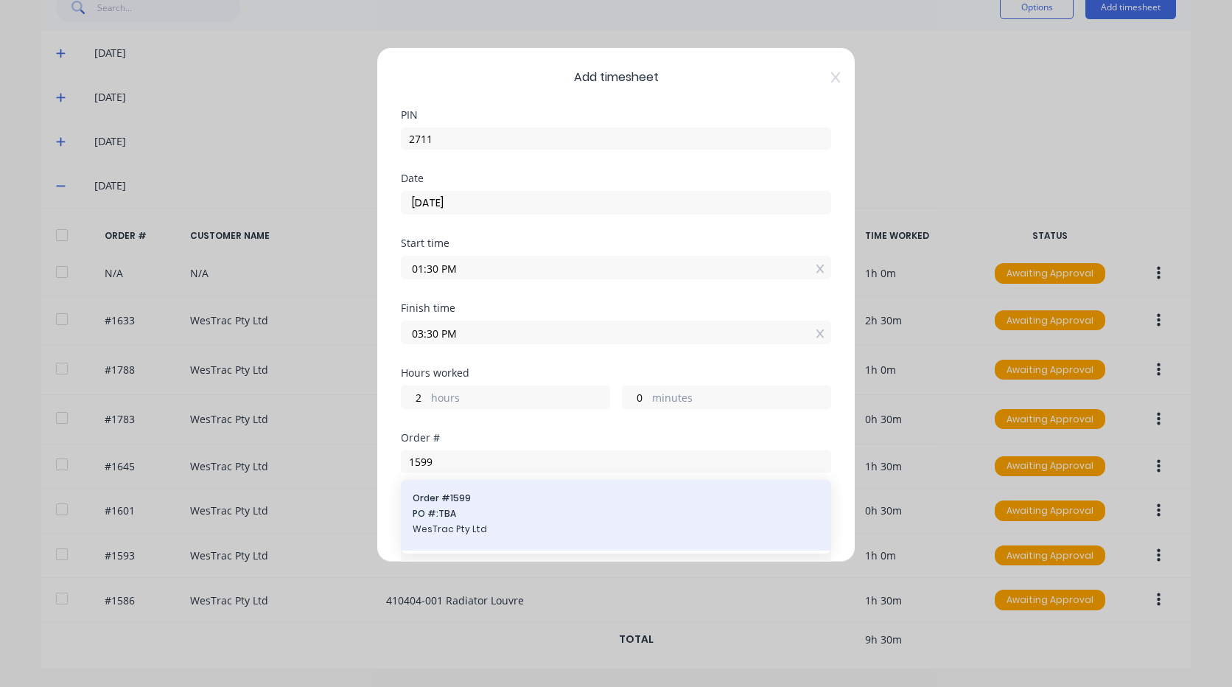
click at [459, 511] on span "PO #: TBA" at bounding box center [616, 513] width 407 height 13
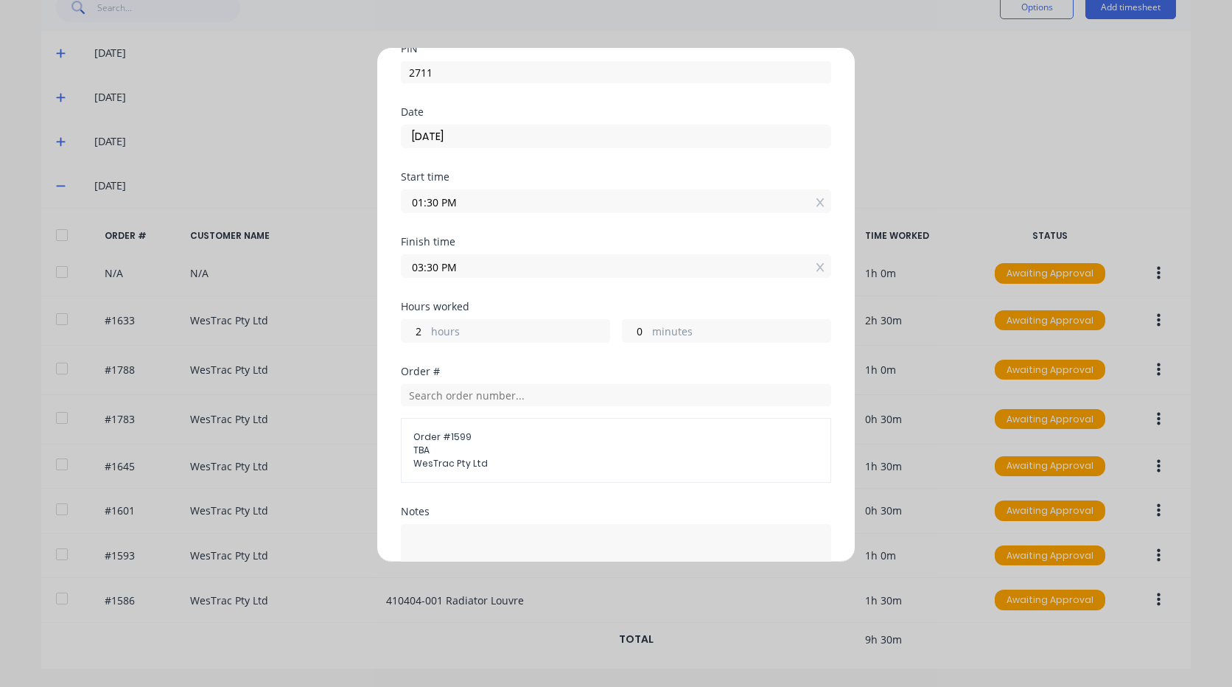
scroll to position [221, 0]
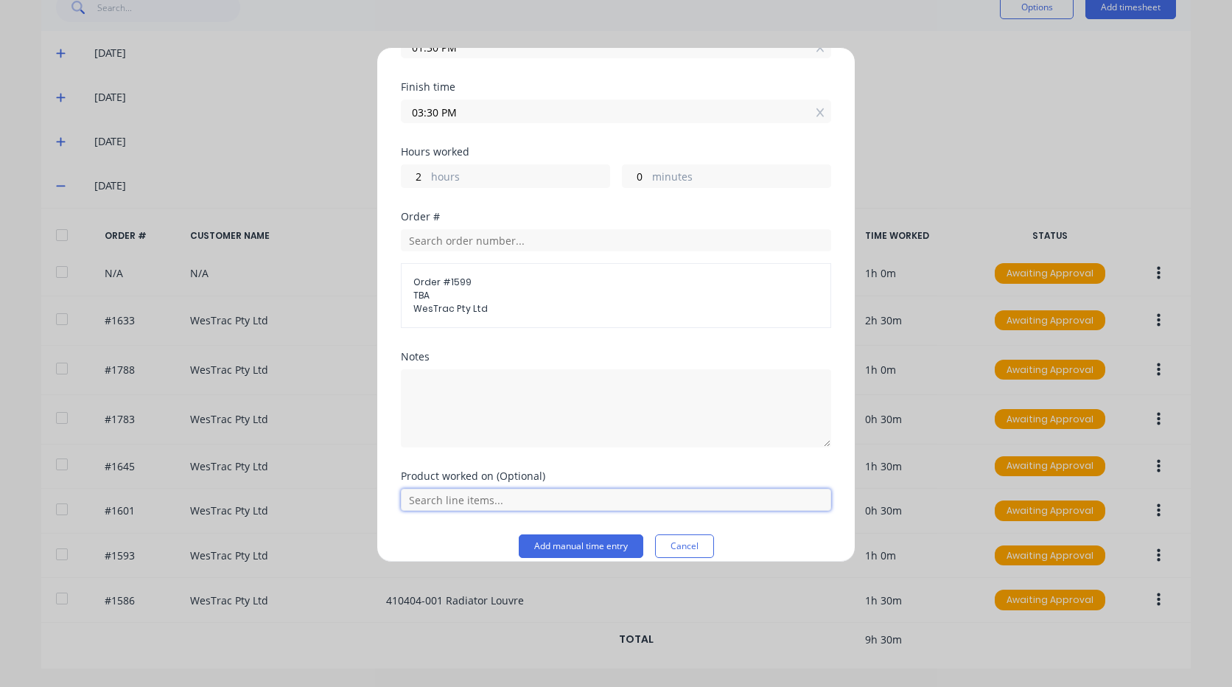
click at [497, 502] on input "text" at bounding box center [616, 500] width 430 height 22
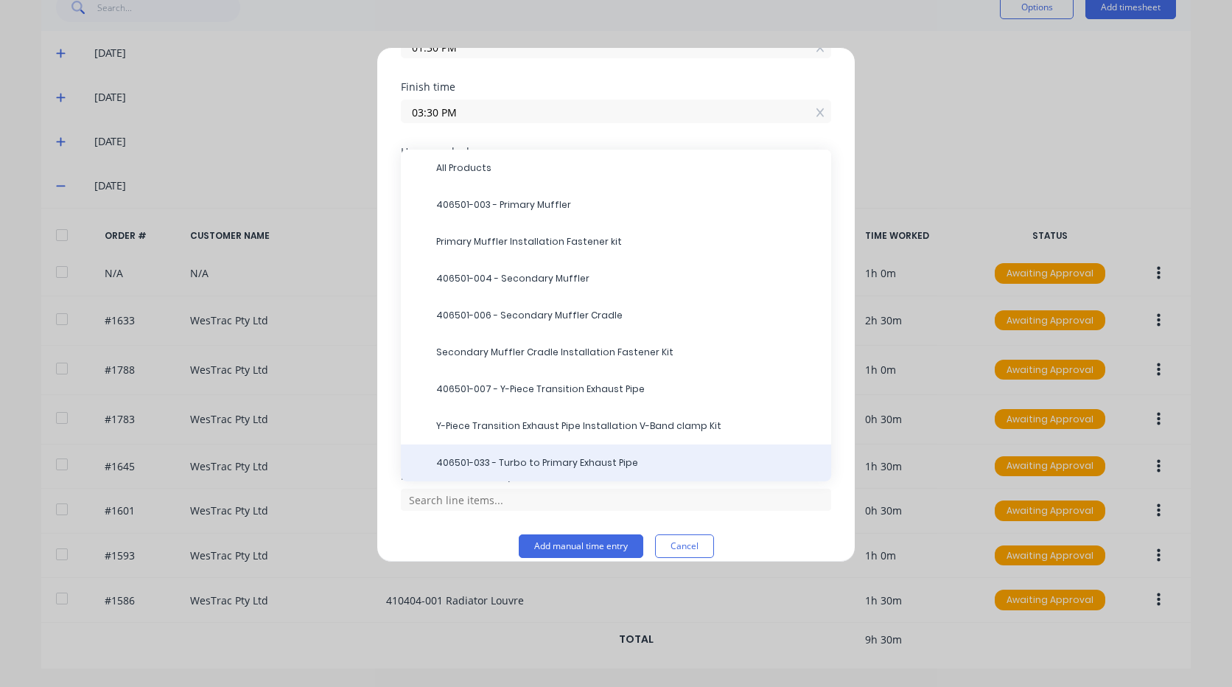
click at [522, 468] on span "406501-033 - Turbo to Primary Exhaust Pipe" at bounding box center [627, 462] width 383 height 13
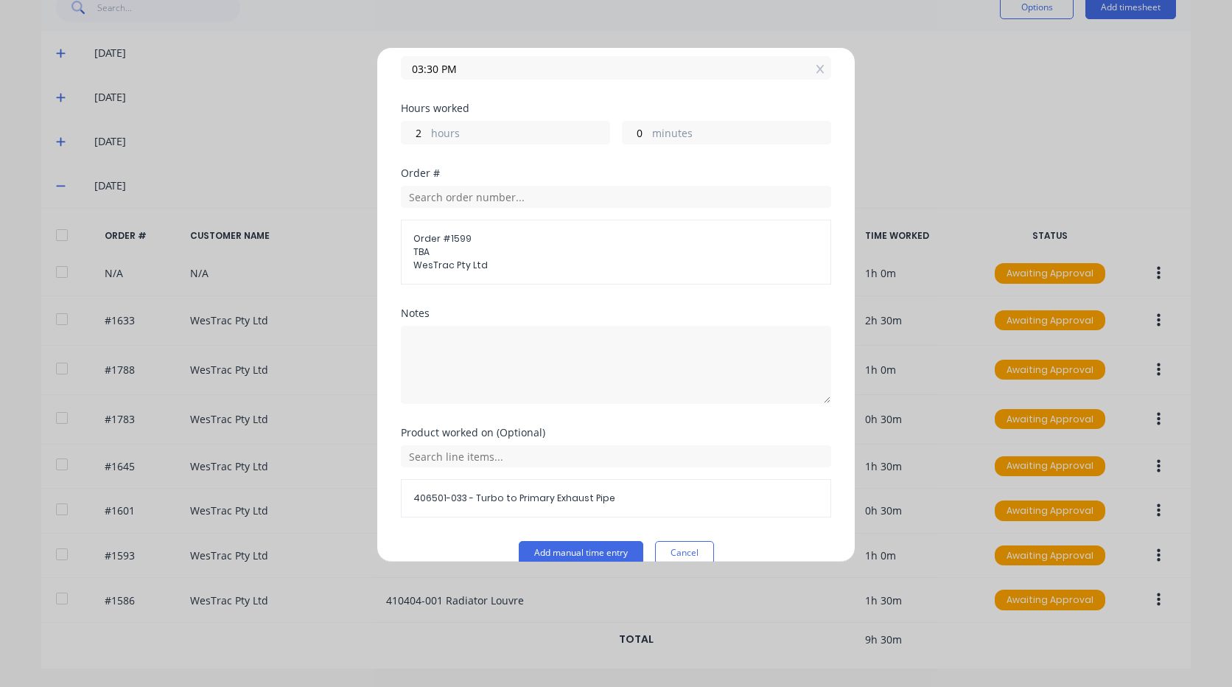
scroll to position [288, 0]
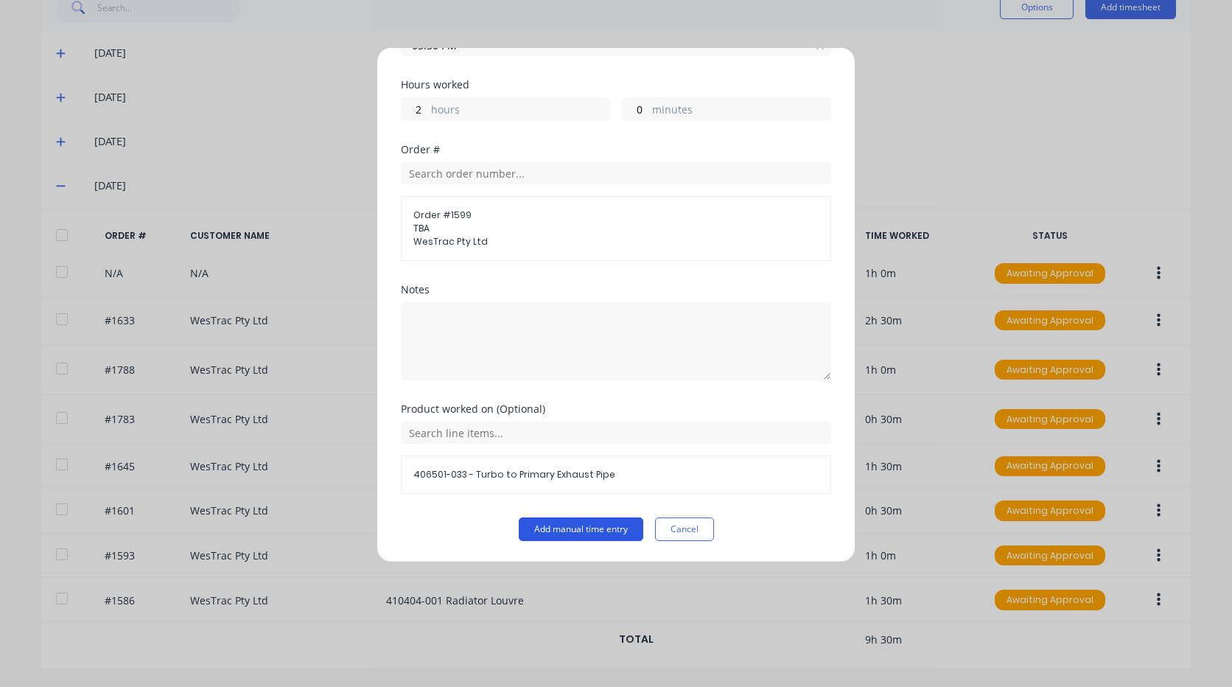
click at [602, 527] on button "Add manual time entry" at bounding box center [581, 529] width 125 height 24
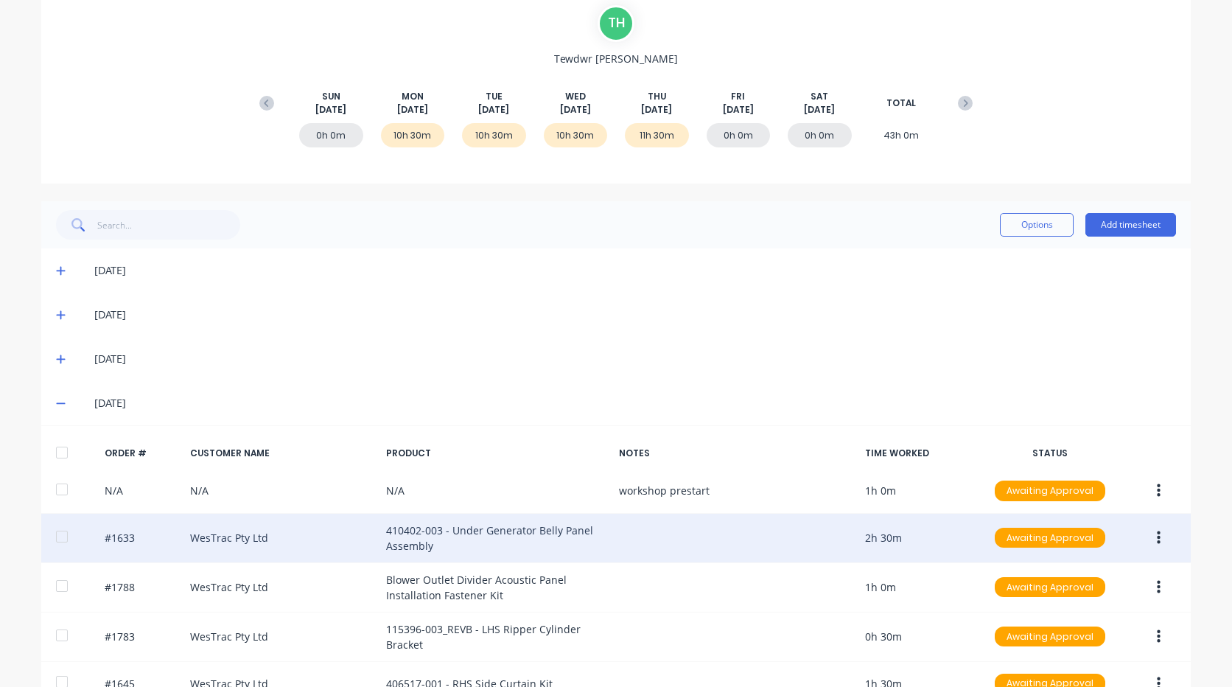
scroll to position [147, 0]
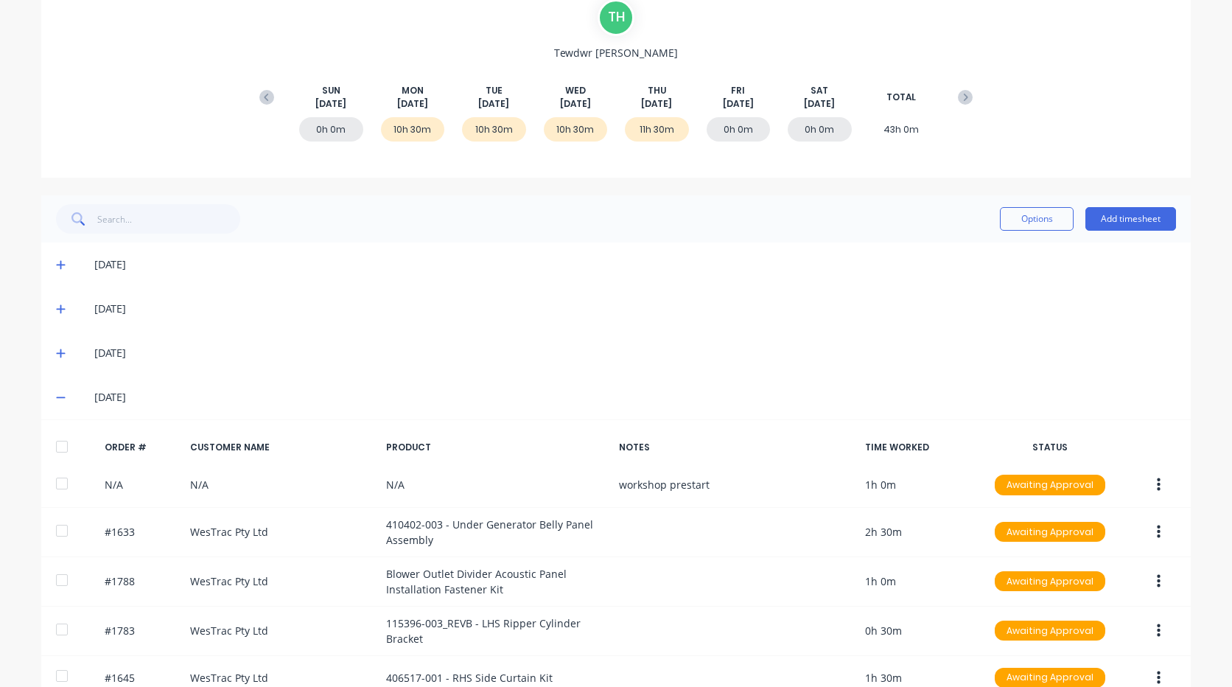
click at [56, 398] on icon at bounding box center [60, 397] width 9 height 1
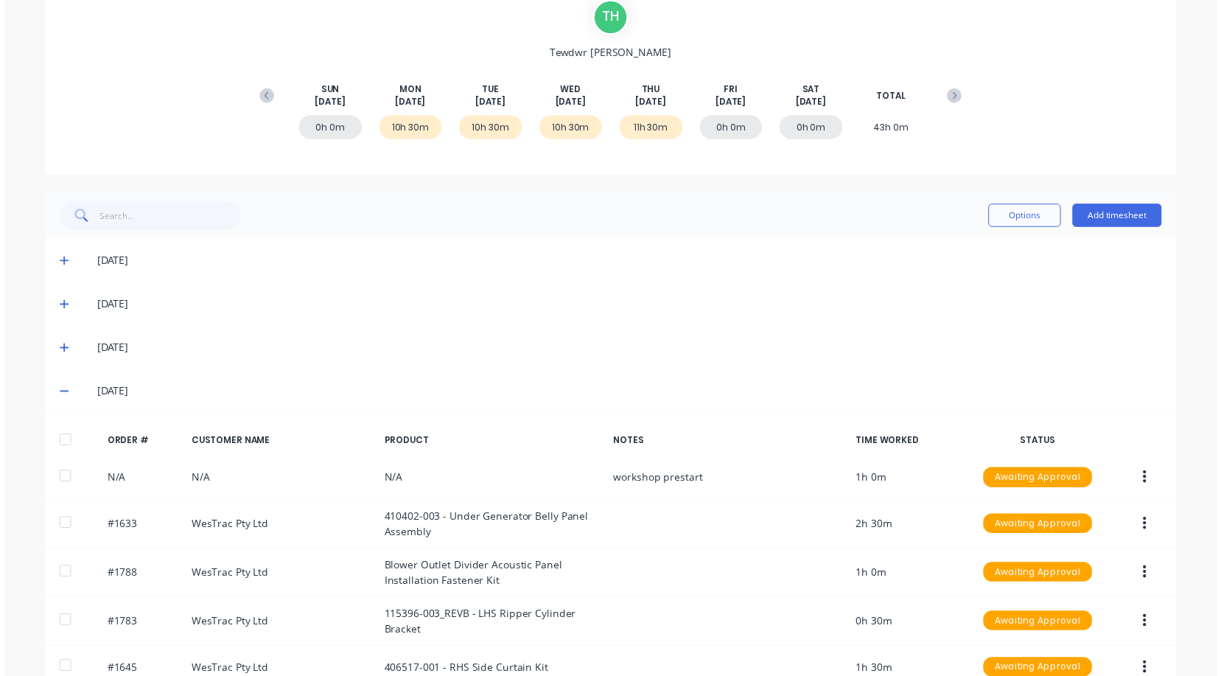
scroll to position [0, 0]
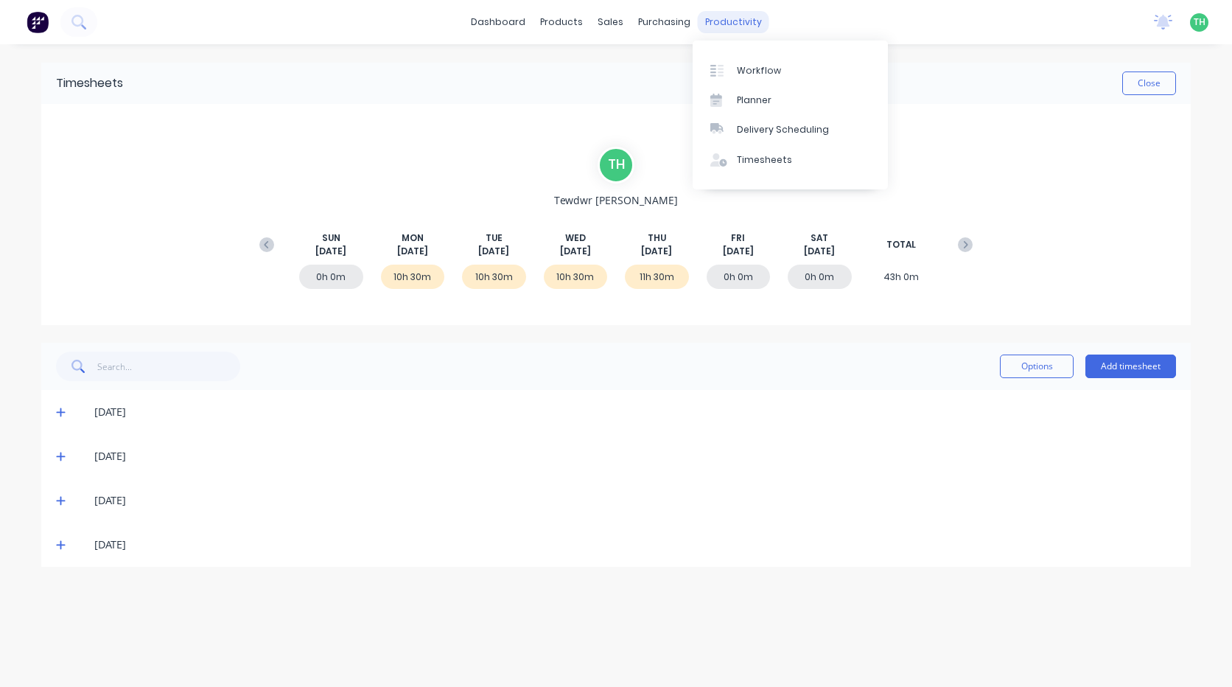
click at [730, 21] on div "productivity" at bounding box center [733, 22] width 71 height 22
click at [763, 66] on div "Workflow" at bounding box center [759, 70] width 44 height 13
